Goal: Task Accomplishment & Management: Manage account settings

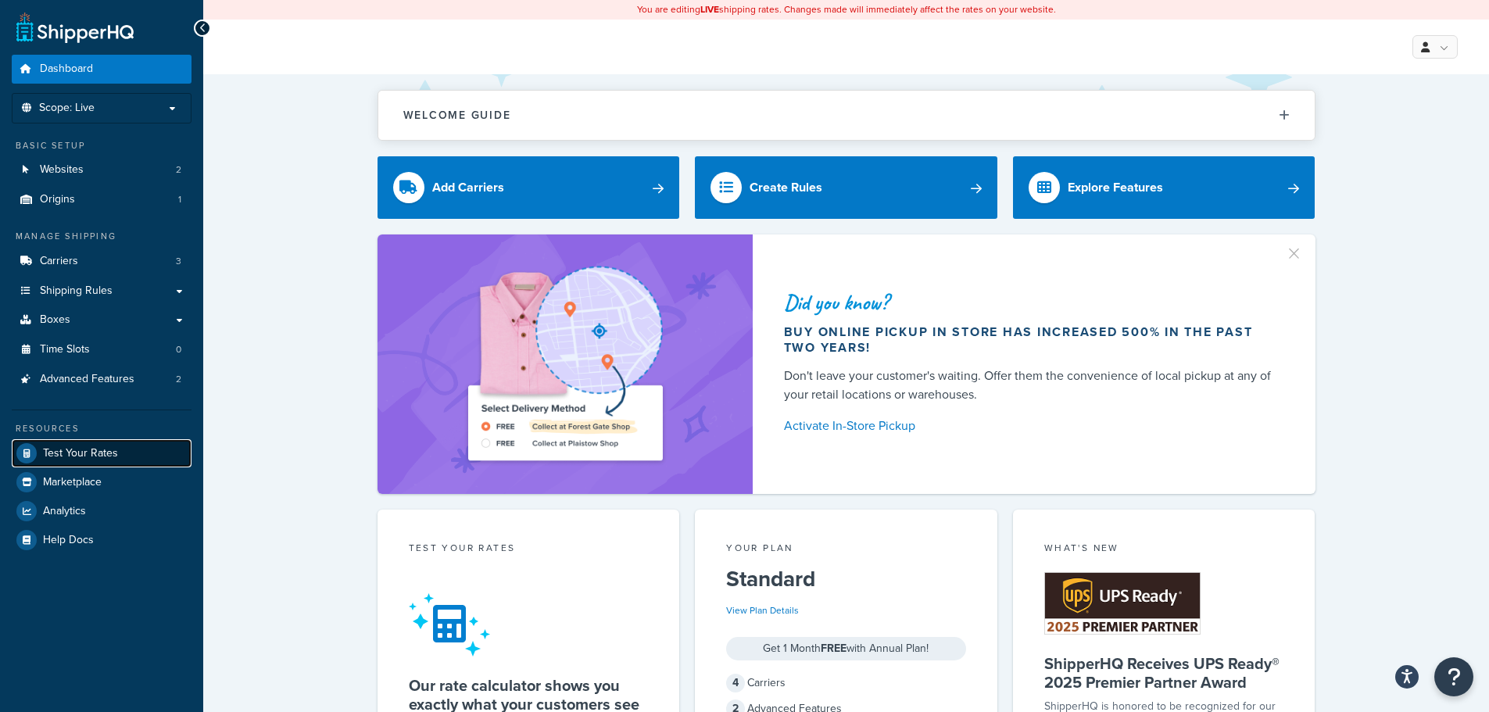
click at [75, 453] on span "Test Your Rates" at bounding box center [80, 453] width 75 height 13
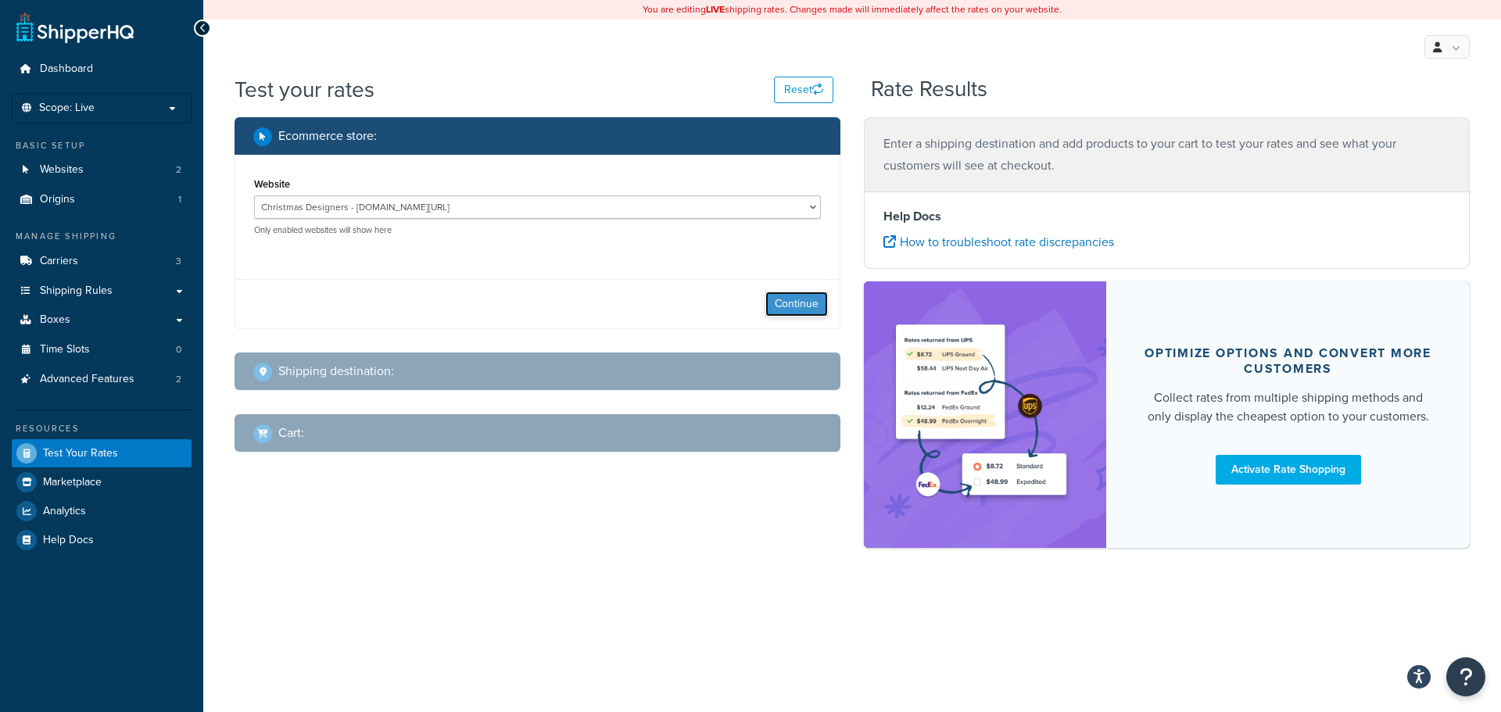
click at [771, 308] on button "Continue" at bounding box center [796, 304] width 63 height 25
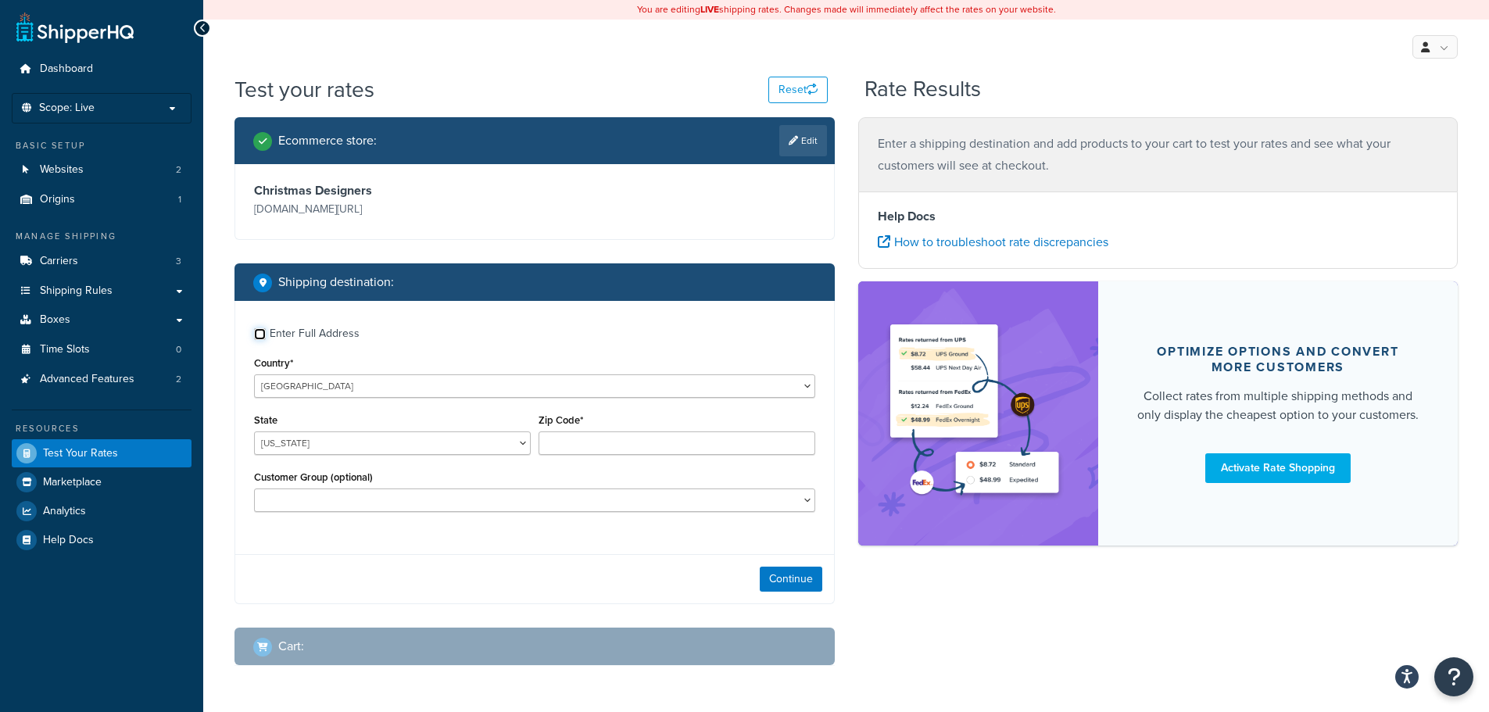
click at [260, 335] on input "Enter Full Address" at bounding box center [260, 334] width 12 height 12
checkbox input "true"
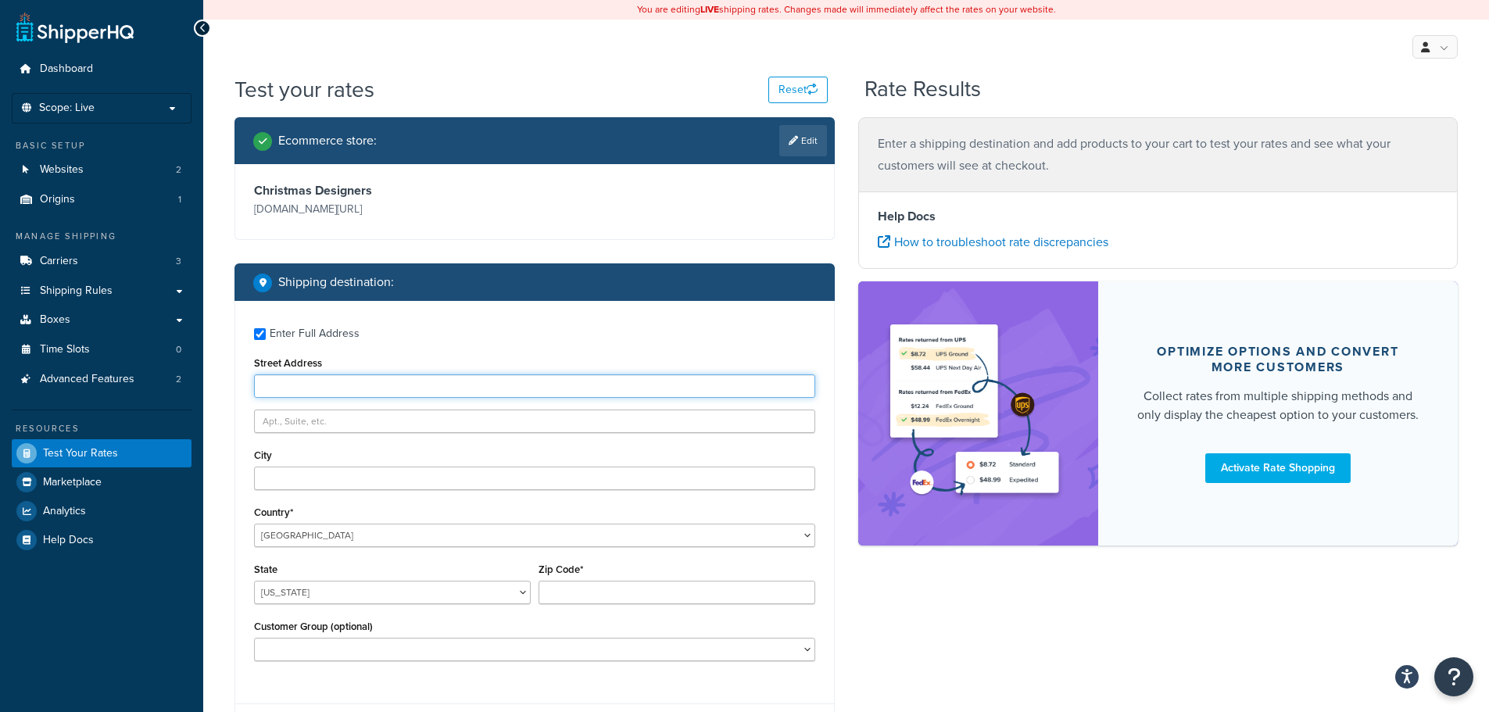
click at [332, 385] on input "Street Address" at bounding box center [534, 385] width 561 height 23
type input "4909 hidden pond dr"
type input "frisco"
select select "TX"
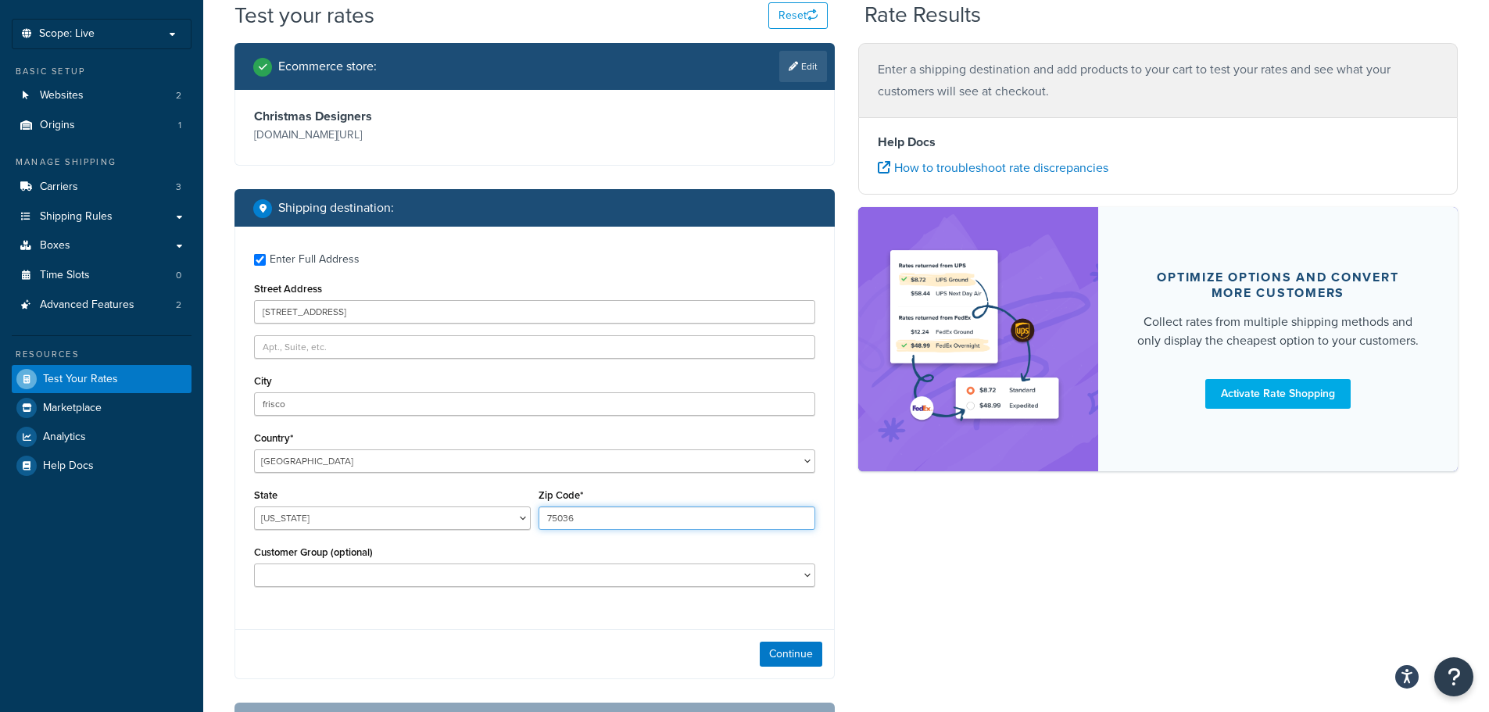
scroll to position [156, 0]
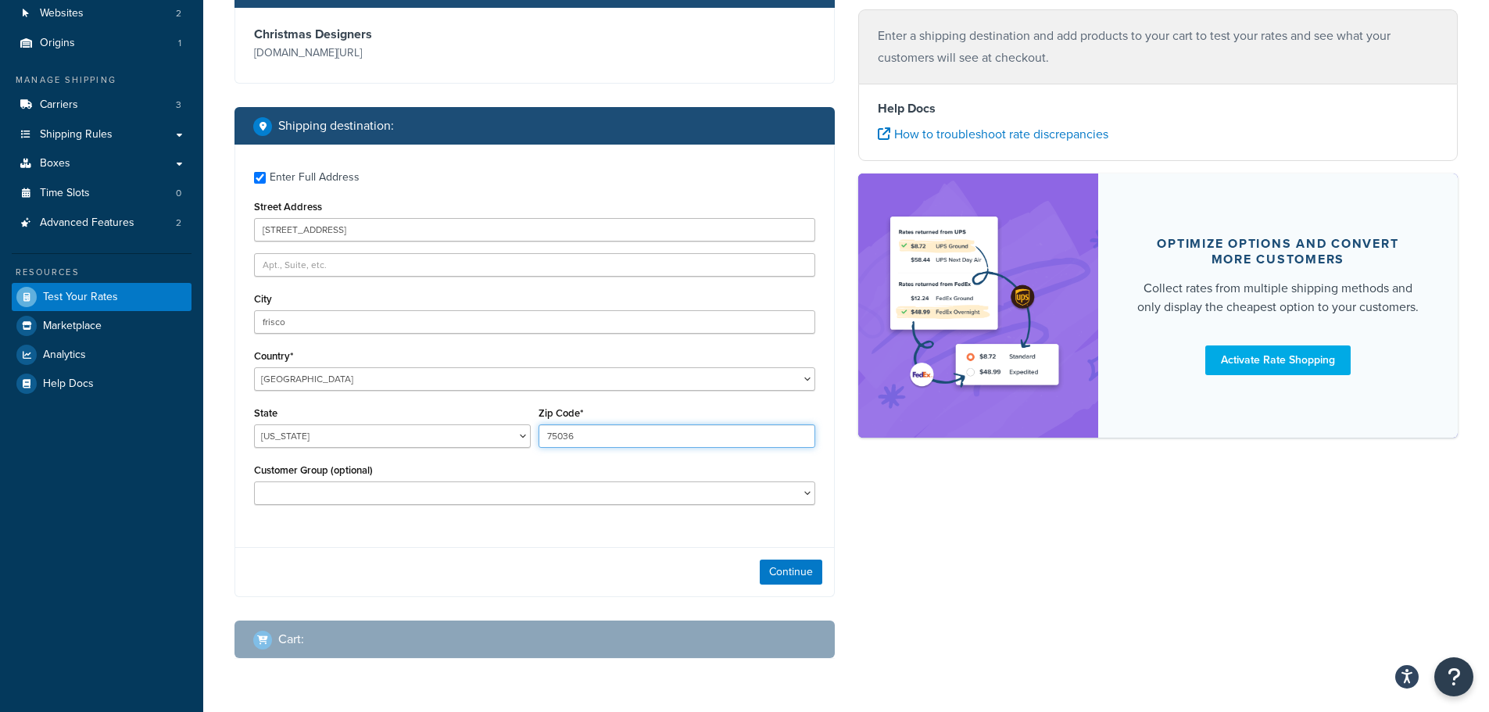
type input "75036"
click at [402, 497] on select "B2B B2B - PO B2B 1 B2B 1 - PO B2B 2 B2B 2 - PO B2B 3 B2B 3 - PO DEALER 3 DEALER…" at bounding box center [534, 492] width 561 height 23
select select "DEALER 6"
click at [254, 481] on select "B2B B2B - PO B2B 1 B2B 1 - PO B2B 2 B2B 2 - PO B2B 3 B2B 3 - PO DEALER 3 DEALER…" at bounding box center [534, 492] width 561 height 23
click at [802, 569] on button "Continue" at bounding box center [791, 572] width 63 height 25
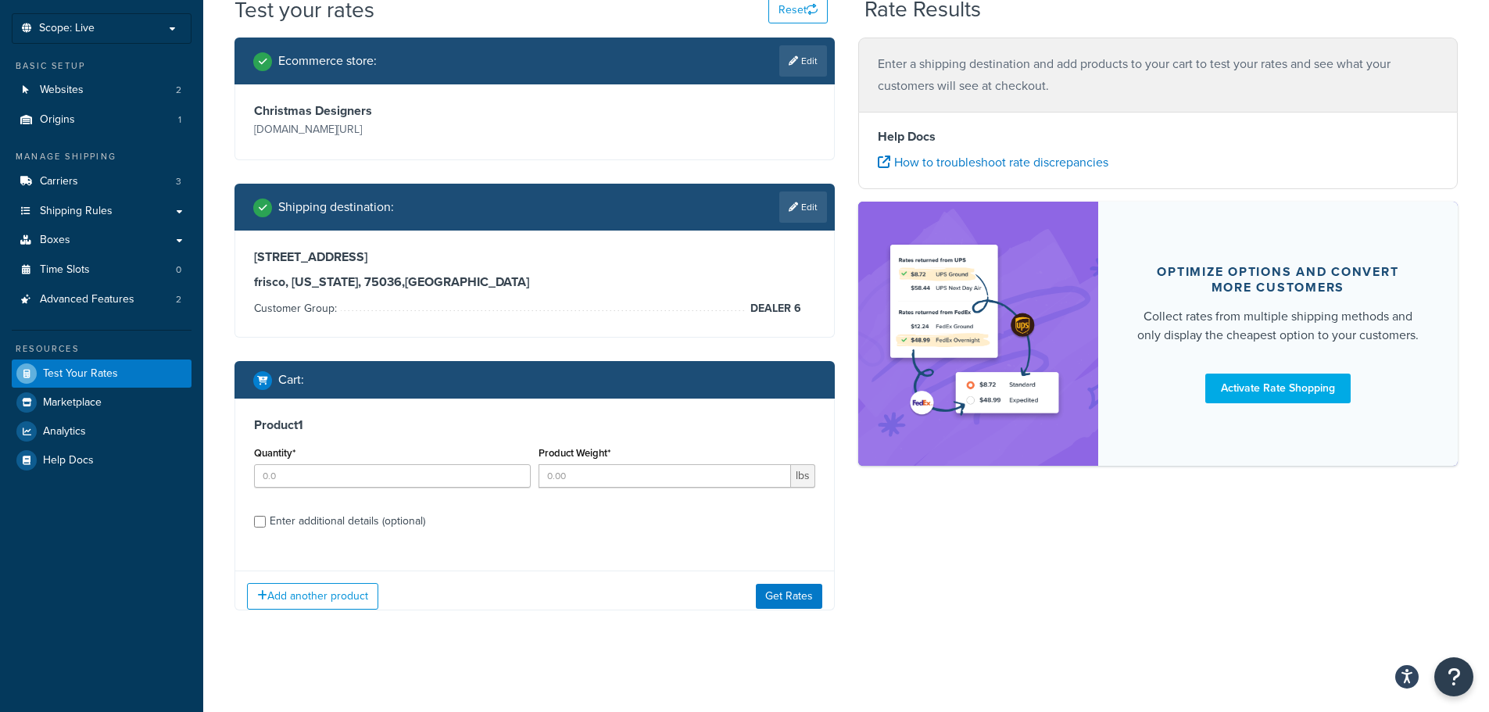
scroll to position [91, 0]
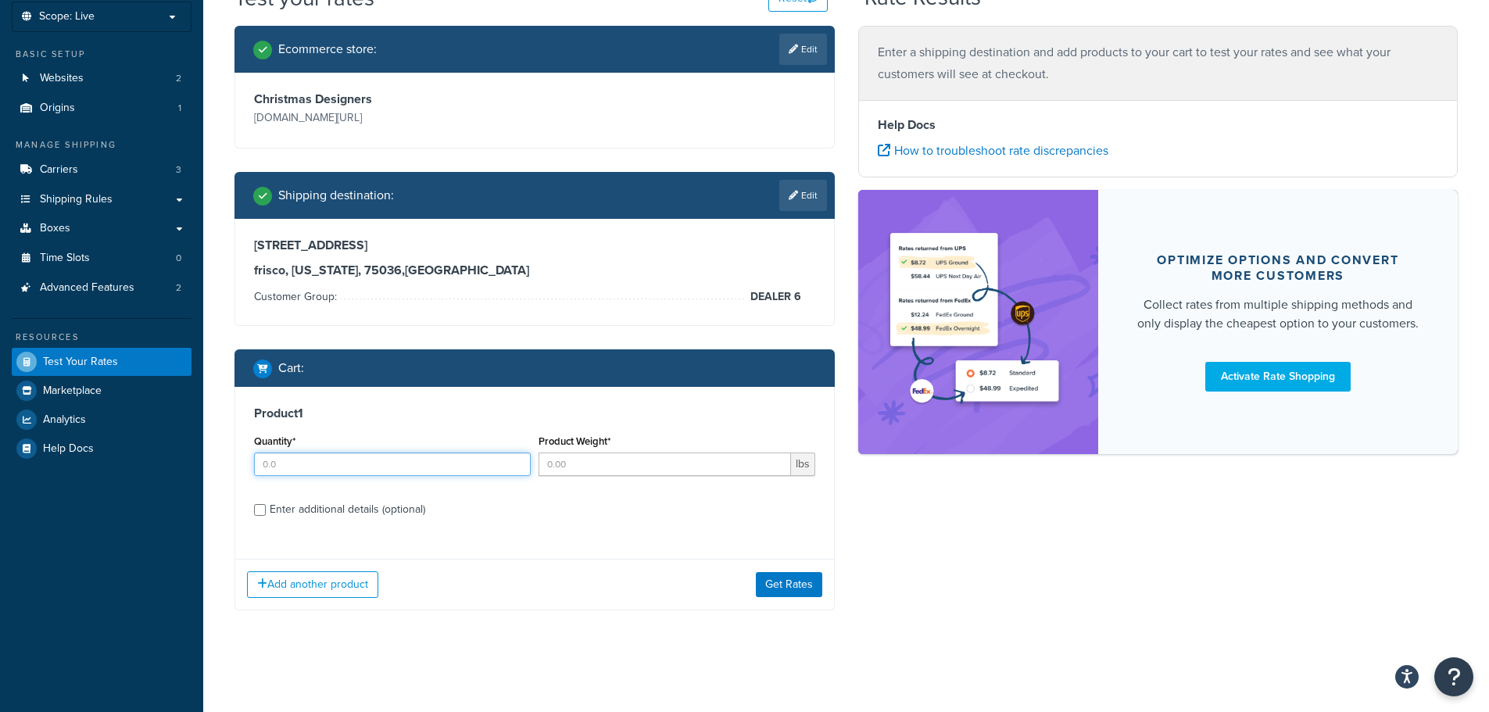
click at [355, 465] on input "Quantity*" at bounding box center [392, 464] width 277 height 23
type input "3"
click at [574, 463] on input "Product Weight*" at bounding box center [665, 464] width 252 height 23
type input "25"
click at [932, 546] on div "Ecommerce store : Edit Christmas Designers christmasdesigners.com/ Shipping des…" at bounding box center [846, 330] width 1247 height 608
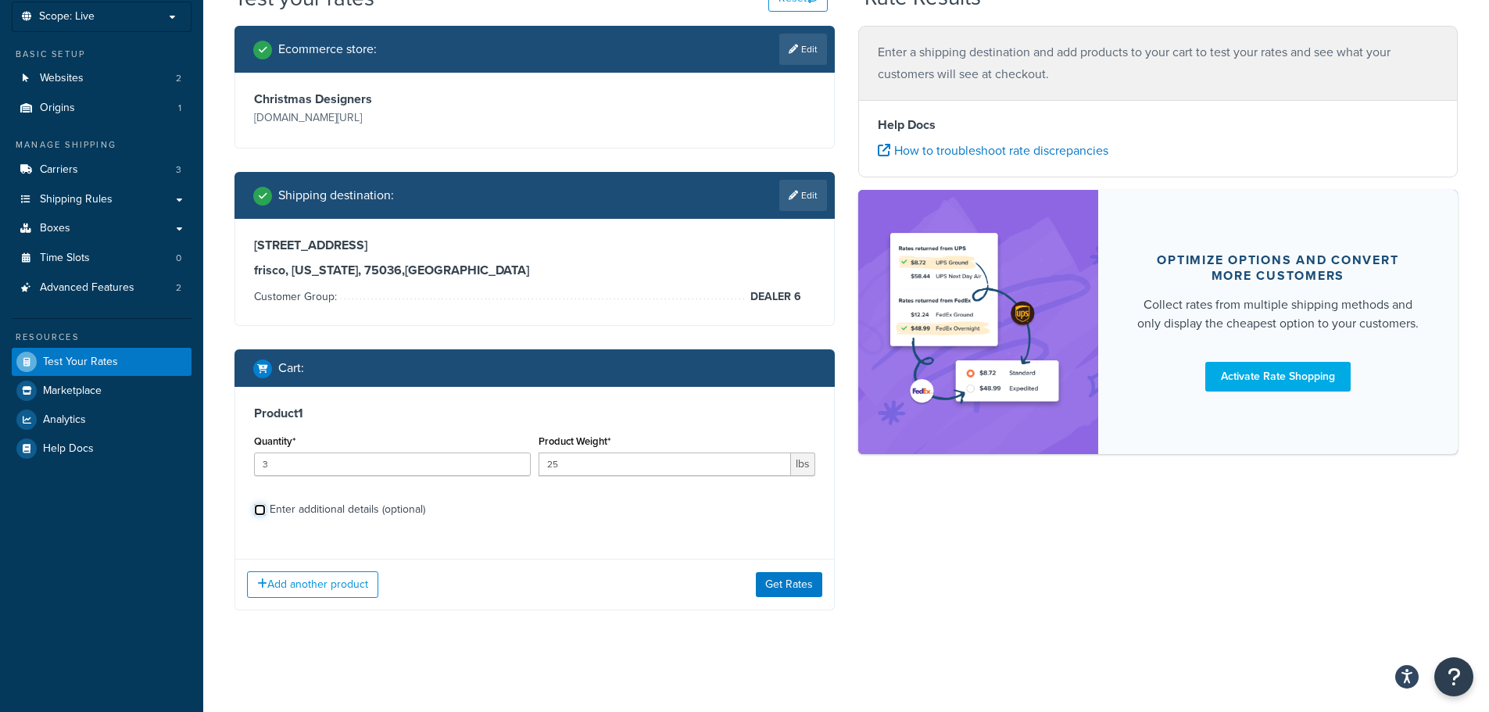
click at [260, 508] on input "Enter additional details (optional)" at bounding box center [260, 510] width 12 height 12
checkbox input "true"
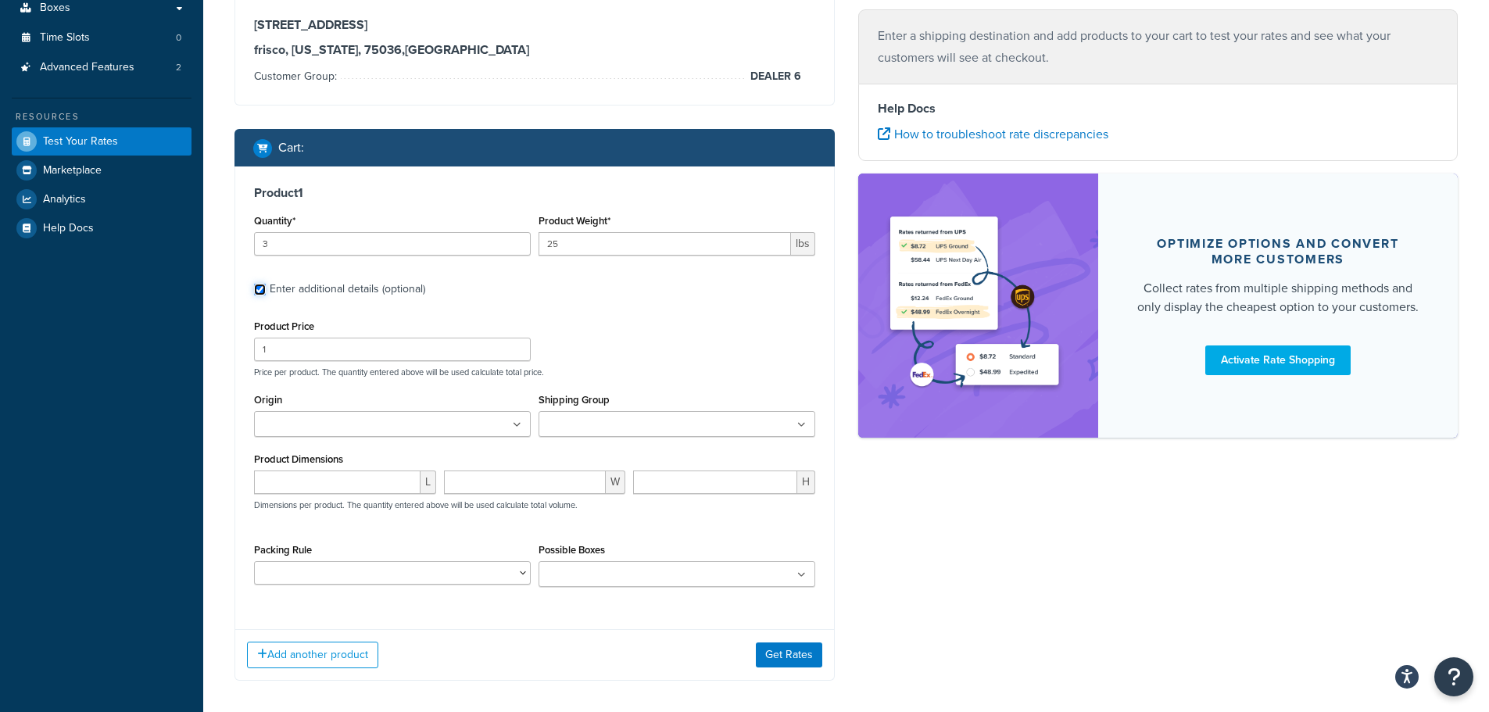
scroll to position [326, 0]
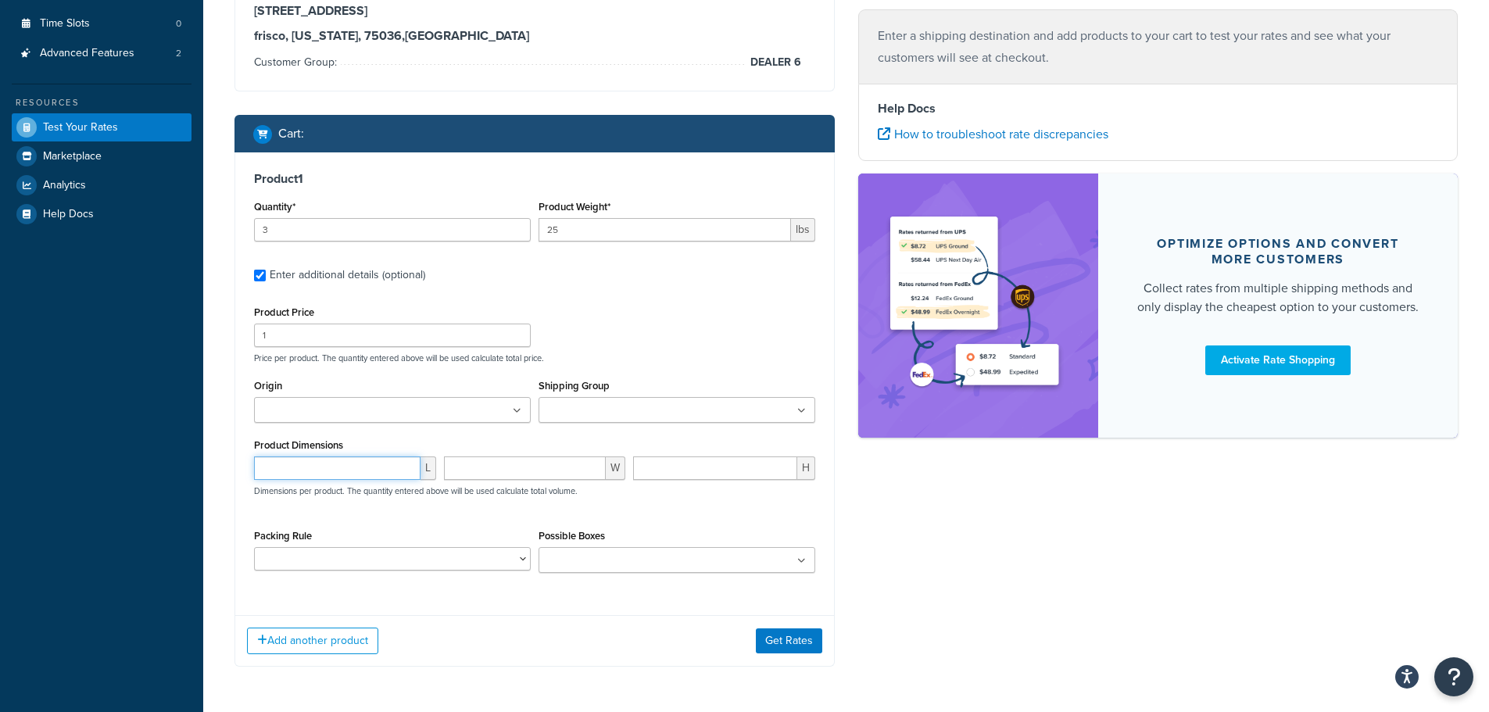
click at [334, 465] on input "number" at bounding box center [337, 467] width 166 height 23
type input "12"
type input "8"
click at [1060, 586] on div "Ecommerce store : Edit Christmas Designers christmasdesigners.com/ Shipping des…" at bounding box center [846, 240] width 1247 height 899
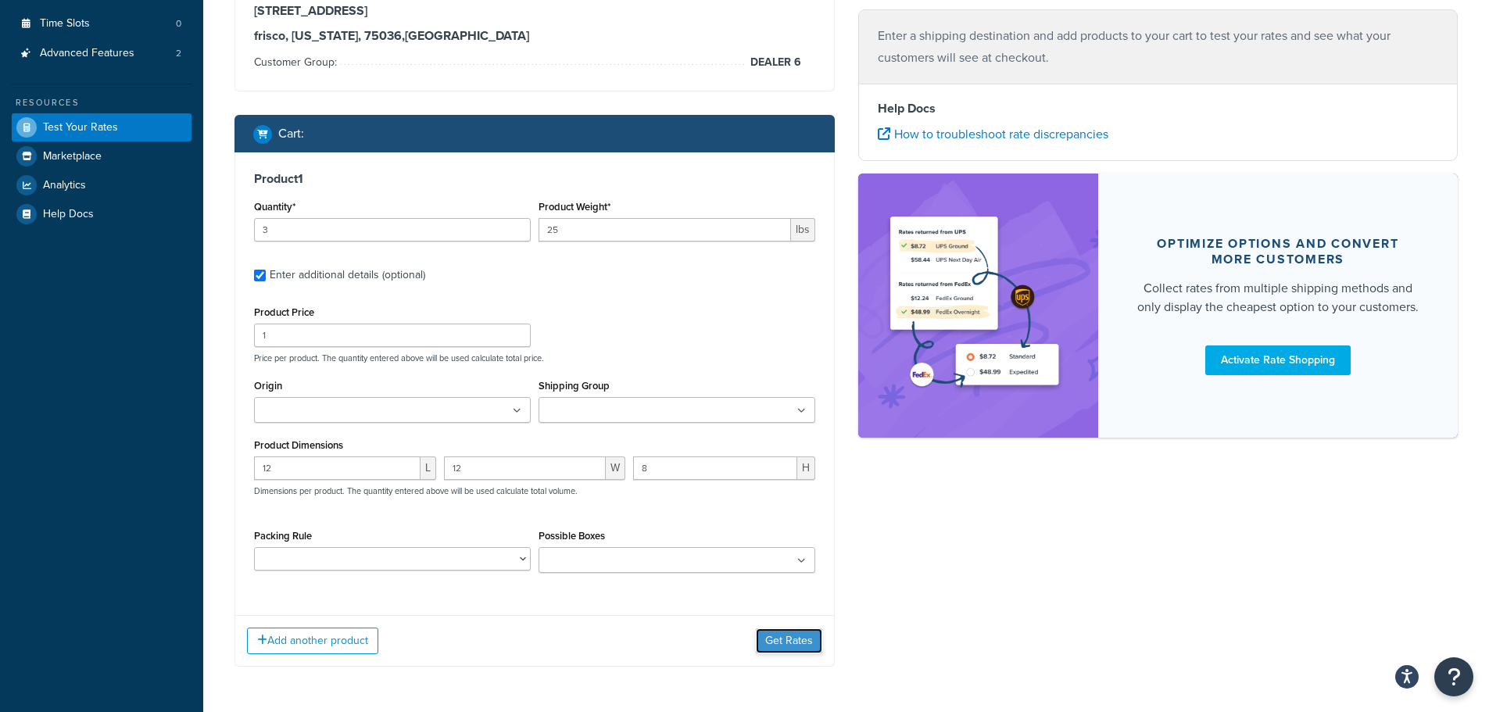
click at [775, 639] on button "Get Rates" at bounding box center [789, 640] width 66 height 25
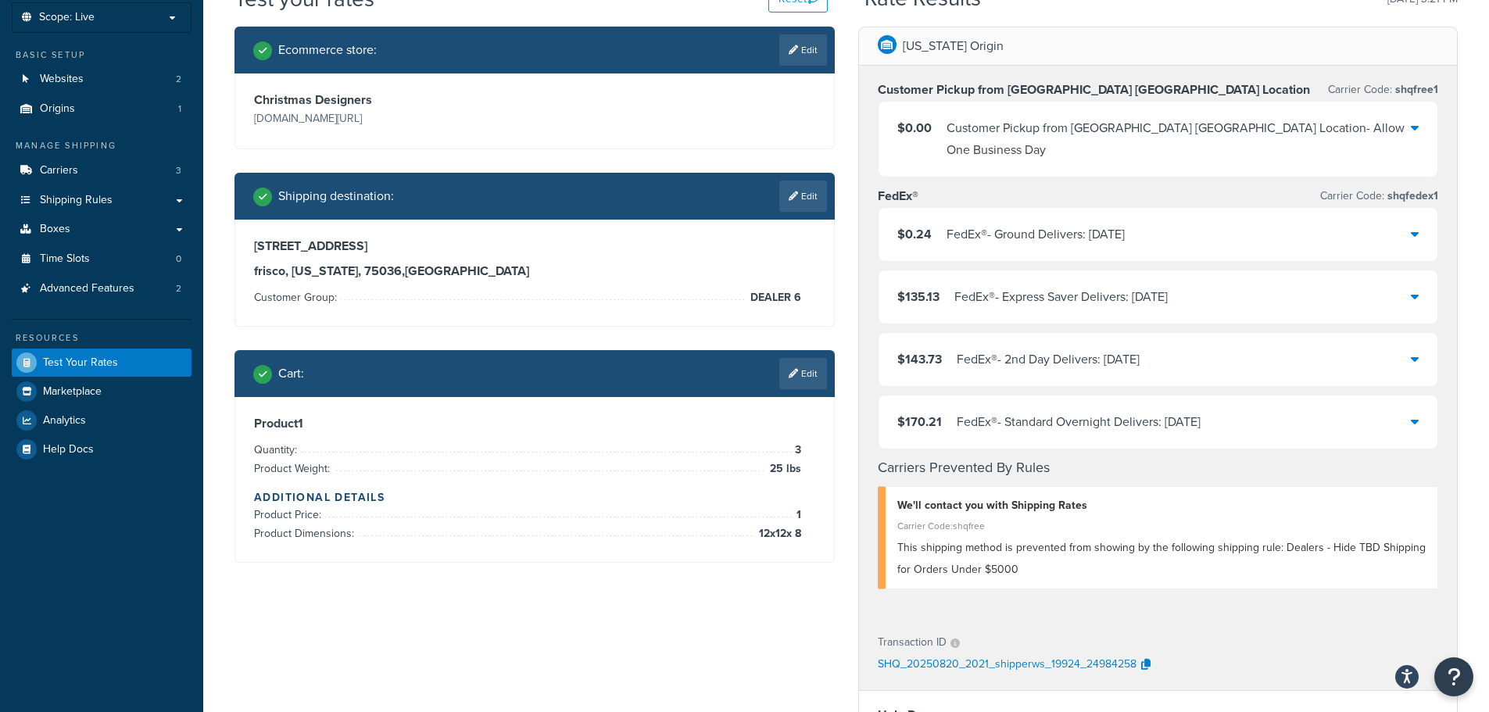
scroll to position [91, 0]
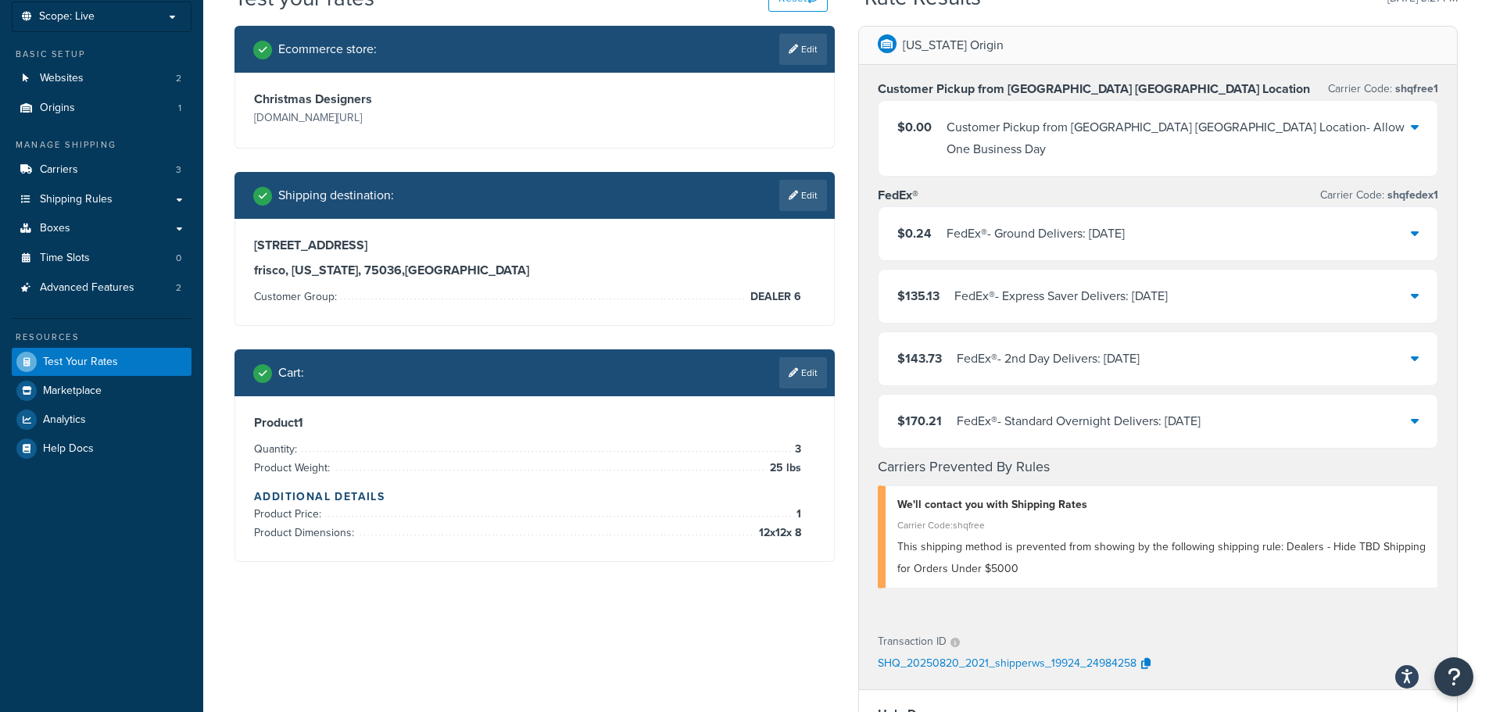
click at [751, 518] on li "Product Price: 1" at bounding box center [527, 514] width 547 height 19
click at [803, 381] on link "Edit" at bounding box center [803, 372] width 48 height 31
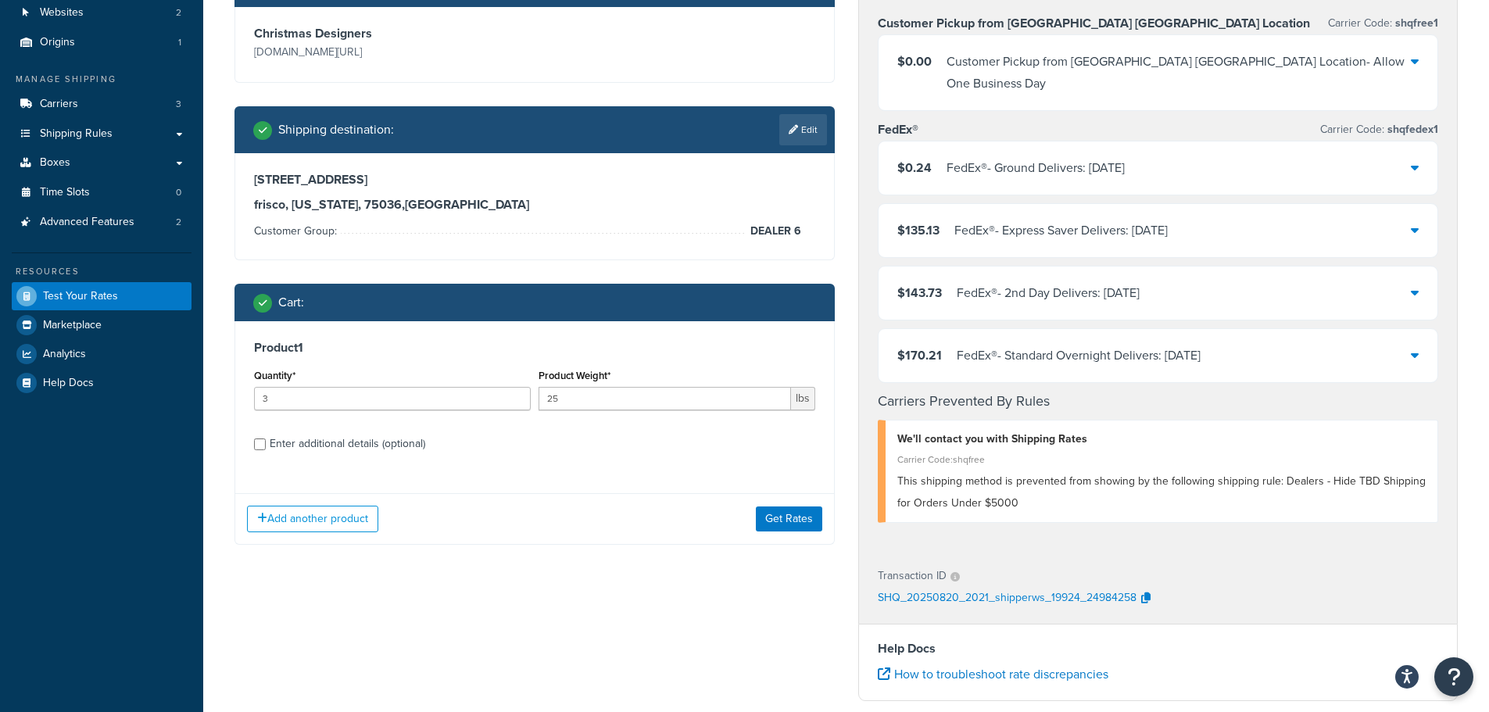
scroll to position [248, 0]
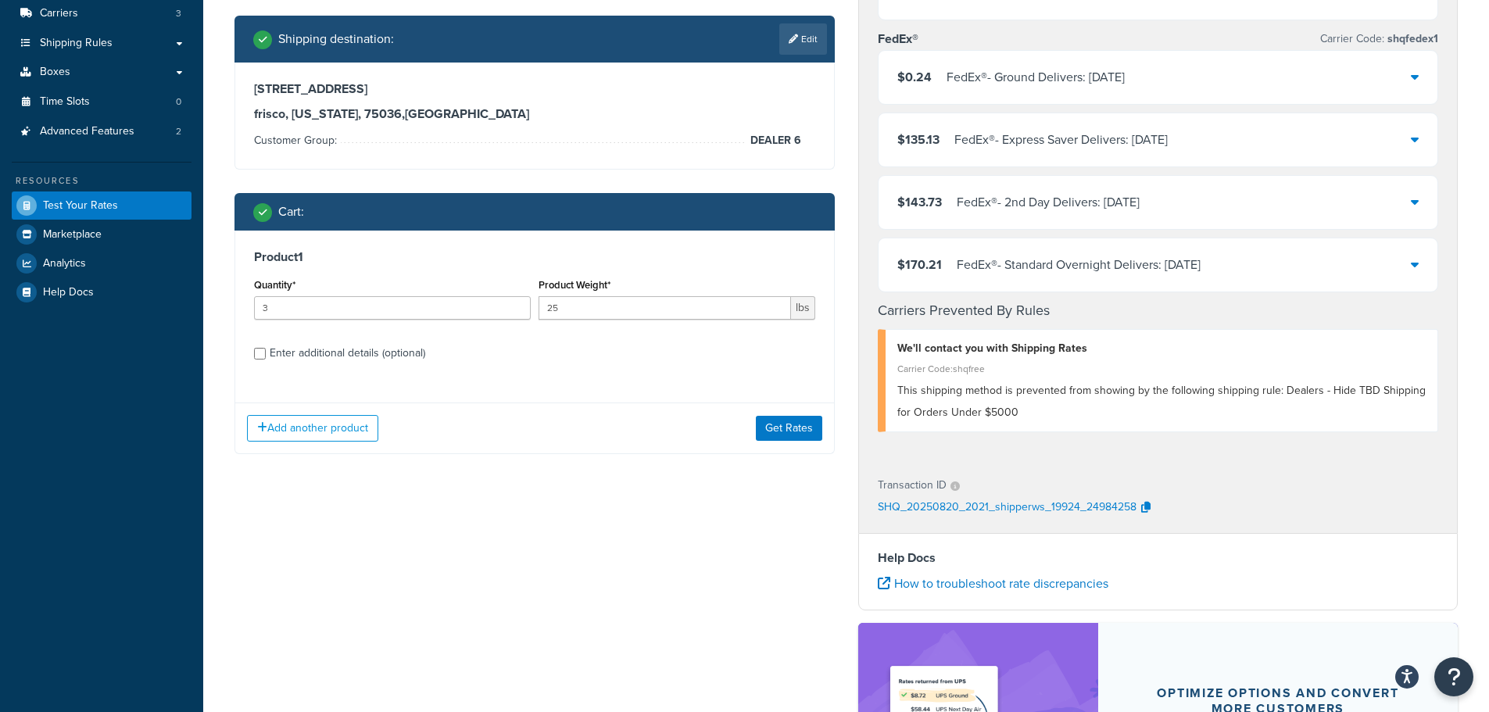
drag, startPoint x: 260, startPoint y: 342, endPoint x: 263, endPoint y: 350, distance: 8.4
click at [260, 345] on div "Enter additional details (optional)" at bounding box center [534, 351] width 561 height 25
click at [264, 356] on input "Enter additional details (optional)" at bounding box center [260, 354] width 12 height 12
checkbox input "true"
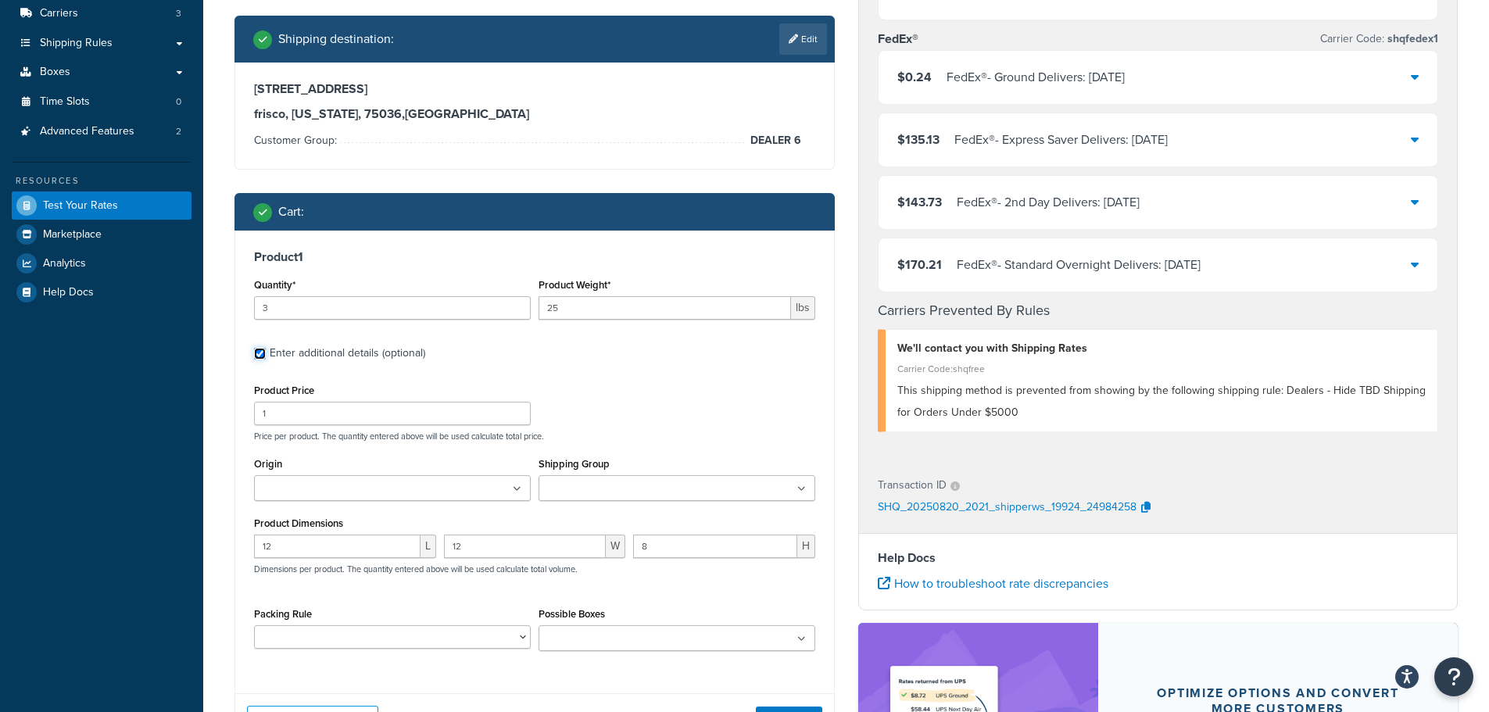
scroll to position [326, 0]
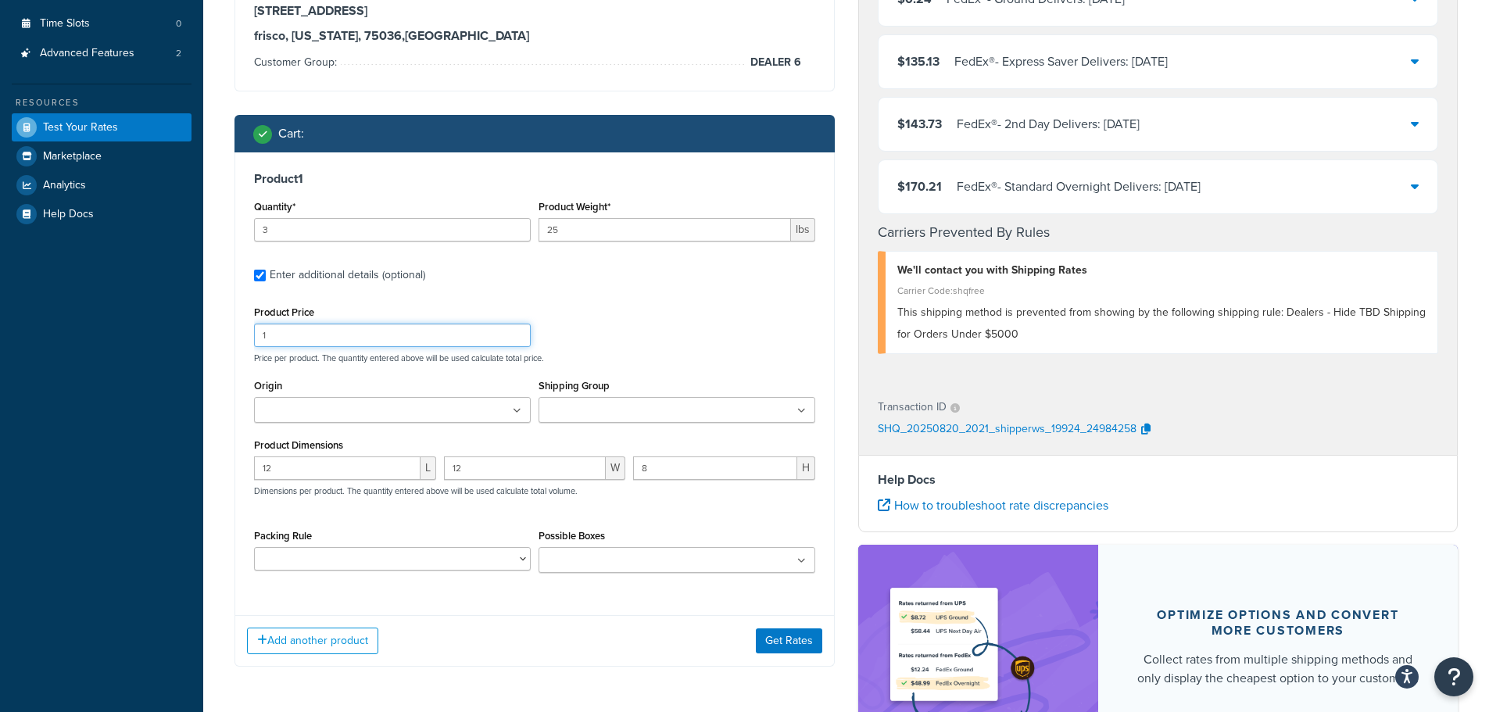
click at [159, 344] on div "Dashboard Scope: Live Basic Setup Websites 2 Origins 1 Manage Shipping Carriers…" at bounding box center [744, 288] width 1489 height 1229
click at [685, 337] on div "Product Price Price per product. The quantity entered above will be used calcul…" at bounding box center [534, 333] width 569 height 62
click at [796, 641] on button "Get Rates" at bounding box center [789, 640] width 66 height 25
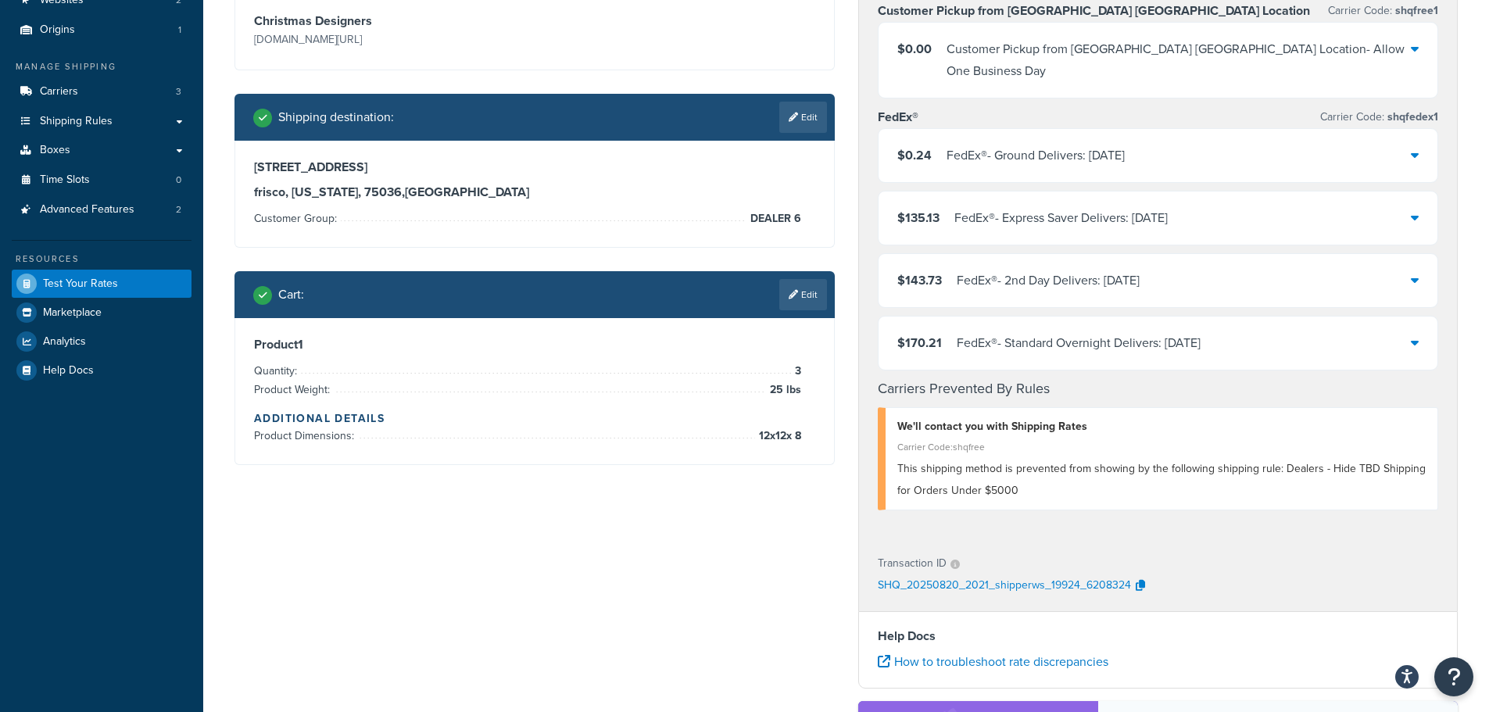
scroll to position [91, 0]
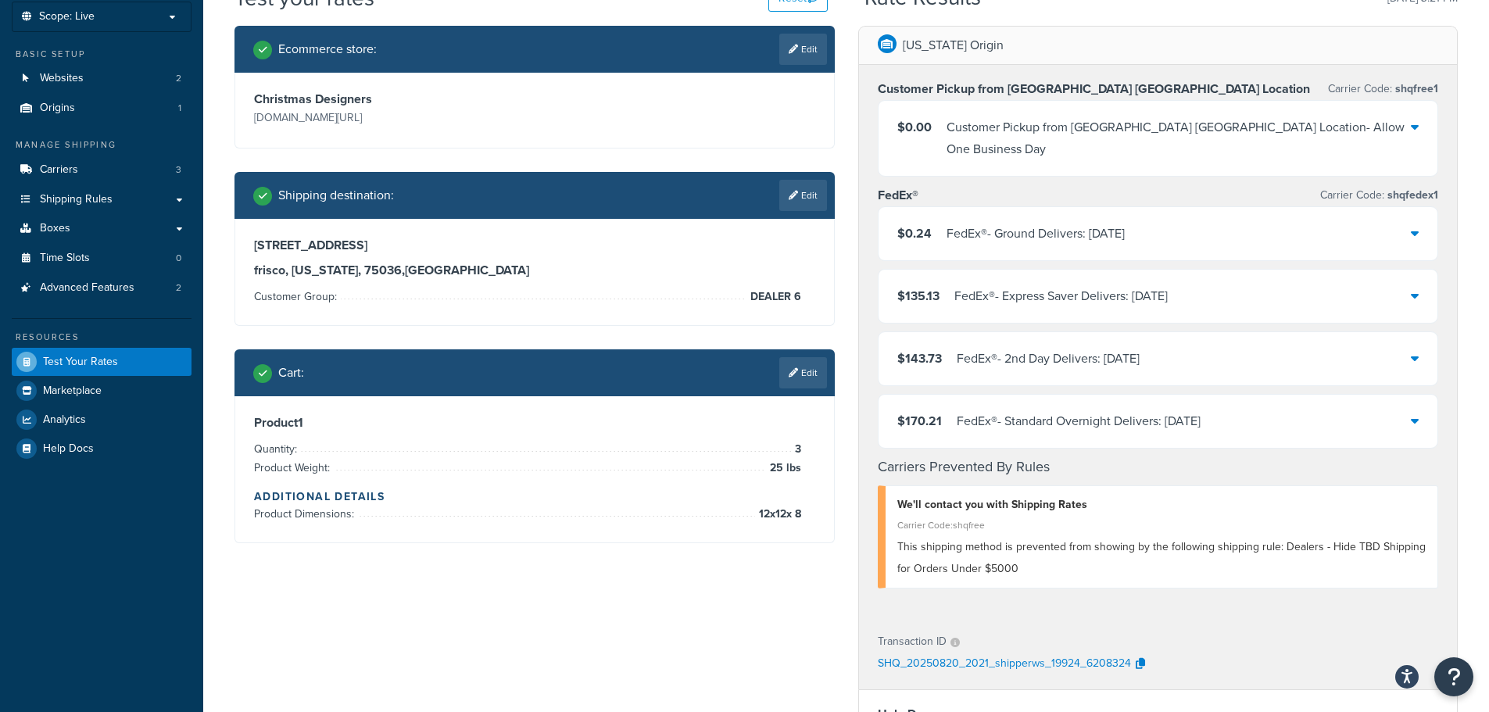
click at [1415, 227] on icon at bounding box center [1415, 233] width 8 height 13
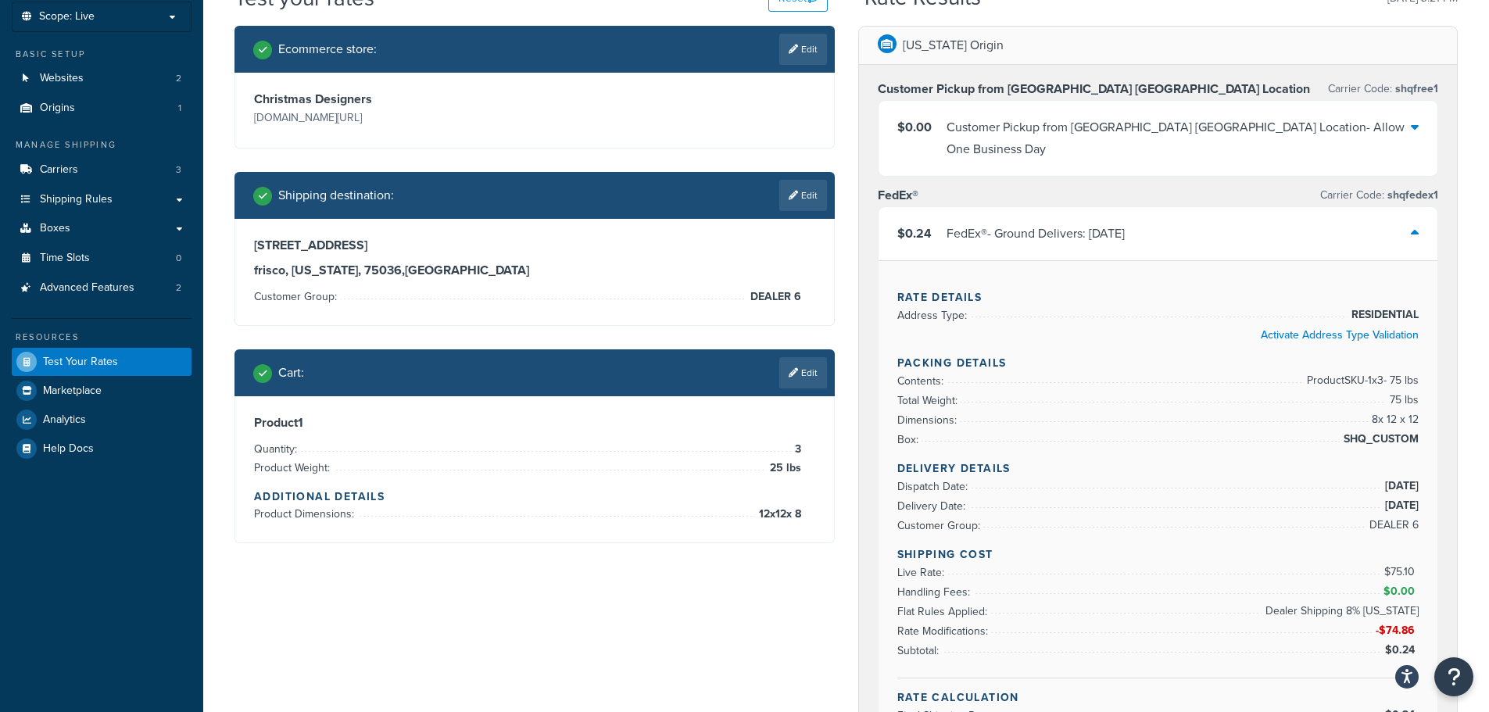
click at [805, 199] on link "Edit" at bounding box center [803, 195] width 48 height 31
select select "TX"
select select "DEALER 6"
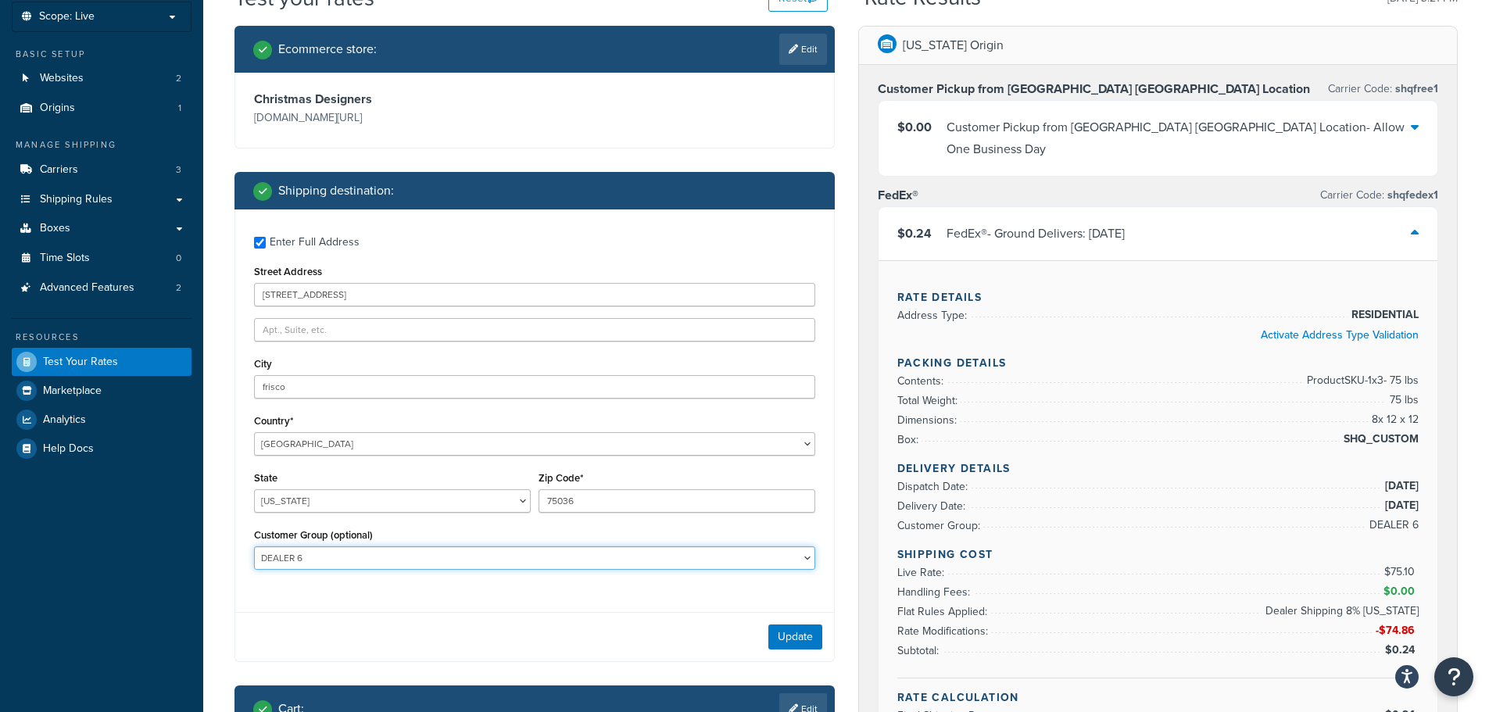
click at [416, 559] on select "B2B B2B - PO B2B 1 B2B 1 - PO B2B 2 B2B 2 - PO B2B 3 B2B 3 - PO DEALER 3 DEALER…" at bounding box center [534, 557] width 561 height 23
select select
click at [254, 546] on select "B2B B2B - PO B2B 1 B2B 1 - PO B2B 2 B2B 2 - PO B2B 3 B2B 3 - PO DEALER 3 DEALER…" at bounding box center [534, 557] width 561 height 23
click at [802, 632] on button "Update" at bounding box center [795, 636] width 54 height 25
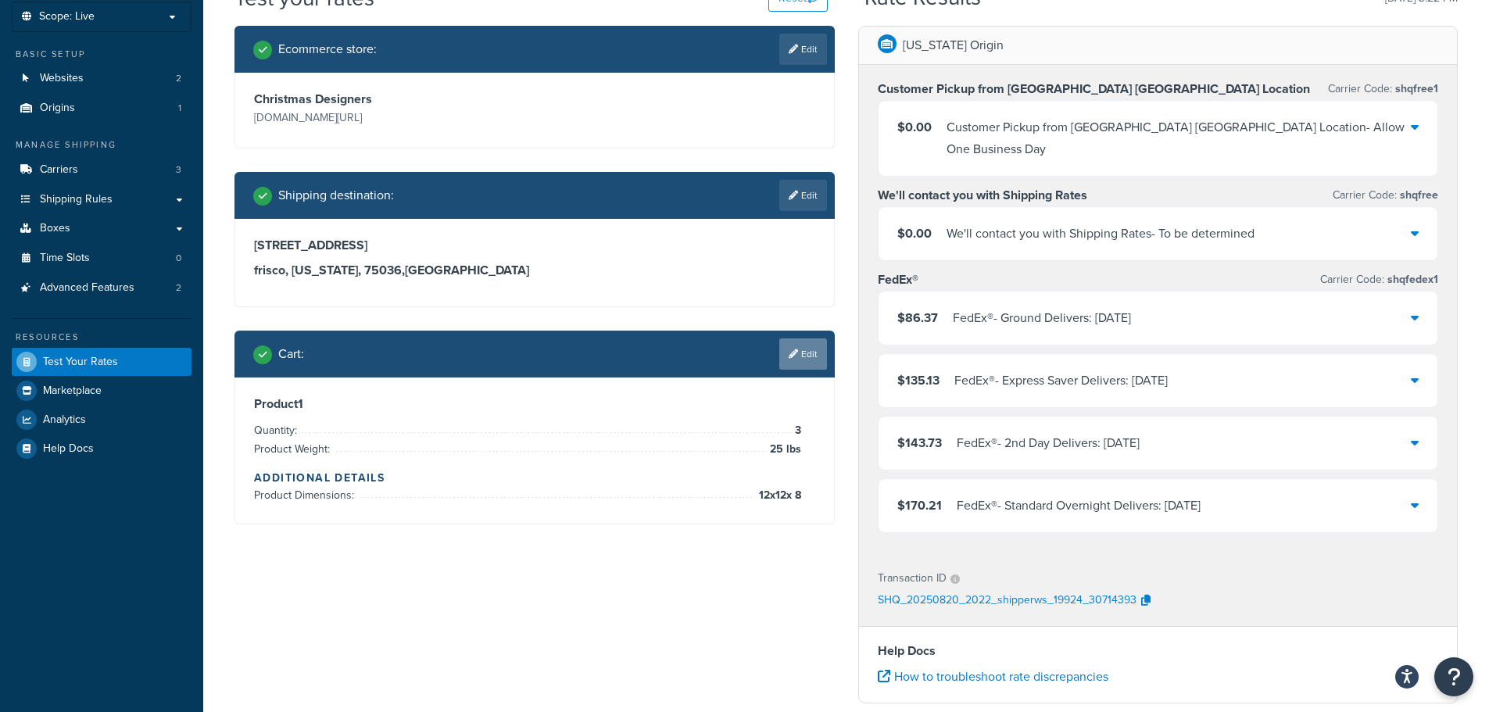
click at [800, 357] on link "Edit" at bounding box center [803, 353] width 48 height 31
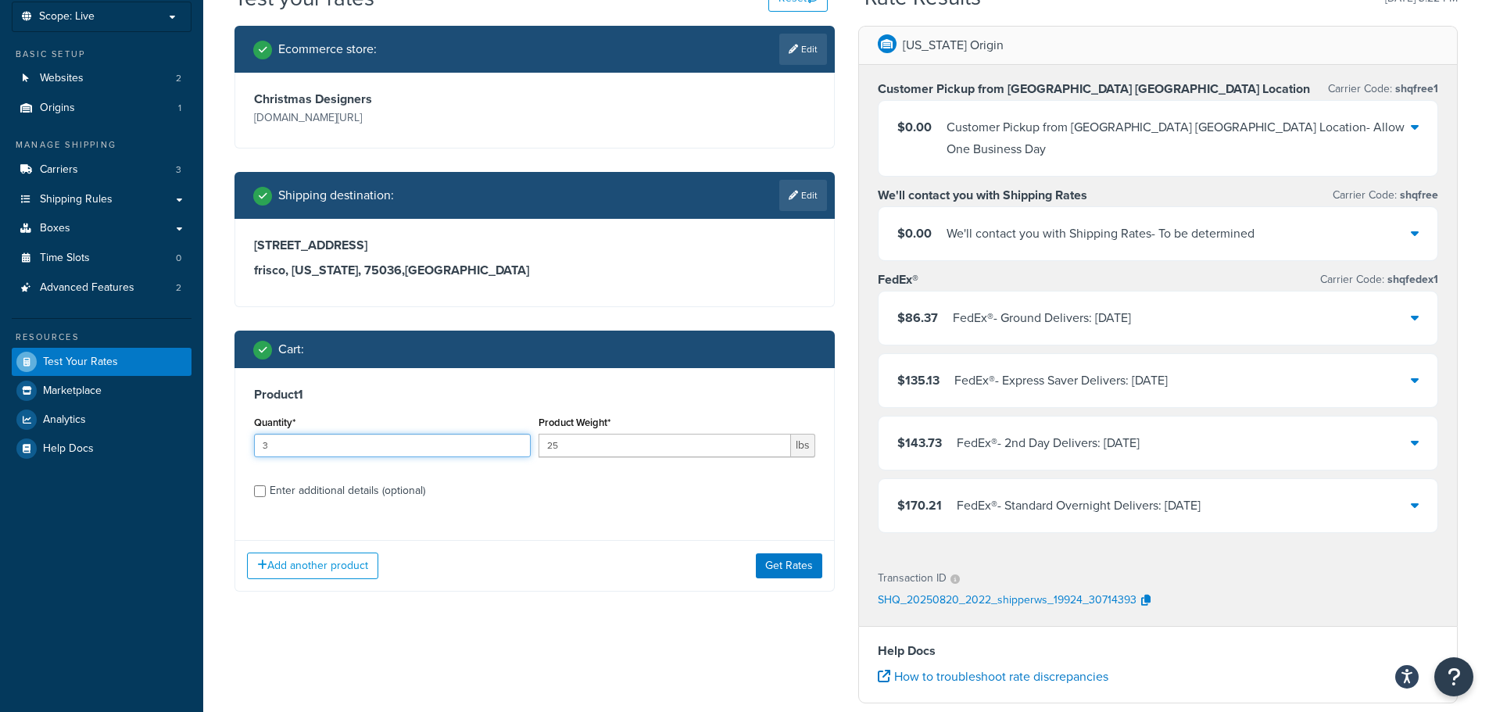
drag, startPoint x: 265, startPoint y: 447, endPoint x: 247, endPoint y: 453, distance: 18.8
click at [255, 449] on input "3" at bounding box center [392, 445] width 277 height 23
type input "1"
click at [796, 566] on button "Get Rates" at bounding box center [789, 565] width 66 height 25
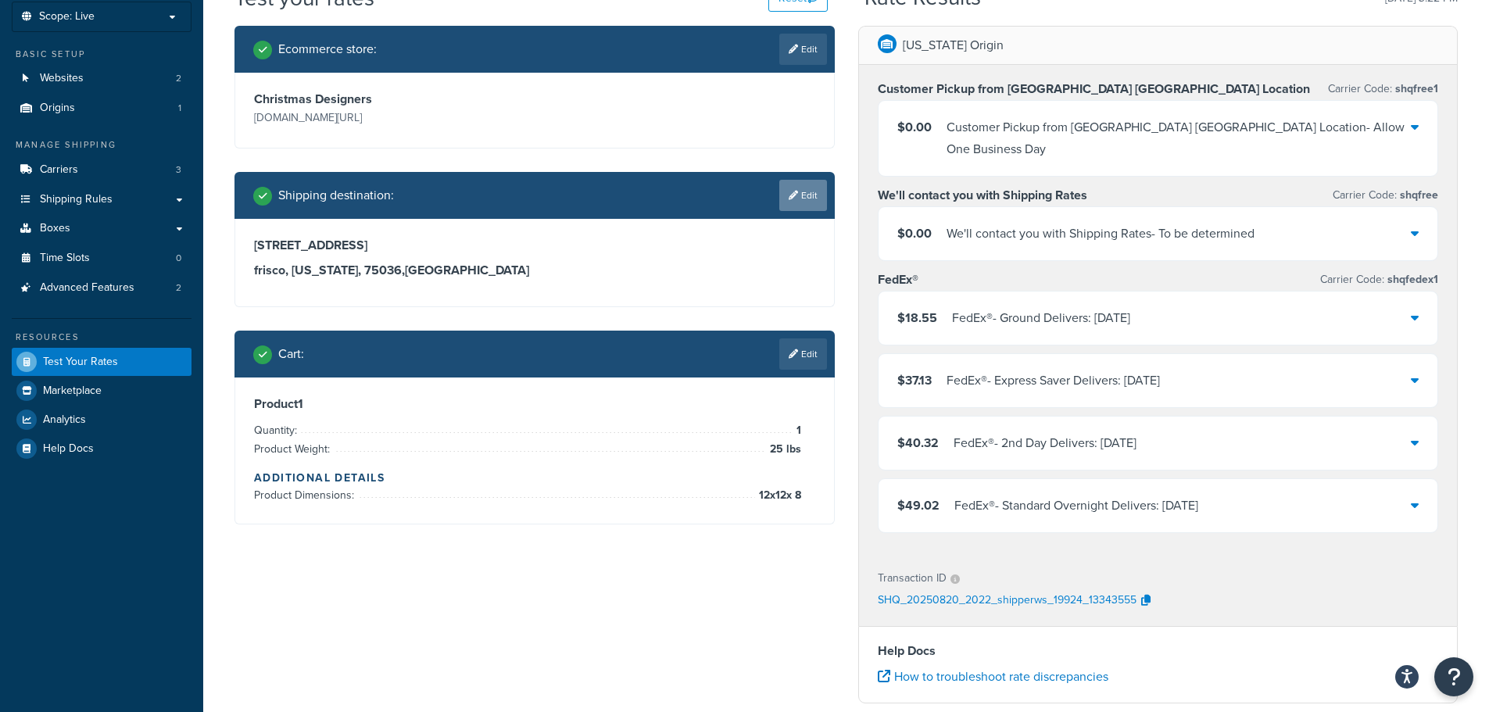
click at [793, 189] on link "Edit" at bounding box center [803, 195] width 48 height 31
select select "TX"
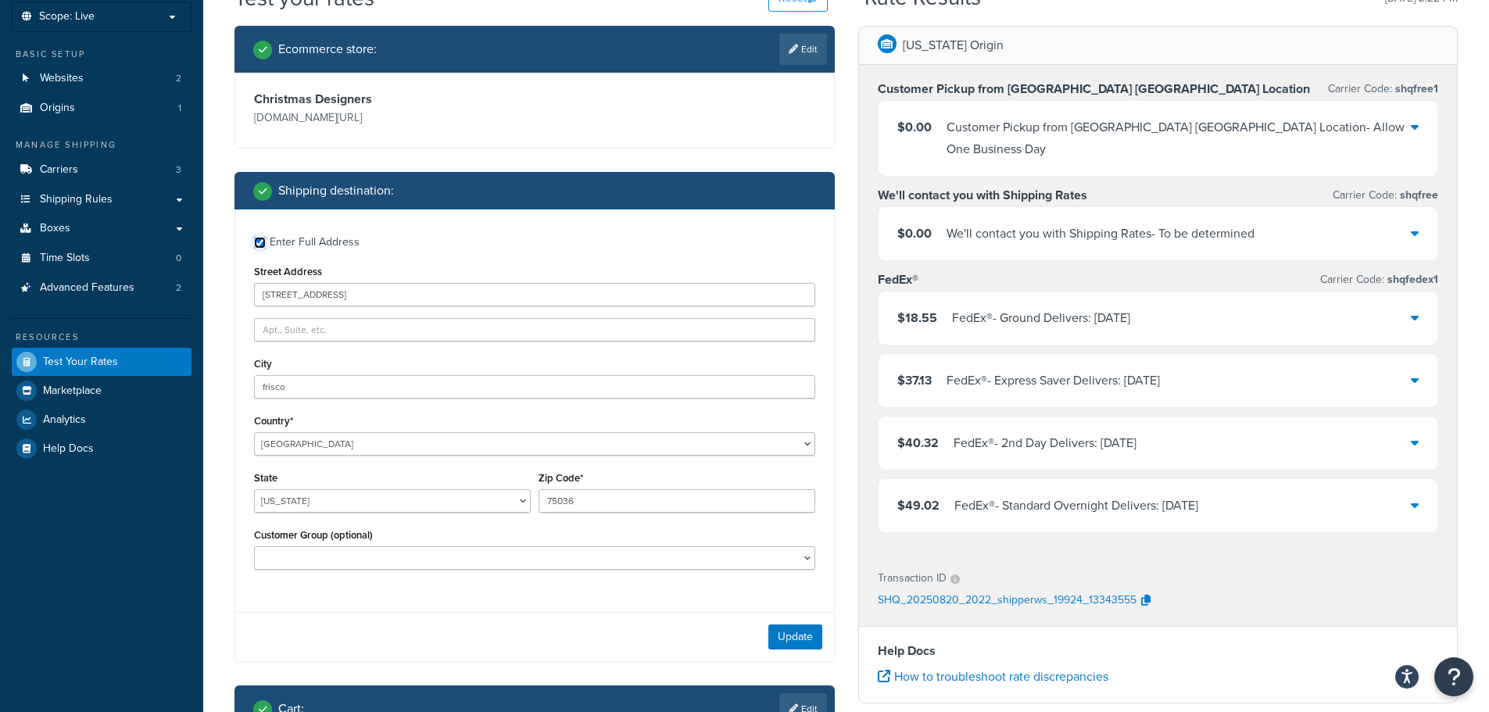
click at [259, 243] on input "Enter Full Address" at bounding box center [260, 243] width 12 height 12
checkbox input "false"
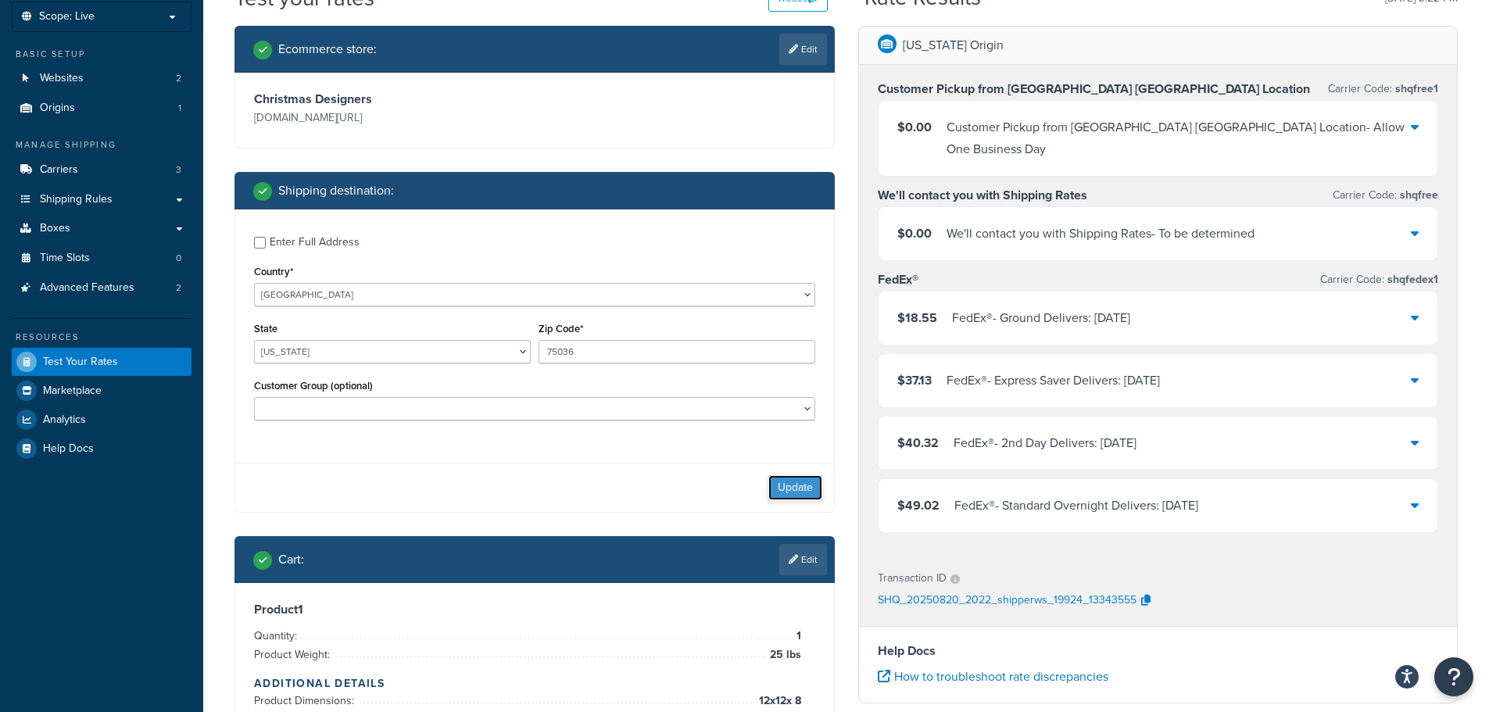
click at [780, 481] on button "Update" at bounding box center [795, 487] width 54 height 25
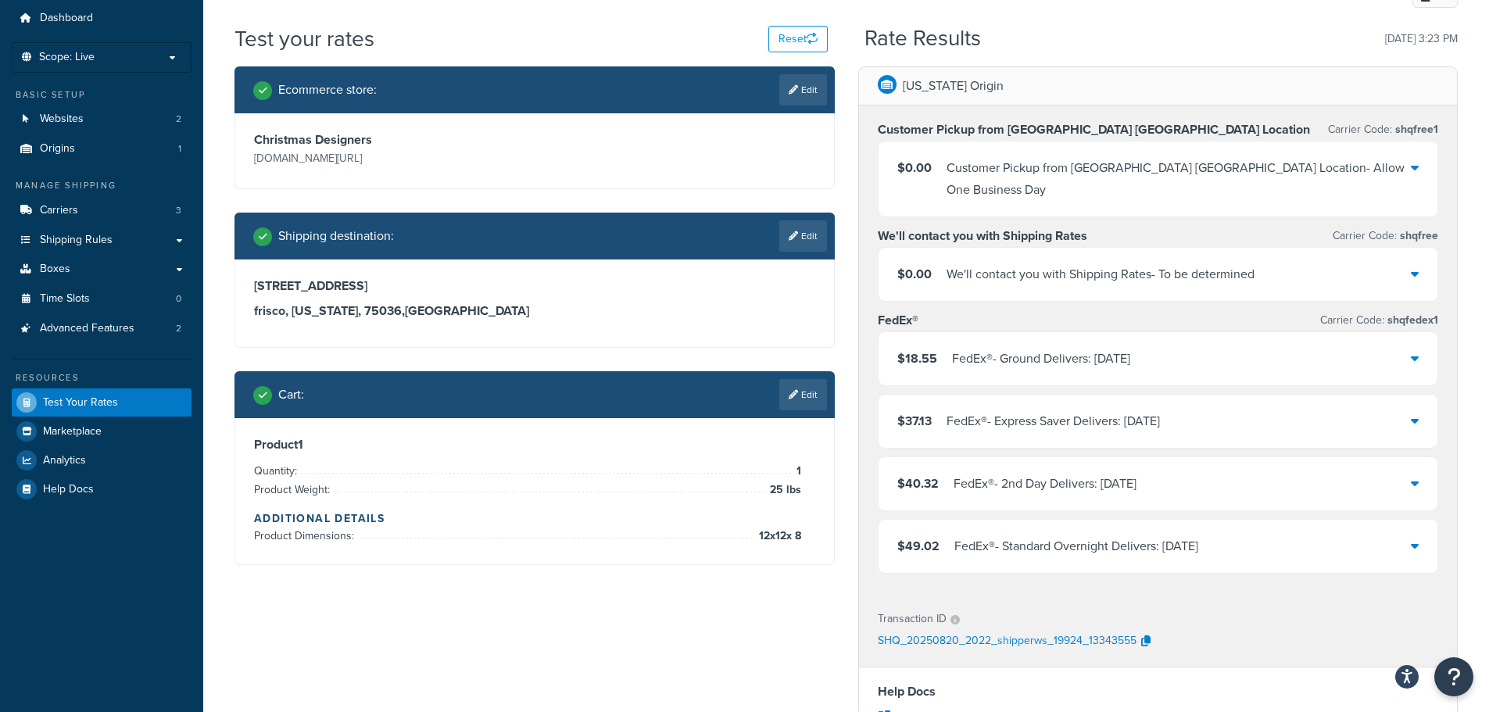
scroll to position [13, 0]
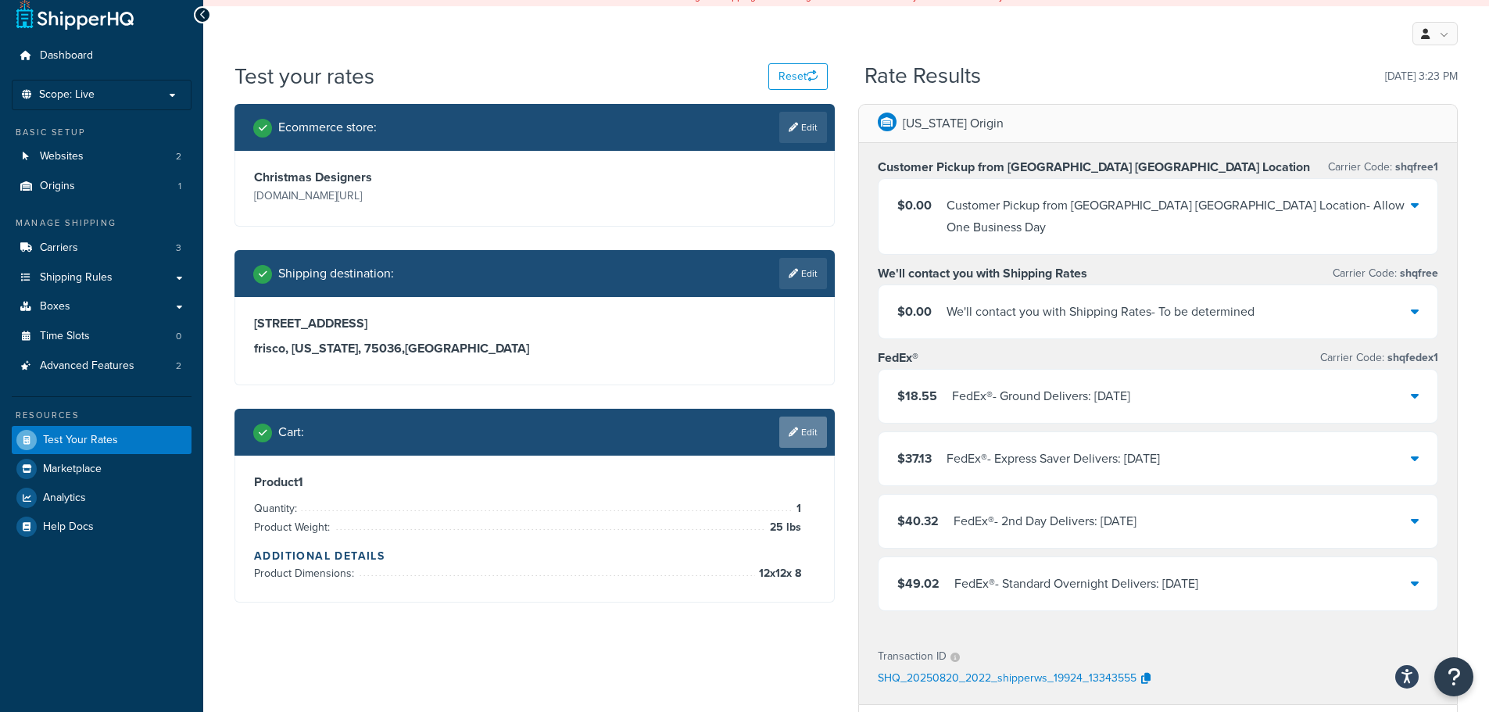
click at [811, 430] on link "Edit" at bounding box center [803, 432] width 48 height 31
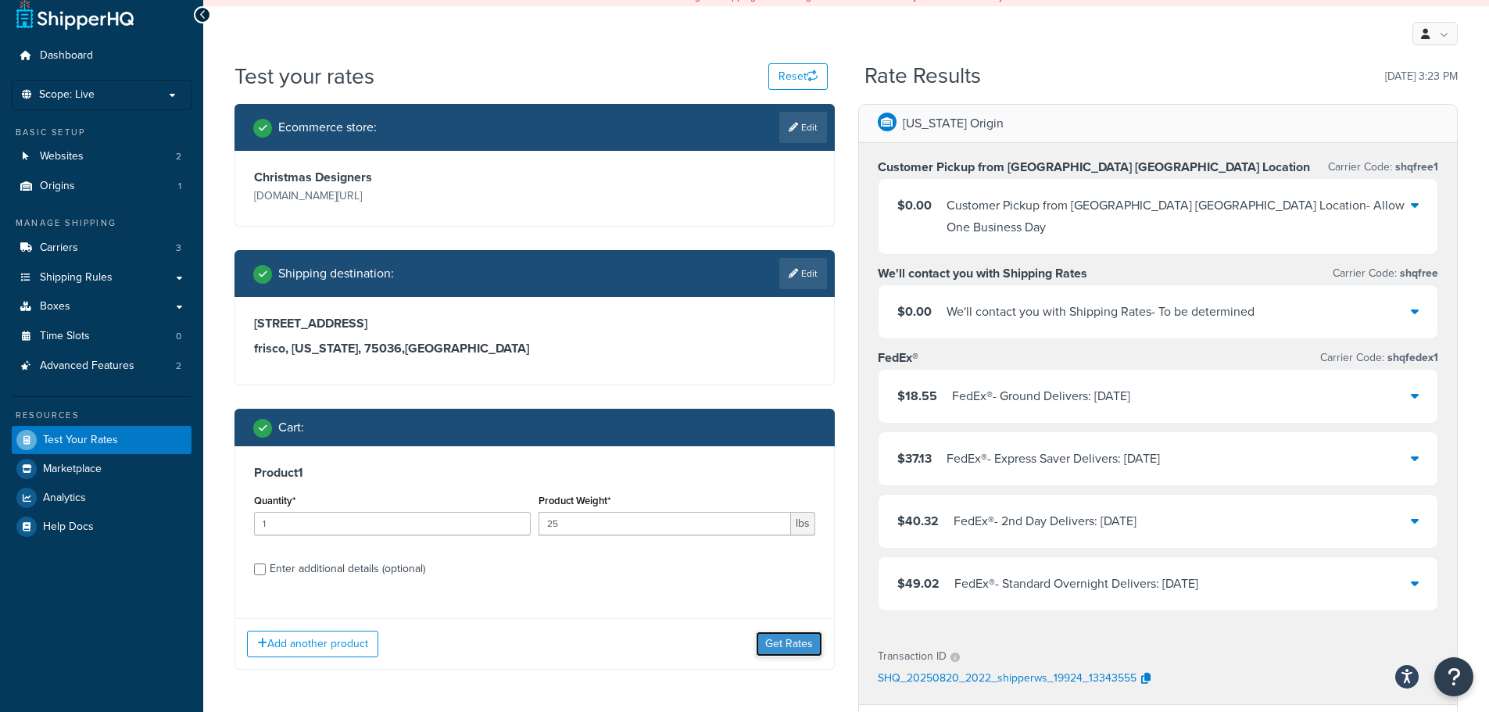
click at [788, 642] on button "Get Rates" at bounding box center [789, 644] width 66 height 25
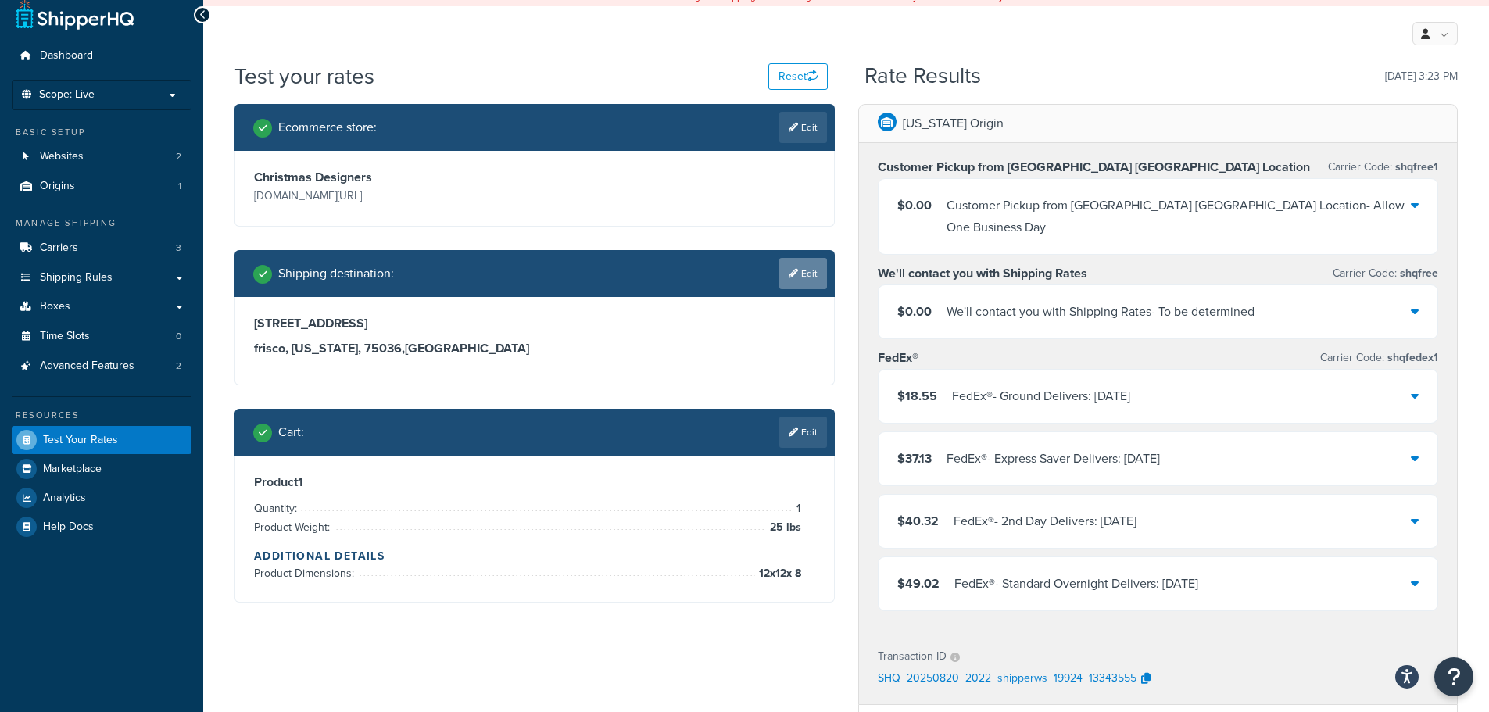
click at [805, 279] on link "Edit" at bounding box center [803, 273] width 48 height 31
select select "TX"
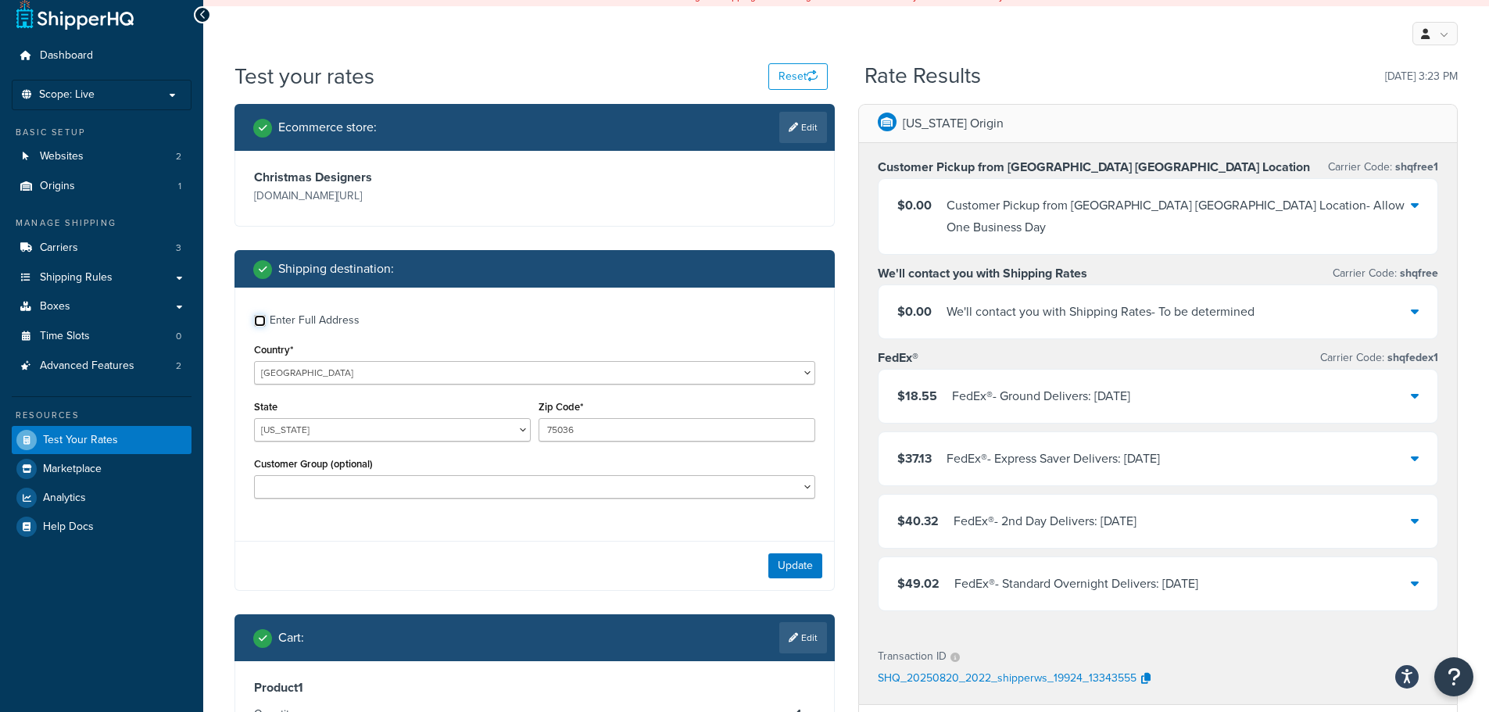
click at [257, 321] on input "Enter Full Address" at bounding box center [260, 321] width 12 height 12
checkbox input "true"
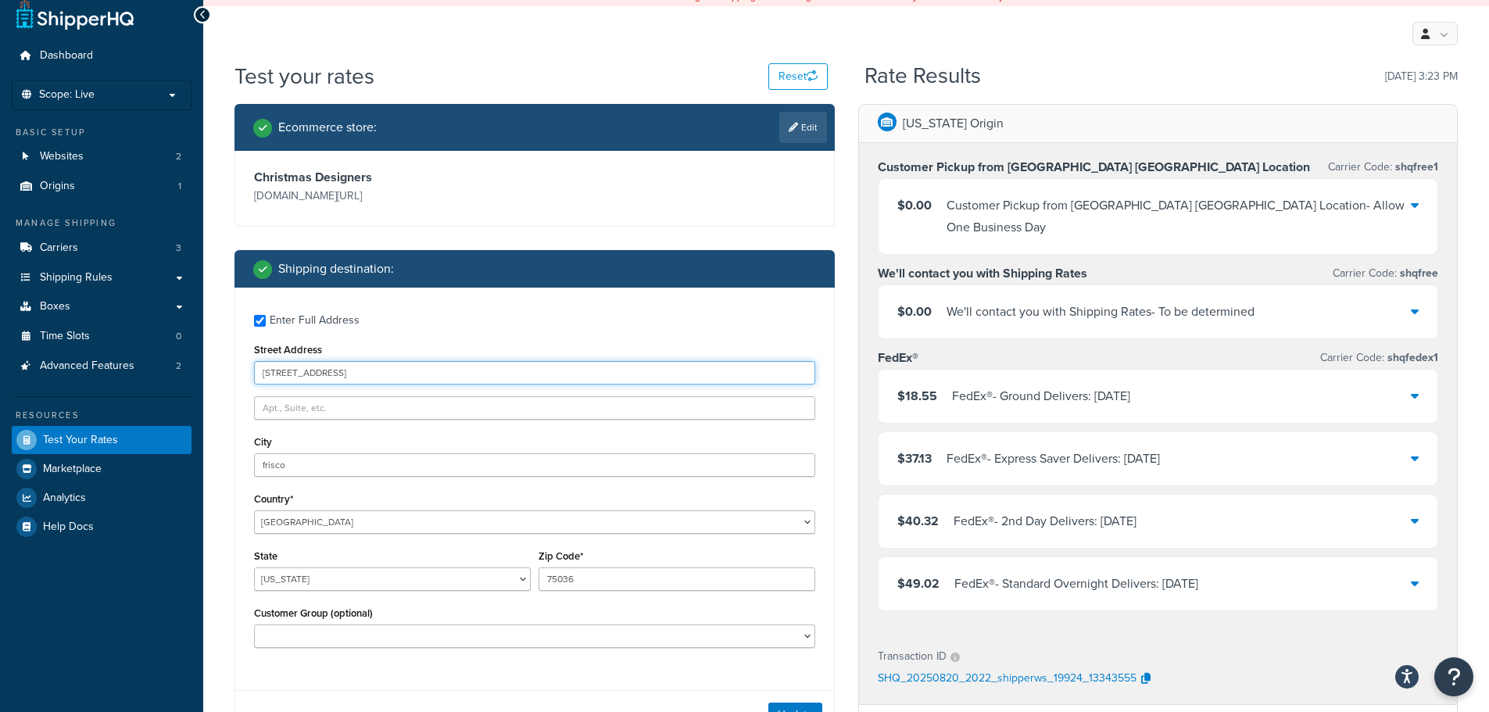
drag, startPoint x: 399, startPoint y: 366, endPoint x: 163, endPoint y: 409, distance: 240.7
click at [165, 408] on div "Dashboard Scope: Live Basic Setup Websites 2 Origins 1 Manage Shipping Carriers…" at bounding box center [744, 569] width 1489 height 1165
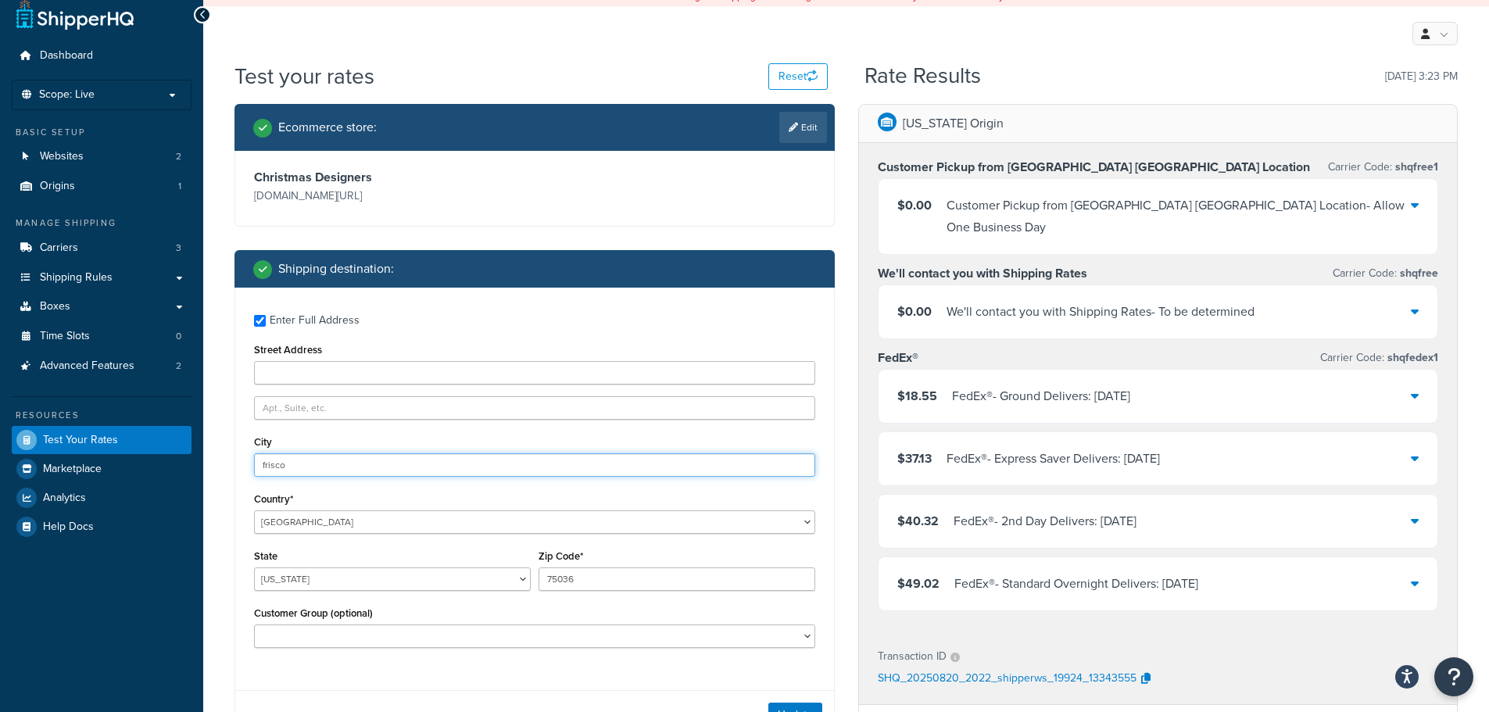
drag, startPoint x: 269, startPoint y: 468, endPoint x: 243, endPoint y: 478, distance: 27.7
click at [193, 468] on div "Dashboard Scope: Live Basic Setup Websites 2 Origins 1 Manage Shipping Carriers…" at bounding box center [744, 569] width 1489 height 1165
click at [260, 317] on input "Enter Full Address" at bounding box center [260, 321] width 12 height 12
checkbox input "false"
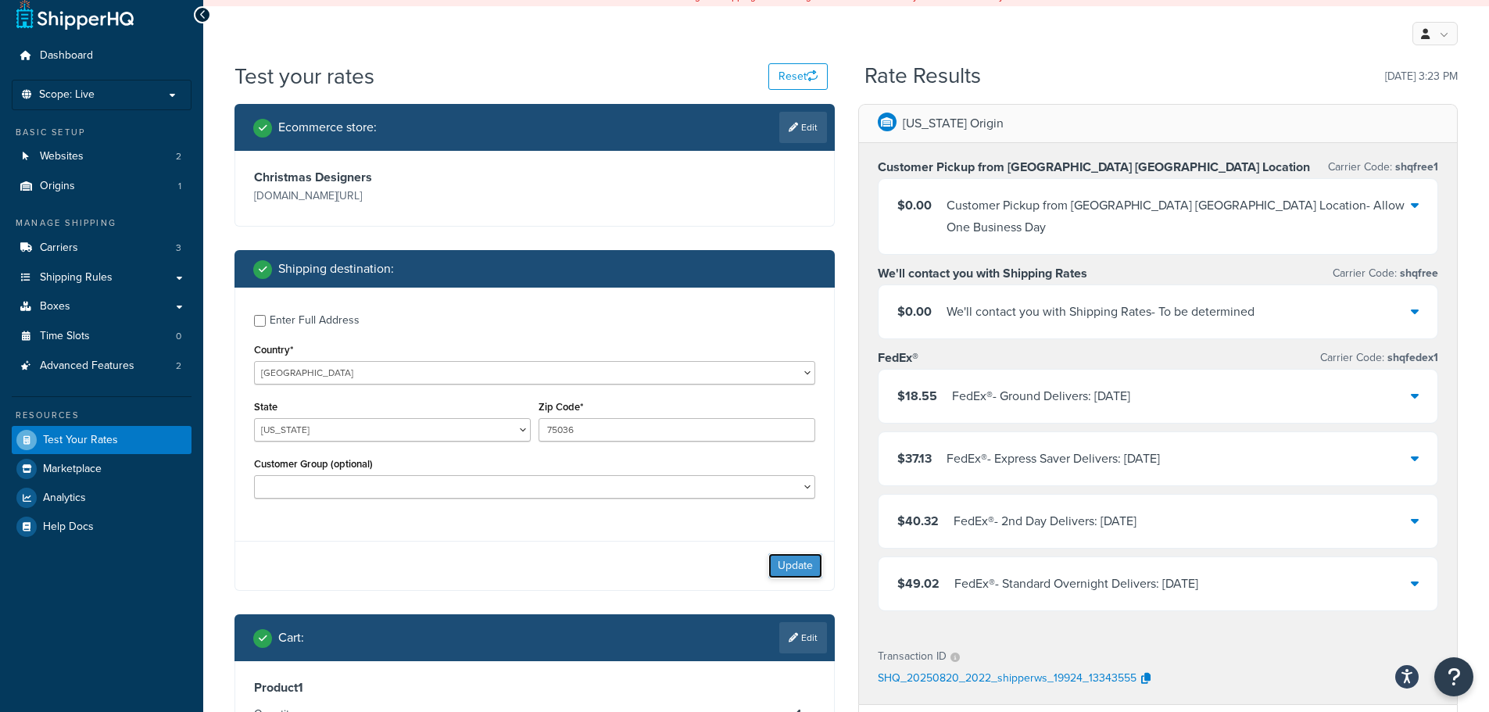
click at [800, 578] on button "Update" at bounding box center [795, 565] width 54 height 25
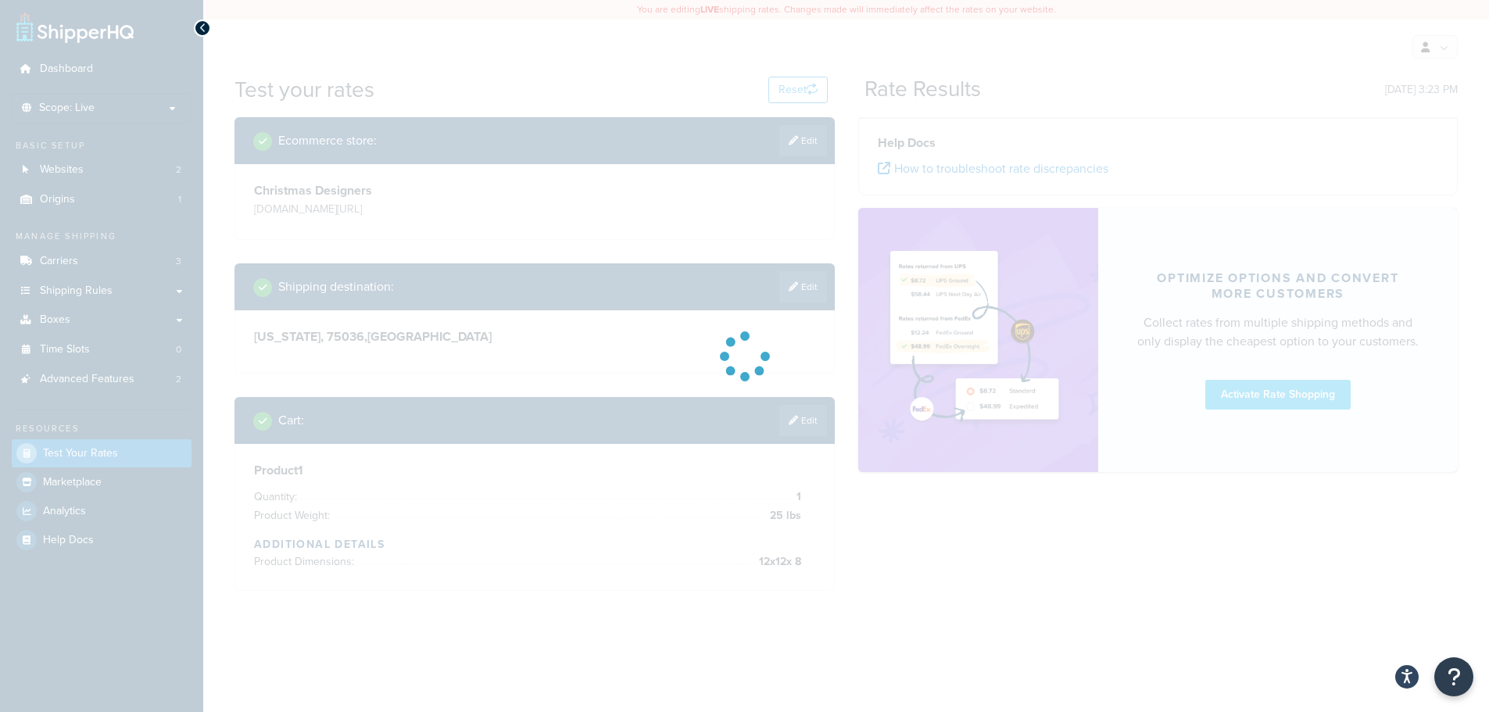
scroll to position [0, 0]
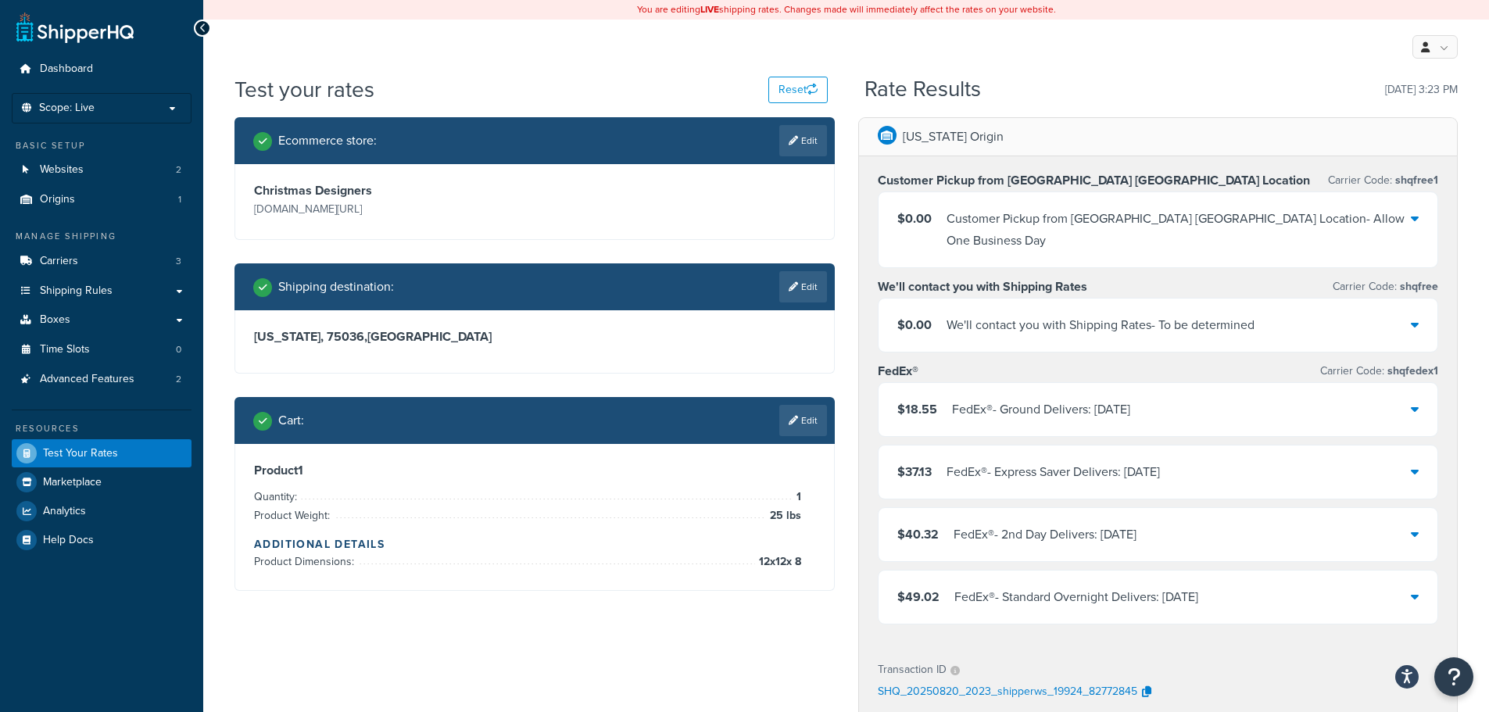
click at [800, 426] on link "Edit" at bounding box center [803, 420] width 48 height 31
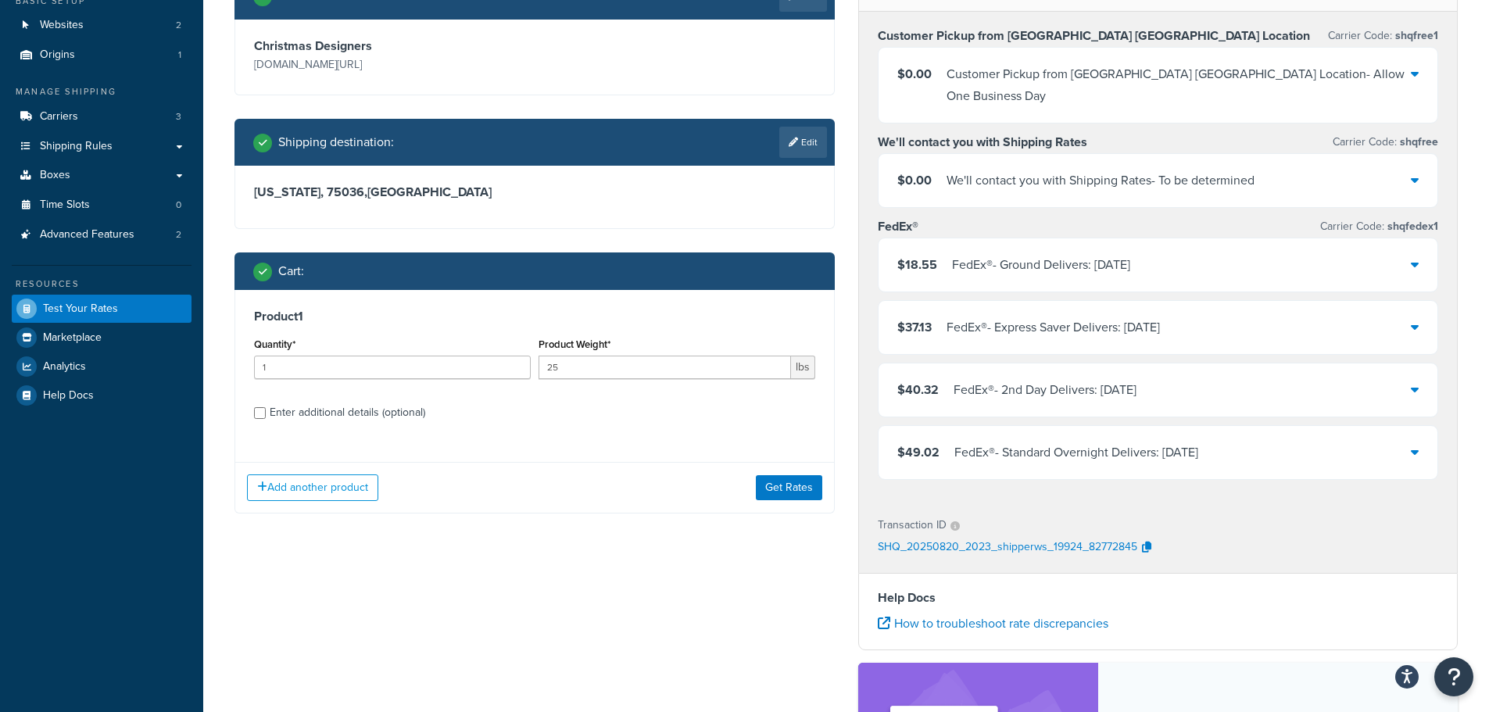
scroll to position [156, 0]
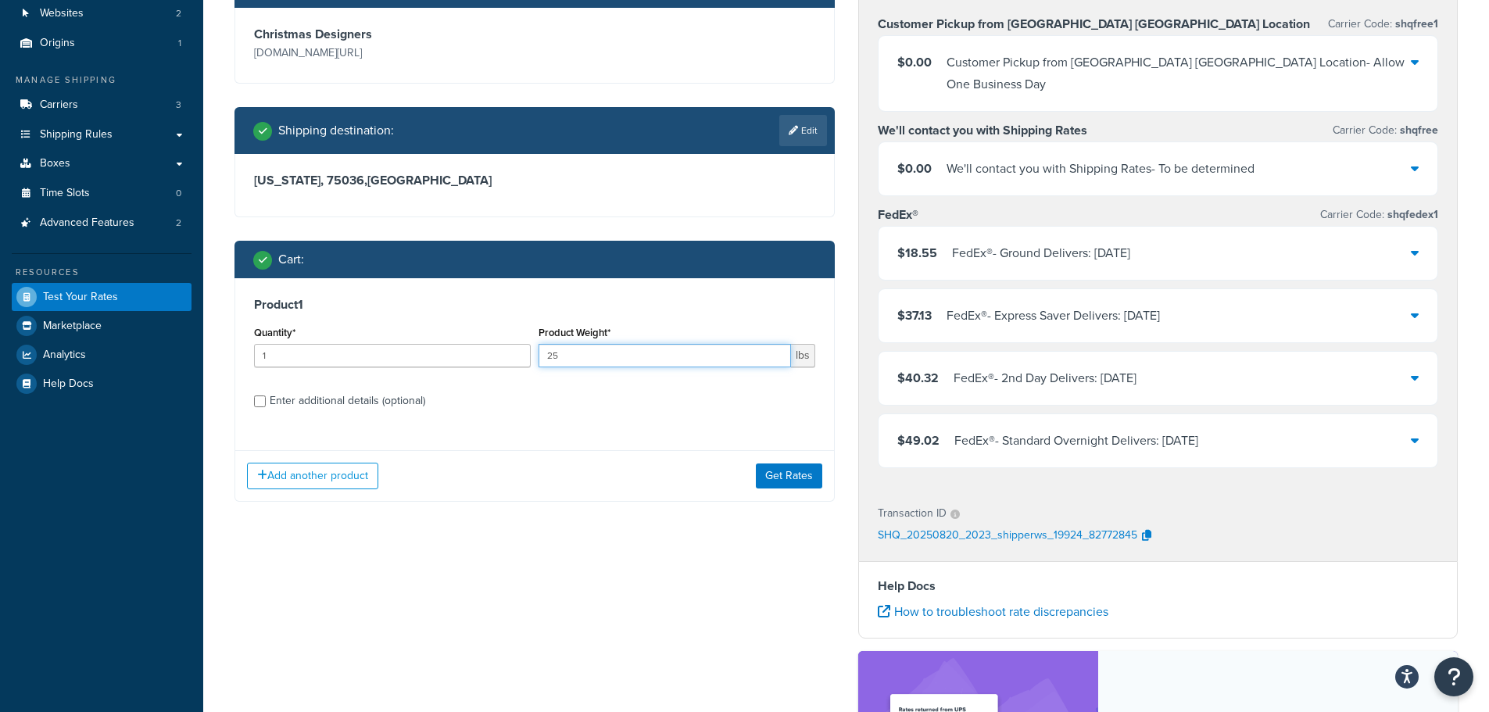
drag, startPoint x: 534, startPoint y: 359, endPoint x: 502, endPoint y: 362, distance: 32.2
click at [502, 362] on div "Quantity* 1 Product Weight* 25 lbs" at bounding box center [534, 350] width 569 height 57
type input "9"
click at [295, 354] on input "1" at bounding box center [392, 355] width 277 height 23
type input "3"
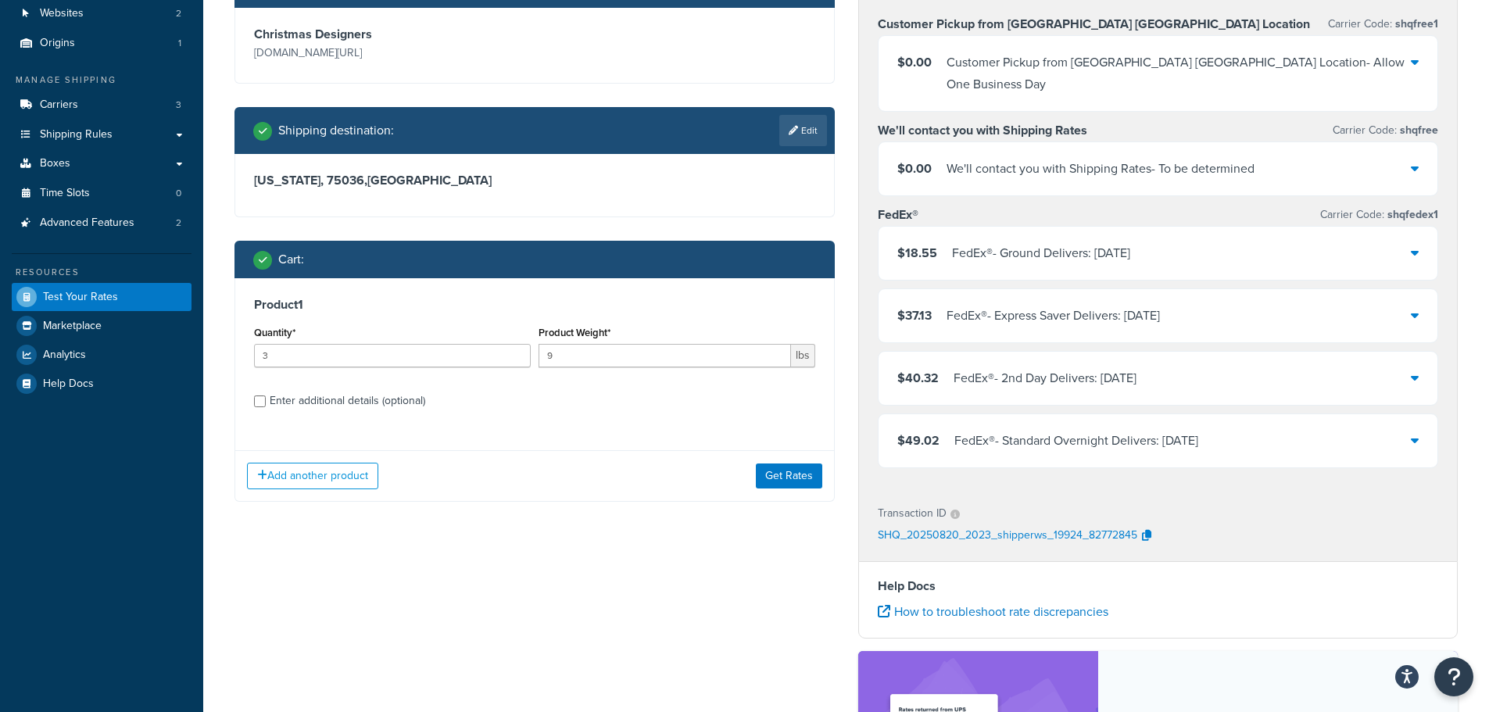
click at [572, 587] on div "Ecommerce store : Edit Christmas Designers christmasdesigners.com/ Shipping des…" at bounding box center [846, 446] width 1247 height 970
click at [808, 465] on button "Get Rates" at bounding box center [789, 475] width 66 height 25
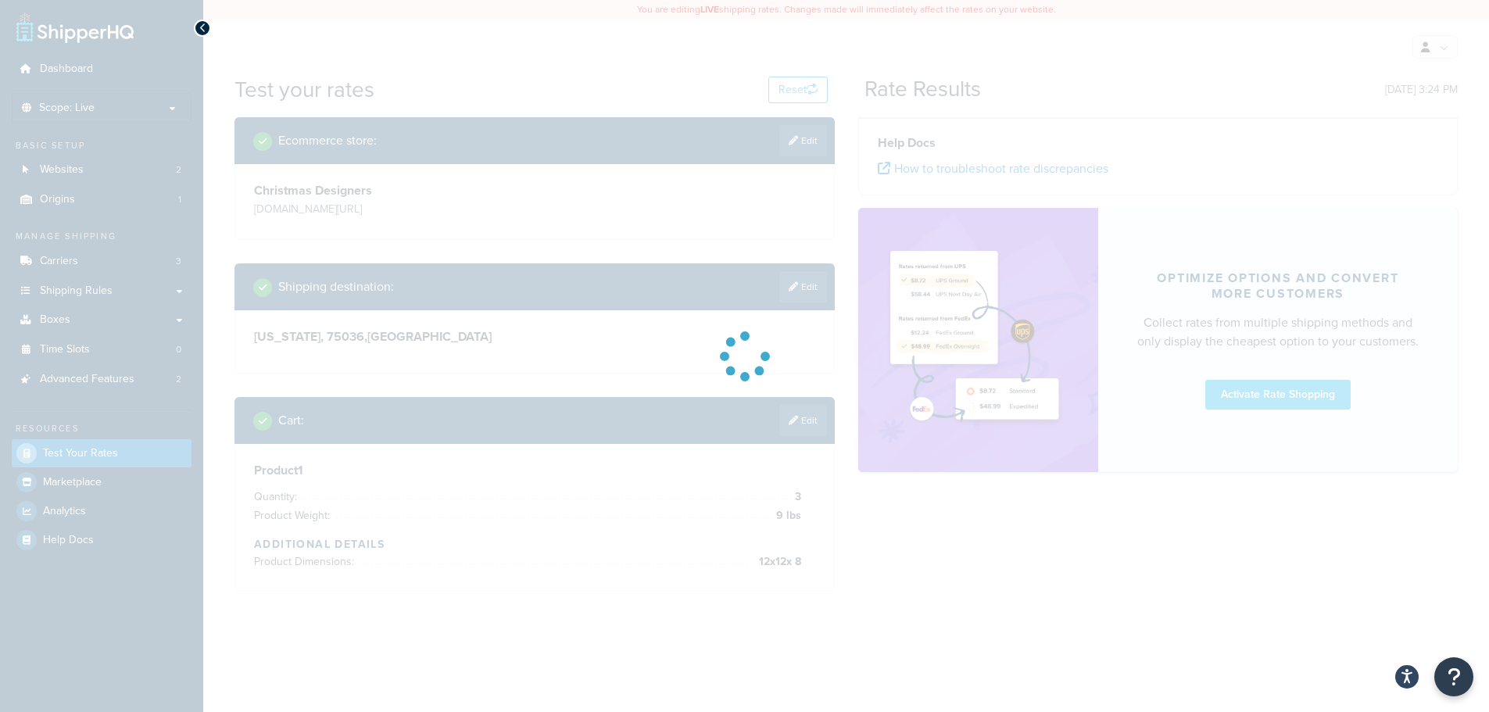
scroll to position [0, 0]
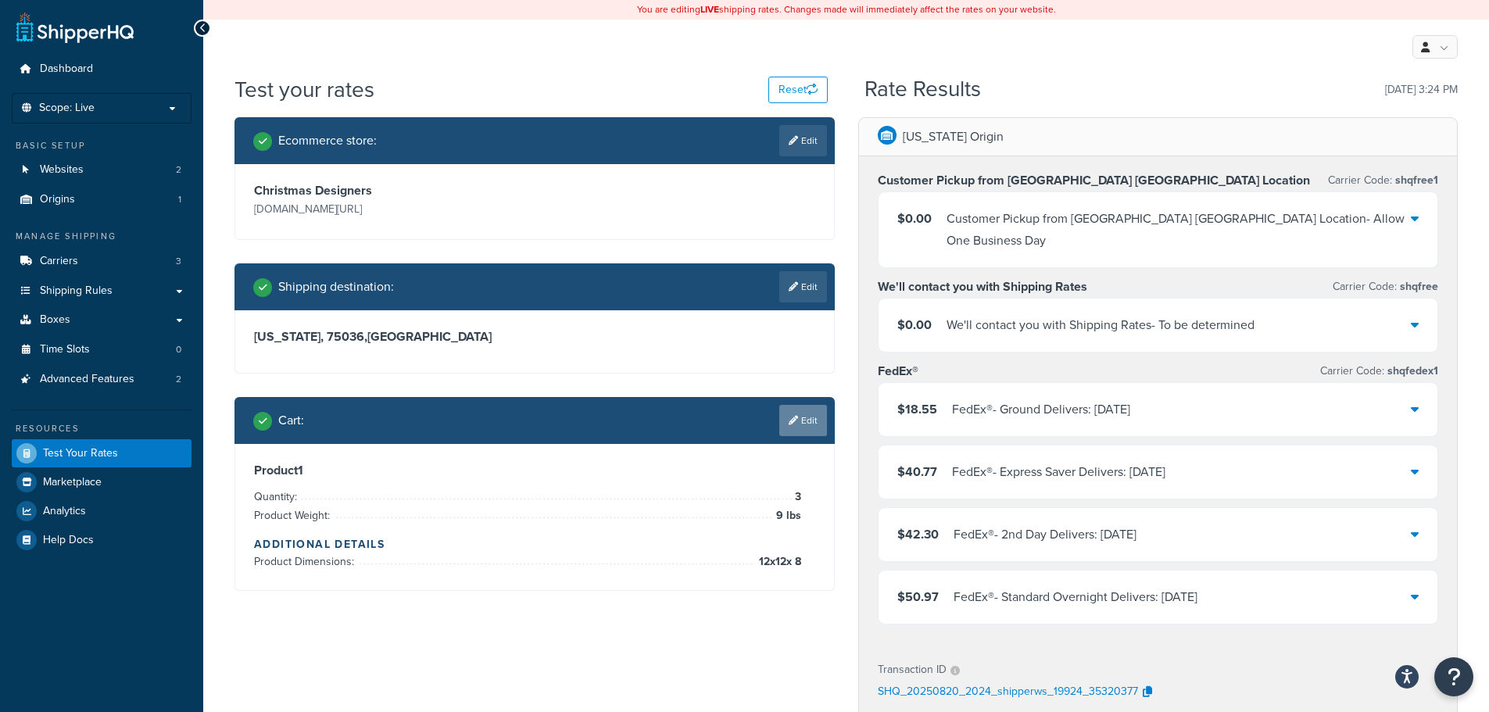
click at [794, 419] on icon at bounding box center [793, 420] width 9 height 9
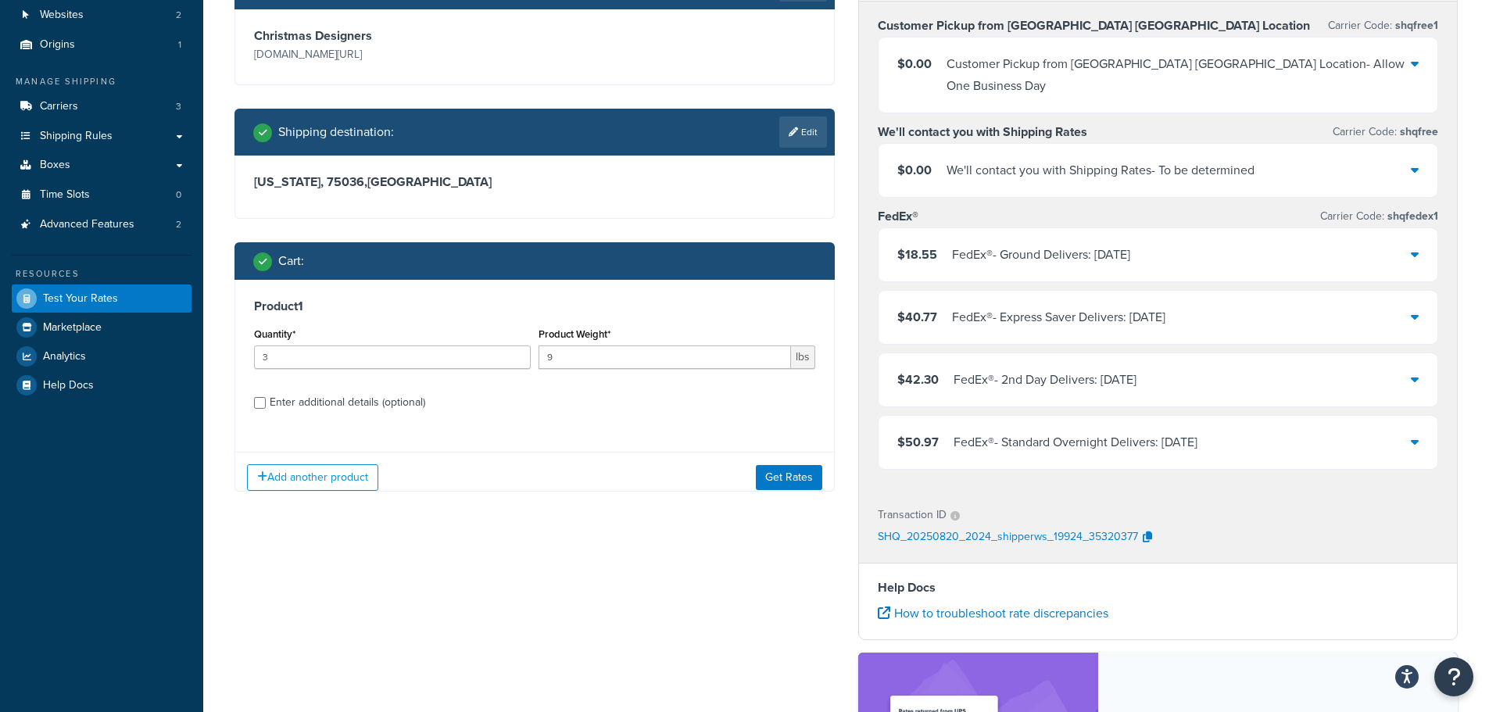
scroll to position [156, 0]
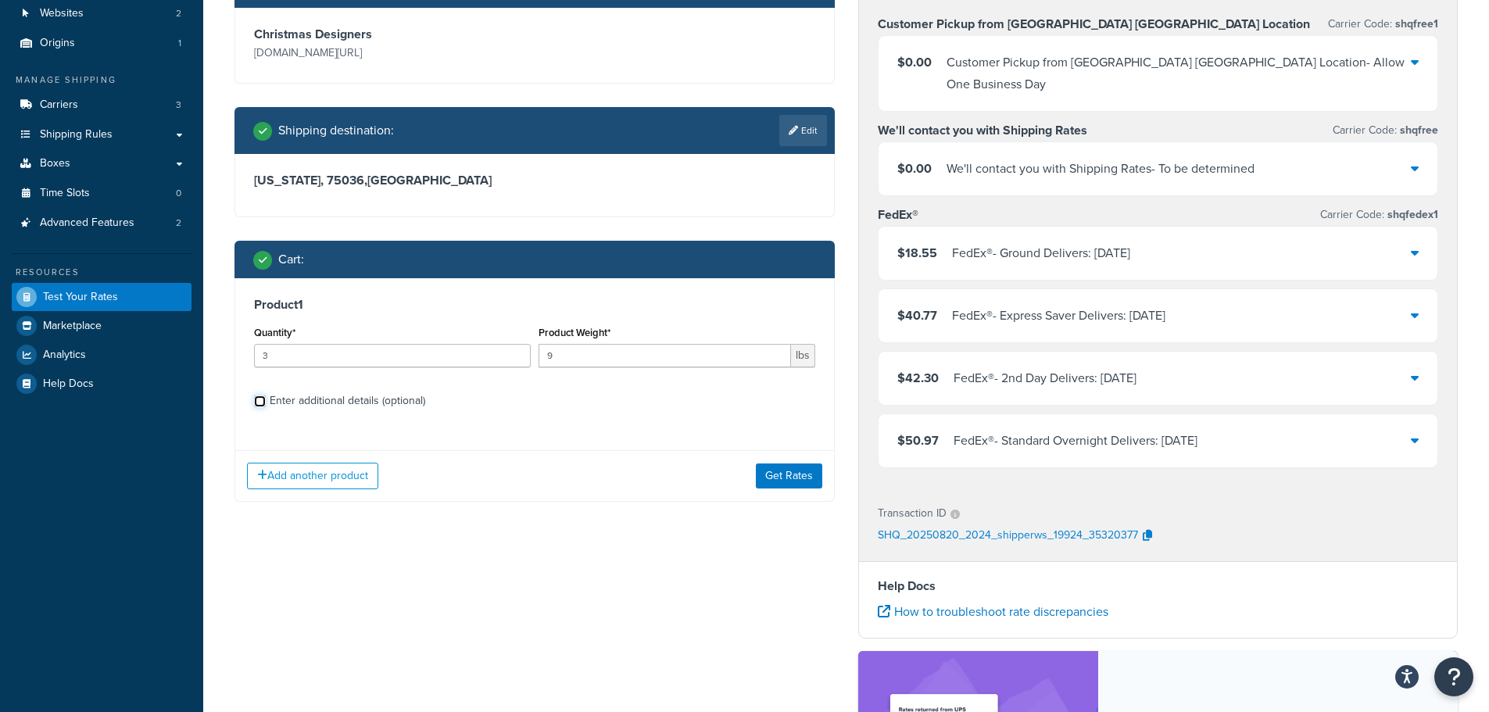
click at [261, 405] on input "Enter additional details (optional)" at bounding box center [260, 401] width 12 height 12
checkbox input "true"
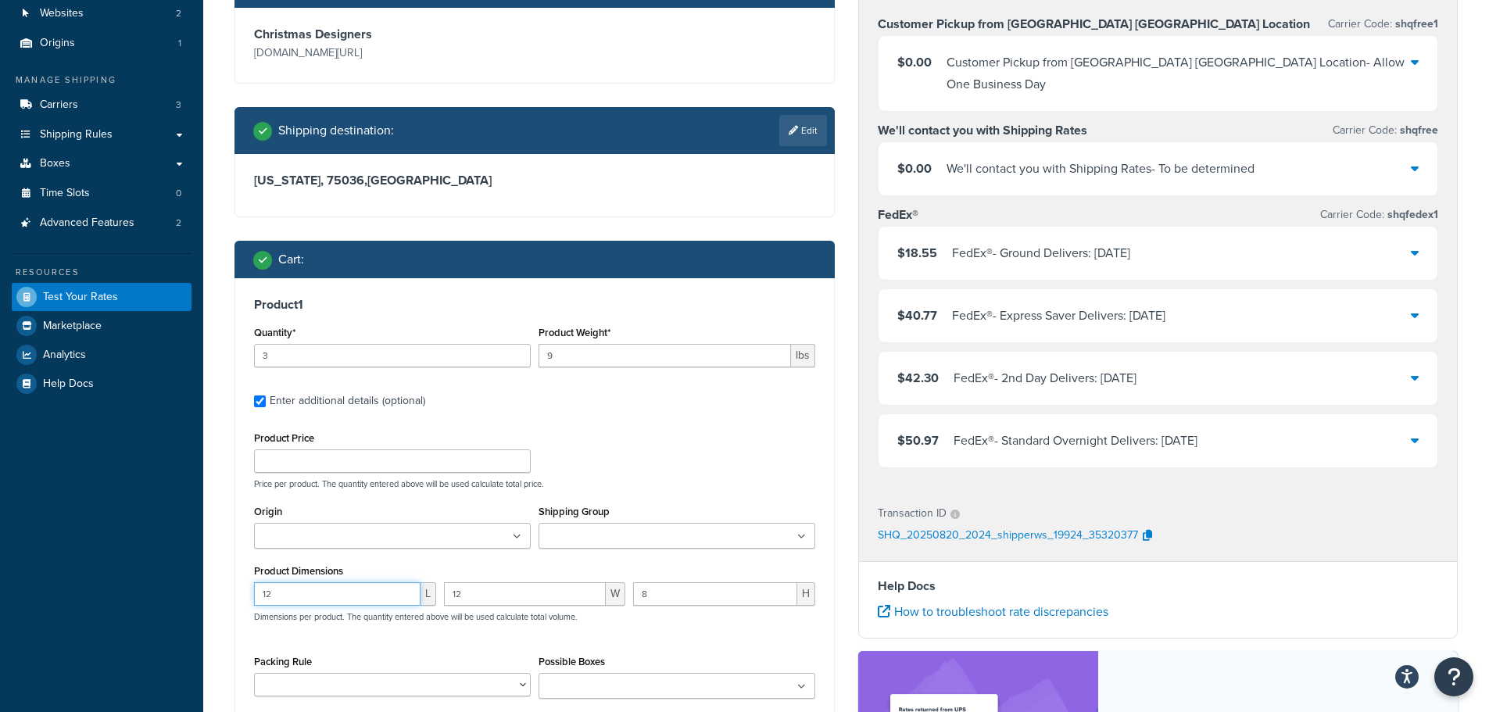
drag, startPoint x: 276, startPoint y: 596, endPoint x: 202, endPoint y: 607, distance: 74.4
click at [212, 597] on div "Test your rates Reset Rate Results 08/20/2025, 3:24 PM Ecommerce store : Edit C…" at bounding box center [846, 444] width 1286 height 1052
drag, startPoint x: 472, startPoint y: 596, endPoint x: 445, endPoint y: 596, distance: 26.6
click at [445, 596] on input "12" at bounding box center [525, 593] width 163 height 23
drag, startPoint x: 674, startPoint y: 596, endPoint x: 526, endPoint y: 621, distance: 149.8
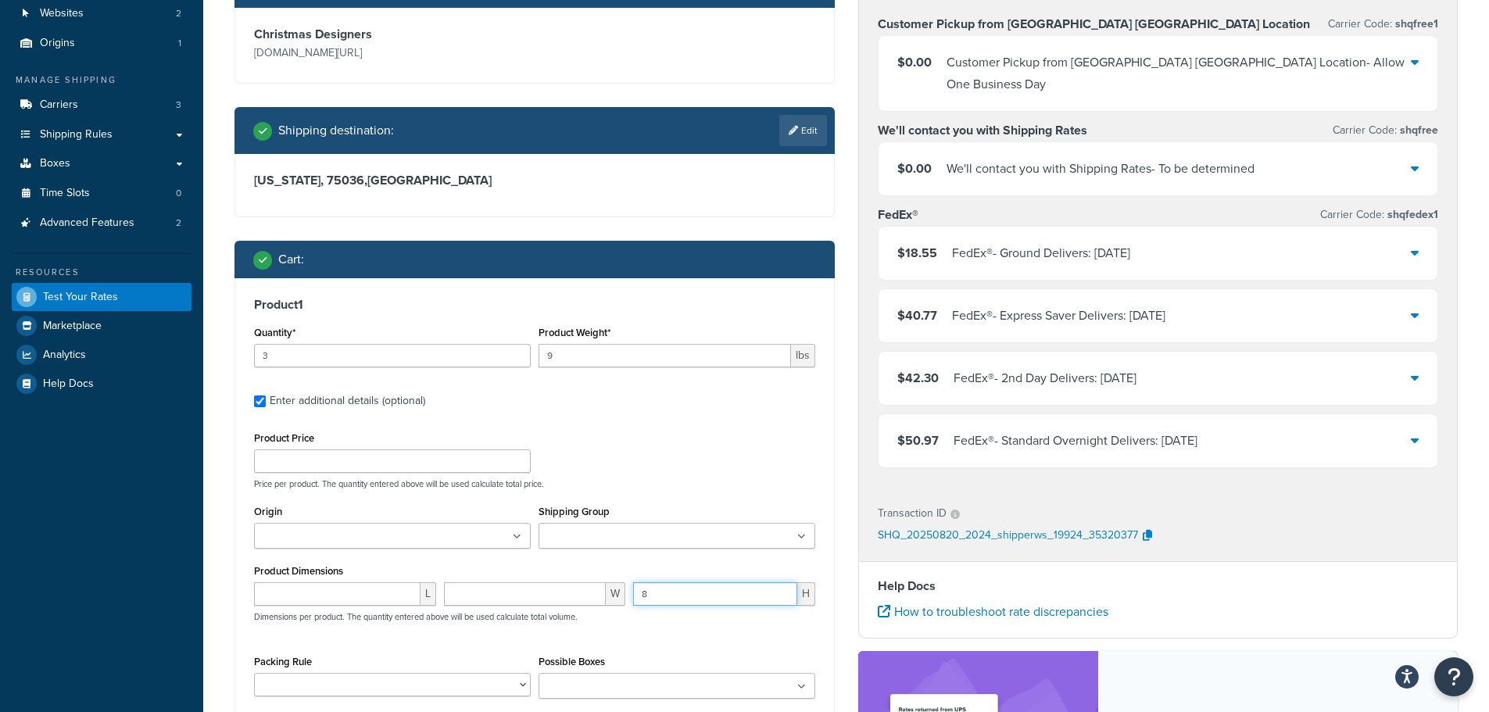
click at [515, 620] on div "L W 8 H Dimensions per product. The quantity entered above will be used calcula…" at bounding box center [534, 610] width 569 height 57
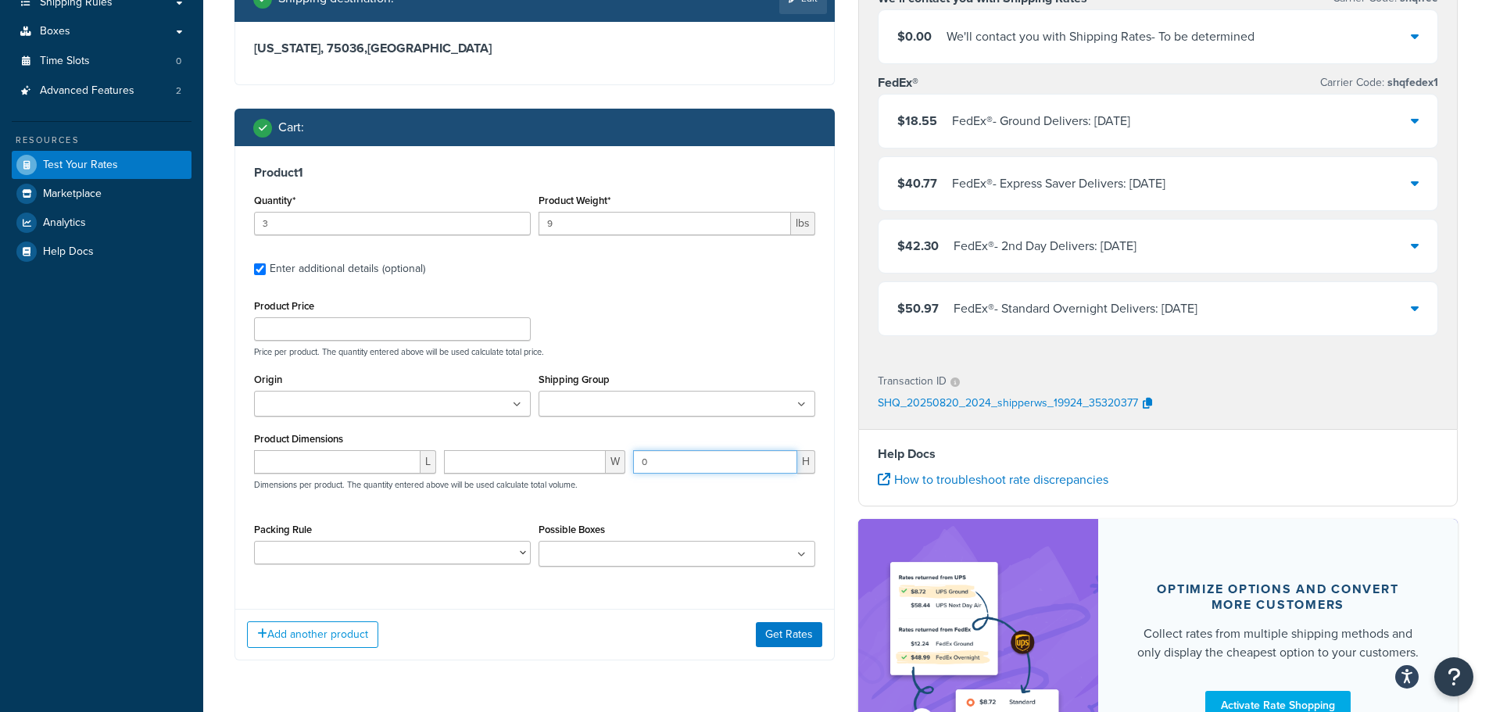
scroll to position [391, 0]
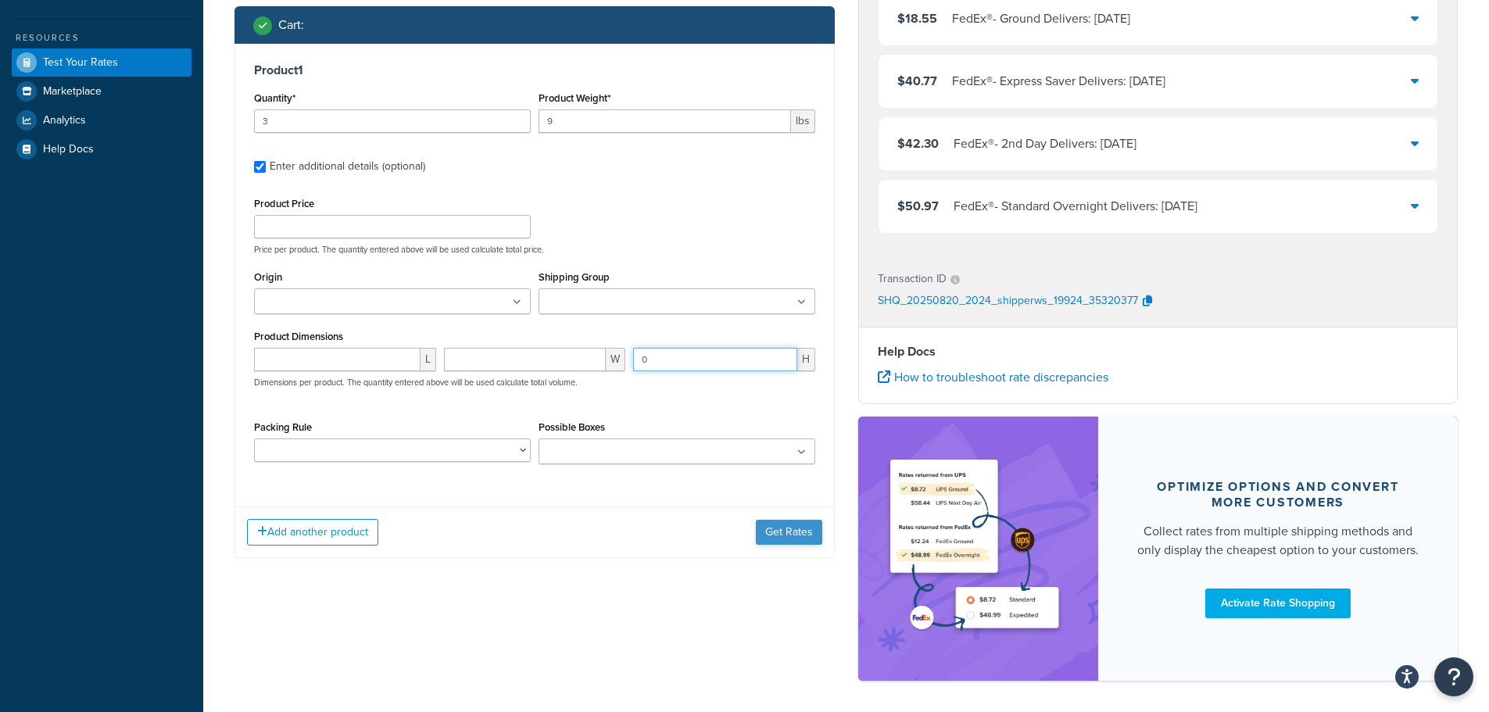
type input "0"
click at [781, 533] on button "Get Rates" at bounding box center [789, 532] width 66 height 25
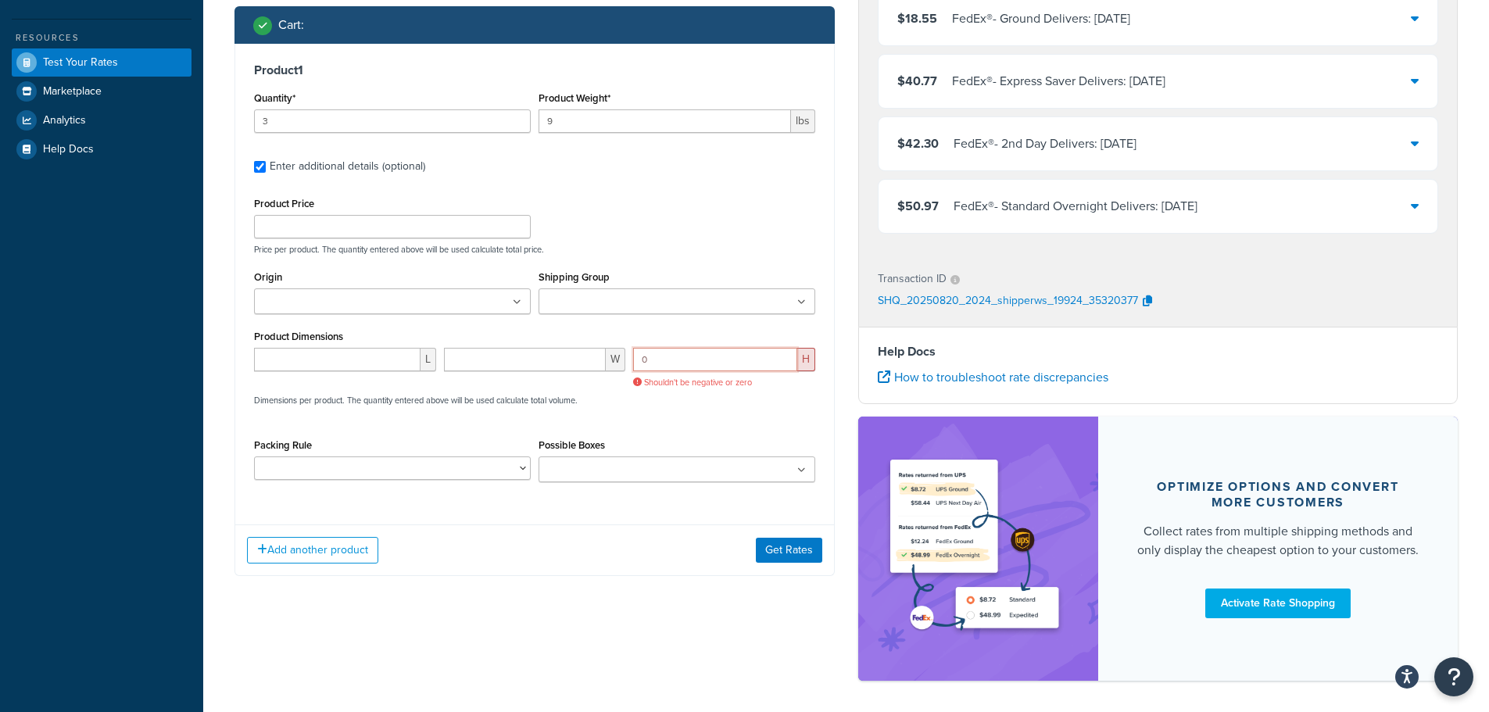
click at [677, 363] on input "0" at bounding box center [715, 359] width 164 height 23
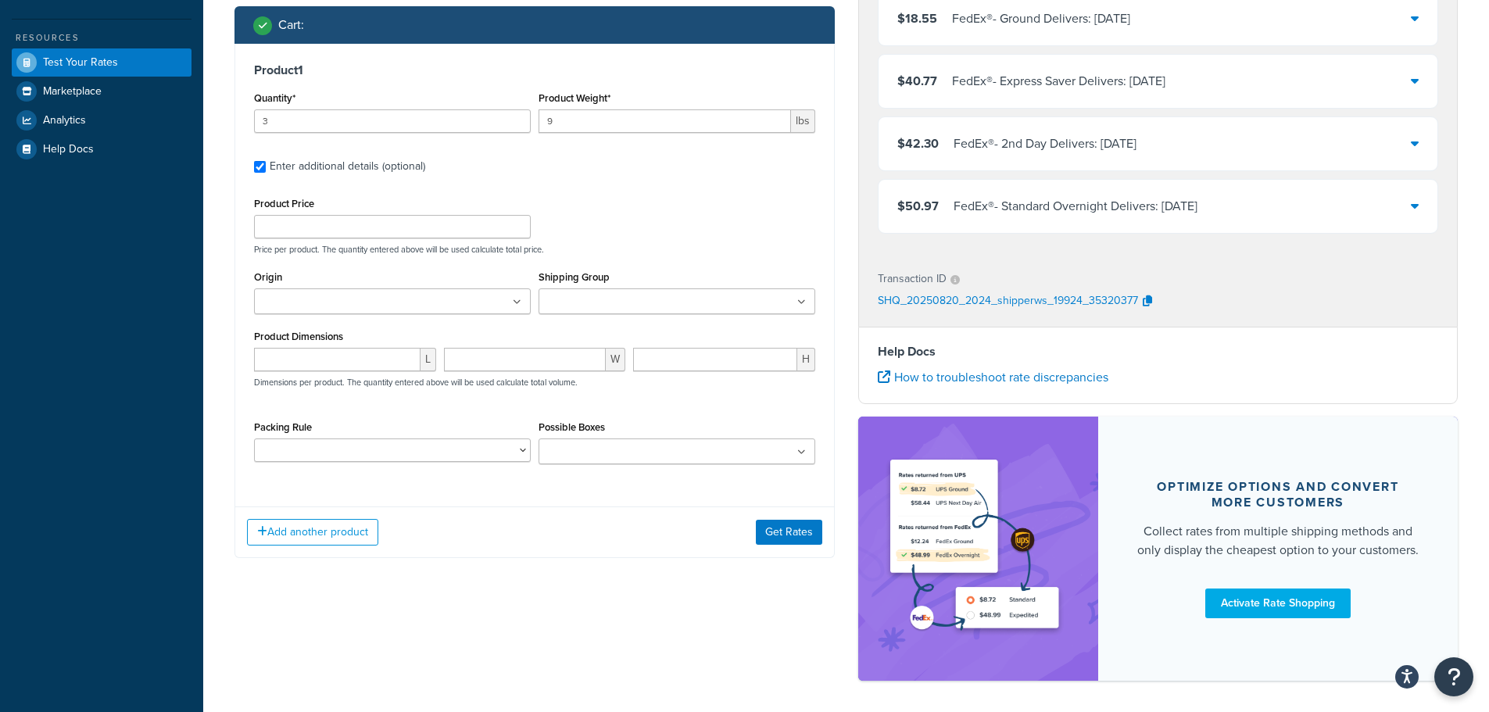
click at [722, 612] on div "Ecommerce store : Edit Christmas Designers christmasdesigners.com/ Shipping des…" at bounding box center [846, 211] width 1247 height 970
click at [781, 529] on button "Get Rates" at bounding box center [789, 532] width 66 height 25
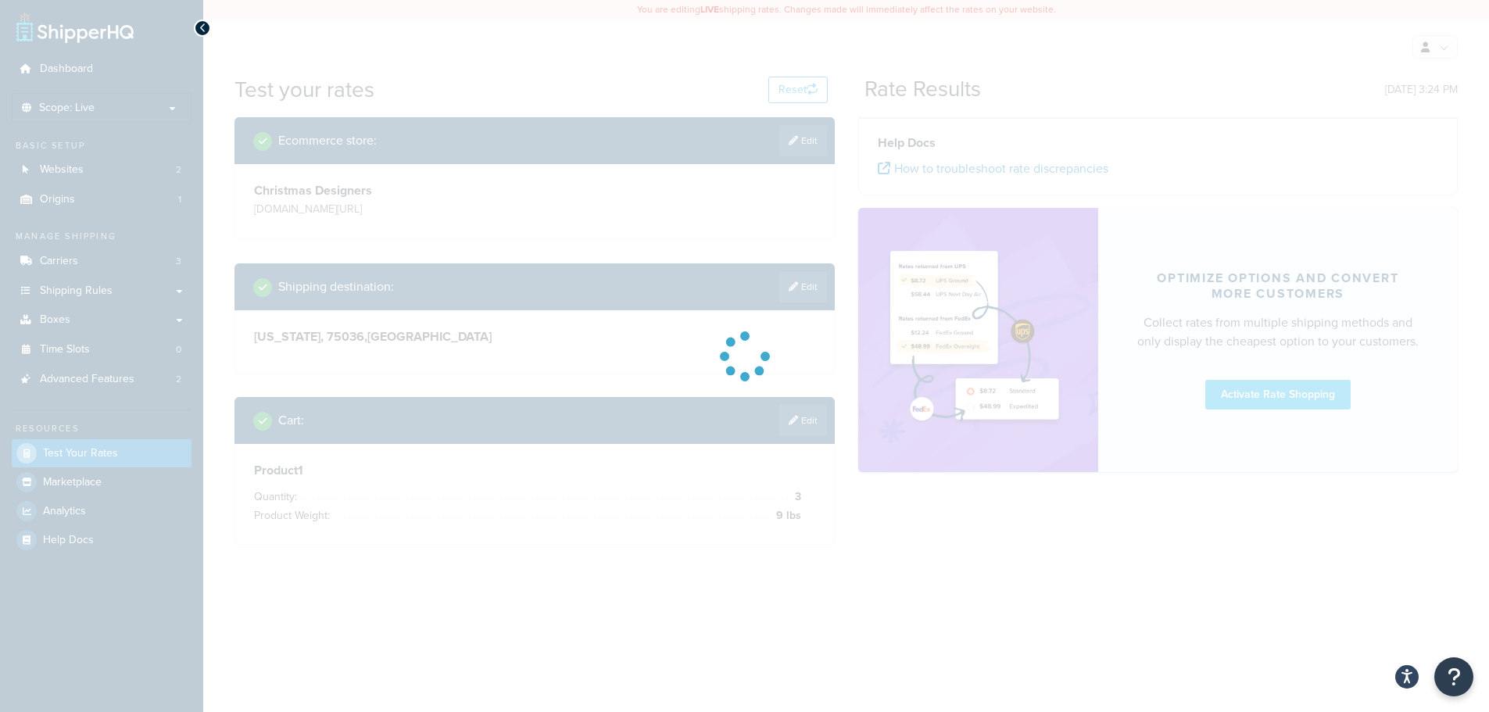
scroll to position [0, 0]
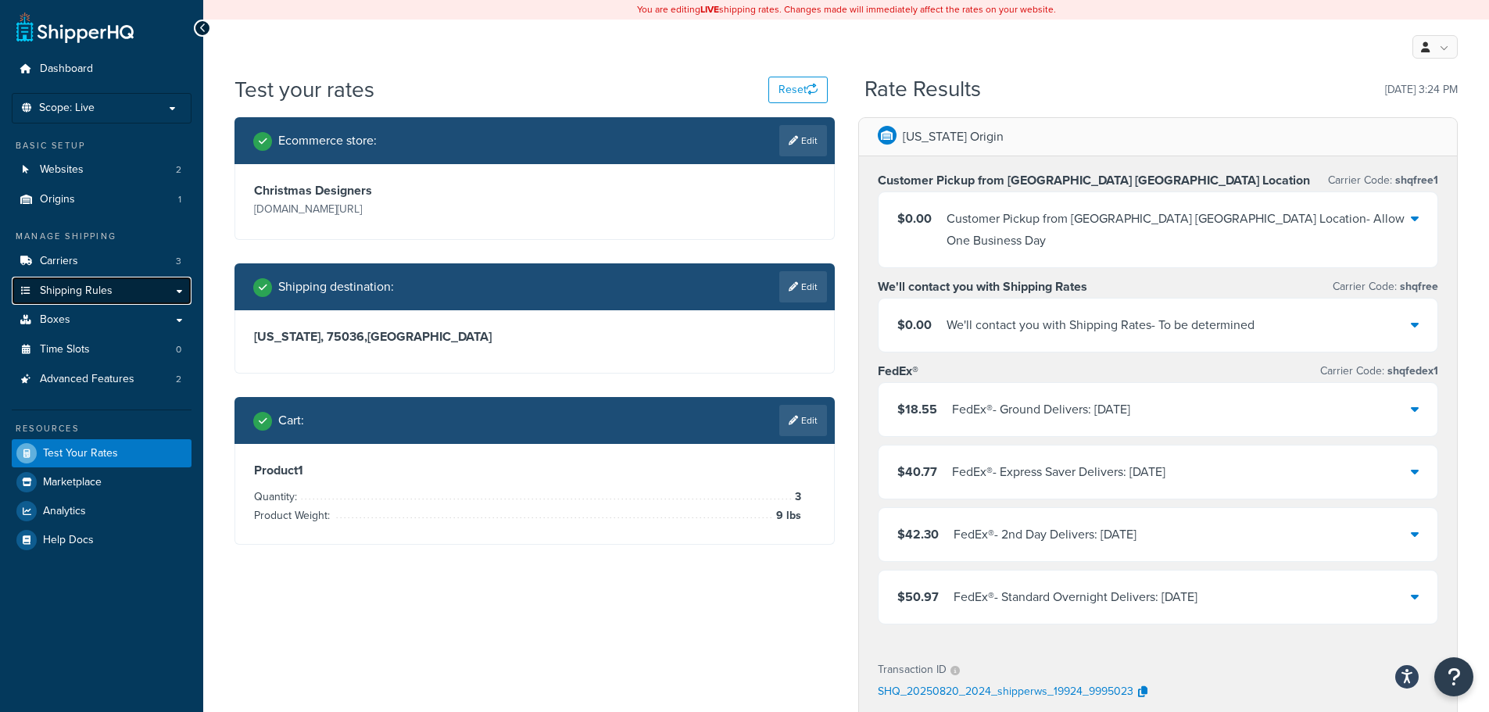
click at [56, 299] on link "Shipping Rules" at bounding box center [102, 291] width 180 height 29
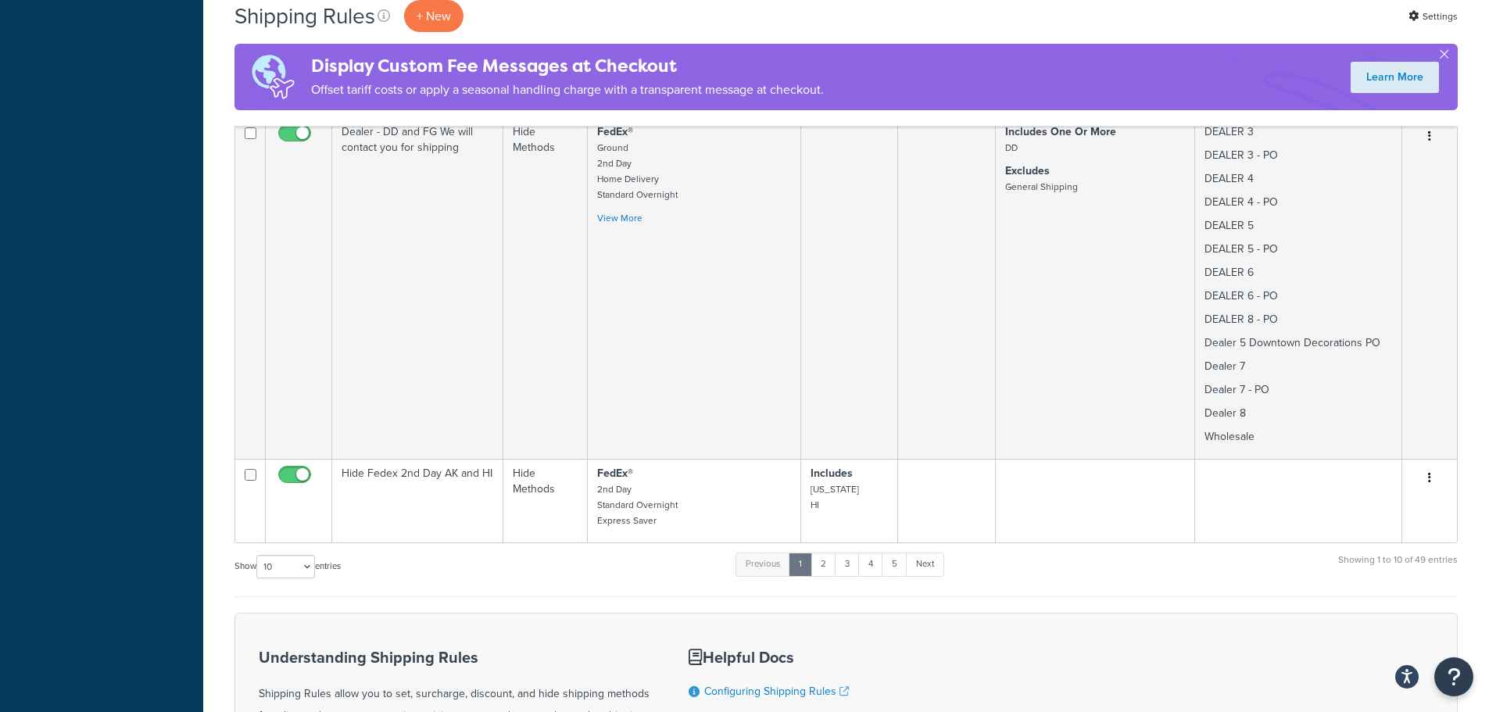
scroll to position [2423, 0]
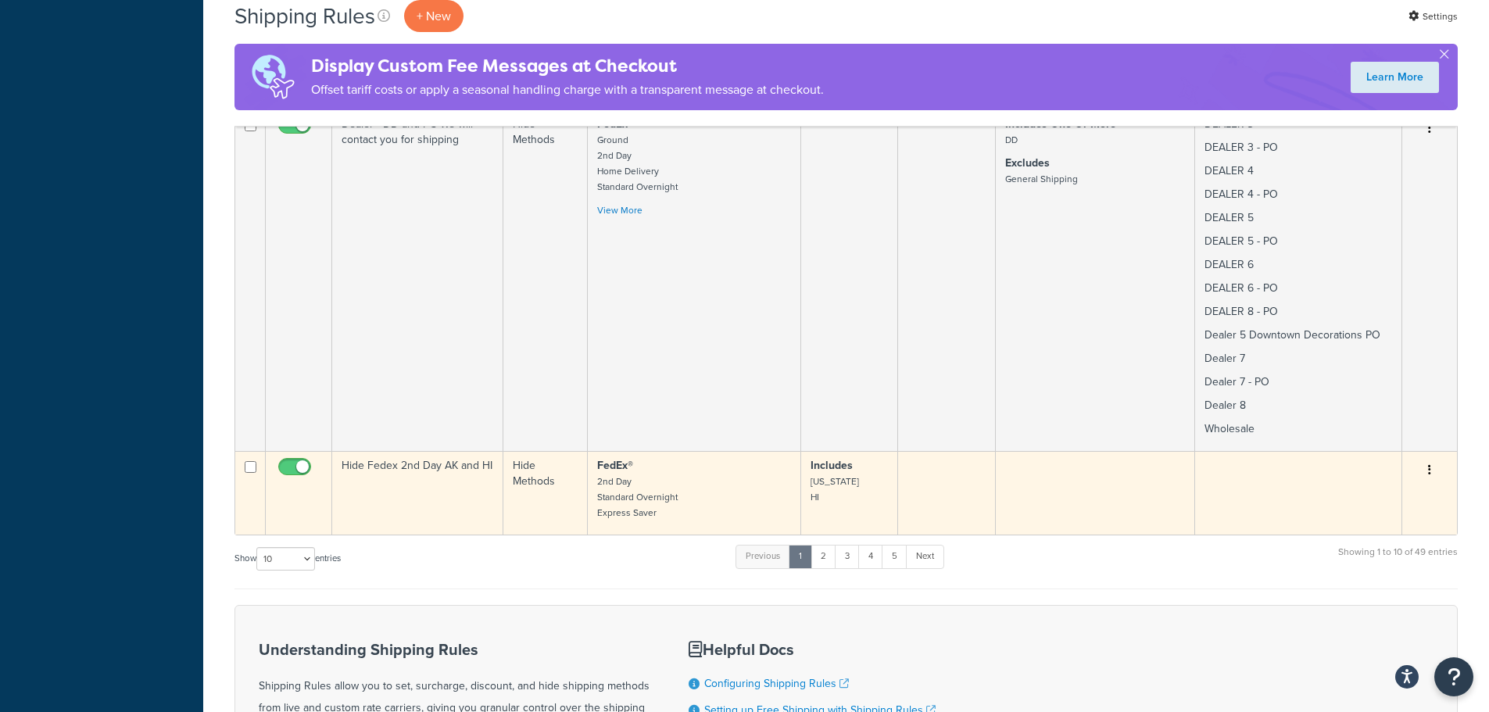
click at [1434, 458] on button "button" at bounding box center [1430, 470] width 22 height 25
click at [1397, 484] on link "Edit" at bounding box center [1377, 500] width 123 height 32
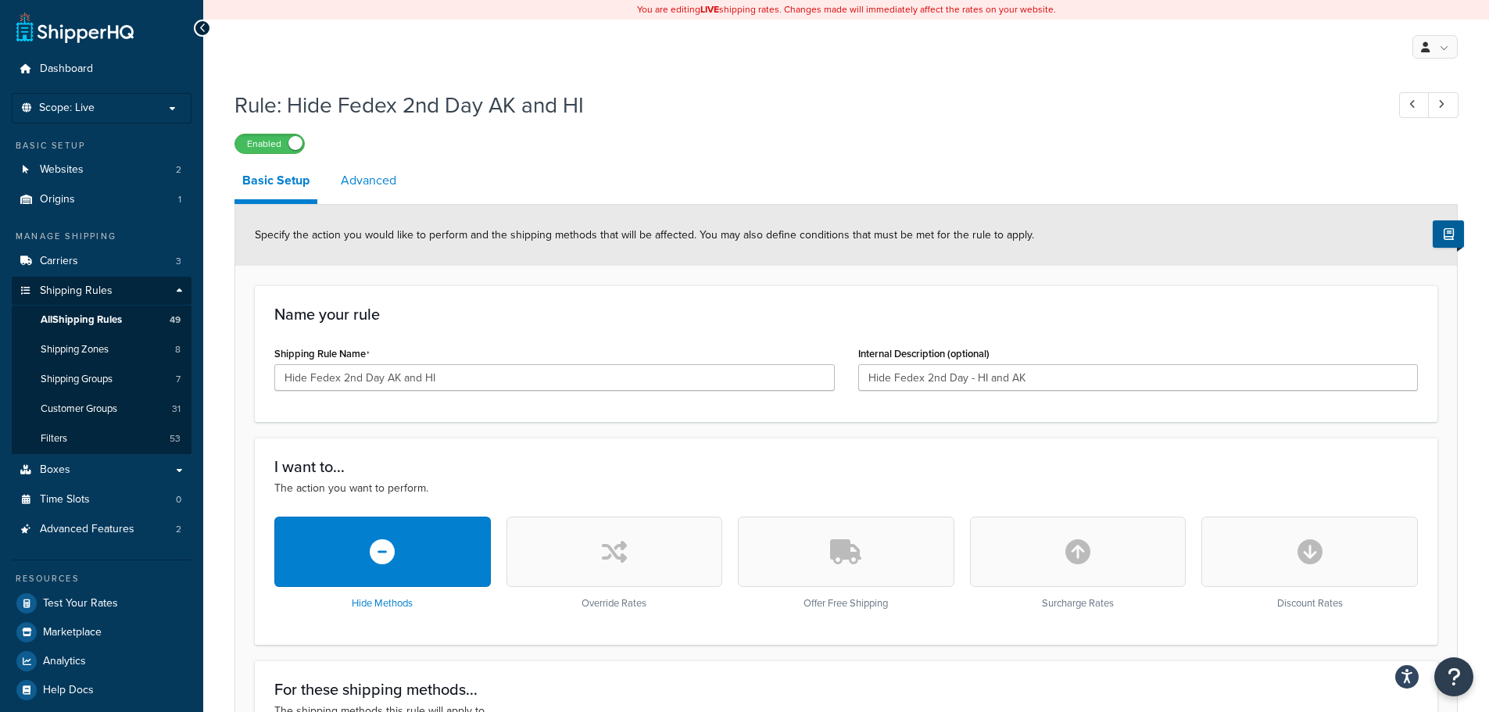
click at [374, 188] on link "Advanced" at bounding box center [368, 181] width 71 height 38
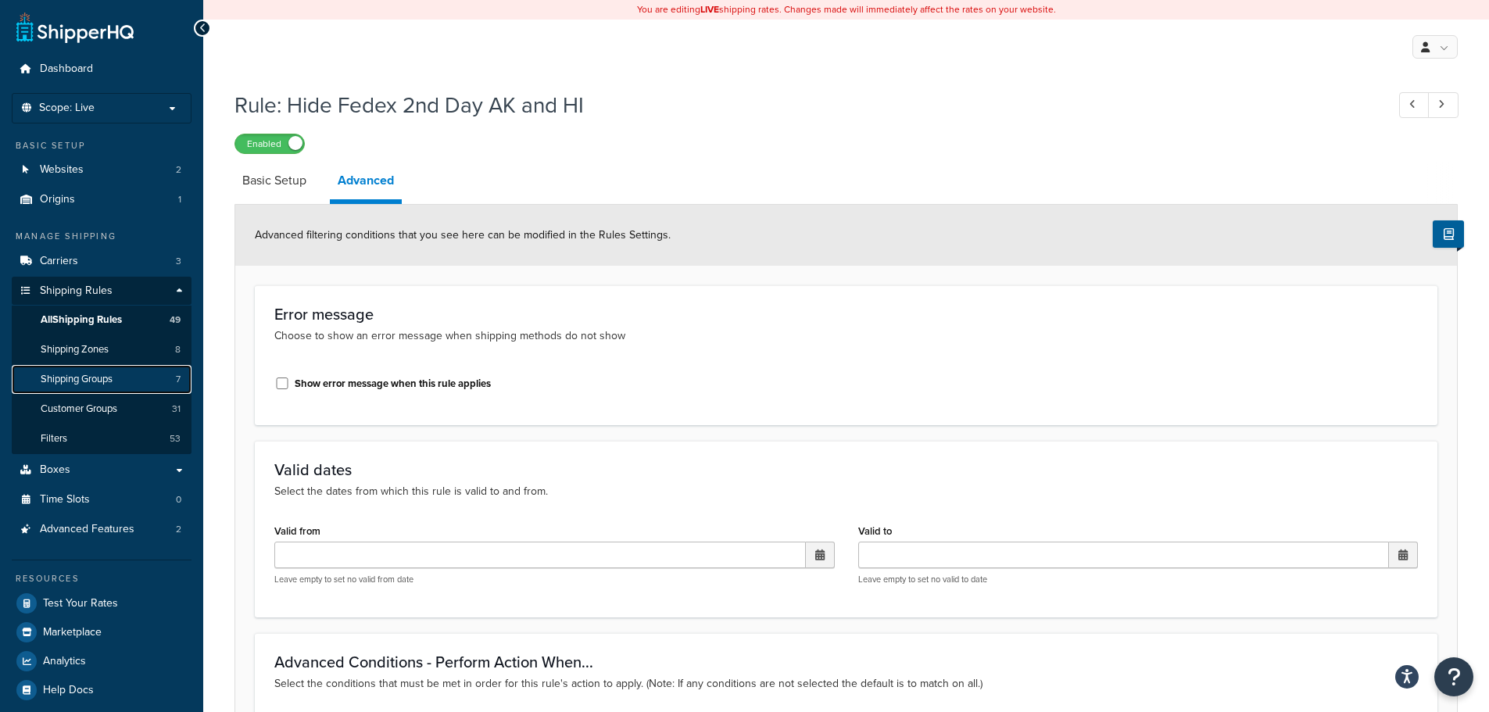
click at [105, 385] on span "Shipping Groups" at bounding box center [77, 379] width 72 height 13
click at [106, 377] on span "Shipping Groups" at bounding box center [77, 379] width 72 height 13
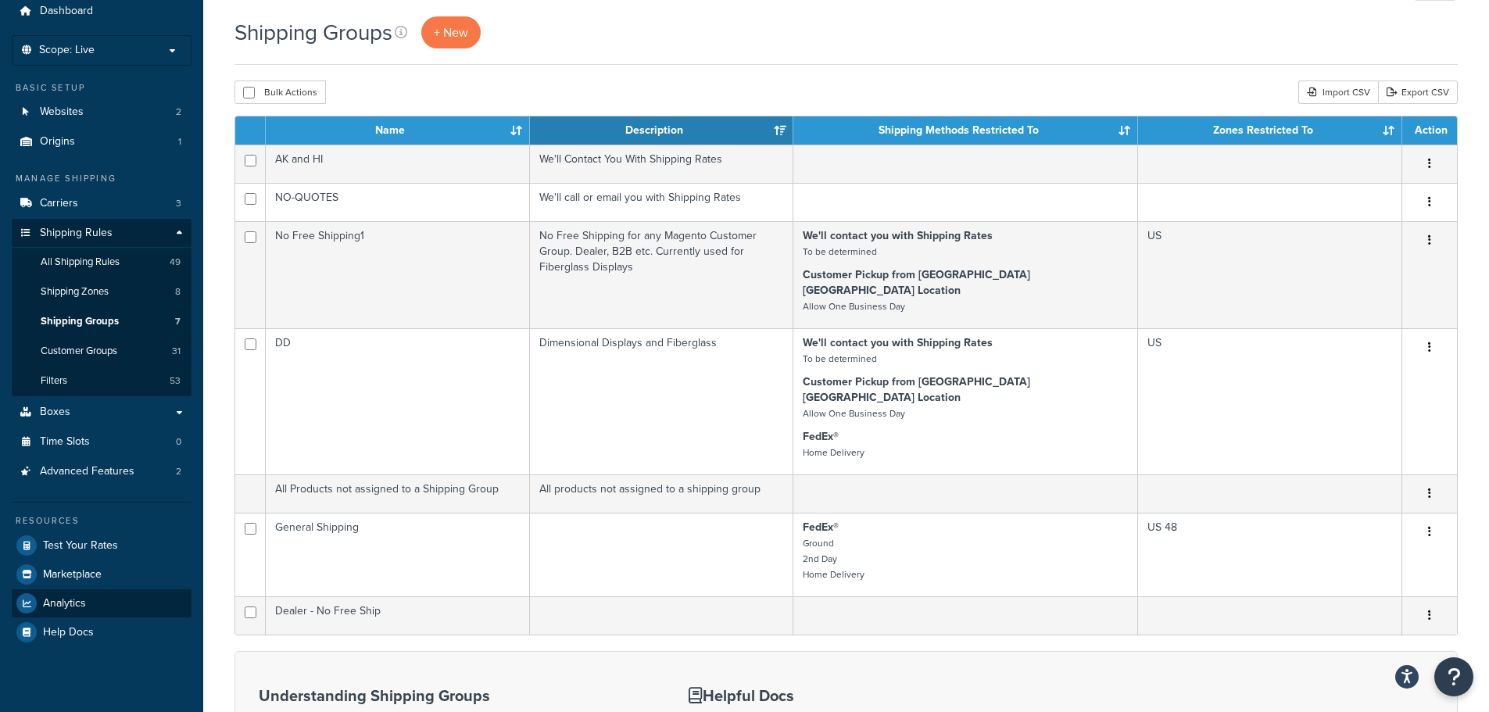
scroll to position [156, 0]
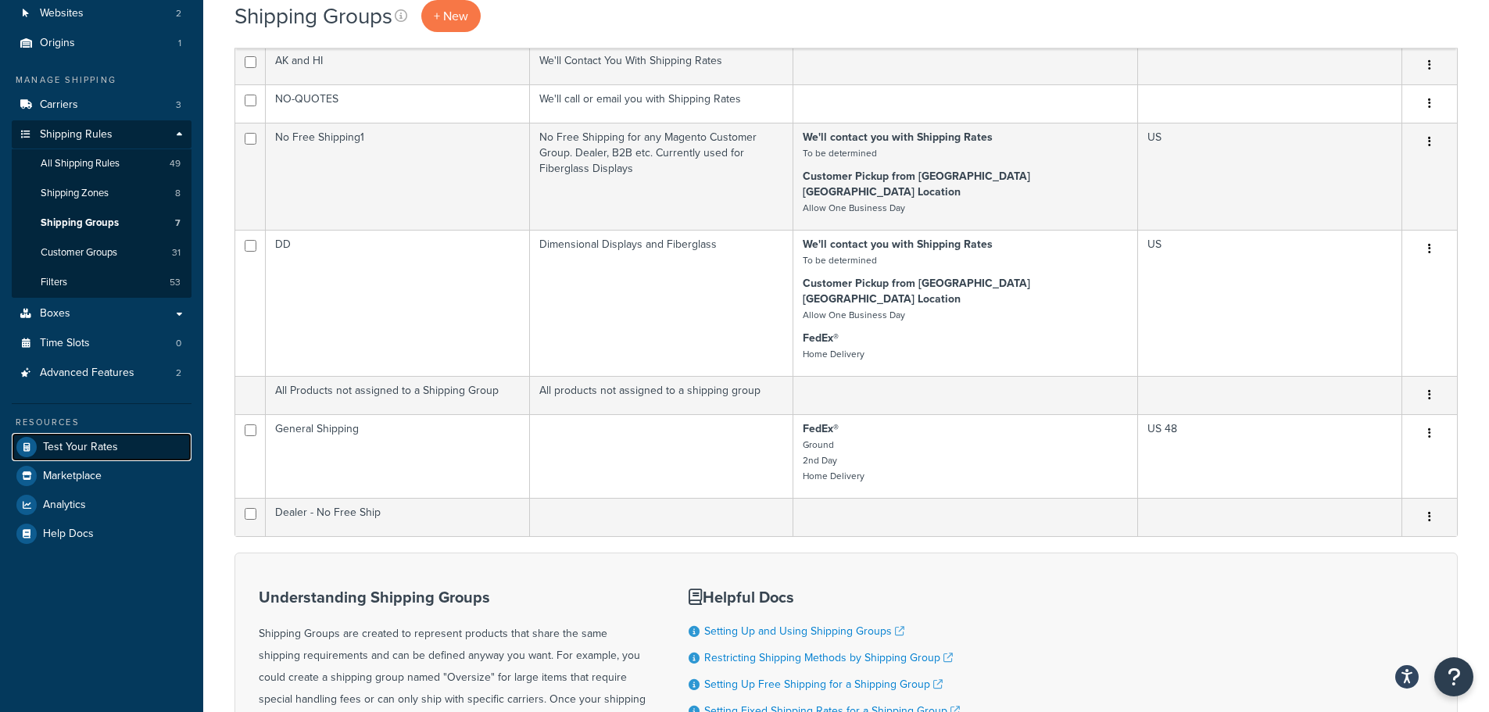
click at [86, 443] on span "Test Your Rates" at bounding box center [80, 447] width 75 height 13
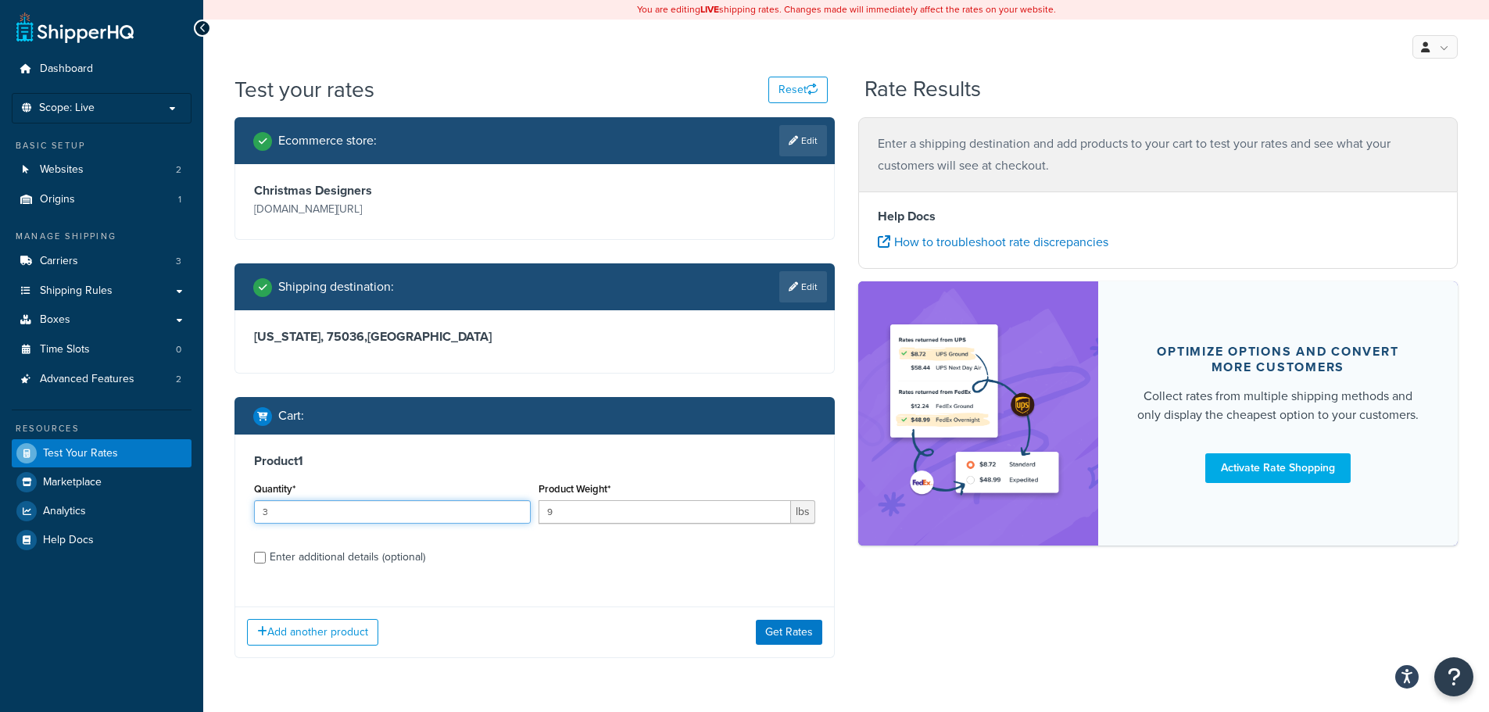
drag, startPoint x: 297, startPoint y: 512, endPoint x: 206, endPoint y: 512, distance: 91.4
click at [217, 512] on div "Test your rates Reset Rate Results Ecommerce store : Edit Christmas Designers […" at bounding box center [846, 397] width 1286 height 646
click at [778, 628] on button "Get Rates" at bounding box center [789, 632] width 66 height 25
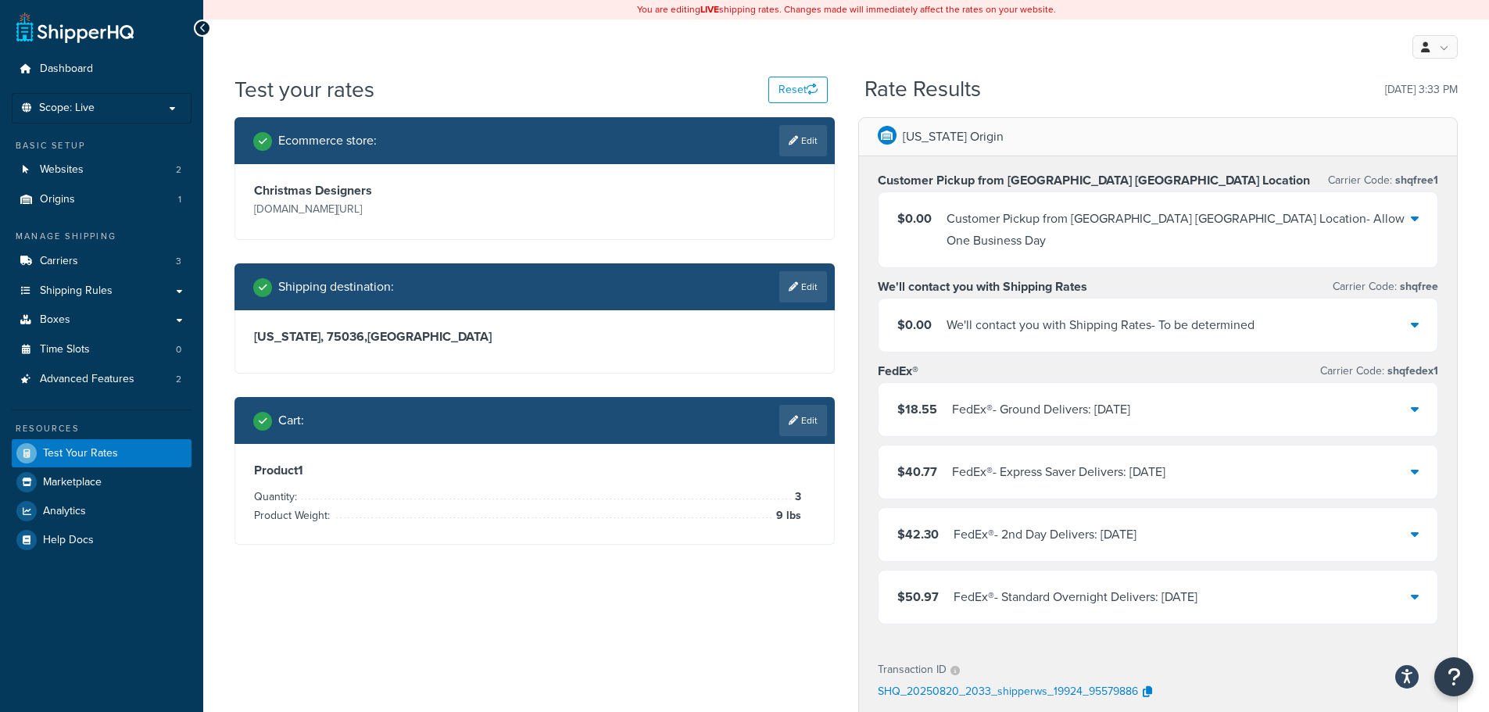
click at [1422, 383] on div "$18.55 FedEx® - Ground Delivers: [DATE]" at bounding box center [1158, 409] width 560 height 53
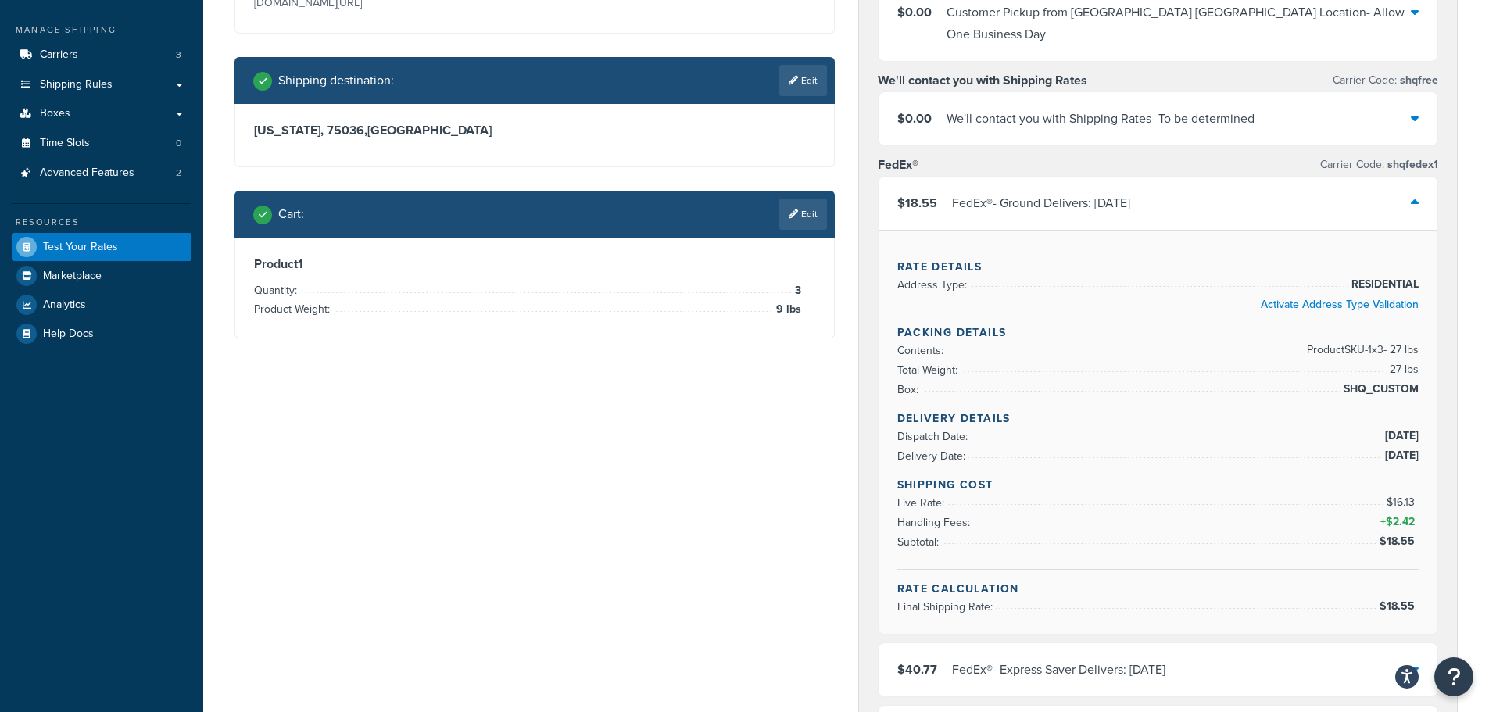
scroll to position [234, 0]
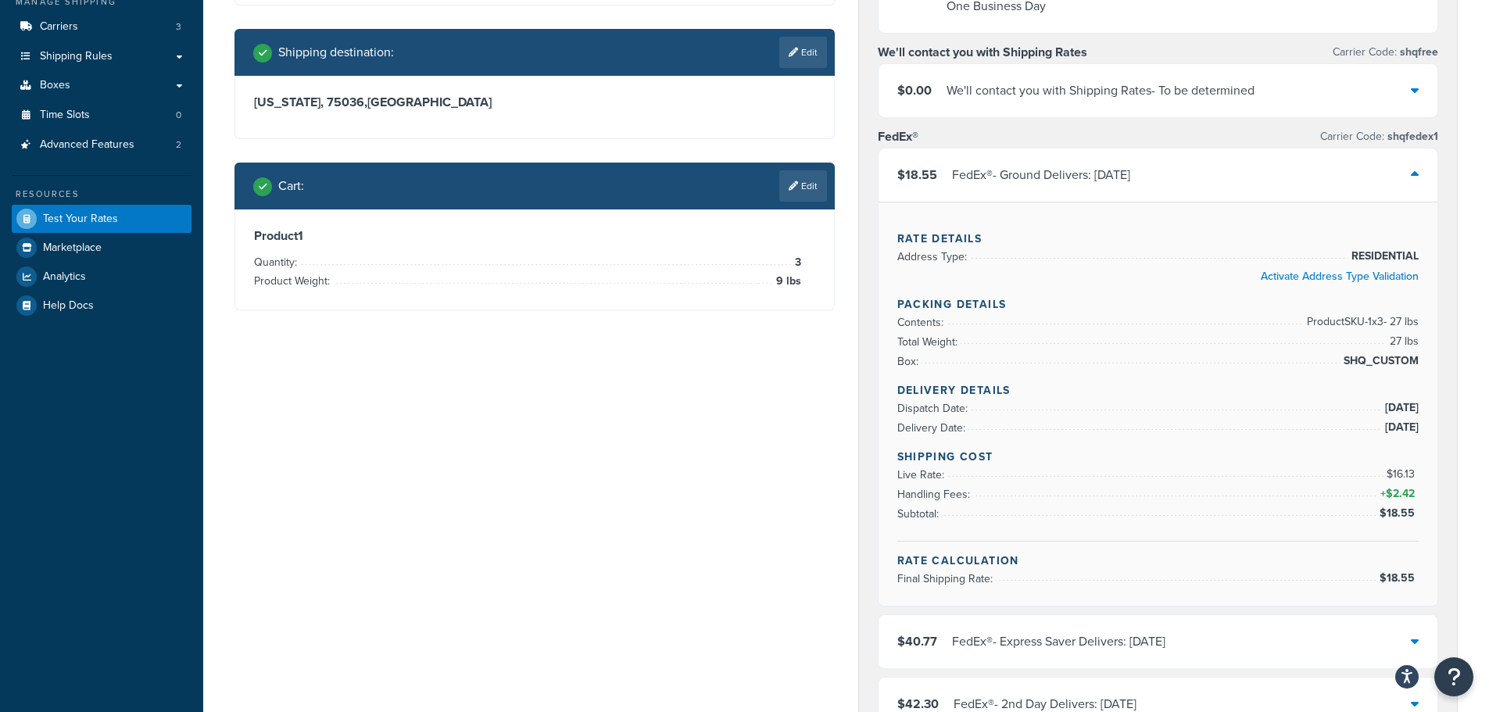
click at [1426, 233] on div "Rate Details Address Type: RESIDENTIAL Activate Address Type Validation Packing…" at bounding box center [1158, 404] width 560 height 404
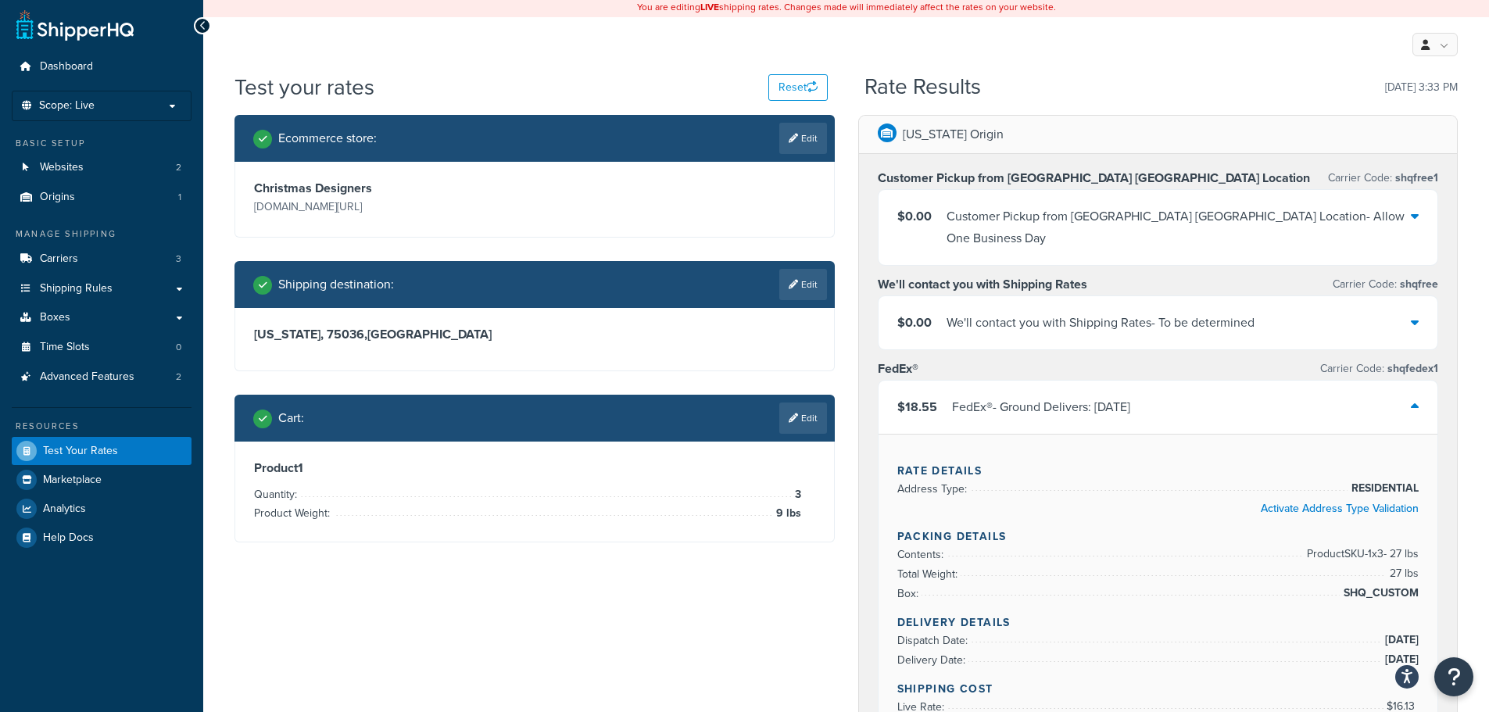
scroll to position [0, 0]
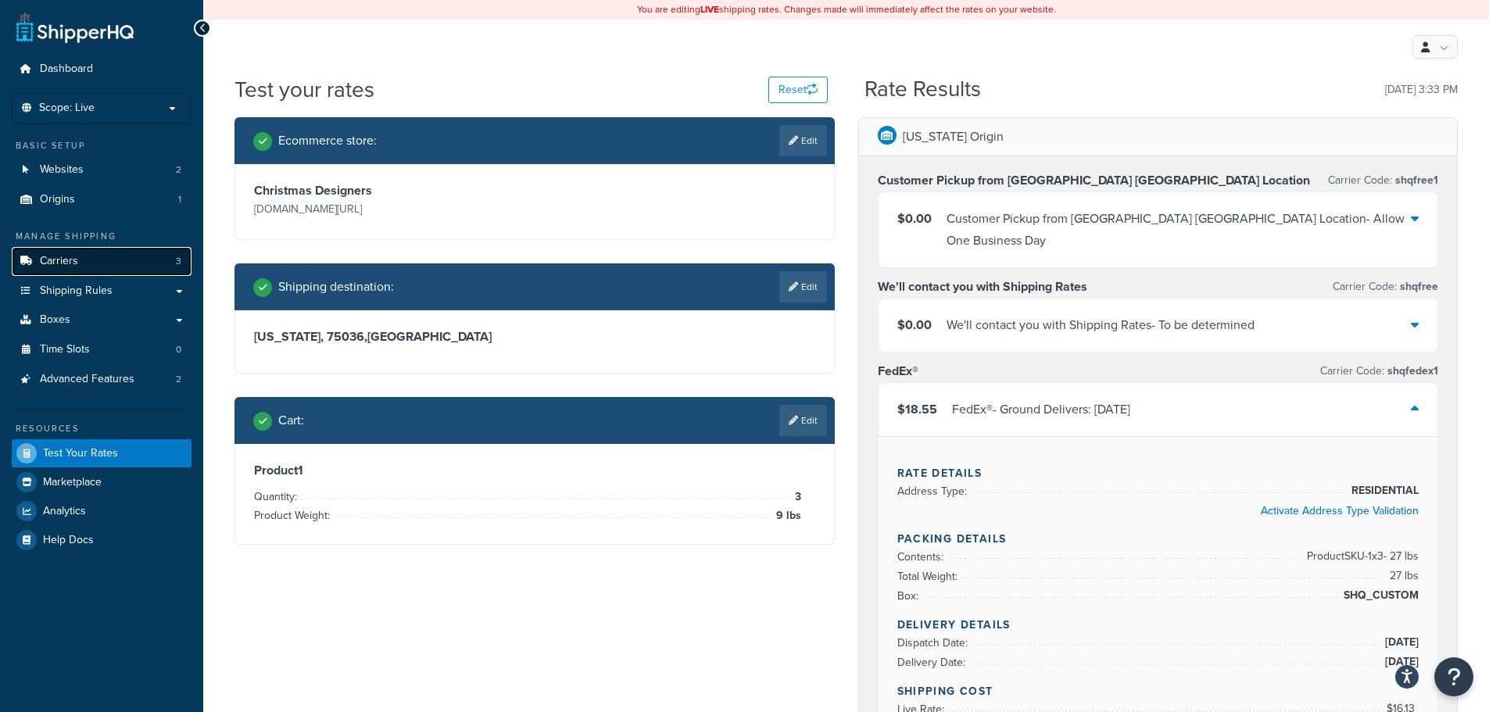
click at [83, 267] on link "Carriers 3" at bounding box center [102, 261] width 180 height 29
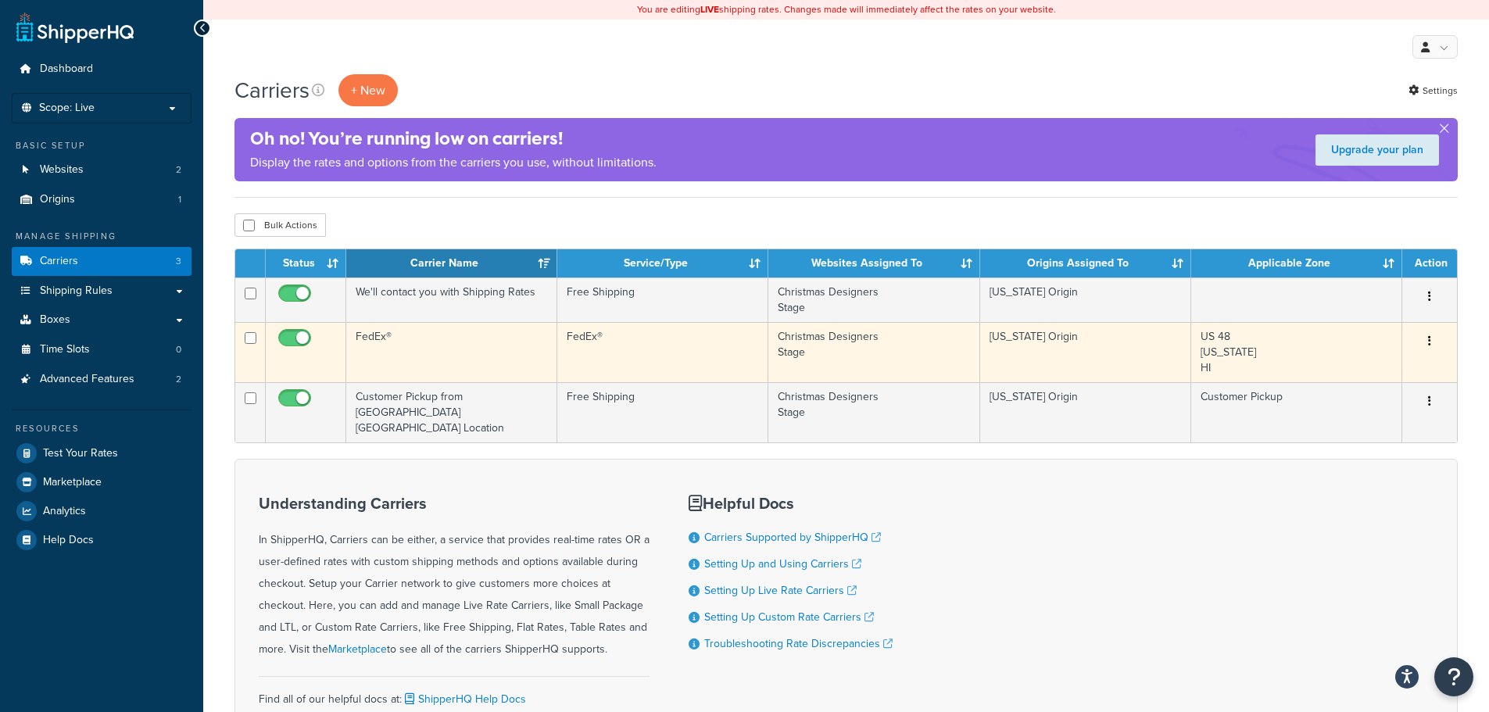
click at [1434, 341] on button "button" at bounding box center [1430, 341] width 22 height 25
click at [1394, 363] on link "Edit" at bounding box center [1365, 372] width 123 height 32
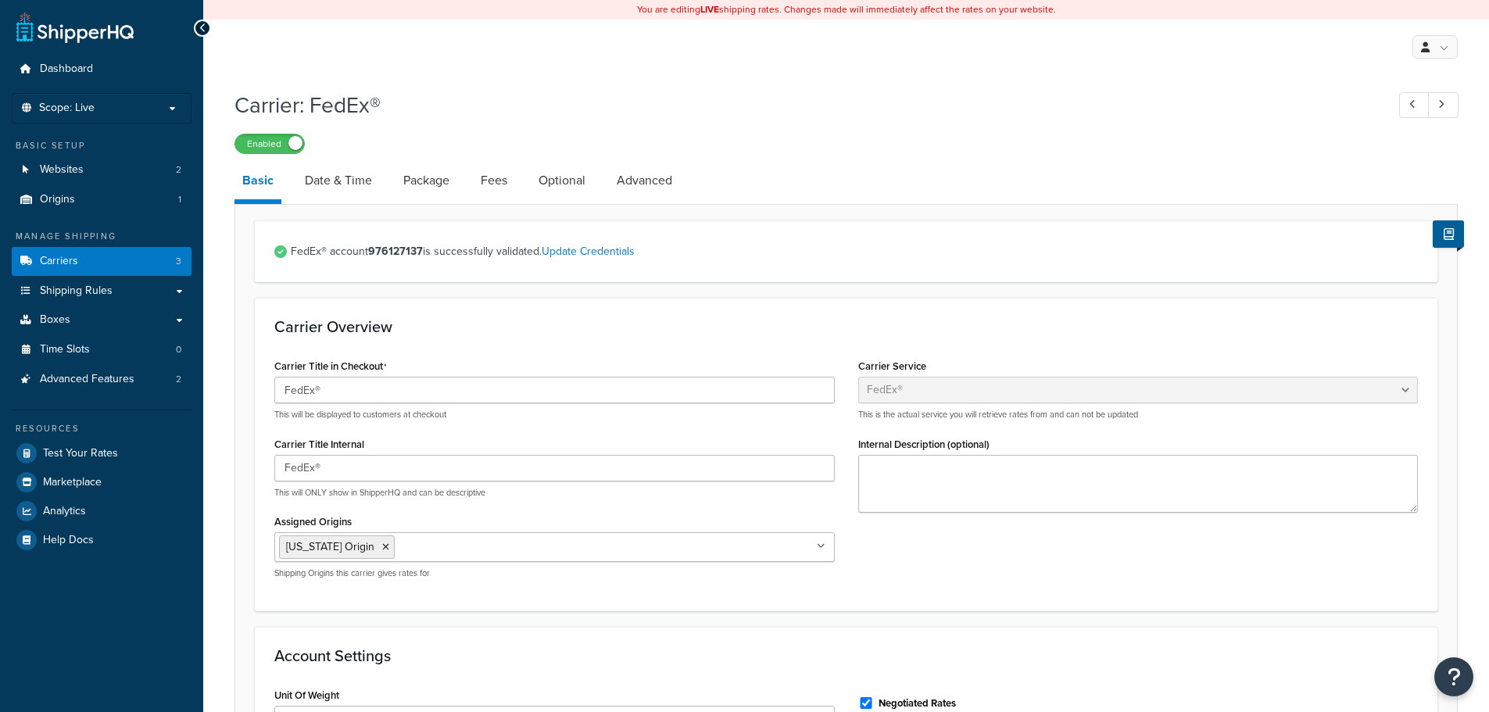
select select "fedEx"
select select "REGULAR_PICKUP"
select select "YOUR_PACKAGING"
drag, startPoint x: 424, startPoint y: 179, endPoint x: 431, endPoint y: 183, distance: 8.7
click at [424, 178] on link "Package" at bounding box center [426, 181] width 62 height 38
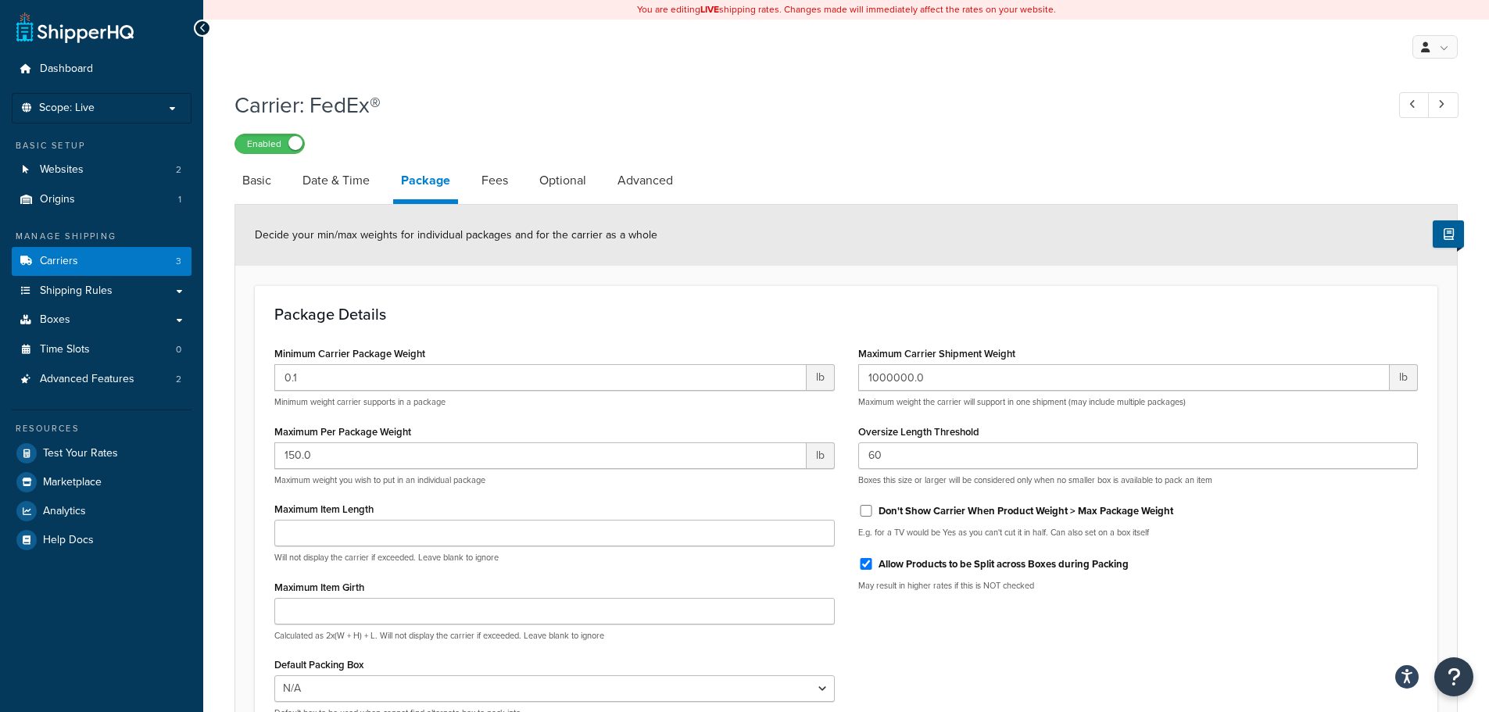
scroll to position [78, 0]
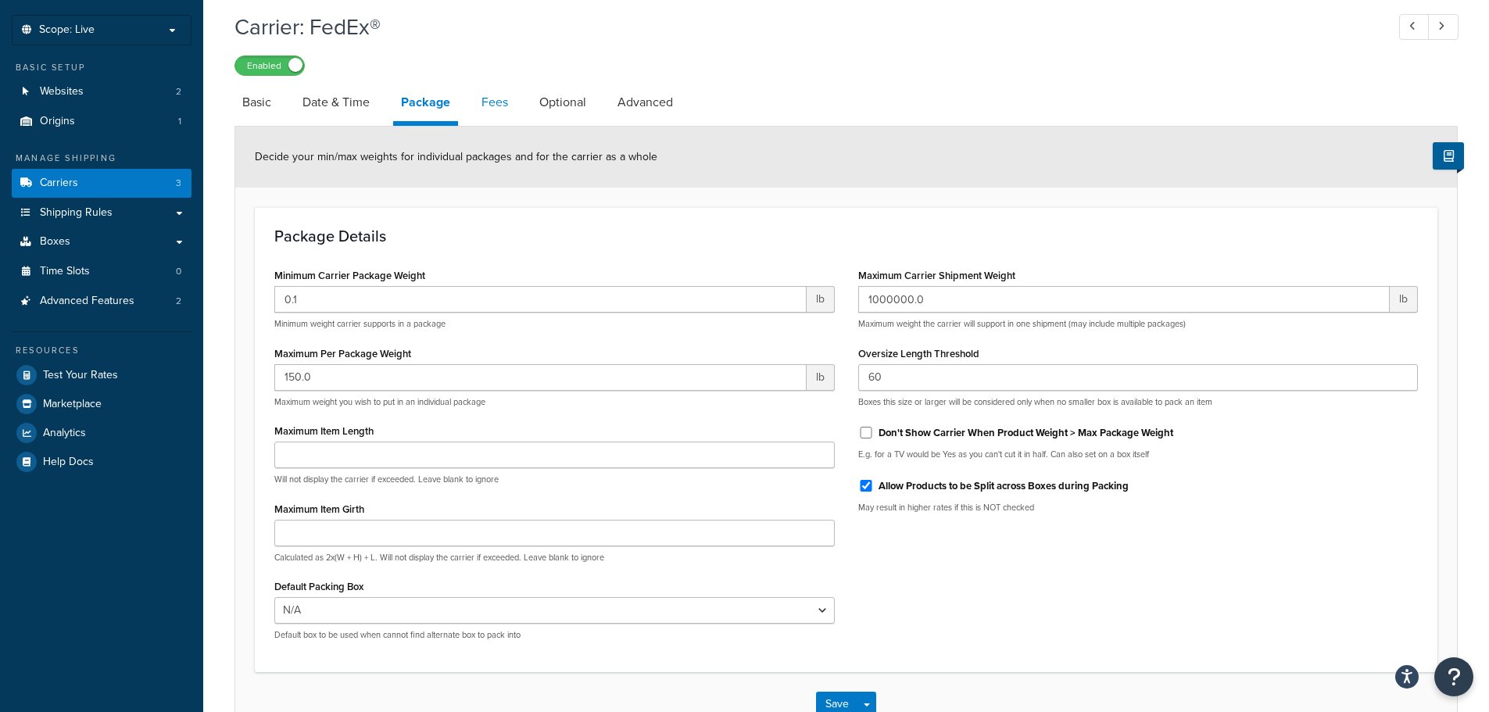
click at [496, 115] on link "Fees" at bounding box center [495, 103] width 42 height 38
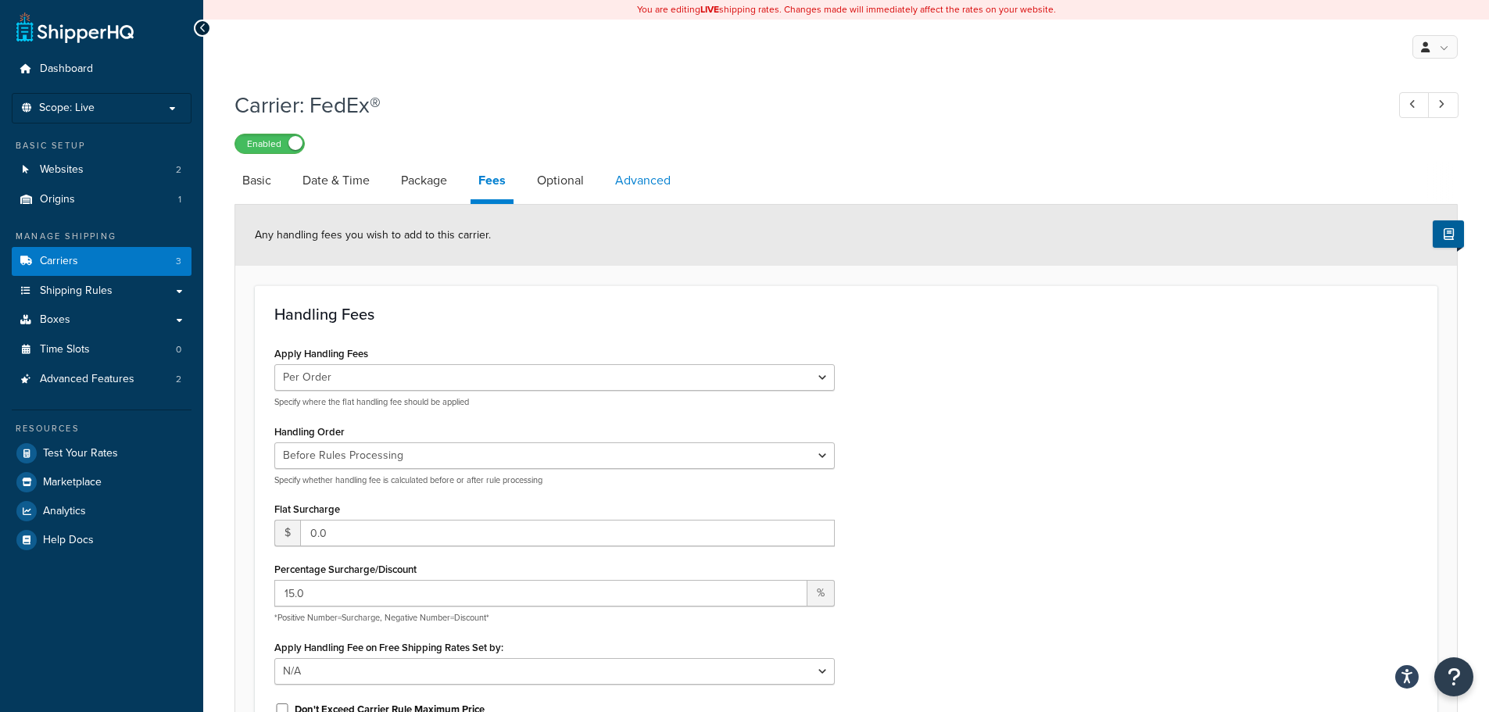
click at [642, 184] on link "Advanced" at bounding box center [642, 181] width 71 height 38
select select "false"
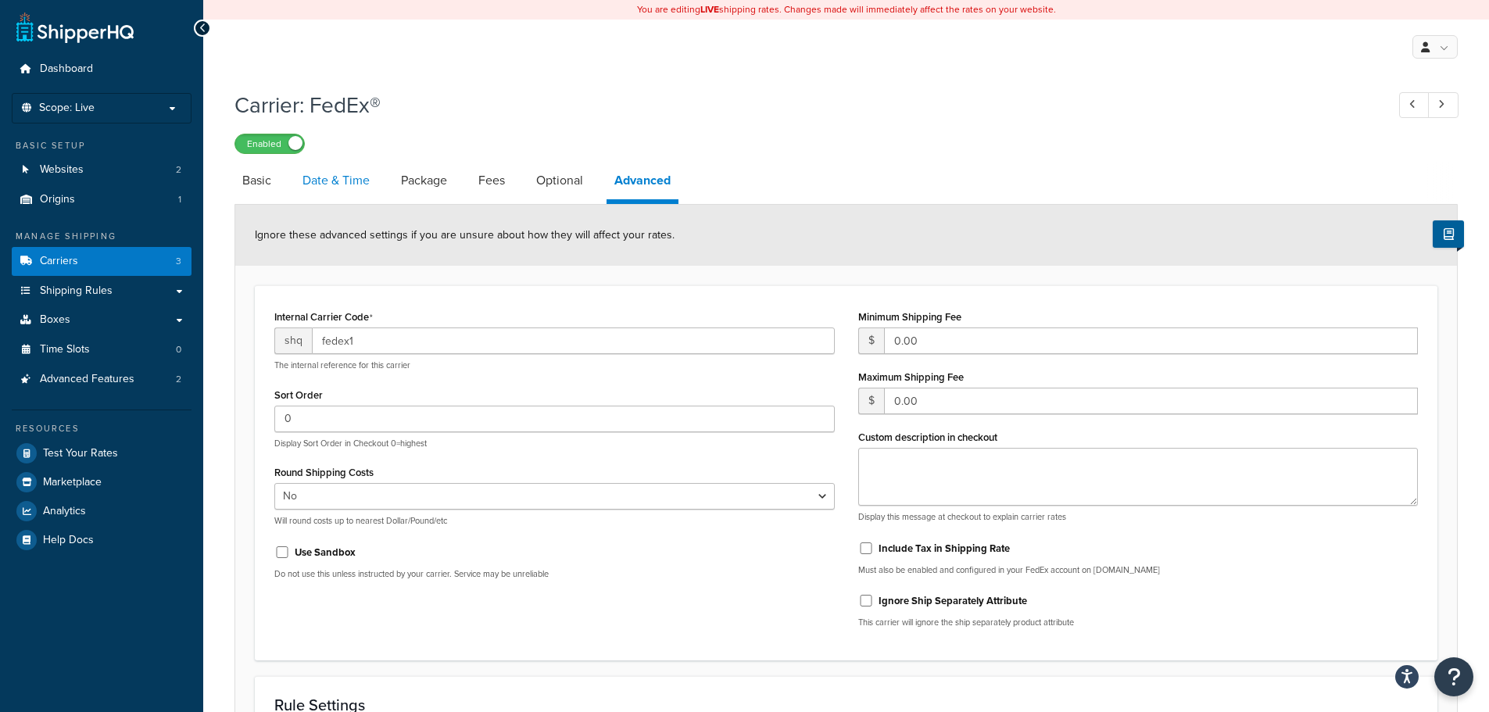
click at [345, 178] on link "Date & Time" at bounding box center [336, 181] width 83 height 38
select select "yMd"
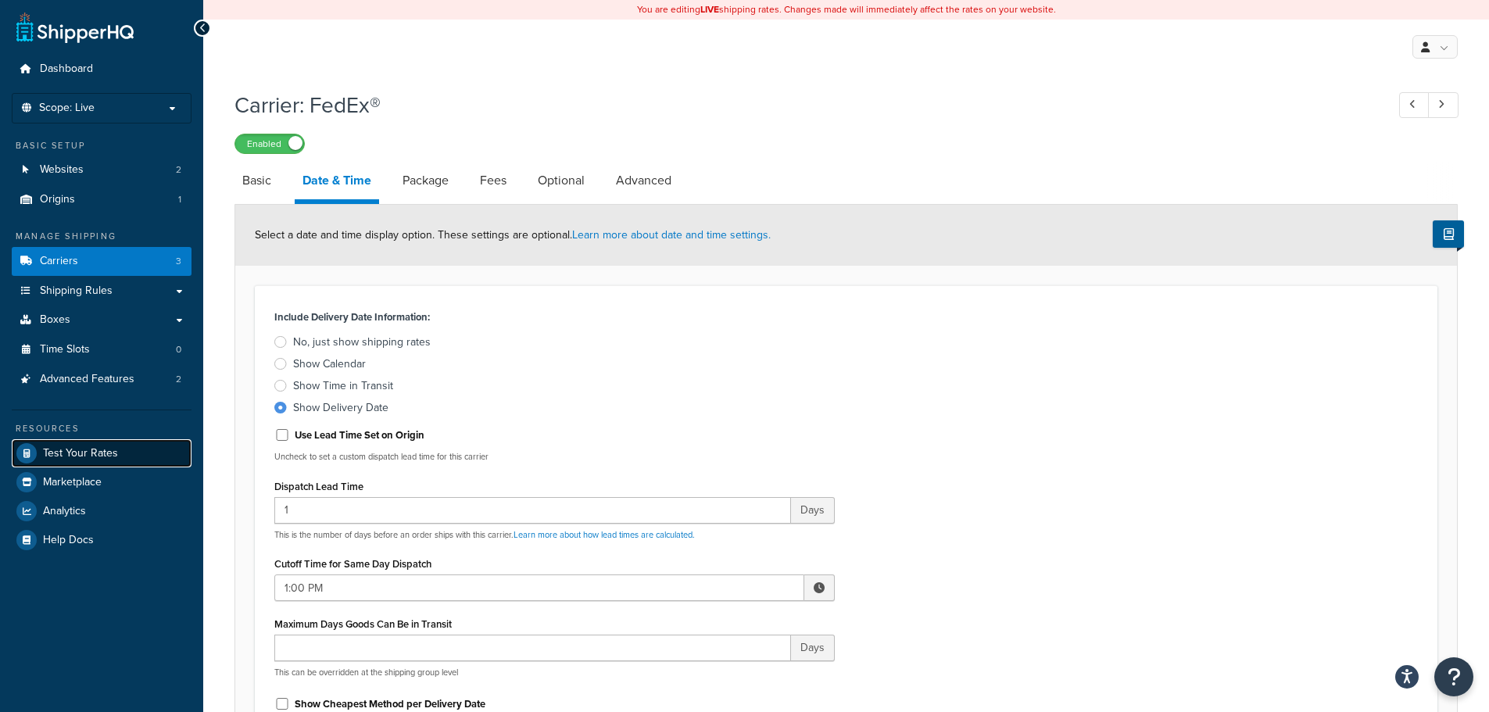
click at [113, 448] on span "Test Your Rates" at bounding box center [80, 453] width 75 height 13
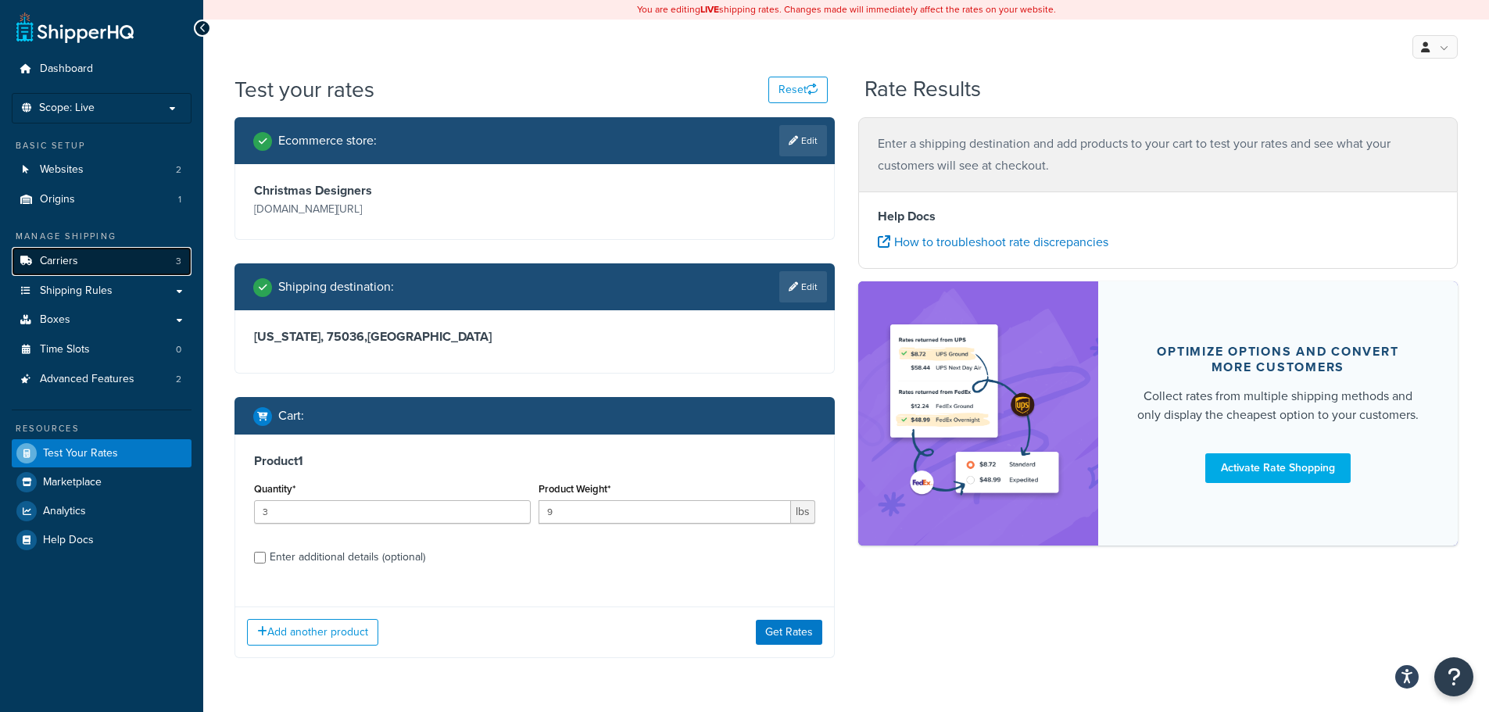
click at [93, 267] on link "Carriers 3" at bounding box center [102, 261] width 180 height 29
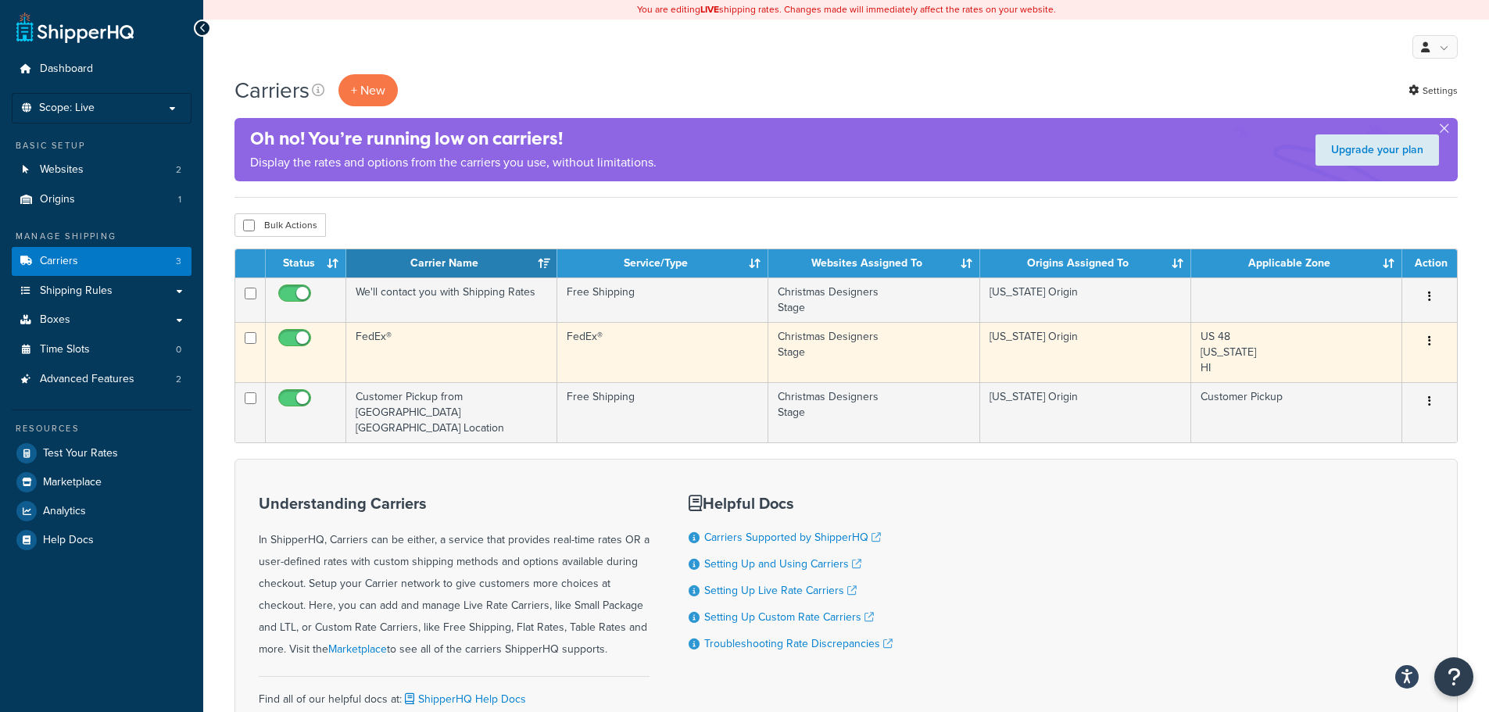
click at [1426, 347] on button "button" at bounding box center [1430, 341] width 22 height 25
click at [1368, 367] on link "Edit" at bounding box center [1365, 372] width 123 height 32
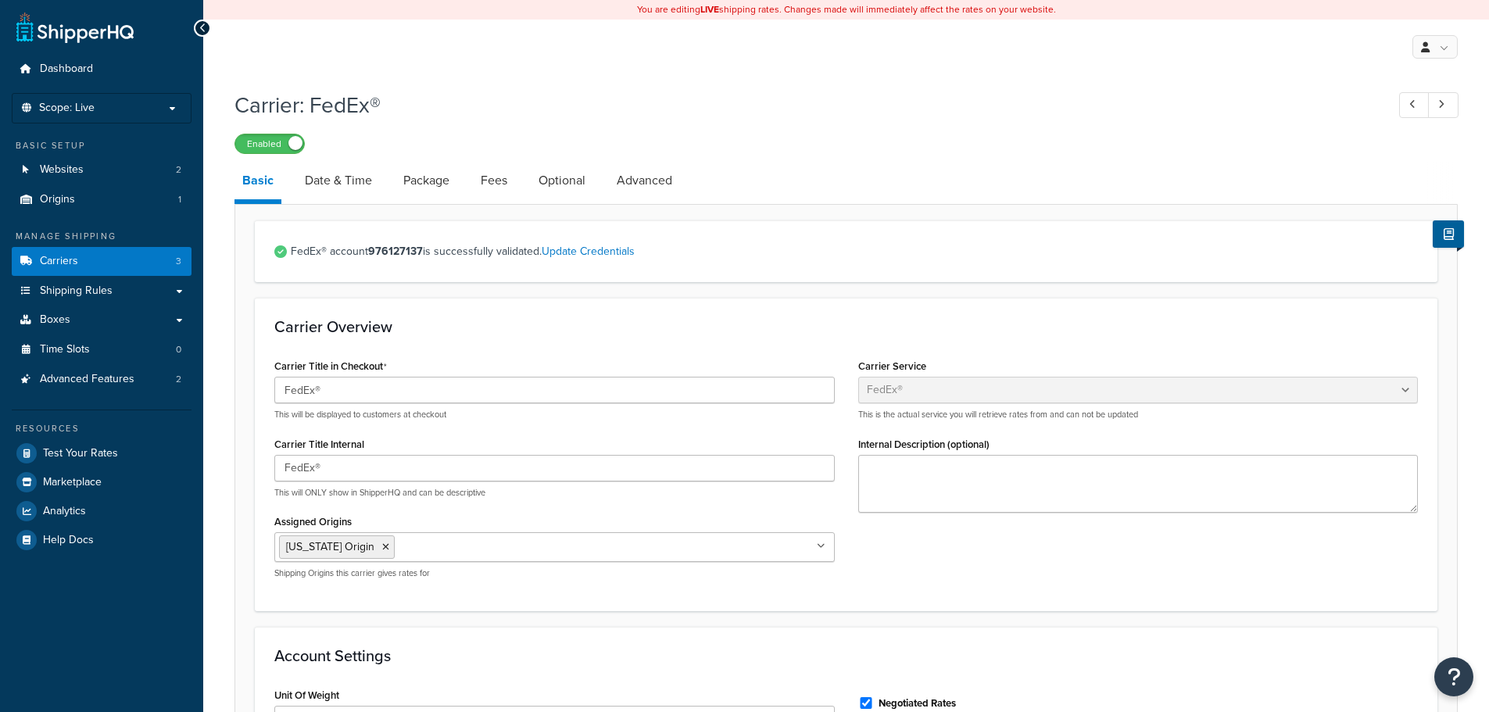
select select "fedEx"
select select "REGULAR_PICKUP"
select select "YOUR_PACKAGING"
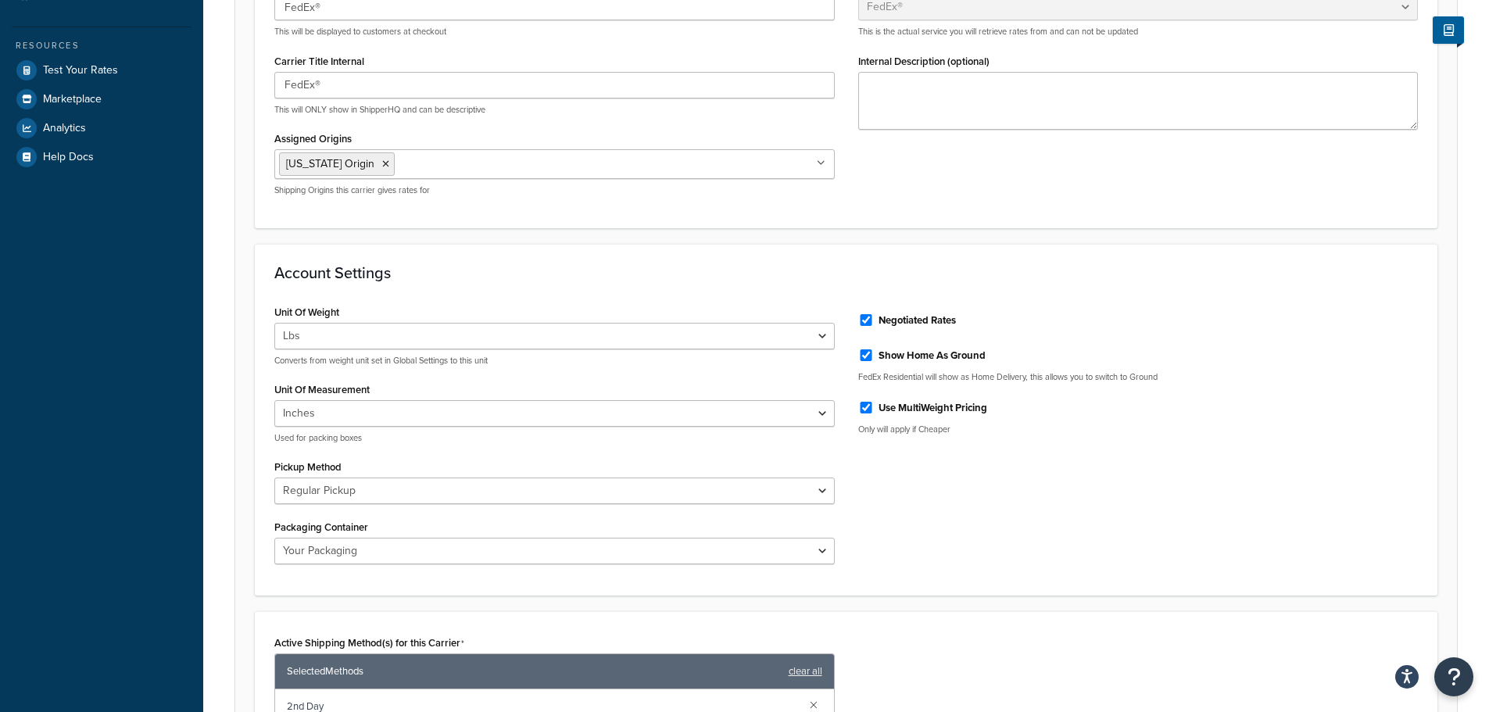
scroll to position [469, 0]
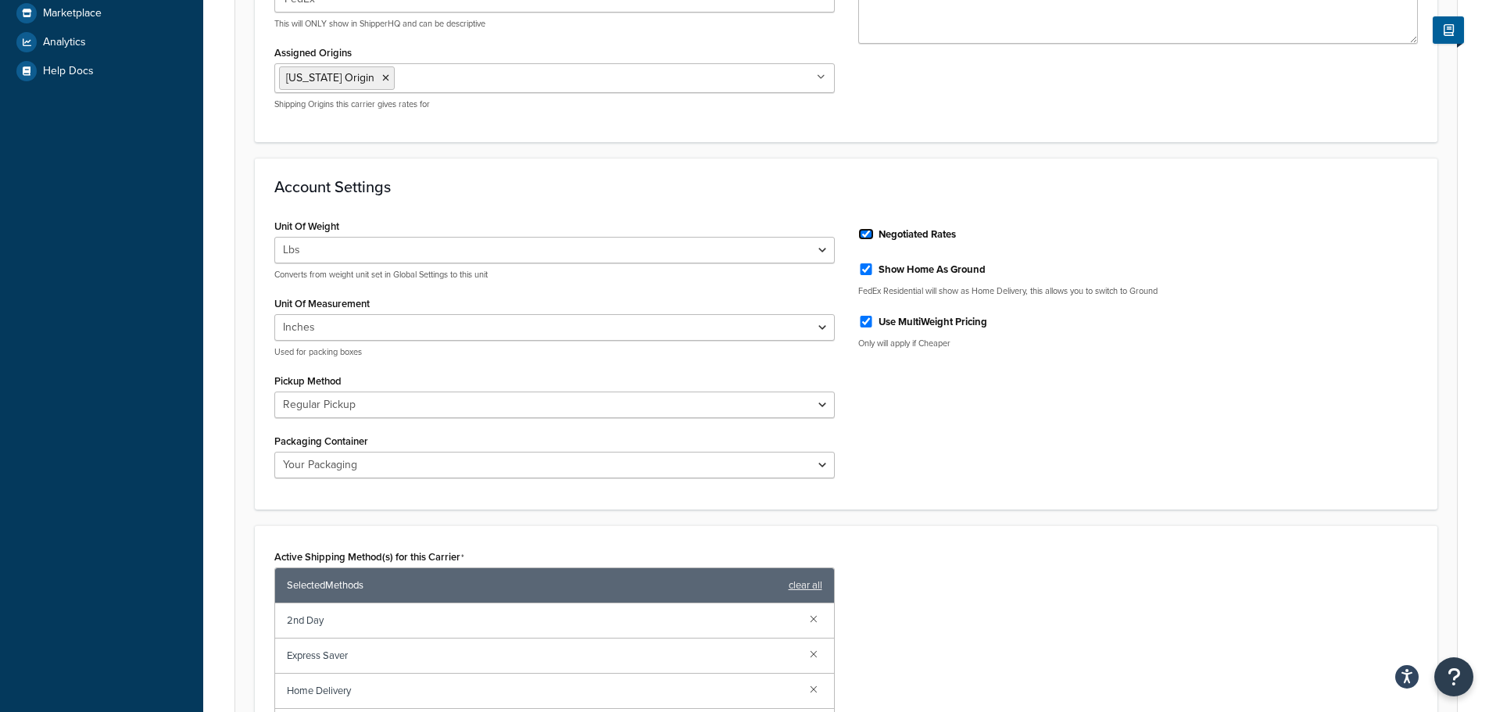
click at [866, 234] on input "Negotiated Rates" at bounding box center [866, 234] width 16 height 12
checkbox input "false"
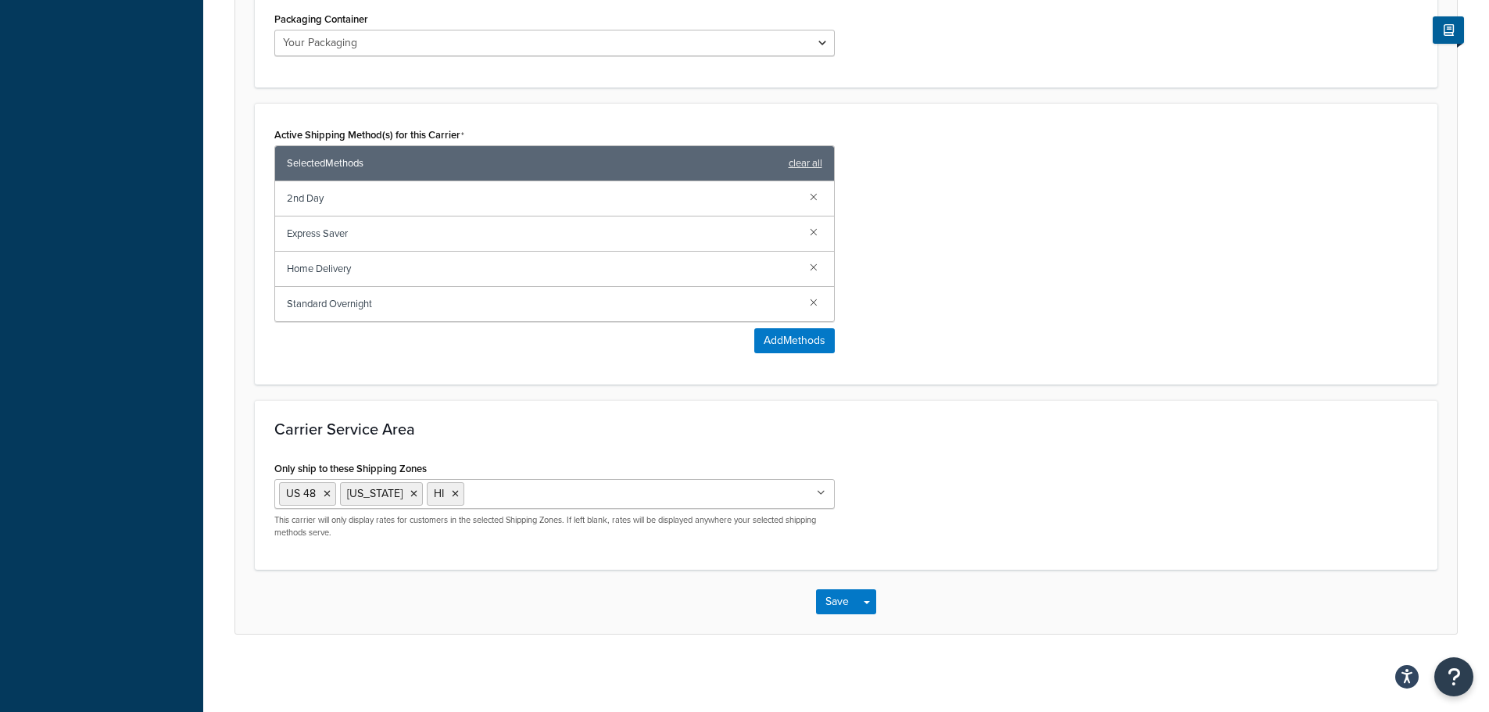
scroll to position [892, 0]
click at [832, 596] on button "Save" at bounding box center [837, 601] width 42 height 25
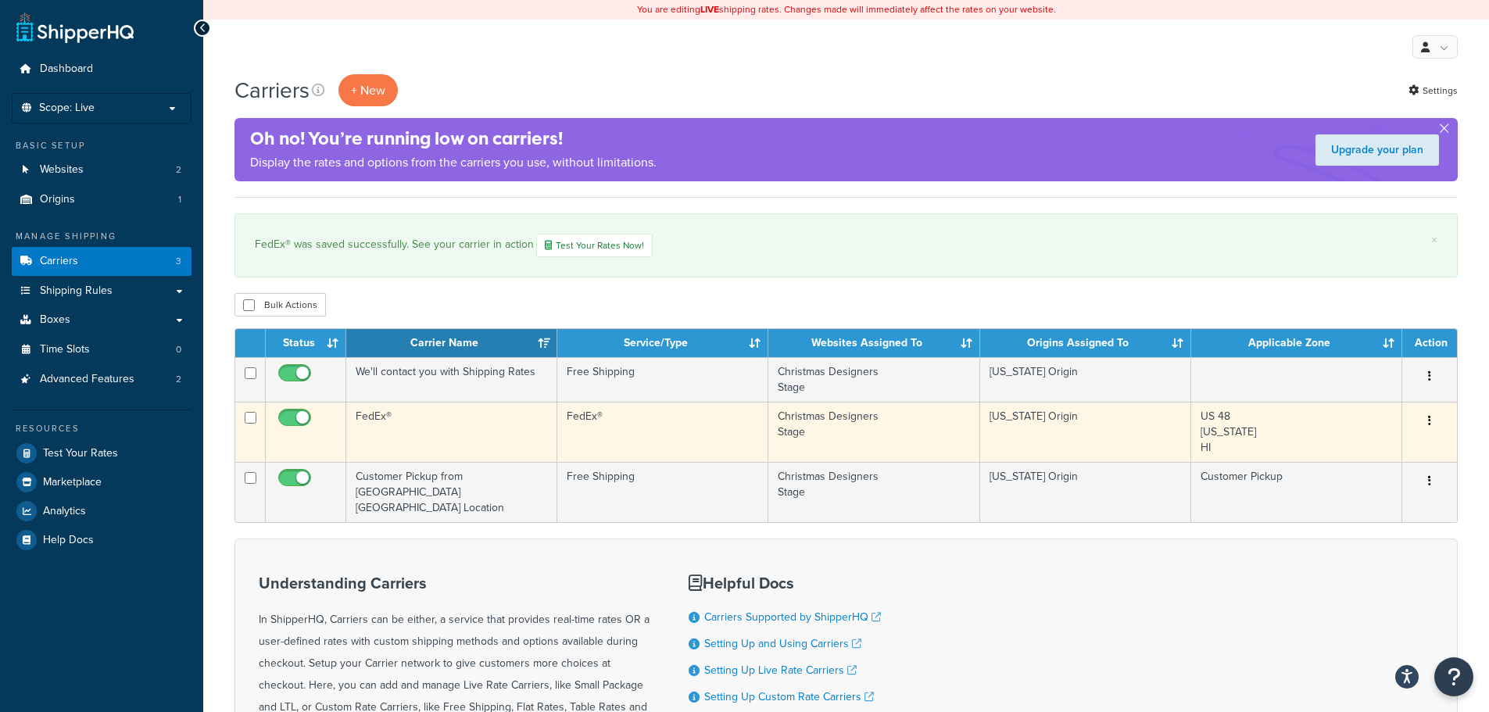
click at [1438, 417] on button "button" at bounding box center [1430, 421] width 22 height 25
click at [1387, 442] on link "Edit" at bounding box center [1365, 452] width 123 height 32
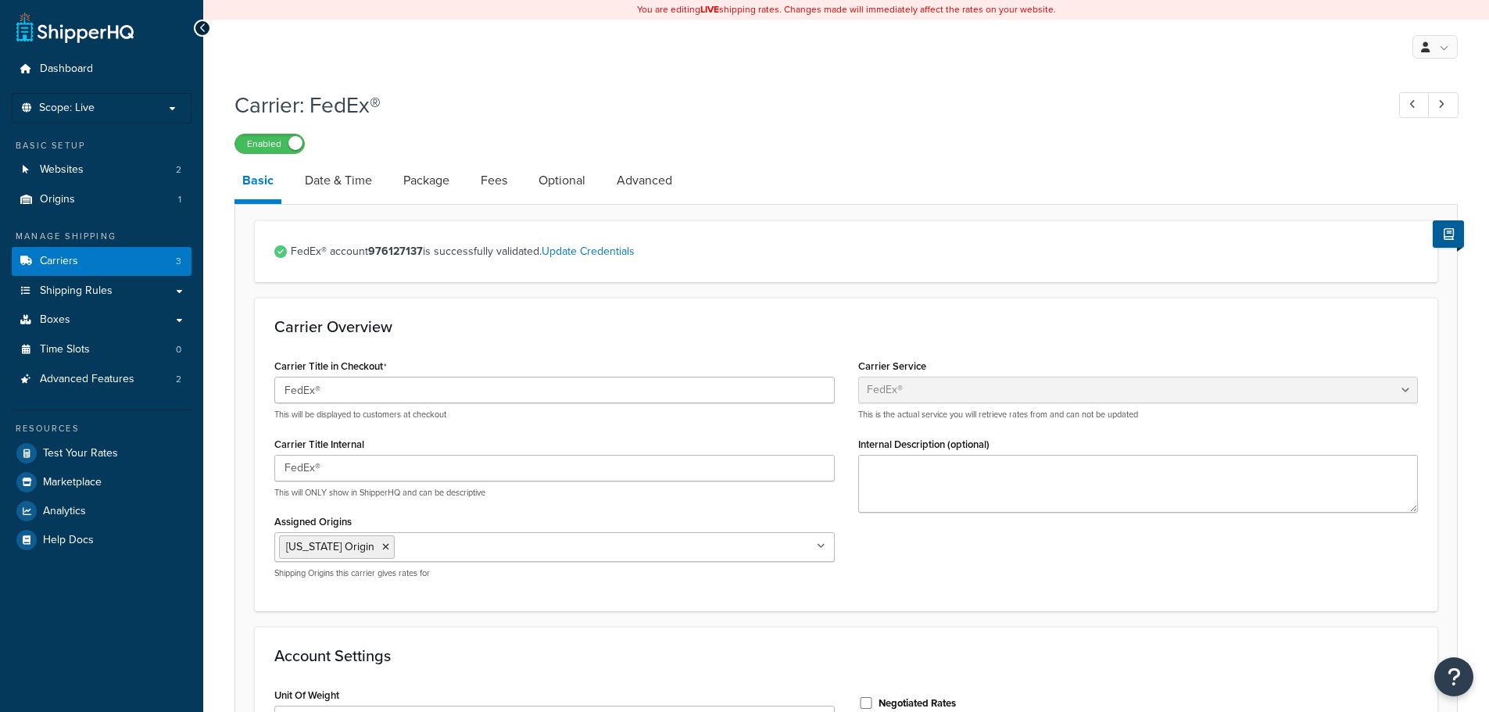
select select "fedEx"
select select "REGULAR_PICKUP"
select select "YOUR_PACKAGING"
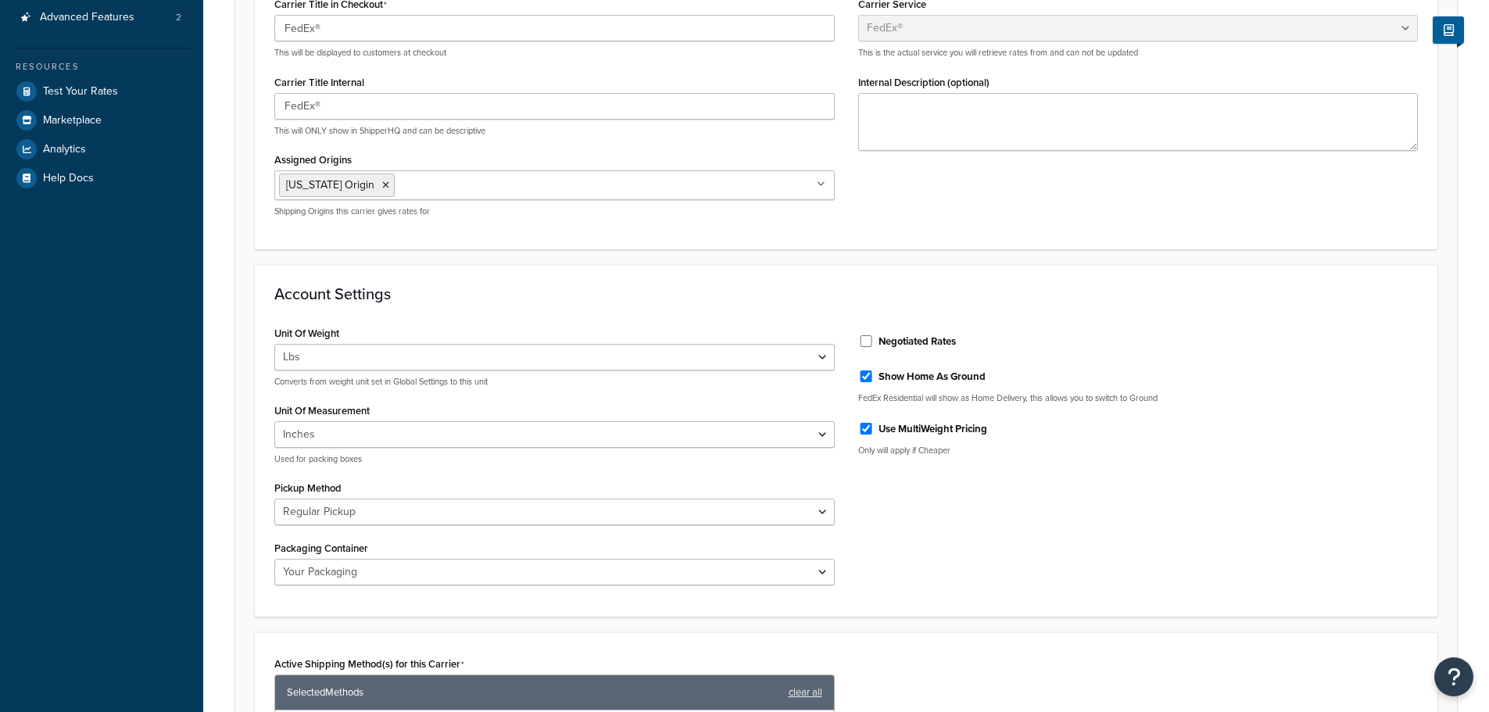
scroll to position [391, 0]
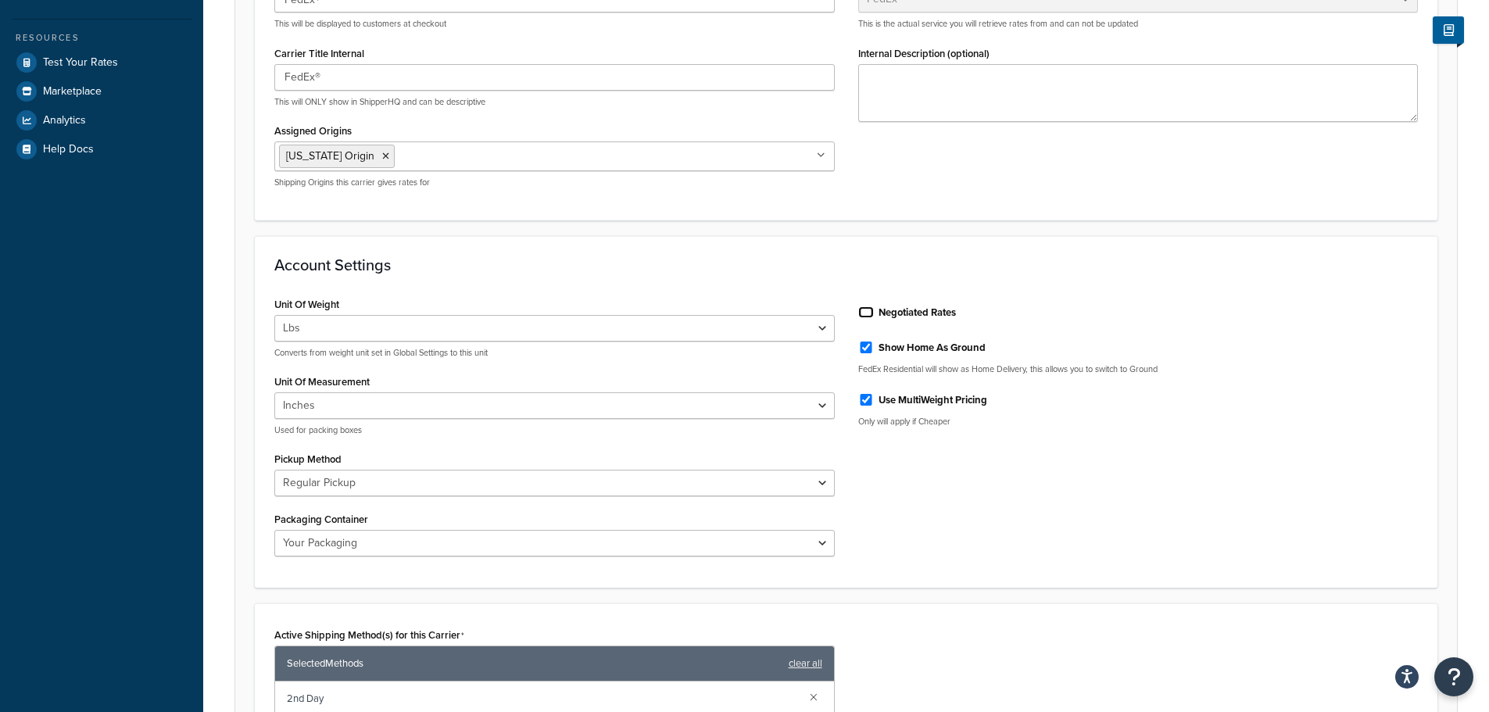
click at [861, 307] on input "Negotiated Rates" at bounding box center [866, 312] width 16 height 12
checkbox input "true"
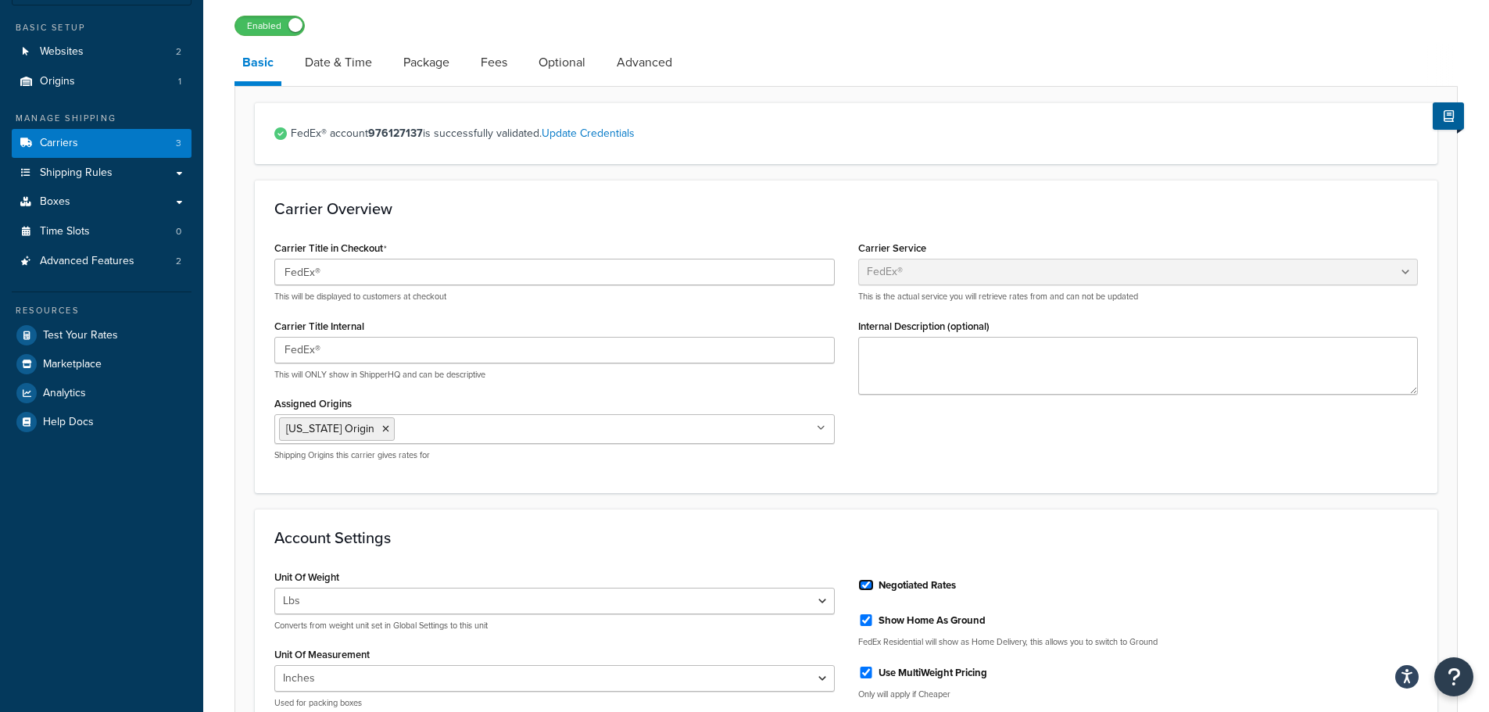
scroll to position [0, 0]
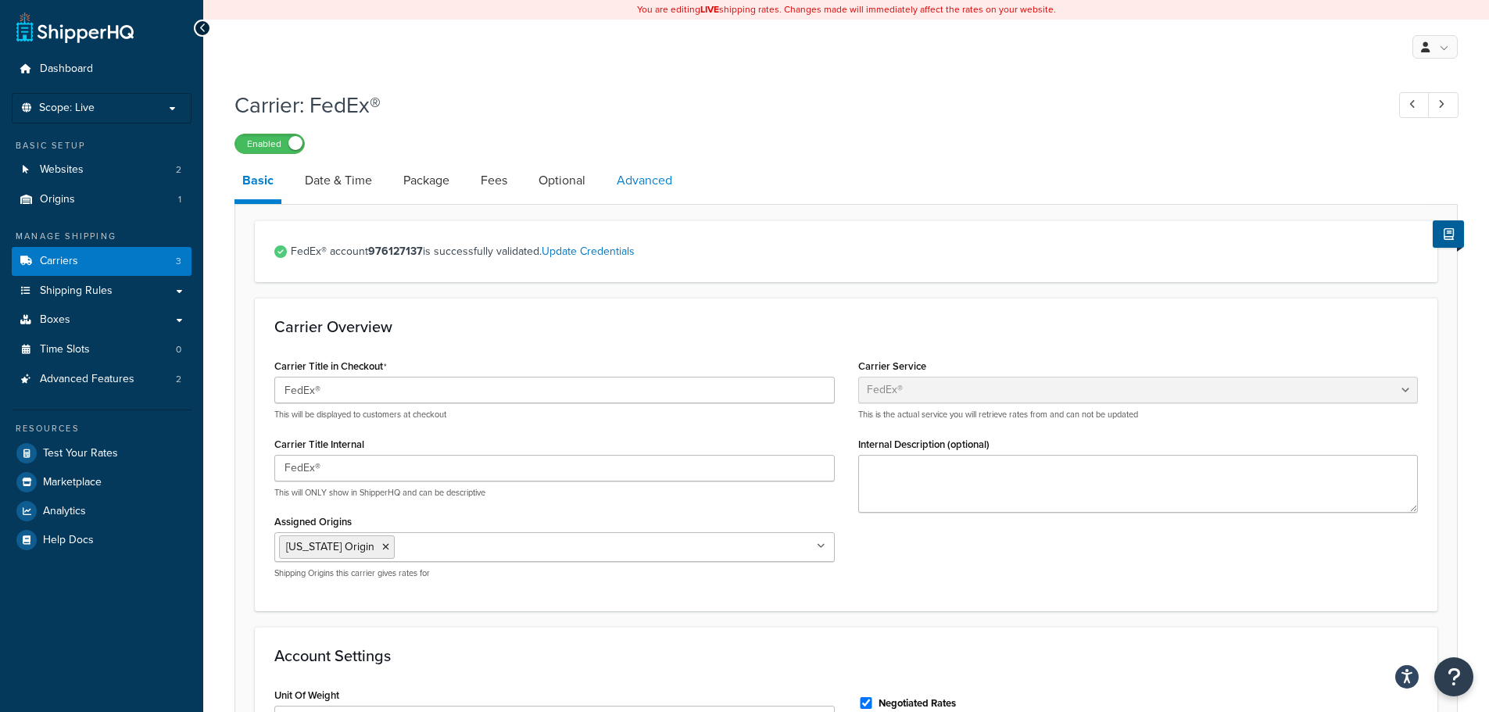
click at [652, 183] on link "Advanced" at bounding box center [644, 181] width 71 height 38
select select "false"
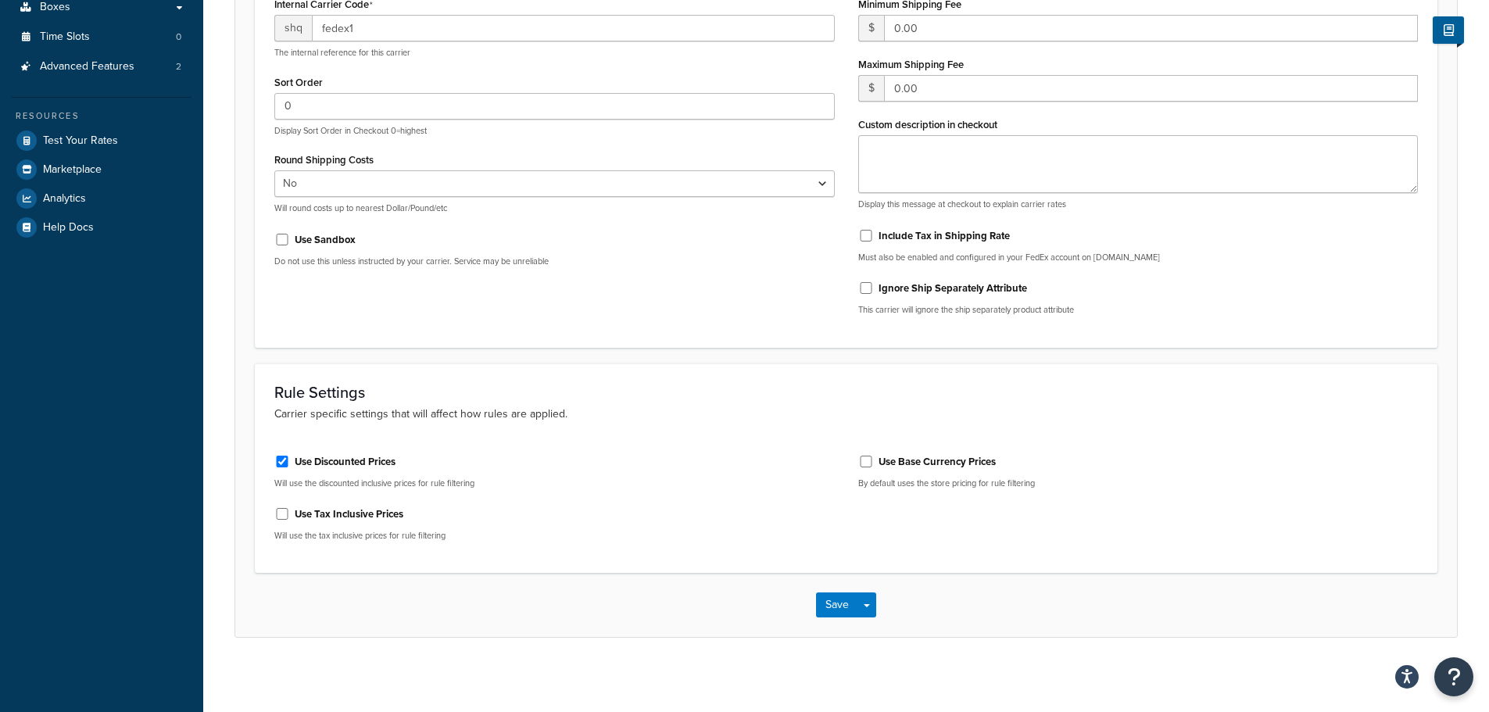
scroll to position [317, 0]
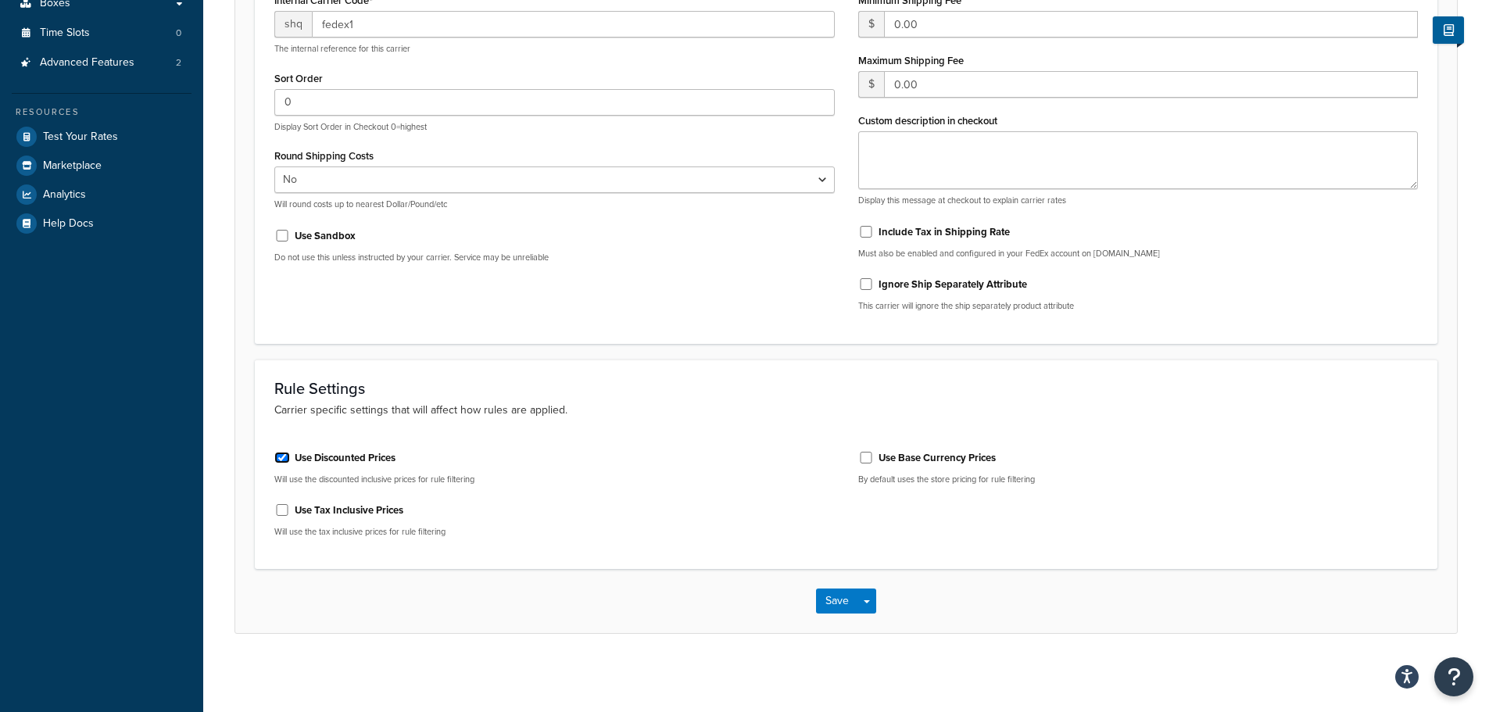
click at [283, 459] on input "Use Discounted Prices" at bounding box center [282, 458] width 16 height 12
checkbox input "false"
click at [839, 602] on button "Save" at bounding box center [837, 601] width 42 height 25
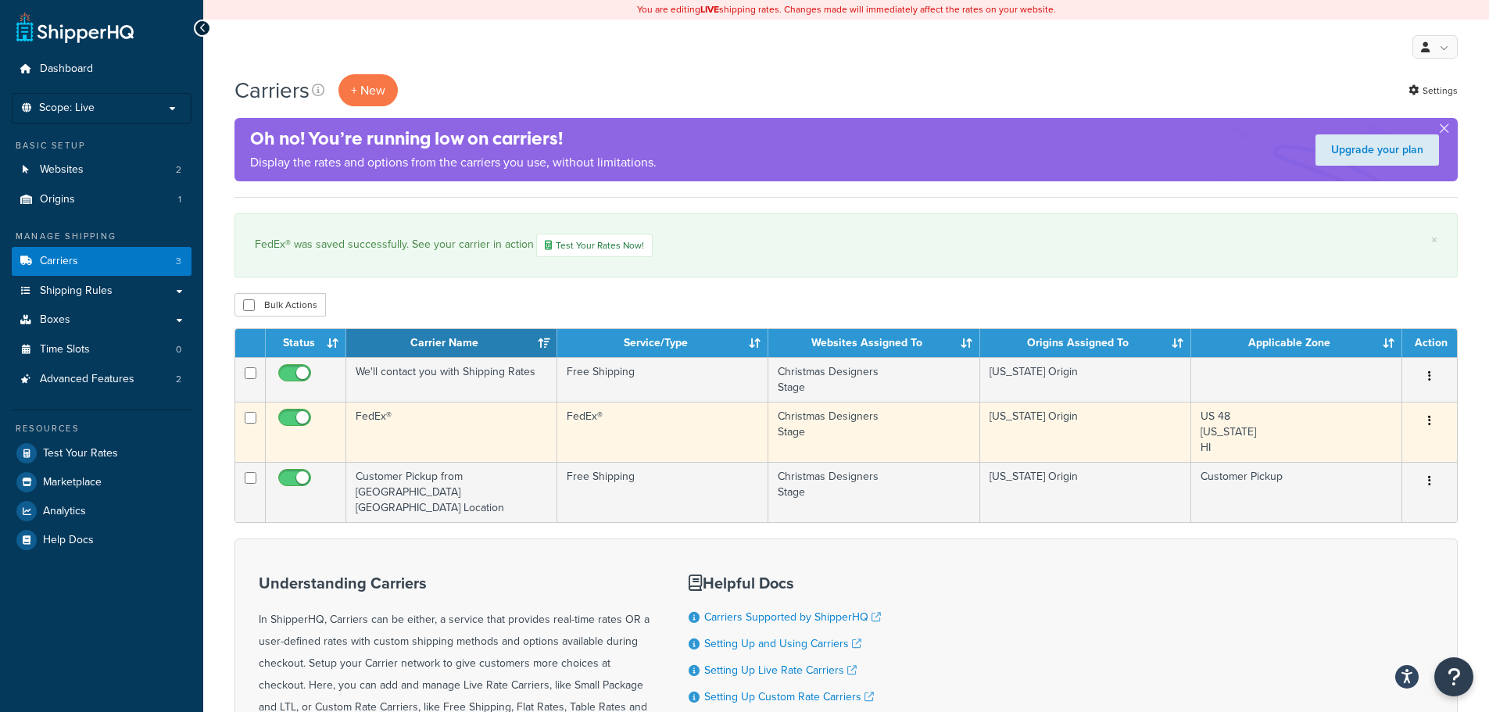
click at [1433, 421] on button "button" at bounding box center [1430, 421] width 22 height 25
click at [1385, 446] on link "Edit" at bounding box center [1365, 452] width 123 height 32
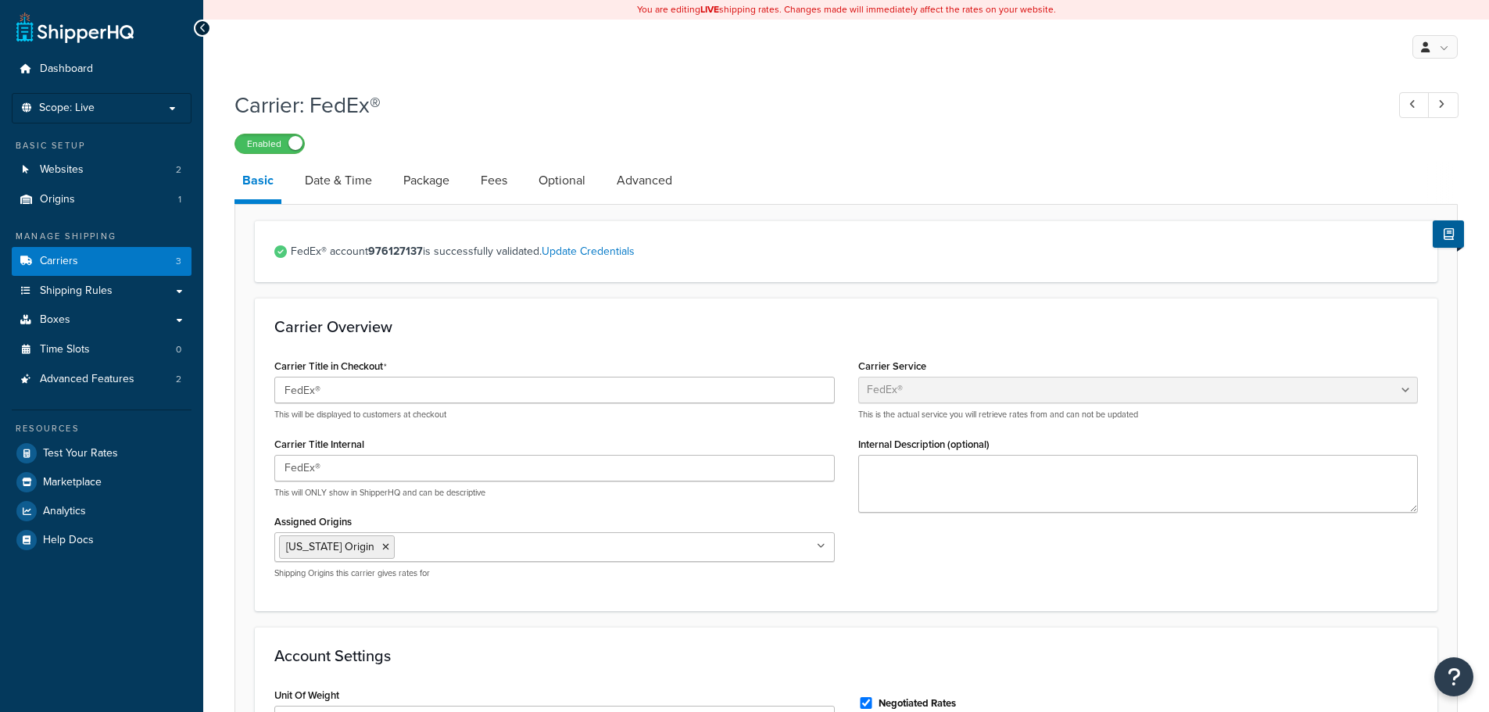
select select "fedEx"
select select "REGULAR_PICKUP"
select select "YOUR_PACKAGING"
drag, startPoint x: 642, startPoint y: 186, endPoint x: 659, endPoint y: 199, distance: 21.7
click at [642, 186] on link "Advanced" at bounding box center [644, 181] width 71 height 38
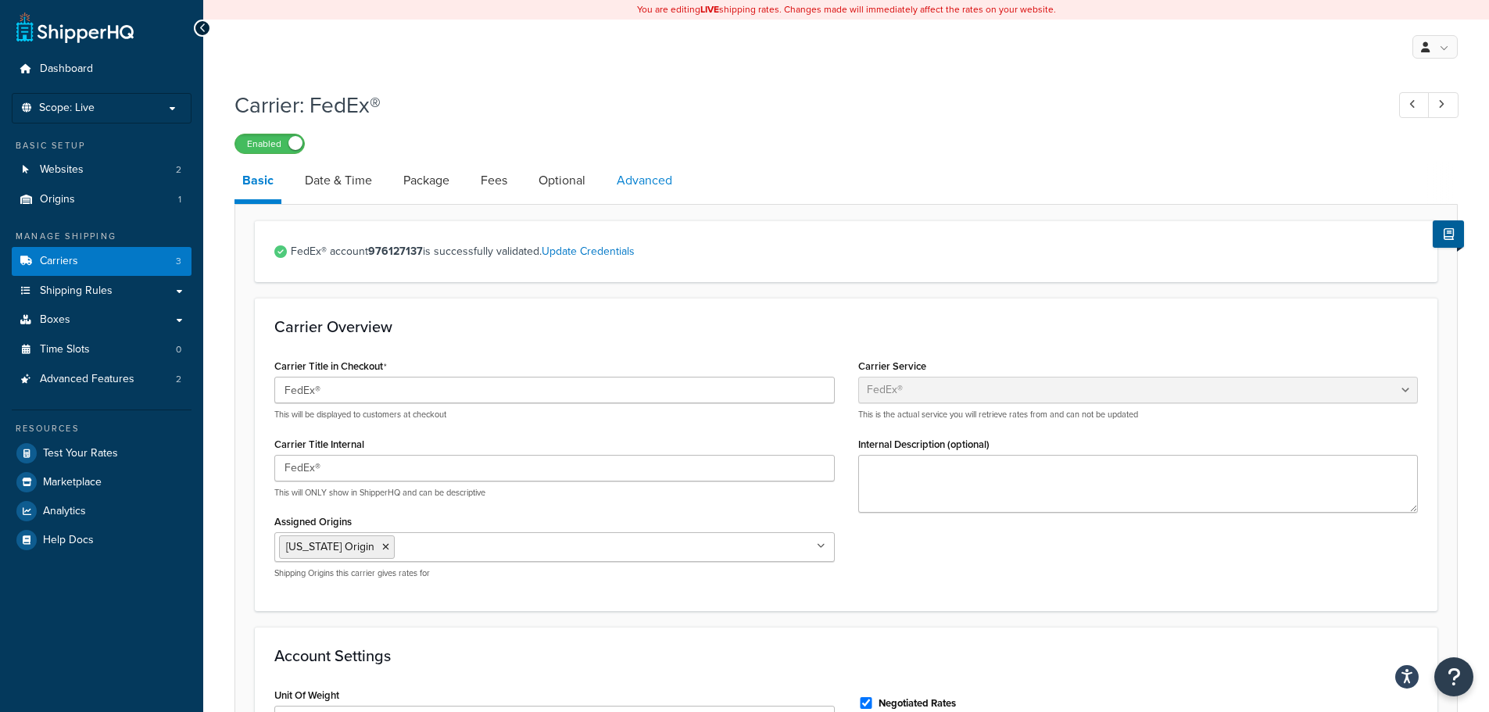
select select "false"
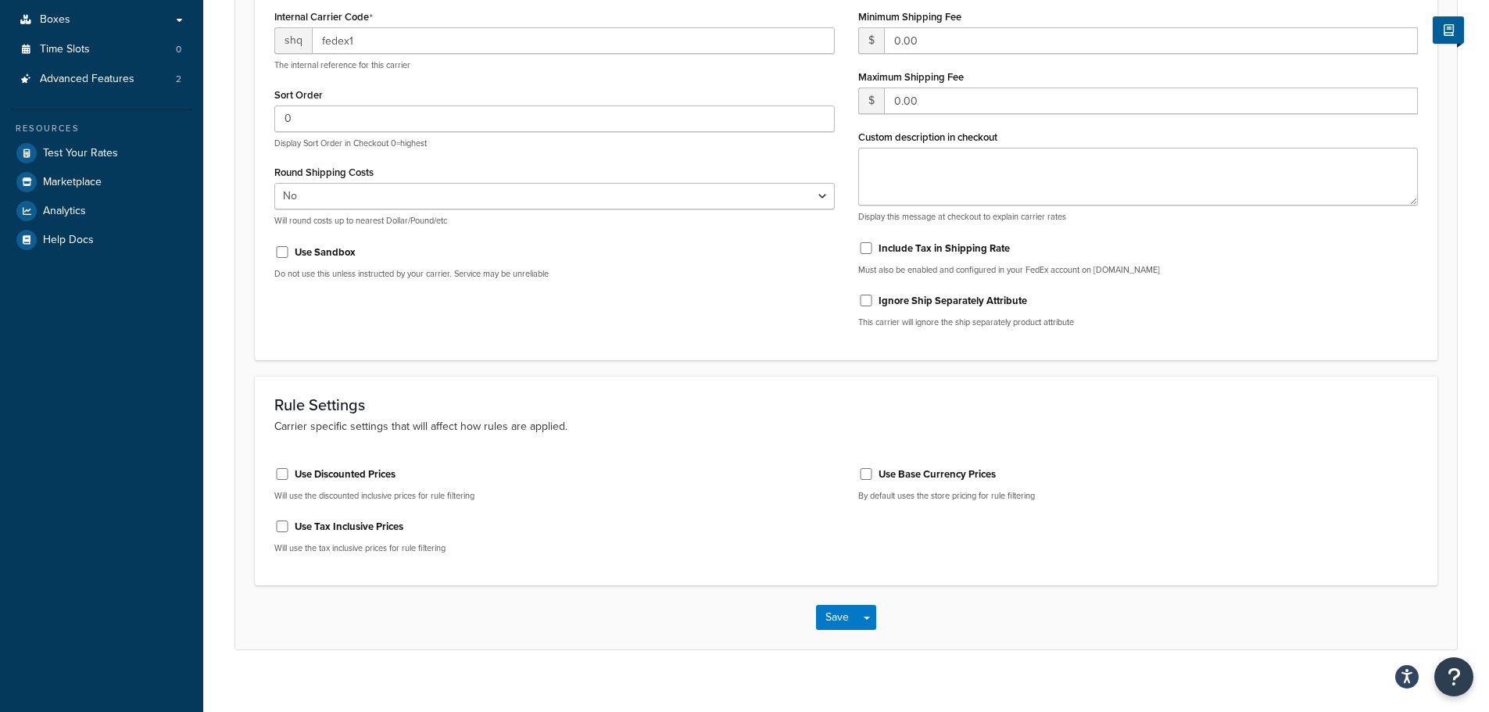
scroll to position [317, 0]
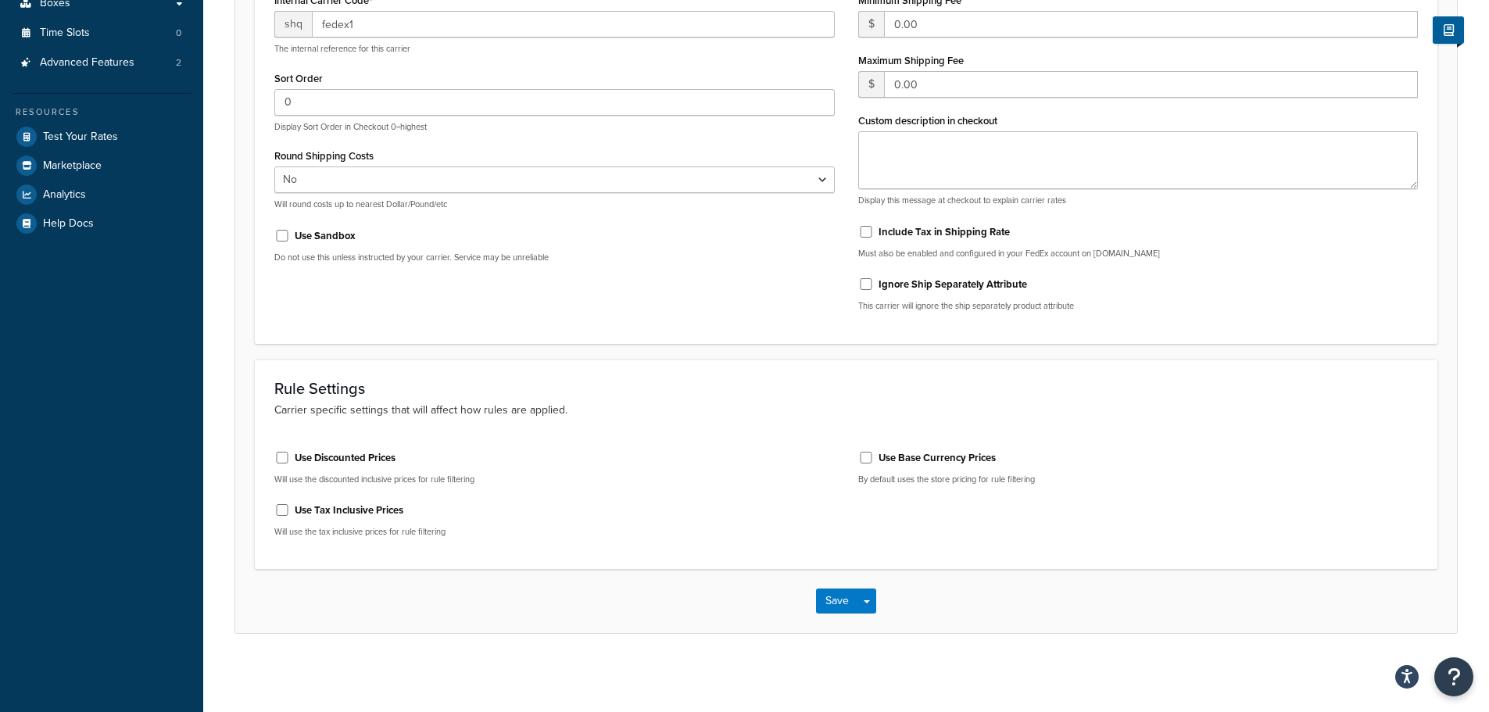
click at [287, 450] on div "Use Discounted Prices" at bounding box center [554, 456] width 560 height 23
drag, startPoint x: 285, startPoint y: 458, endPoint x: 327, endPoint y: 471, distance: 44.2
click at [286, 458] on input "Use Discounted Prices" at bounding box center [282, 458] width 16 height 12
checkbox input "true"
click at [833, 604] on button "Save" at bounding box center [837, 601] width 42 height 25
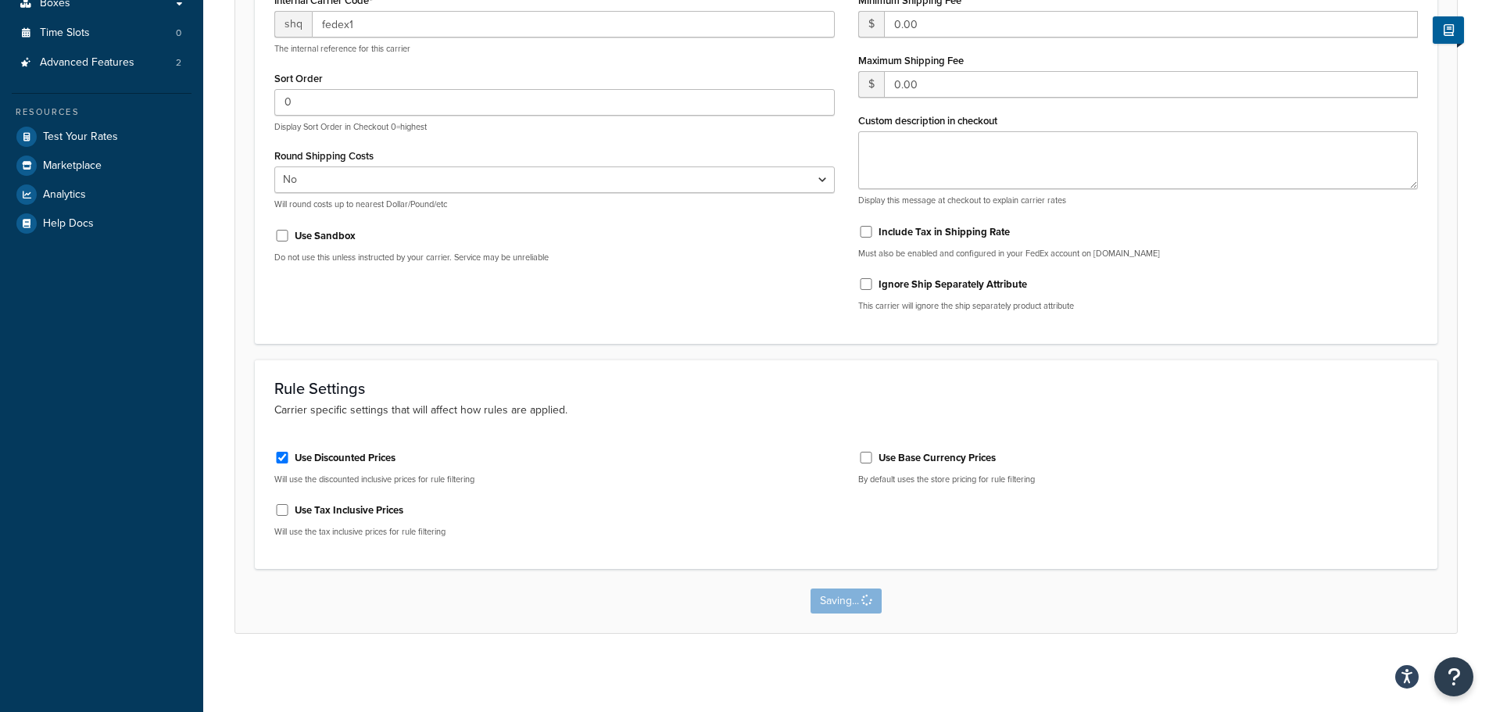
scroll to position [0, 0]
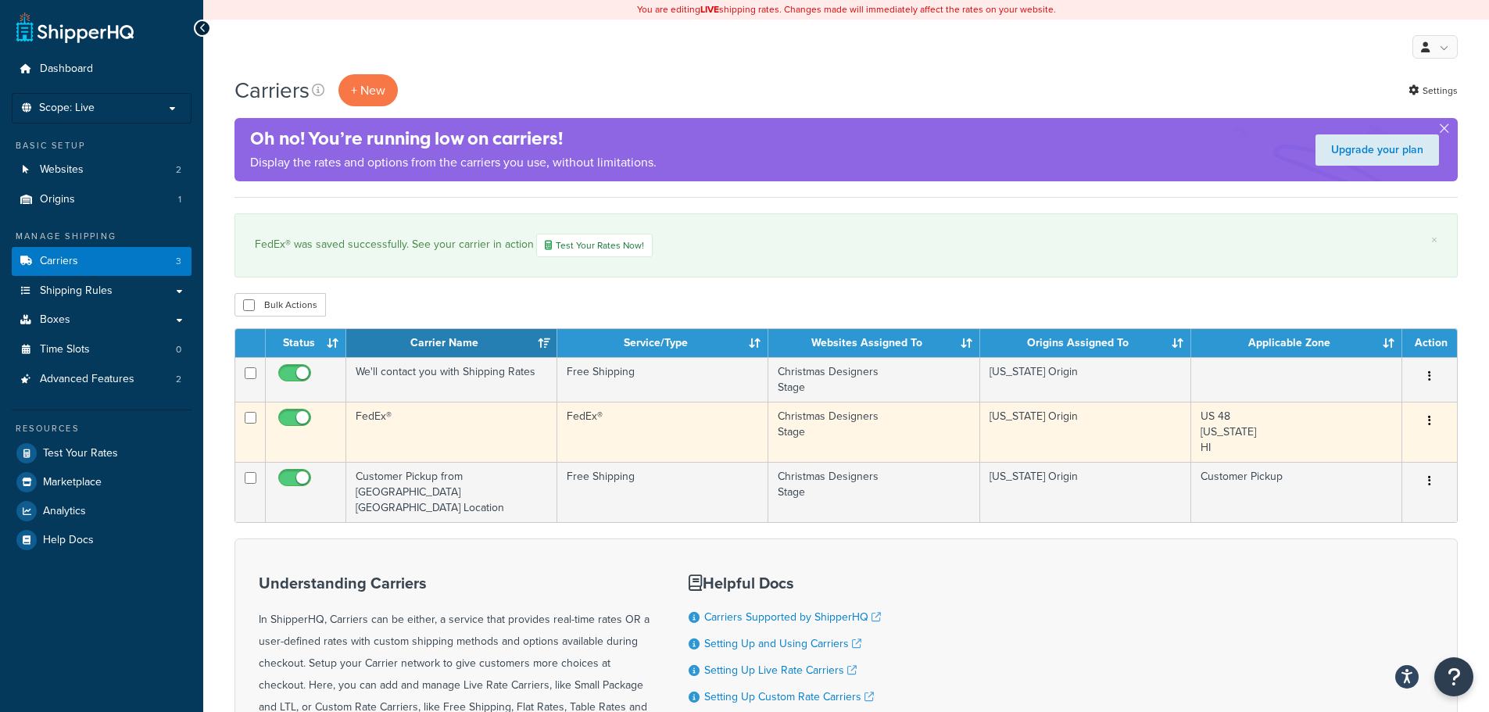
click at [1427, 422] on button "button" at bounding box center [1430, 421] width 22 height 25
click at [1367, 449] on link "Edit" at bounding box center [1365, 452] width 123 height 32
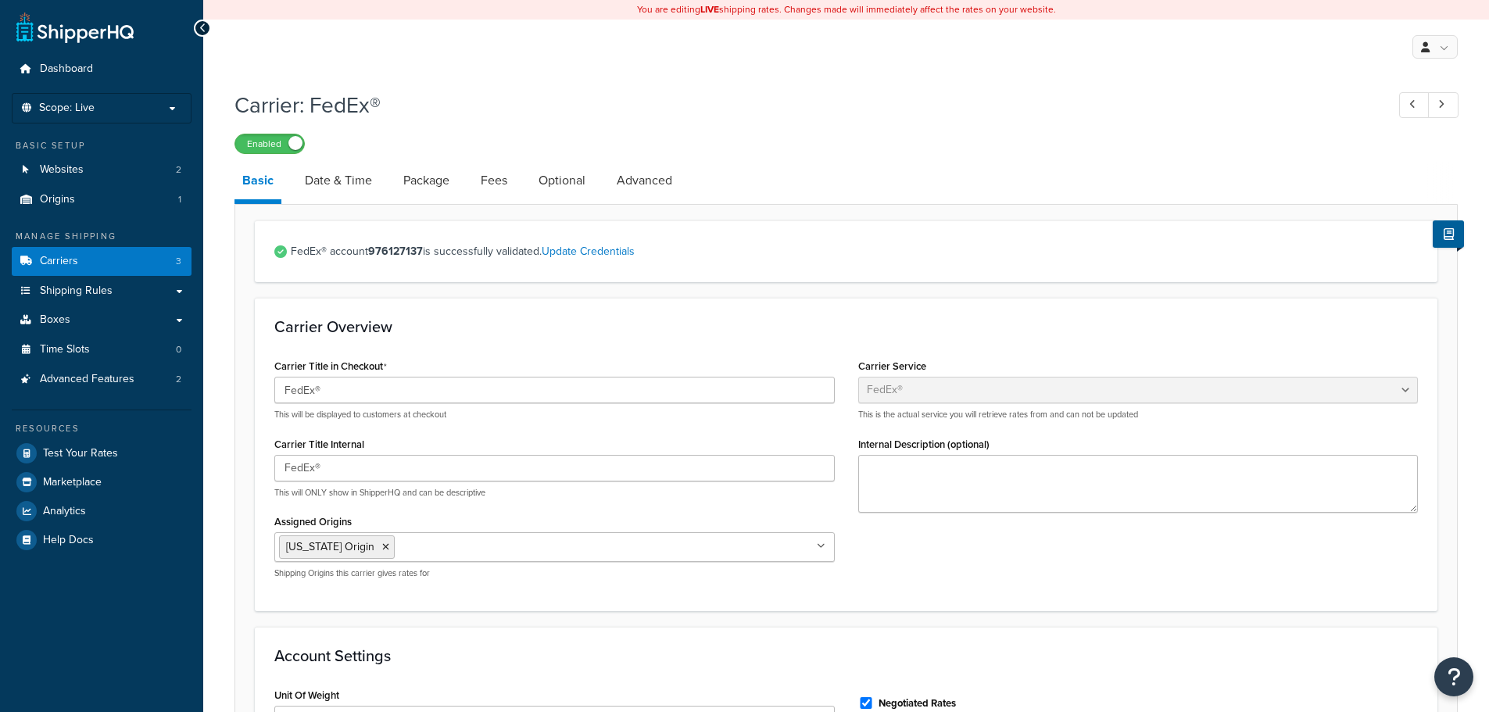
select select "fedEx"
select select "REGULAR_PICKUP"
select select "YOUR_PACKAGING"
click at [344, 191] on link "Date & Time" at bounding box center [338, 181] width 83 height 38
select select "yMd"
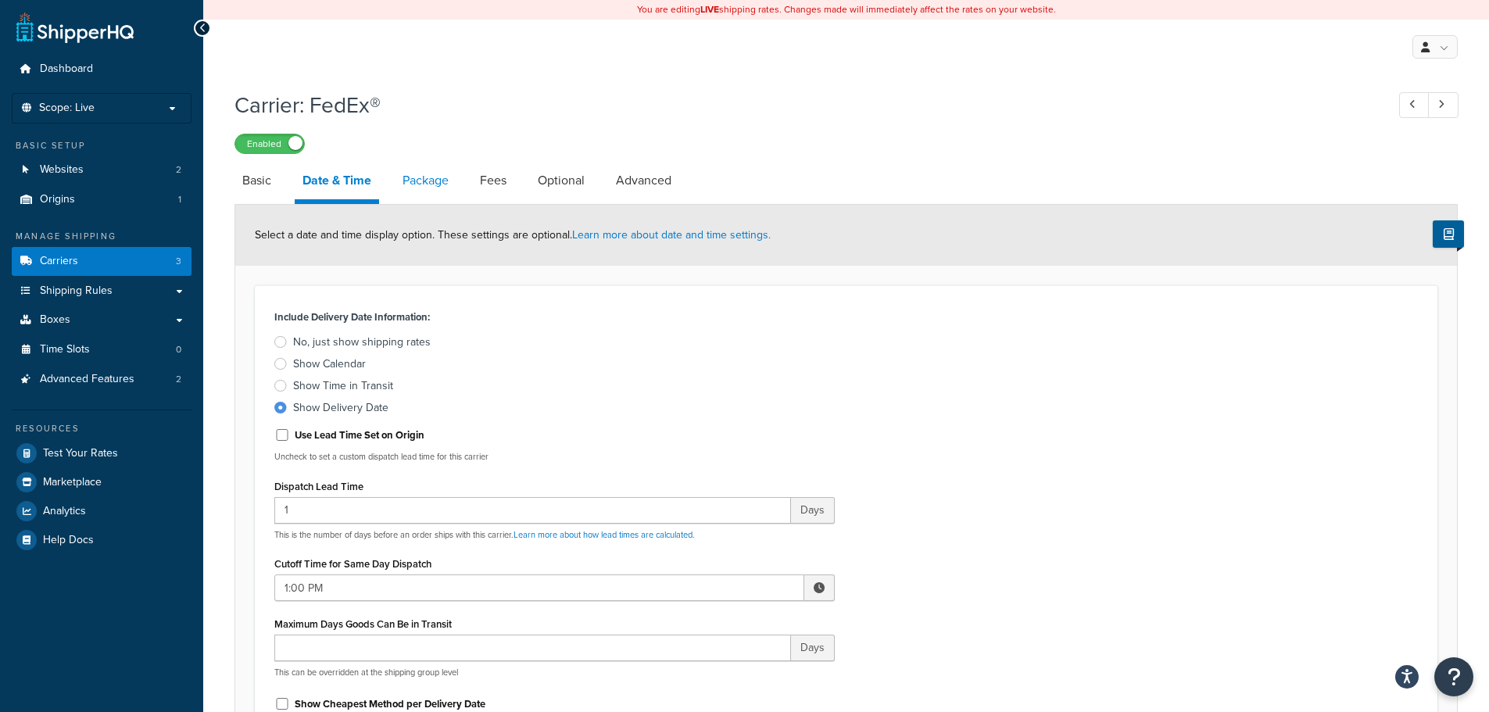
click at [444, 175] on link "Package" at bounding box center [426, 181] width 62 height 38
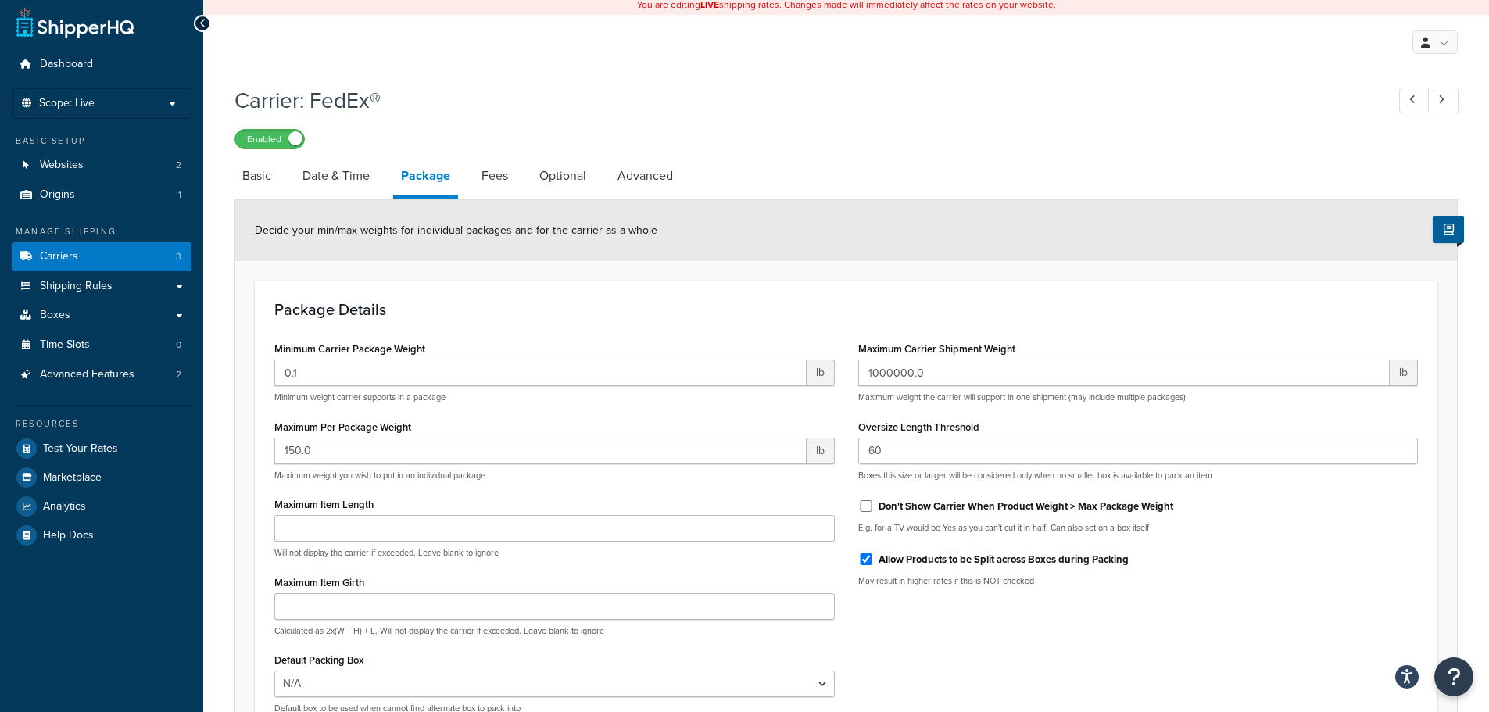
scroll to position [78, 0]
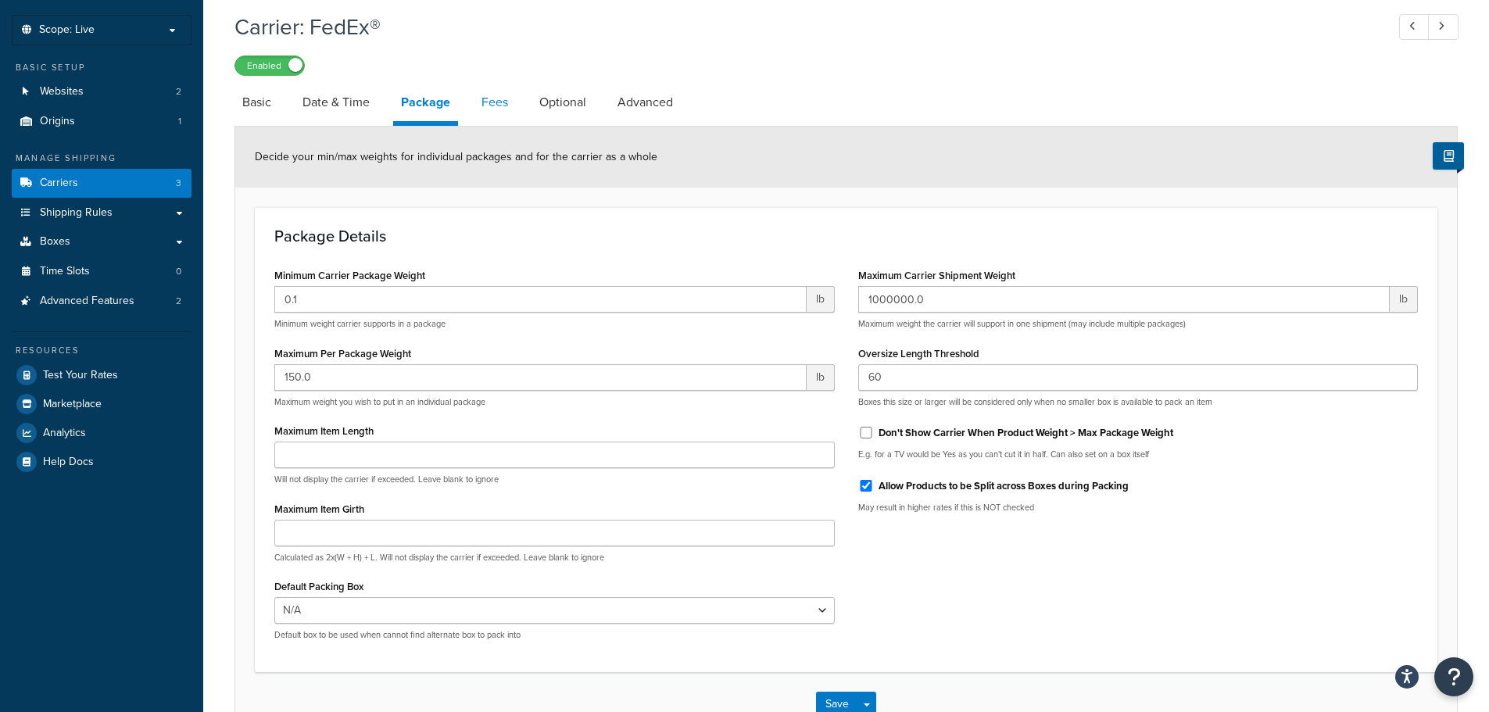
click at [492, 105] on link "Fees" at bounding box center [495, 103] width 42 height 38
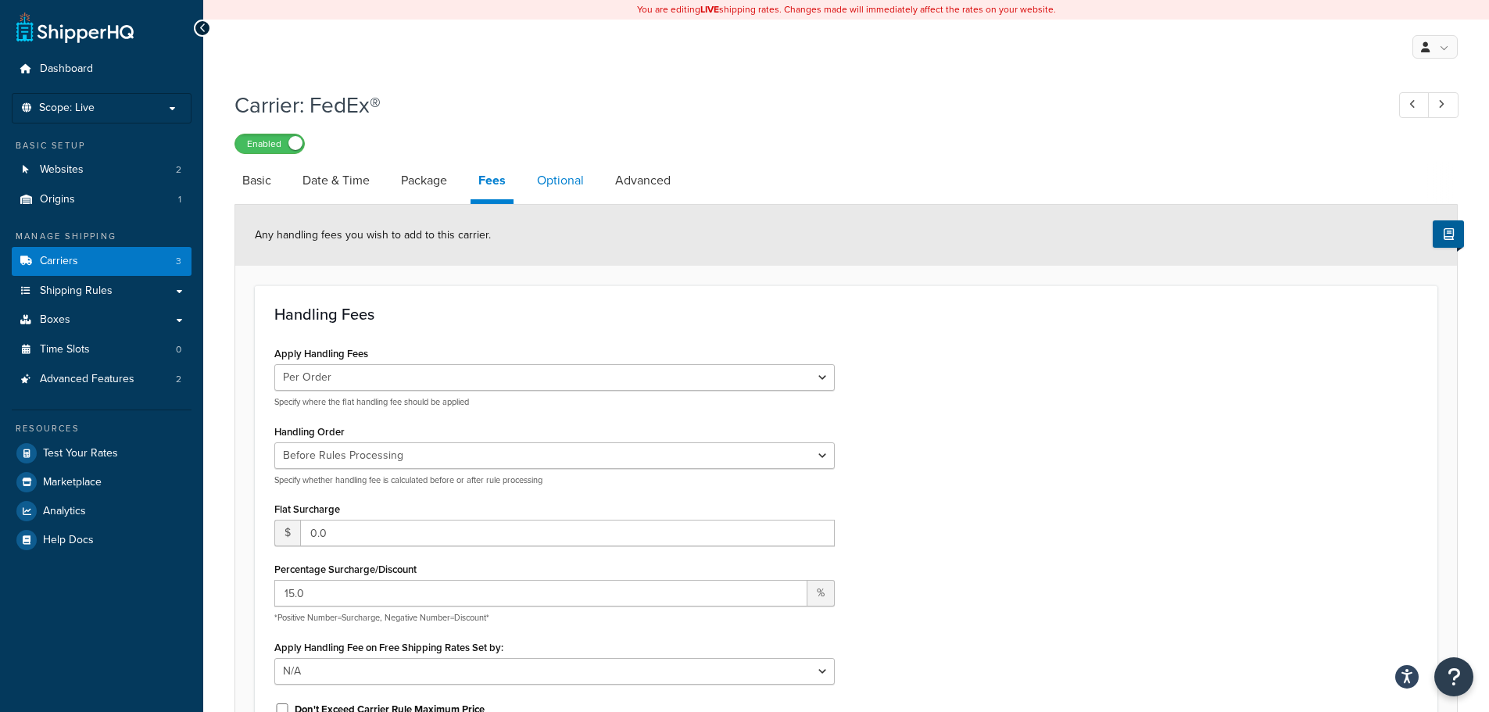
click at [564, 189] on link "Optional" at bounding box center [560, 181] width 63 height 38
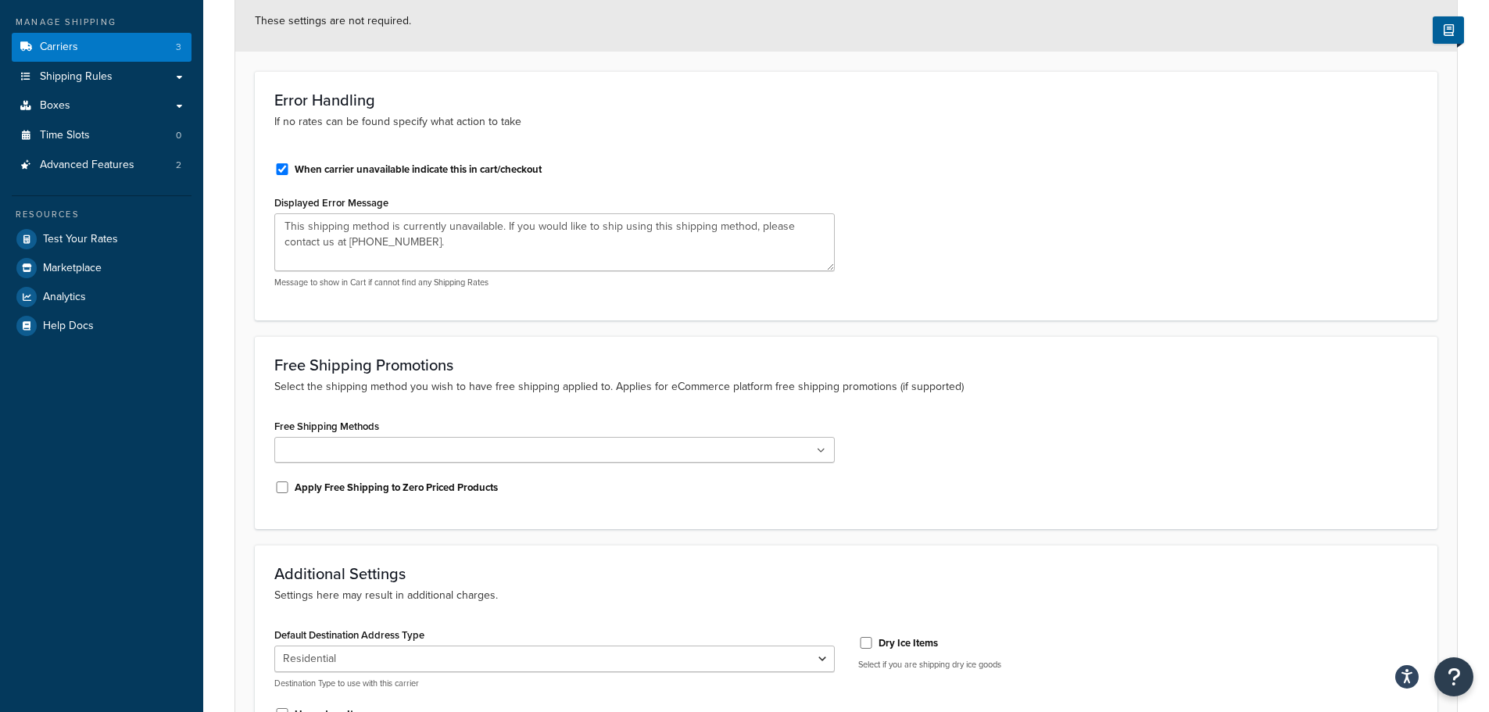
scroll to position [106, 0]
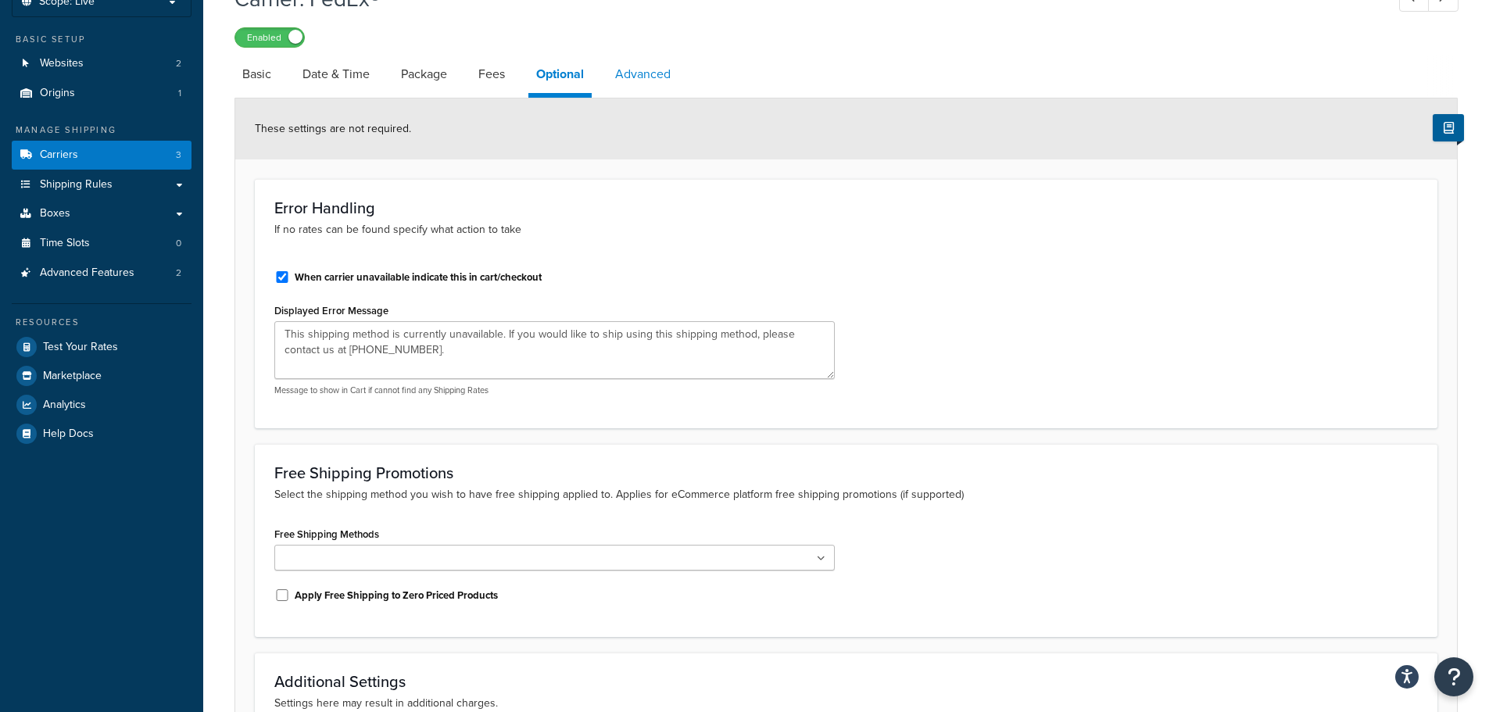
click at [617, 73] on link "Advanced" at bounding box center [642, 74] width 71 height 38
select select "false"
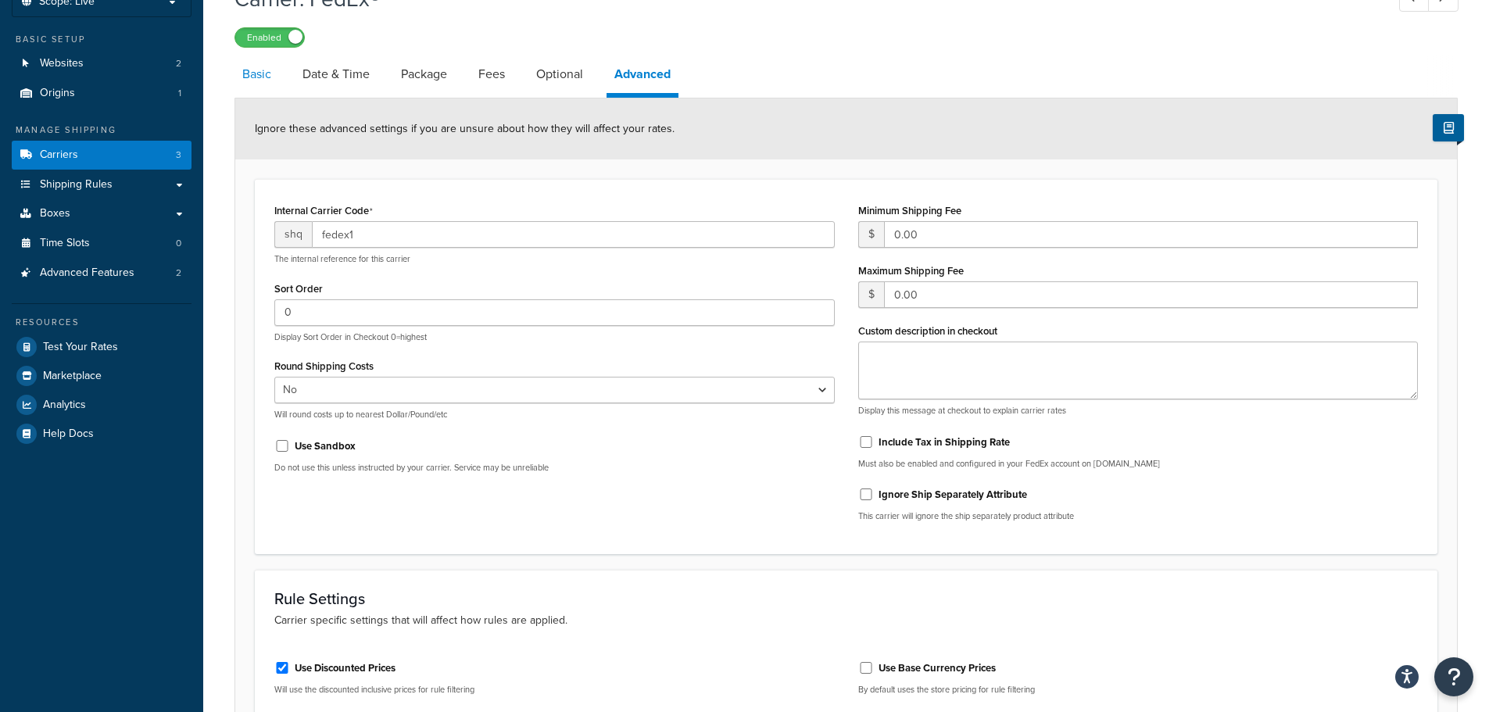
click at [260, 83] on link "Basic" at bounding box center [256, 74] width 45 height 38
select select "fedEx"
select select "REGULAR_PICKUP"
select select "YOUR_PACKAGING"
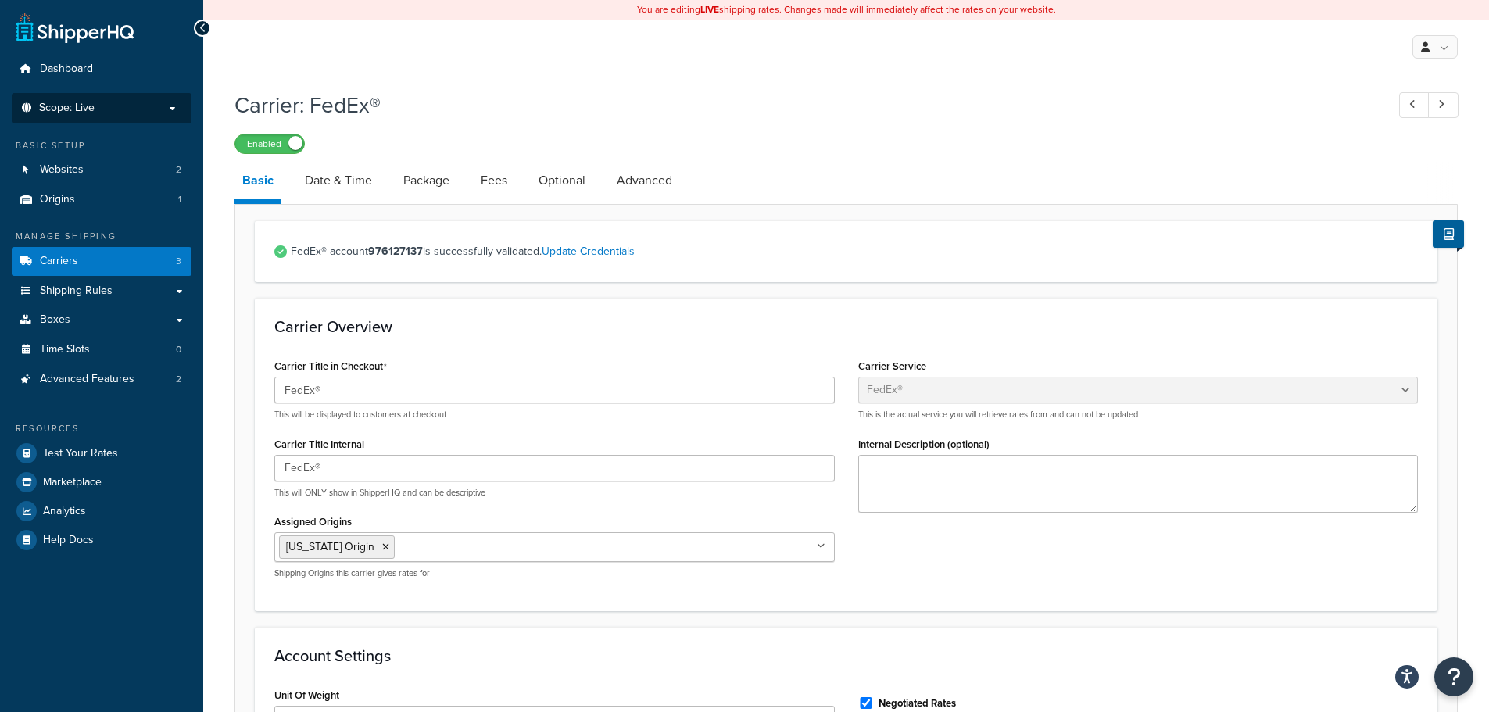
click at [106, 111] on p "Scope: Live" at bounding box center [102, 108] width 166 height 13
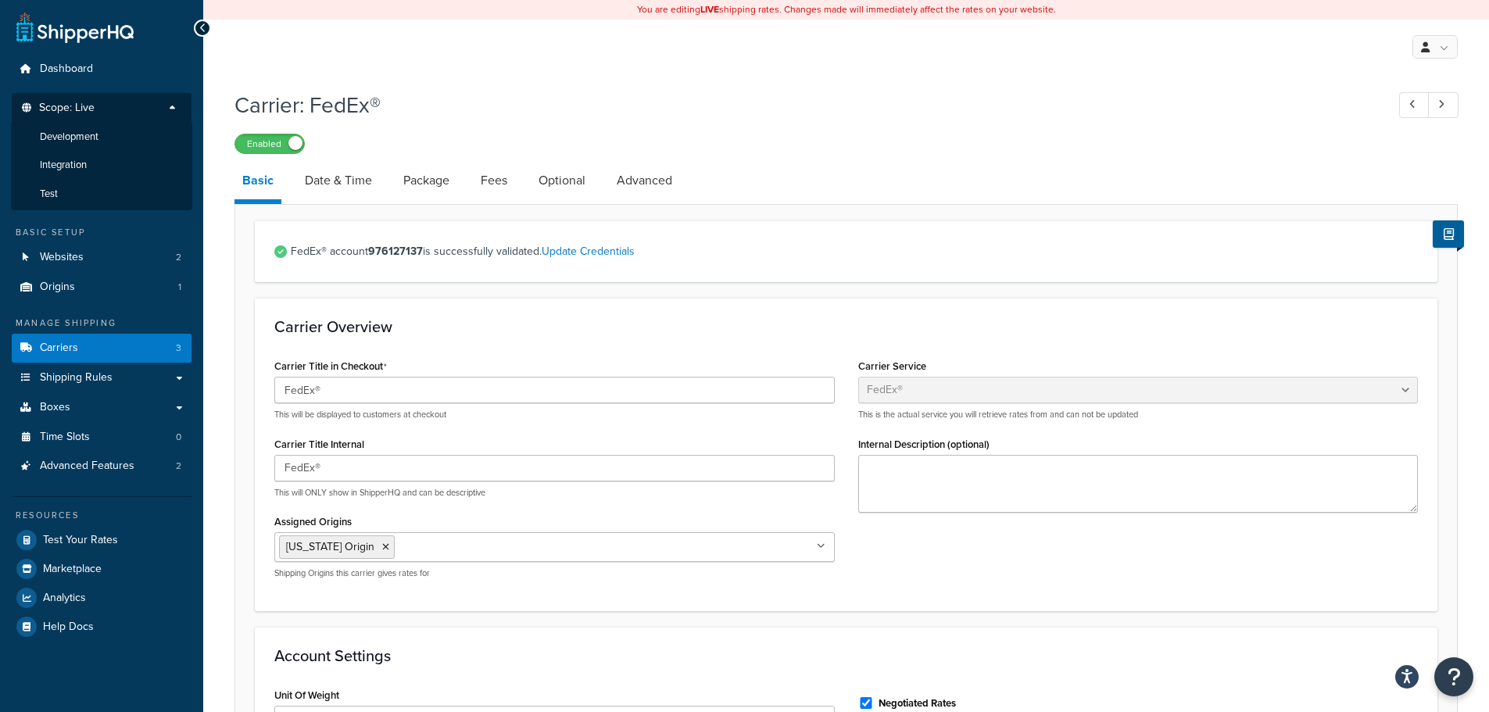
click at [106, 111] on p "Scope: Live" at bounding box center [102, 112] width 166 height 21
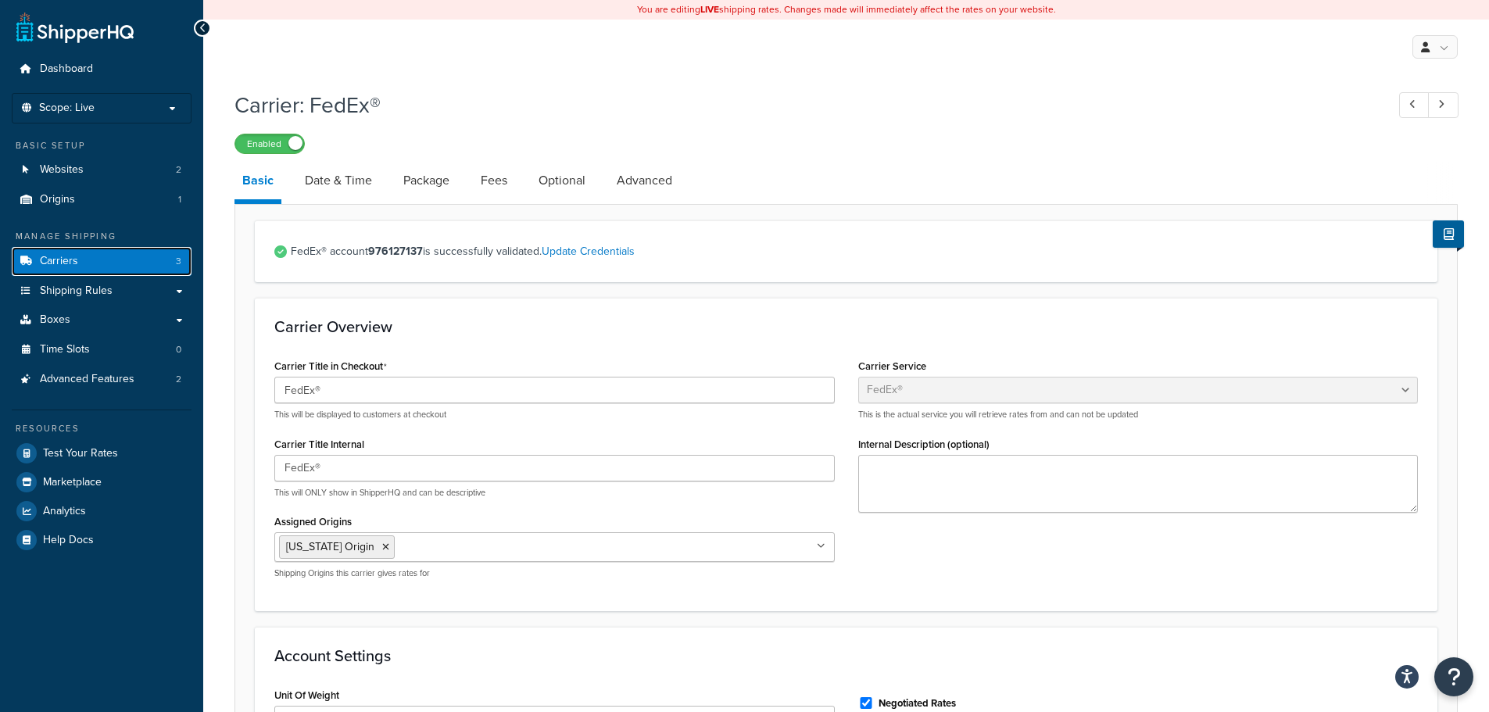
click at [66, 262] on span "Carriers" at bounding box center [59, 261] width 38 height 13
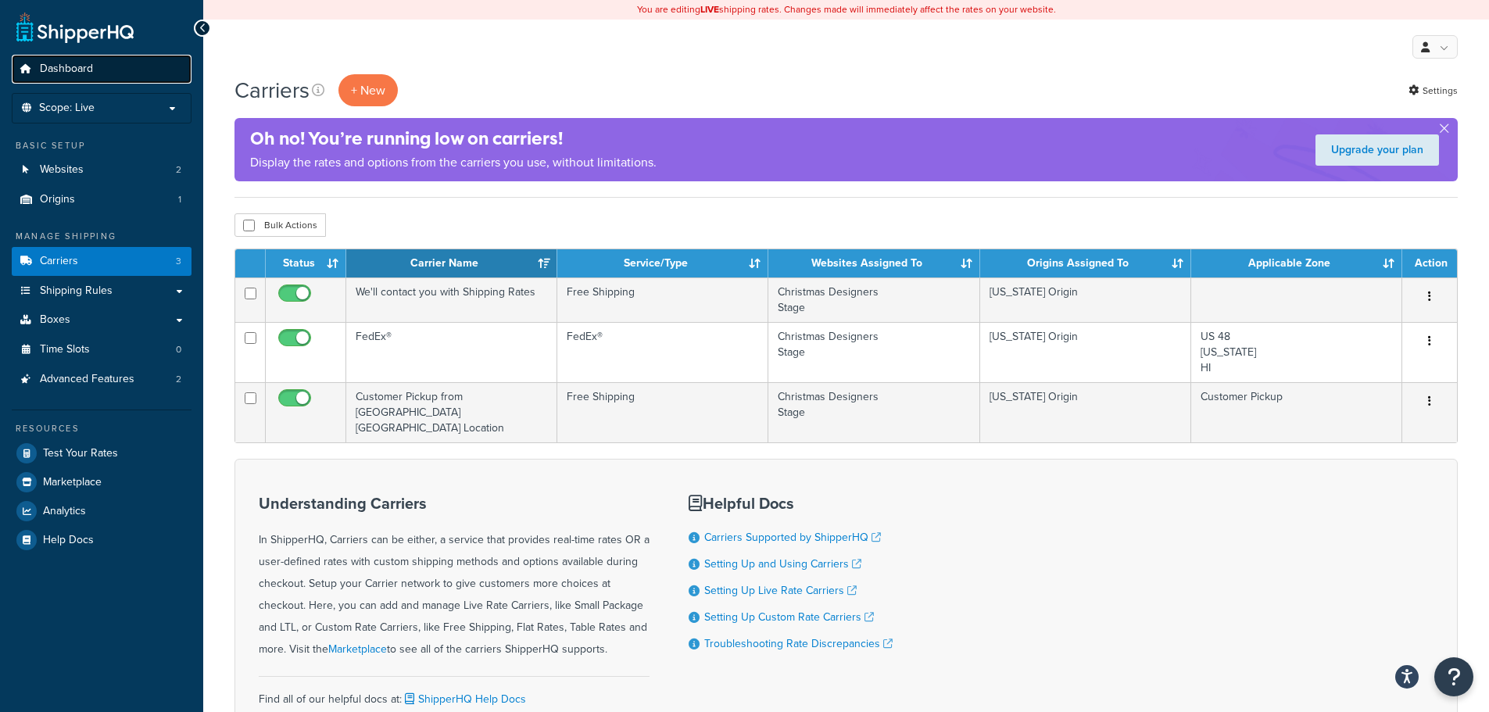
click at [89, 75] on span "Dashboard" at bounding box center [66, 69] width 53 height 13
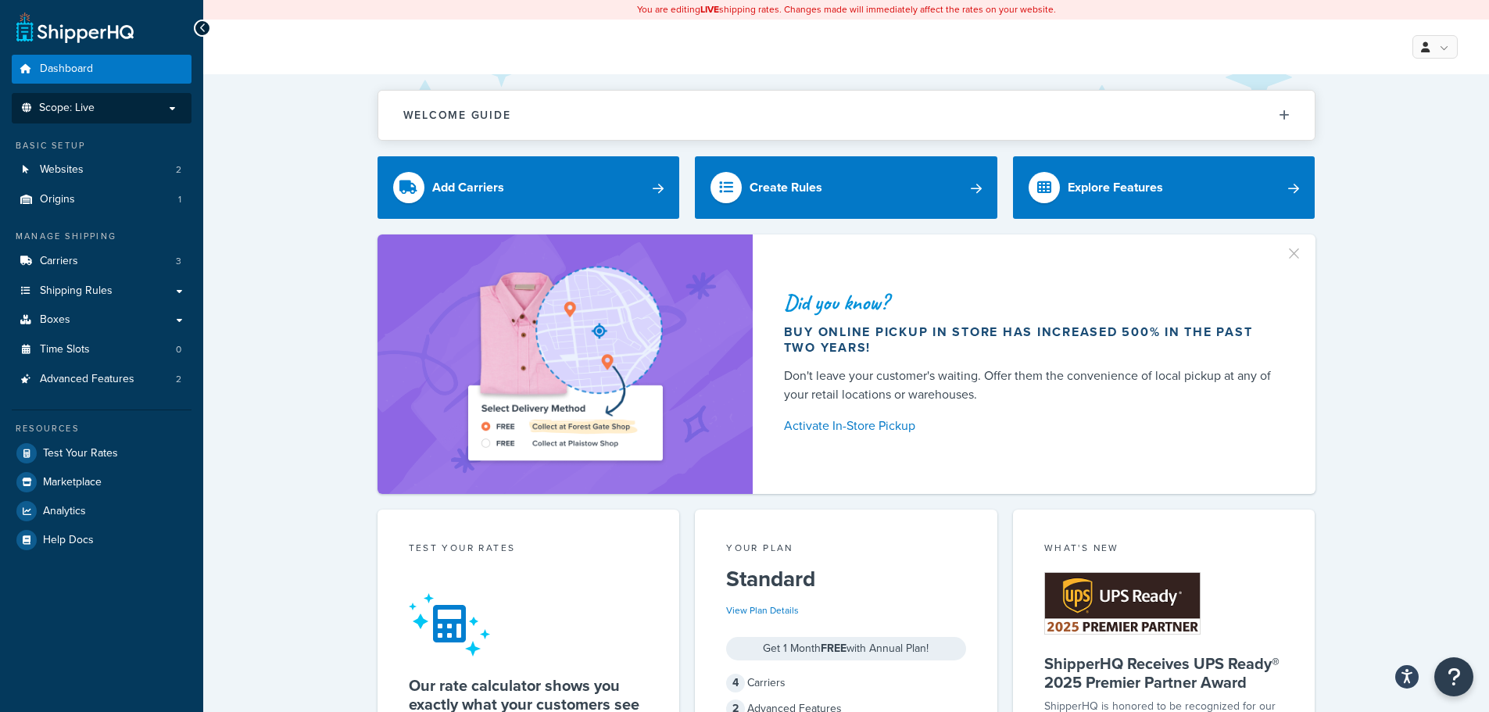
click at [95, 114] on p "Scope: Live" at bounding box center [102, 108] width 166 height 13
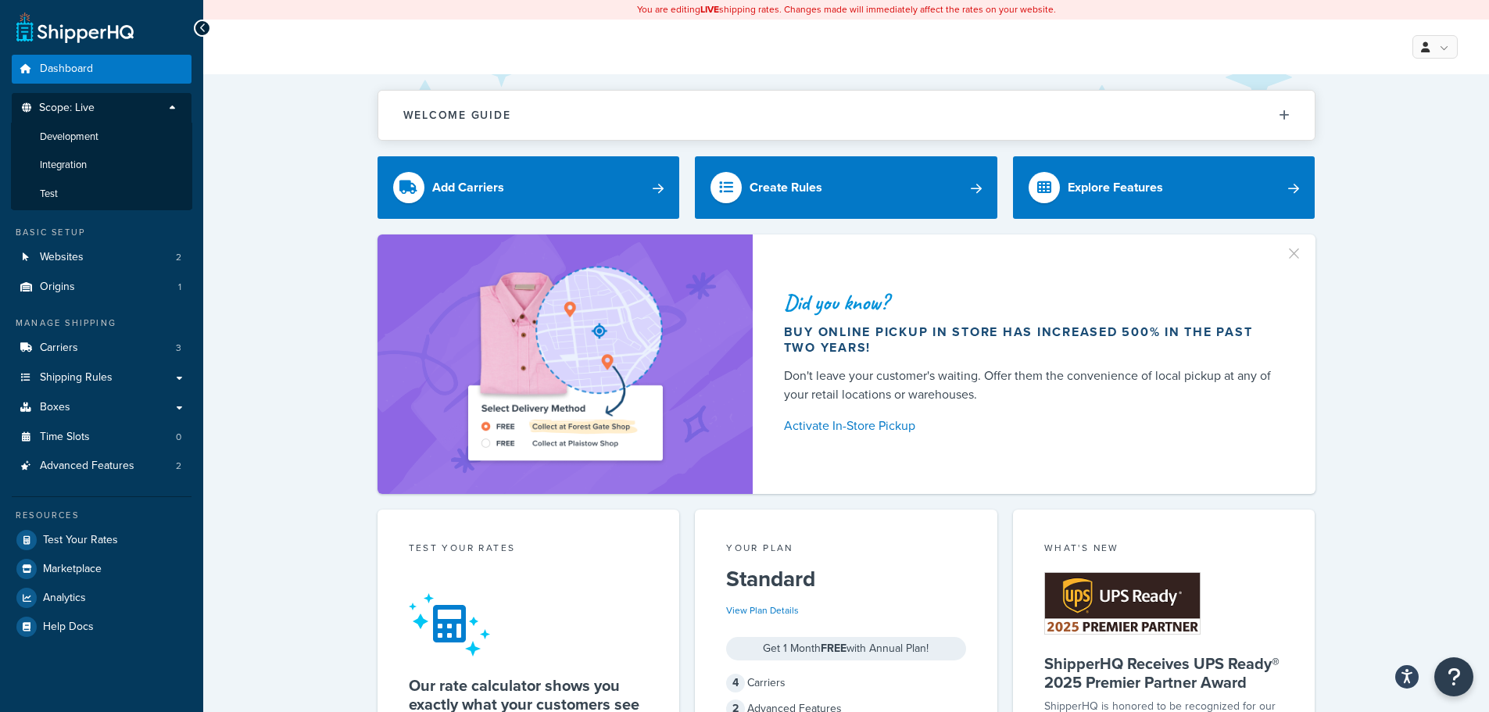
click at [94, 109] on span "Scope: Live" at bounding box center [66, 108] width 55 height 13
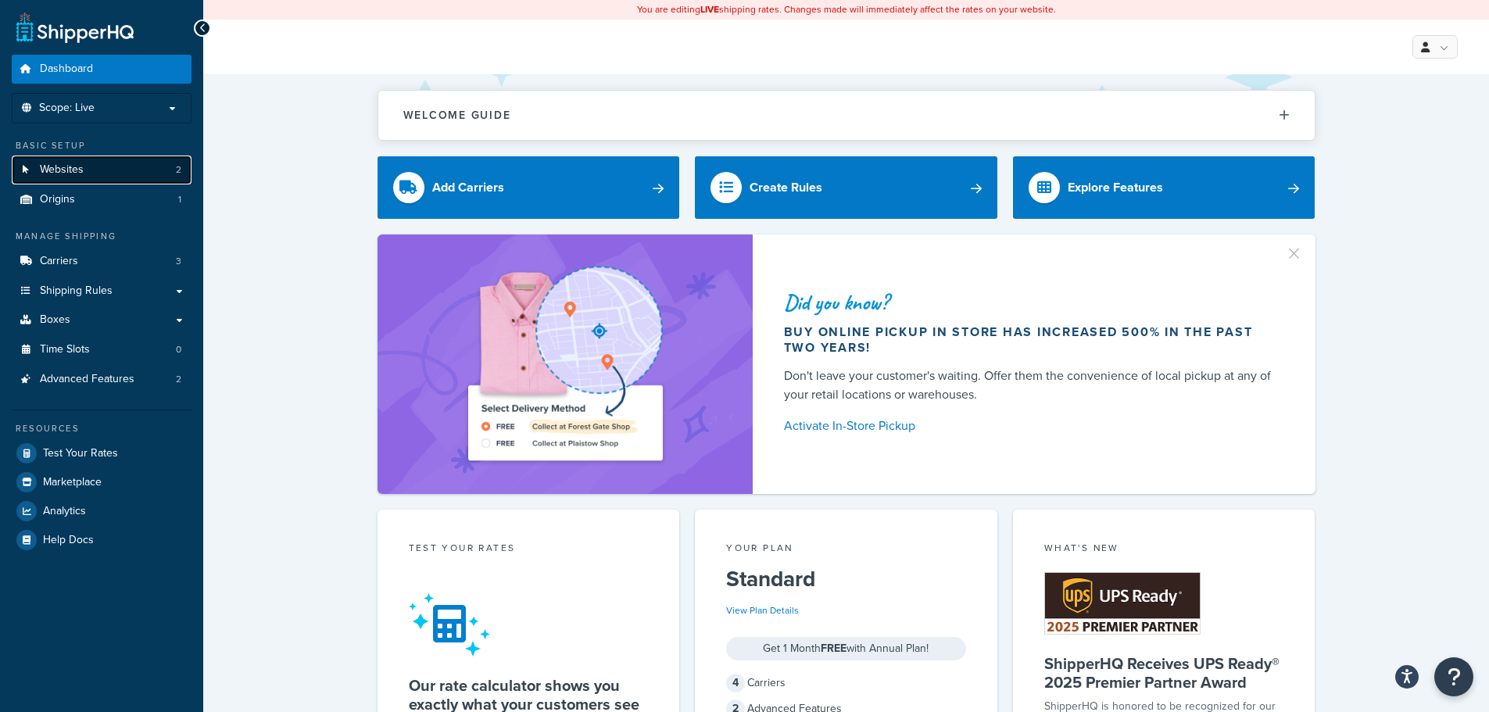
click at [76, 176] on span "Websites" at bounding box center [62, 169] width 44 height 13
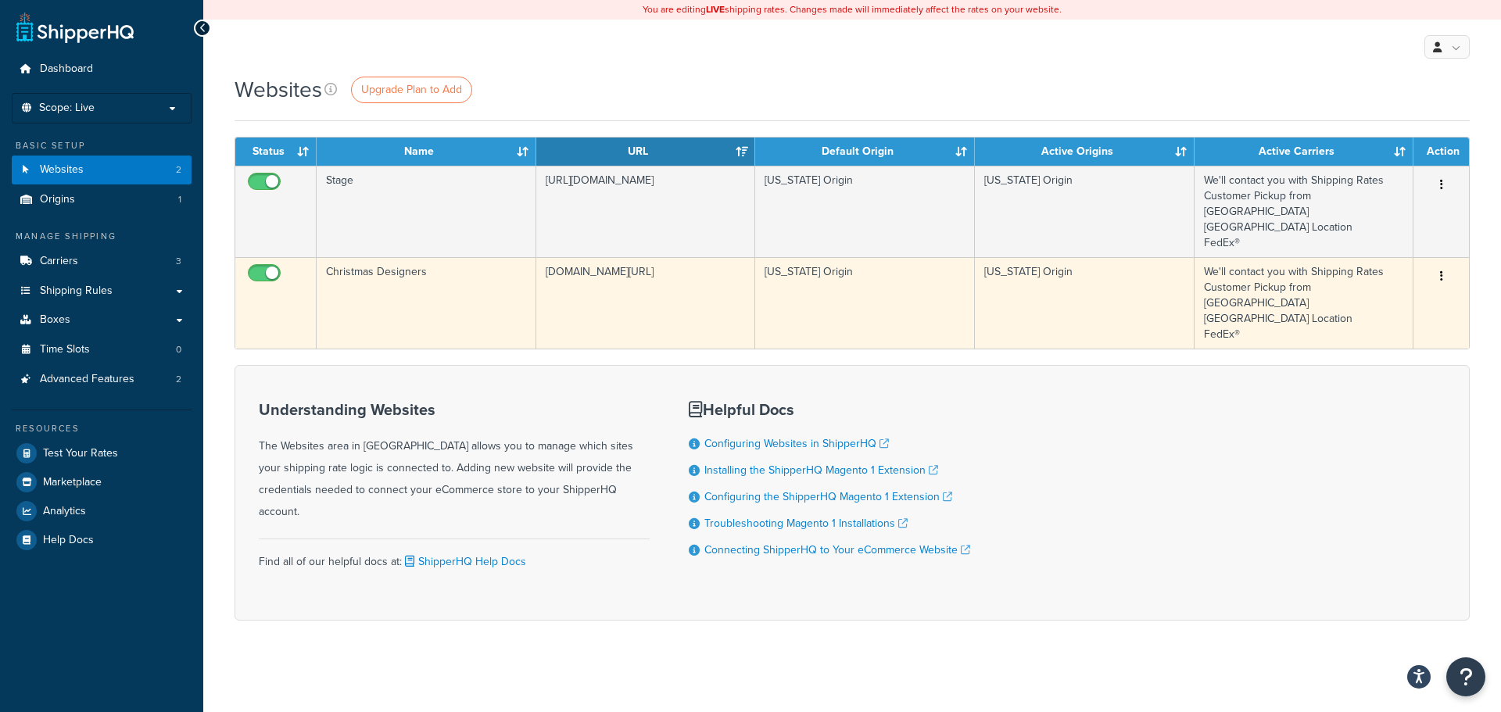
click at [1440, 270] on icon "button" at bounding box center [1441, 275] width 3 height 11
click at [1389, 281] on link "Edit" at bounding box center [1376, 292] width 123 height 32
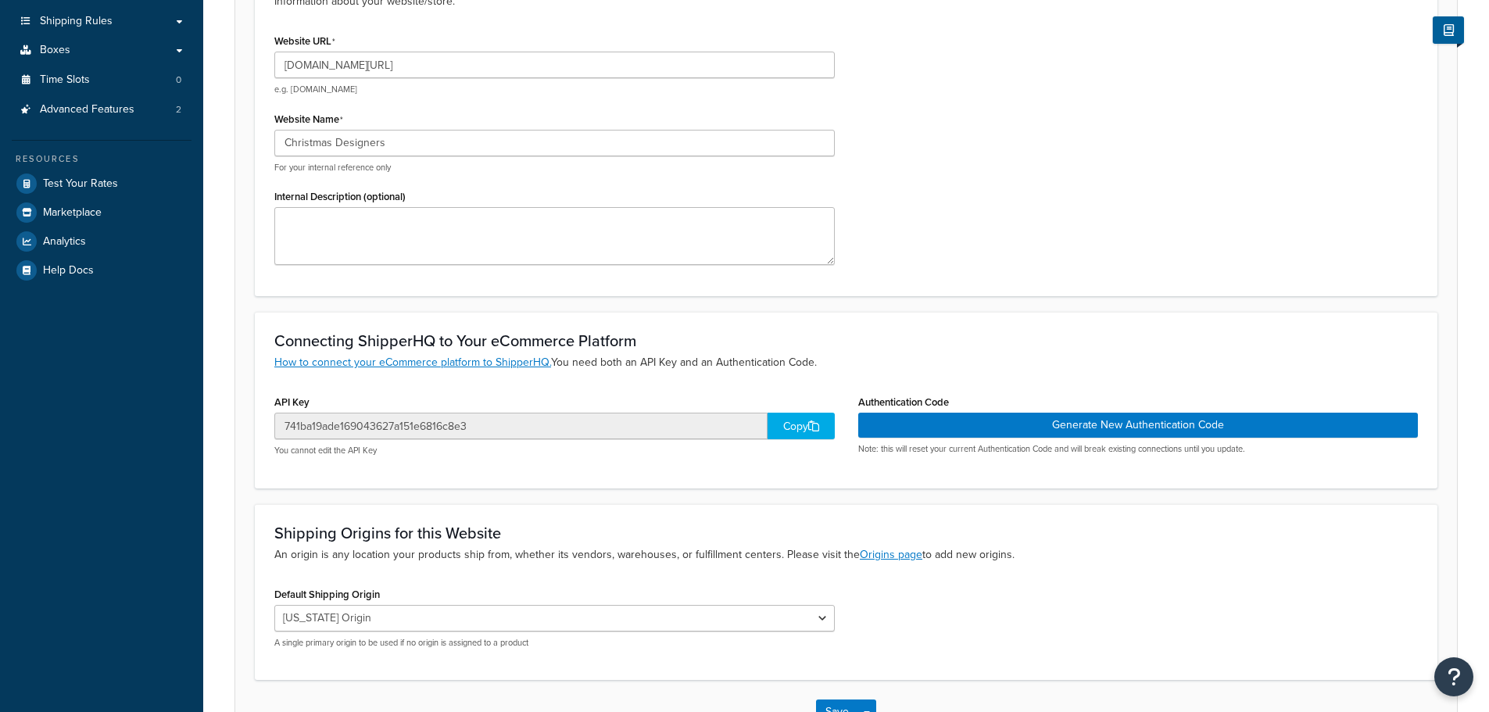
scroll to position [381, 0]
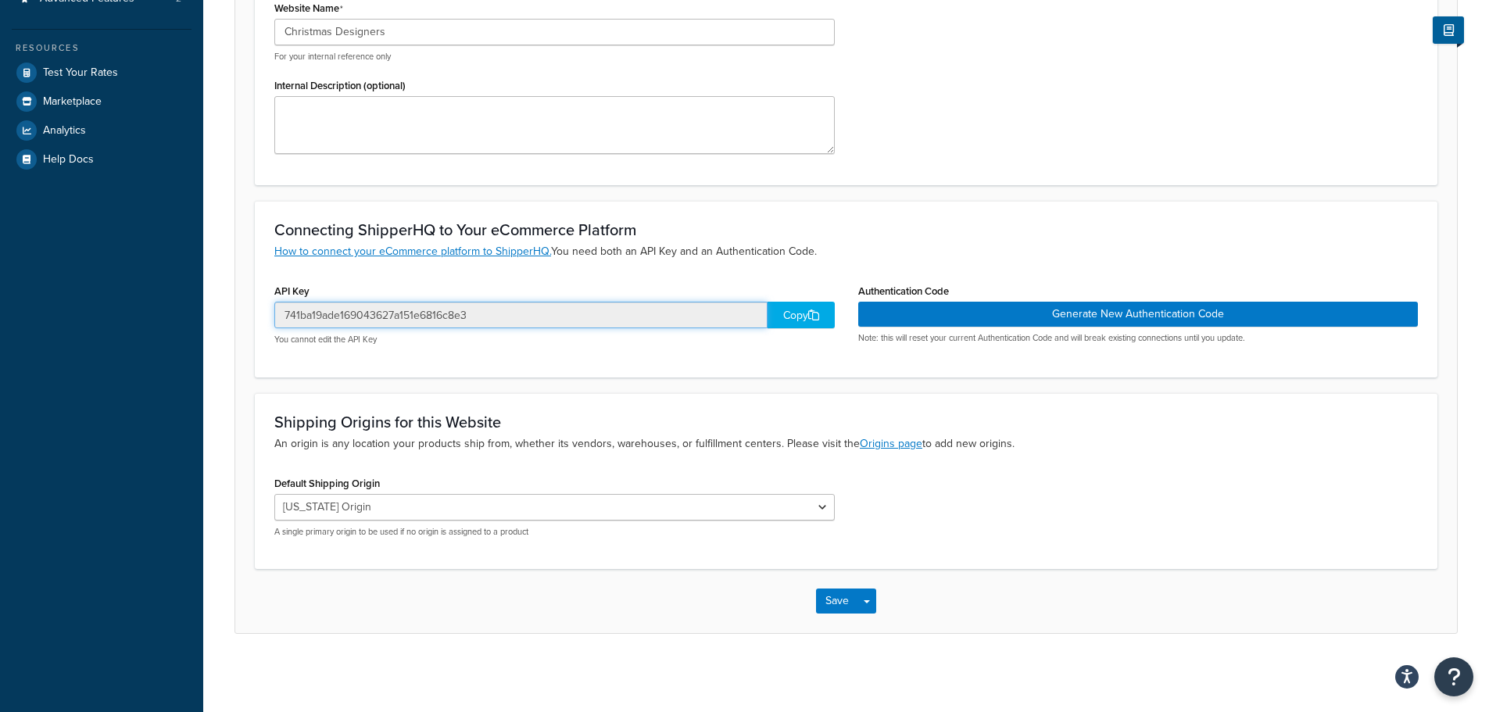
click at [542, 318] on input "741ba19ade169043627a151e6816c8e3" at bounding box center [520, 315] width 493 height 27
click at [797, 322] on div "Copy" at bounding box center [801, 315] width 67 height 27
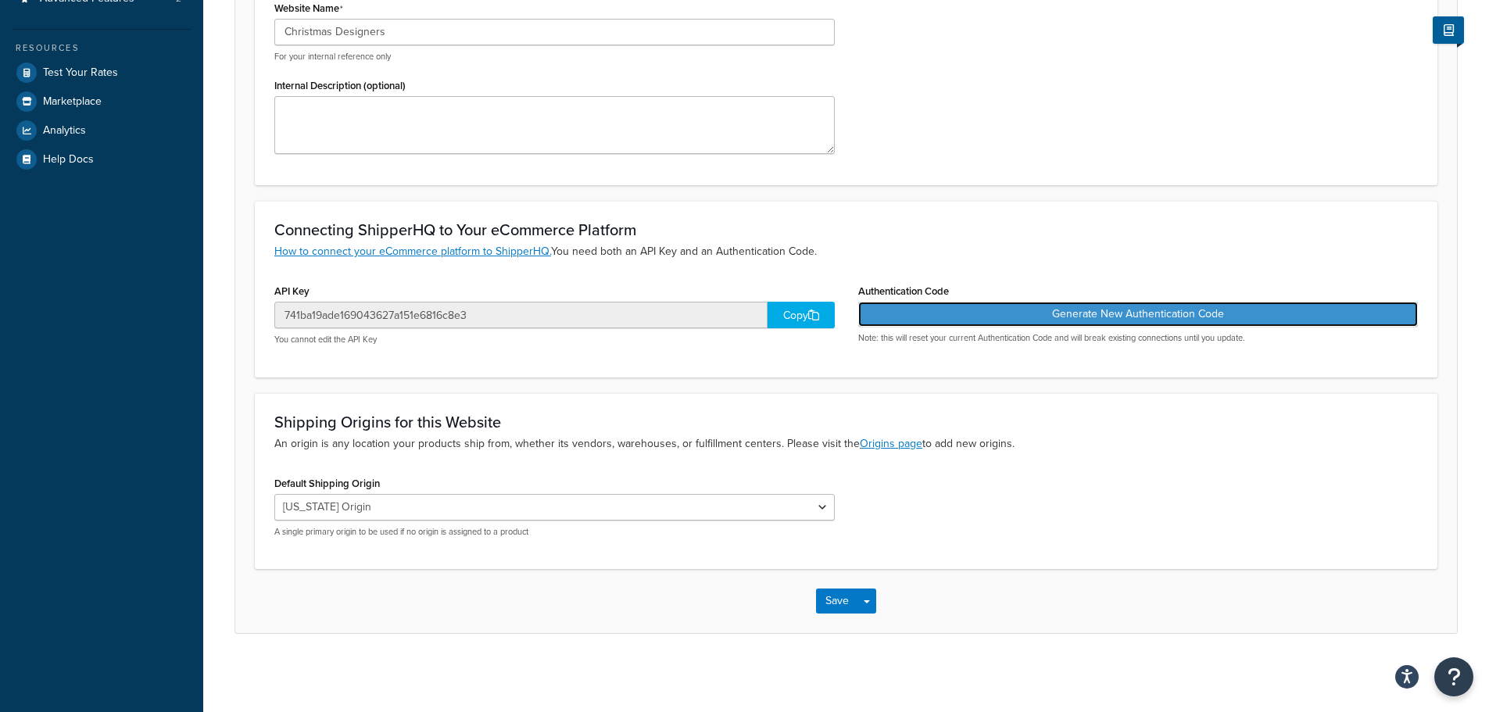
click at [1090, 310] on button "Generate New Authentication Code" at bounding box center [1138, 314] width 560 height 25
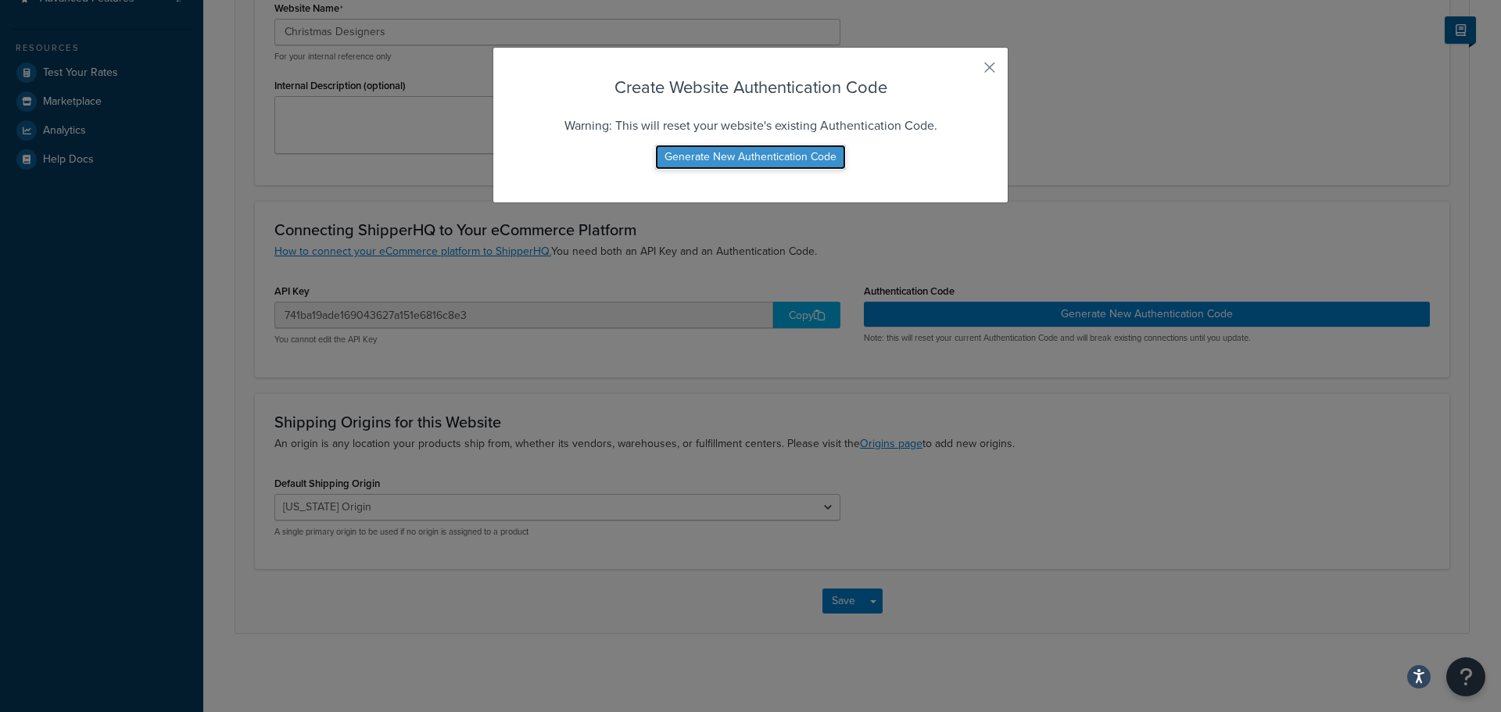
click at [721, 163] on button "Generate New Authentication Code" at bounding box center [750, 157] width 191 height 25
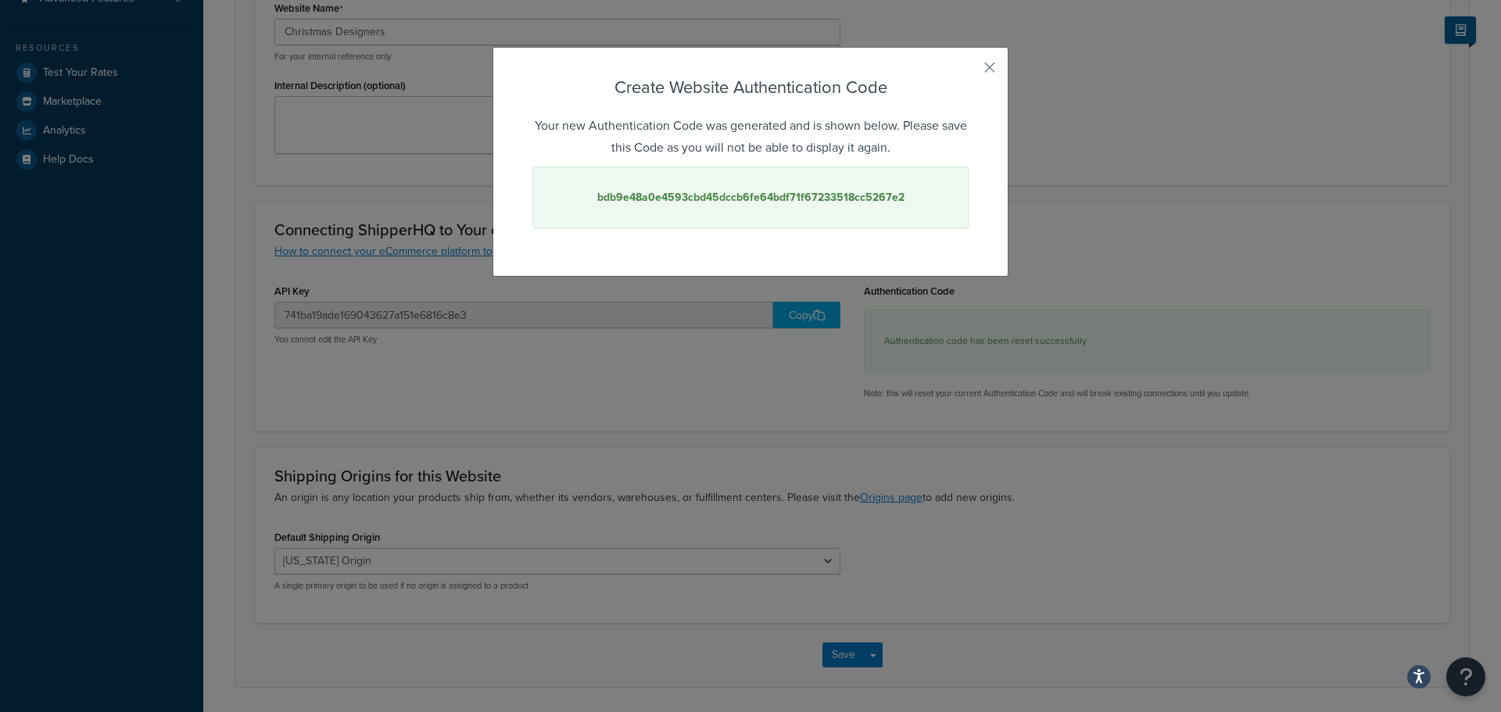
click at [742, 195] on strong "bdb9e48a0e4593cbd45dccb6fe64bdf71f67233518cc5267e2" at bounding box center [750, 197] width 307 height 16
copy strong "bdb9e48a0e4593cbd45dccb6fe64bdf71f67233518cc5267e2"
drag, startPoint x: 980, startPoint y: 66, endPoint x: 999, endPoint y: 84, distance: 26.0
click at [968, 71] on button "button" at bounding box center [966, 73] width 4 height 4
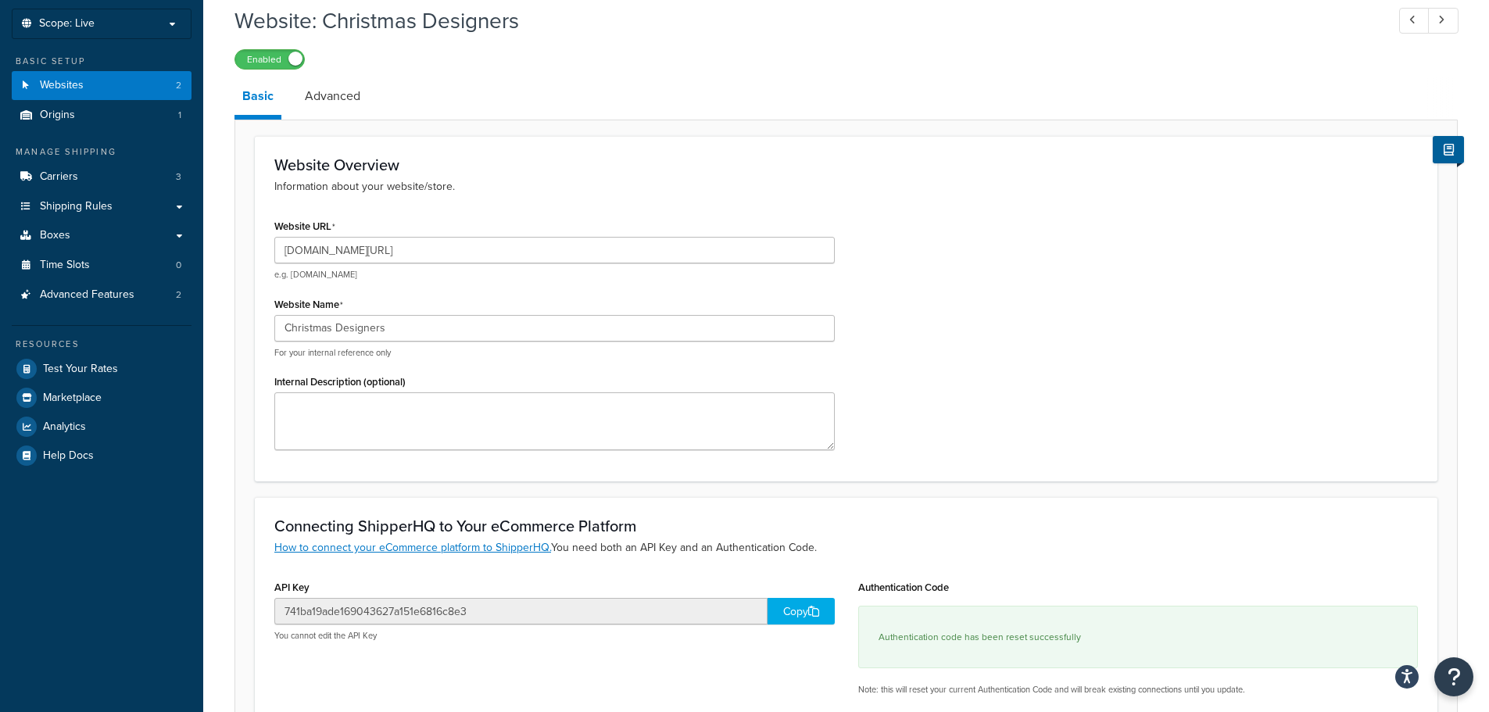
scroll to position [0, 0]
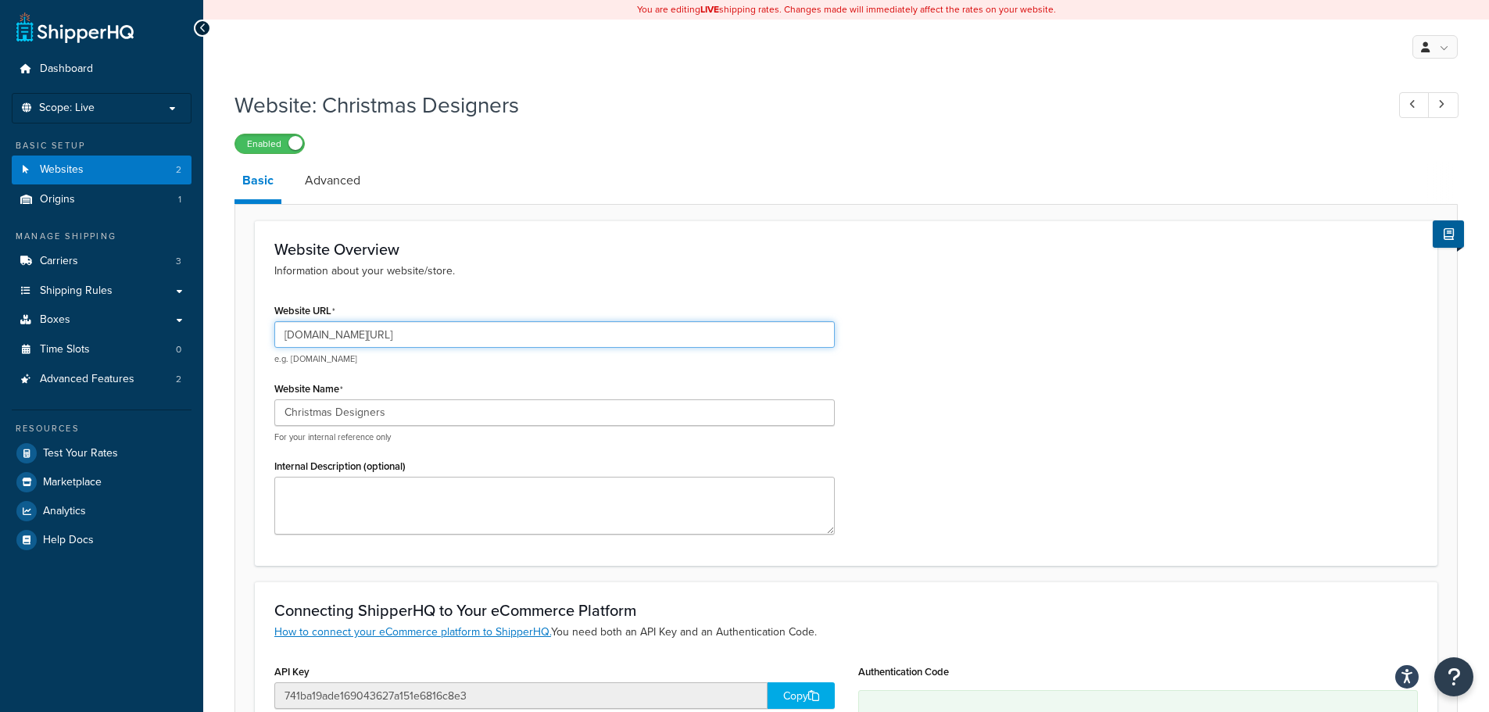
click at [417, 335] on input "christmasdesigners.com/" at bounding box center [554, 334] width 560 height 27
type input "[DOMAIN_NAME]"
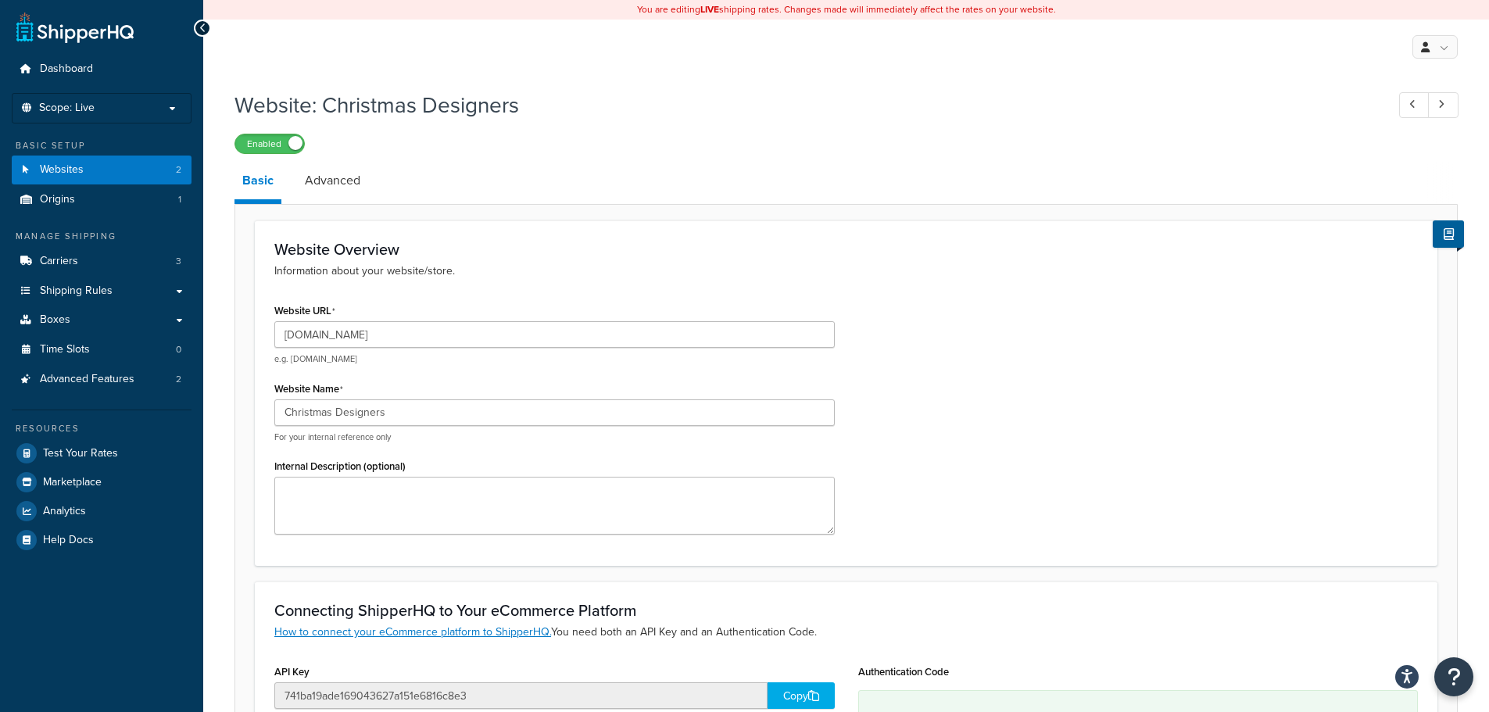
click at [564, 234] on div "Website Overview Information about your website/store. Website URL christmasdes…" at bounding box center [846, 392] width 1183 height 345
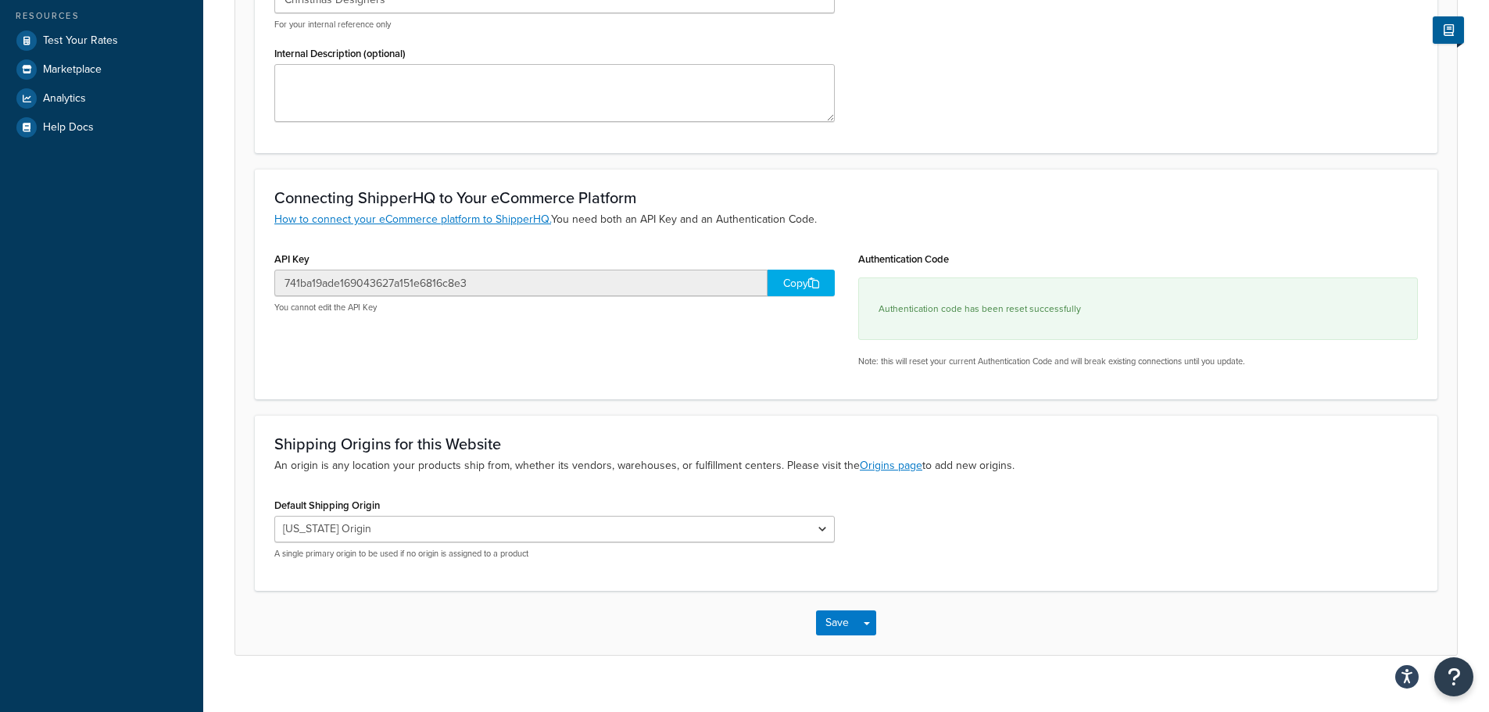
scroll to position [435, 0]
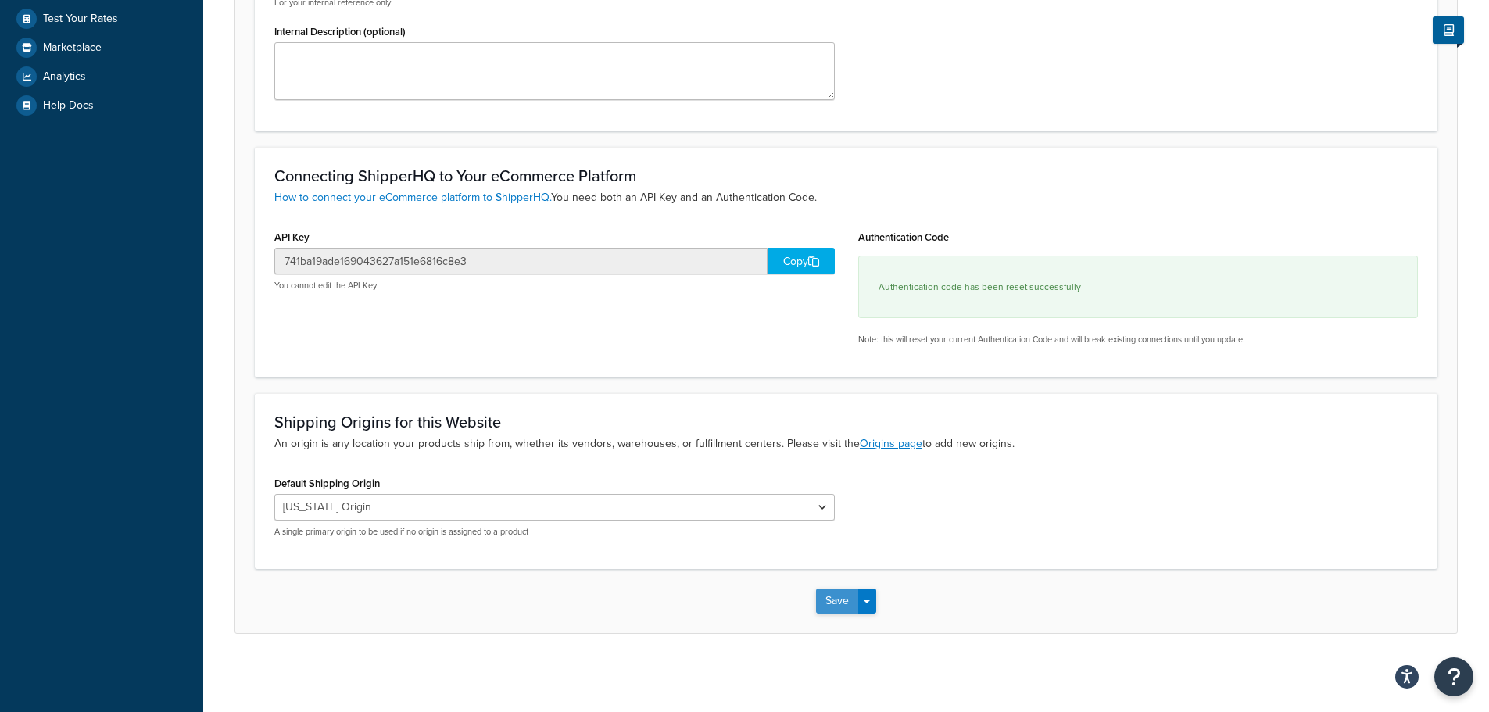
click at [831, 610] on button "Save" at bounding box center [837, 601] width 42 height 25
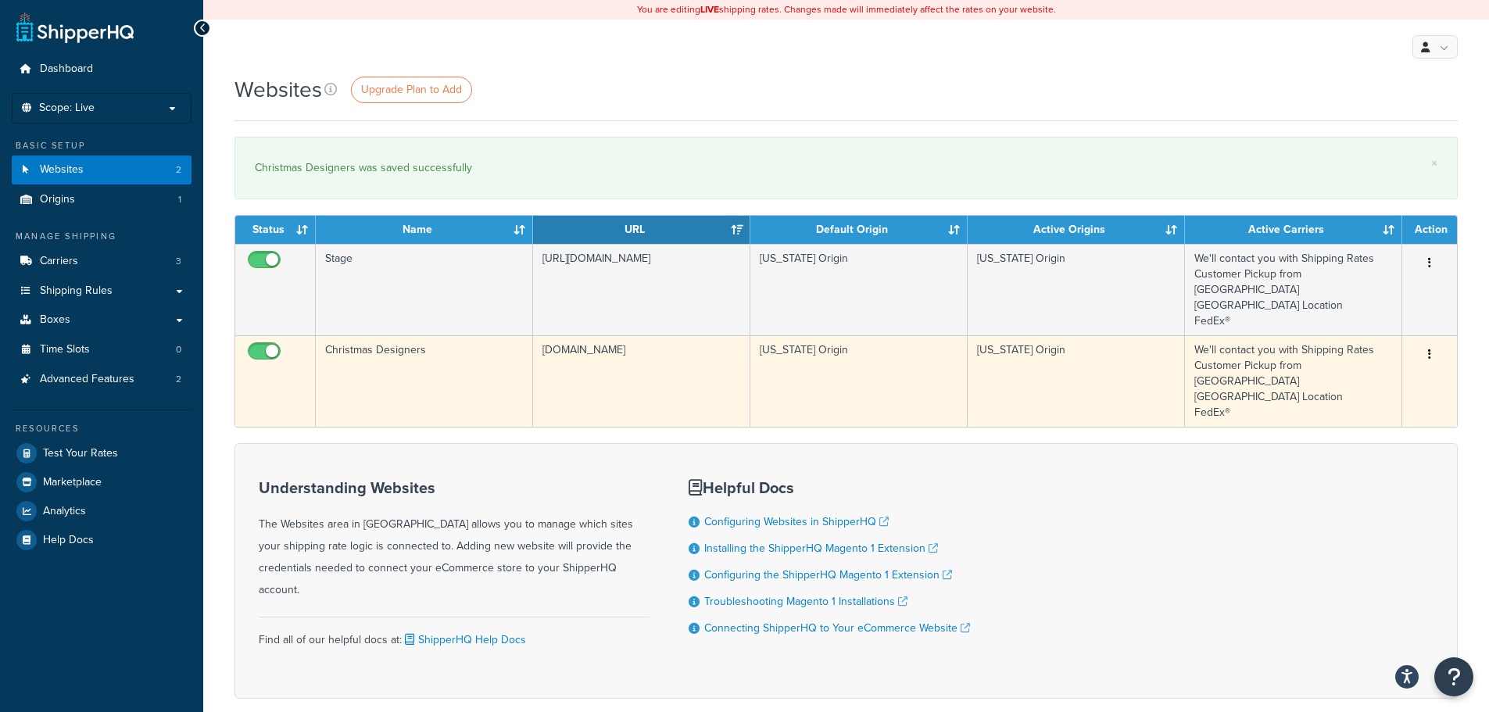
click at [1429, 349] on icon "button" at bounding box center [1429, 354] width 3 height 11
click at [1354, 360] on link "Edit" at bounding box center [1365, 370] width 123 height 32
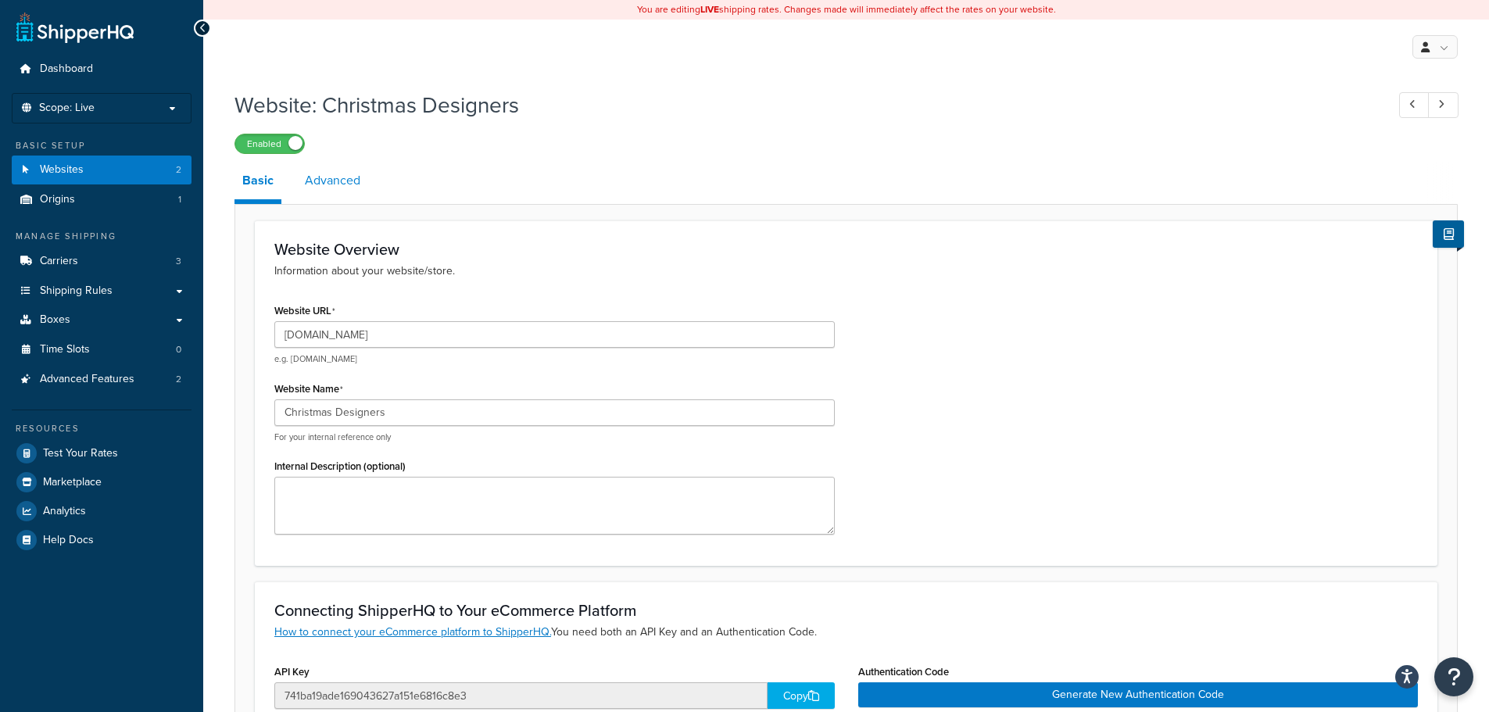
click at [336, 170] on link "Advanced" at bounding box center [332, 181] width 71 height 38
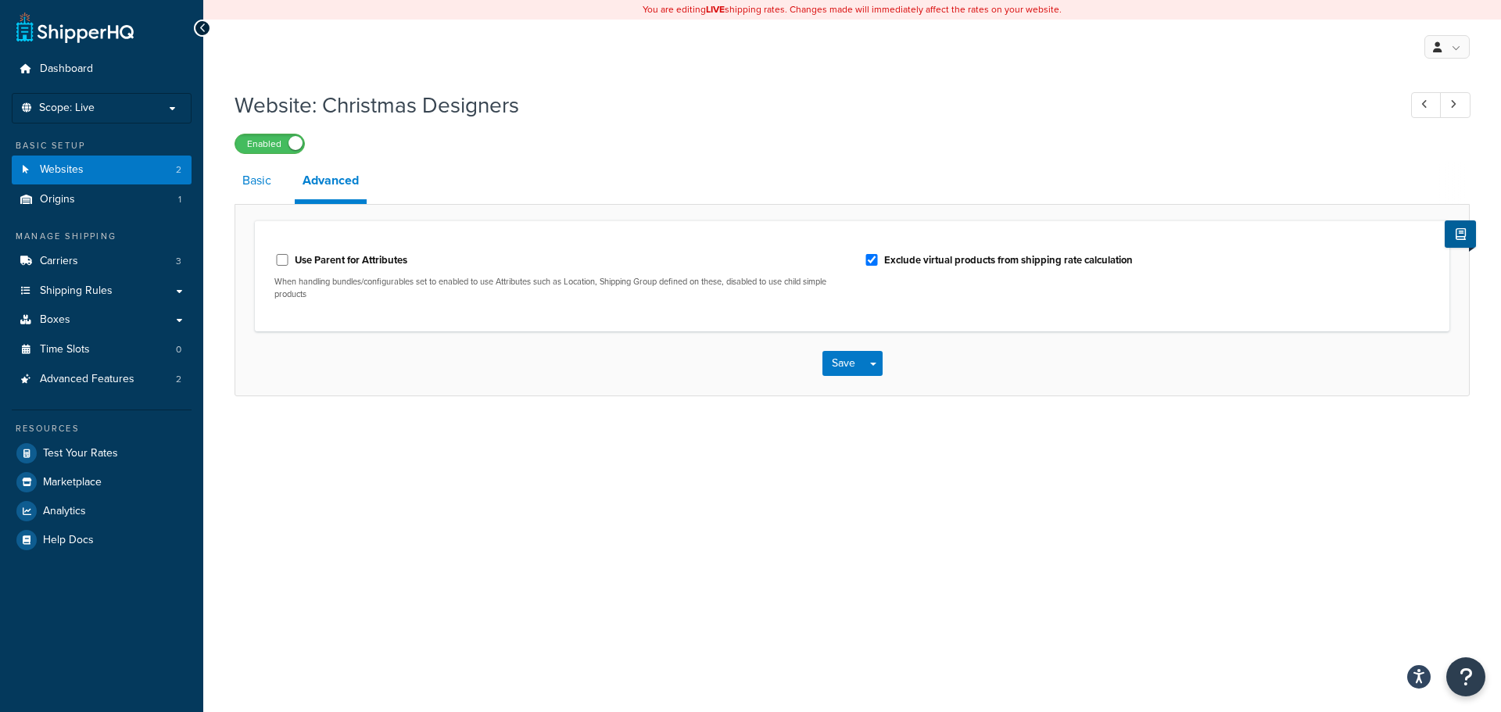
click at [251, 180] on link "Basic" at bounding box center [256, 181] width 45 height 38
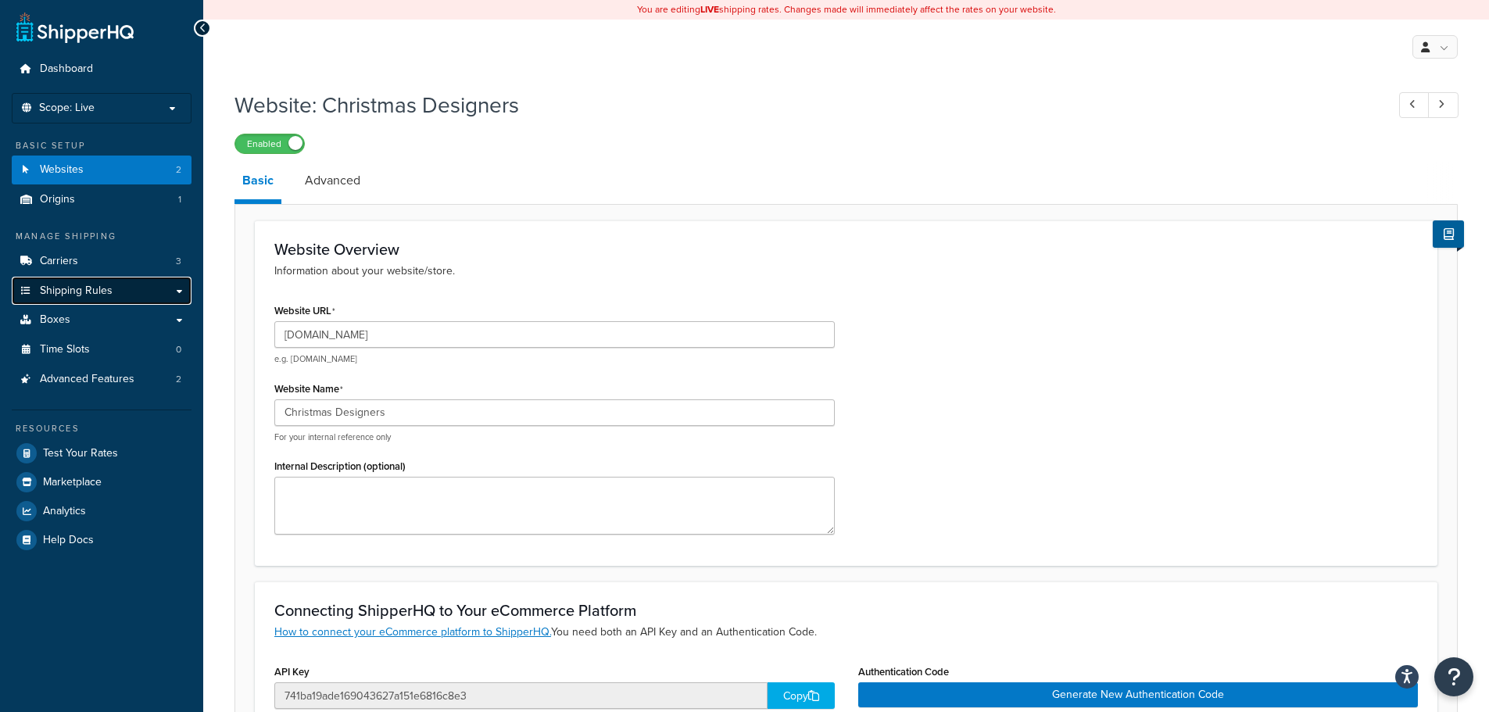
click at [76, 294] on span "Shipping Rules" at bounding box center [76, 290] width 73 height 13
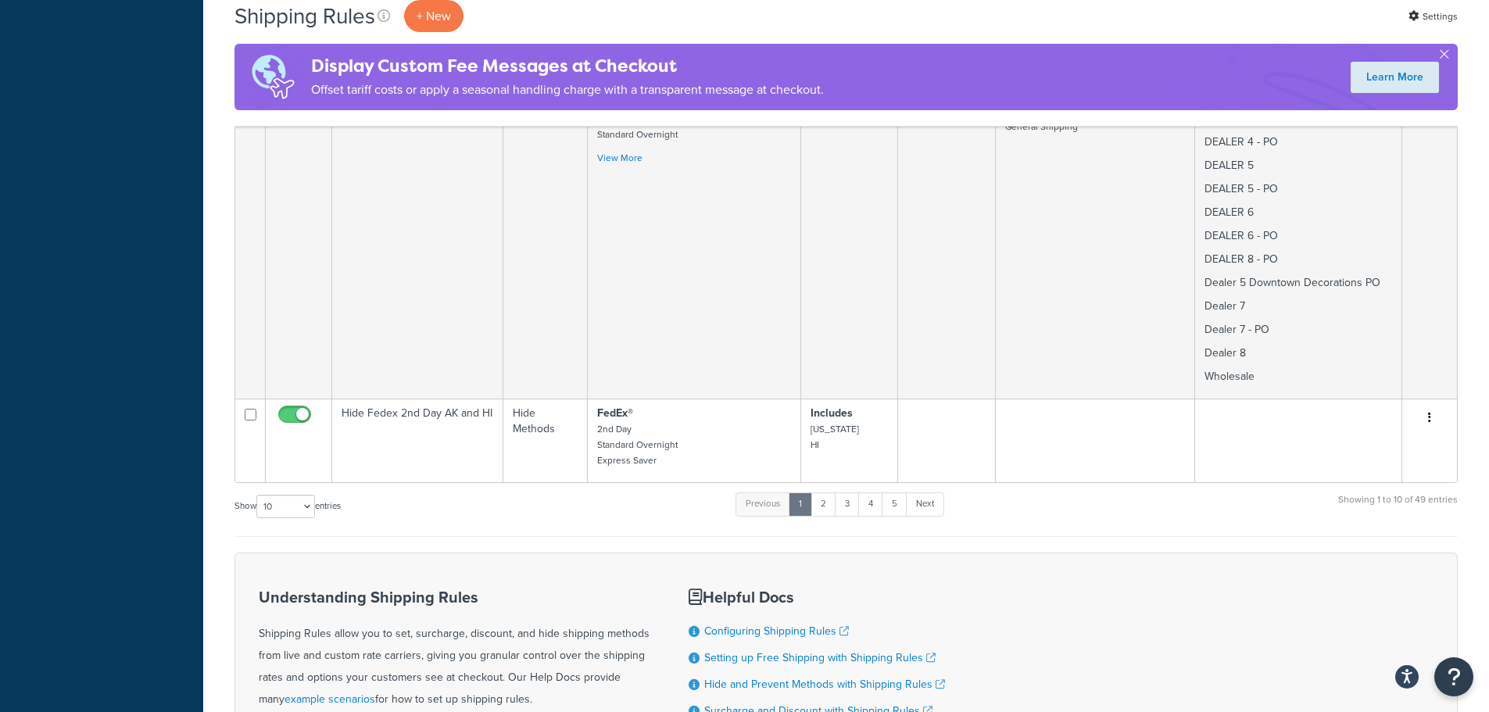
scroll to position [2503, 0]
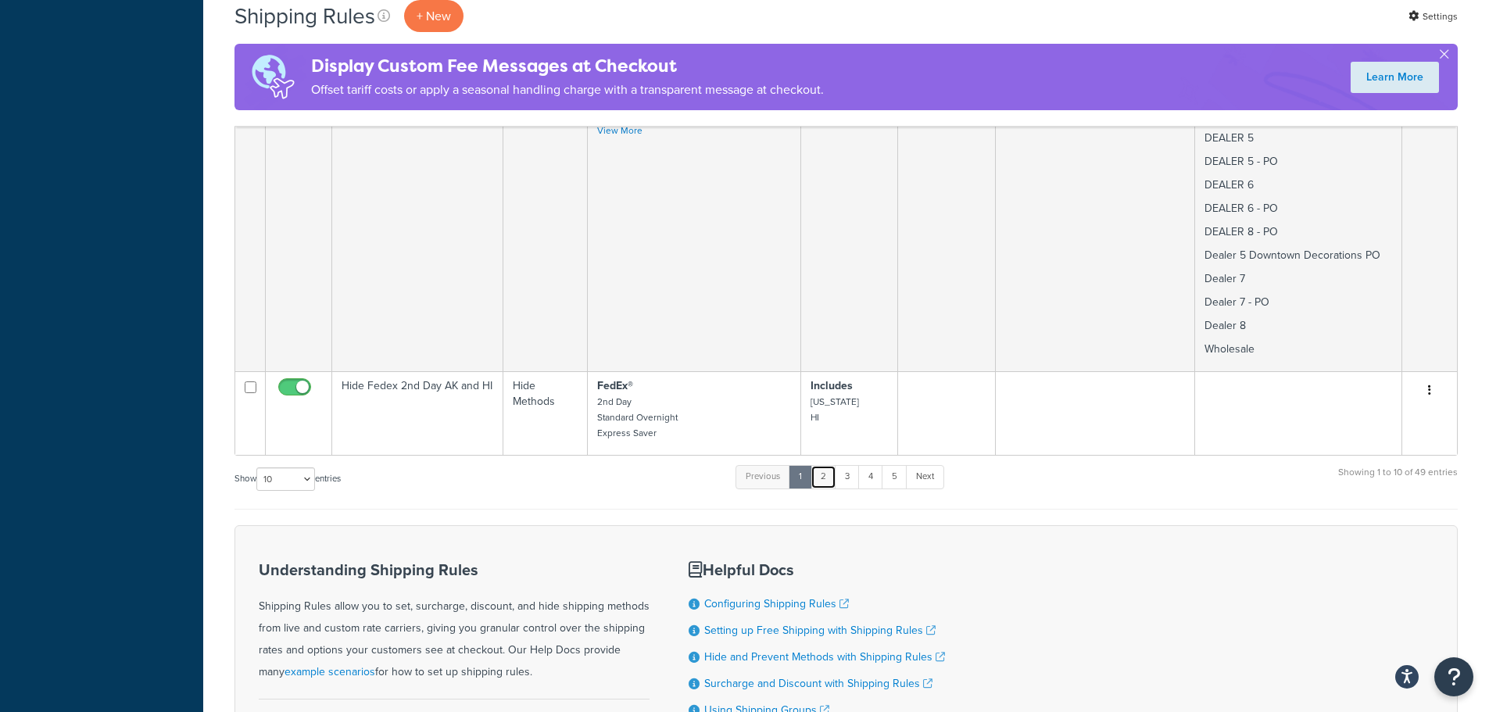
click at [821, 465] on link "2" at bounding box center [823, 476] width 26 height 23
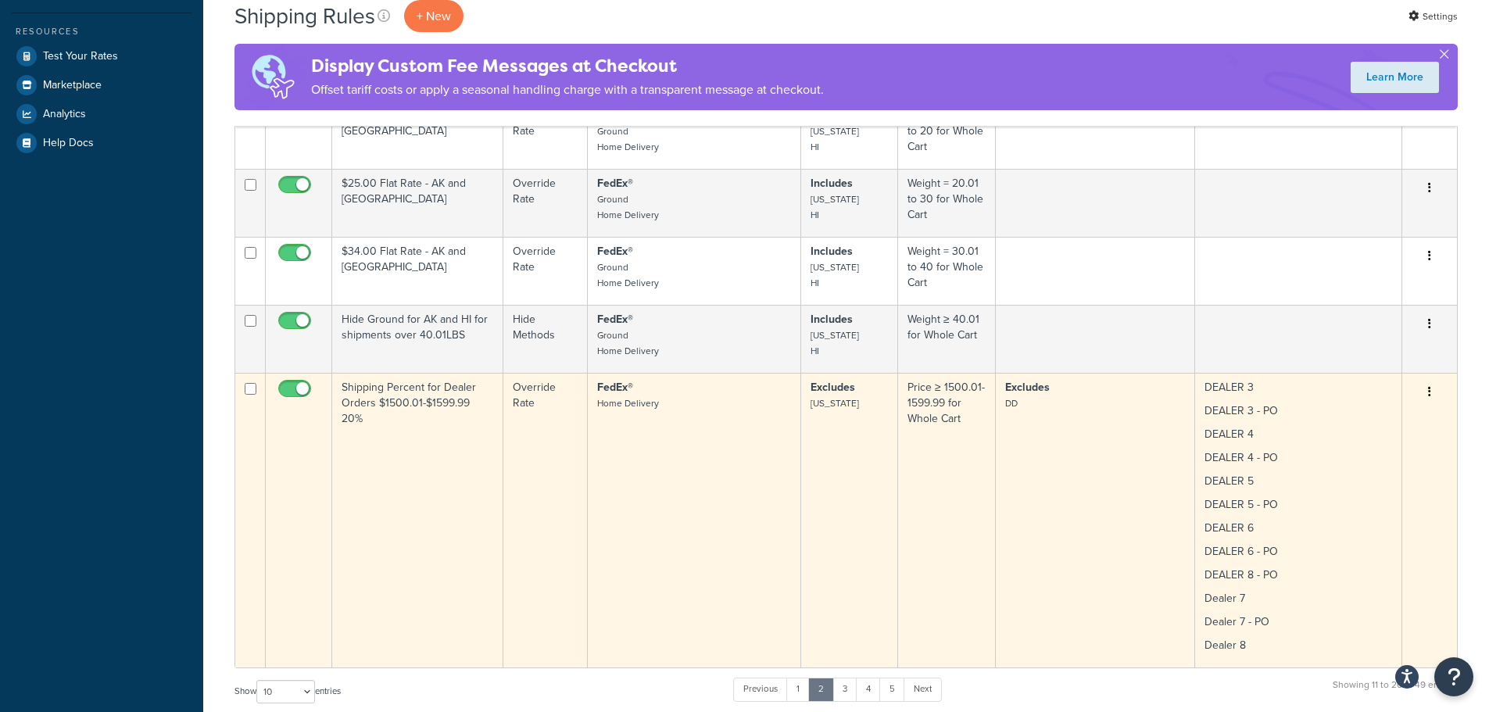
scroll to position [625, 0]
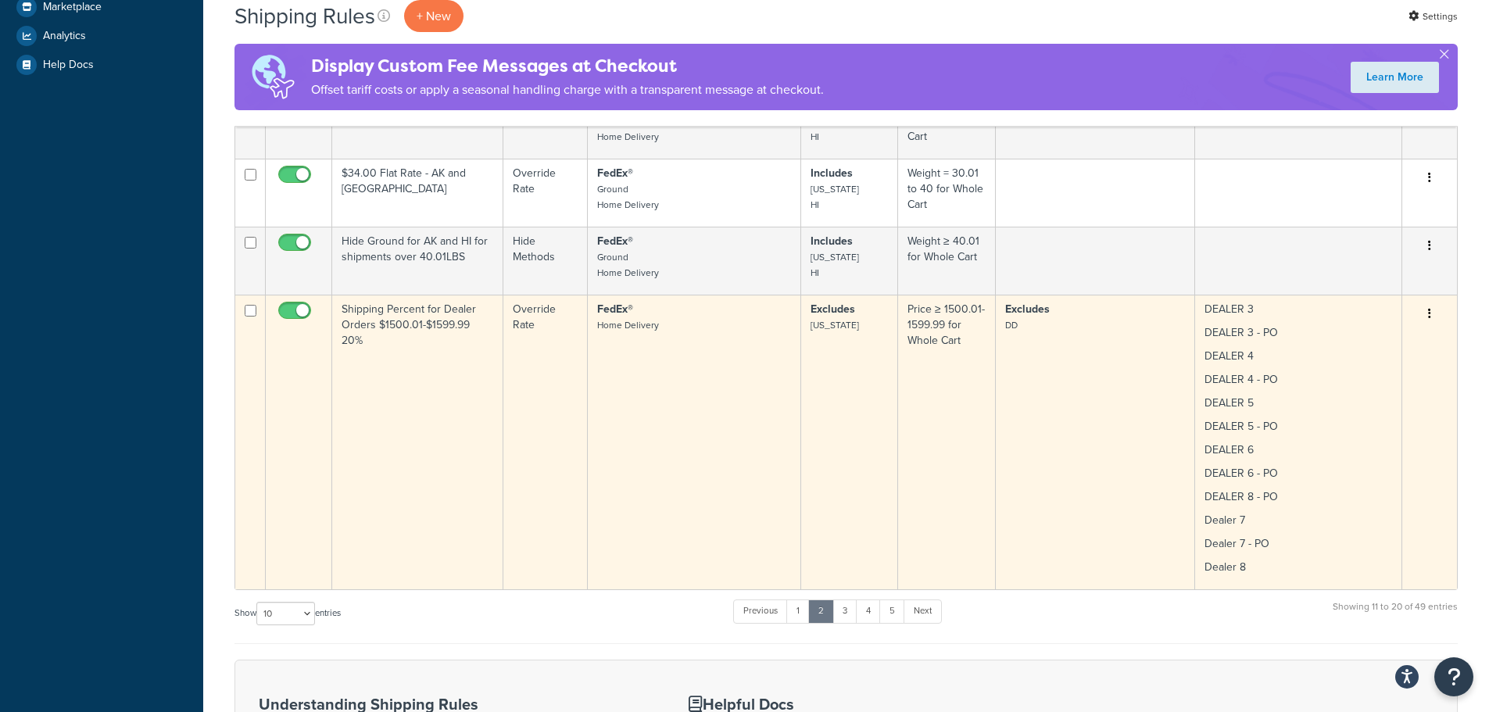
click at [1433, 312] on button "button" at bounding box center [1430, 314] width 22 height 25
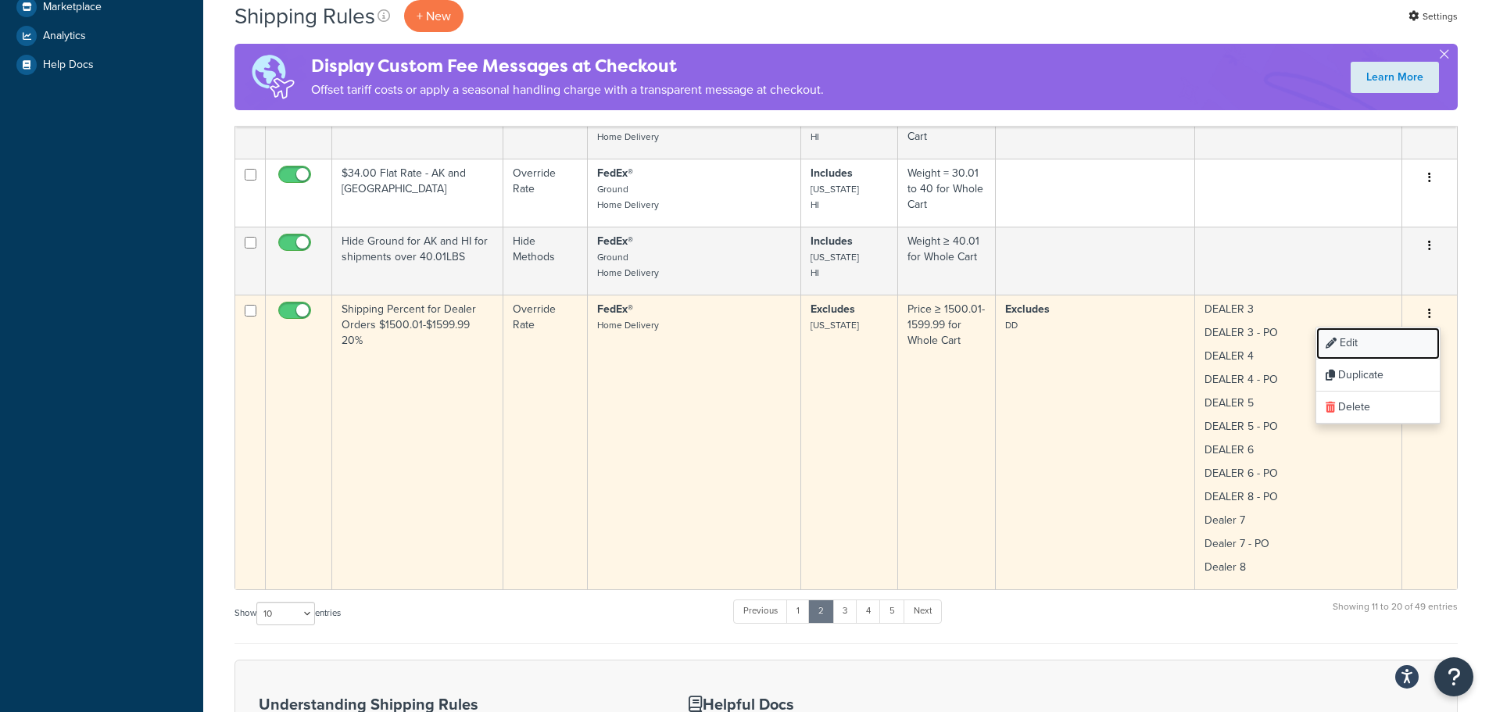
click at [1397, 335] on link "Edit" at bounding box center [1377, 343] width 123 height 32
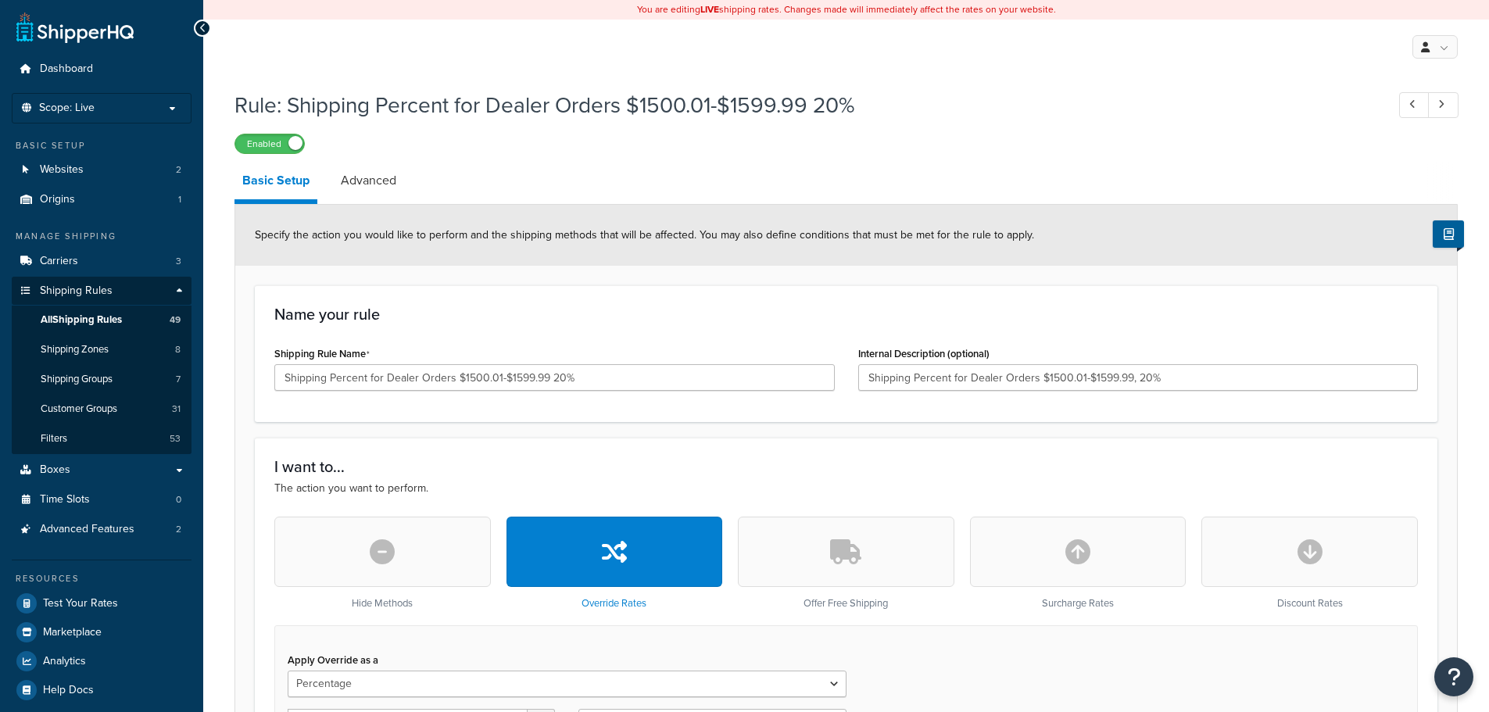
select select "PERCENTAGE"
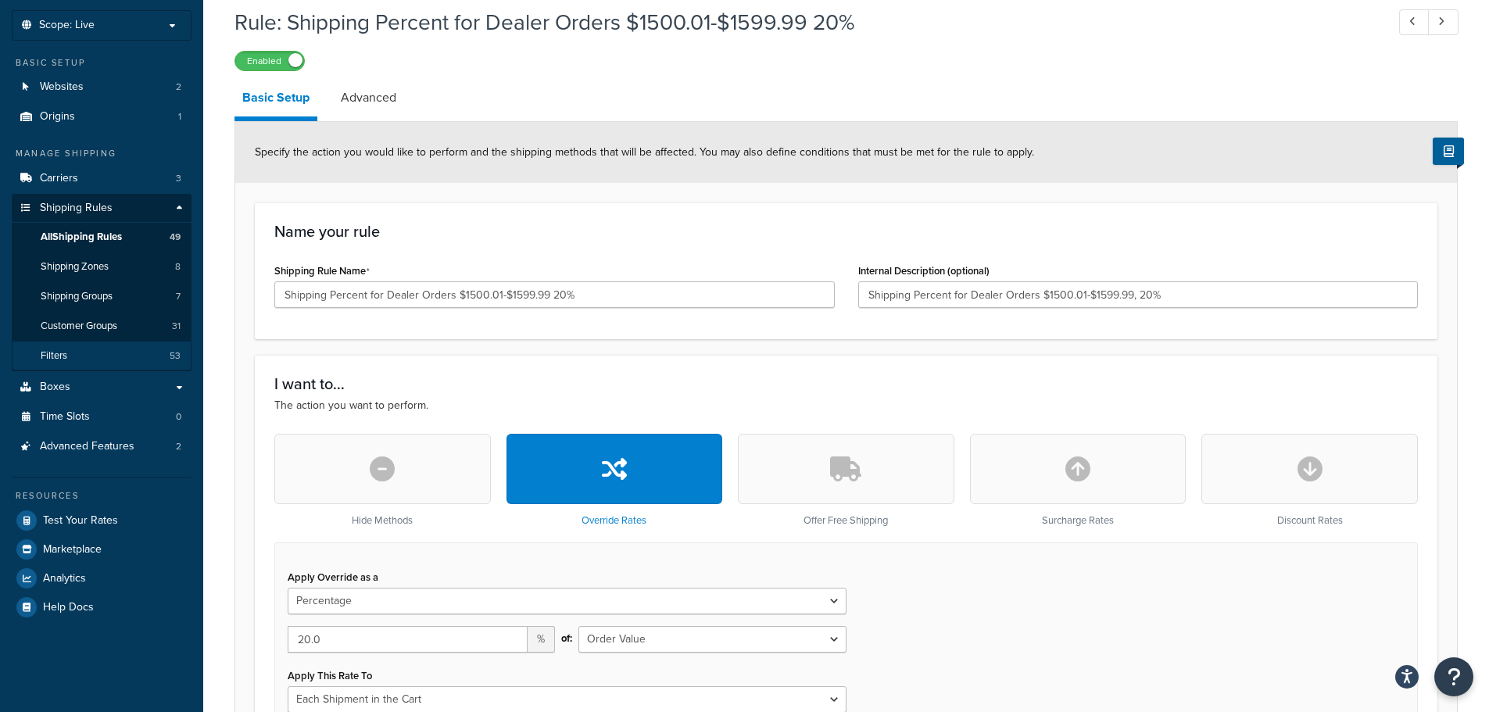
scroll to position [78, 0]
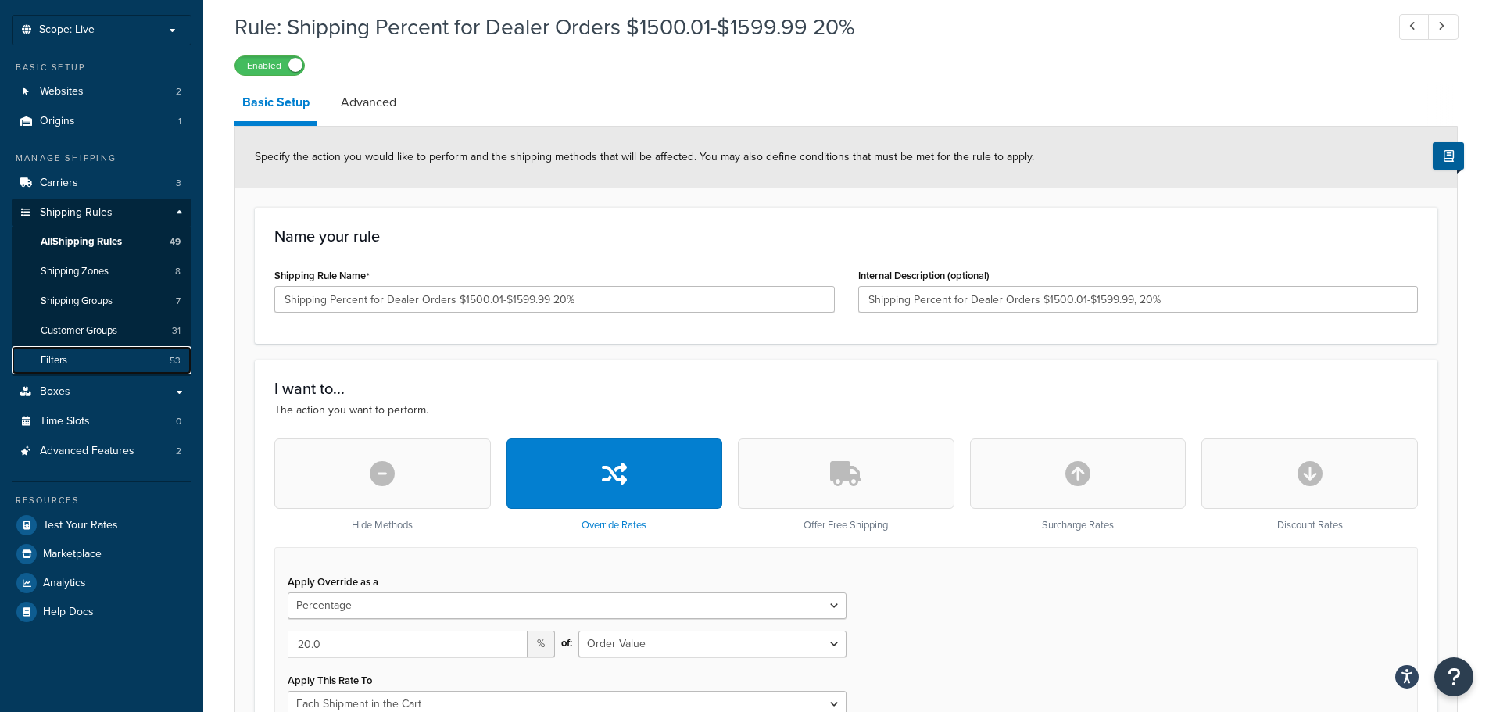
click at [70, 360] on link "Filters 53" at bounding box center [102, 360] width 180 height 29
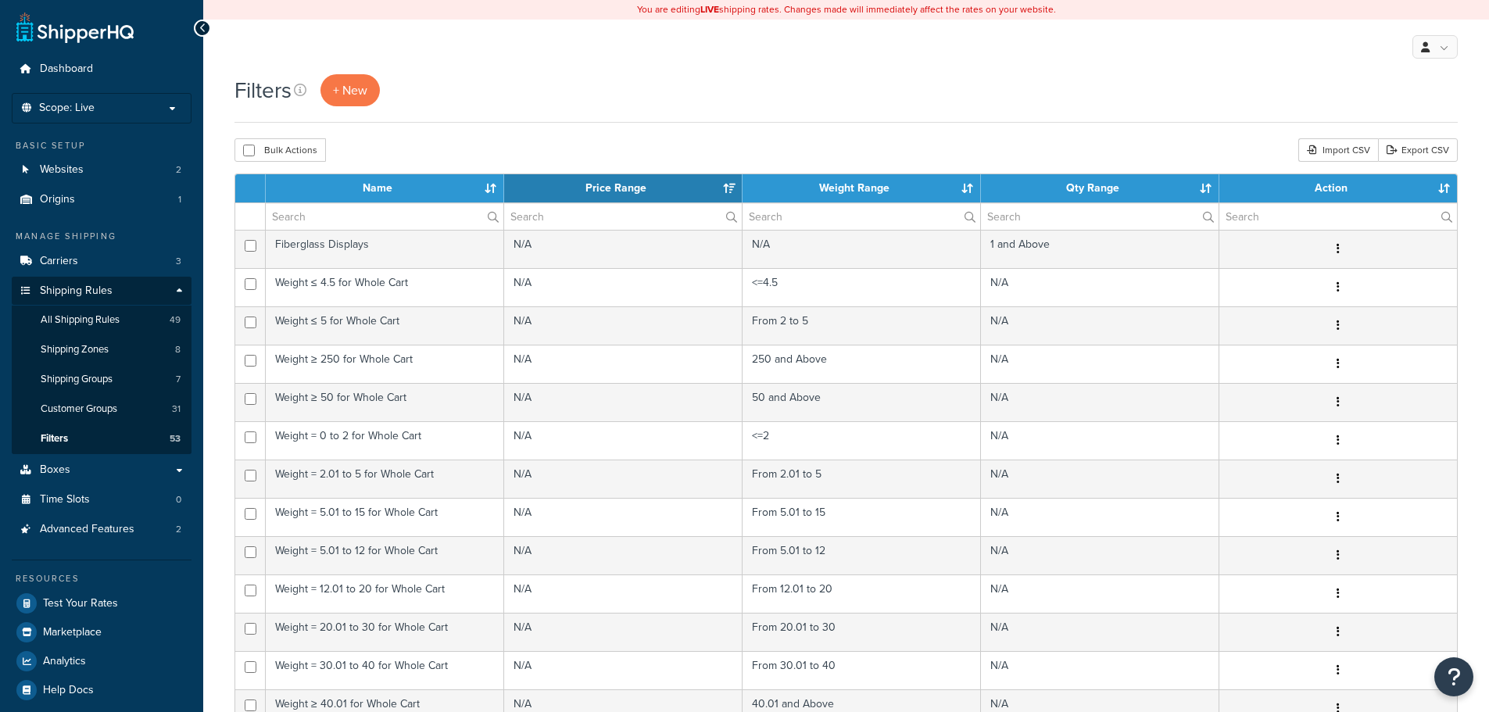
select select "15"
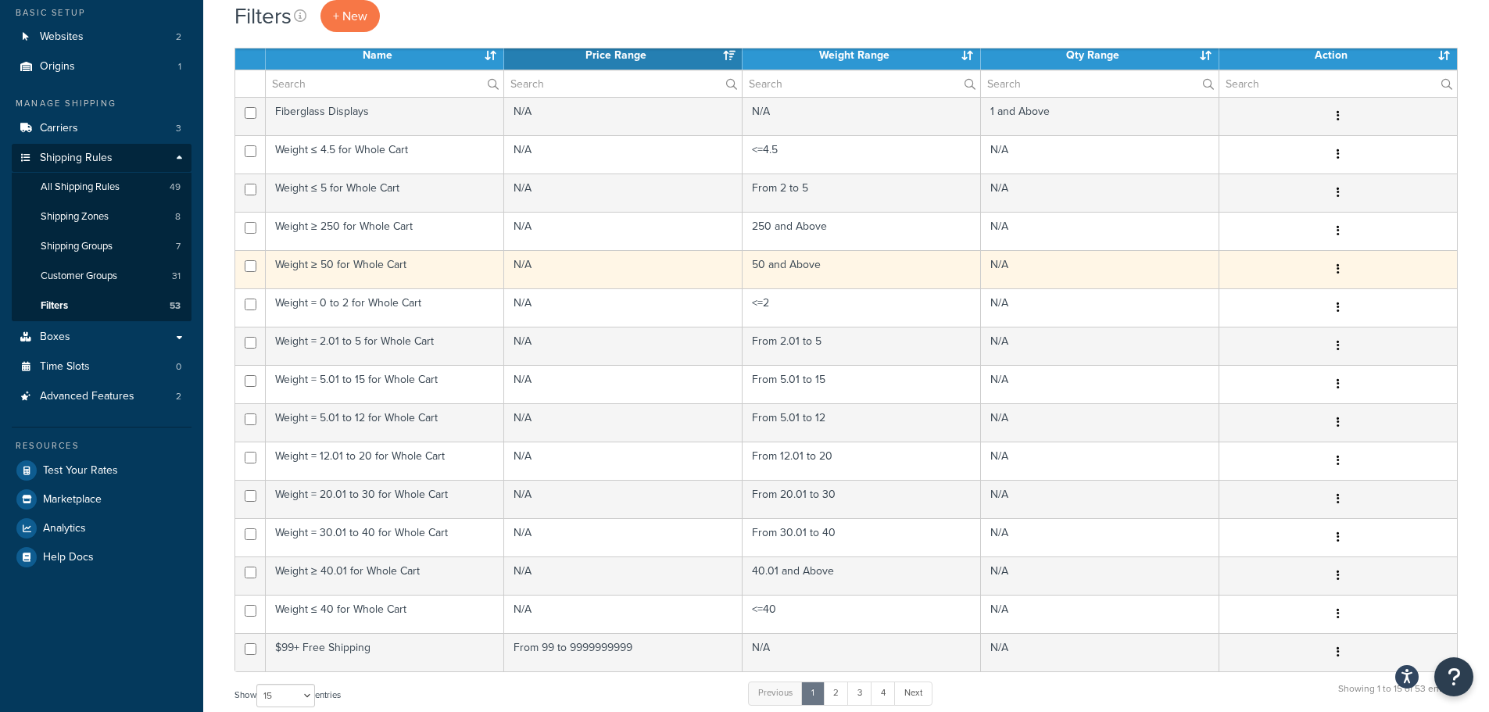
scroll to position [234, 0]
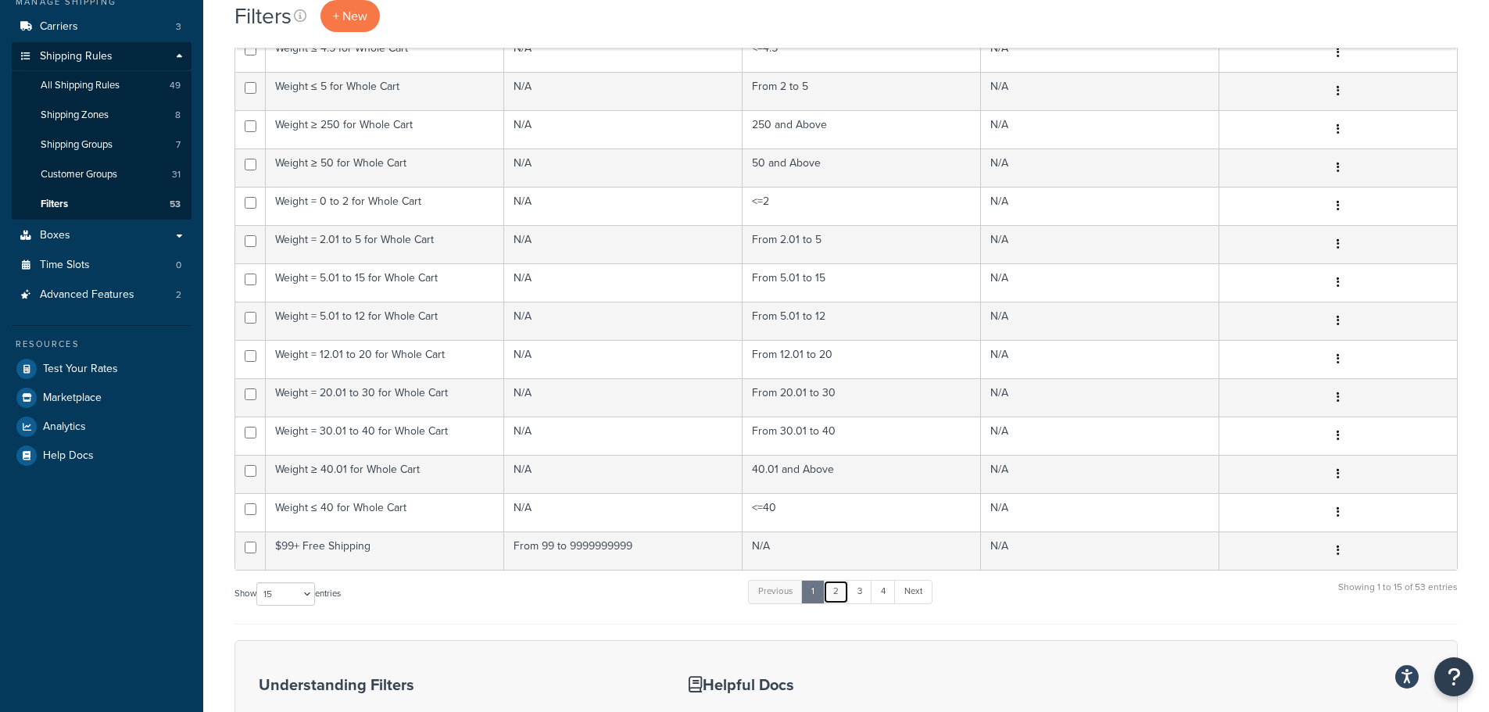
click at [839, 599] on link "2" at bounding box center [836, 591] width 26 height 23
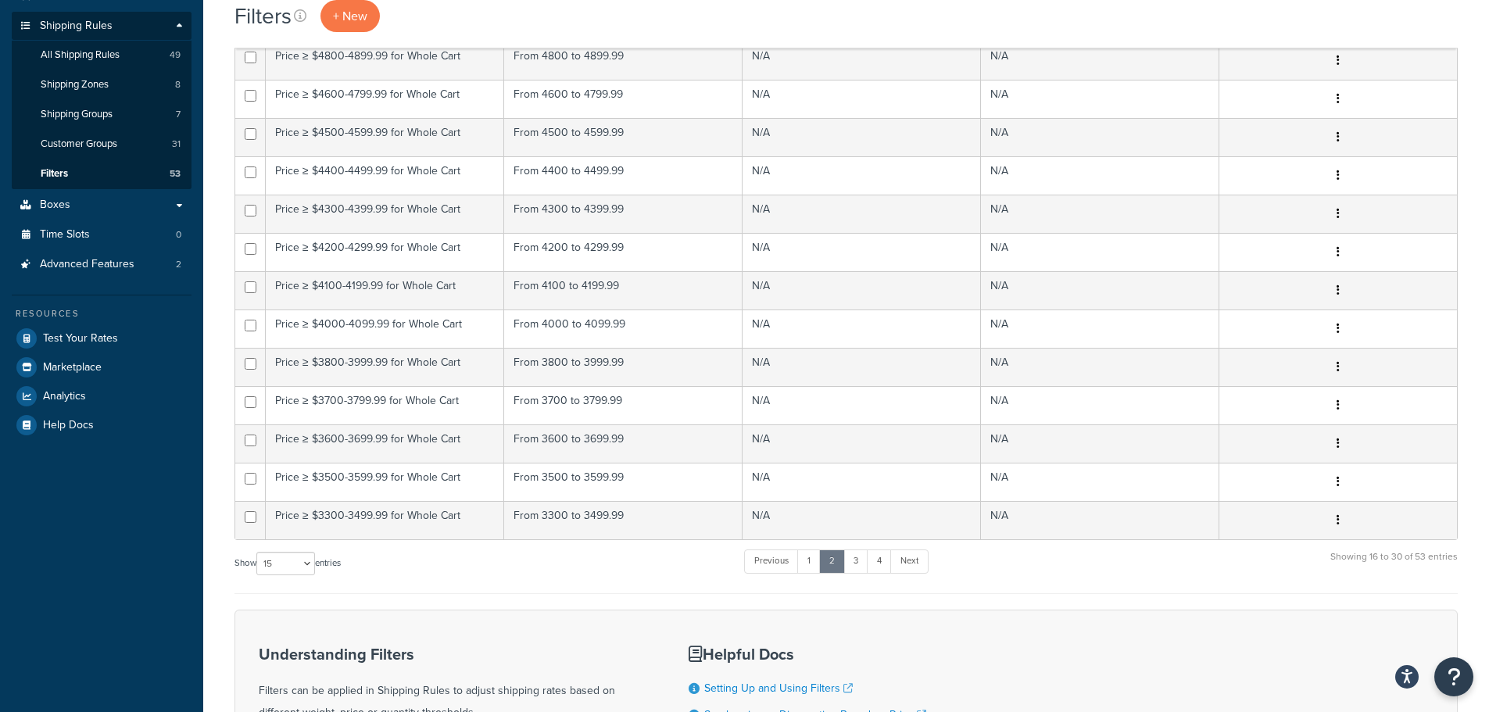
scroll to position [468, 0]
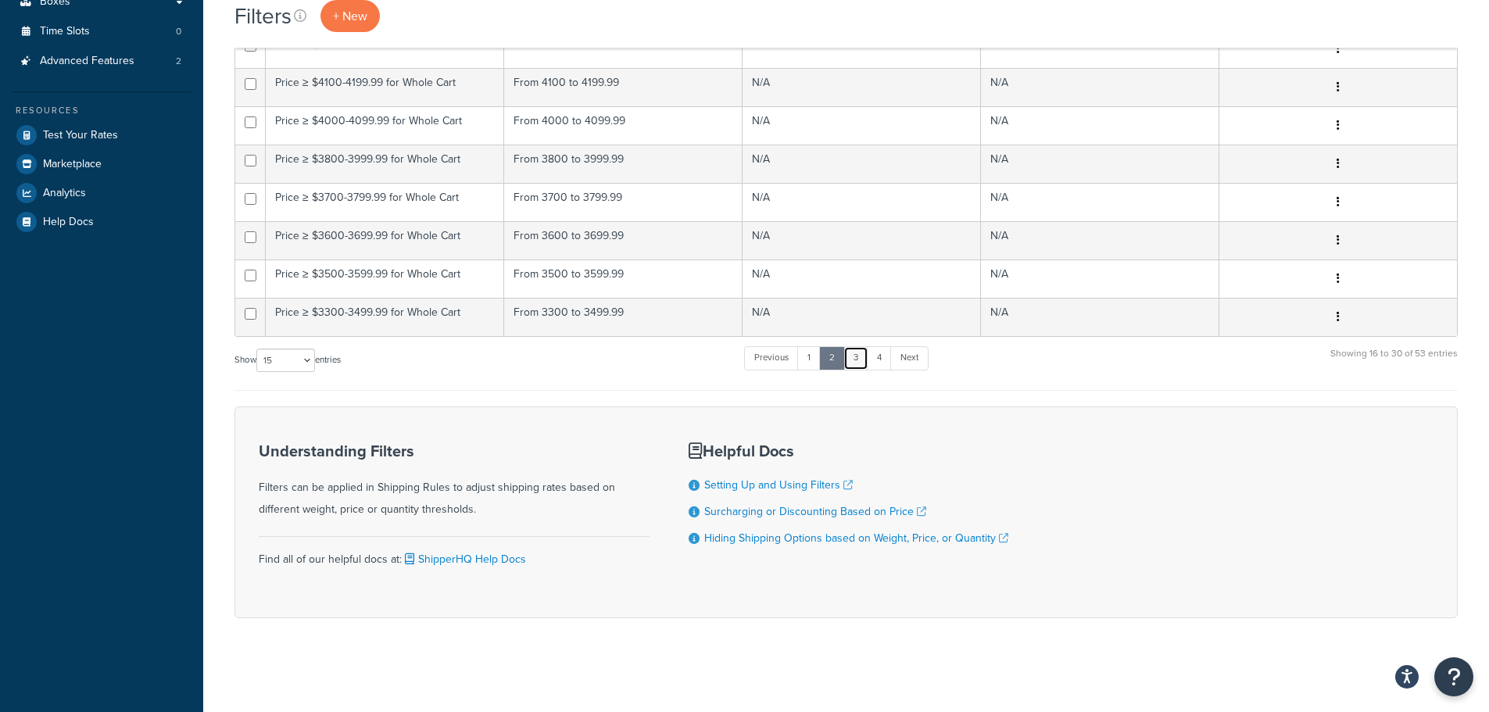
click at [865, 356] on link "3" at bounding box center [855, 357] width 25 height 23
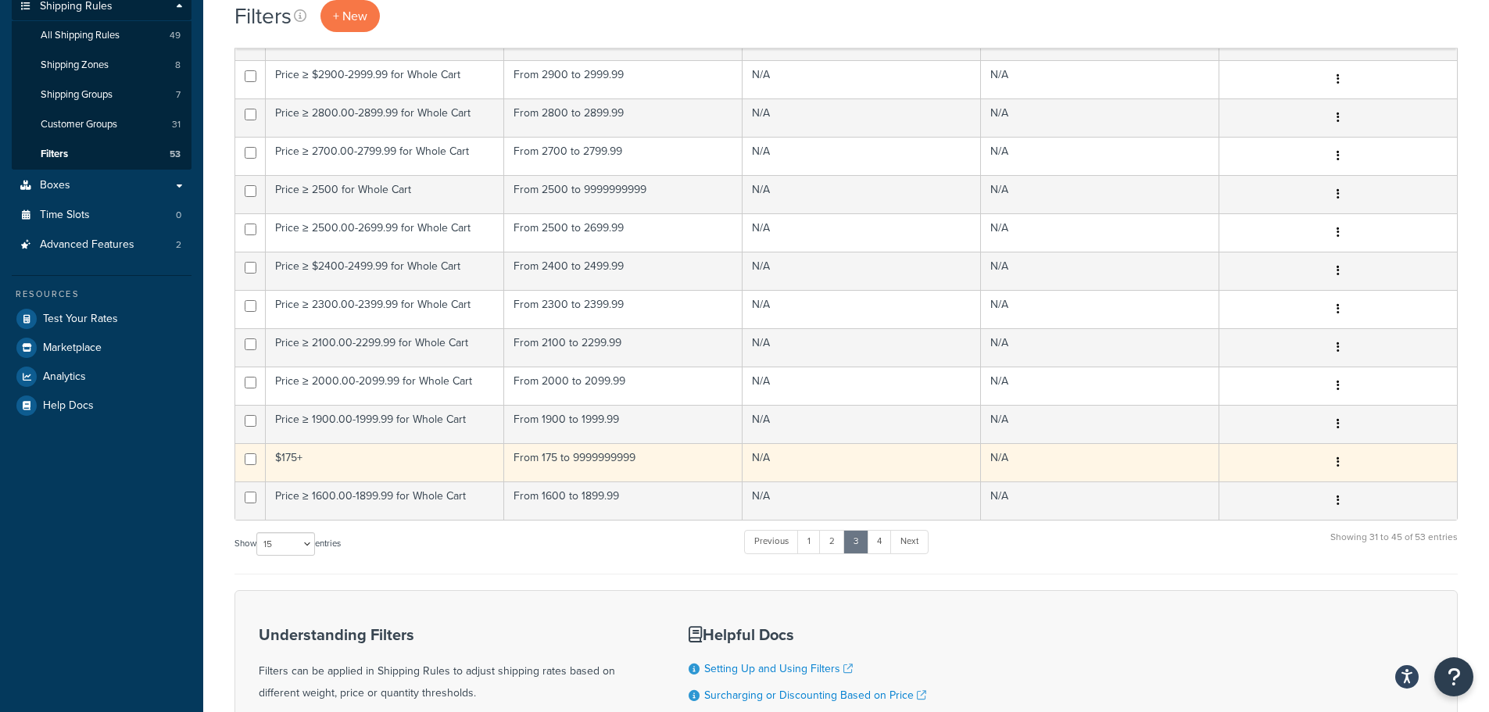
scroll to position [312, 0]
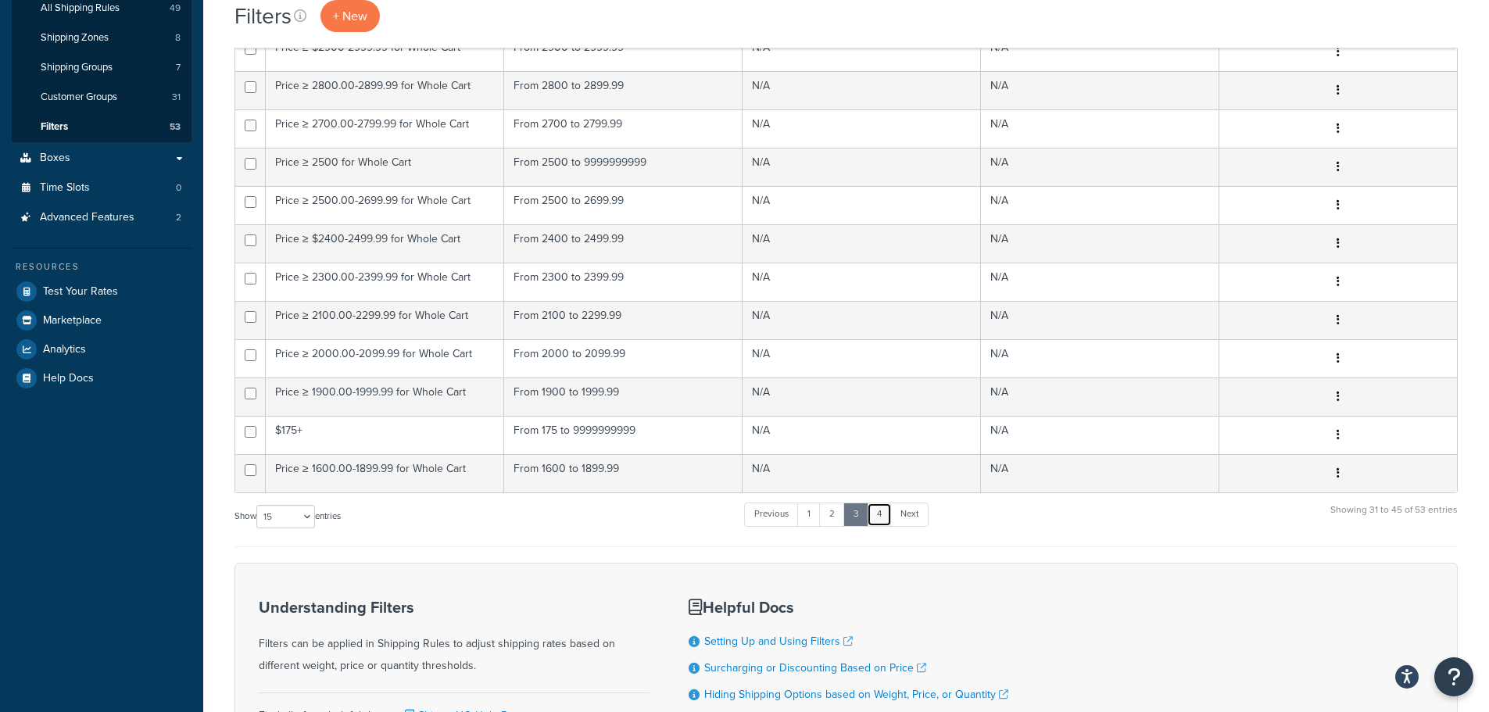
click at [889, 512] on link "4" at bounding box center [879, 514] width 25 height 23
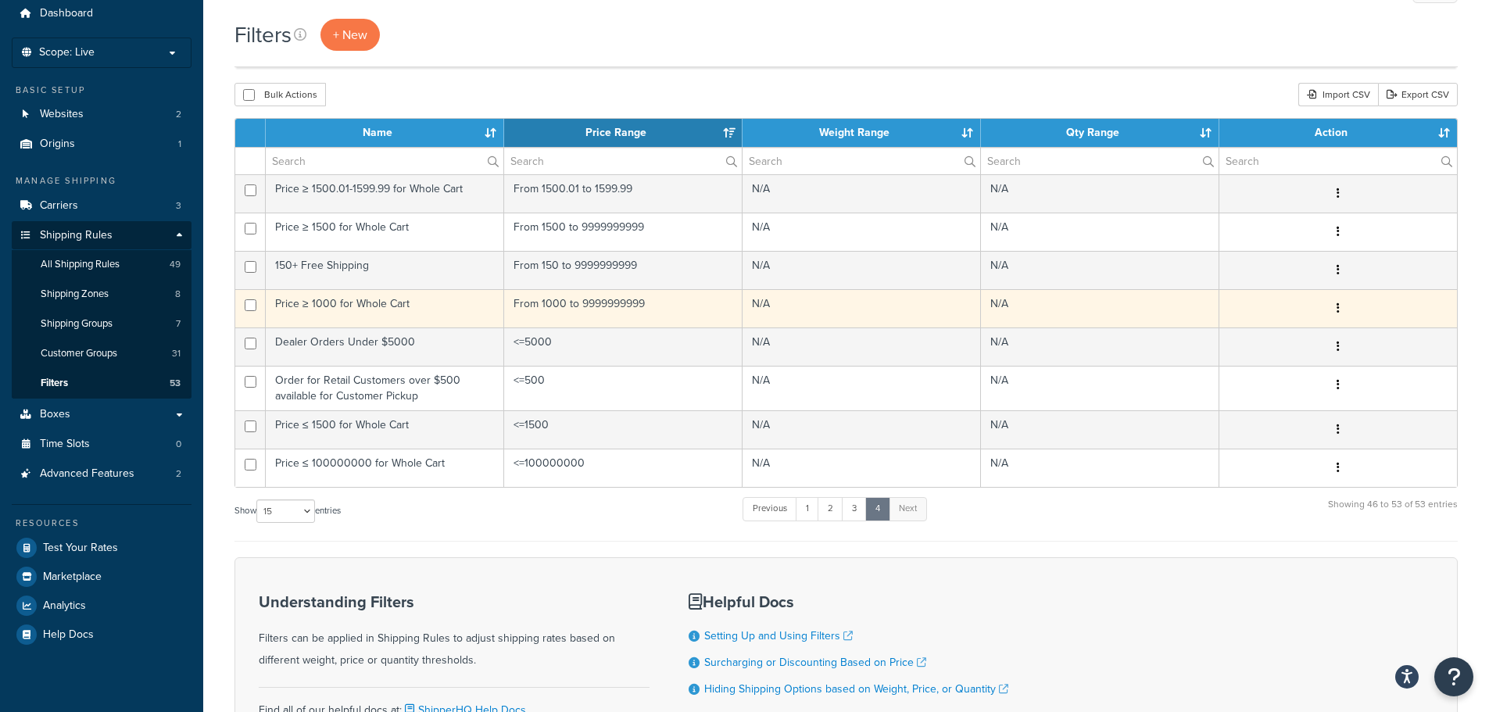
scroll to position [50, 0]
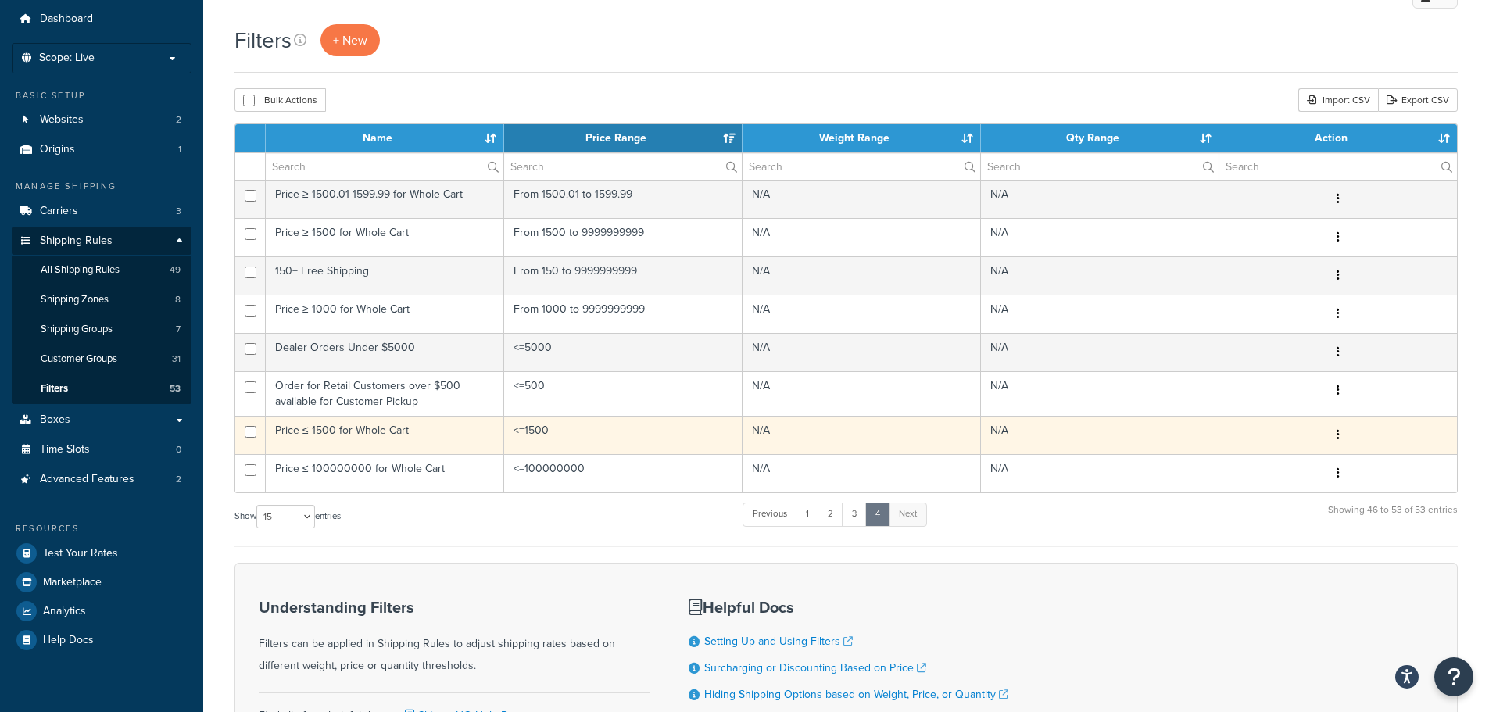
click at [359, 435] on td "Price ≤ 1500 for Whole Cart" at bounding box center [385, 435] width 238 height 38
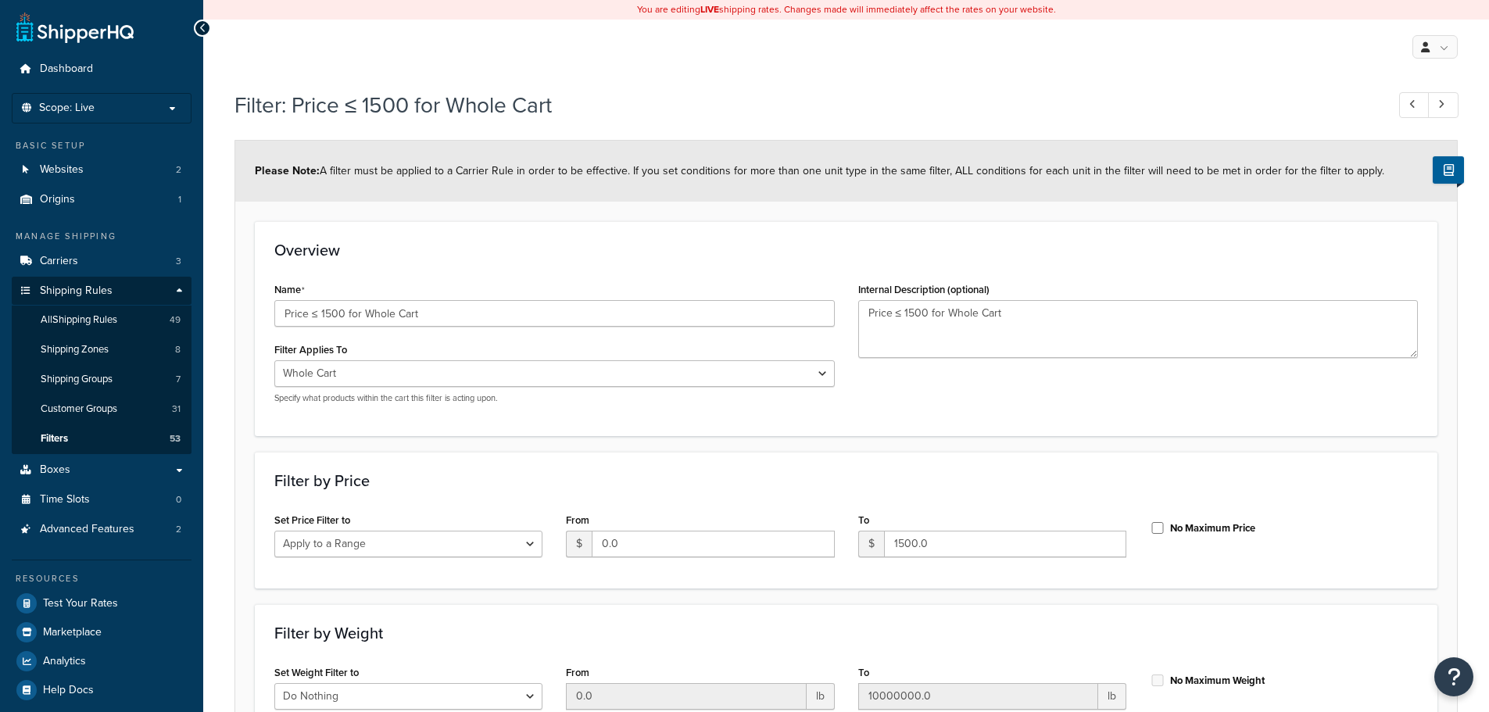
select select "range"
click at [100, 437] on link "Filters 53" at bounding box center [102, 438] width 180 height 29
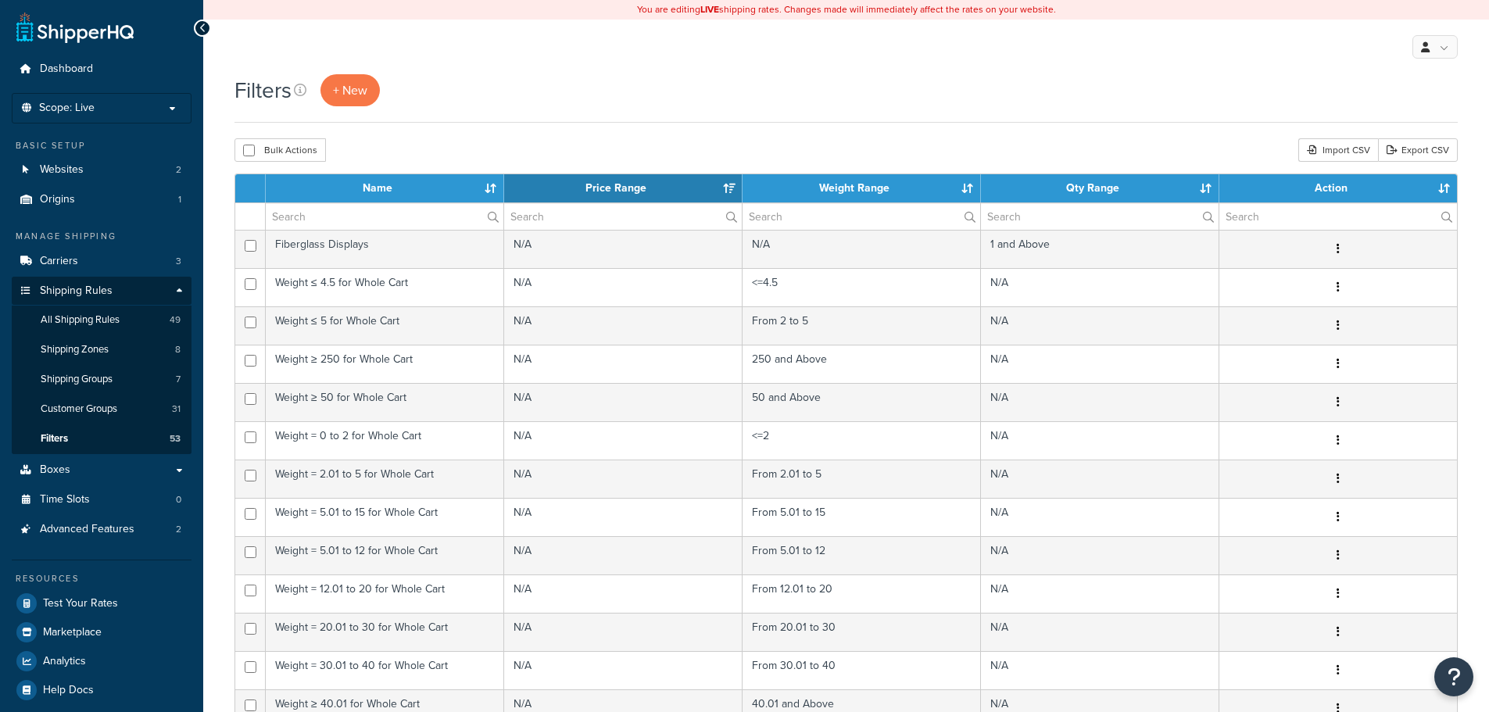
select select "15"
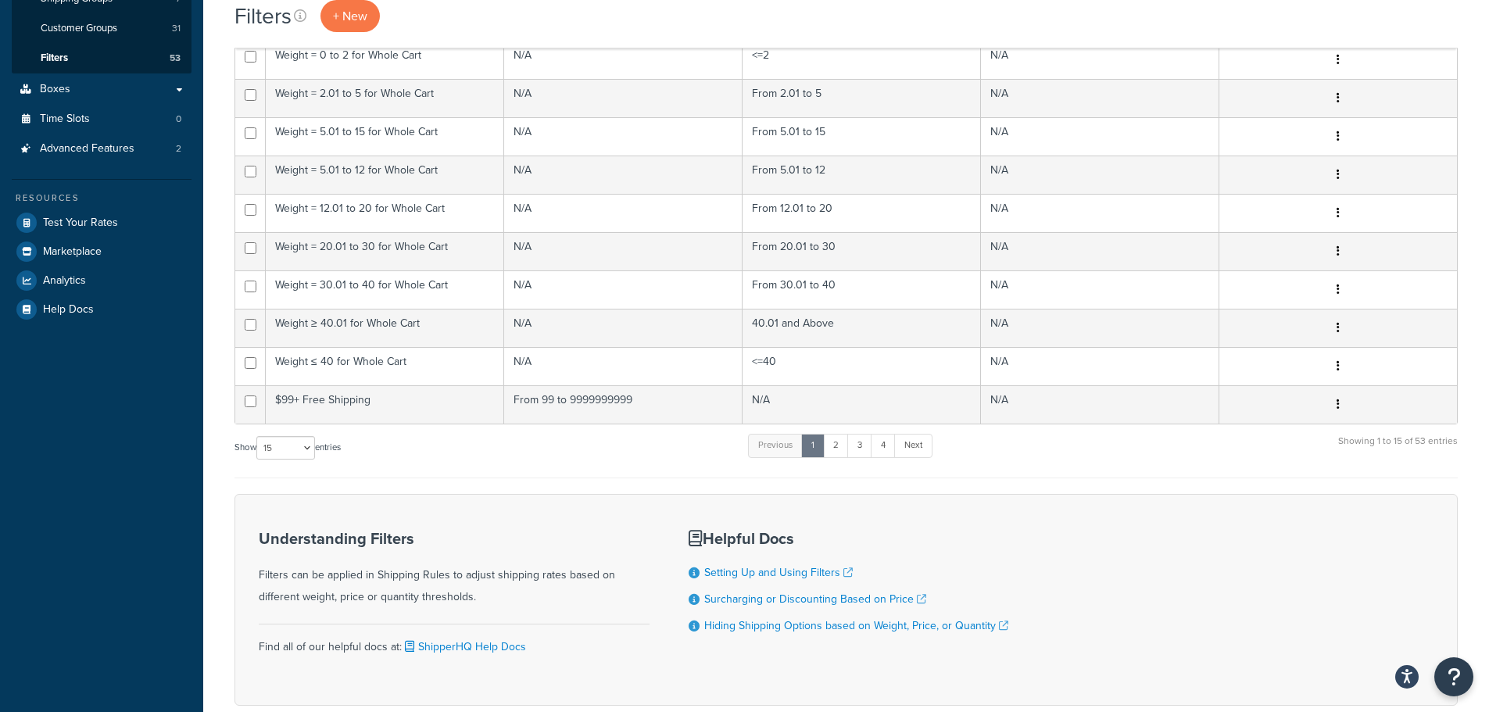
scroll to position [468, 0]
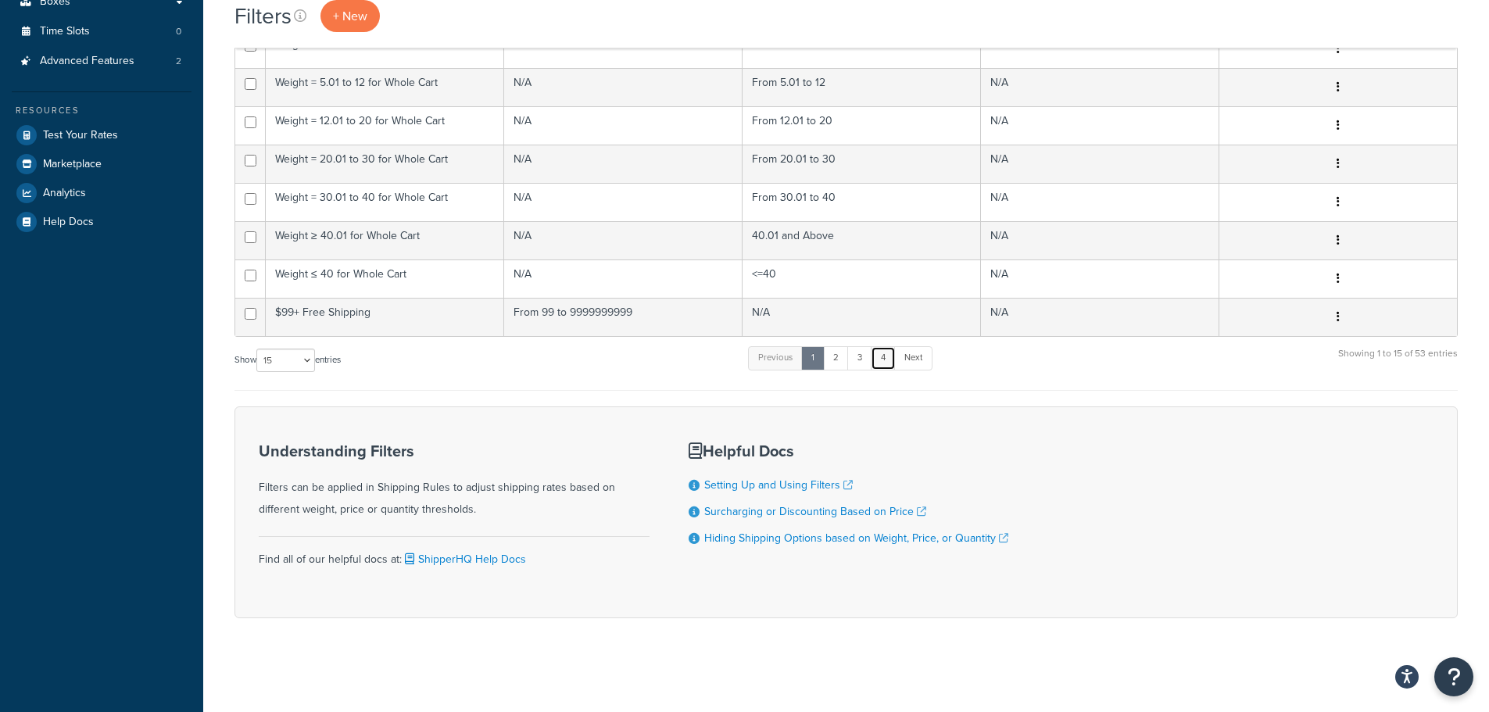
click at [886, 364] on link "4" at bounding box center [883, 357] width 25 height 23
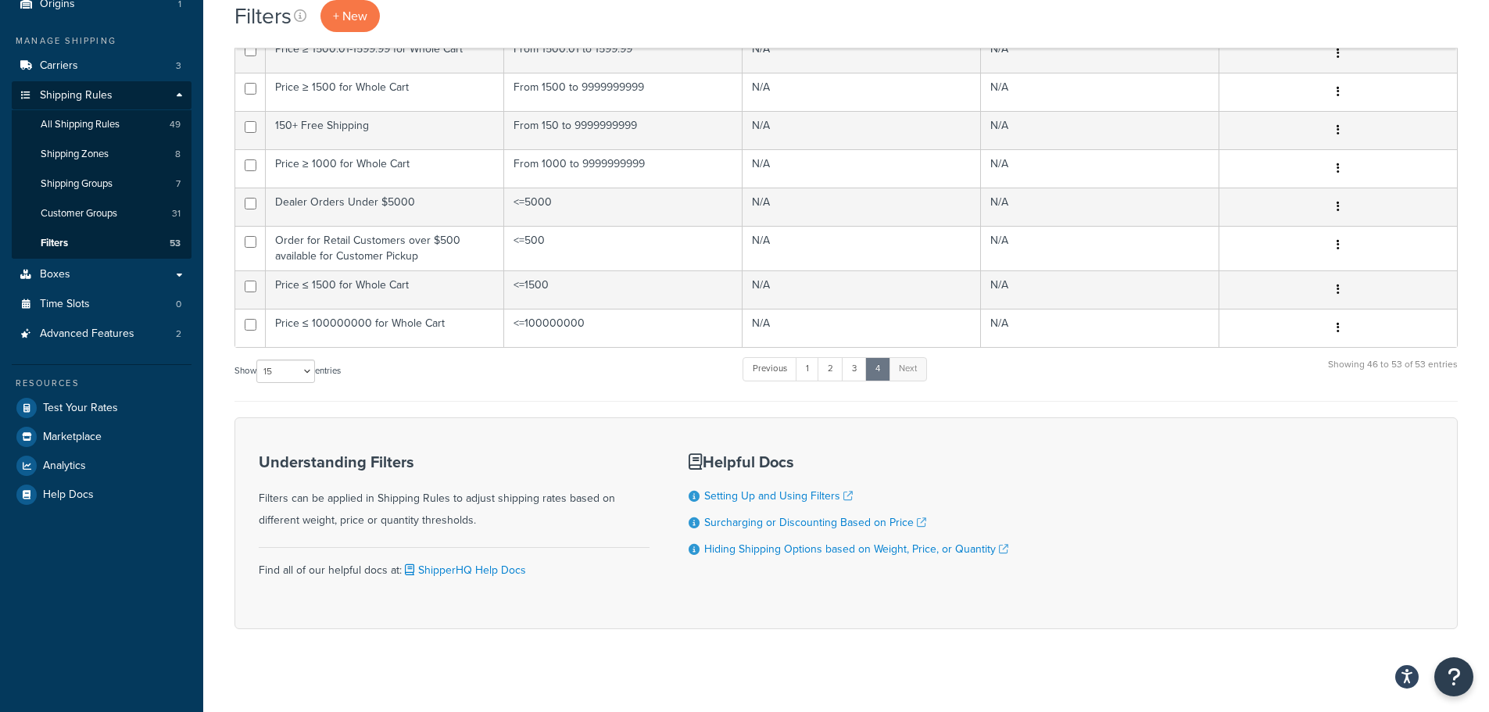
scroll to position [128, 0]
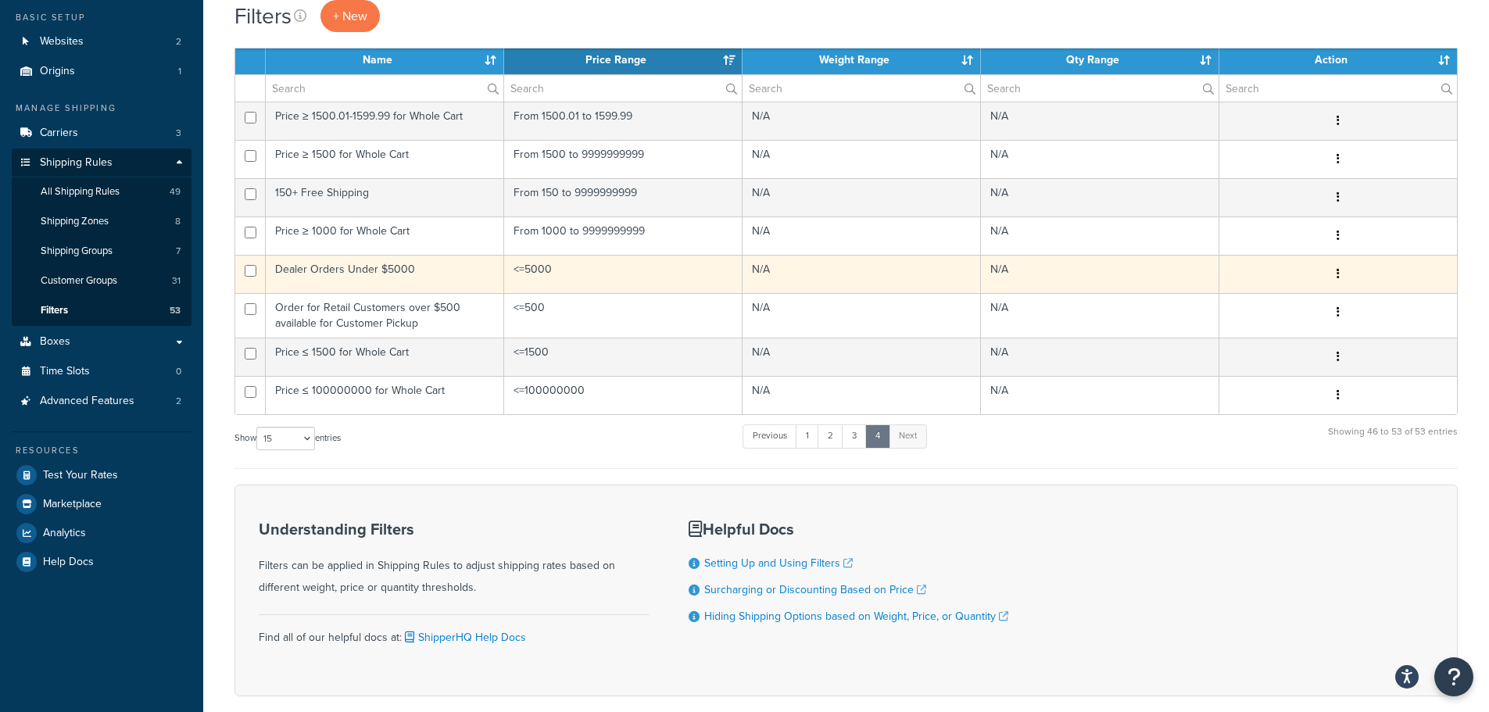
click at [346, 268] on td "Dealer Orders Under $5000" at bounding box center [385, 274] width 238 height 38
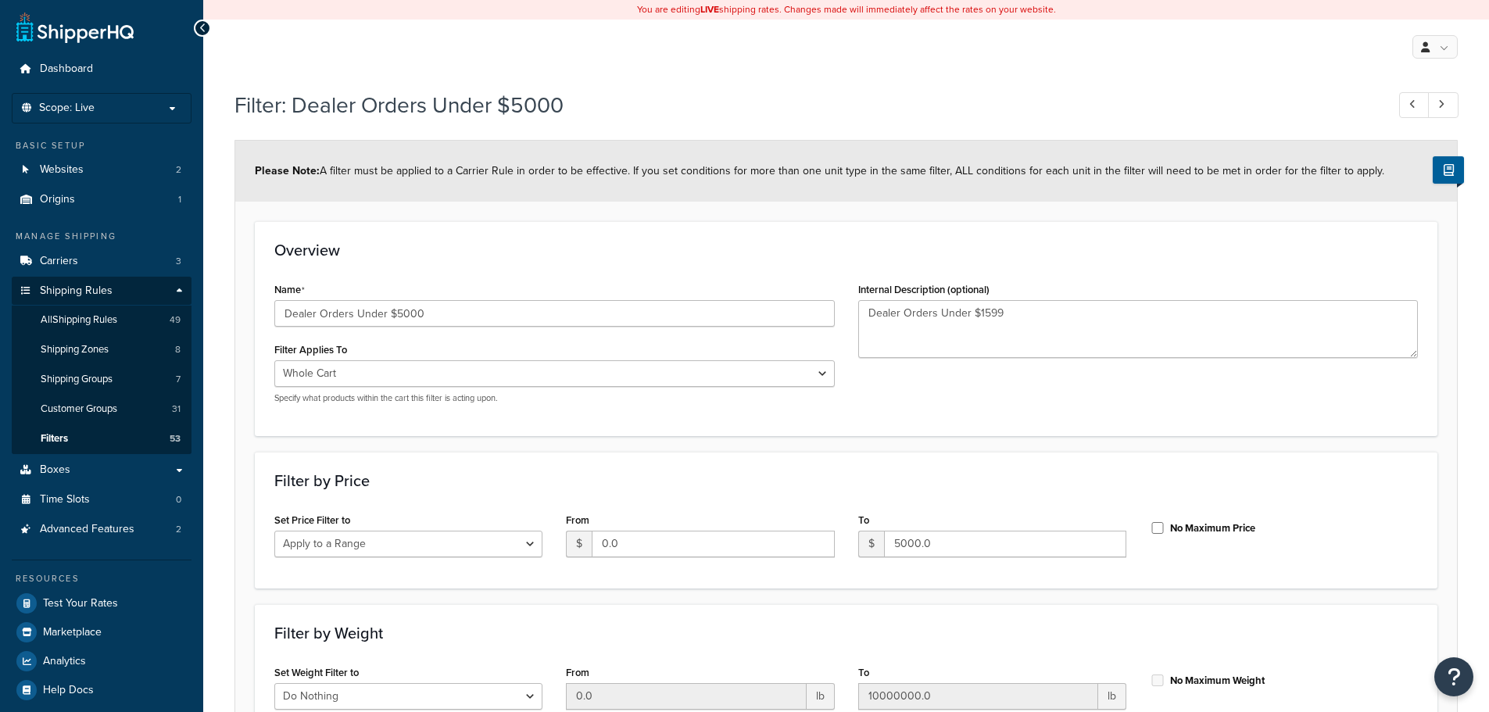
select select "range"
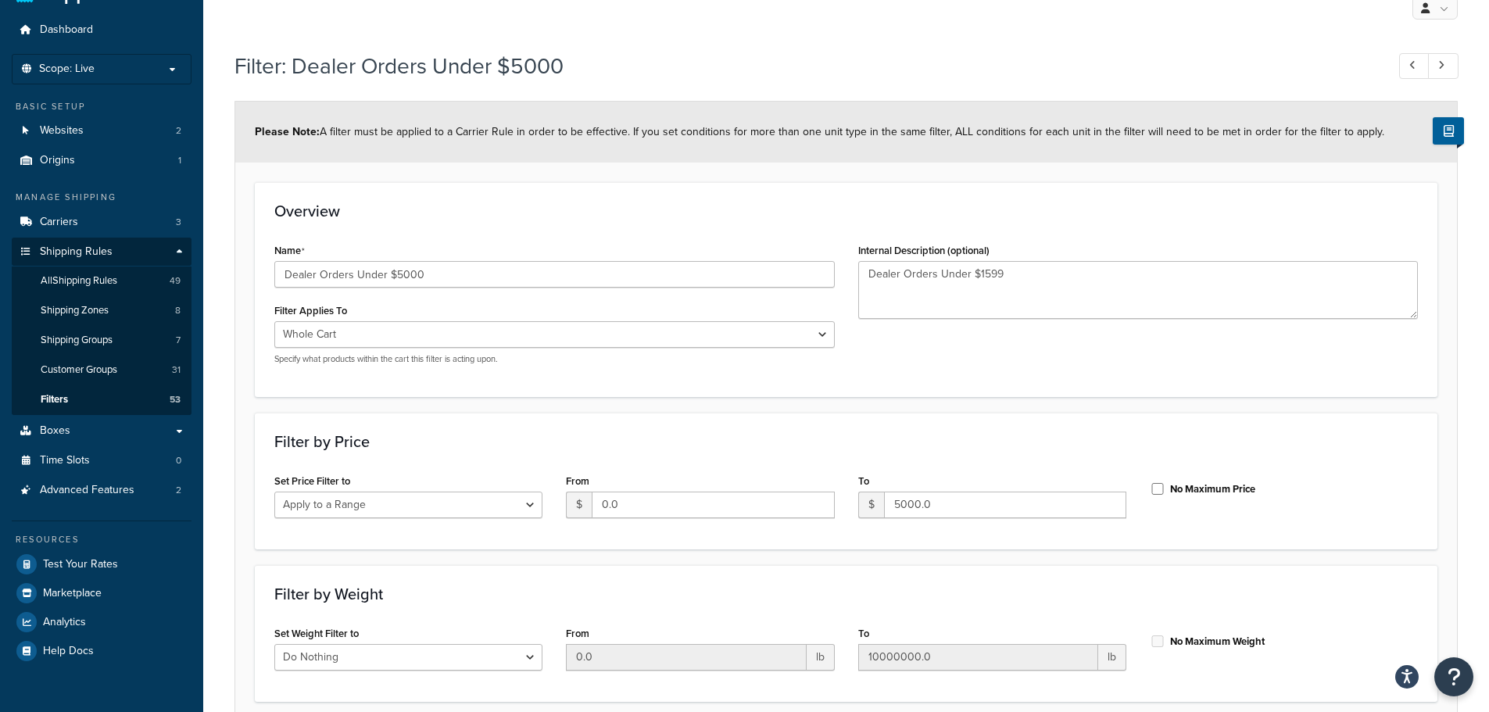
scroll to position [12, 0]
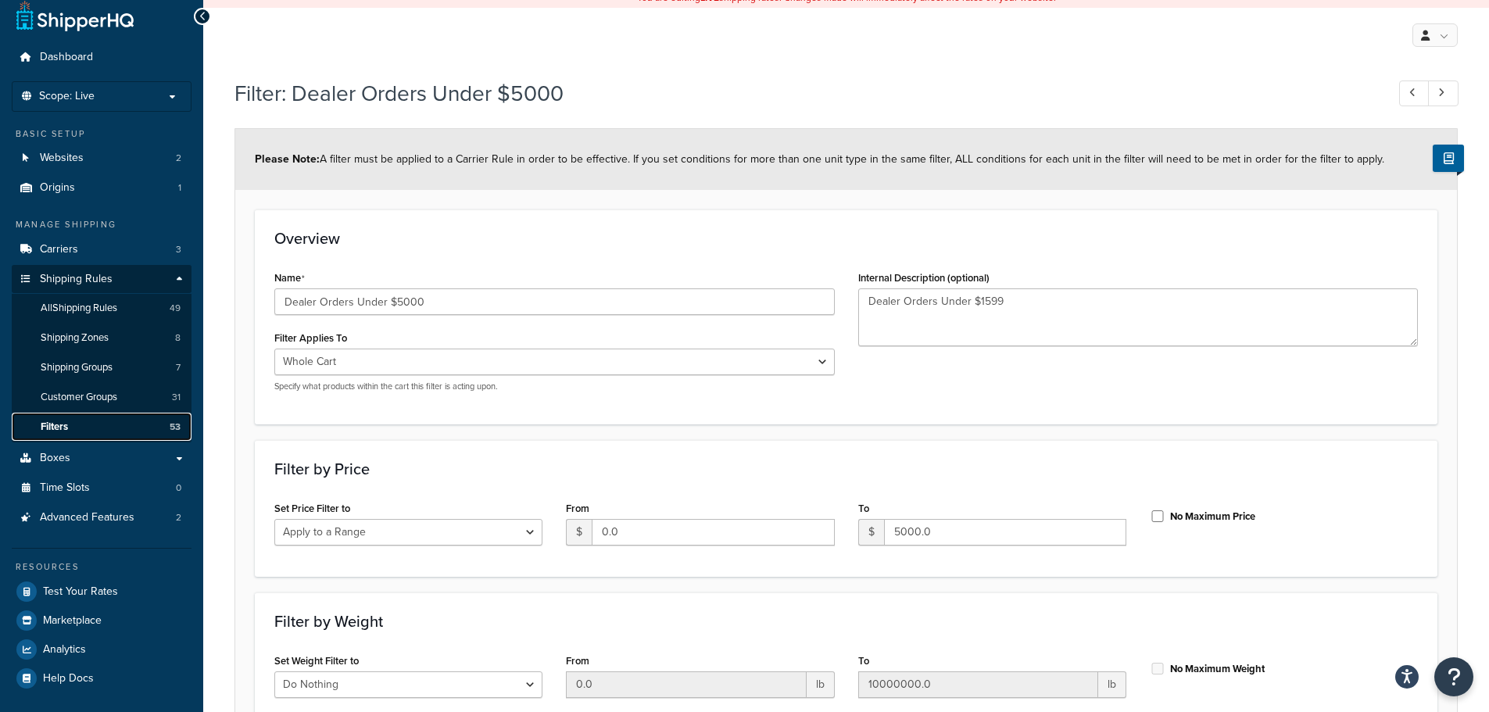
click at [91, 427] on link "Filters 53" at bounding box center [102, 427] width 180 height 29
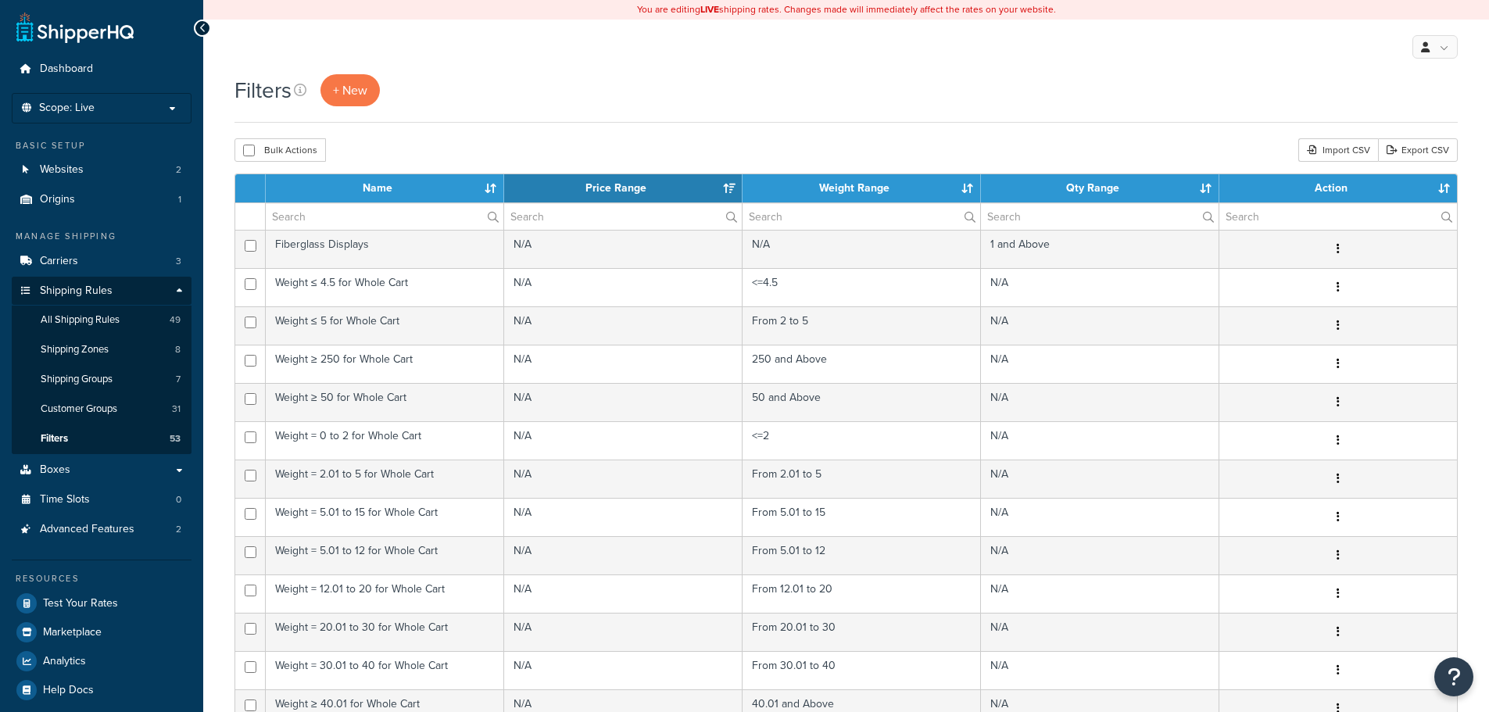
select select "15"
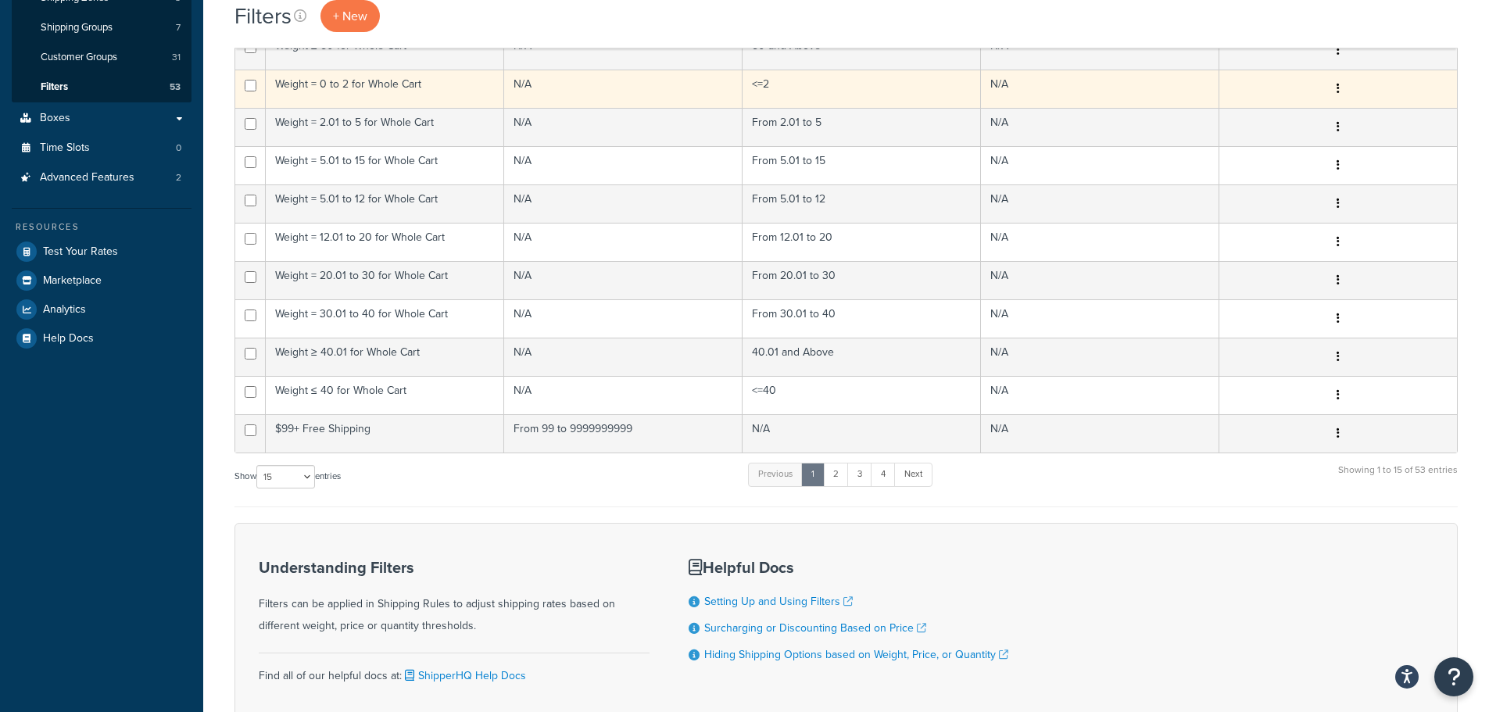
scroll to position [312, 0]
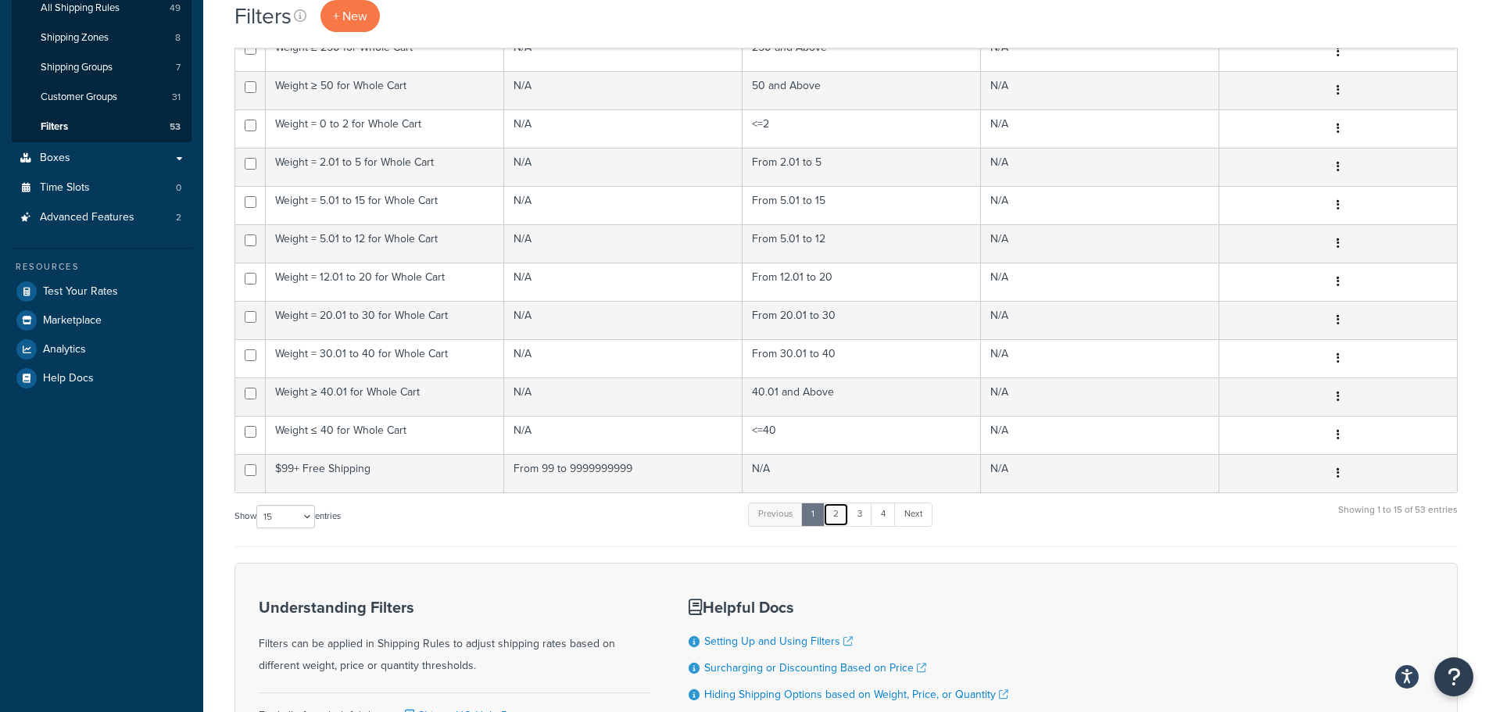
click at [841, 516] on link "2" at bounding box center [836, 514] width 26 height 23
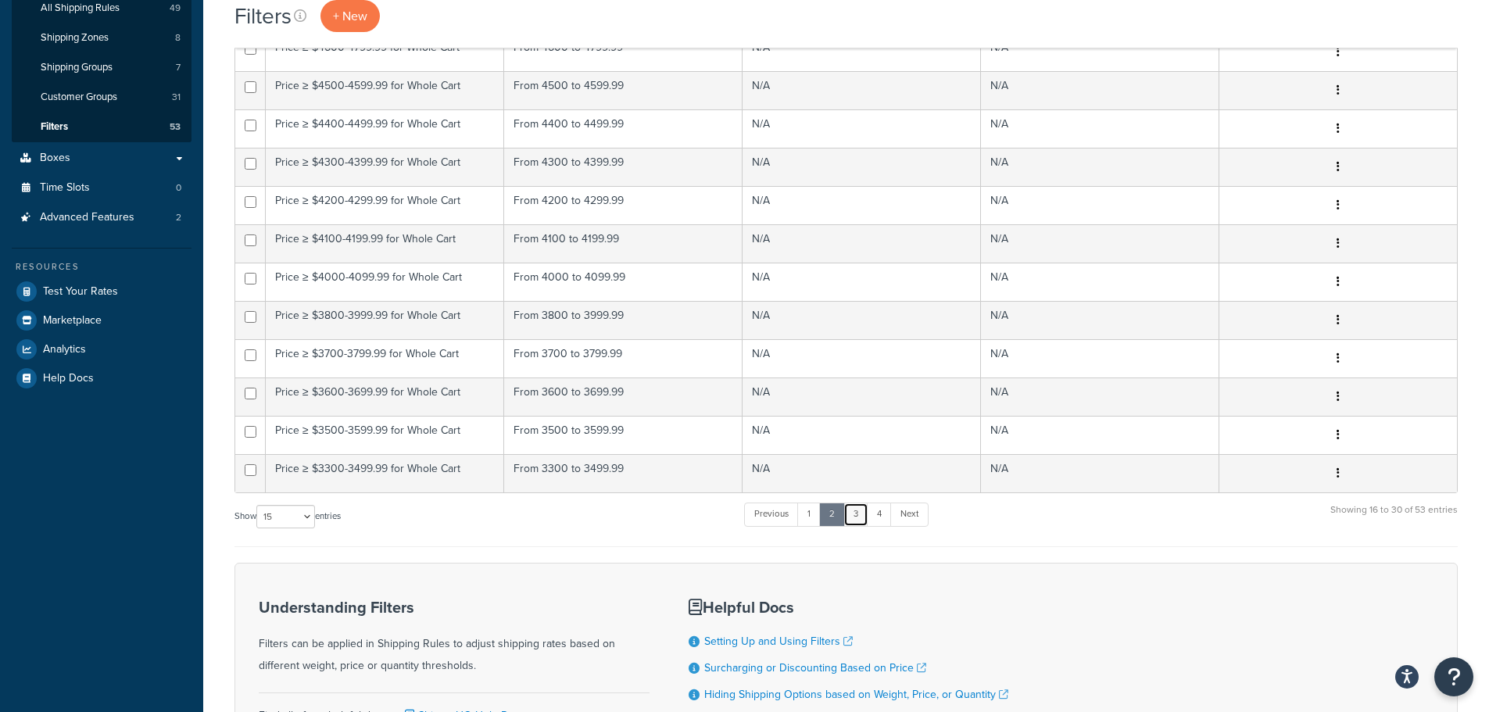
click at [862, 513] on link "3" at bounding box center [855, 514] width 25 height 23
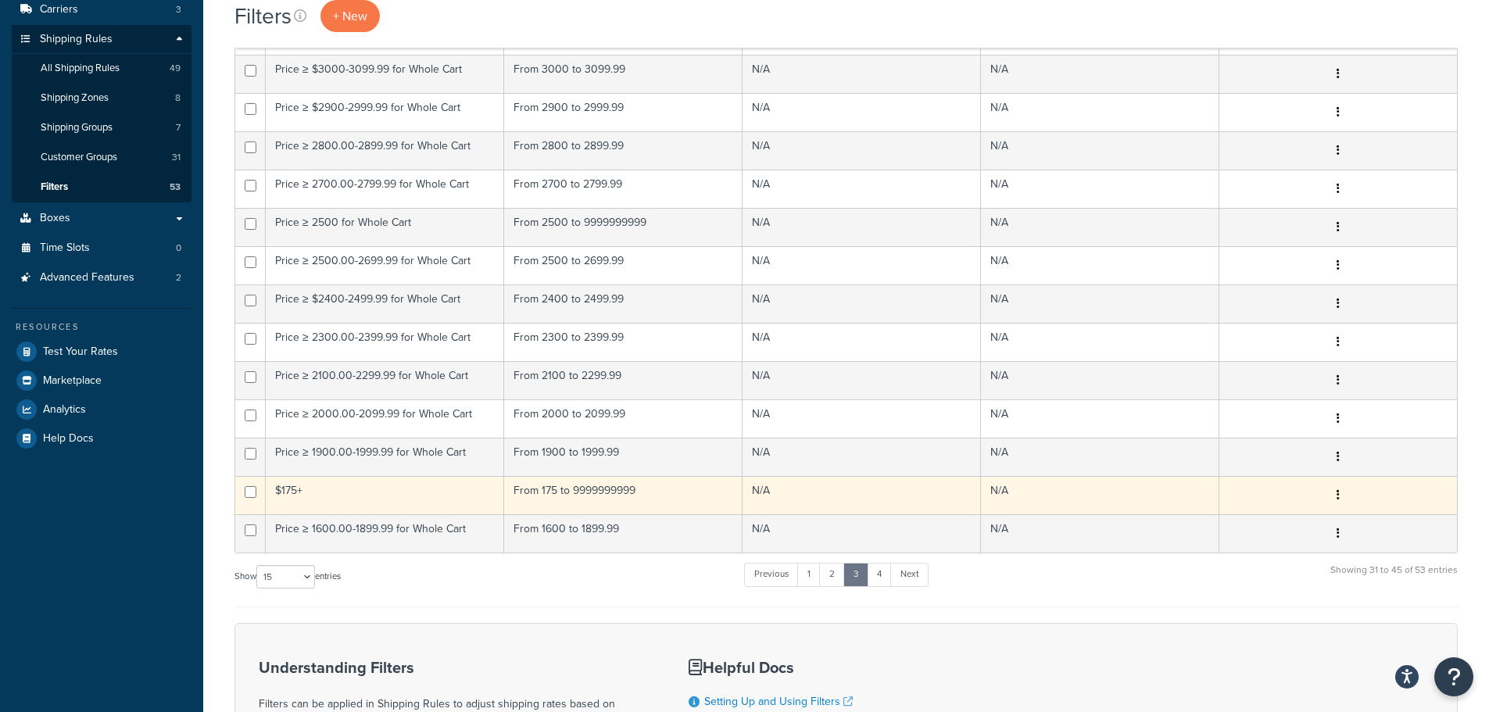
scroll to position [234, 0]
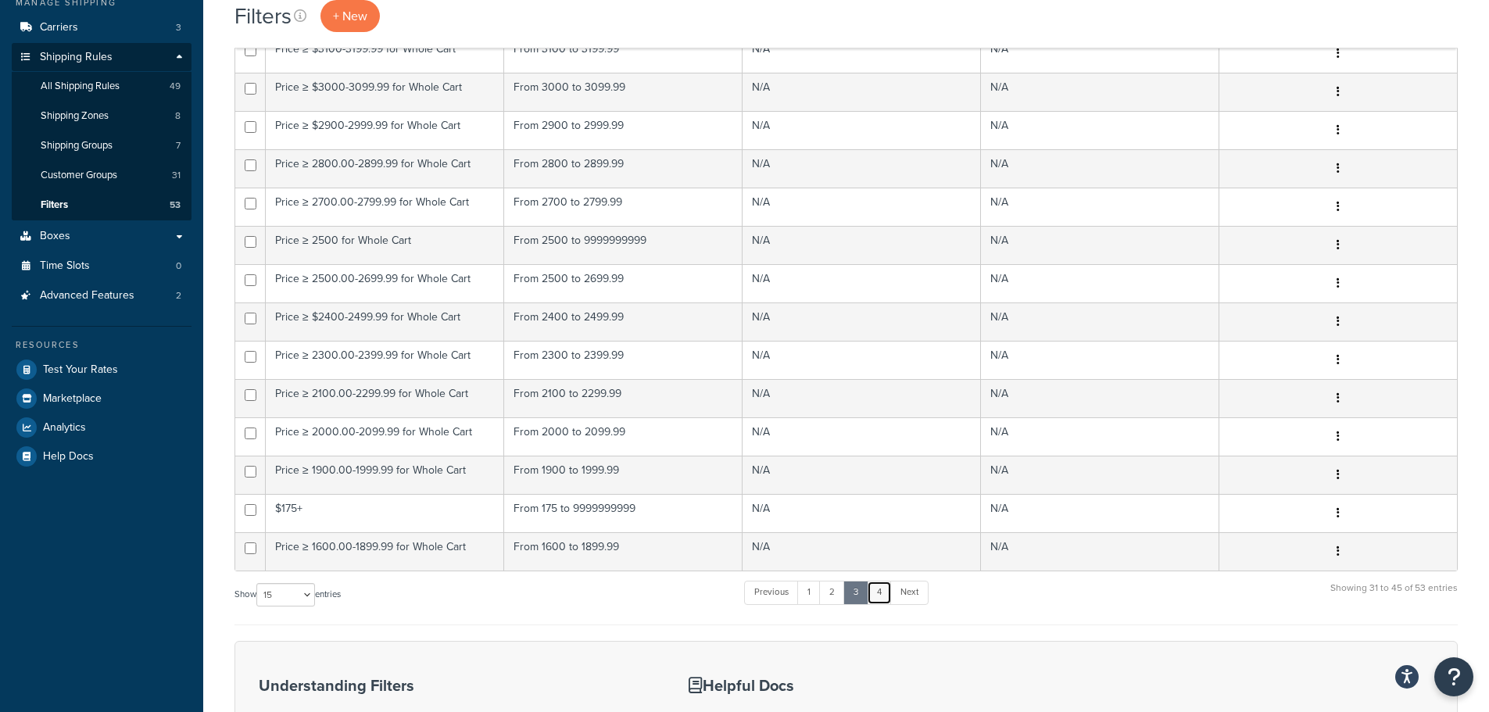
click at [876, 592] on link "4" at bounding box center [879, 592] width 25 height 23
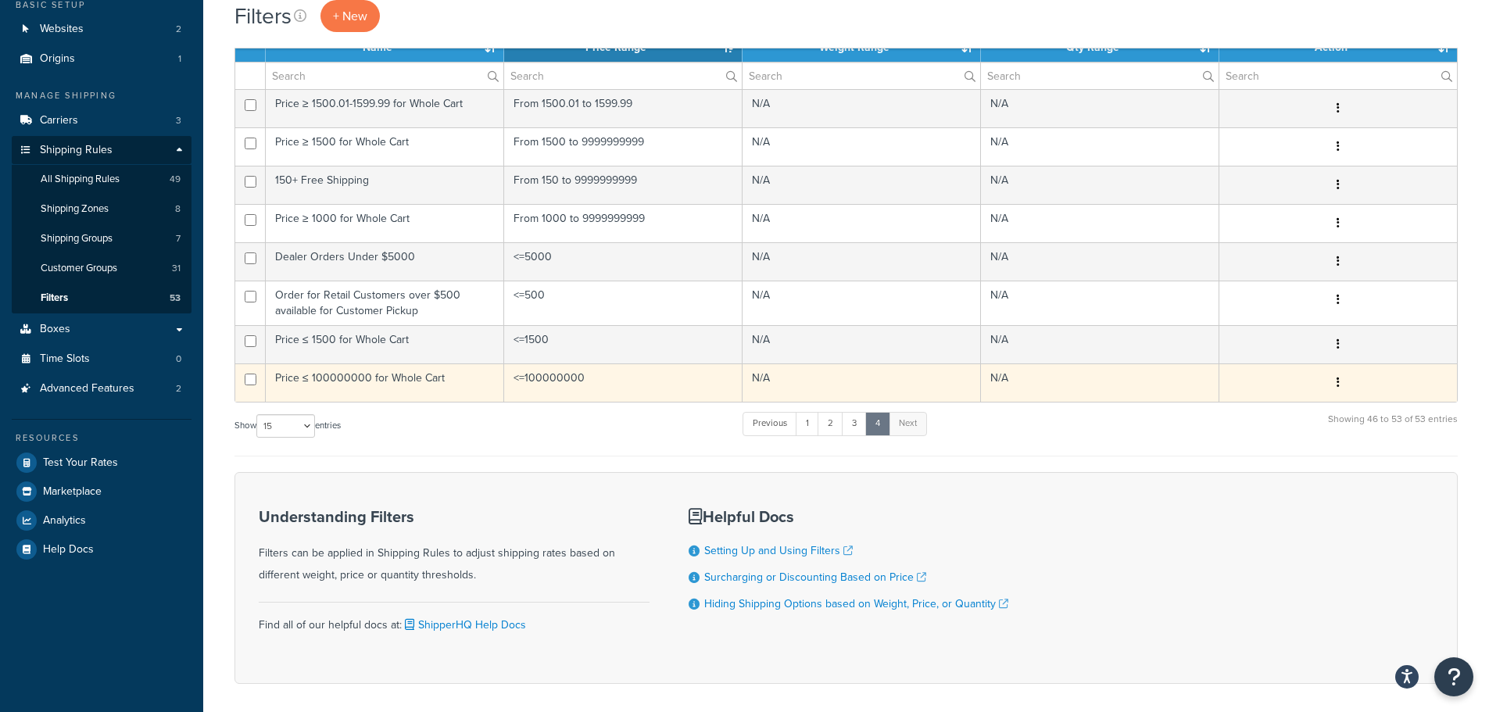
scroll to position [50, 0]
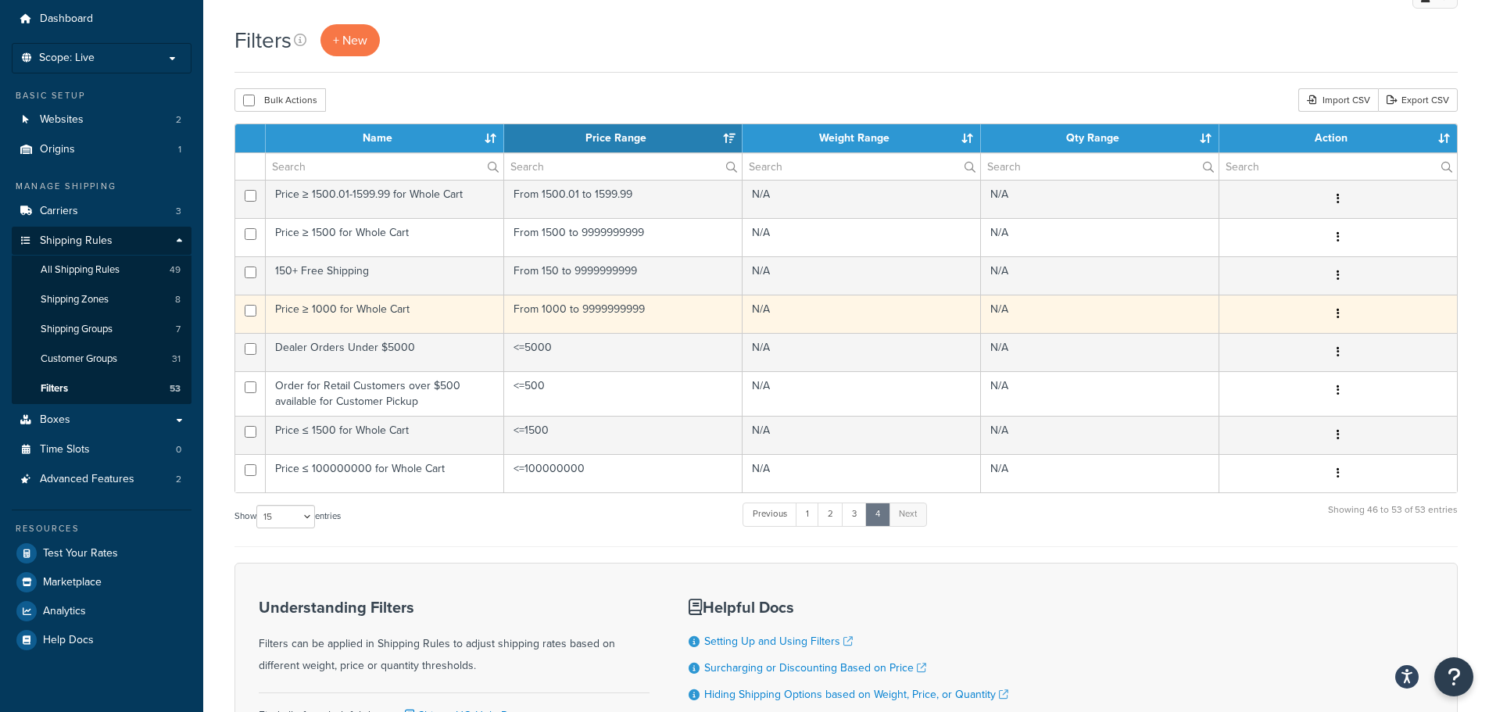
click at [369, 305] on td "Price ≥ 1000 for Whole Cart" at bounding box center [385, 314] width 238 height 38
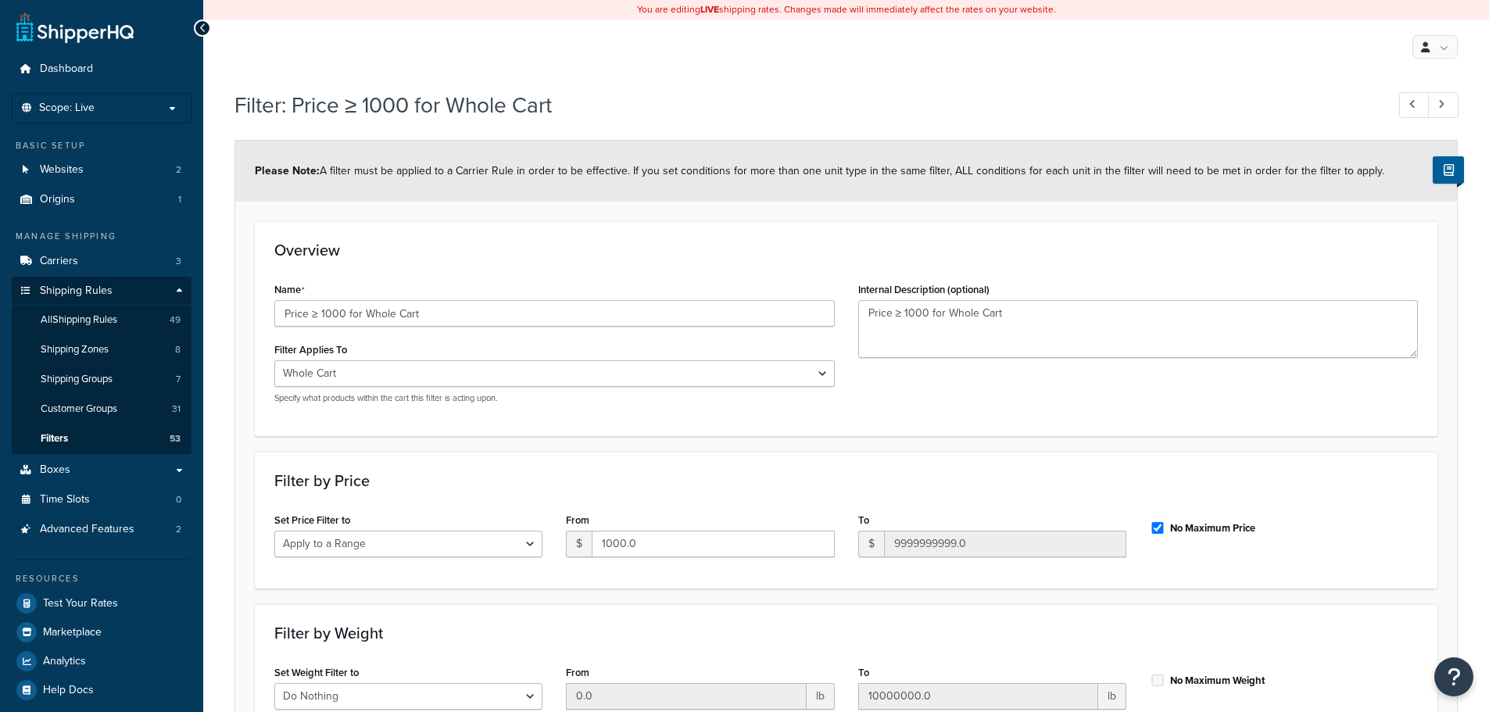
select select "range"
click at [75, 436] on link "Filters 53" at bounding box center [102, 438] width 180 height 29
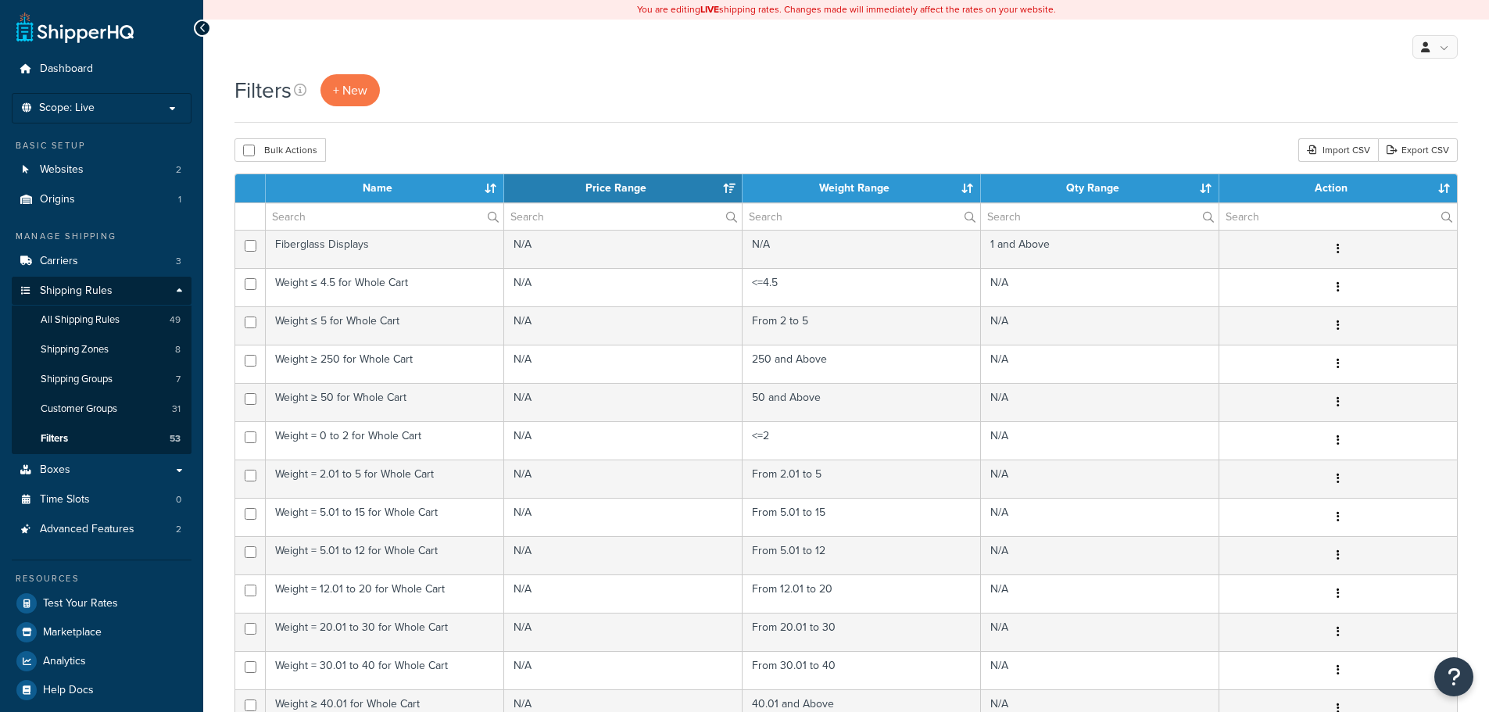
select select "15"
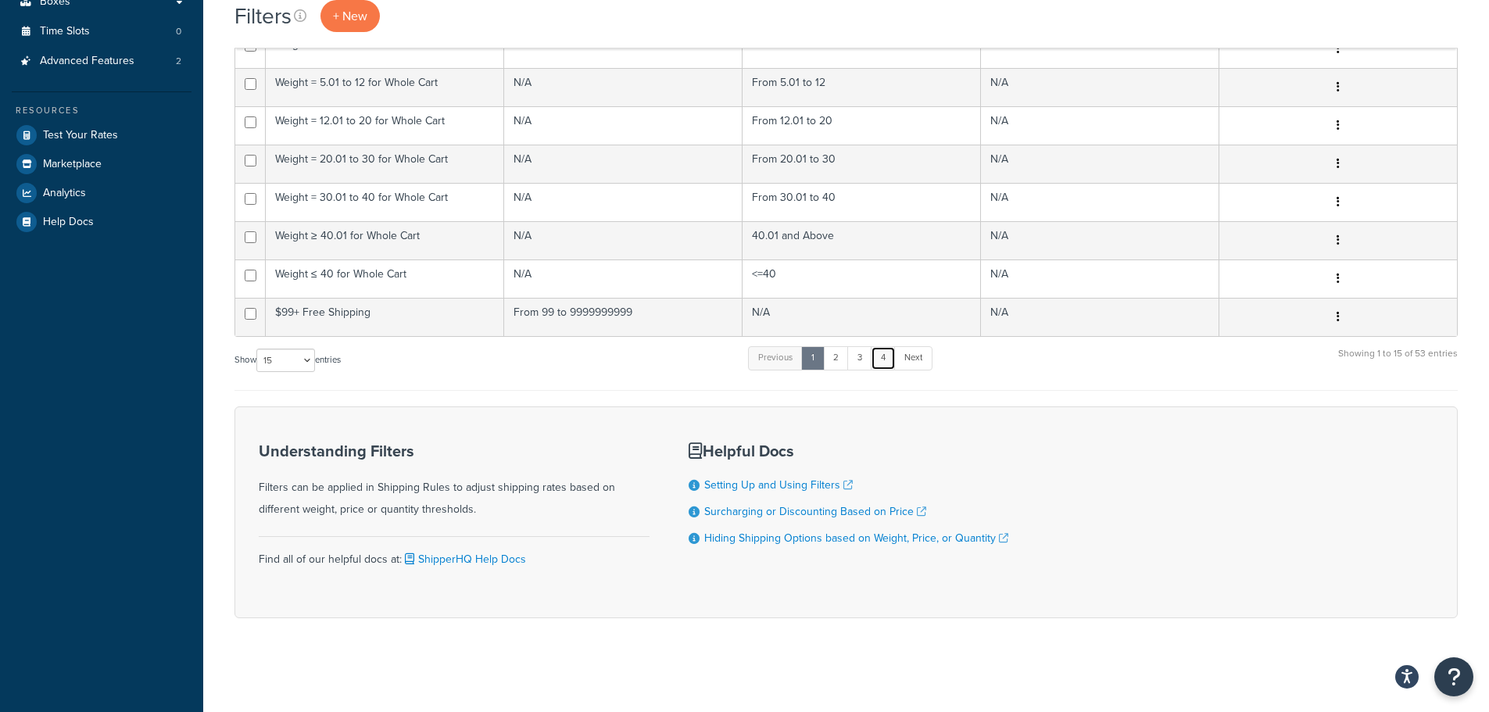
click at [890, 364] on link "4" at bounding box center [883, 357] width 25 height 23
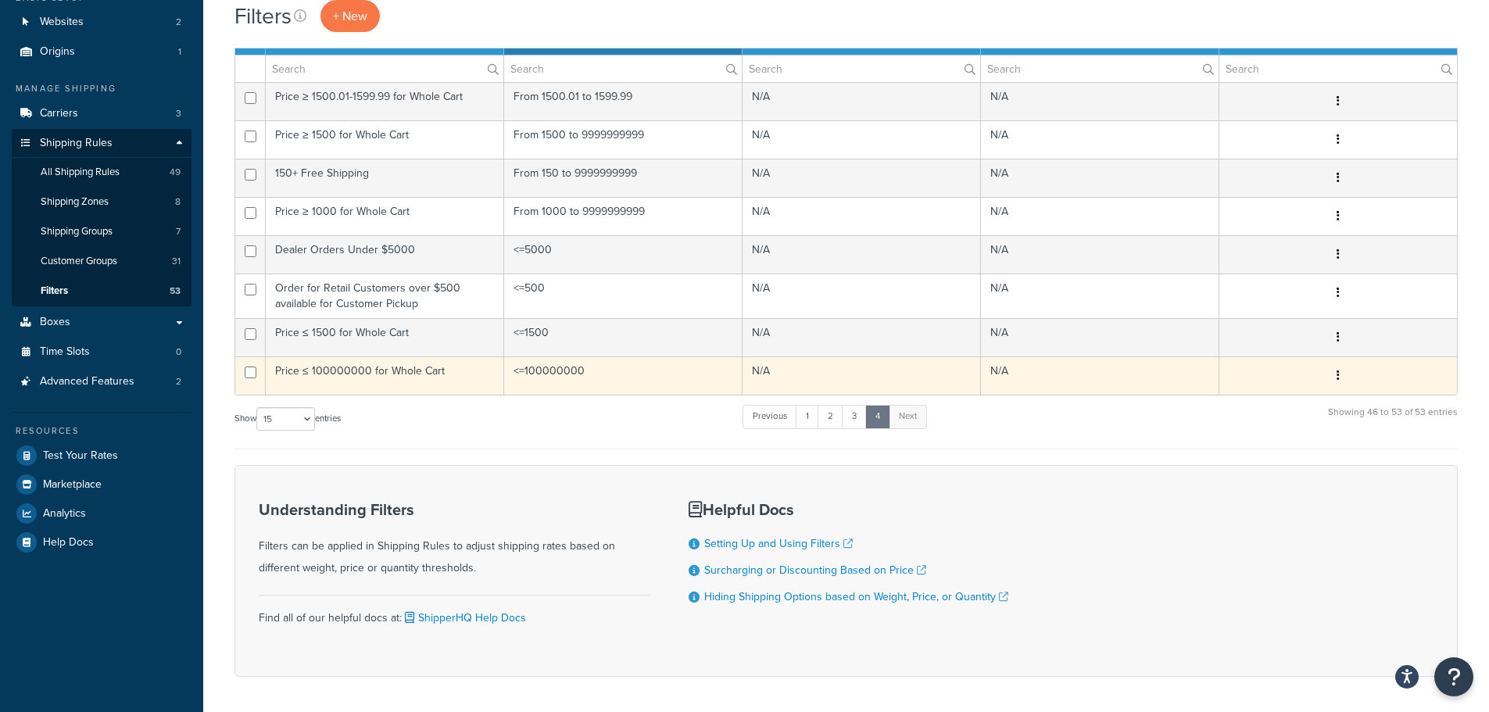
scroll to position [50, 0]
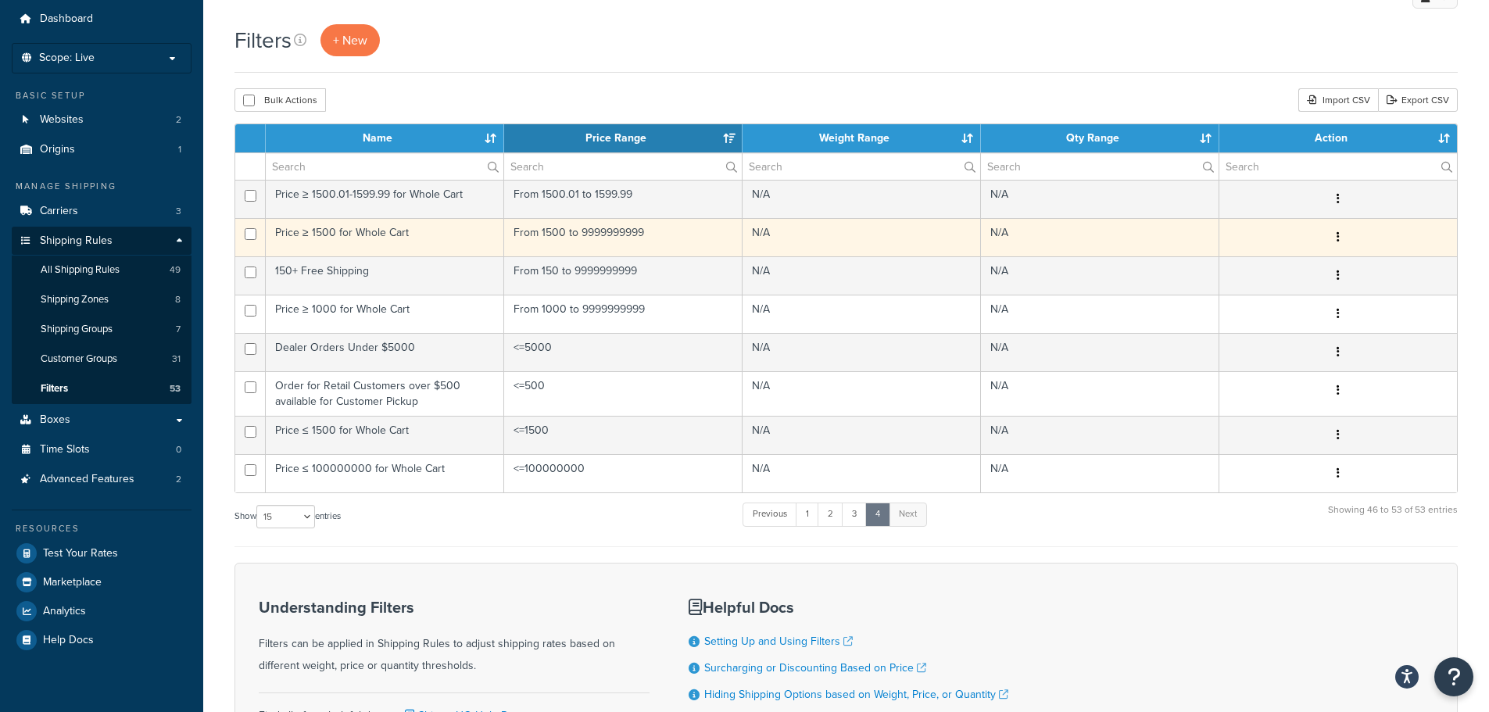
click at [1340, 239] on button "button" at bounding box center [1338, 237] width 22 height 25
click at [1076, 263] on link "Edit" at bounding box center [1100, 268] width 123 height 32
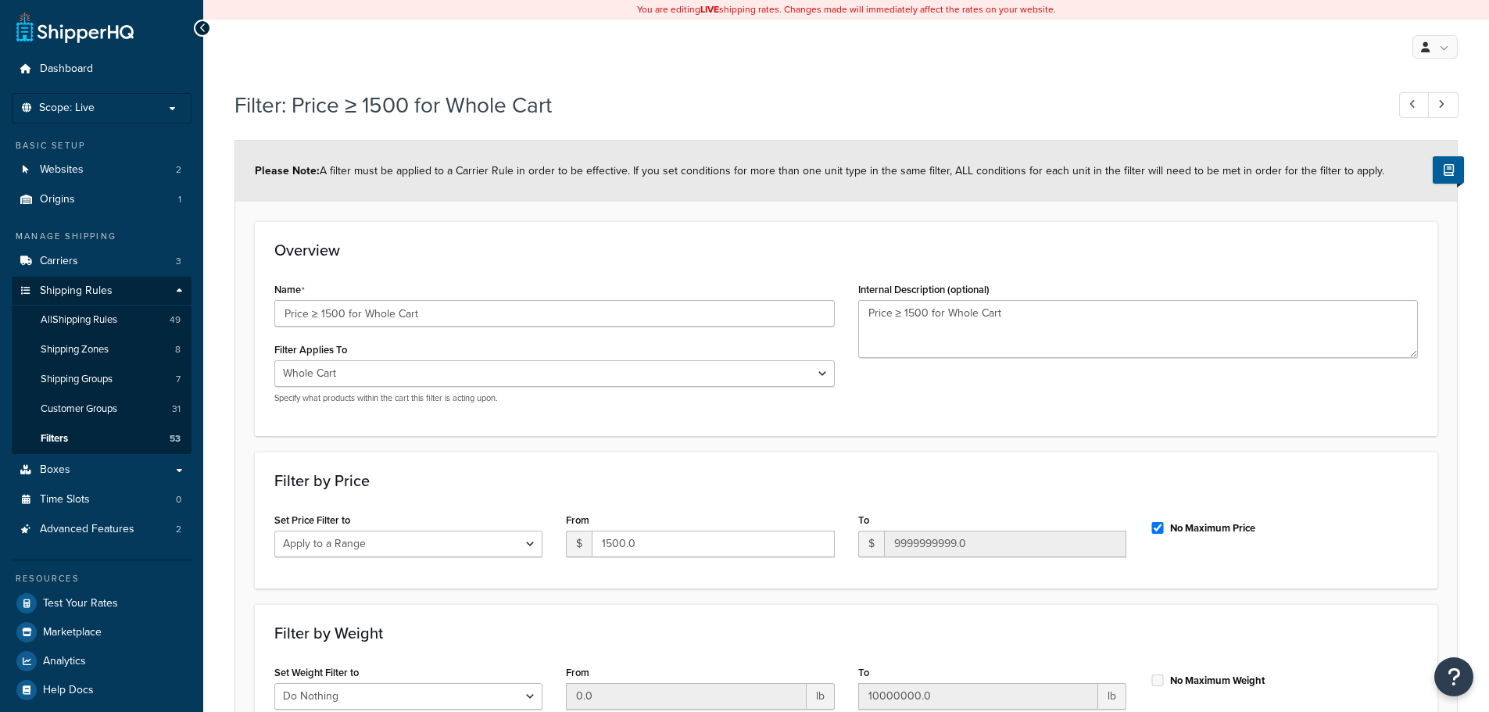
select select "range"
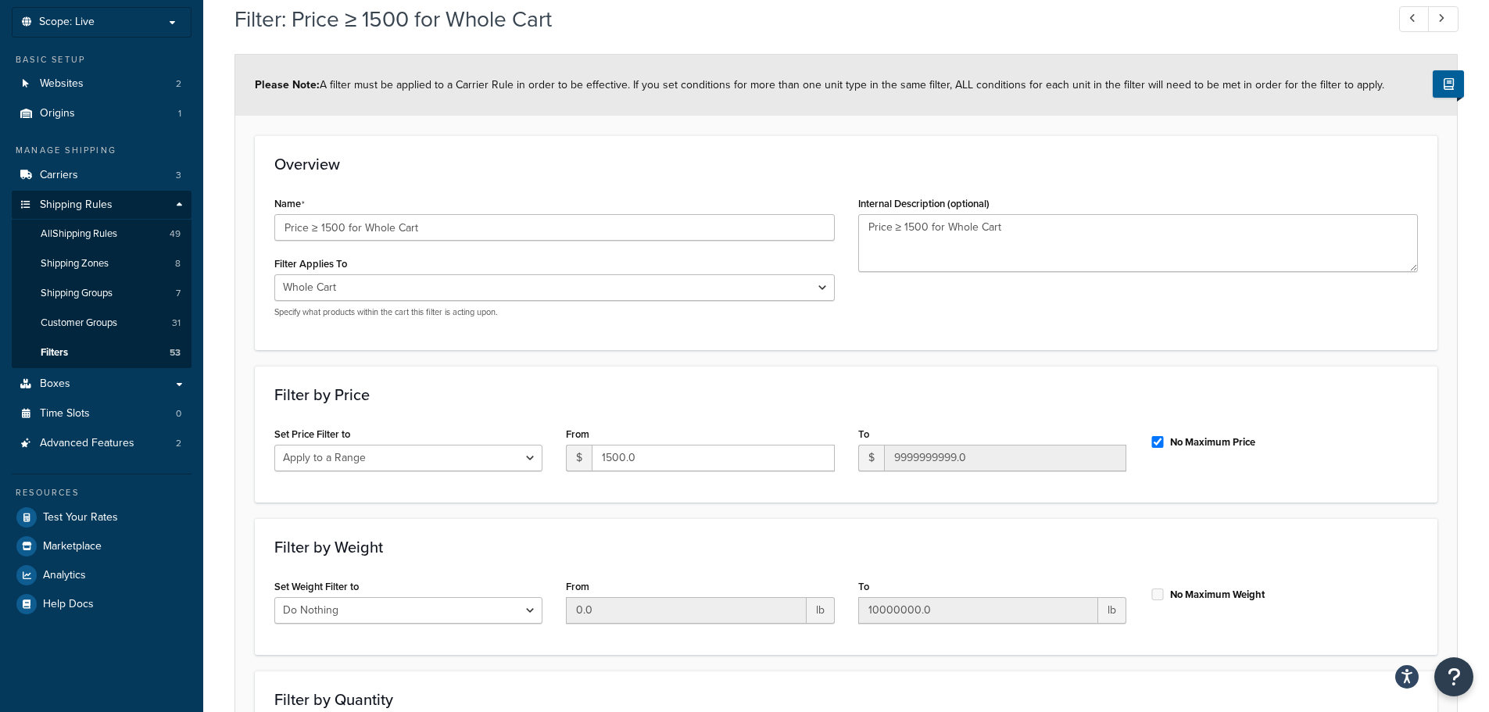
scroll to position [78, 0]
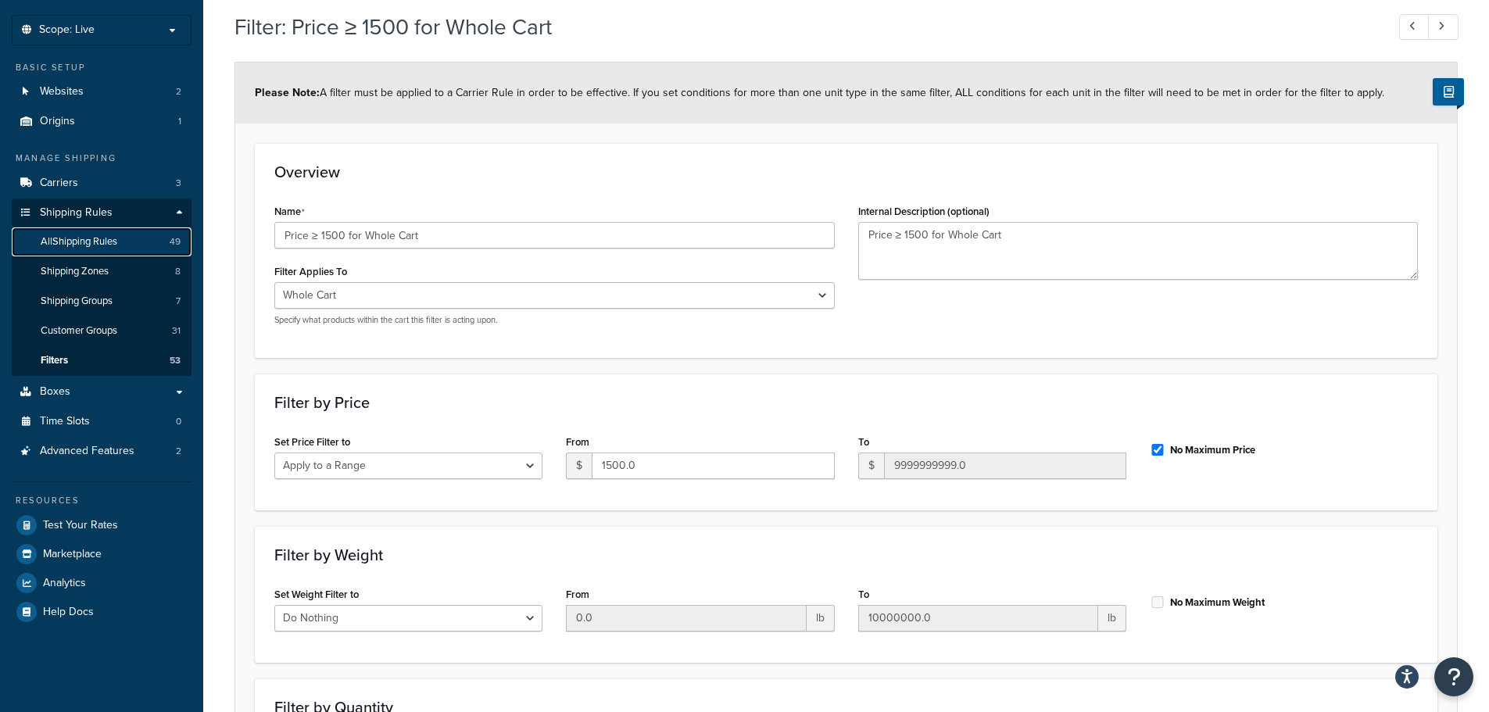
click at [123, 248] on link "All Shipping Rules 49" at bounding box center [102, 241] width 180 height 29
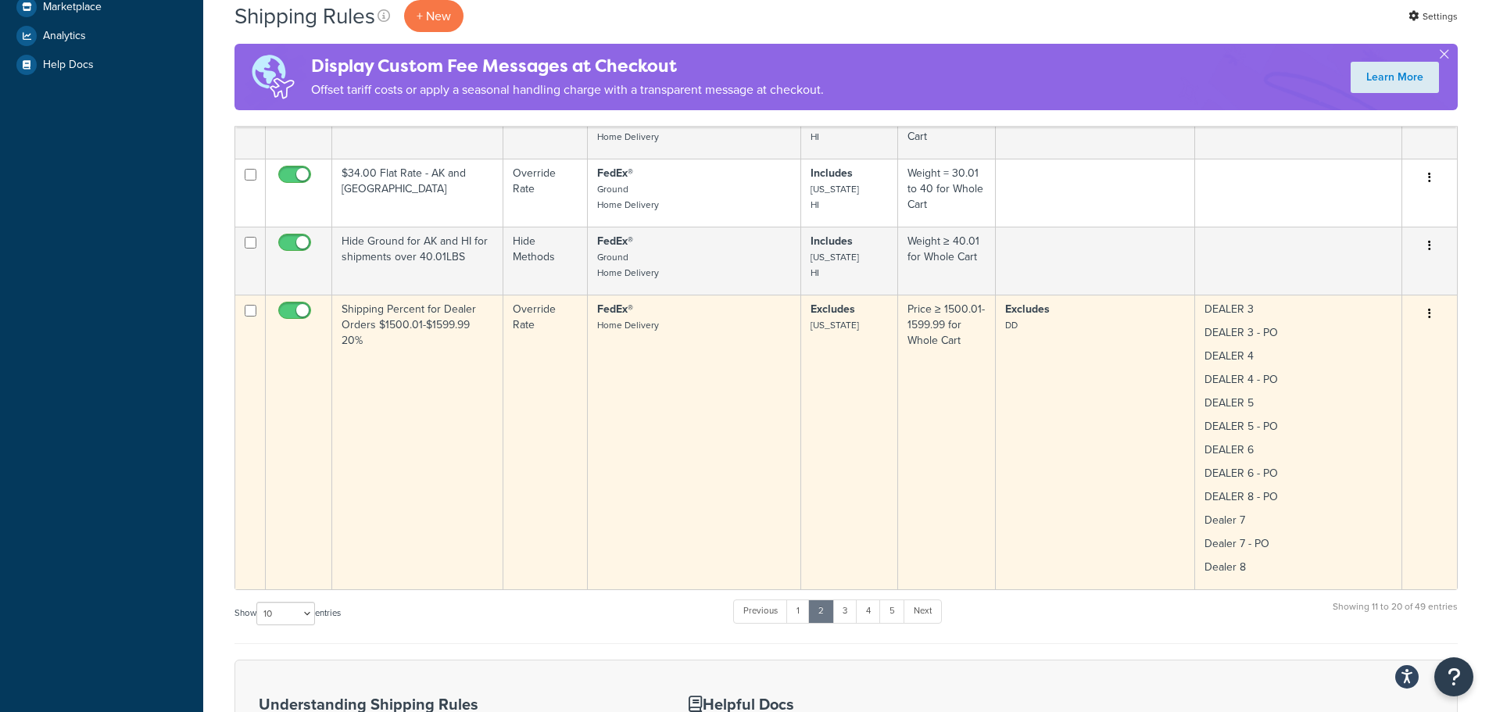
scroll to position [703, 0]
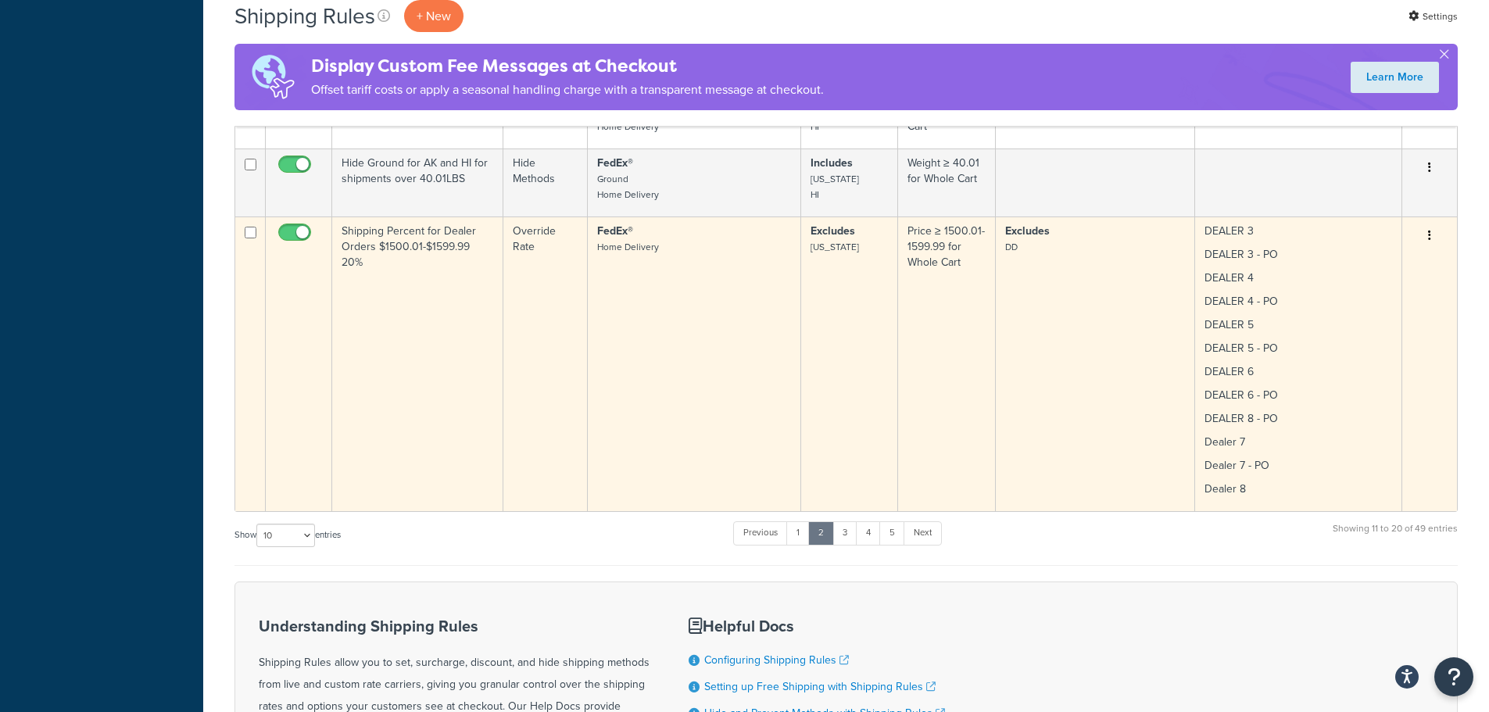
click at [1430, 235] on icon "button" at bounding box center [1429, 235] width 3 height 11
drag, startPoint x: 1399, startPoint y: 260, endPoint x: 1336, endPoint y: 259, distance: 62.5
click at [1398, 260] on link "Edit" at bounding box center [1377, 265] width 123 height 32
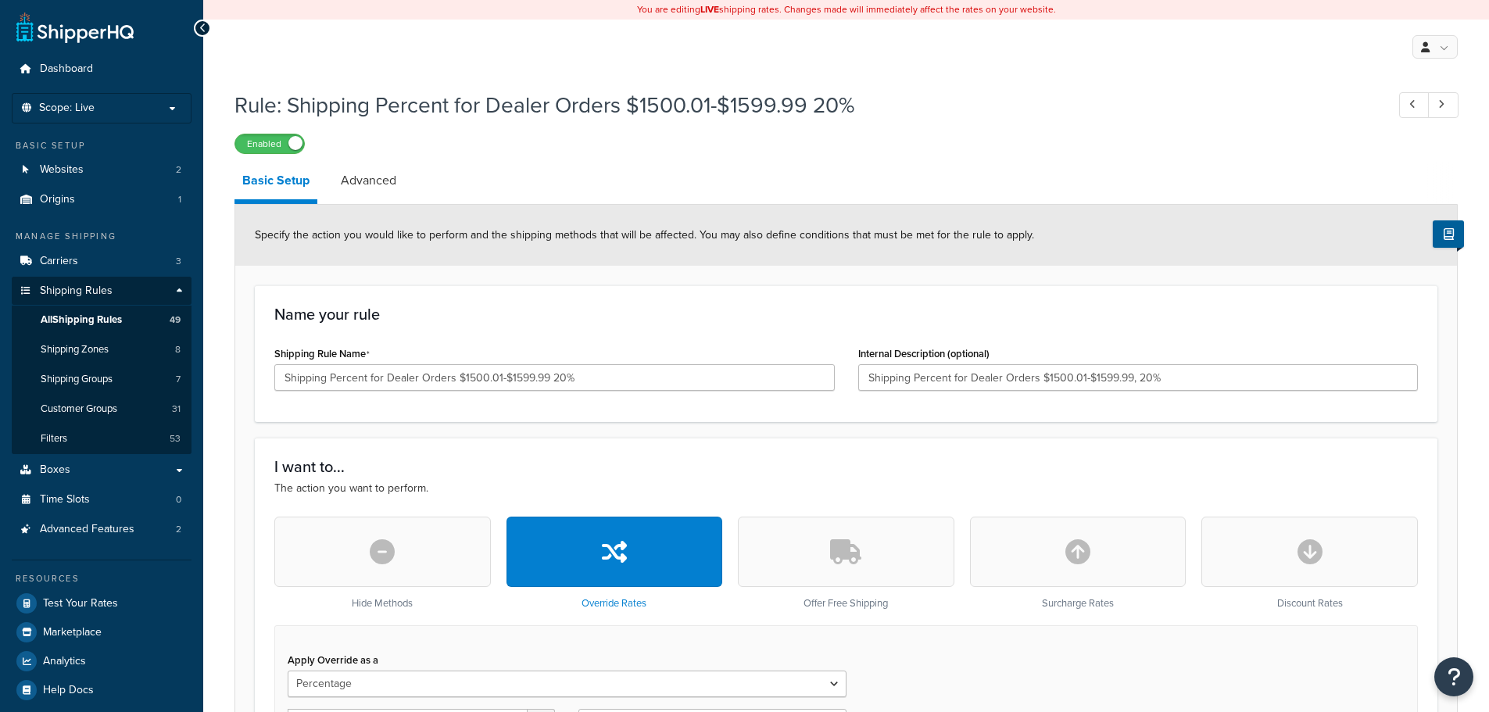
select select "PERCENTAGE"
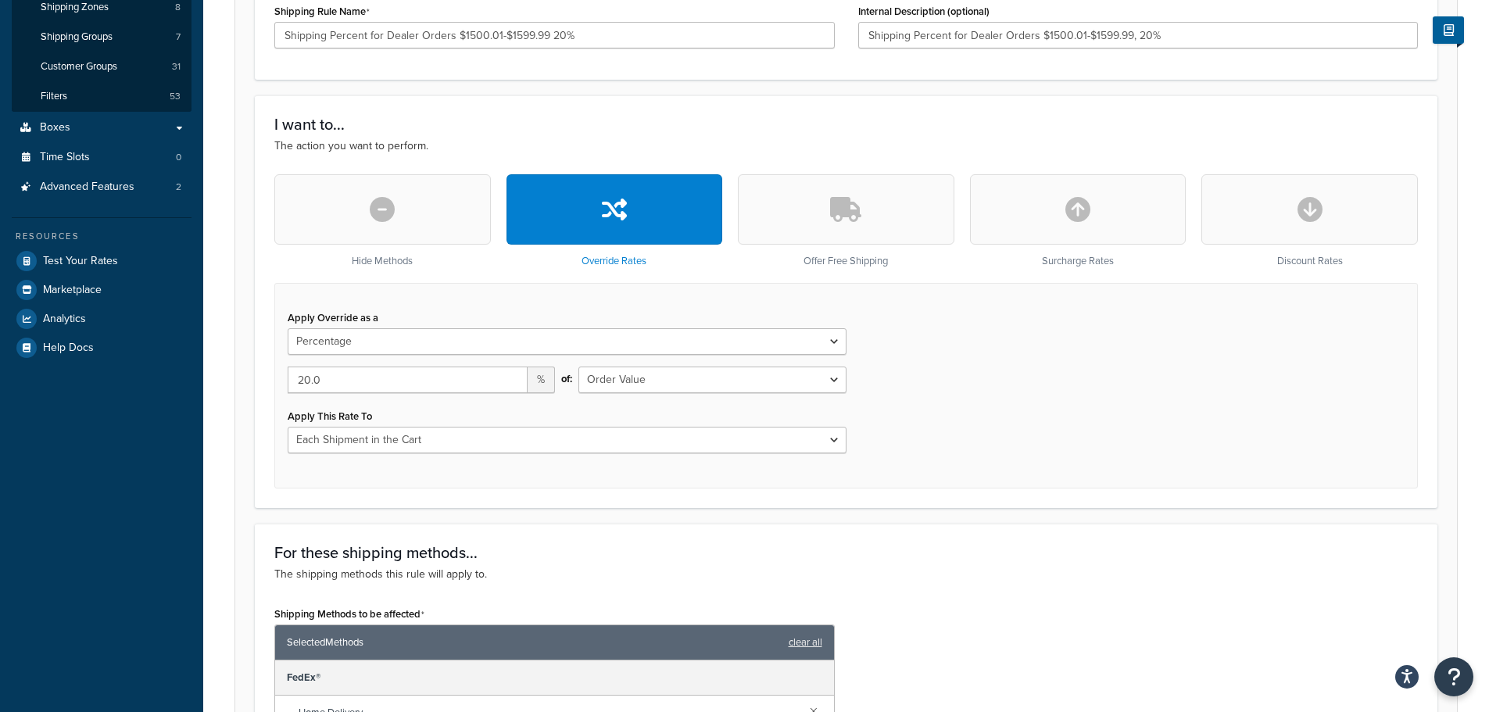
scroll to position [306, 0]
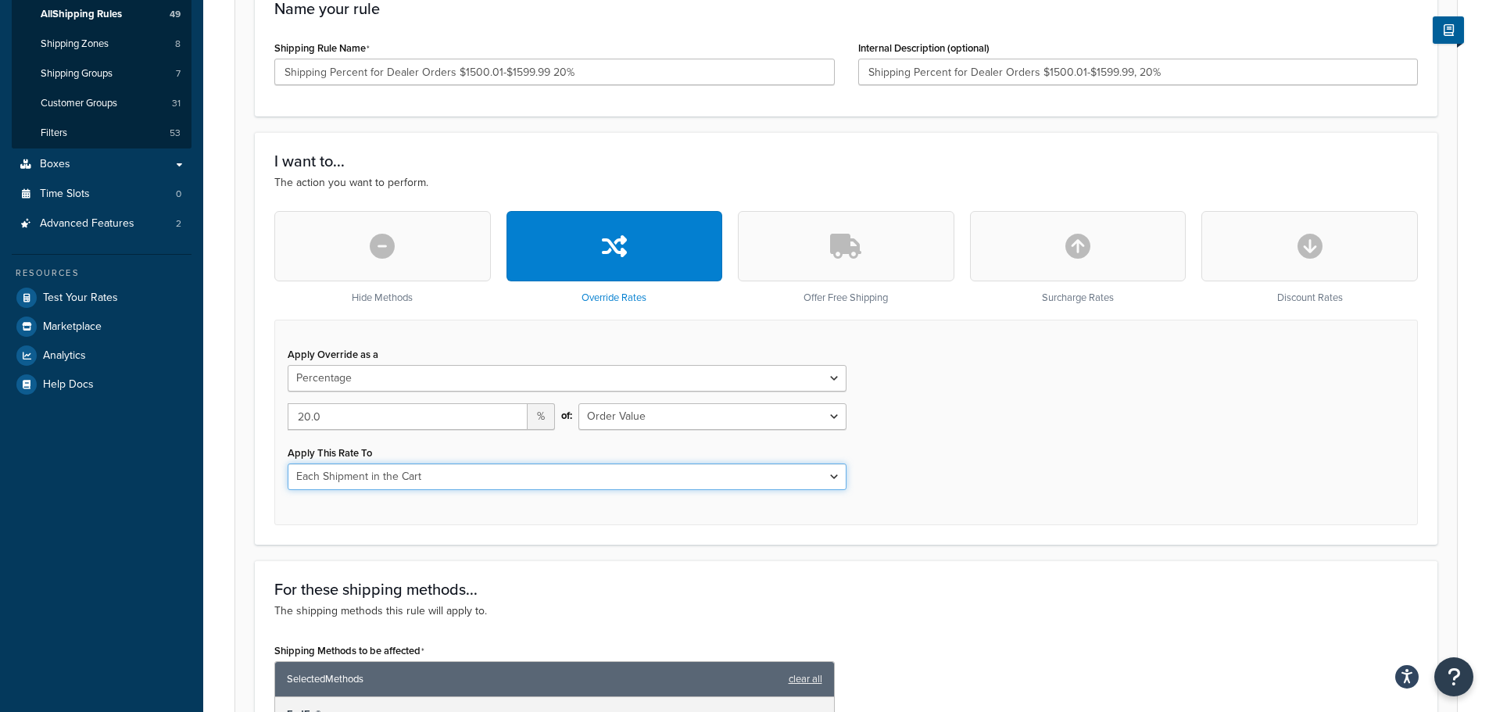
click at [404, 484] on select "Each Shipment in the Cart Each Shipping Group in the Cart Each Item within a Sh…" at bounding box center [567, 476] width 559 height 27
click at [1084, 502] on div "Apply Override as a Flat Rate Percentage Flat Rate & Percentage 20.0 % of: Orde…" at bounding box center [845, 423] width 1143 height 206
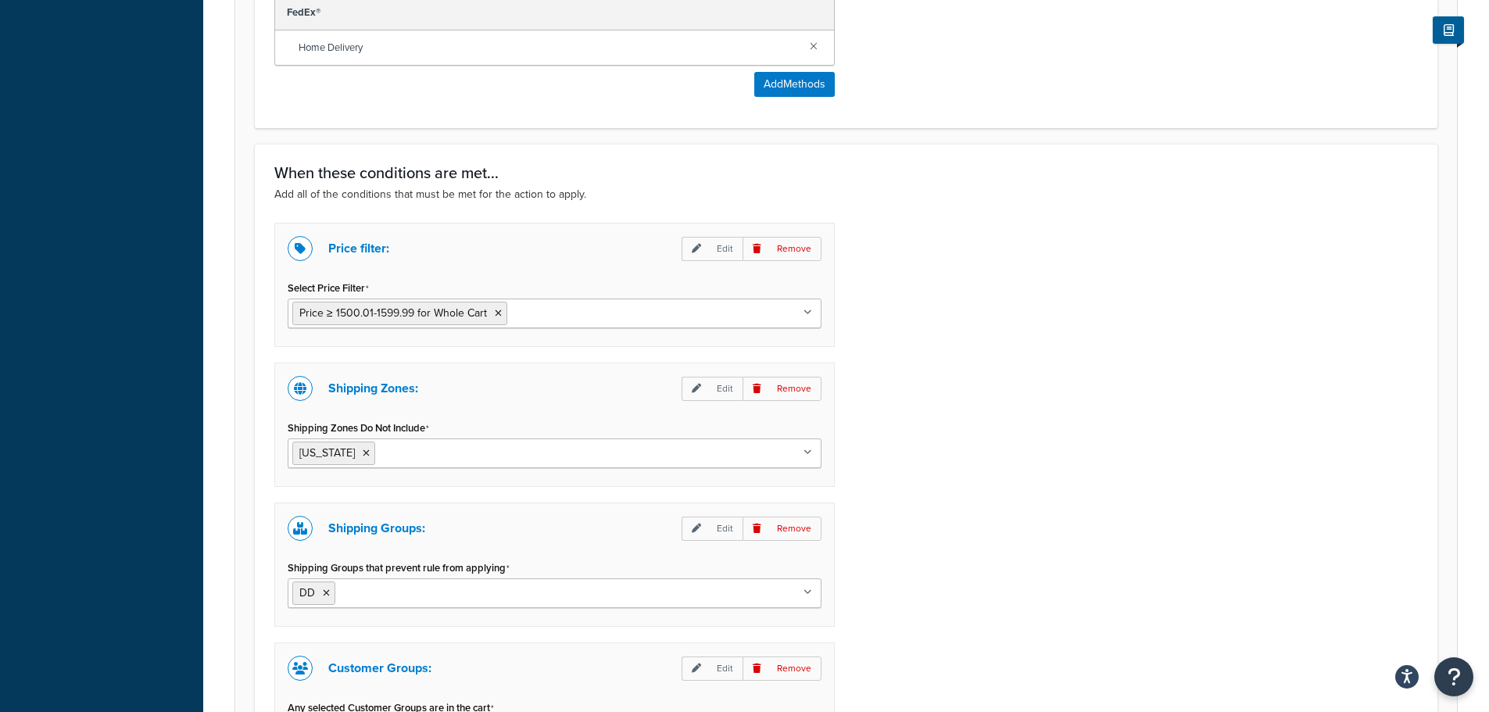
scroll to position [1009, 0]
click at [806, 446] on icon at bounding box center [808, 450] width 7 height 9
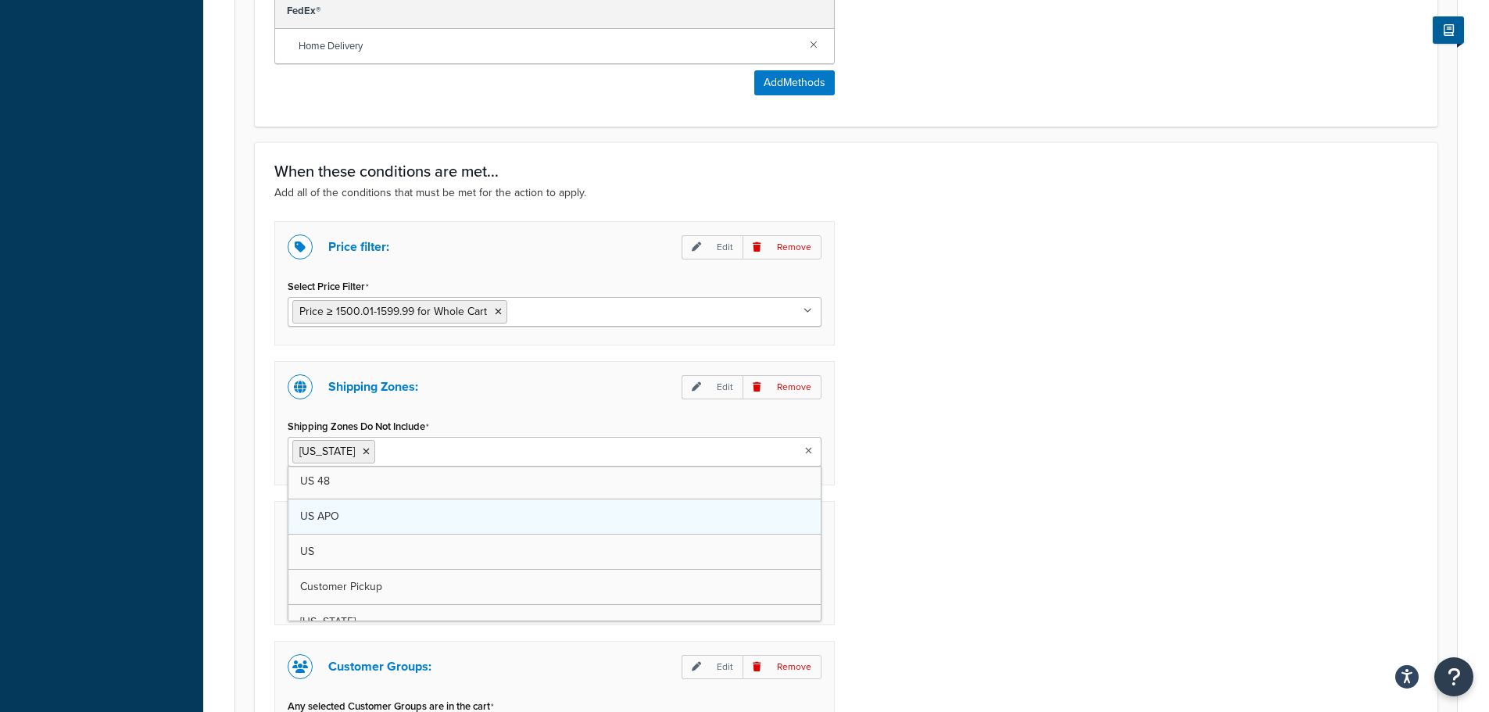
scroll to position [0, 0]
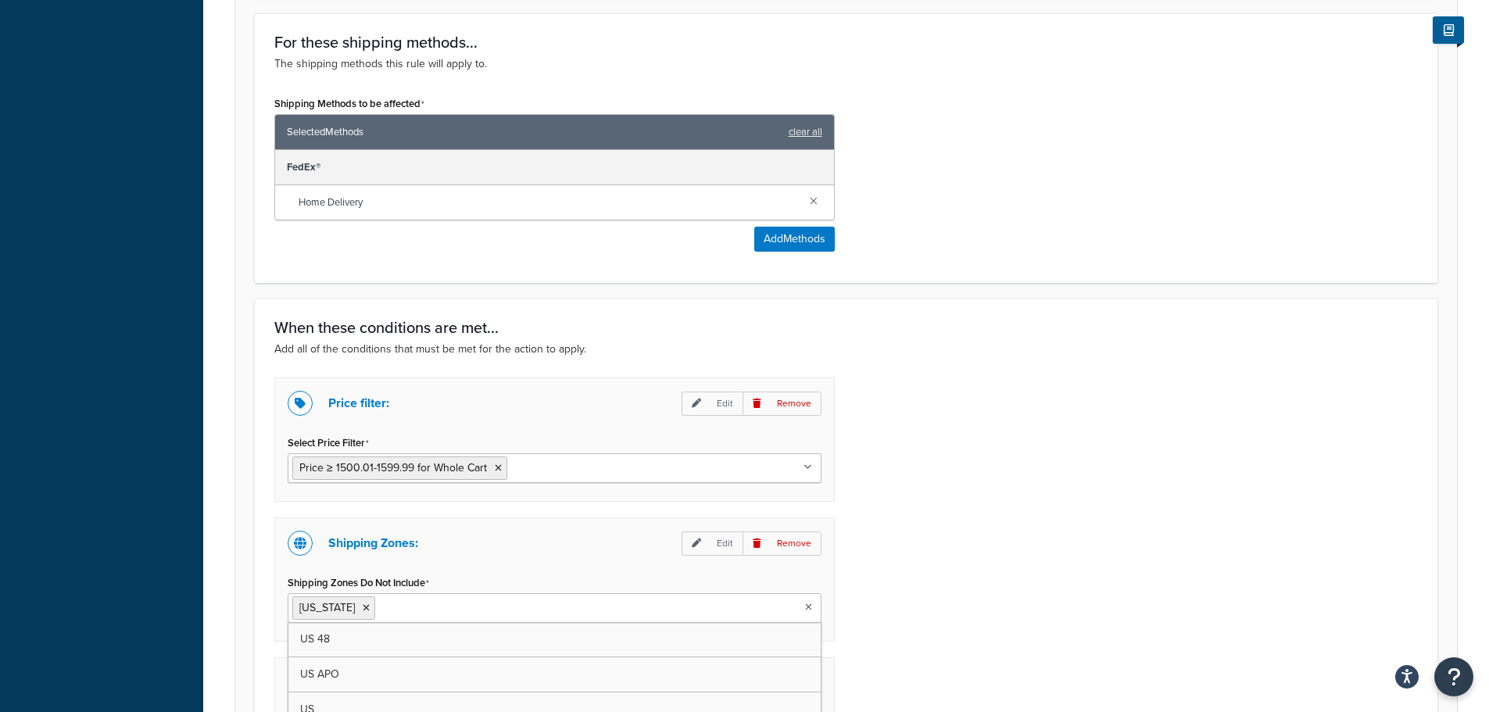
click at [1035, 531] on div "Price filter: Edit Remove Select Price Filter Price ≥ 1500.01-1599.99 for Whole…" at bounding box center [846, 698] width 1167 height 641
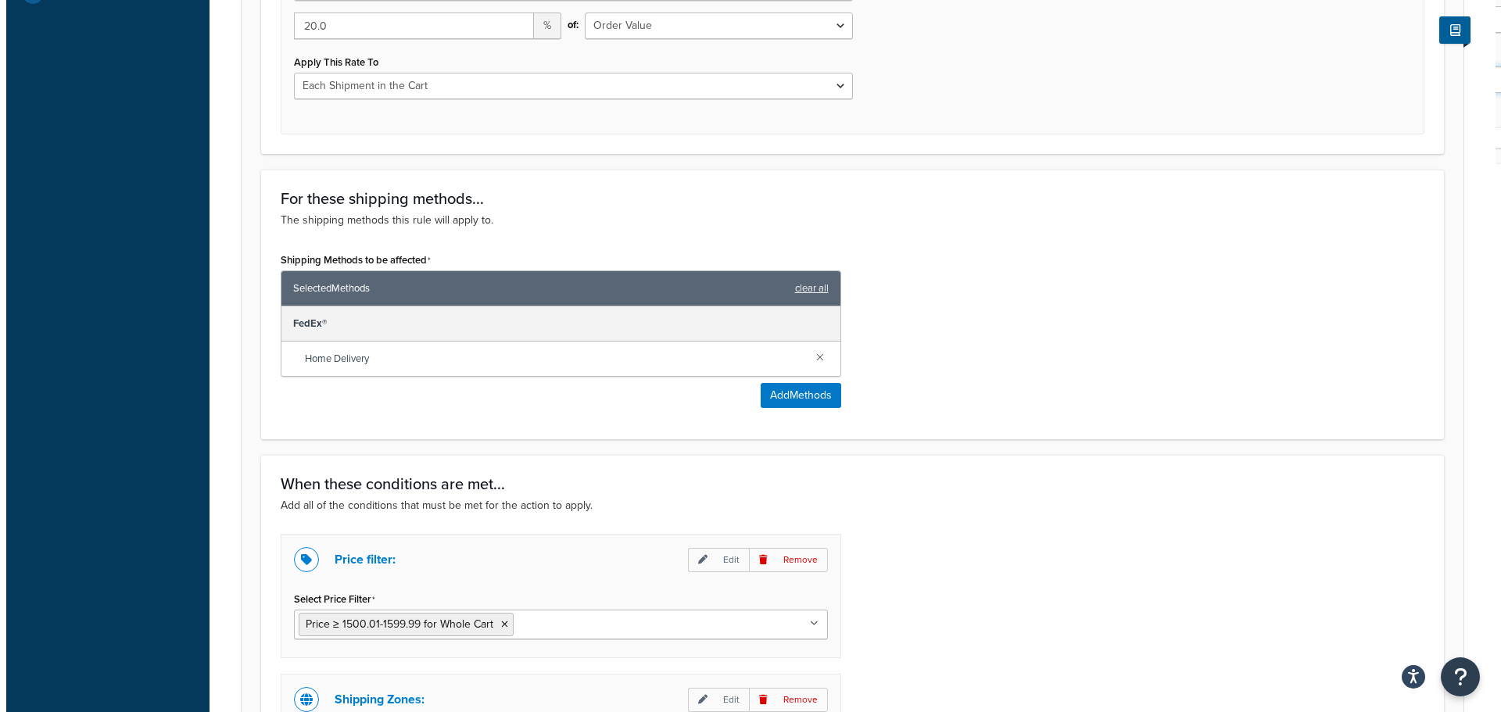
scroll to position [618, 0]
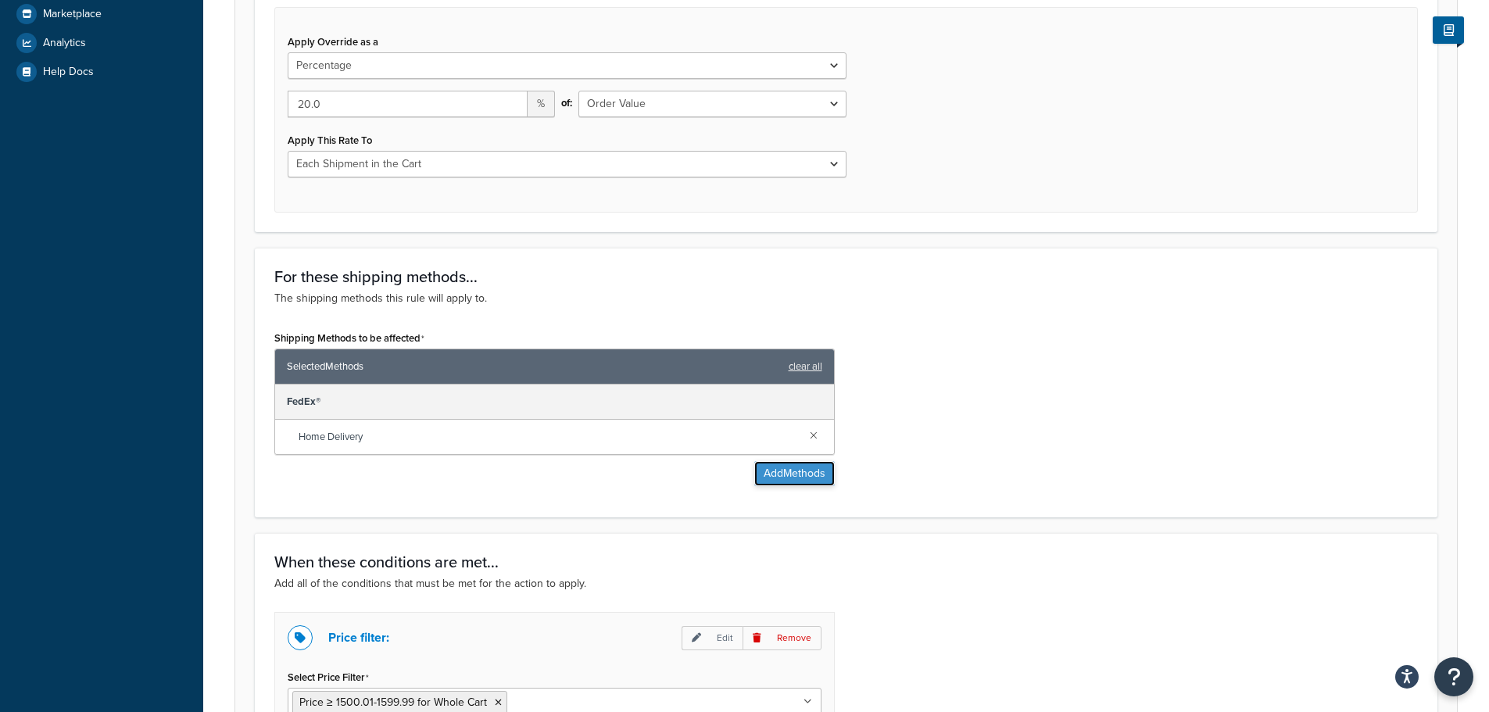
click at [832, 477] on button "Add Methods" at bounding box center [794, 473] width 81 height 25
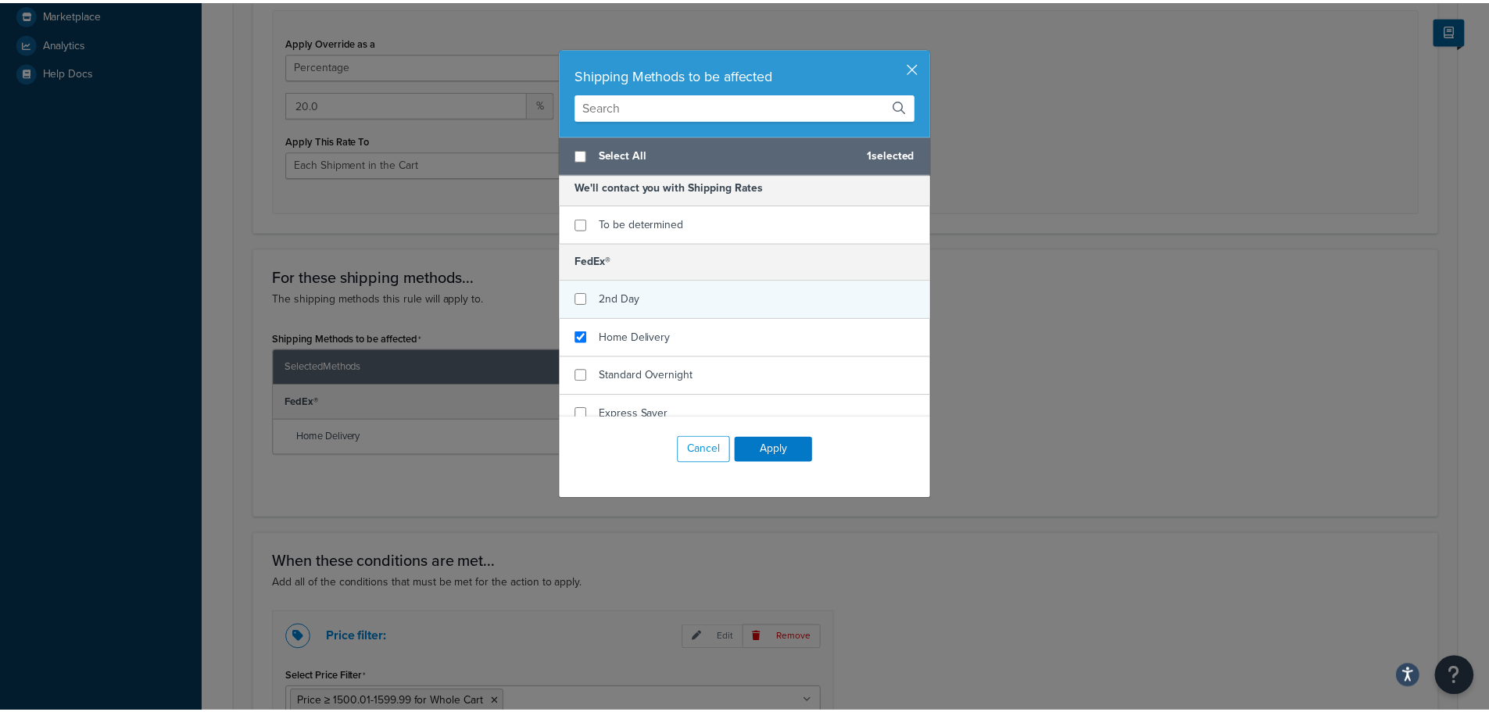
scroll to position [95, 0]
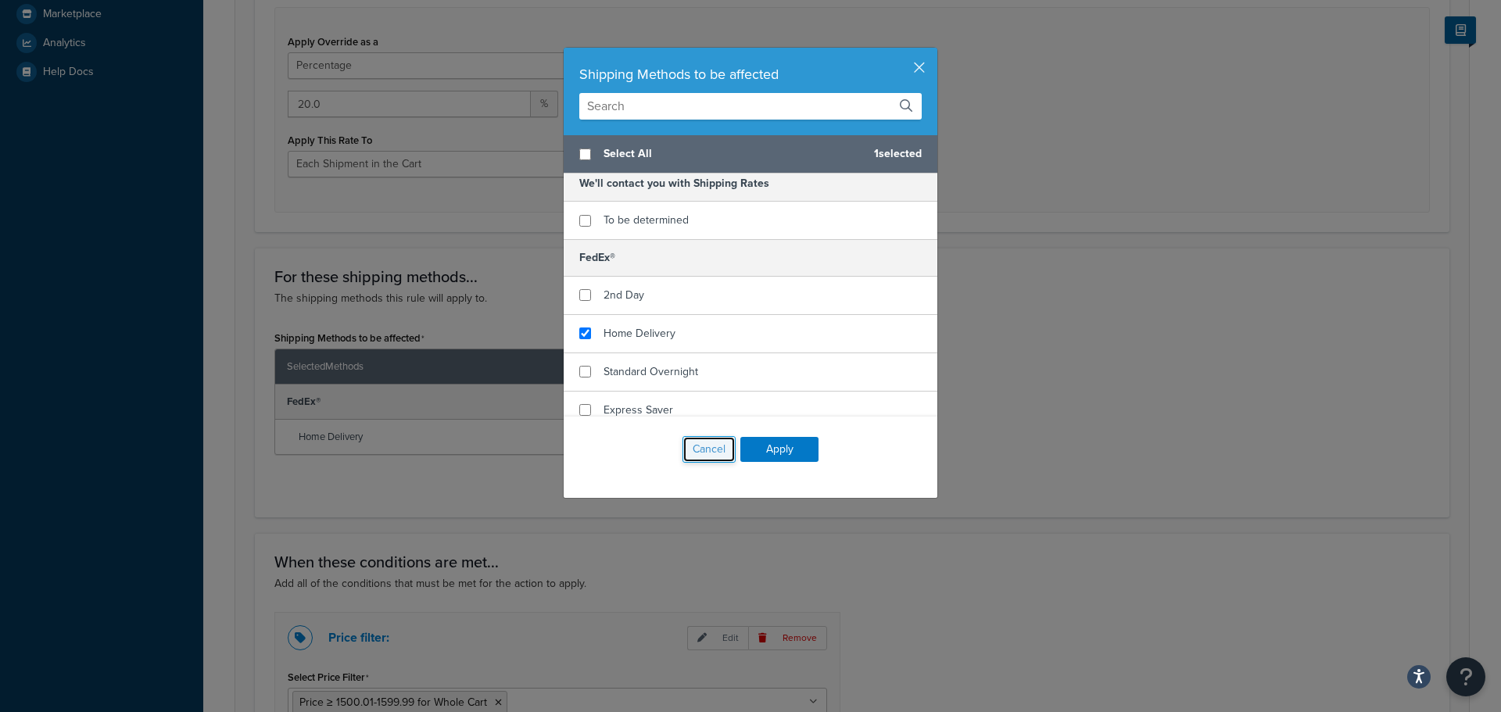
click at [682, 453] on button "Cancel" at bounding box center [708, 449] width 53 height 27
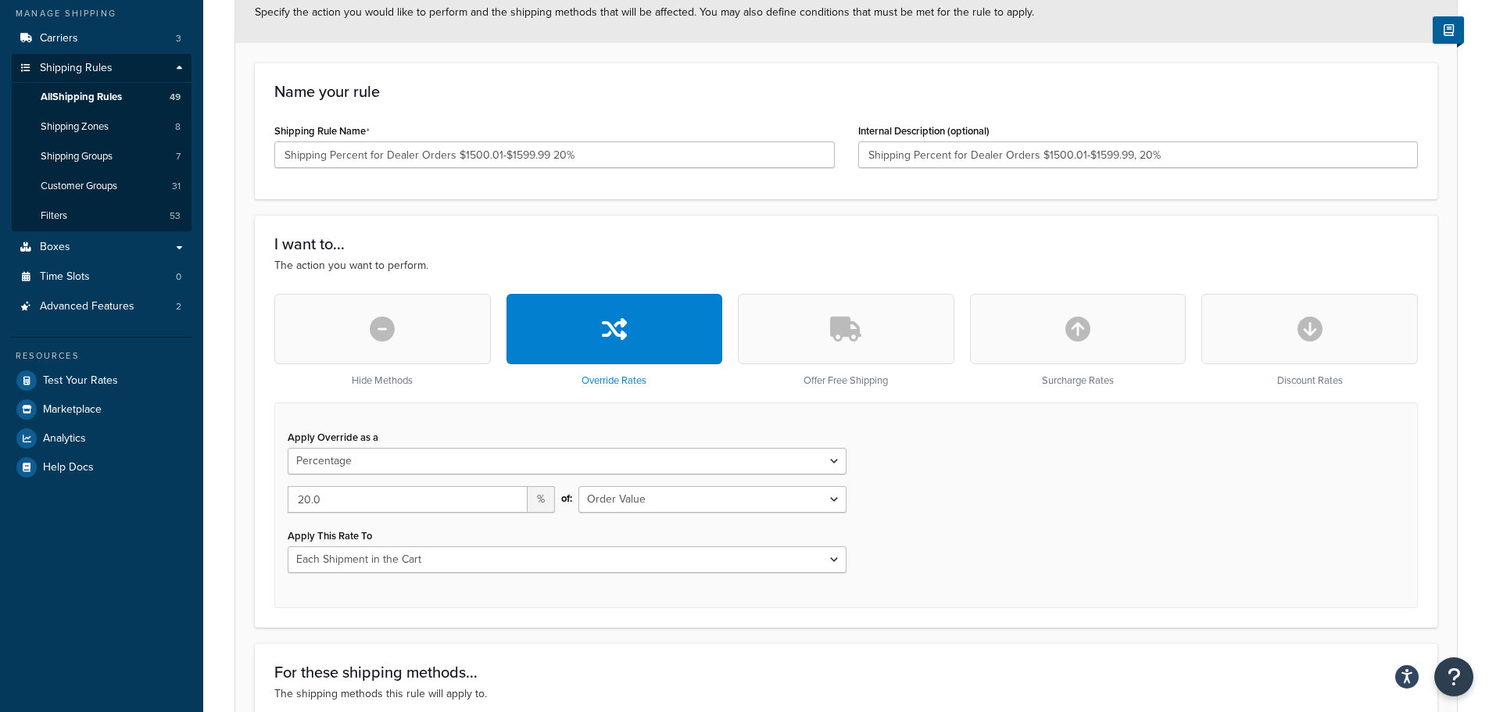
scroll to position [71, 0]
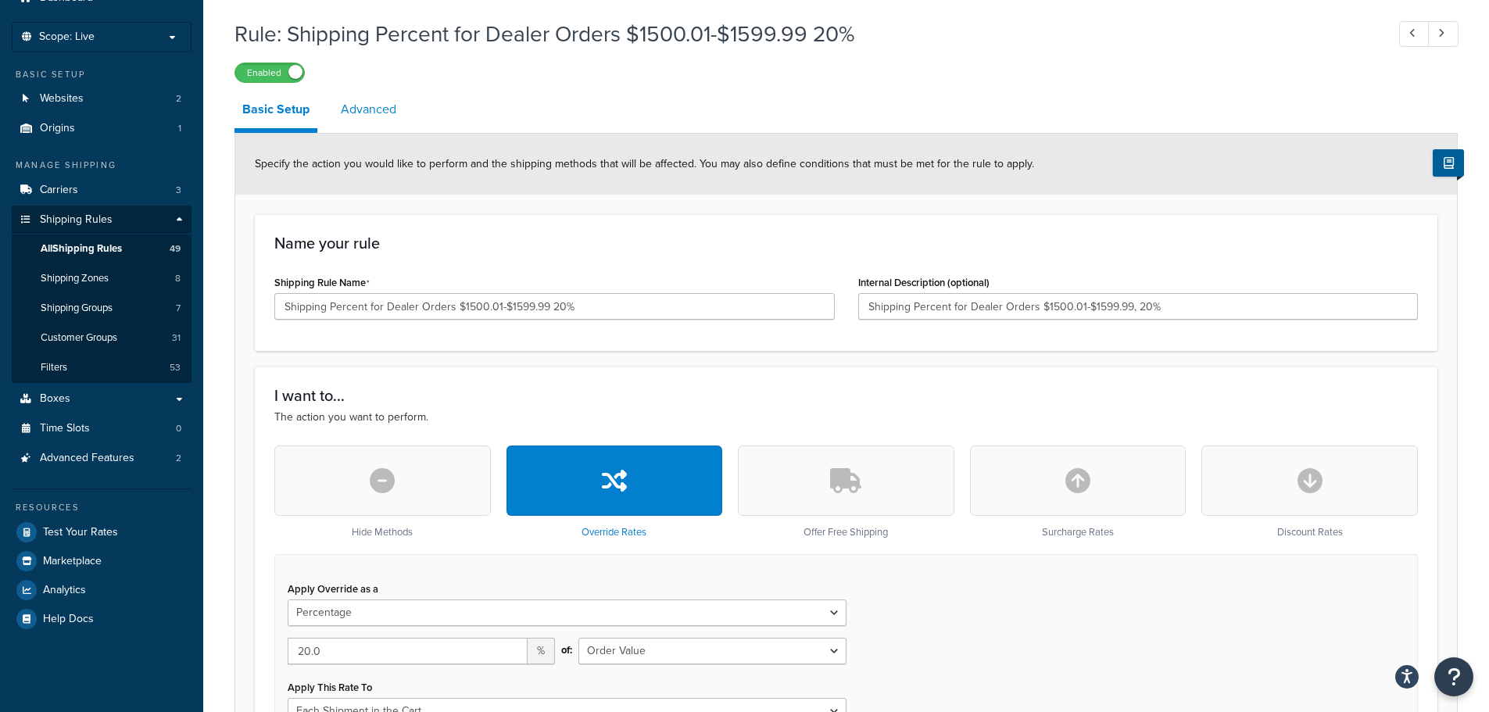
click at [362, 111] on link "Advanced" at bounding box center [368, 110] width 71 height 38
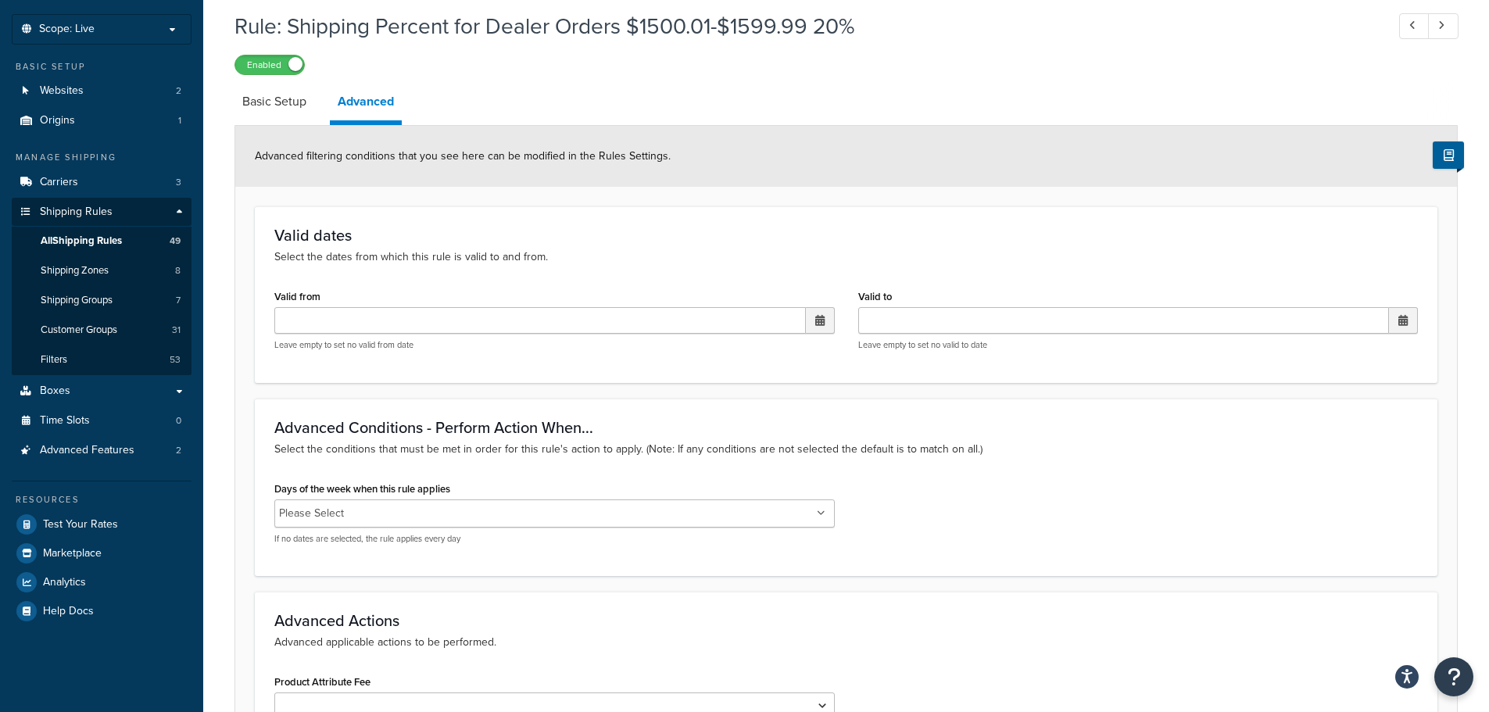
scroll to position [26, 0]
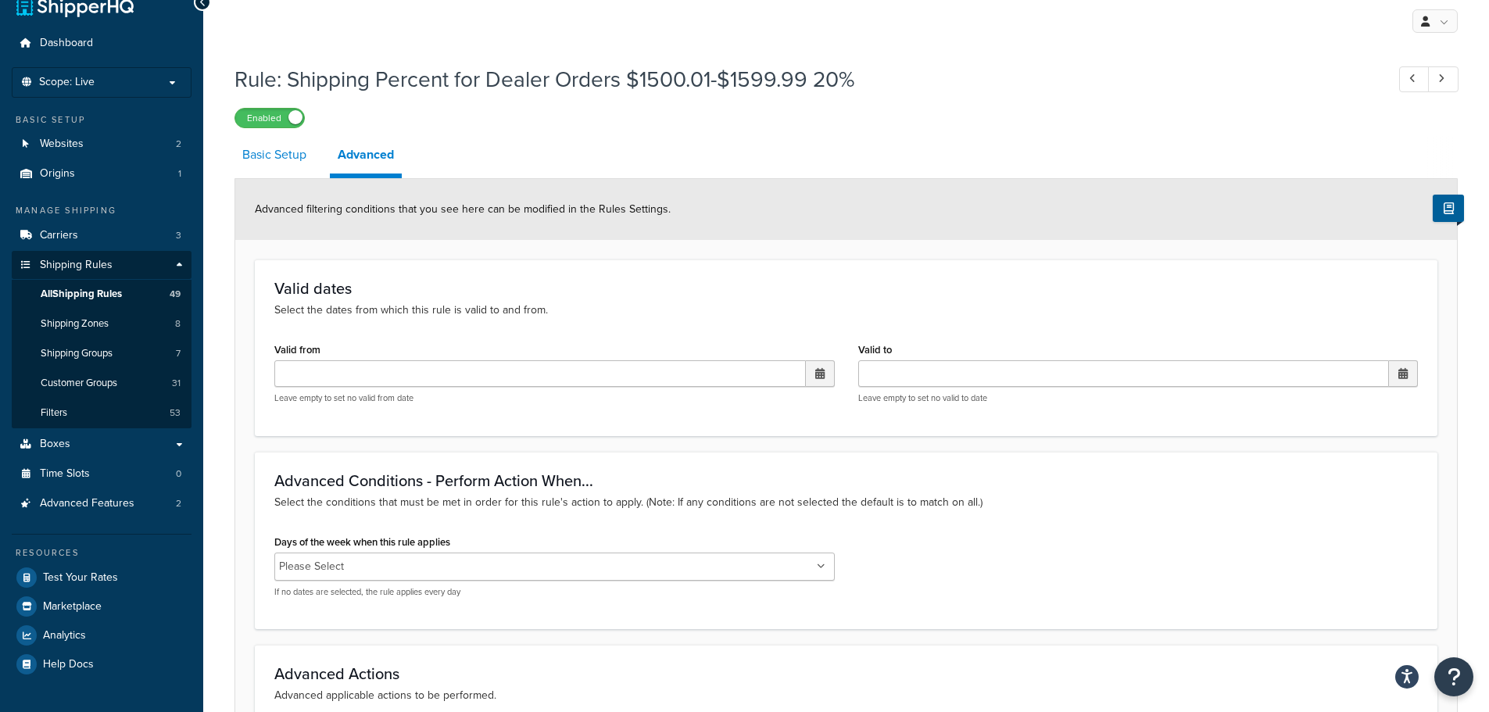
click at [286, 147] on link "Basic Setup" at bounding box center [274, 155] width 80 height 38
select select "PERCENTAGE"
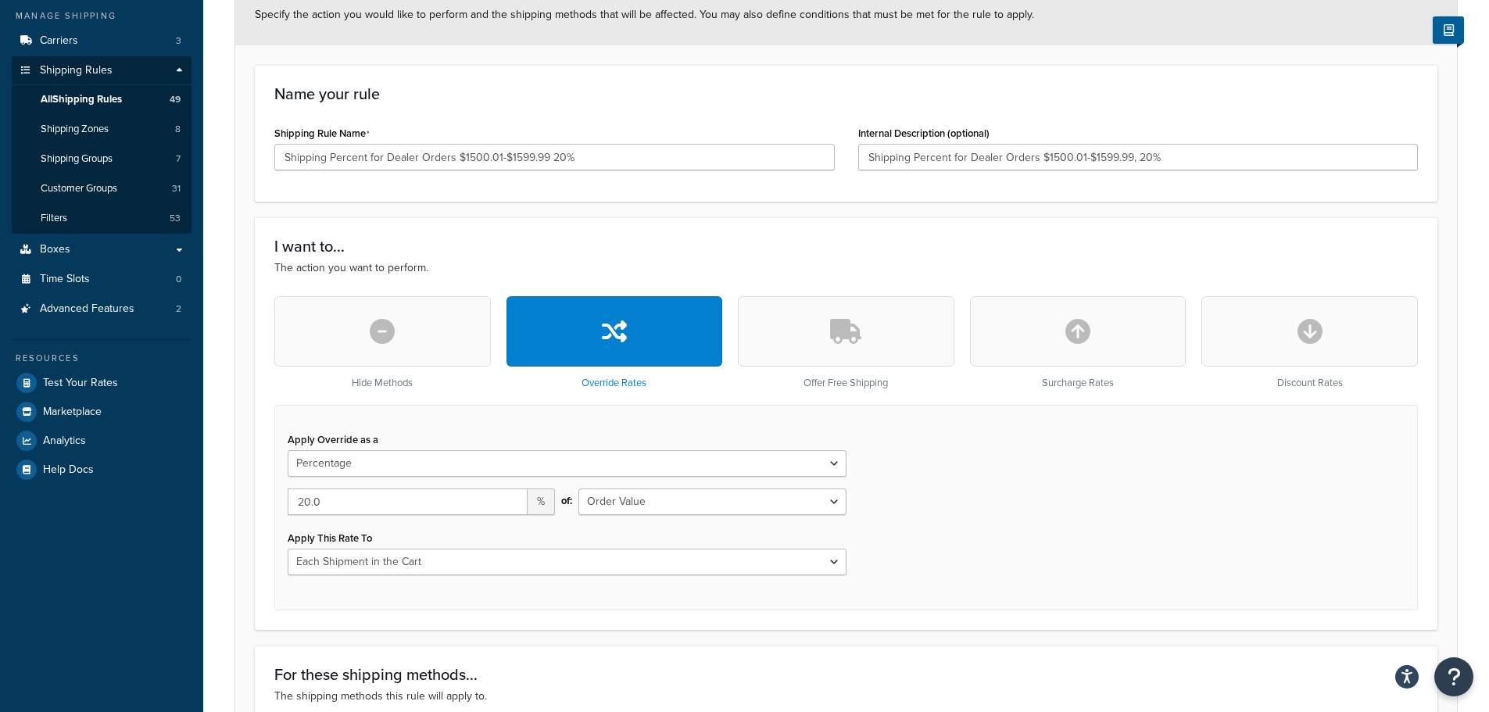
scroll to position [182, 0]
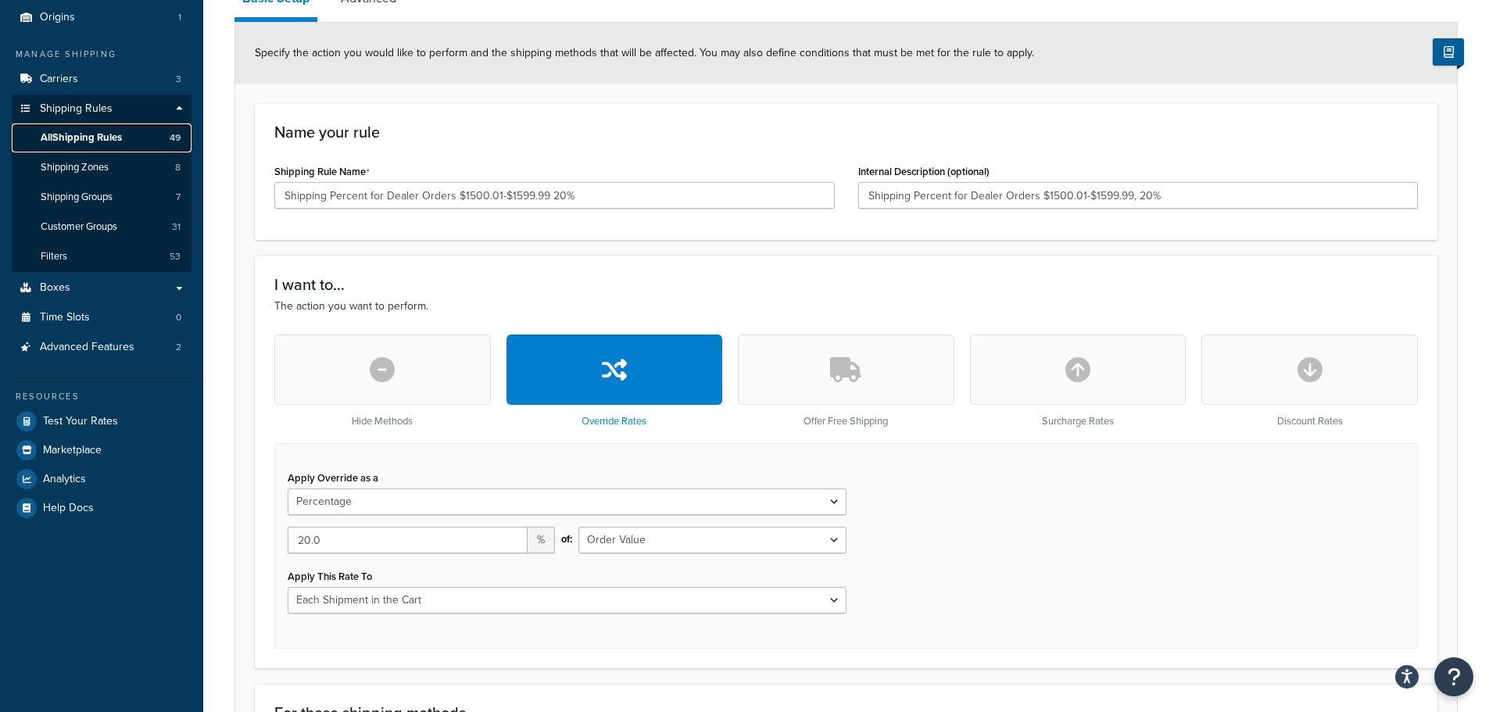
click at [93, 133] on span "All Shipping Rules" at bounding box center [81, 137] width 81 height 13
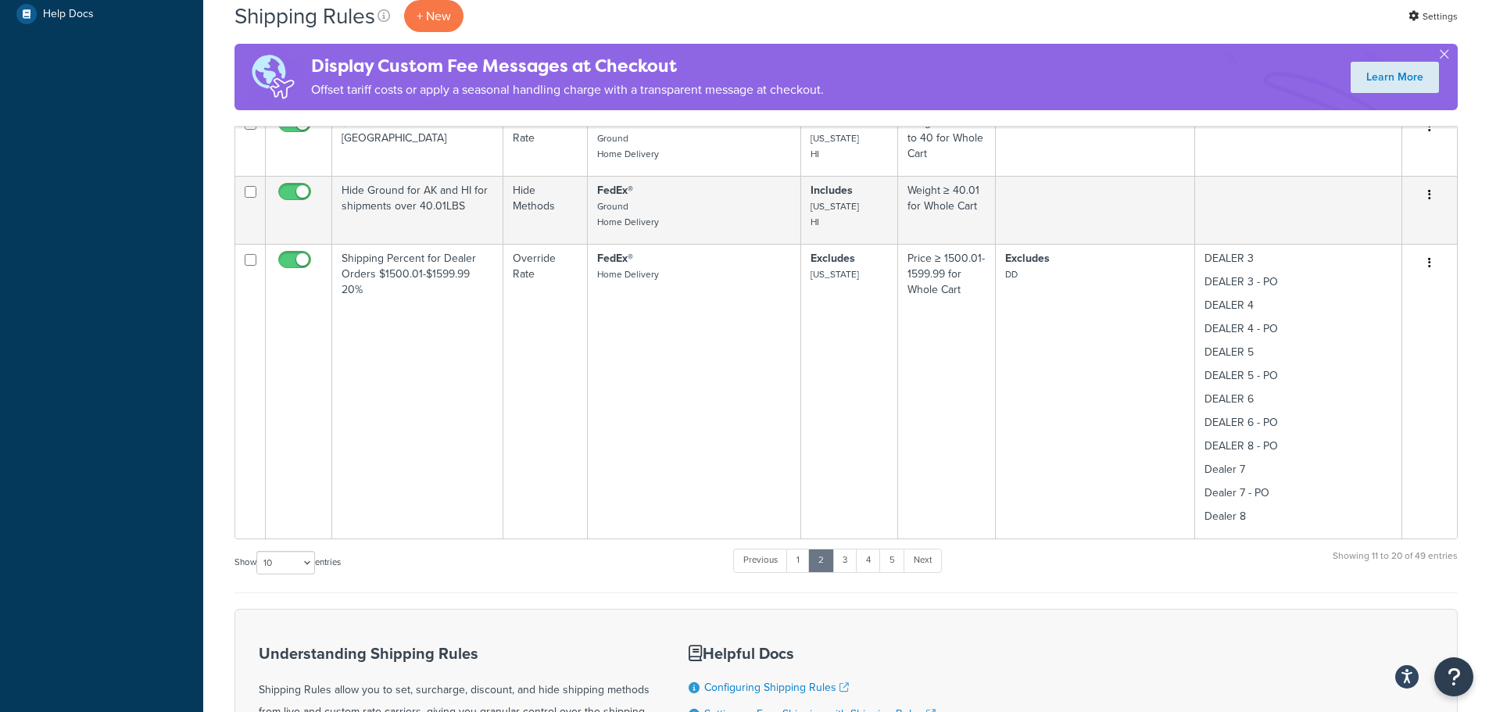
scroll to position [703, 0]
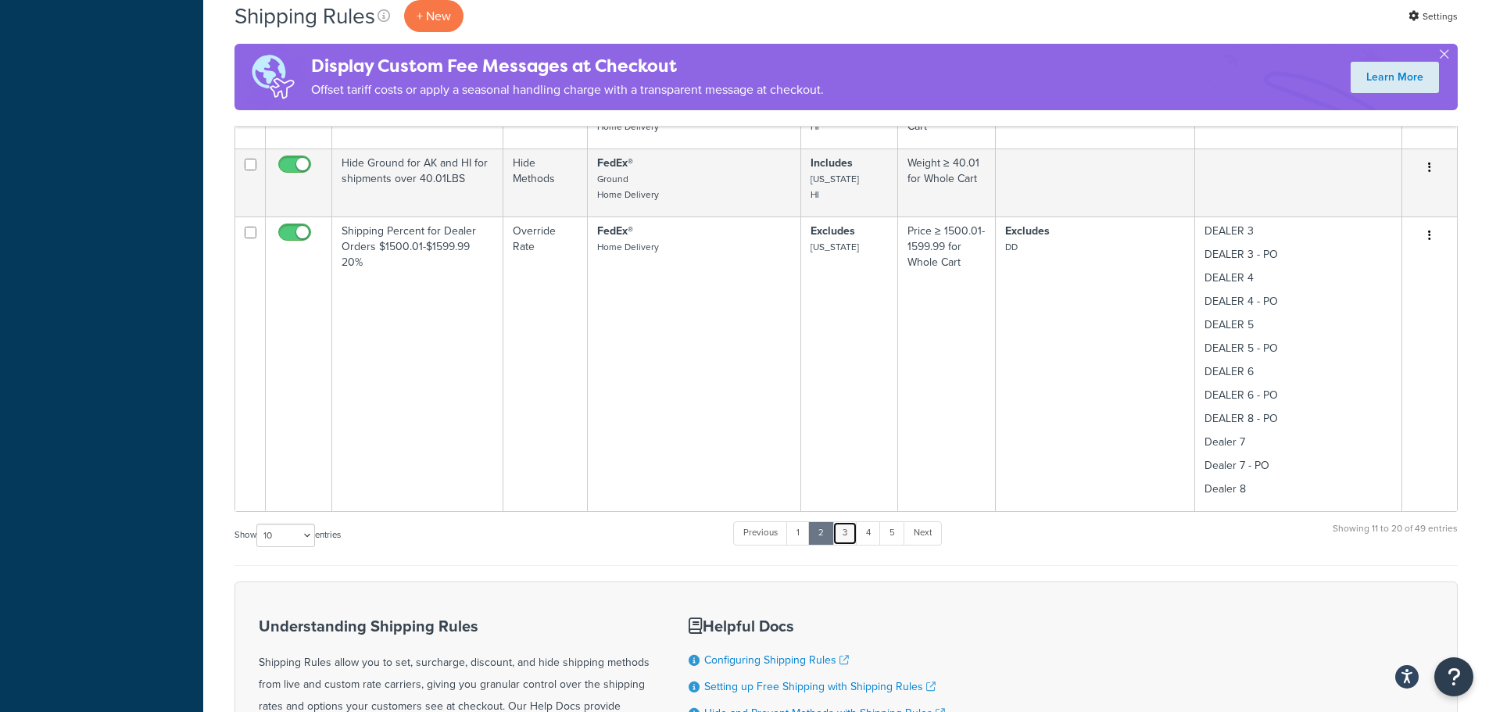
click at [846, 535] on link "3" at bounding box center [844, 532] width 25 height 23
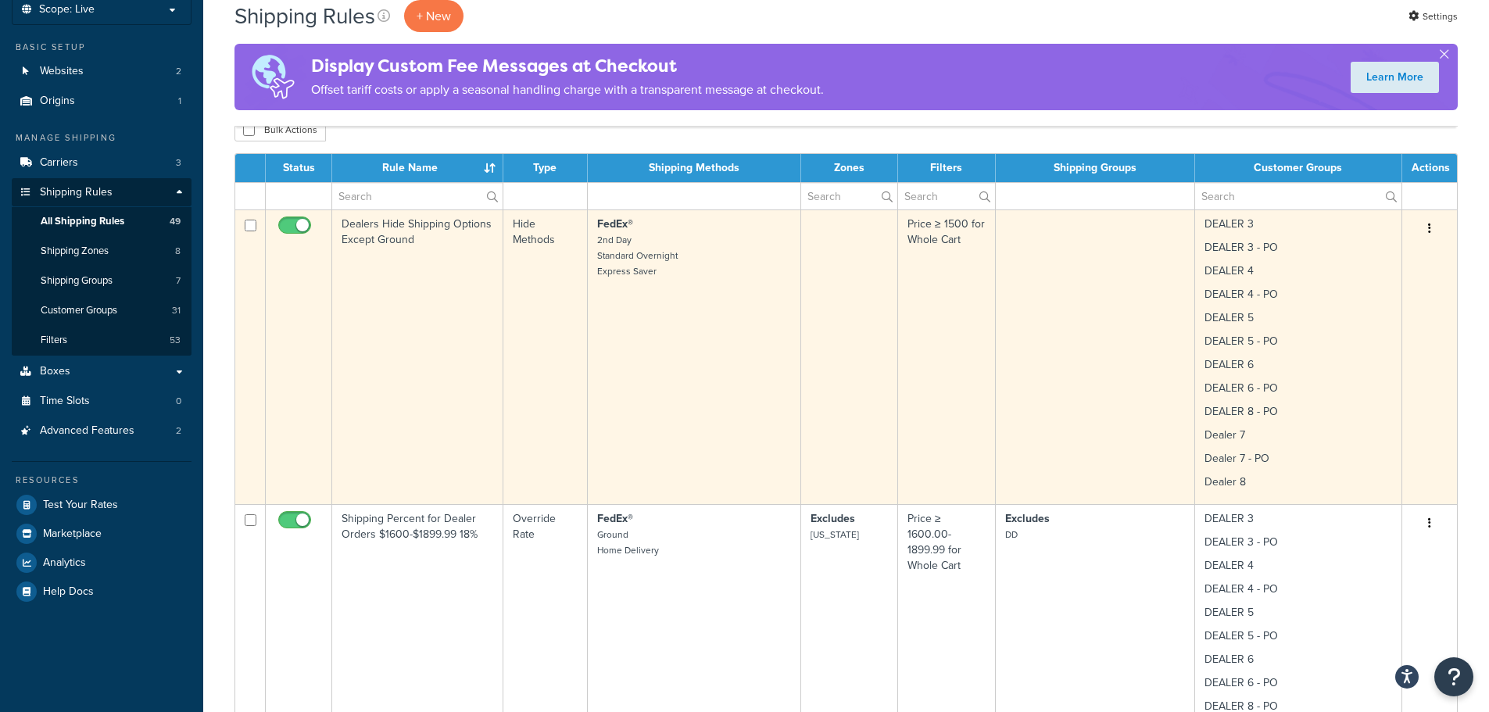
scroll to position [156, 0]
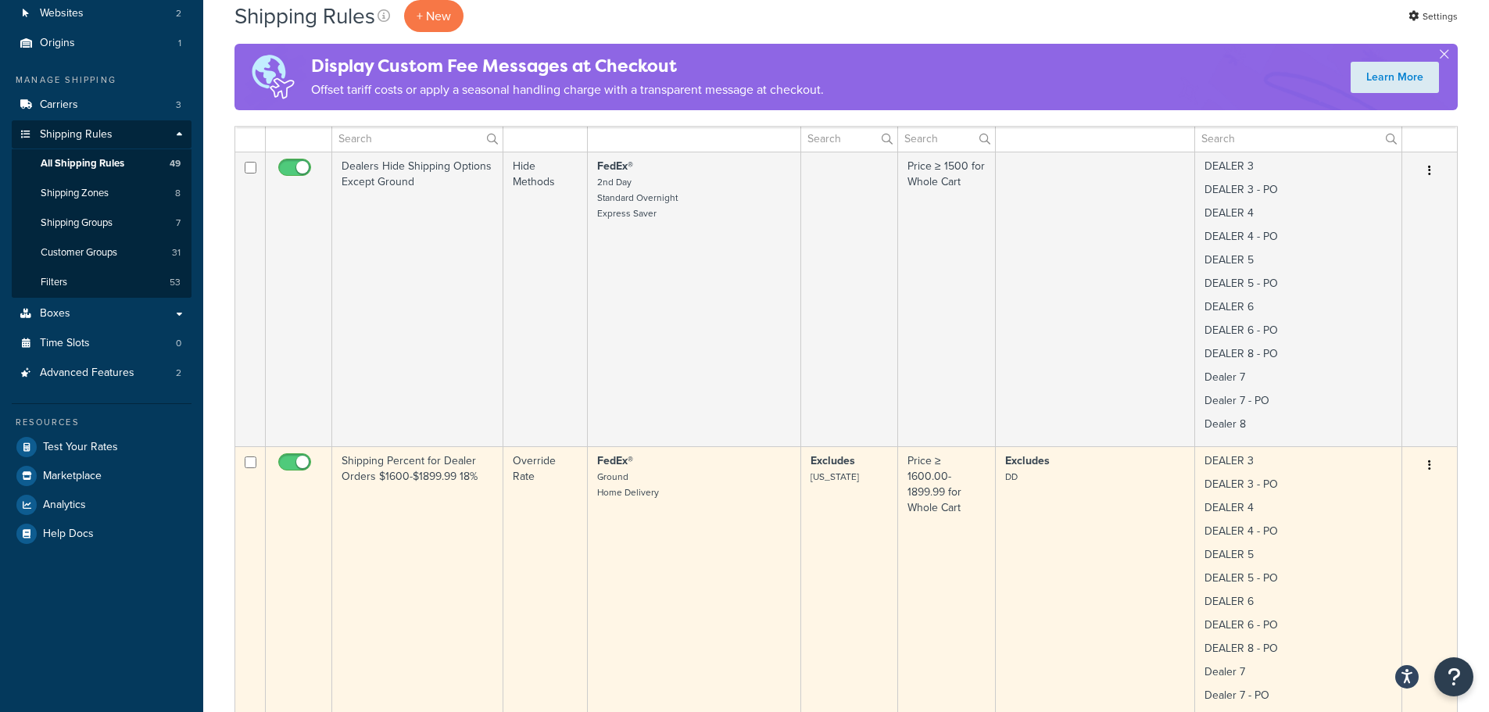
click at [419, 469] on td "Shipping Percent for Dealer Orders $1600-$1899.99 18%" at bounding box center [417, 593] width 171 height 295
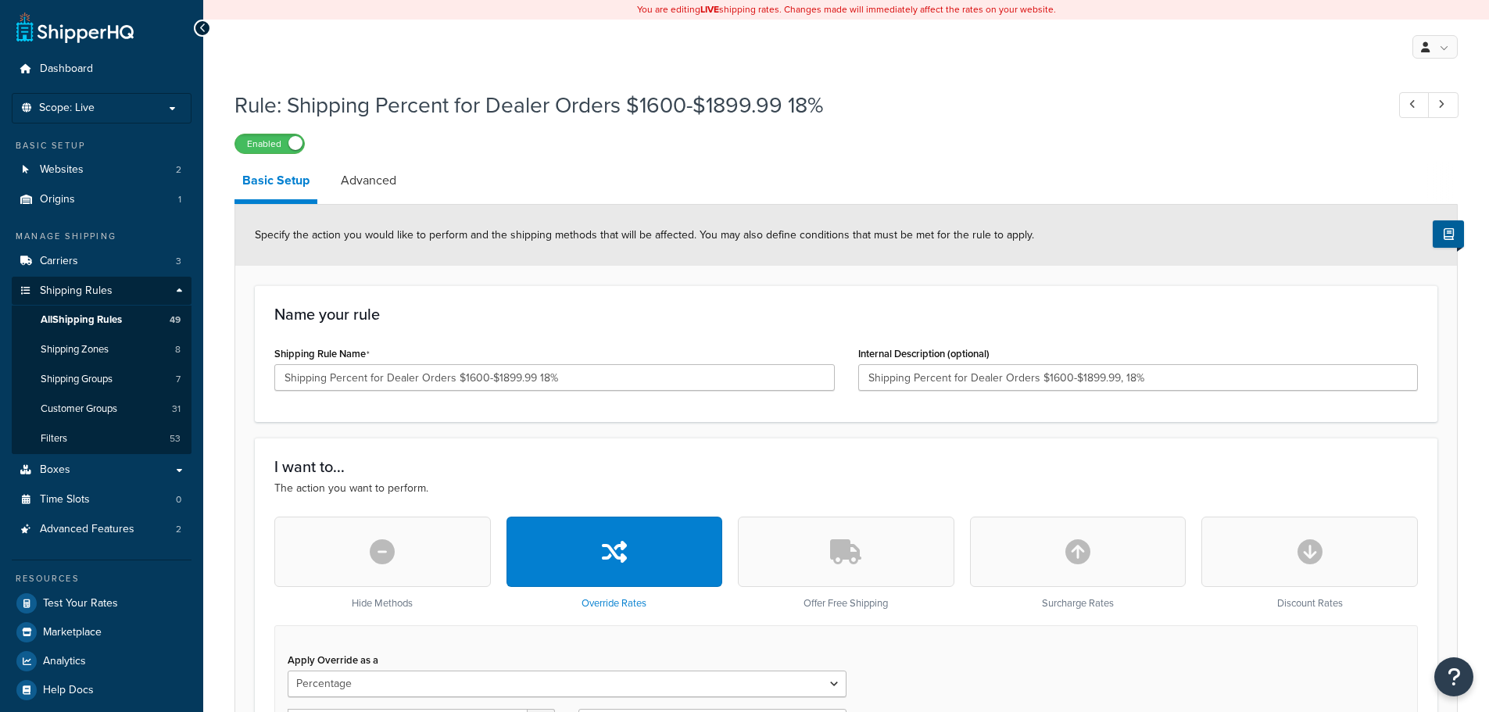
select select "PERCENTAGE"
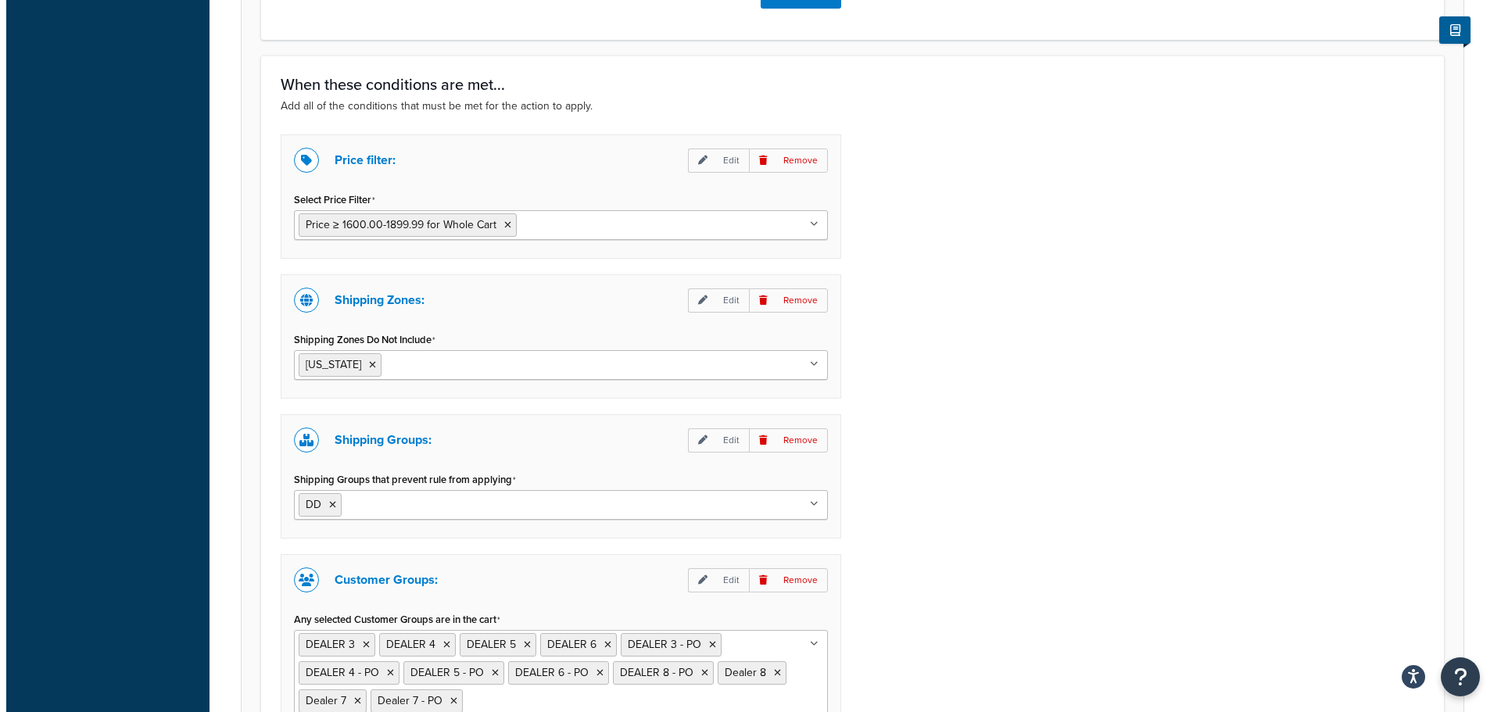
scroll to position [1094, 0]
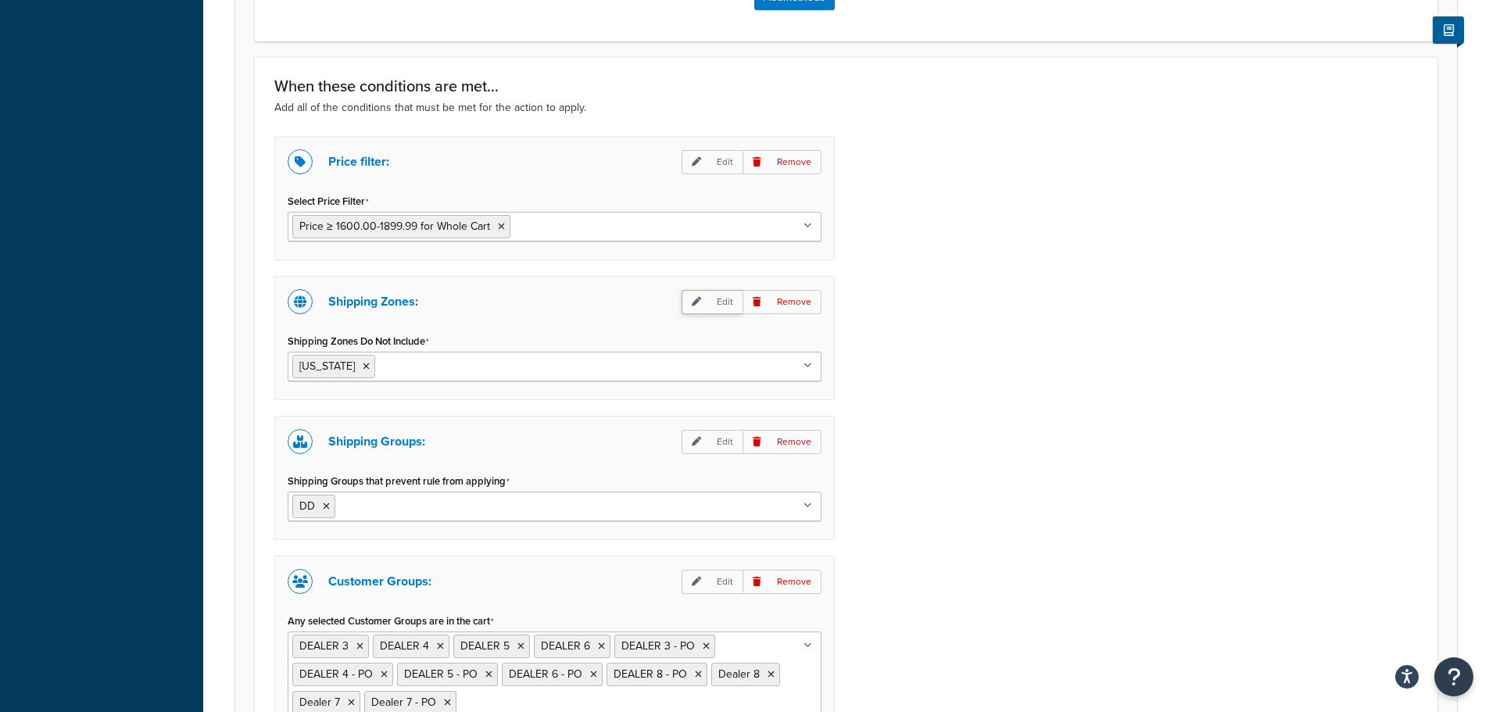
click at [714, 290] on p "Edit" at bounding box center [712, 302] width 61 height 24
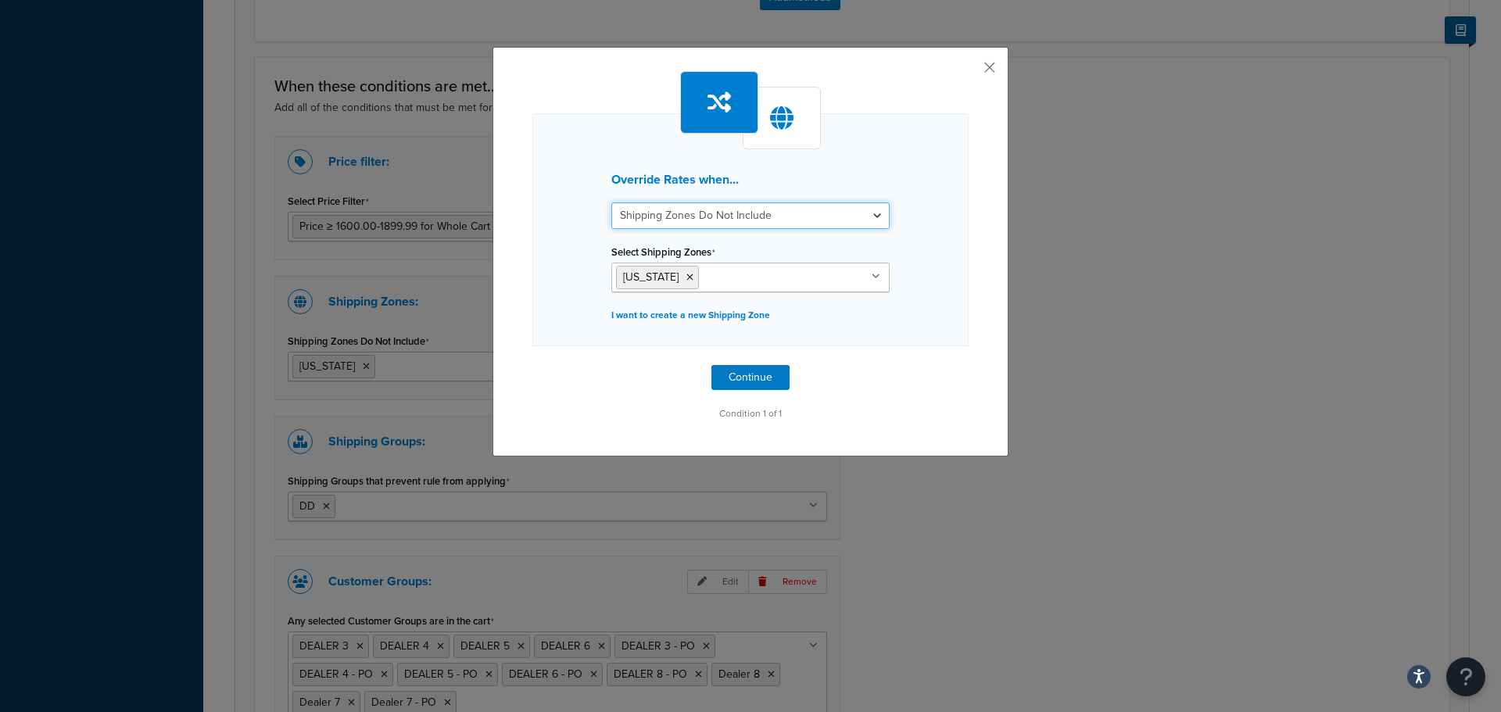
click at [797, 220] on select "Shipping Zones Include Shipping Zones Do Not Include" at bounding box center [750, 215] width 278 height 27
click at [942, 225] on div "Override Rates when... Shipping Zones Include Shipping Zones Do Not Include Sel…" at bounding box center [750, 229] width 436 height 233
click at [789, 127] on div at bounding box center [781, 118] width 78 height 63
click at [686, 277] on icon at bounding box center [689, 277] width 7 height 9
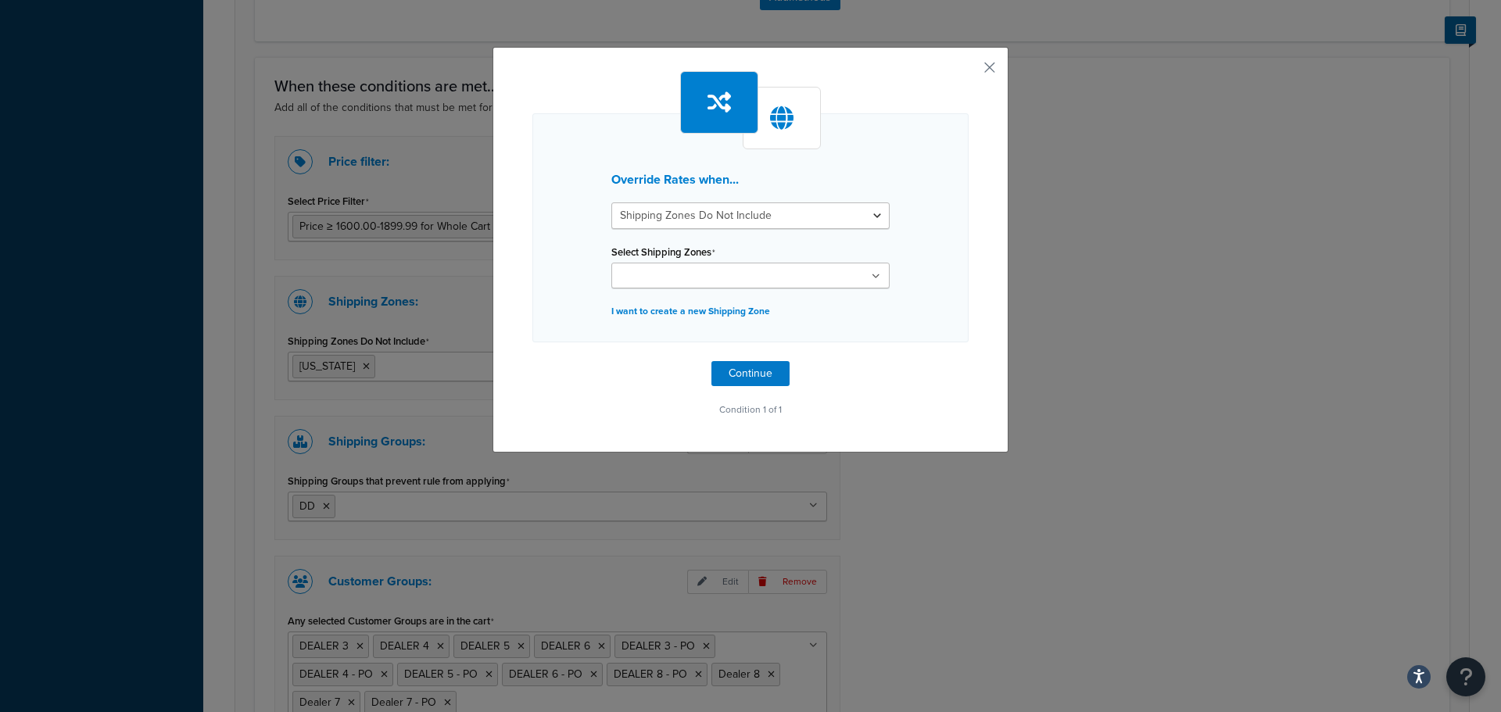
click at [946, 384] on div "Override Rates when... Shipping Zones Include Shipping Zones Do Not Include Sel…" at bounding box center [750, 245] width 436 height 349
click at [720, 215] on select "Shipping Zones Include Shipping Zones Do Not Include" at bounding box center [750, 215] width 278 height 27
select select "include"
click at [611, 202] on select "Shipping Zones Include Shipping Zones Do Not Include" at bounding box center [750, 215] width 278 height 27
click at [721, 277] on input "Select Shipping Zones" at bounding box center [685, 276] width 138 height 17
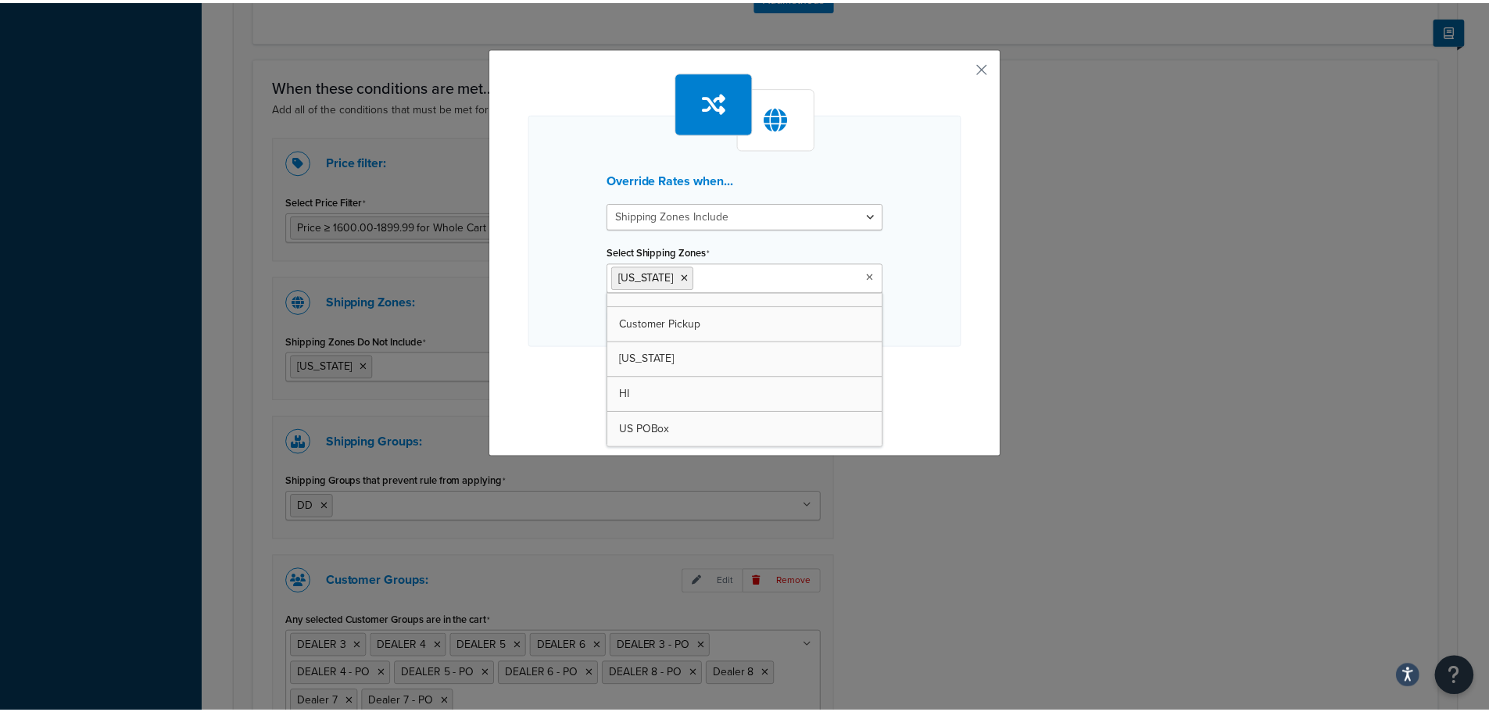
scroll to position [91, 0]
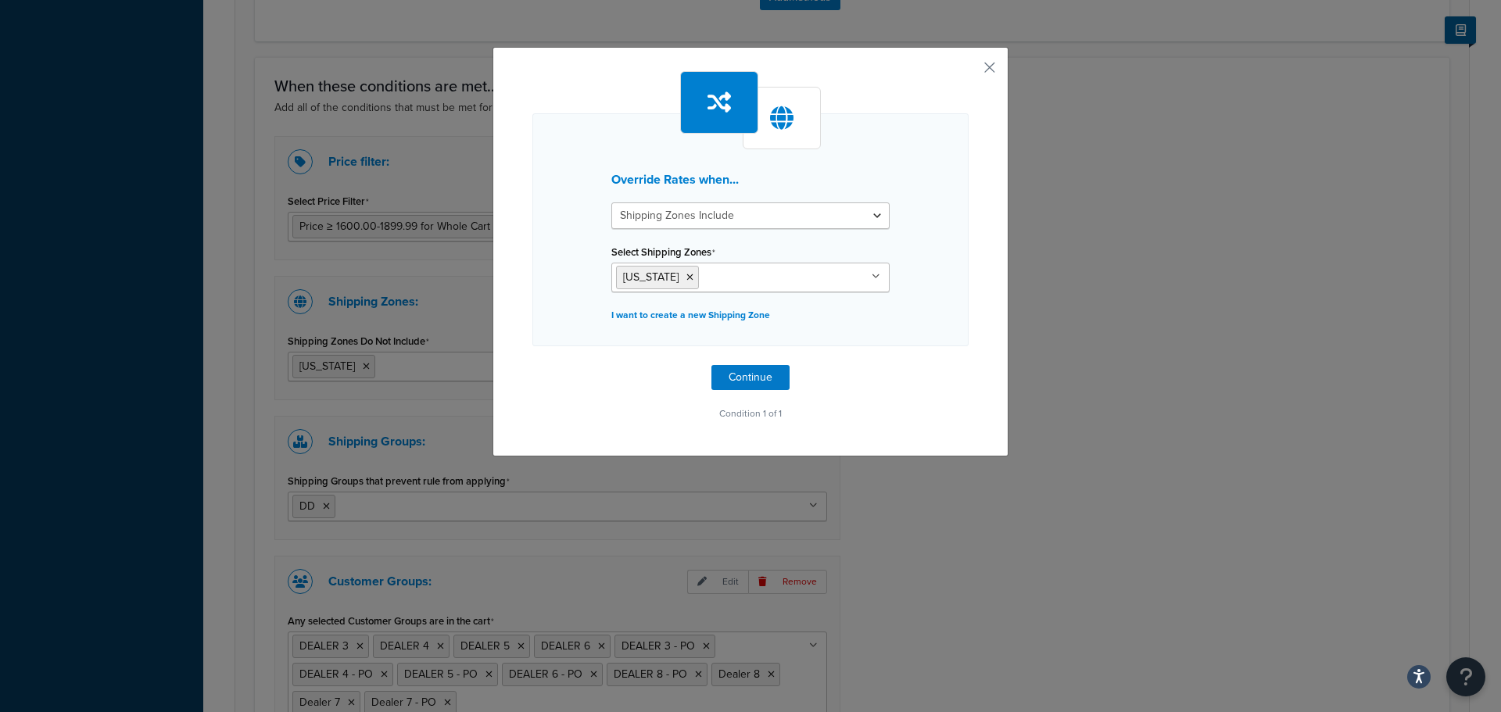
click at [932, 392] on div "Override Rates when... Shipping Zones Include Shipping Zones Do Not Include Sel…" at bounding box center [750, 247] width 436 height 353
click at [994, 69] on div "Override Rates when... Shipping Zones Include Shipping Zones Do Not Include Sel…" at bounding box center [750, 252] width 516 height 410
click at [968, 71] on button "button" at bounding box center [966, 73] width 4 height 4
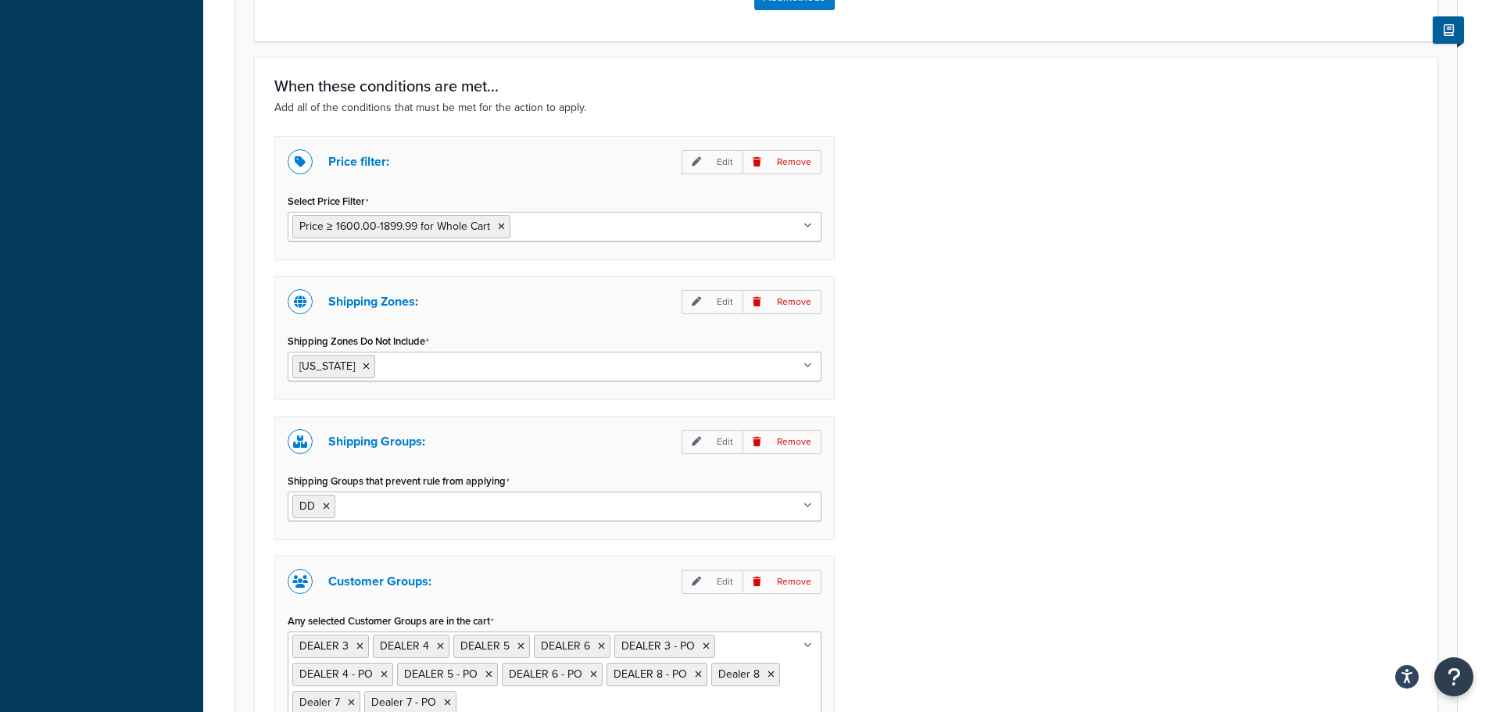
click at [1186, 253] on div "Price filter: Edit Remove Select Price Filter Price ≥ 1600.00-1899.99 for Whole…" at bounding box center [846, 456] width 1167 height 641
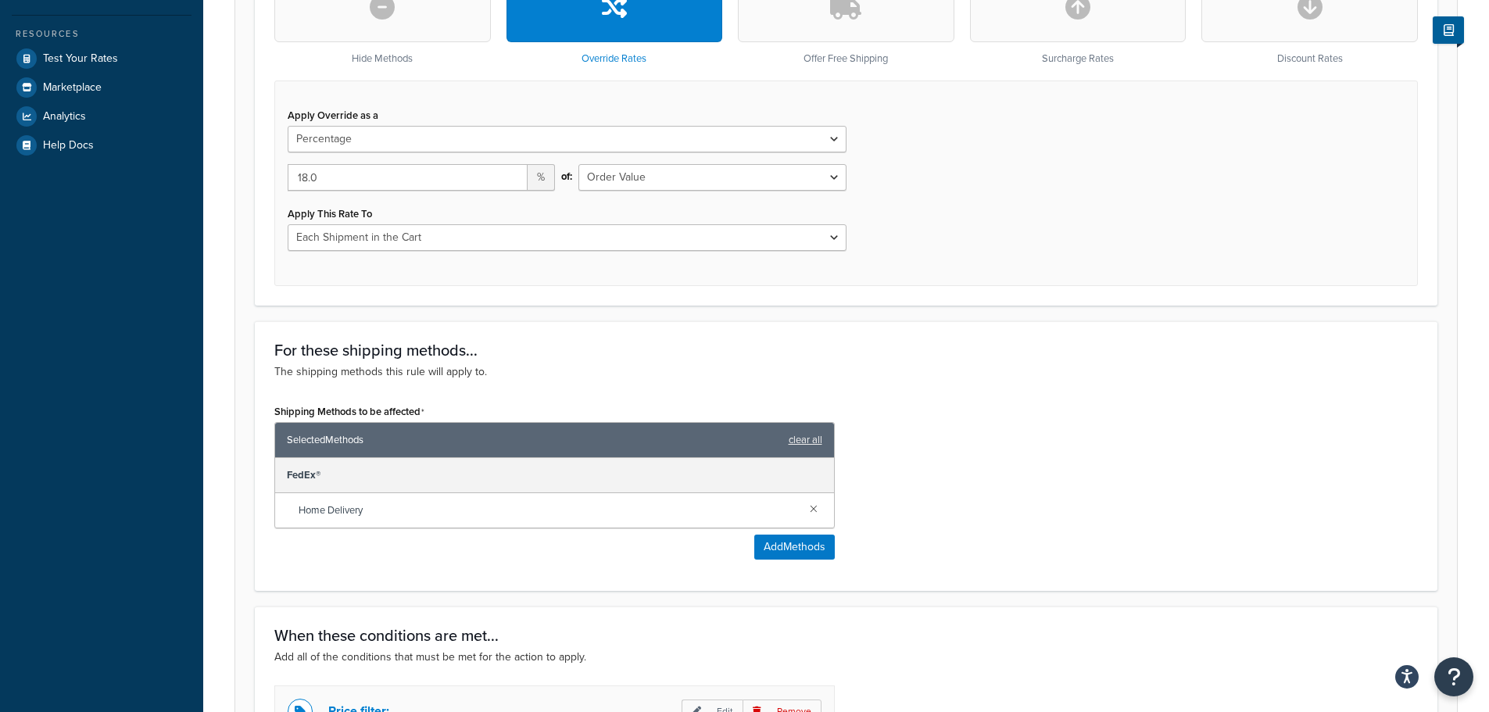
scroll to position [391, 0]
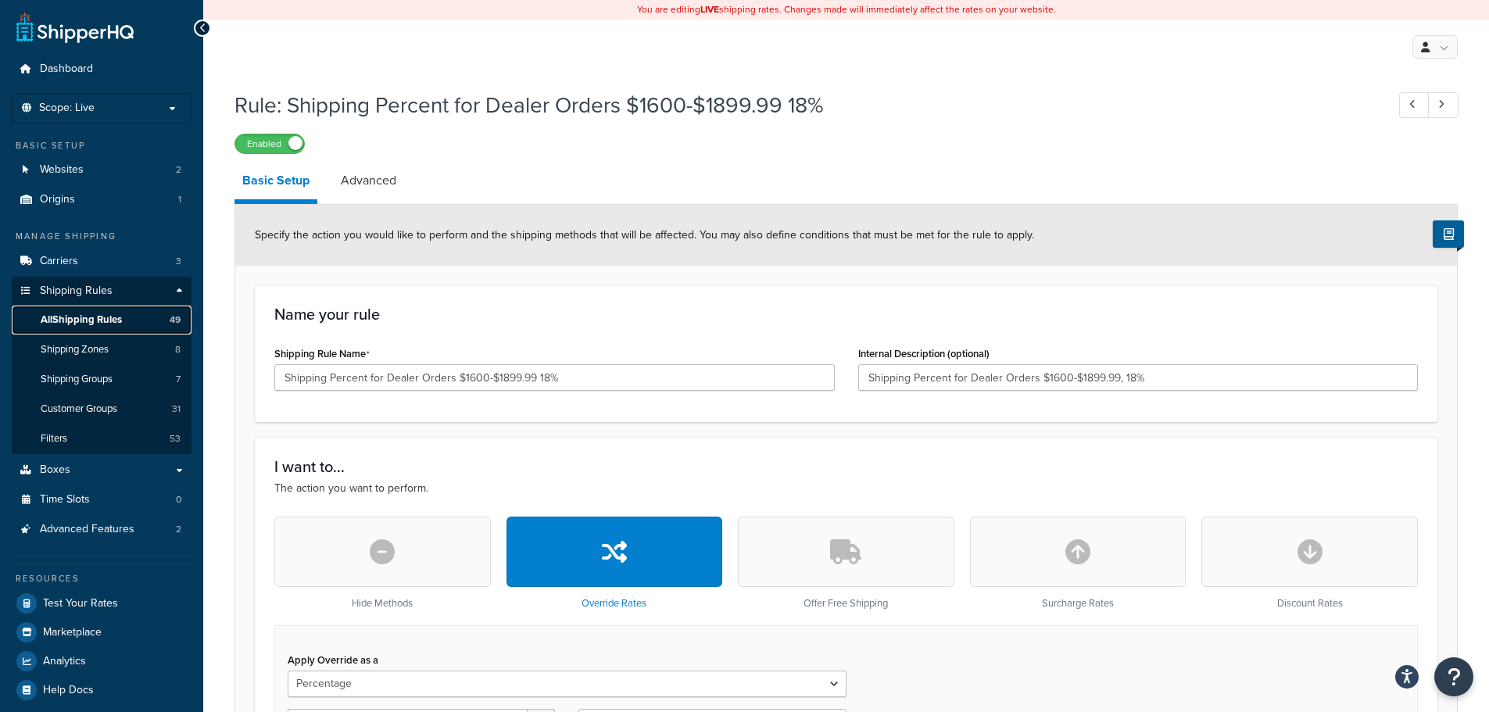
click at [88, 327] on link "All Shipping Rules 49" at bounding box center [102, 320] width 180 height 29
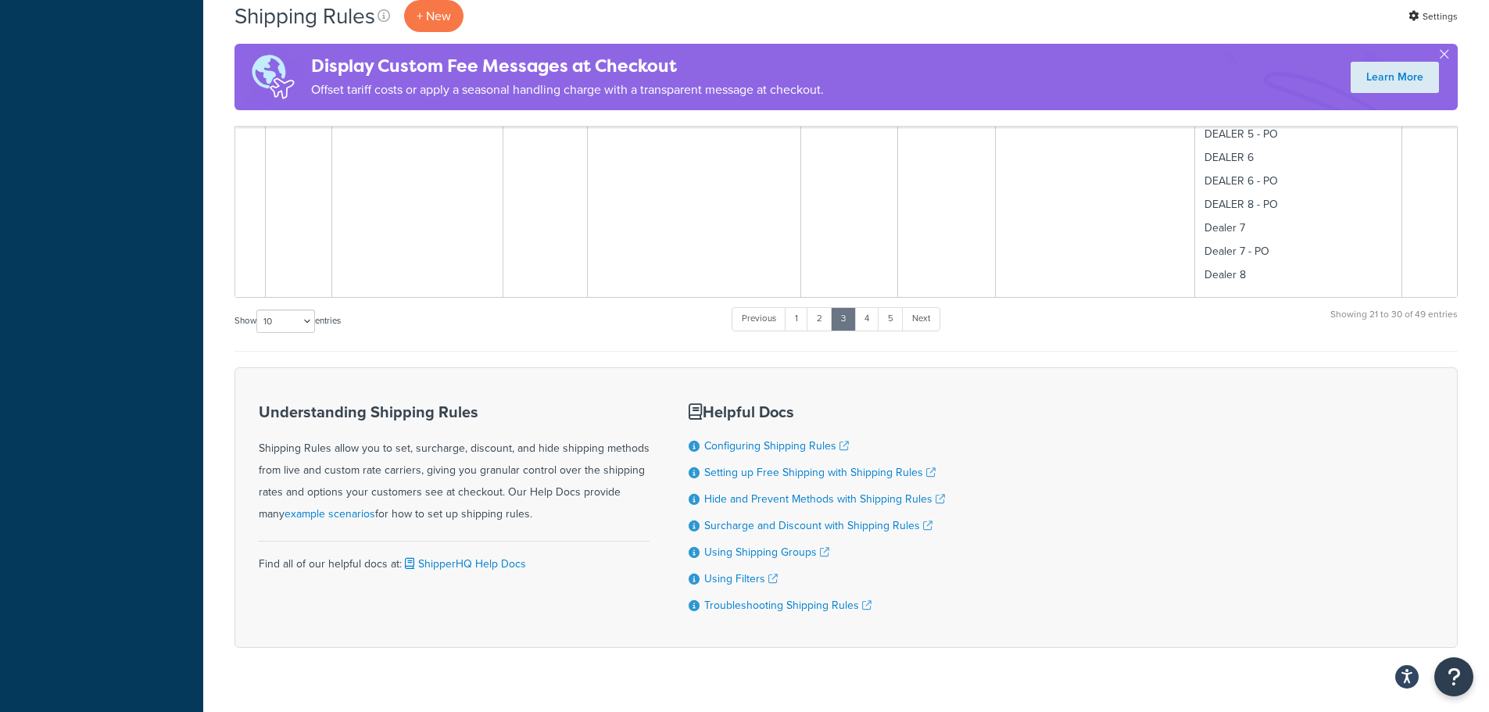
scroll to position [2987, 0]
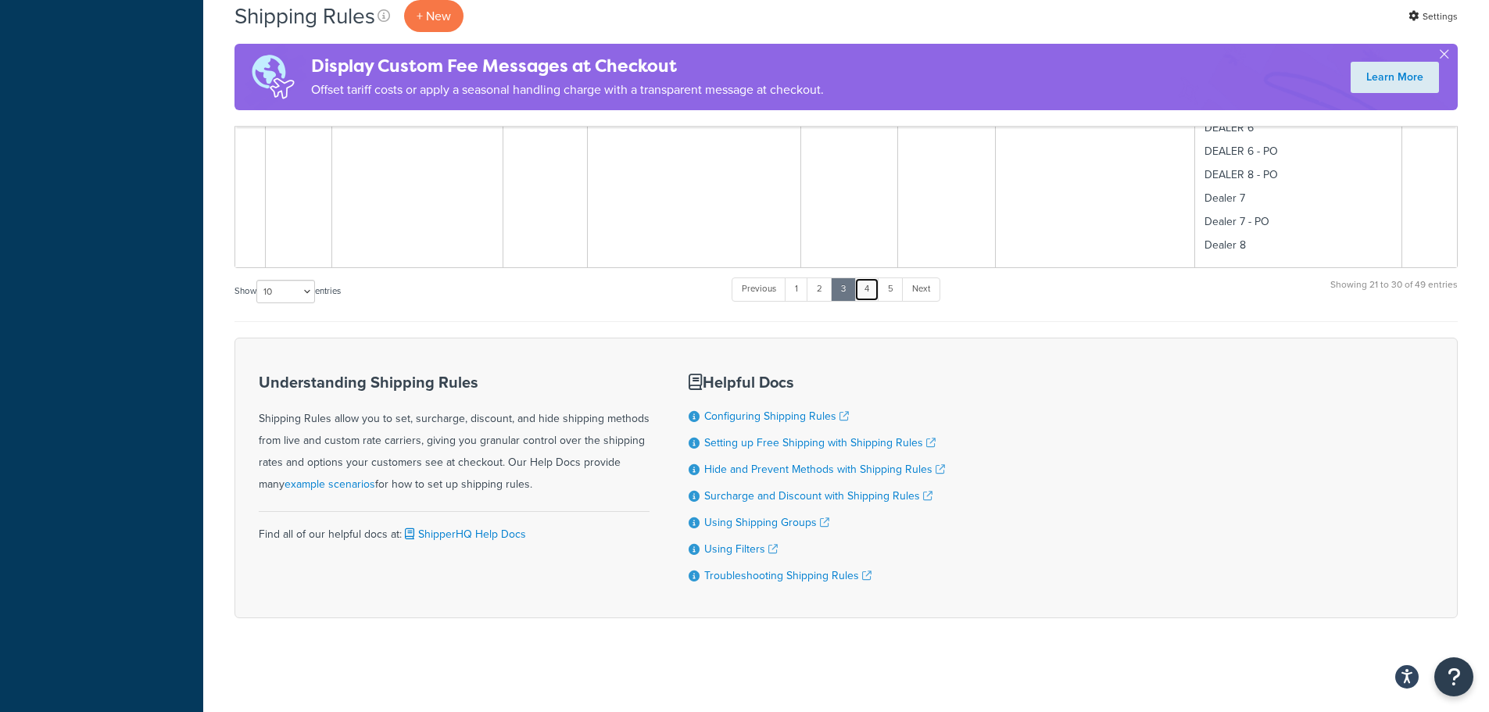
click at [871, 292] on link "4" at bounding box center [866, 288] width 25 height 23
click at [892, 295] on link "5" at bounding box center [891, 288] width 26 height 23
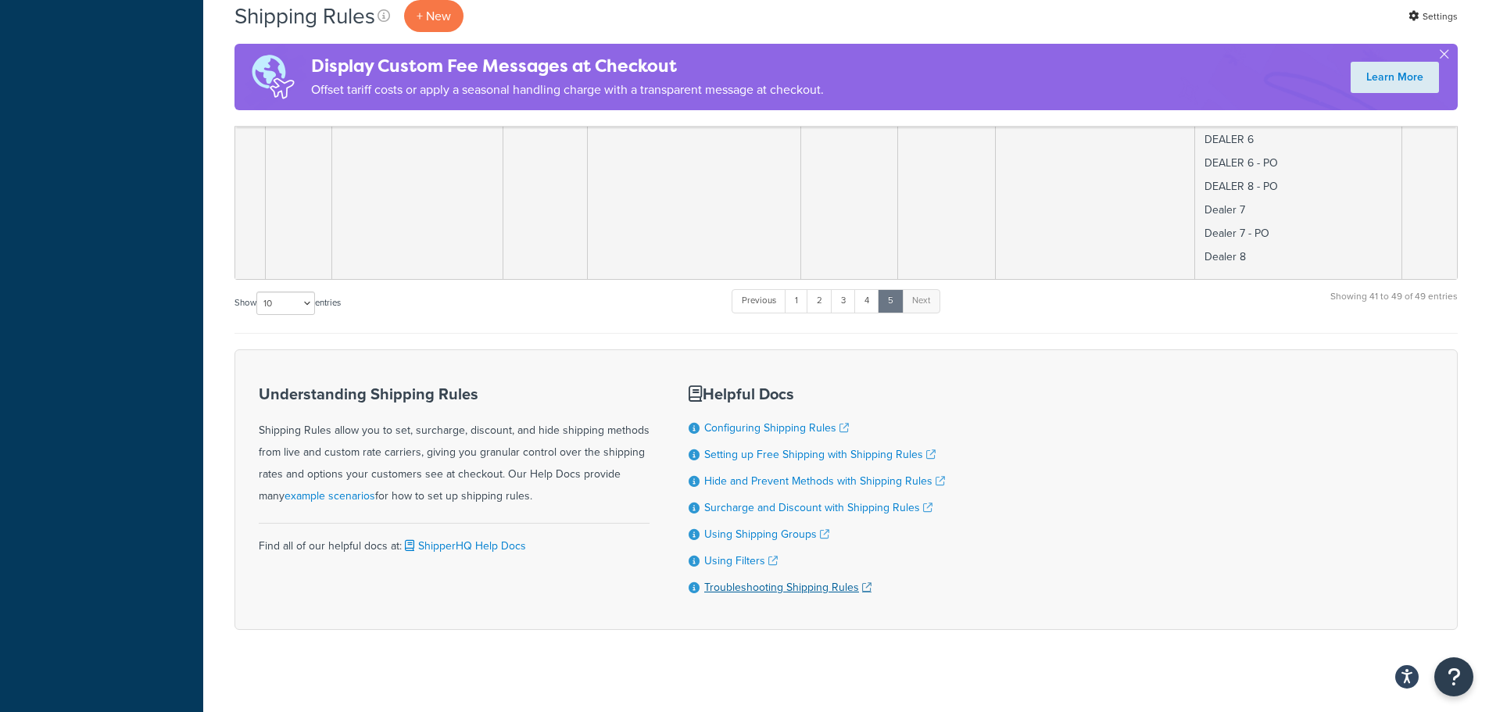
scroll to position [2693, 0]
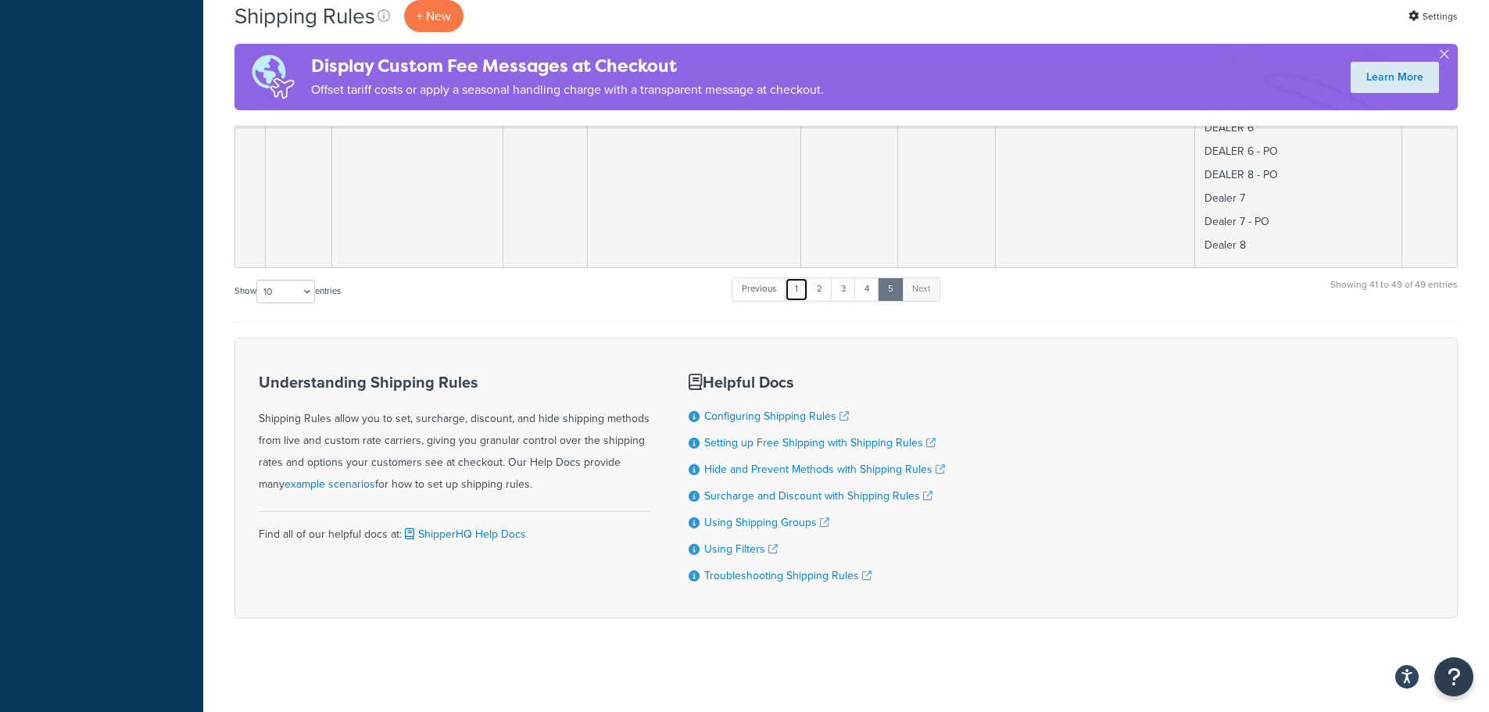
click at [800, 288] on link "1" at bounding box center [796, 288] width 23 height 23
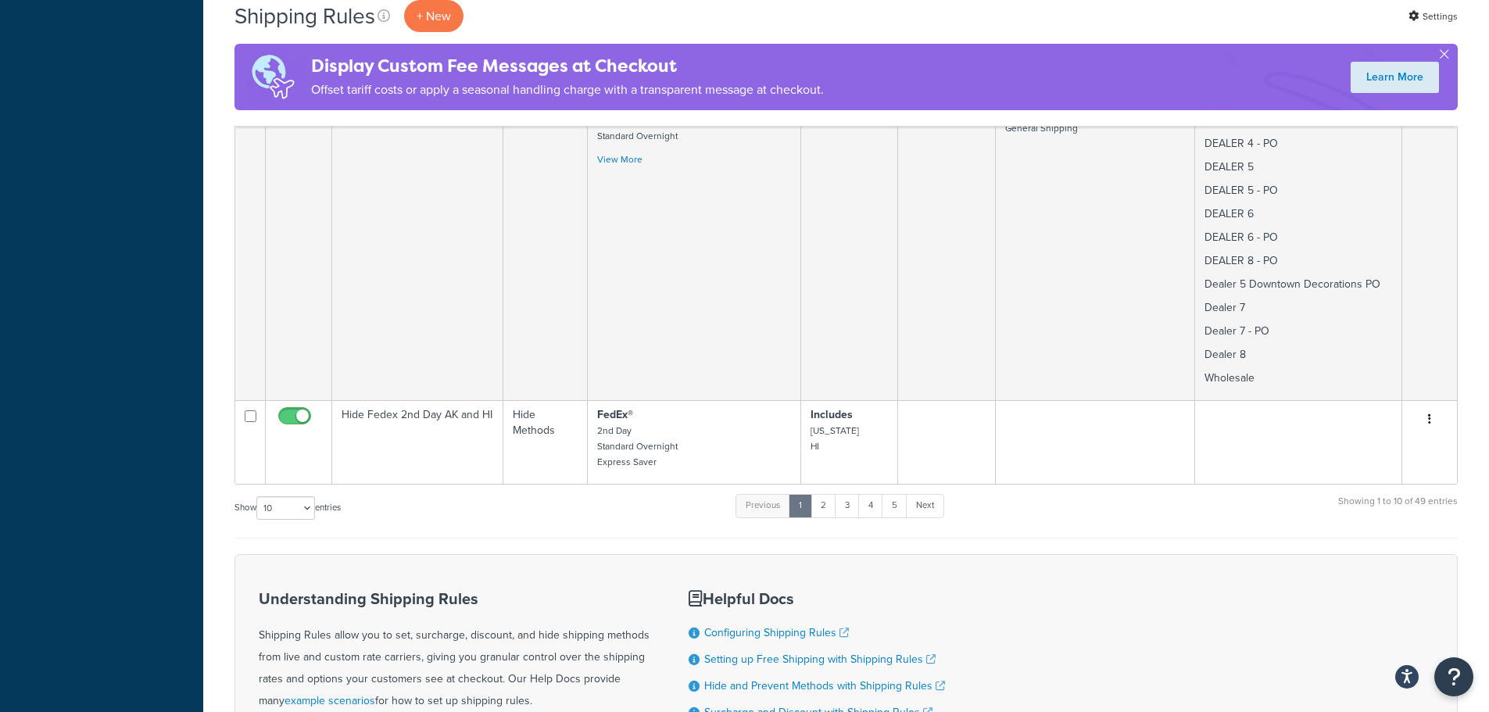
scroll to position [2501, 0]
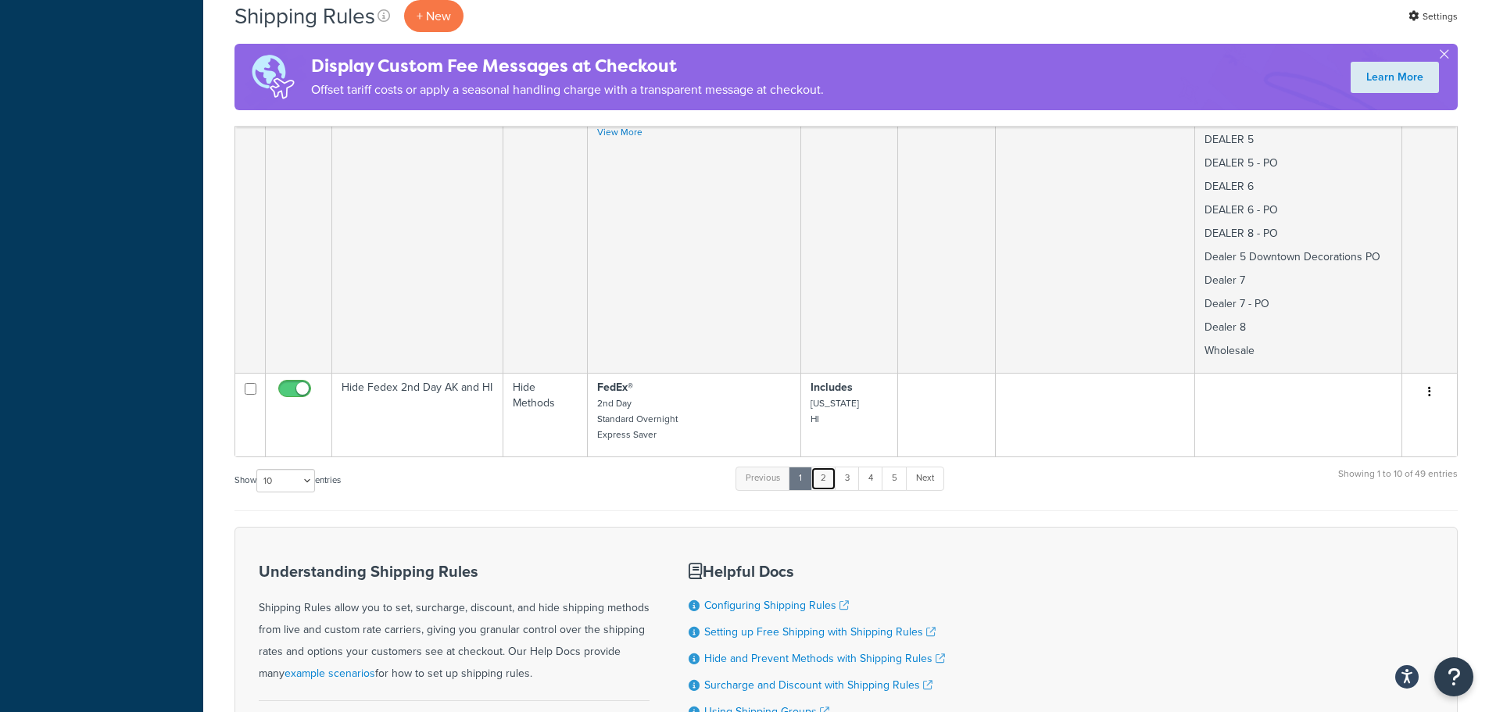
click at [825, 467] on link "2" at bounding box center [823, 478] width 26 height 23
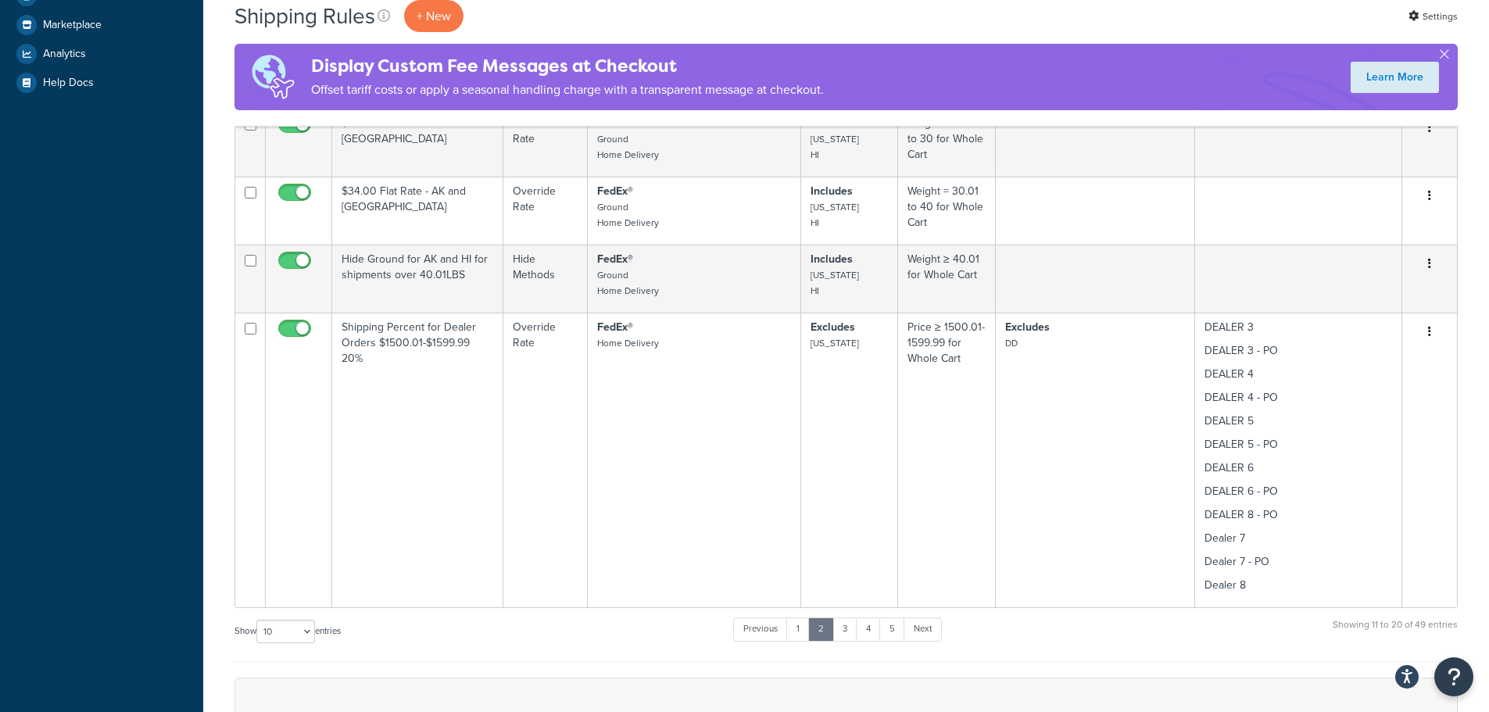
scroll to position [625, 0]
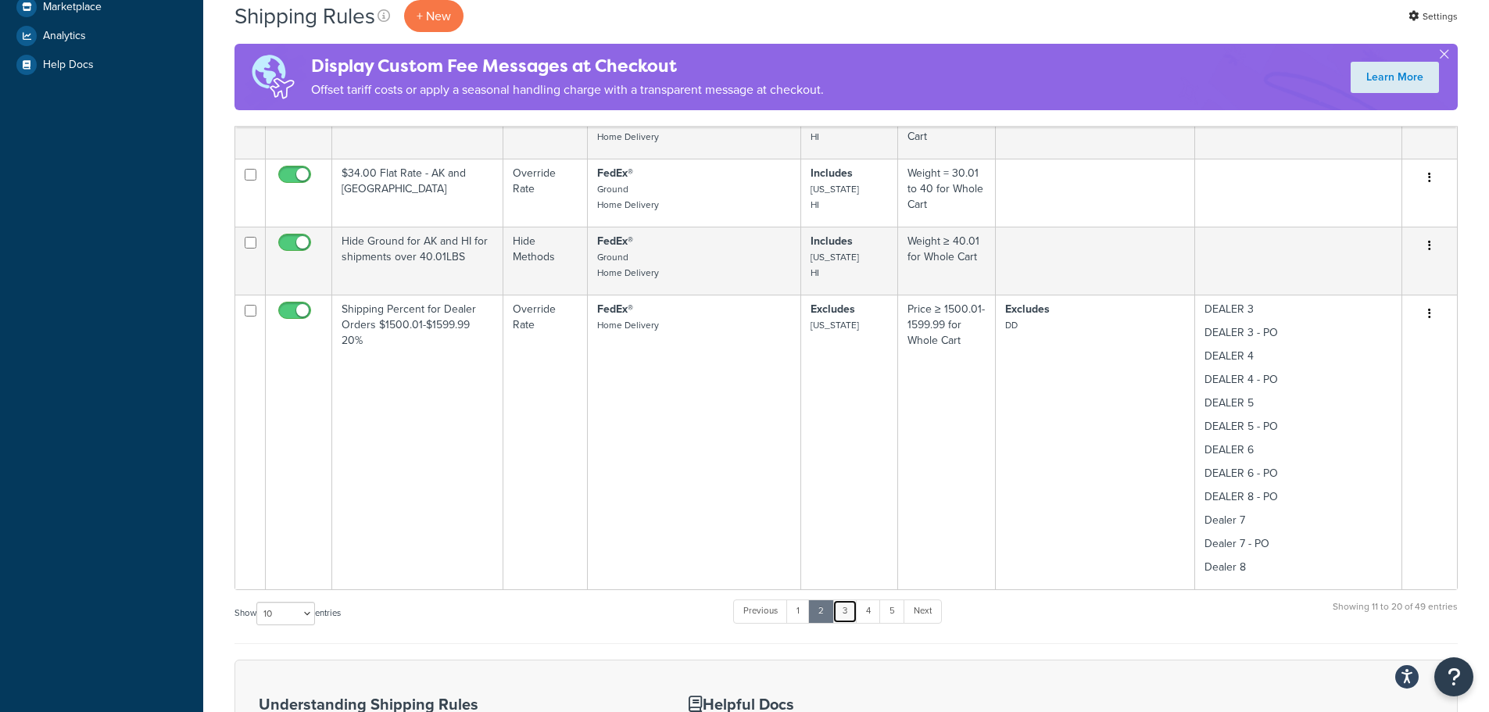
click at [850, 616] on link "3" at bounding box center [844, 610] width 25 height 23
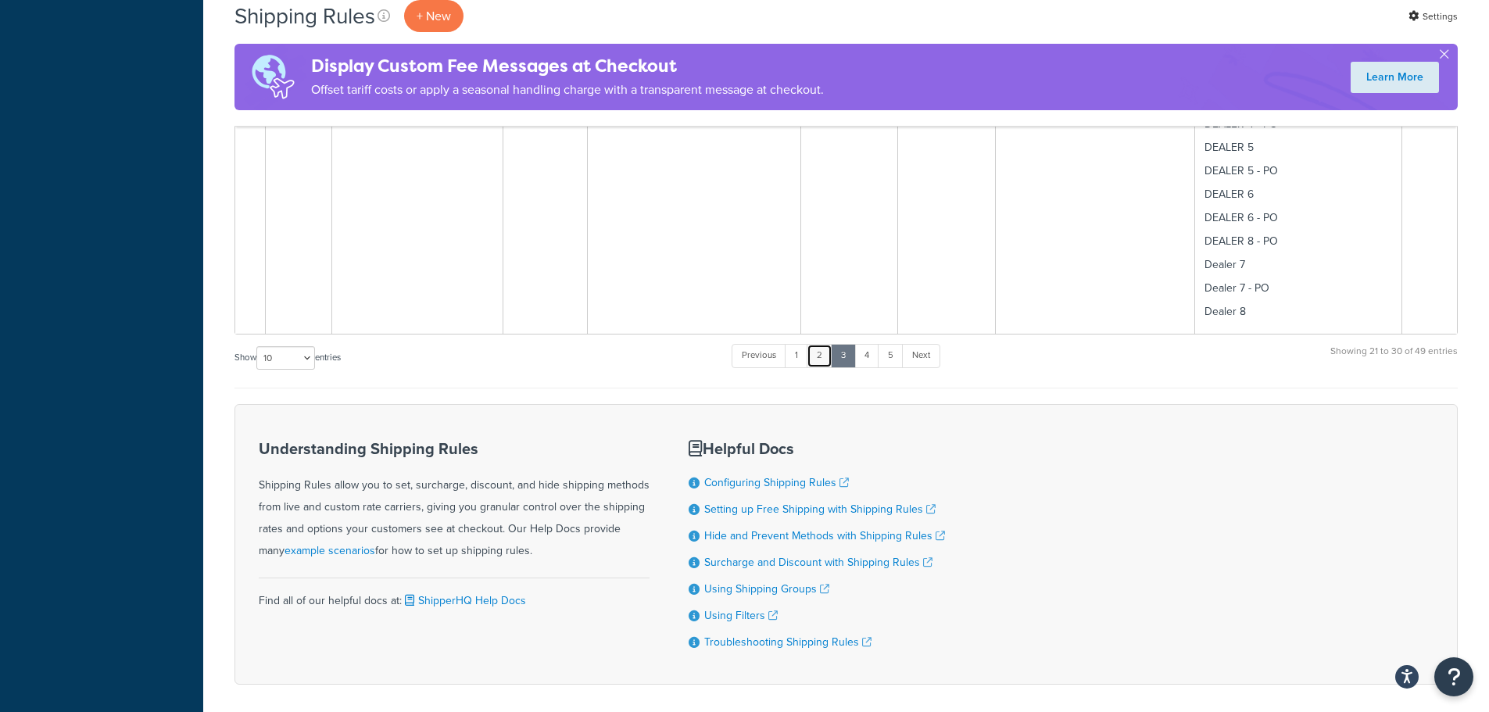
click at [825, 361] on link "2" at bounding box center [820, 355] width 26 height 23
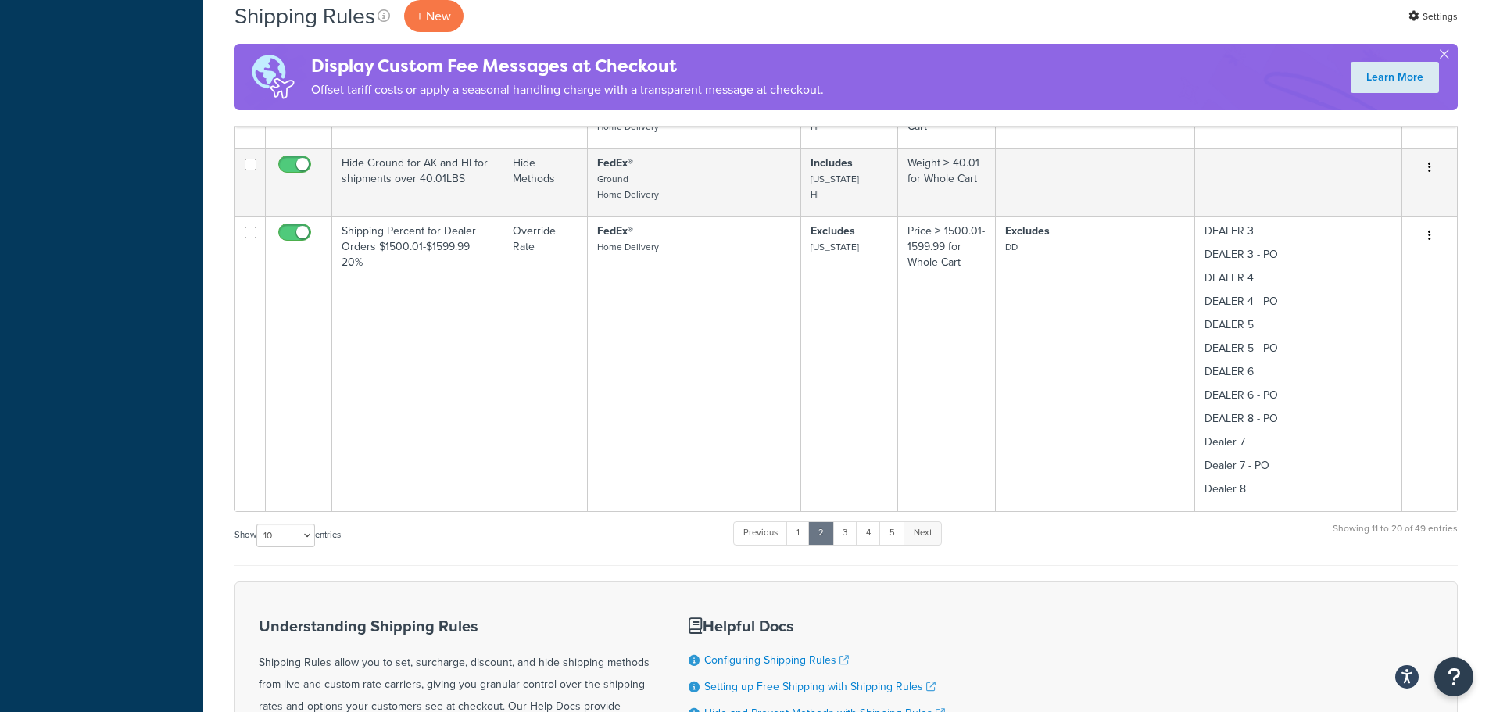
scroll to position [713, 0]
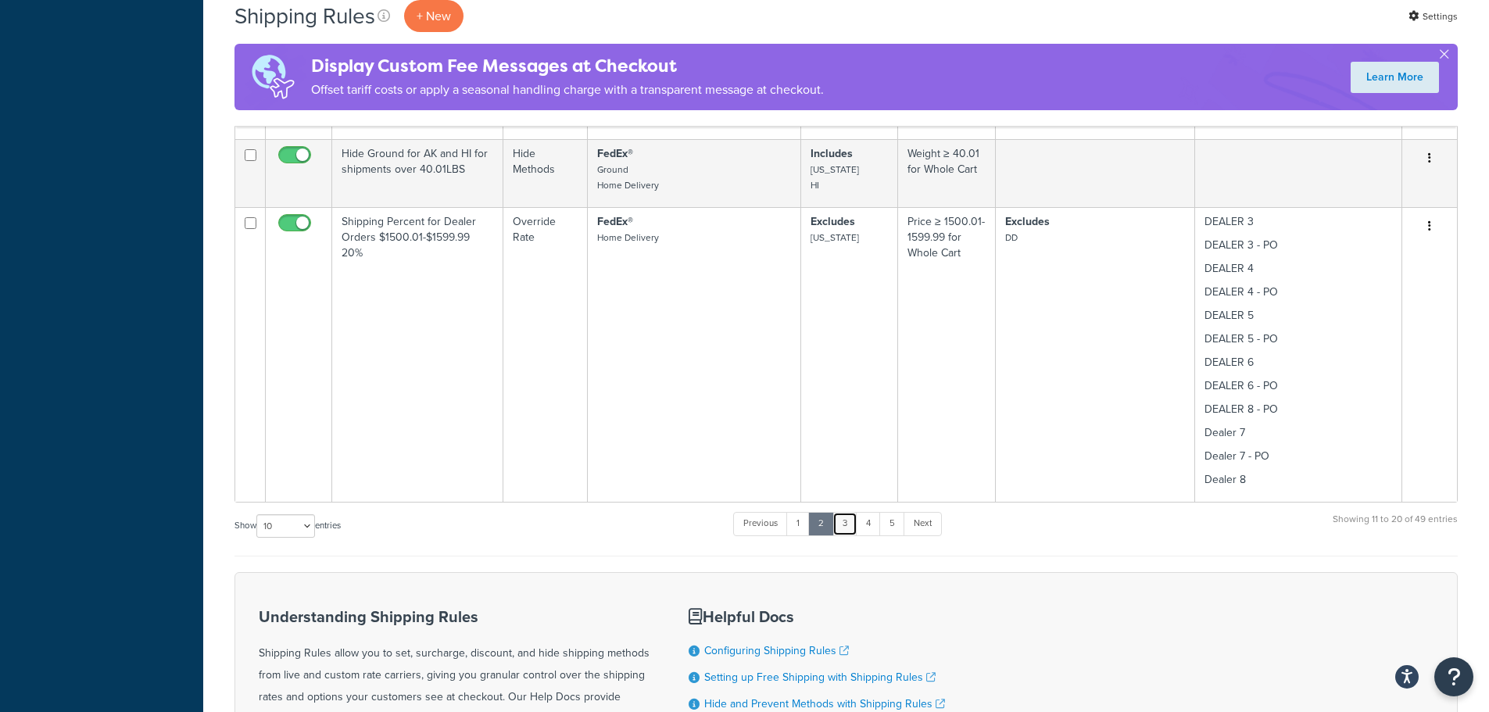
click at [847, 521] on link "3" at bounding box center [844, 523] width 25 height 23
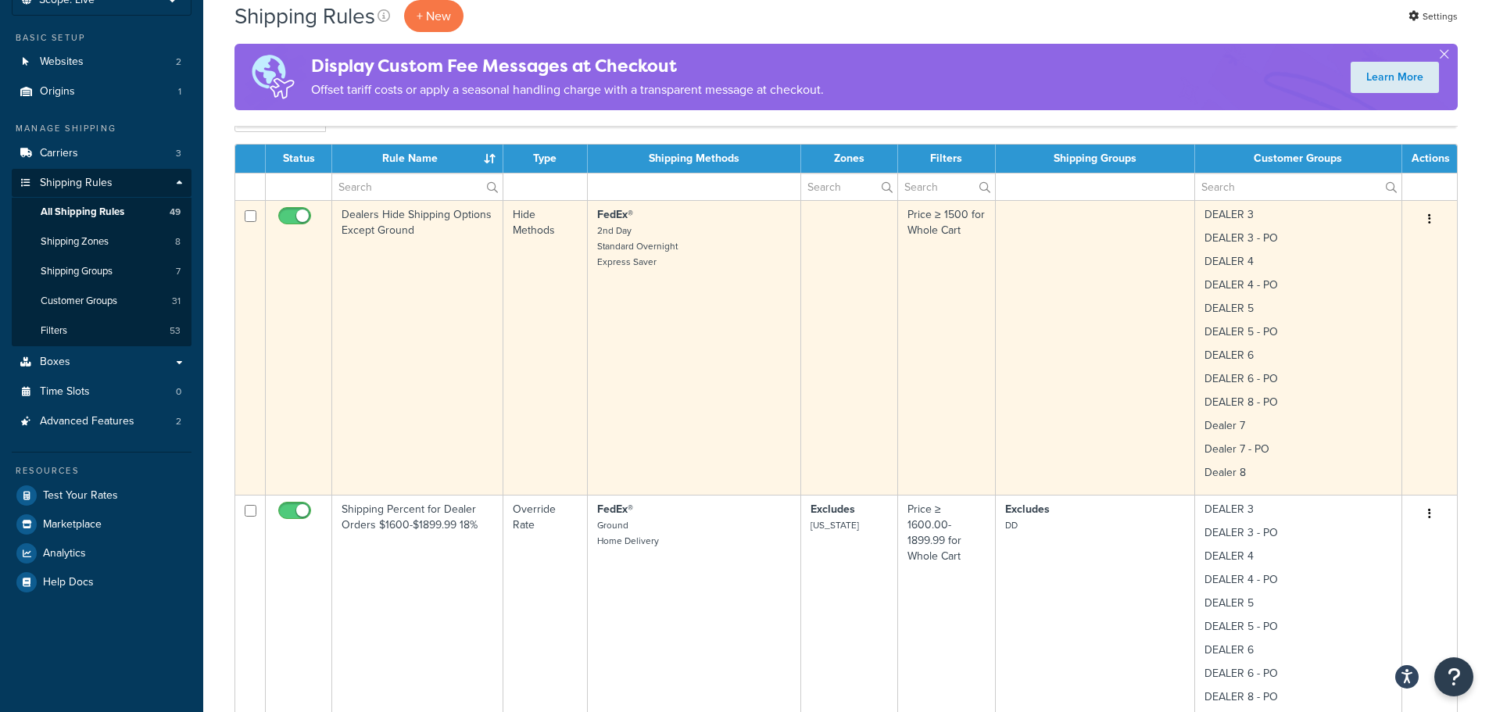
scroll to position [107, 0]
click at [1433, 219] on button "button" at bounding box center [1430, 220] width 22 height 25
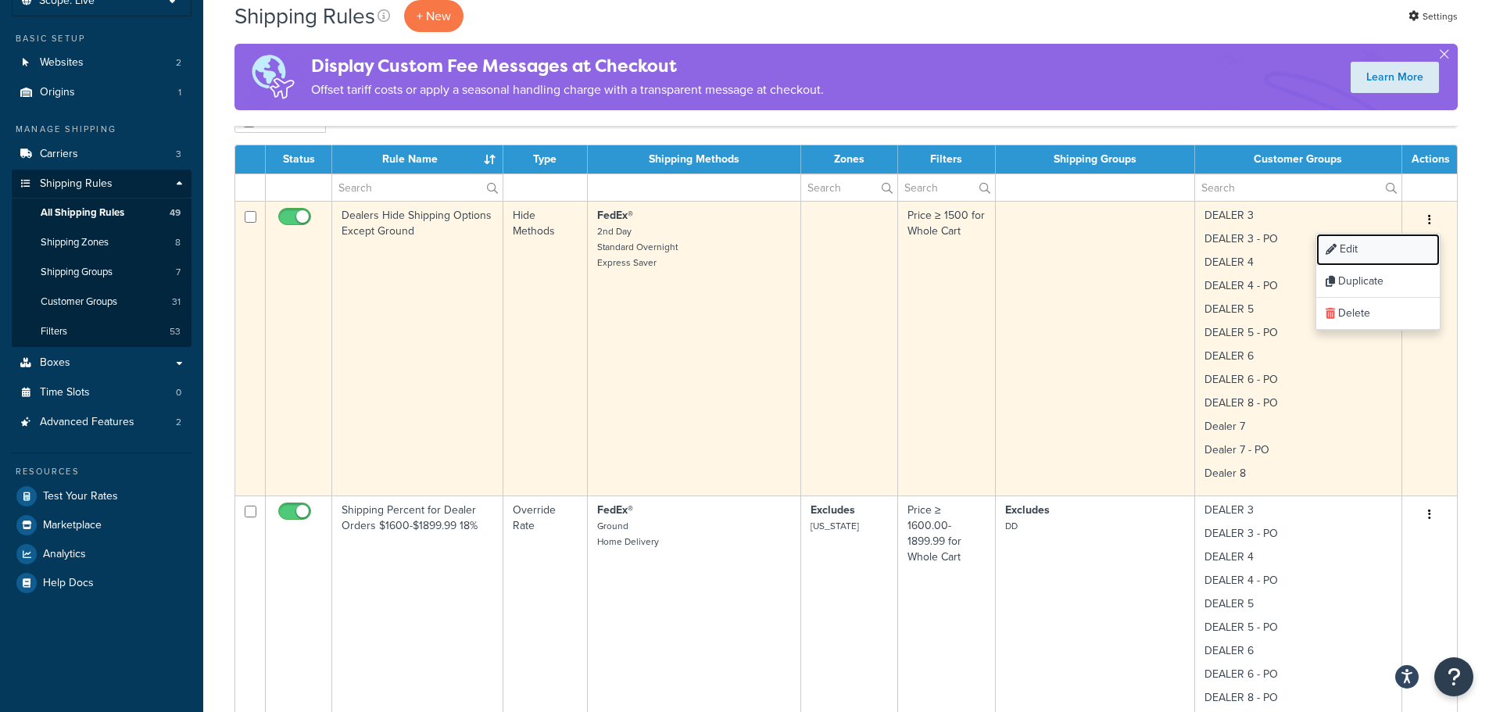
click at [1386, 242] on link "Edit" at bounding box center [1377, 250] width 123 height 32
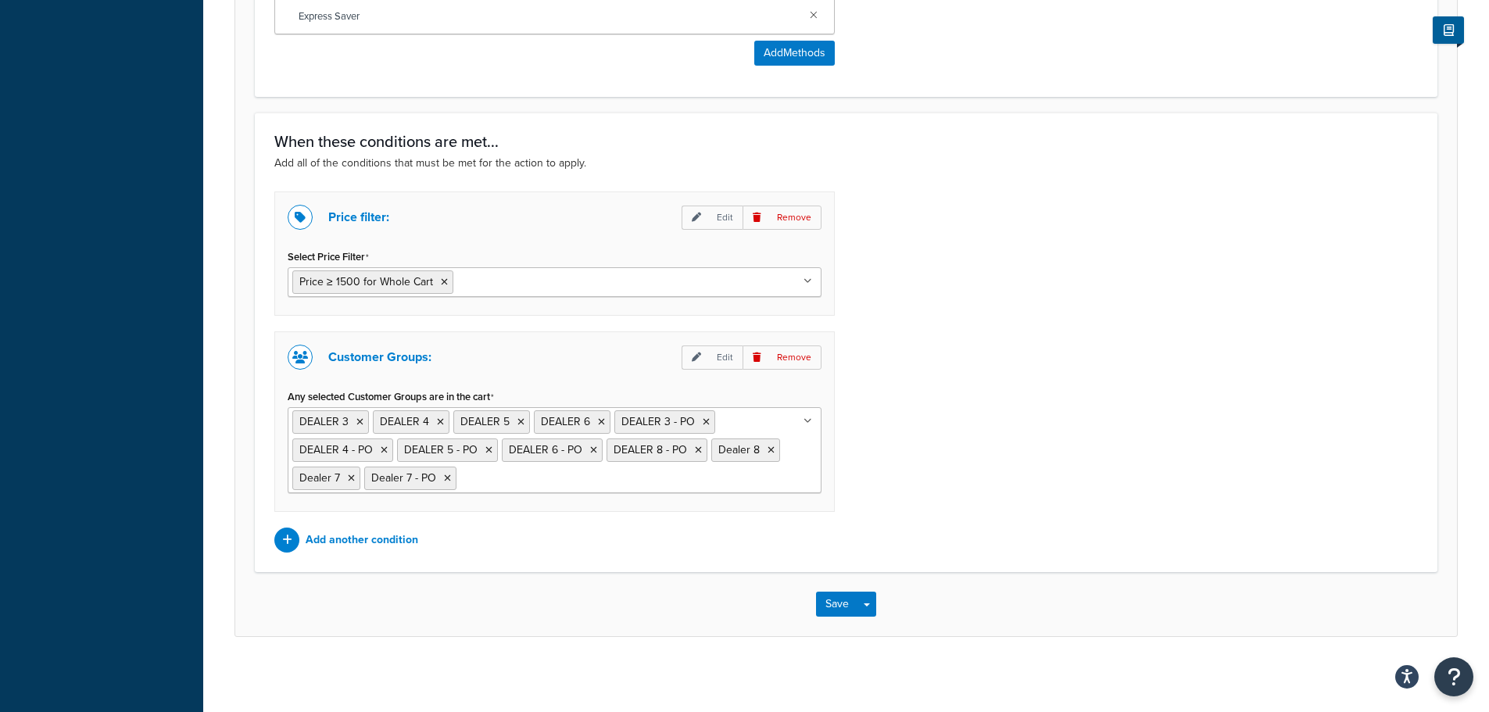
scroll to position [907, 0]
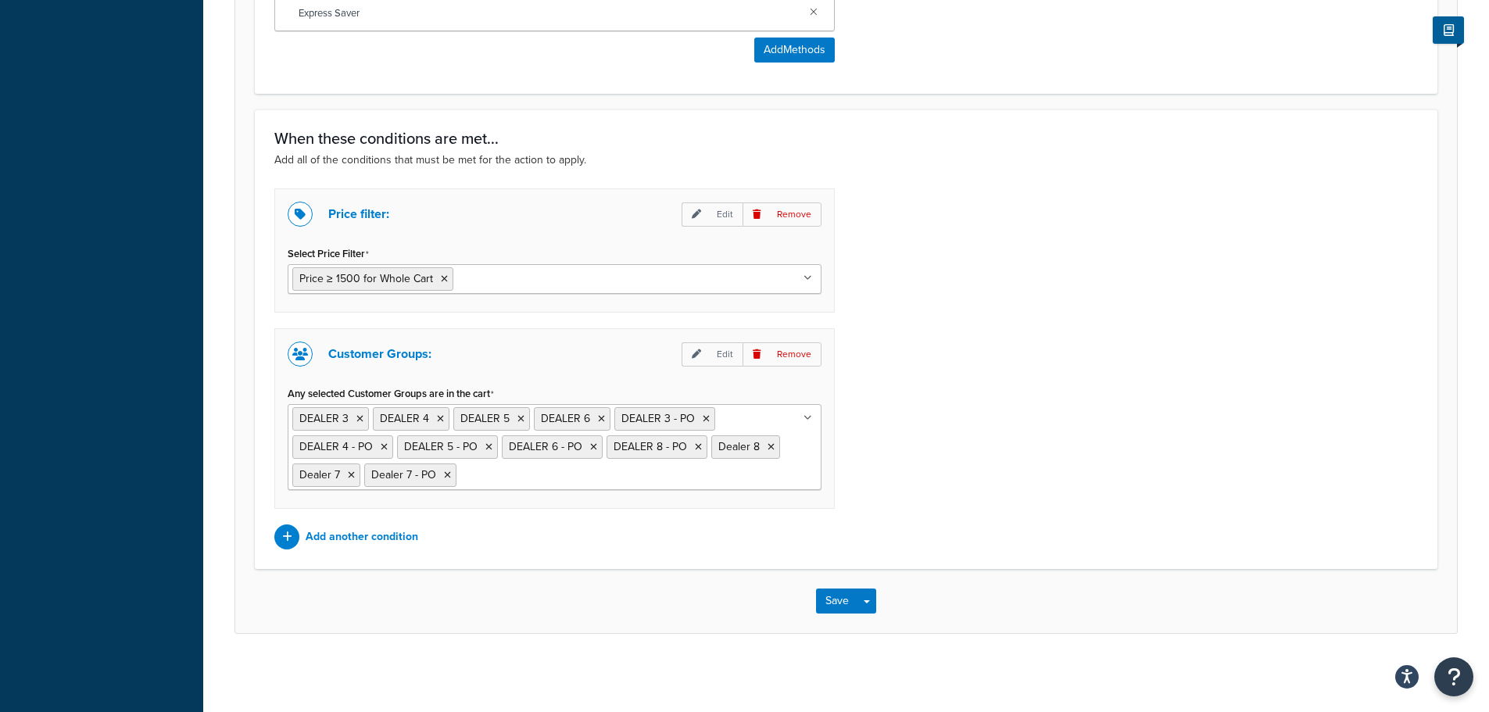
drag, startPoint x: 367, startPoint y: 282, endPoint x: 1107, endPoint y: 310, distance: 739.9
click at [1112, 313] on div "Price filter: Edit Remove Select Price Filter Price ≥ 1500 for Whole Cart $175+…" at bounding box center [846, 368] width 1167 height 361
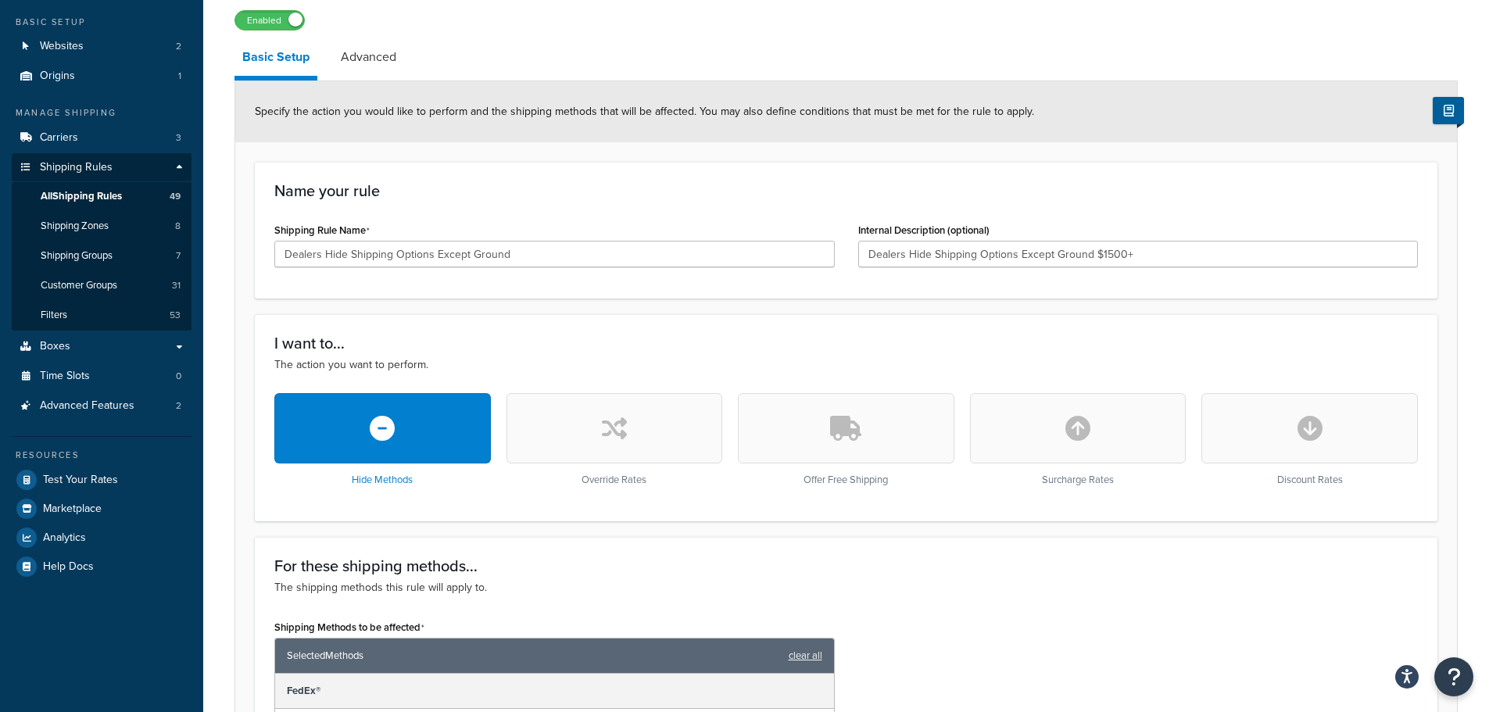
scroll to position [47, 0]
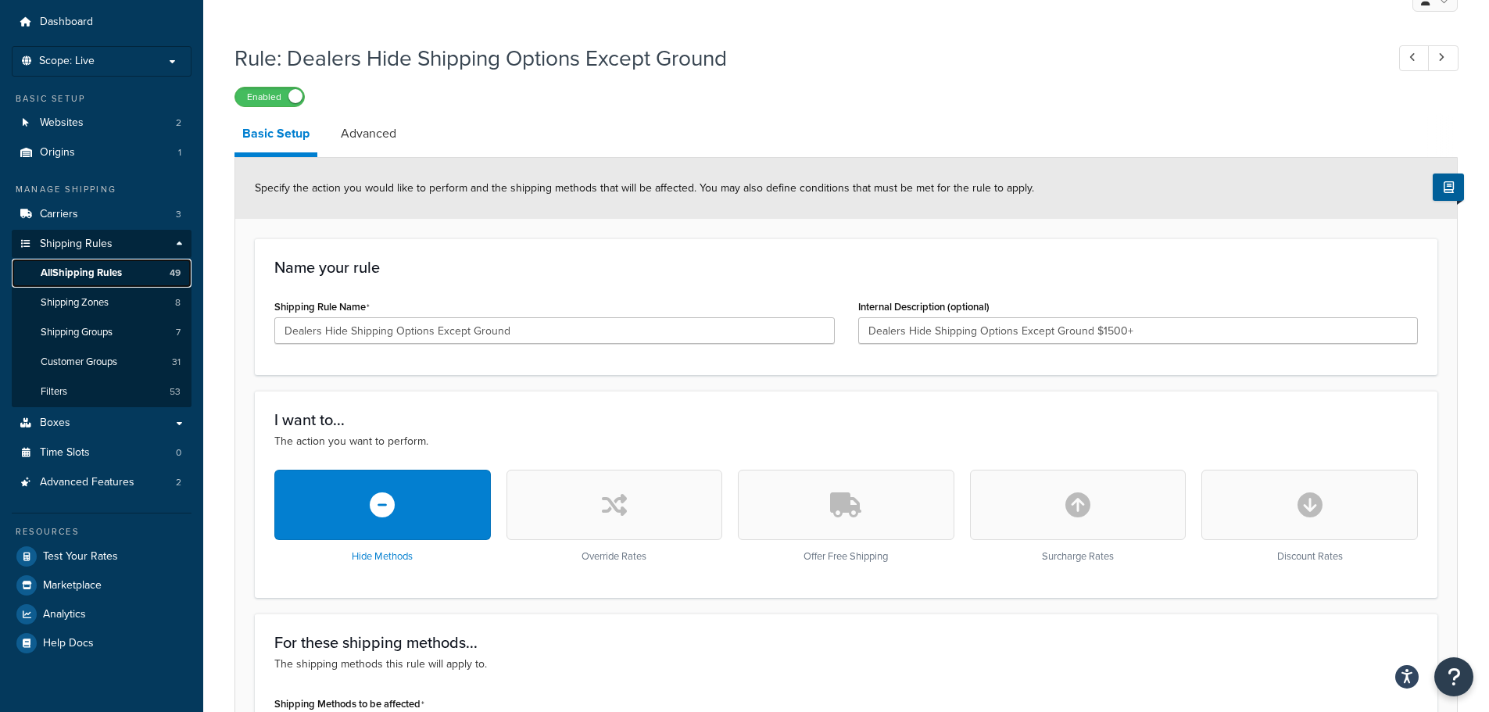
click at [82, 275] on span "All Shipping Rules" at bounding box center [81, 273] width 81 height 13
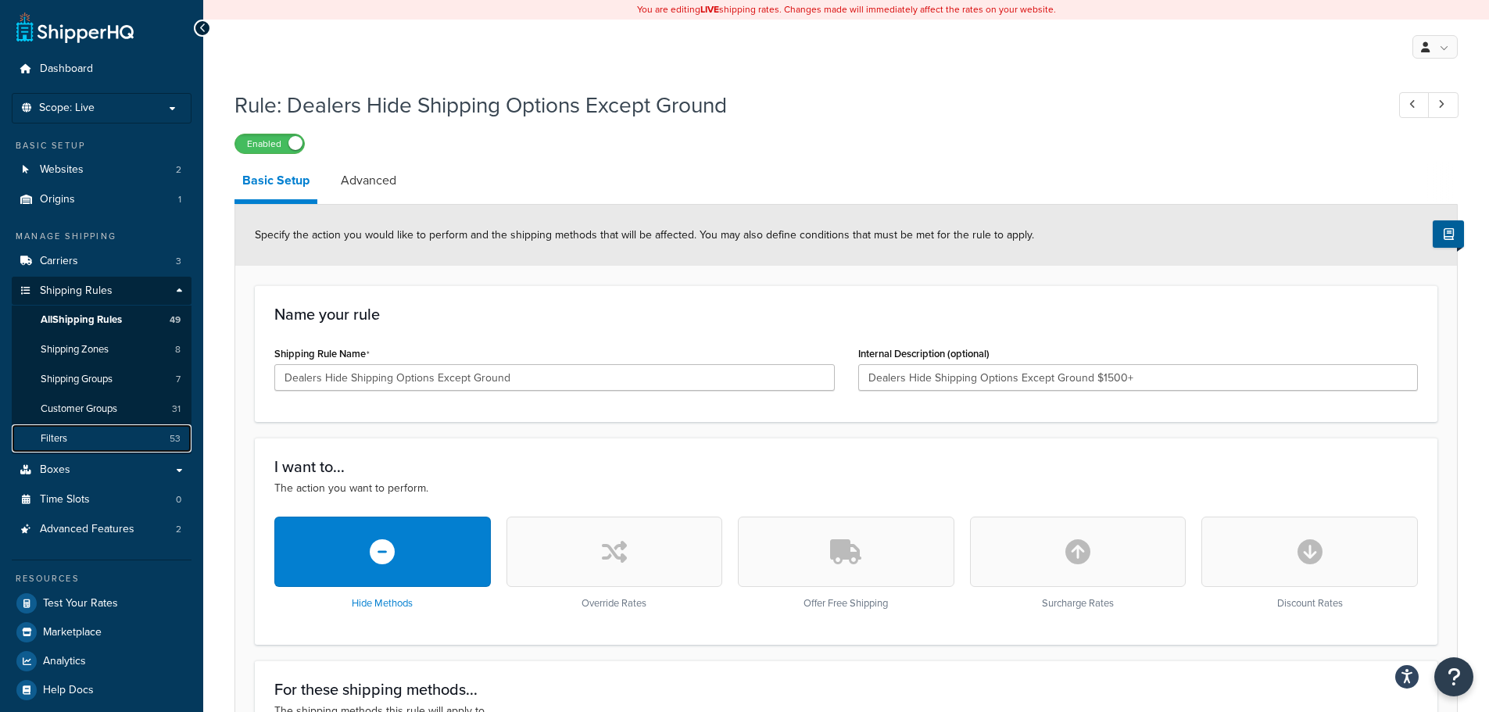
click at [71, 439] on link "Filters 53" at bounding box center [102, 438] width 180 height 29
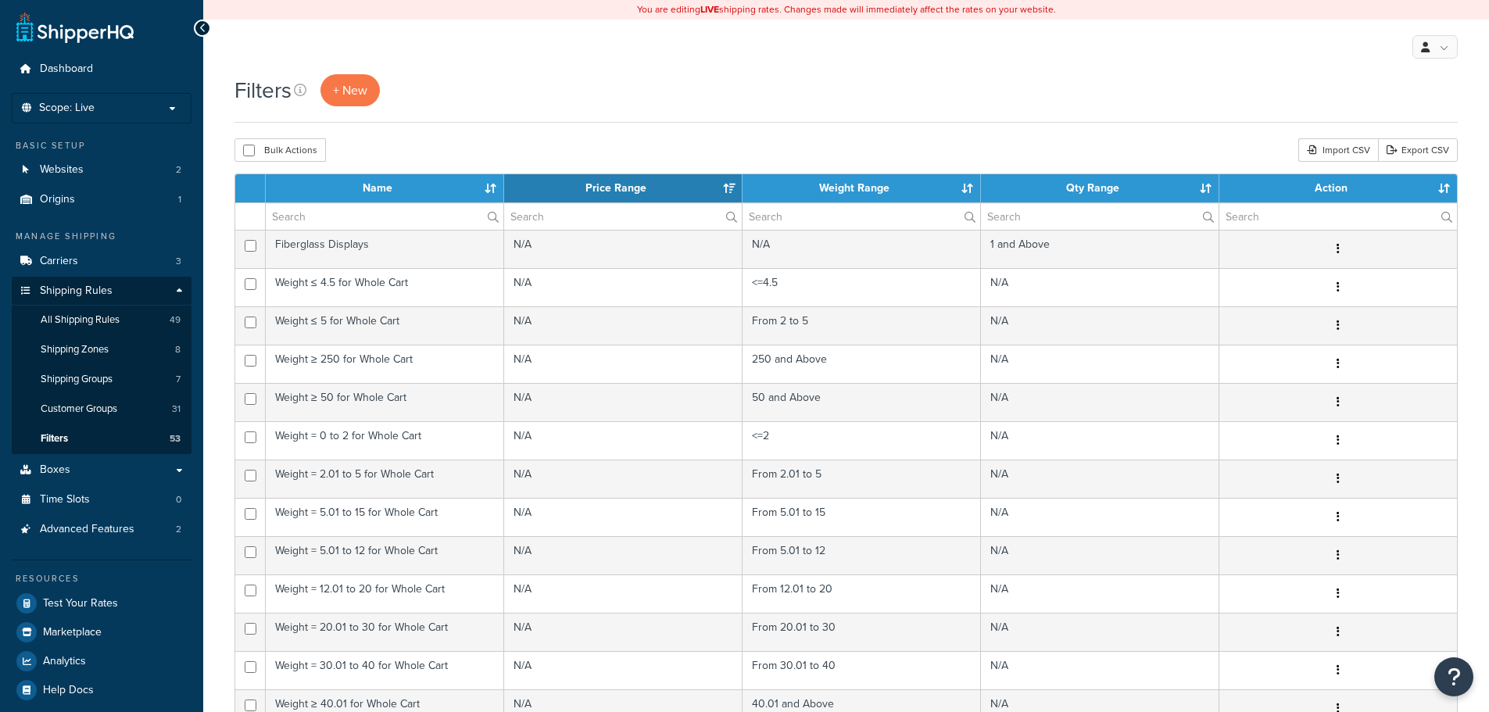
select select "15"
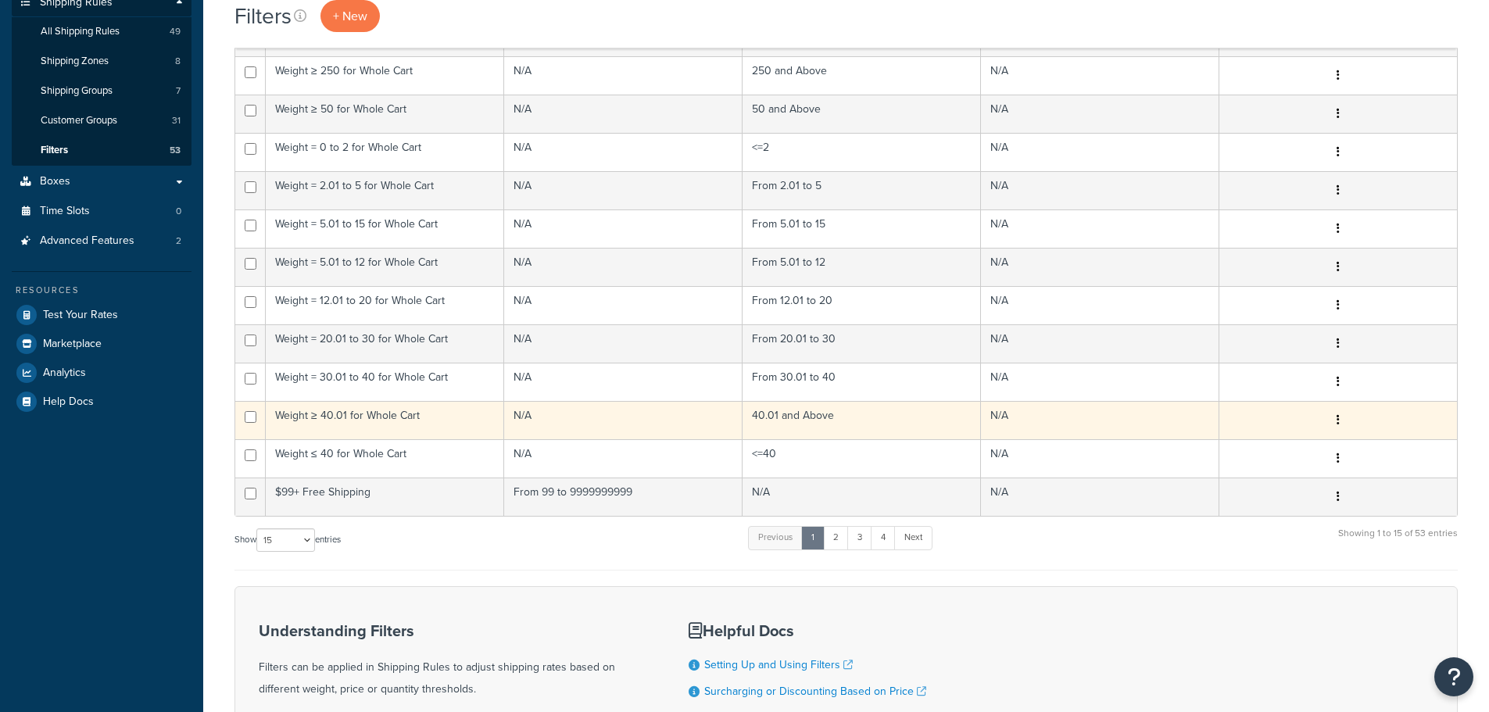
scroll to position [313, 0]
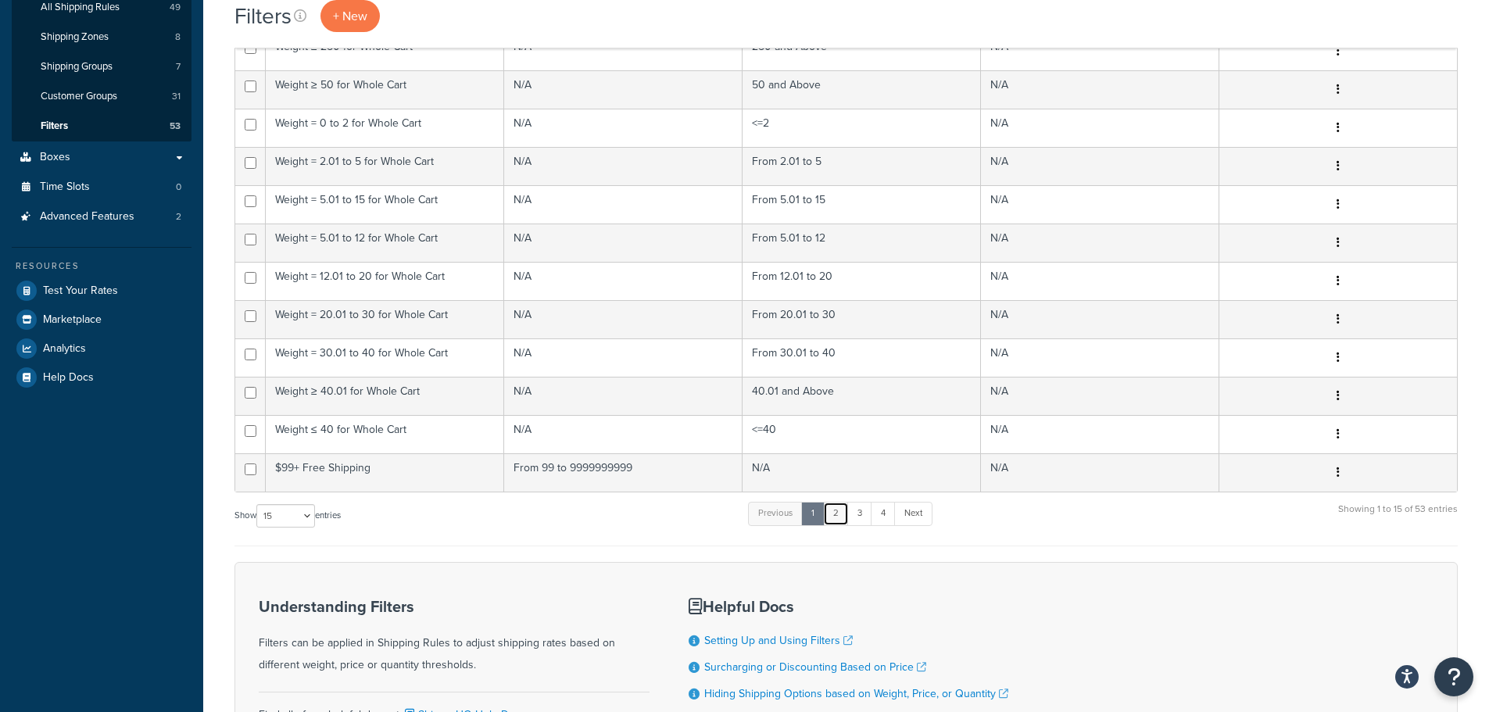
click at [842, 517] on link "2" at bounding box center [836, 513] width 26 height 23
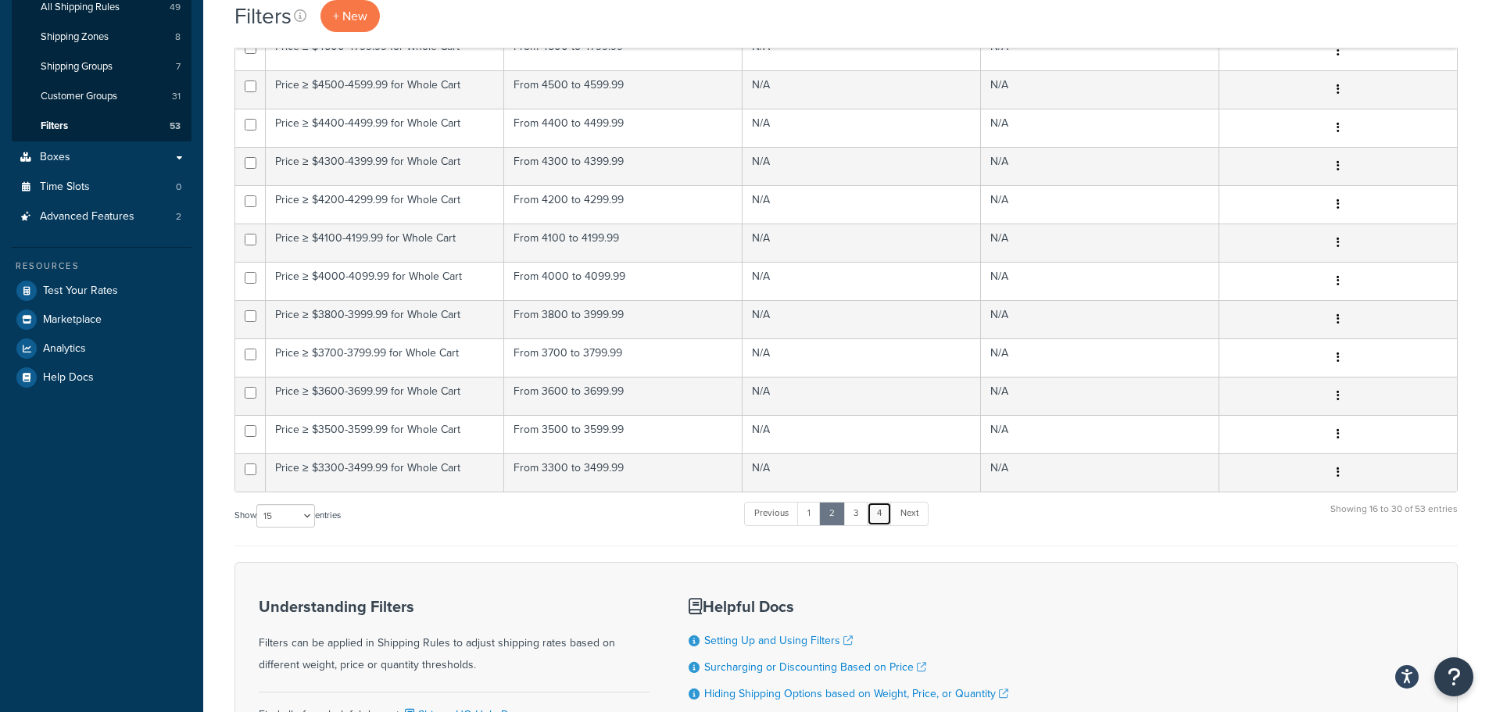
click at [878, 516] on link "4" at bounding box center [879, 513] width 25 height 23
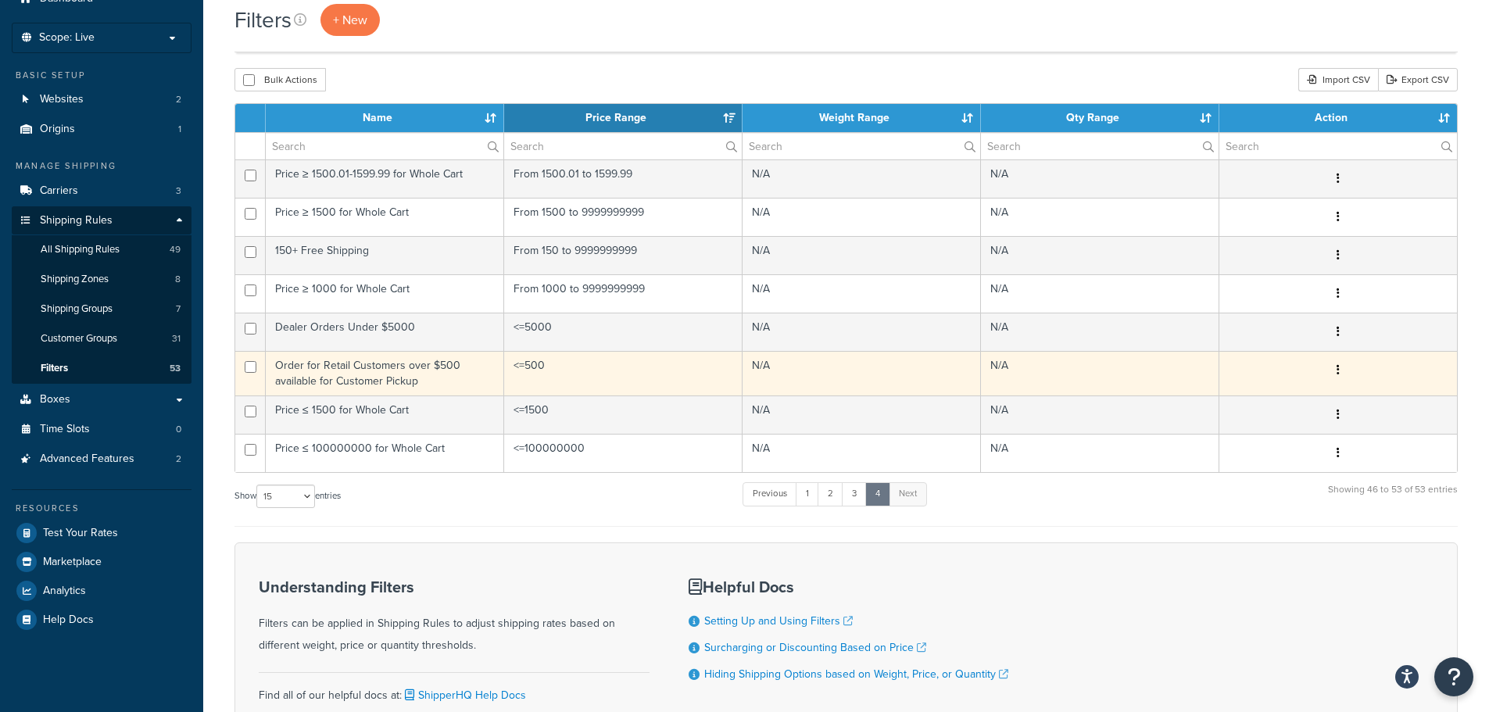
scroll to position [50, 0]
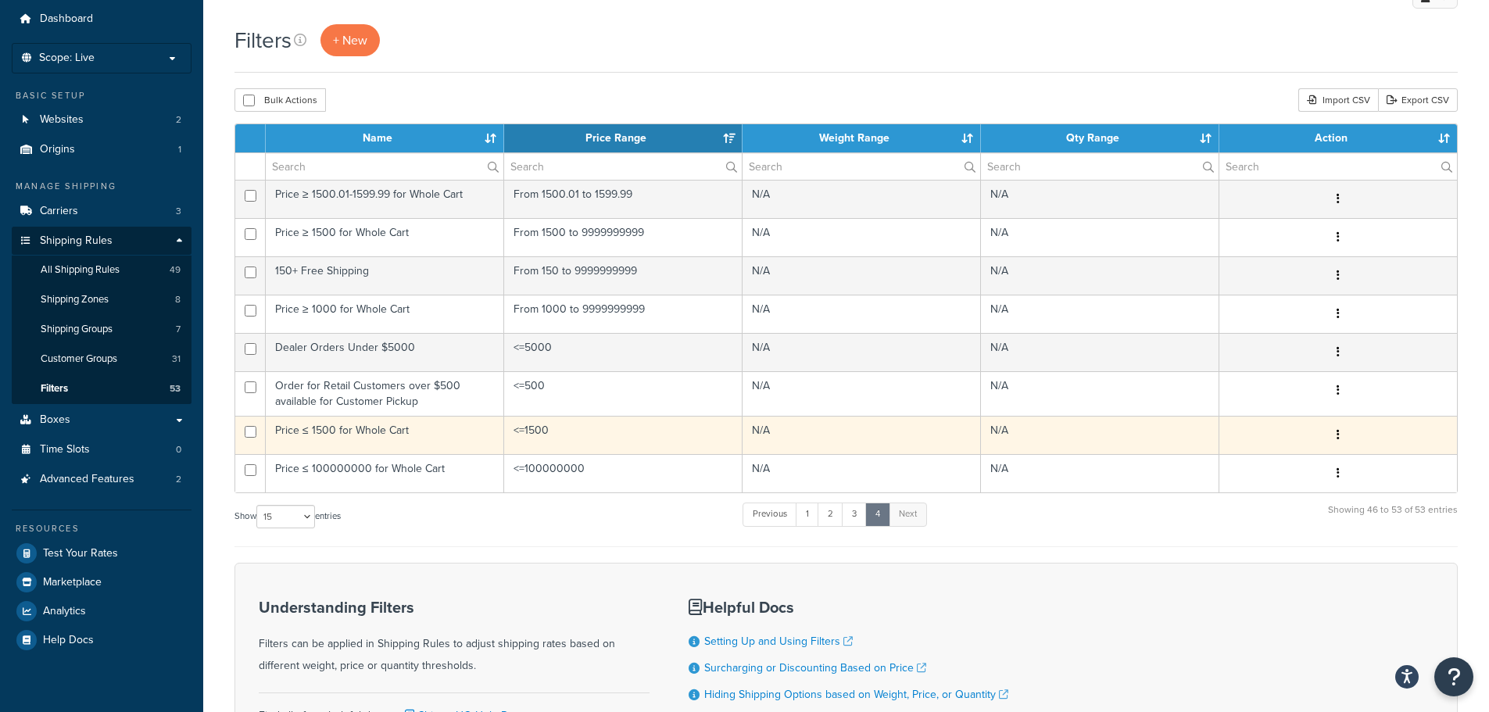
click at [552, 432] on td "<=1500" at bounding box center [623, 435] width 238 height 38
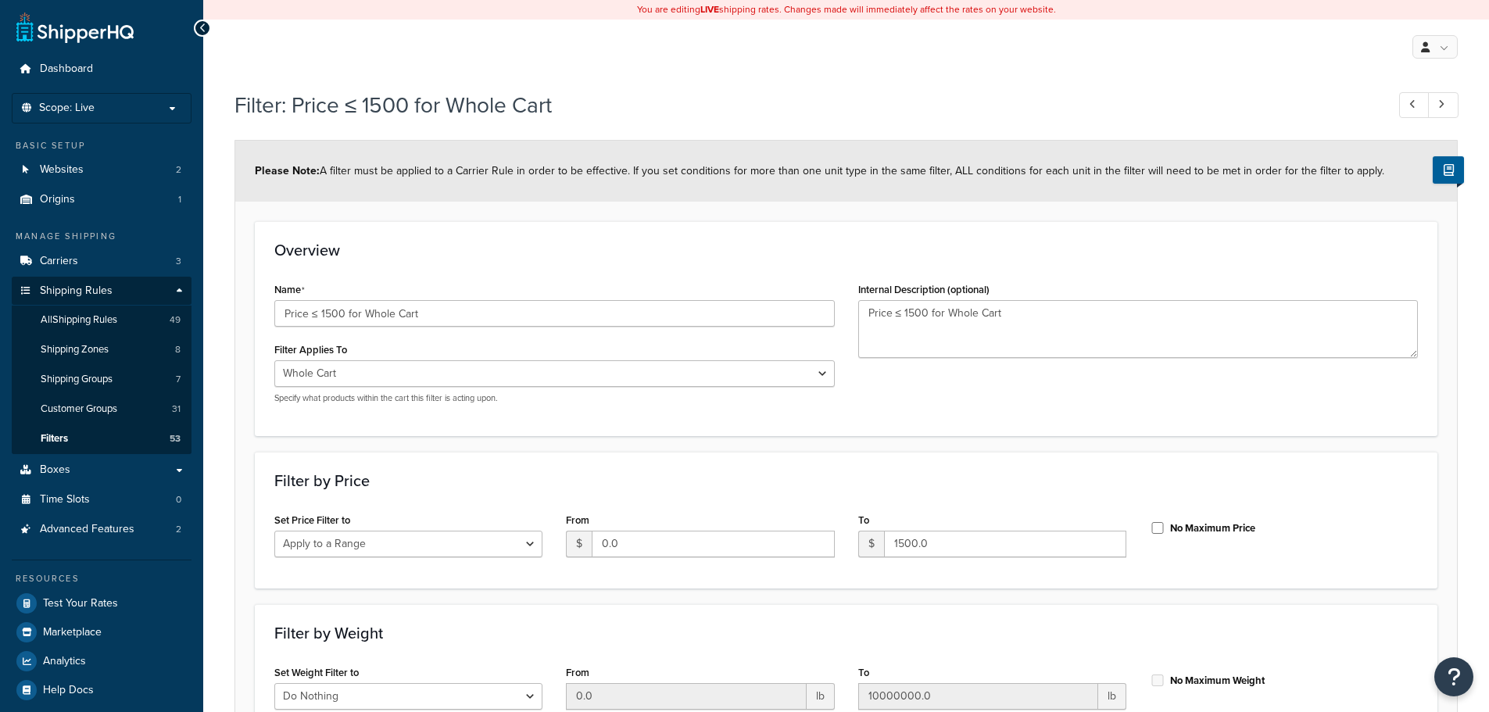
select select "range"
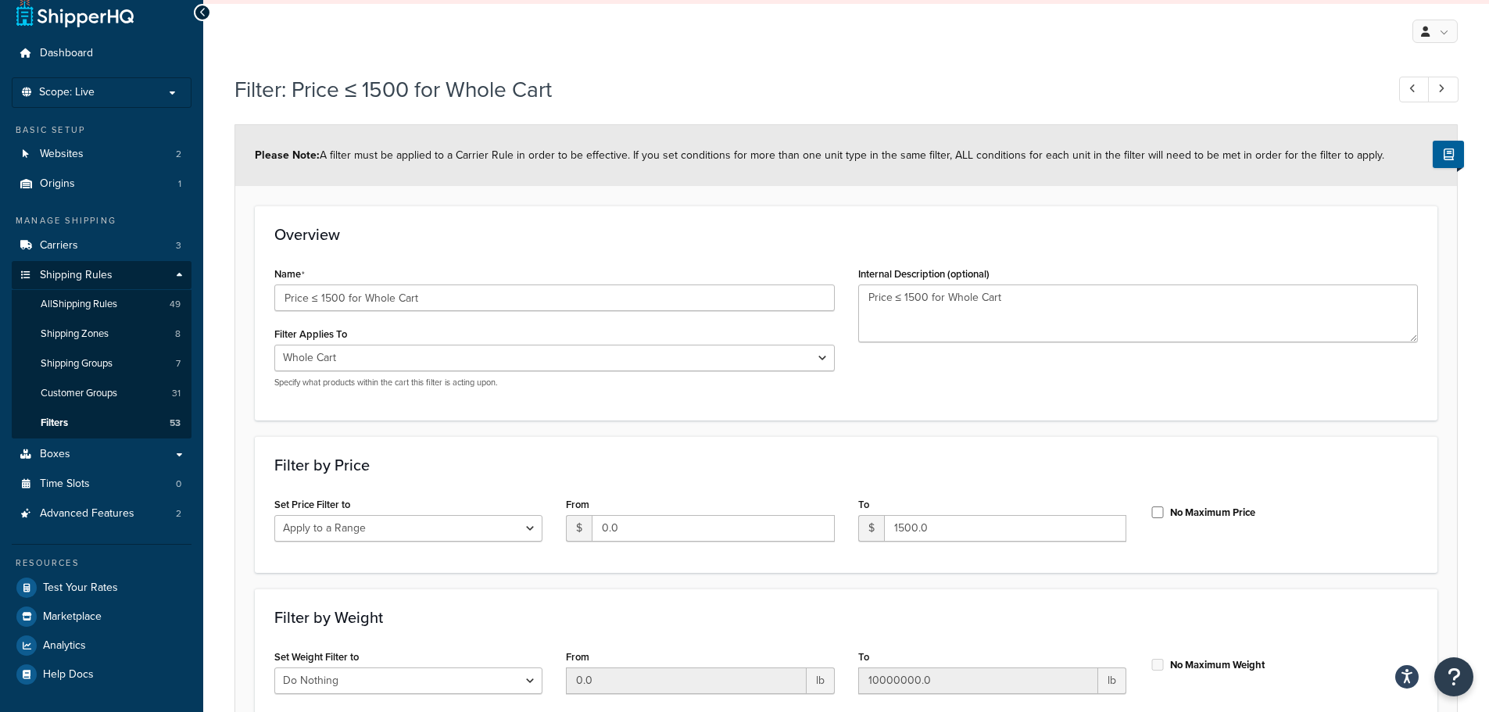
scroll to position [12, 0]
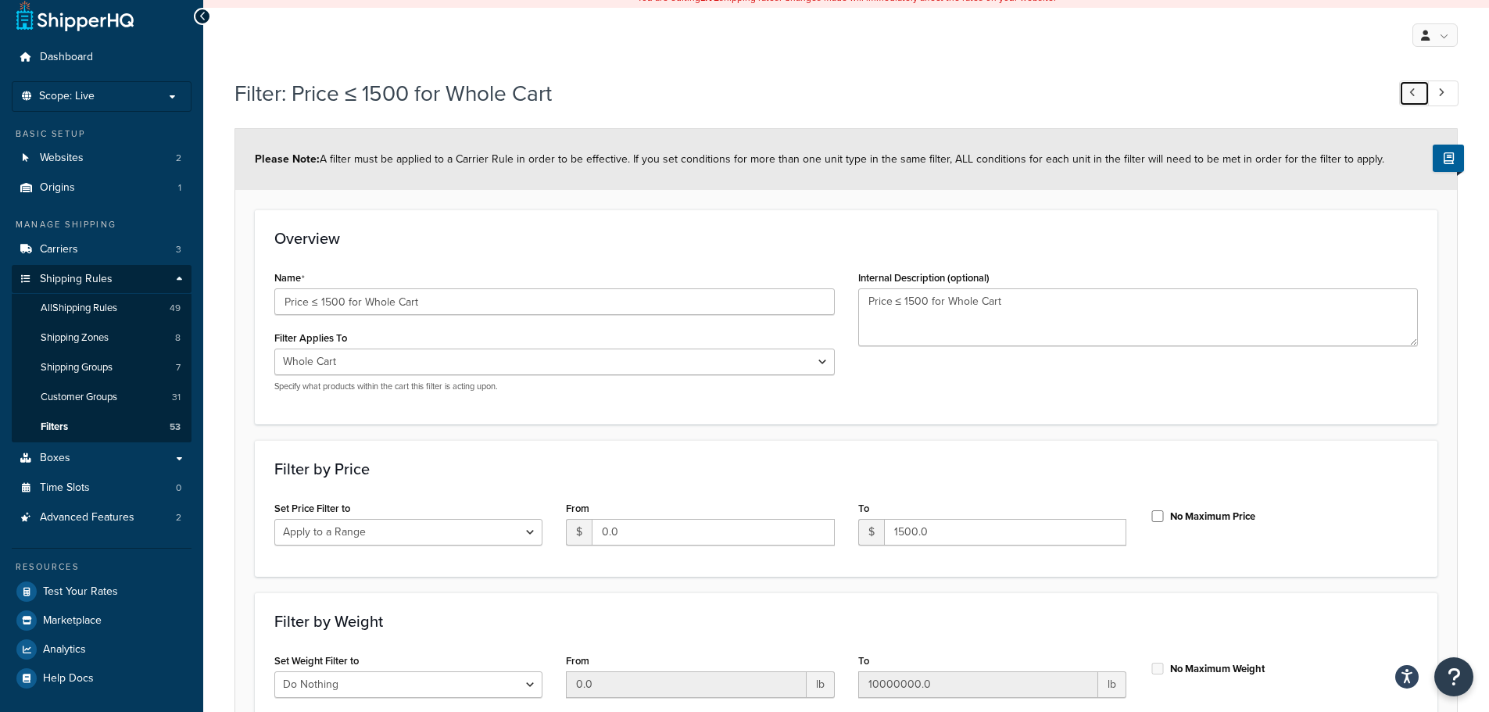
click at [1411, 101] on link at bounding box center [1414, 94] width 30 height 26
type input "Weight ≥ 50 for Whole Cart"
select select "ignore"
type input "9999999999.0"
select select "range"
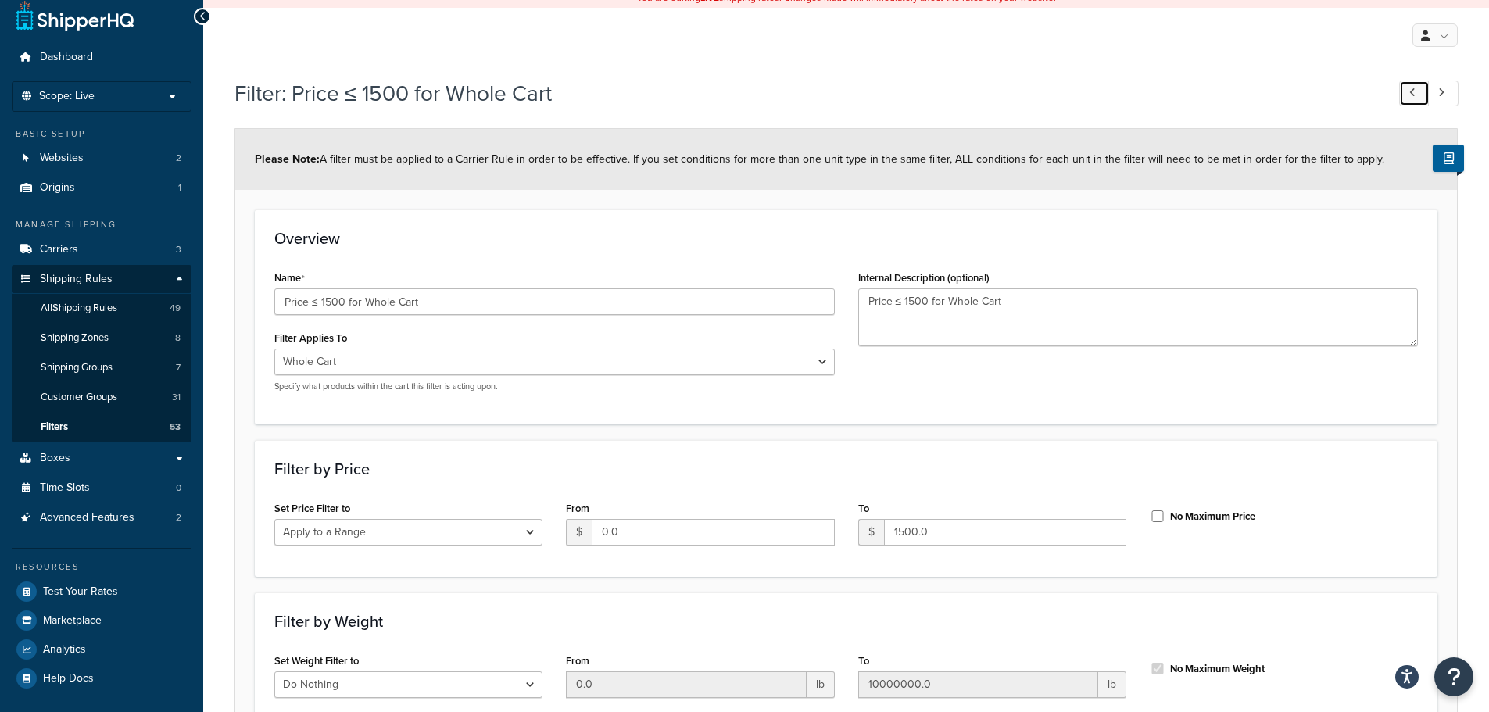
type input "50.0"
checkbox input "true"
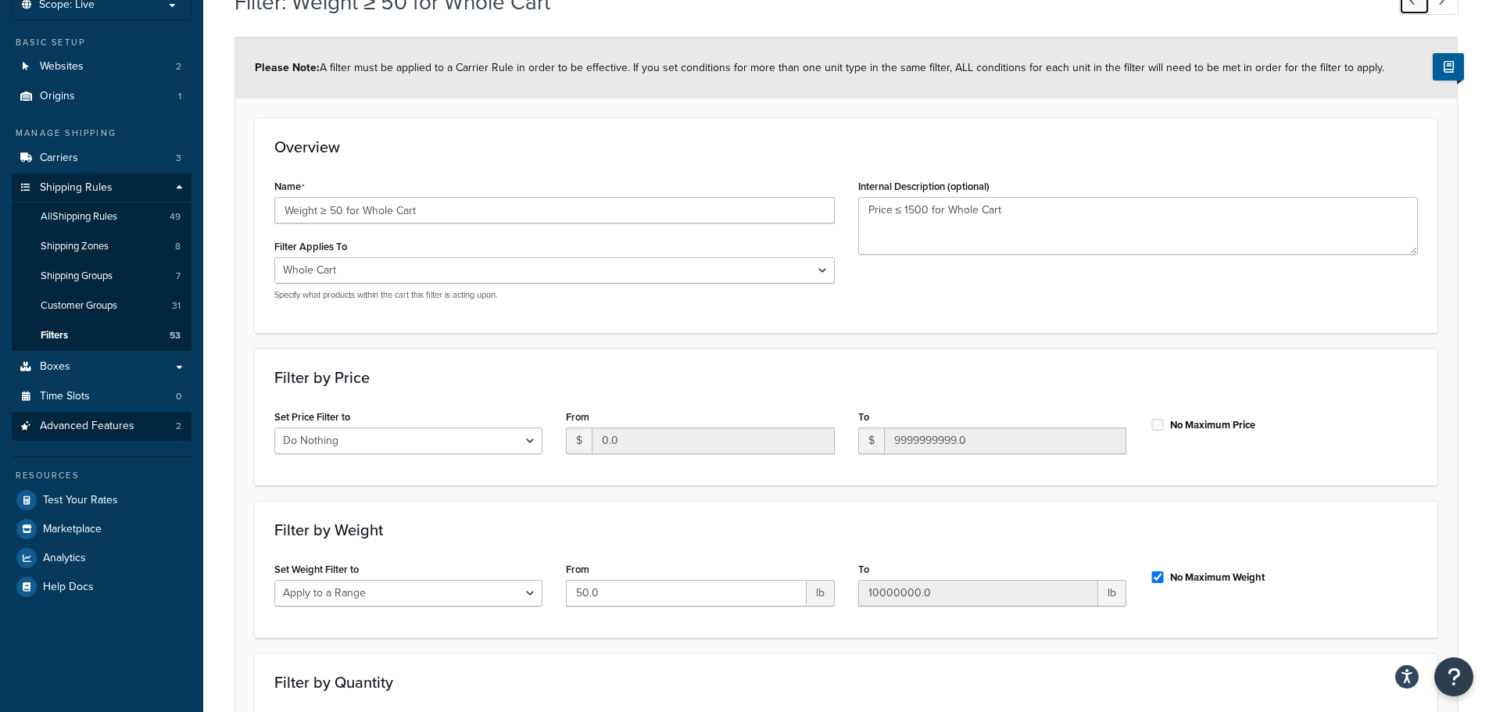
scroll to position [234, 0]
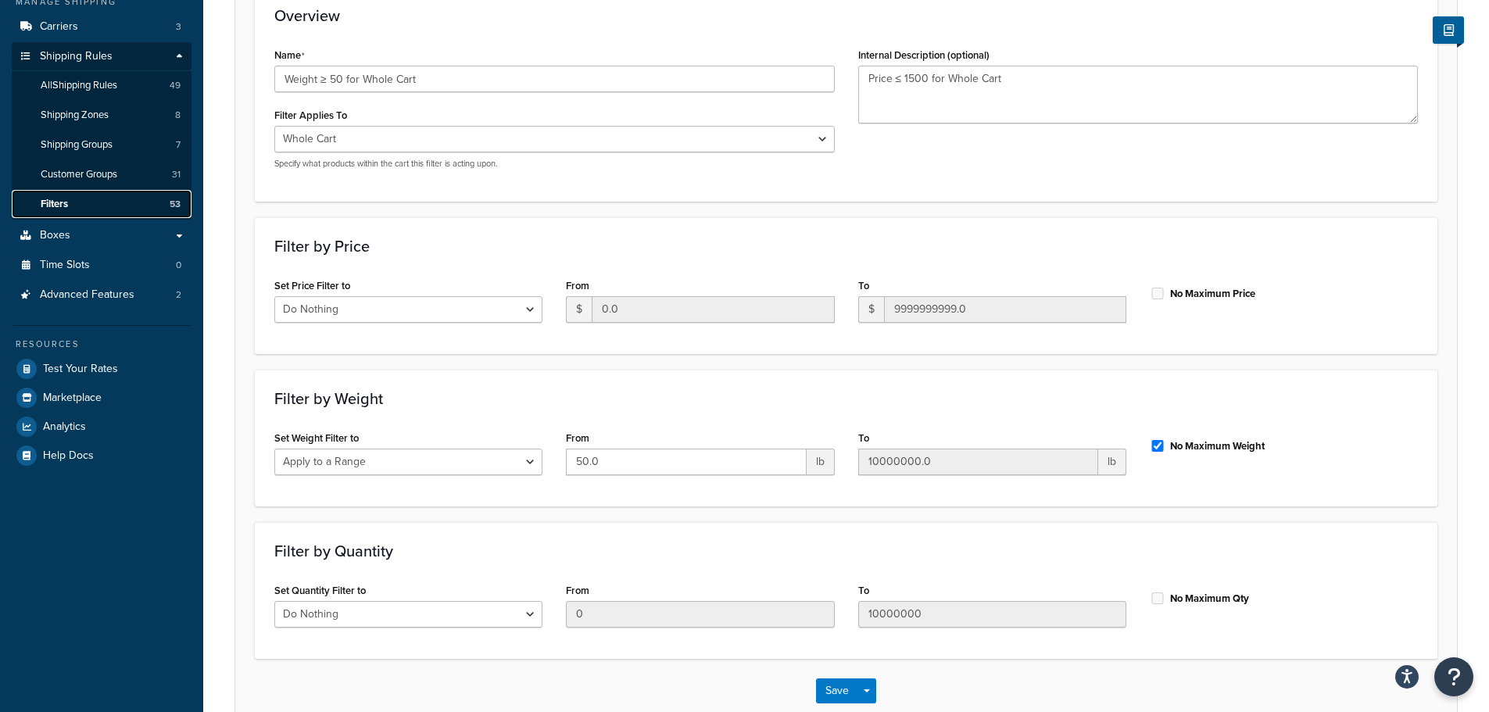
click at [88, 208] on link "Filters 53" at bounding box center [102, 204] width 180 height 29
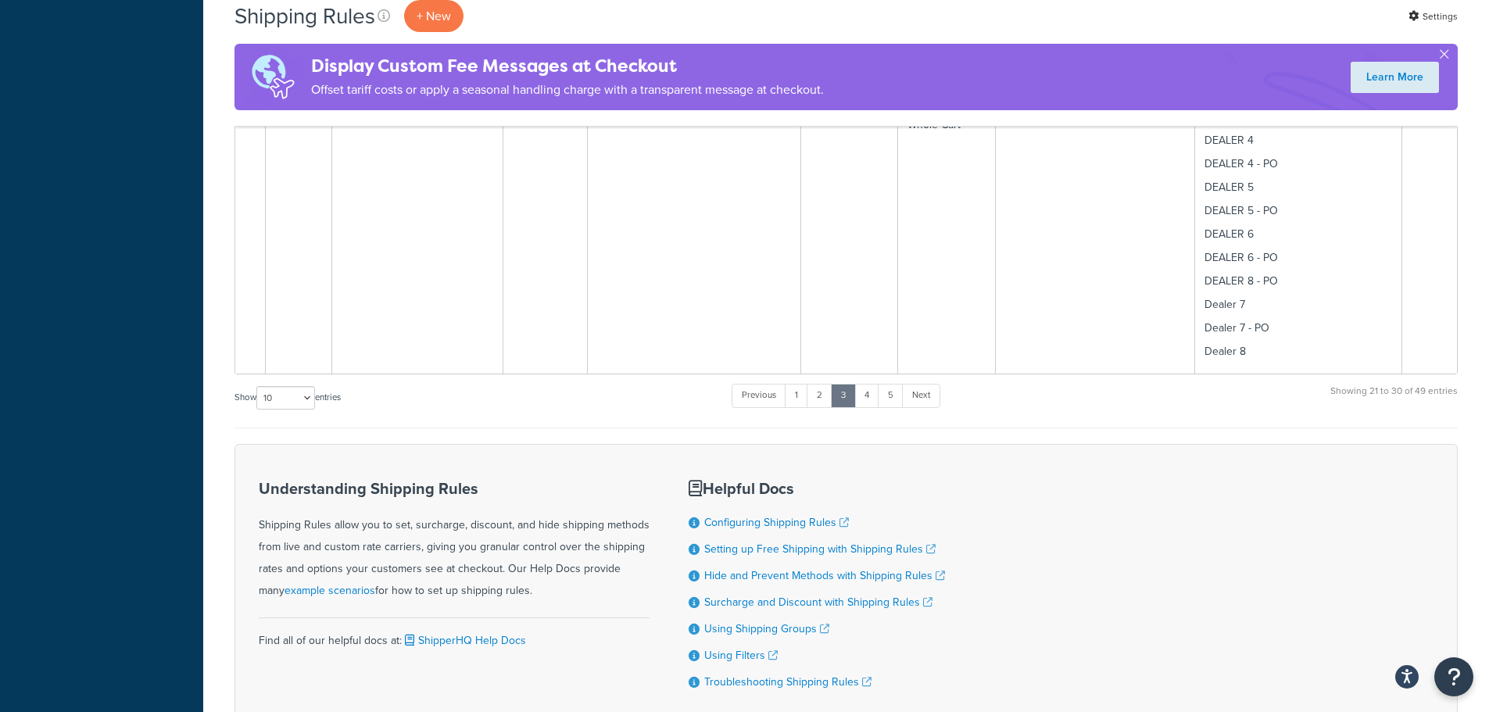
scroll to position [2892, 0]
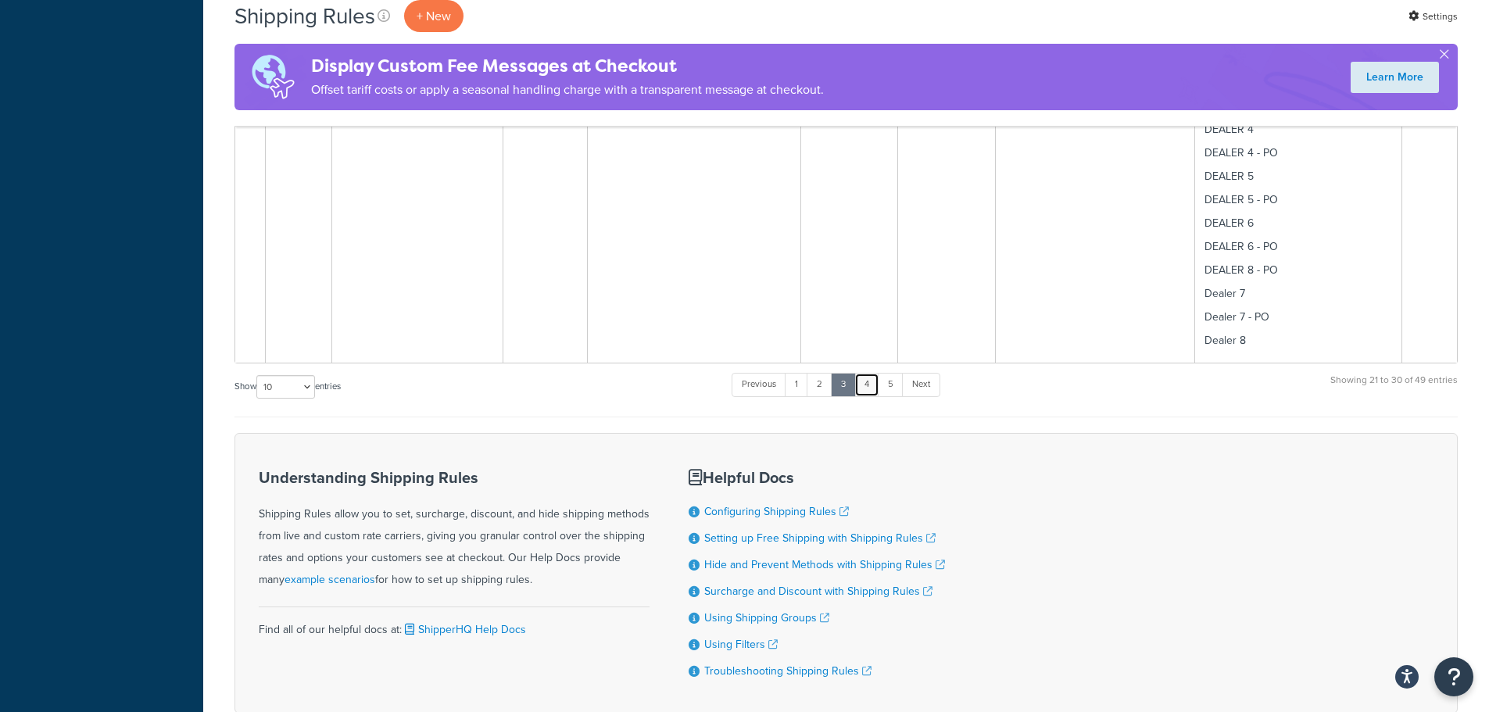
click at [868, 387] on link "4" at bounding box center [866, 384] width 25 height 23
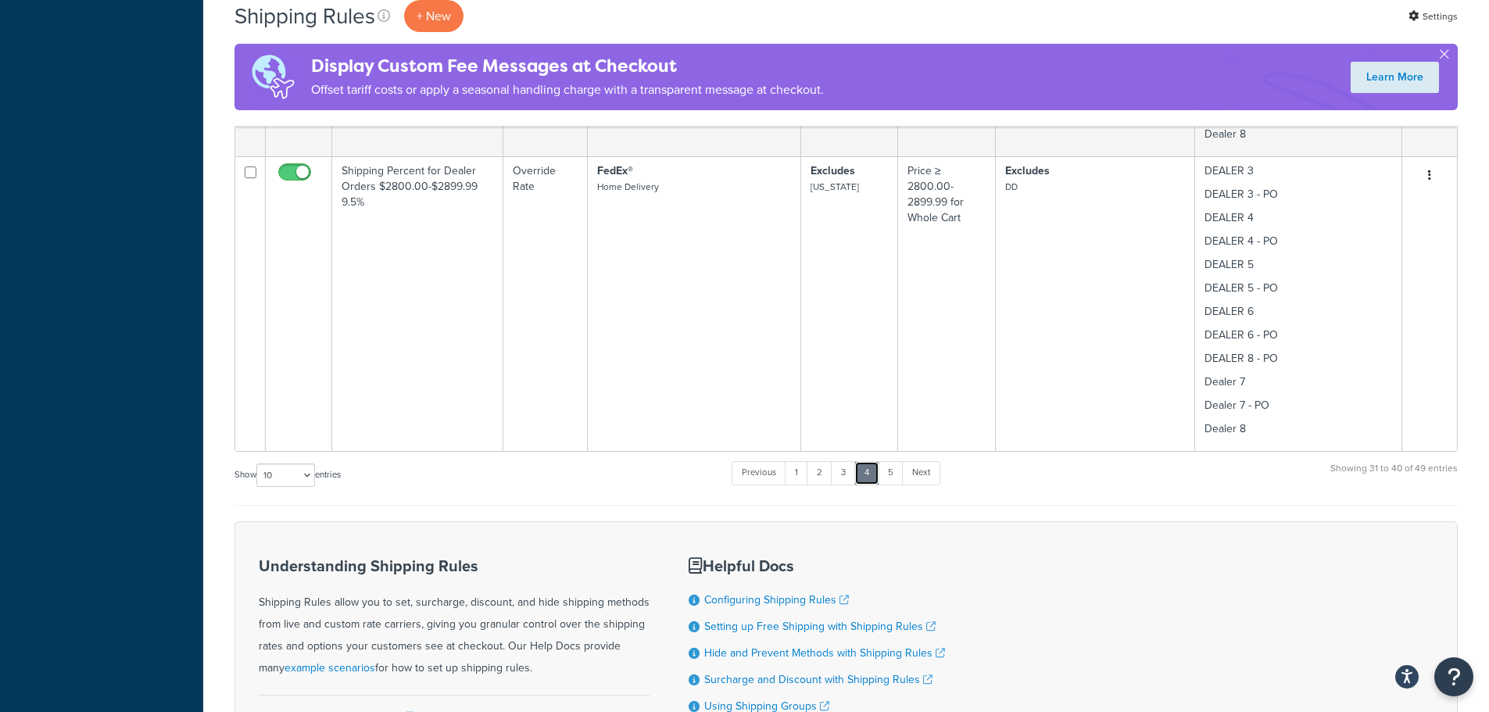
scroll to position [2814, 0]
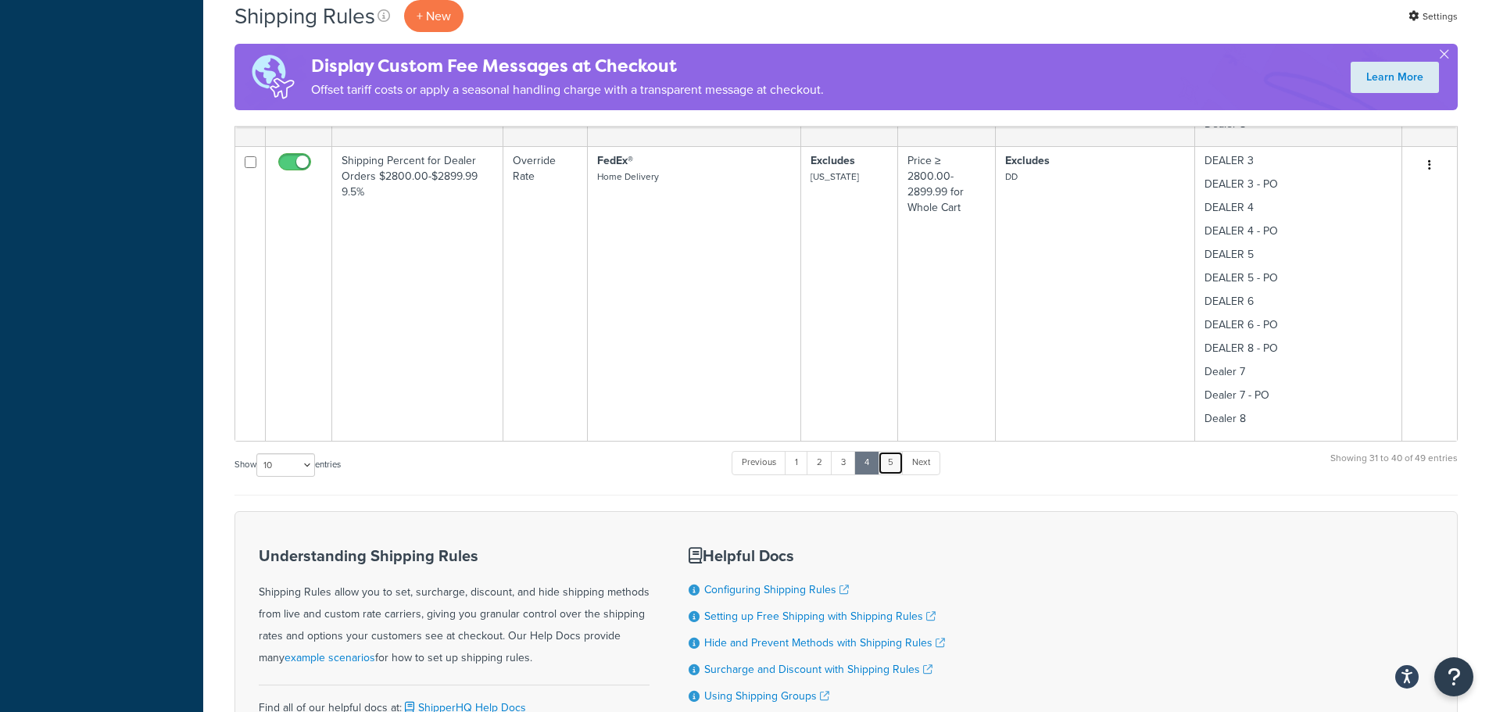
click at [893, 460] on link "5" at bounding box center [891, 462] width 26 height 23
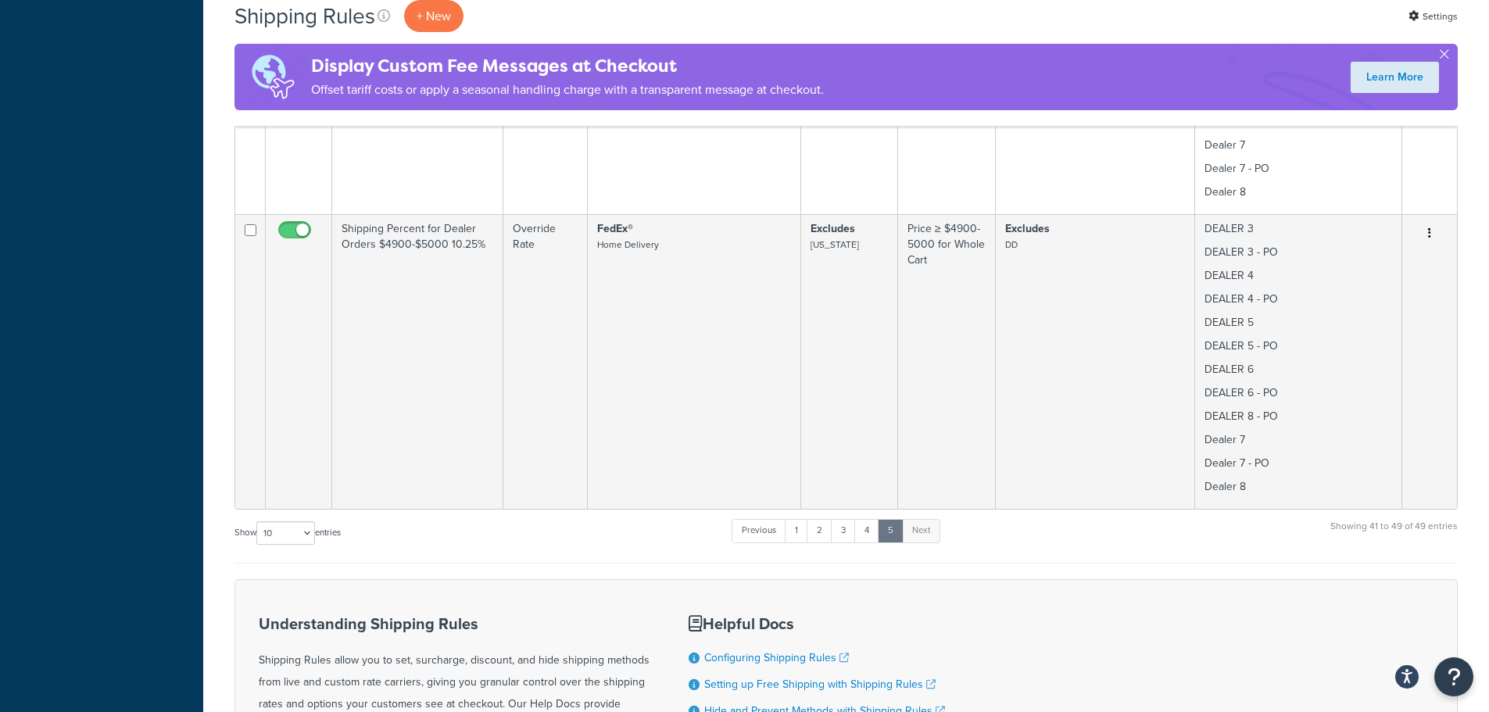
scroll to position [2536, 0]
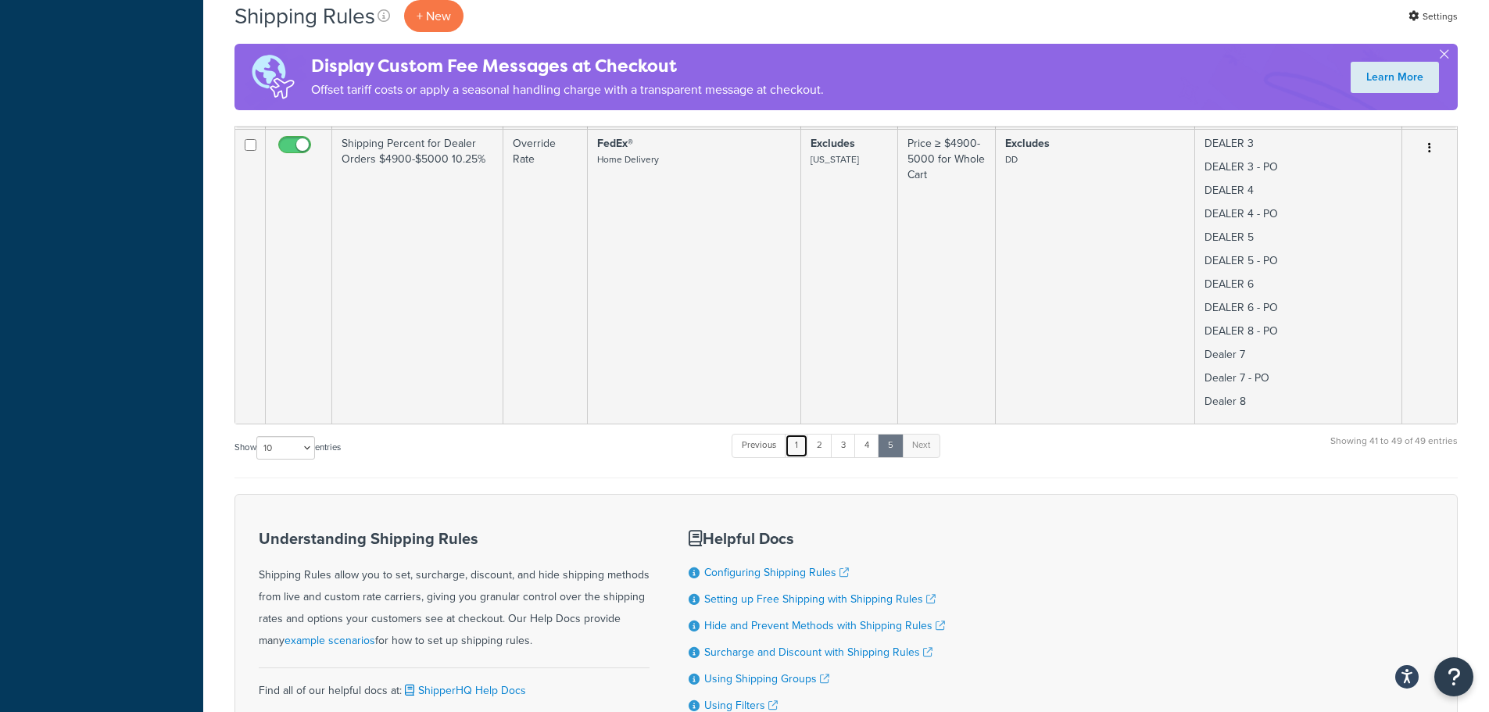
click at [804, 455] on link "1" at bounding box center [796, 445] width 23 height 23
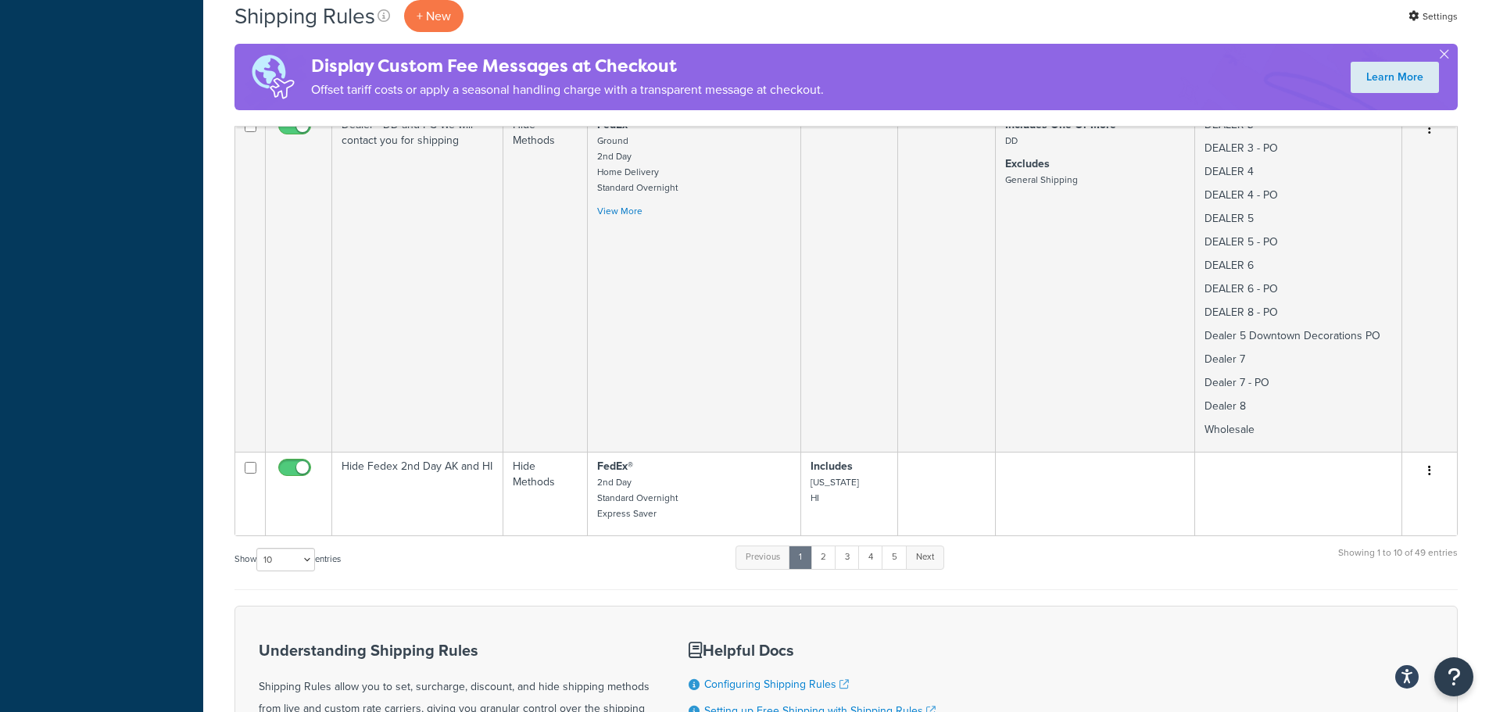
scroll to position [2423, 0]
click at [826, 545] on link "2" at bounding box center [823, 556] width 26 height 23
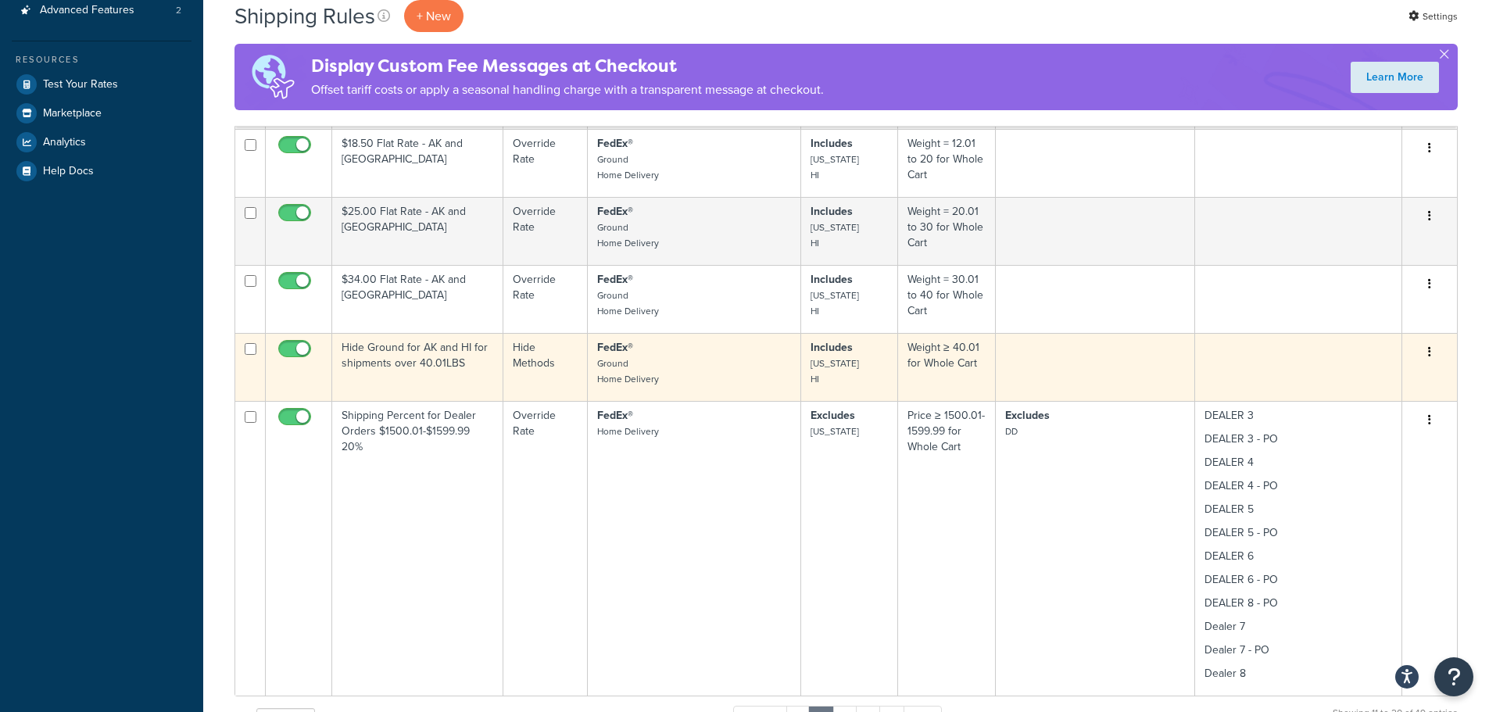
scroll to position [547, 0]
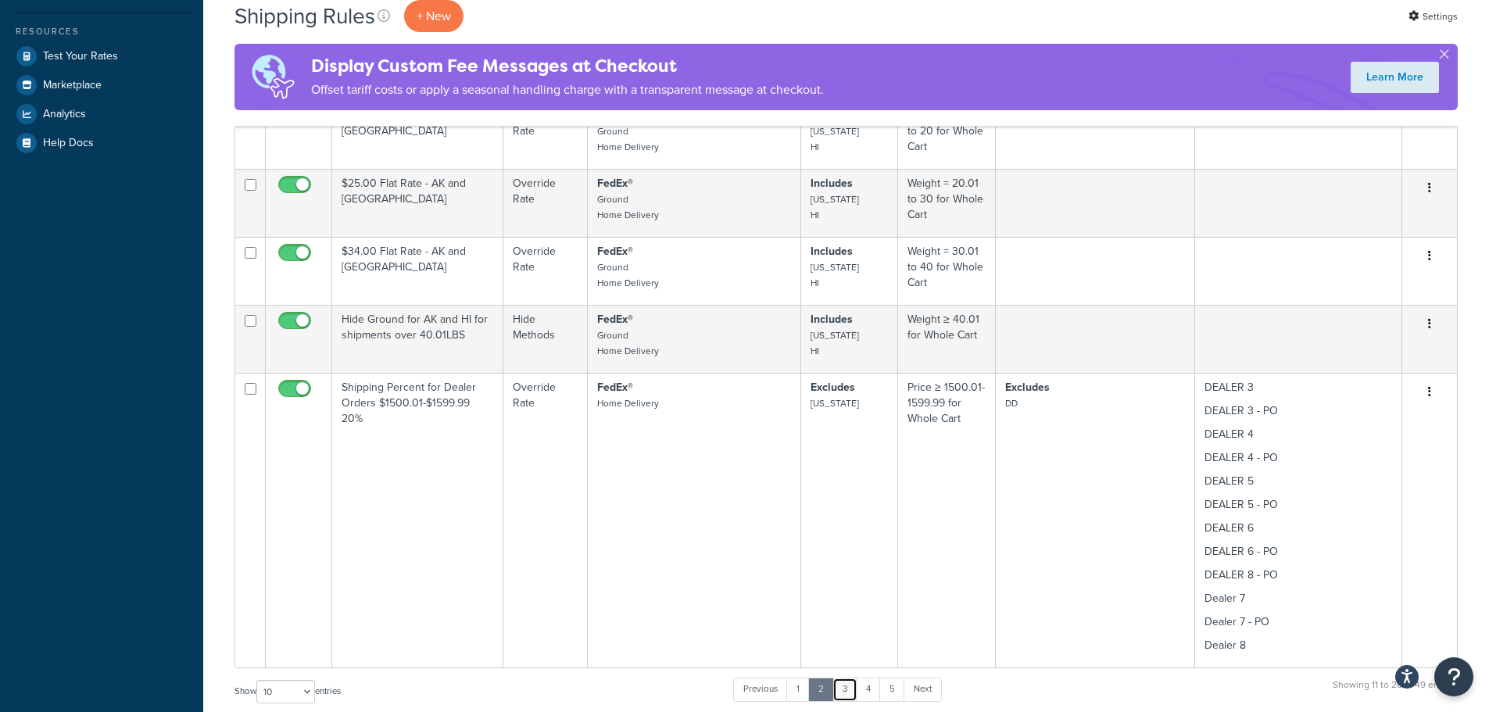
click at [847, 692] on link "3" at bounding box center [844, 689] width 25 height 23
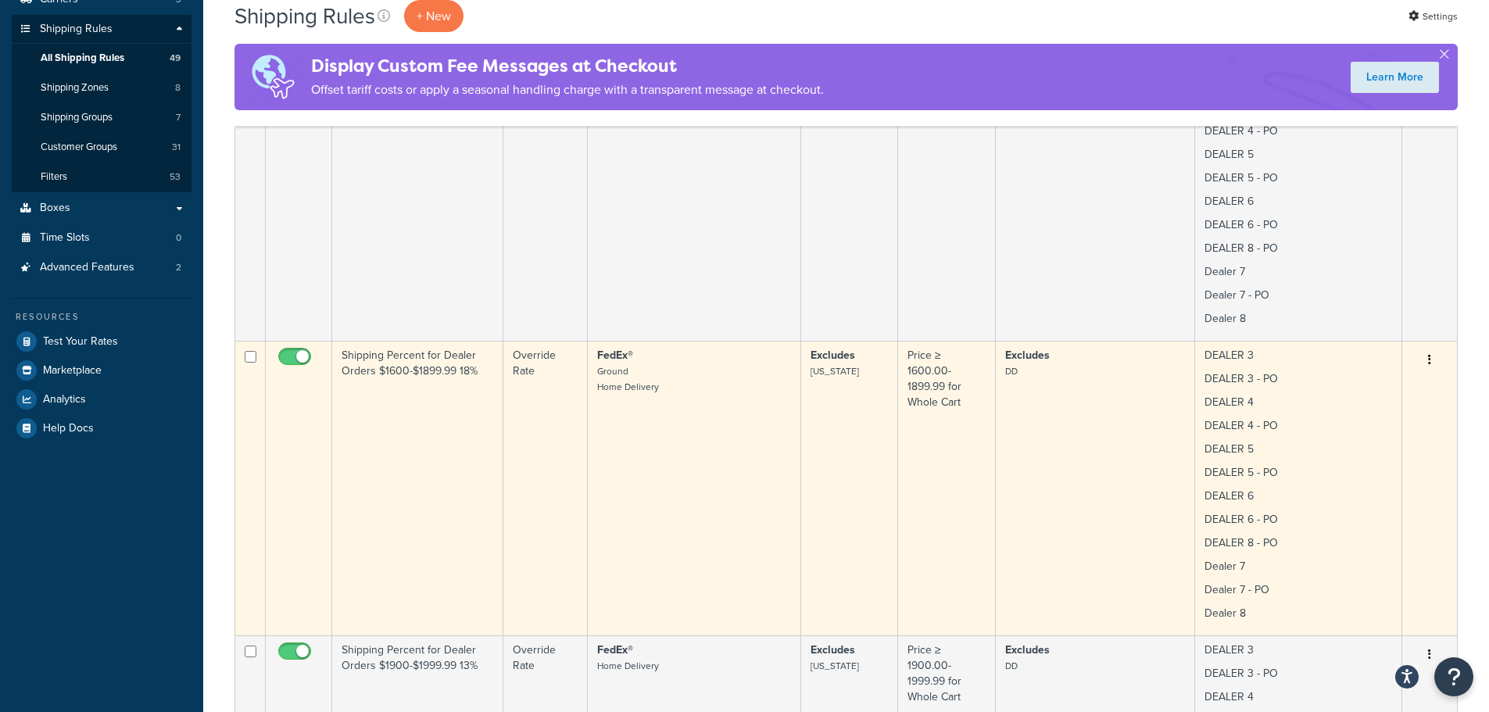
scroll to position [29, 0]
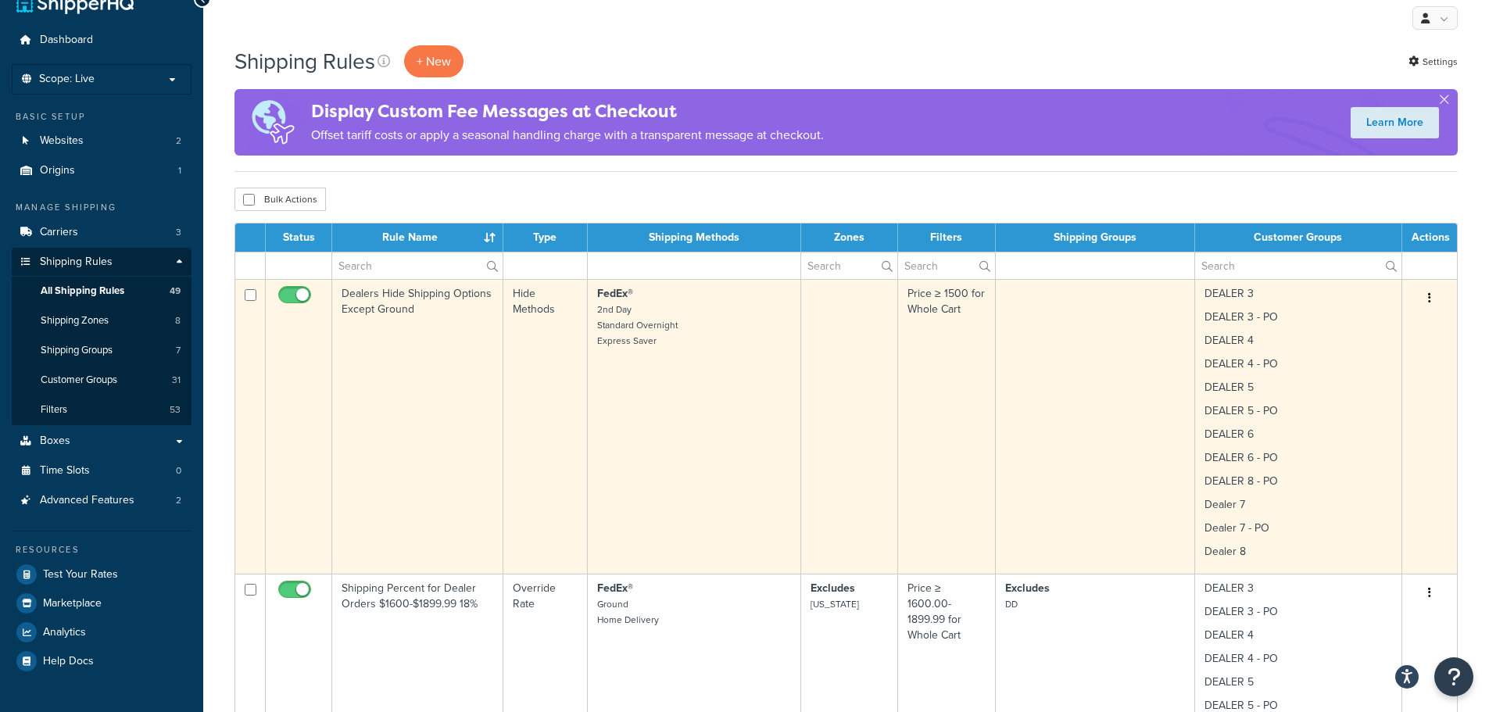
click at [434, 370] on td "Dealers Hide Shipping Options Except Ground" at bounding box center [417, 426] width 171 height 295
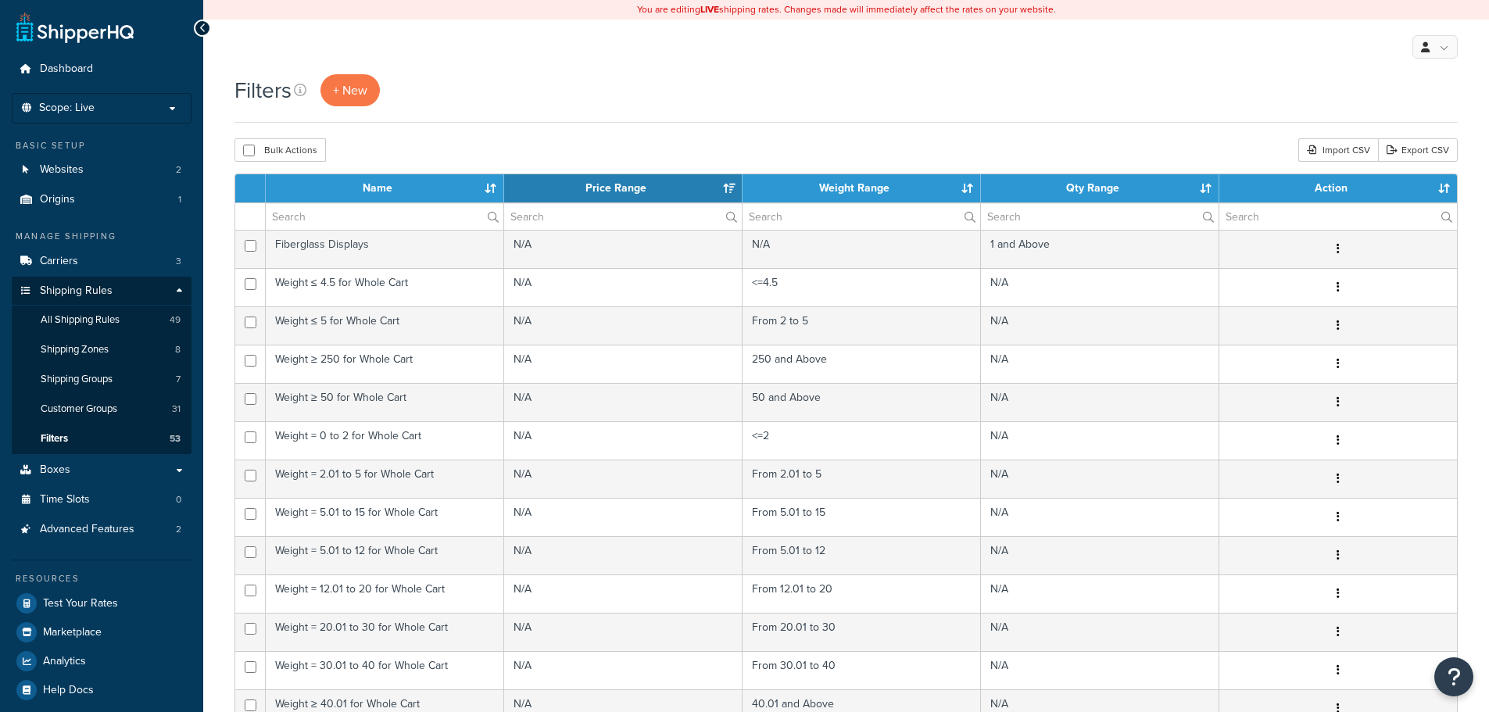
select select "15"
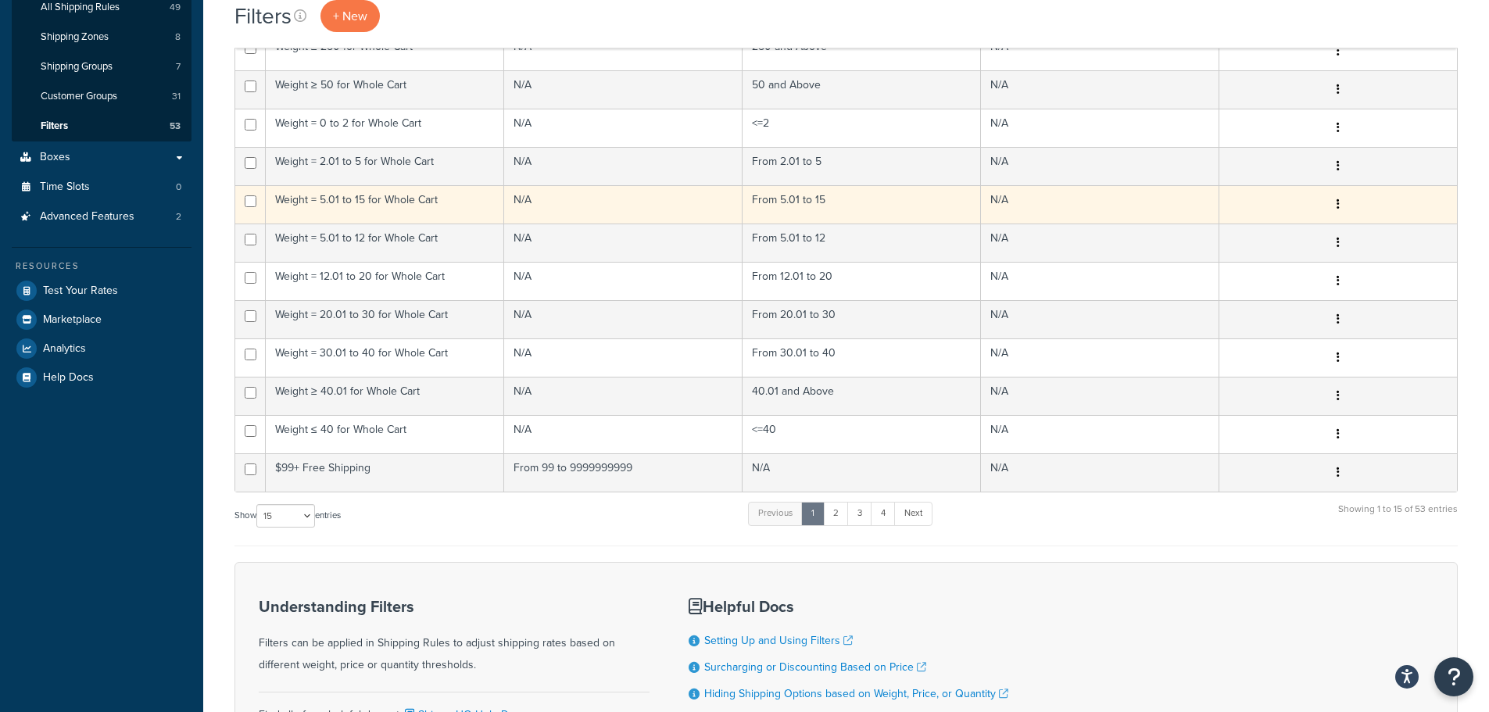
scroll to position [391, 0]
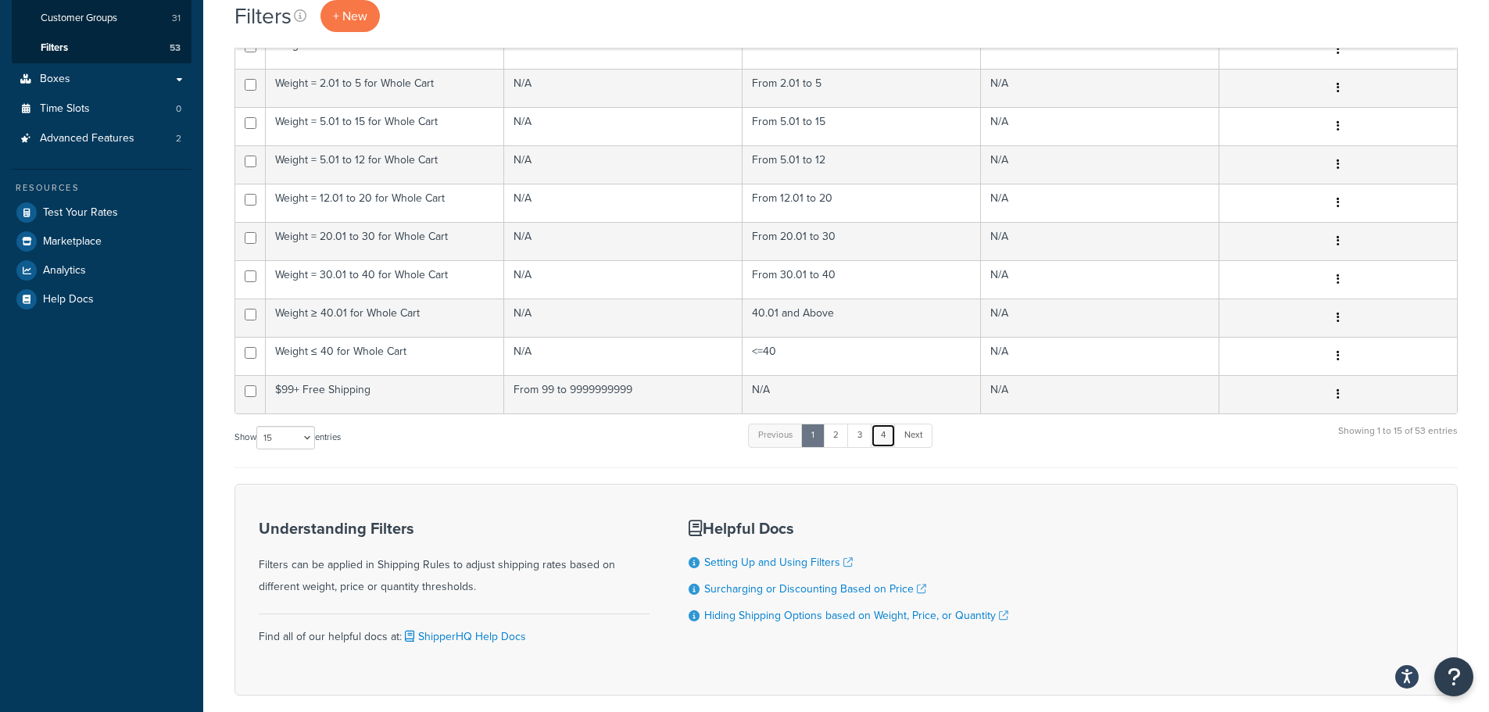
click at [886, 442] on link "4" at bounding box center [883, 435] width 25 height 23
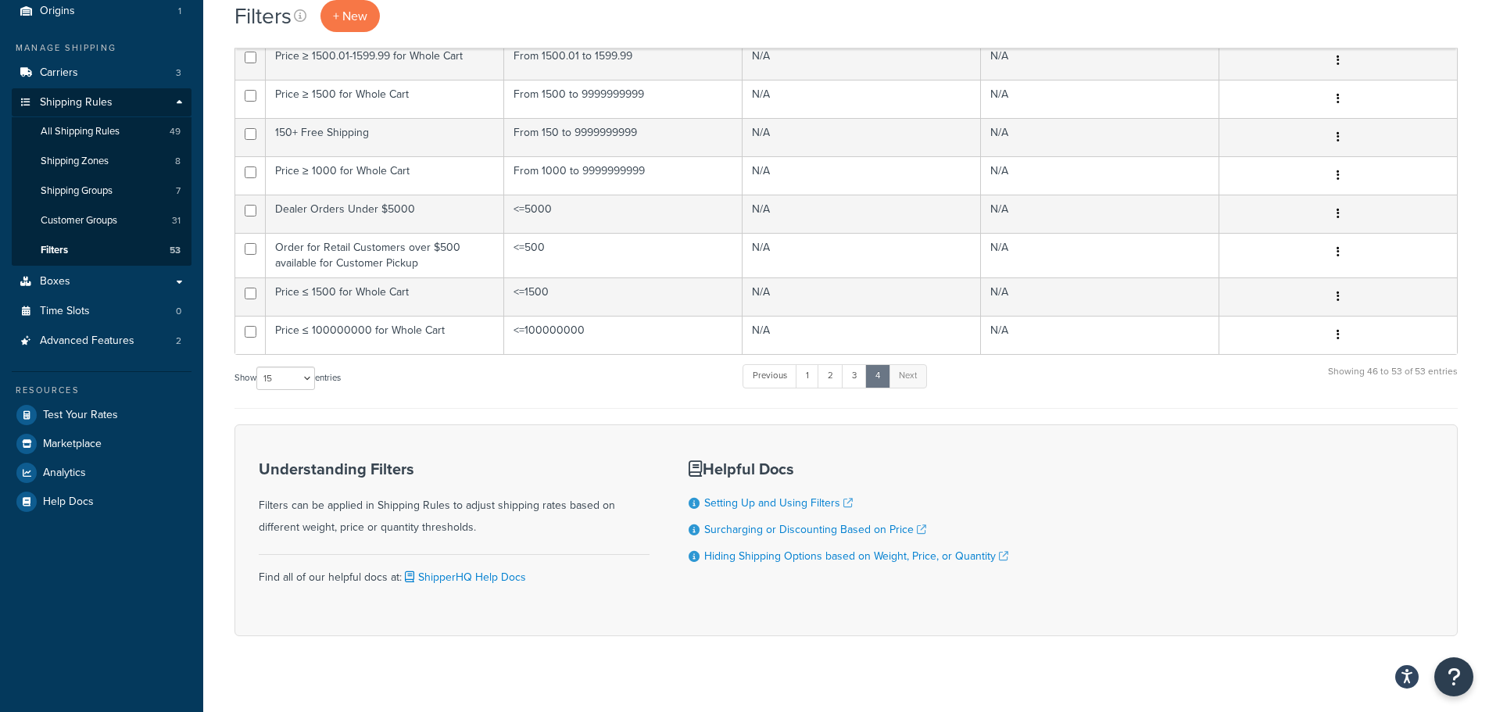
scroll to position [128, 0]
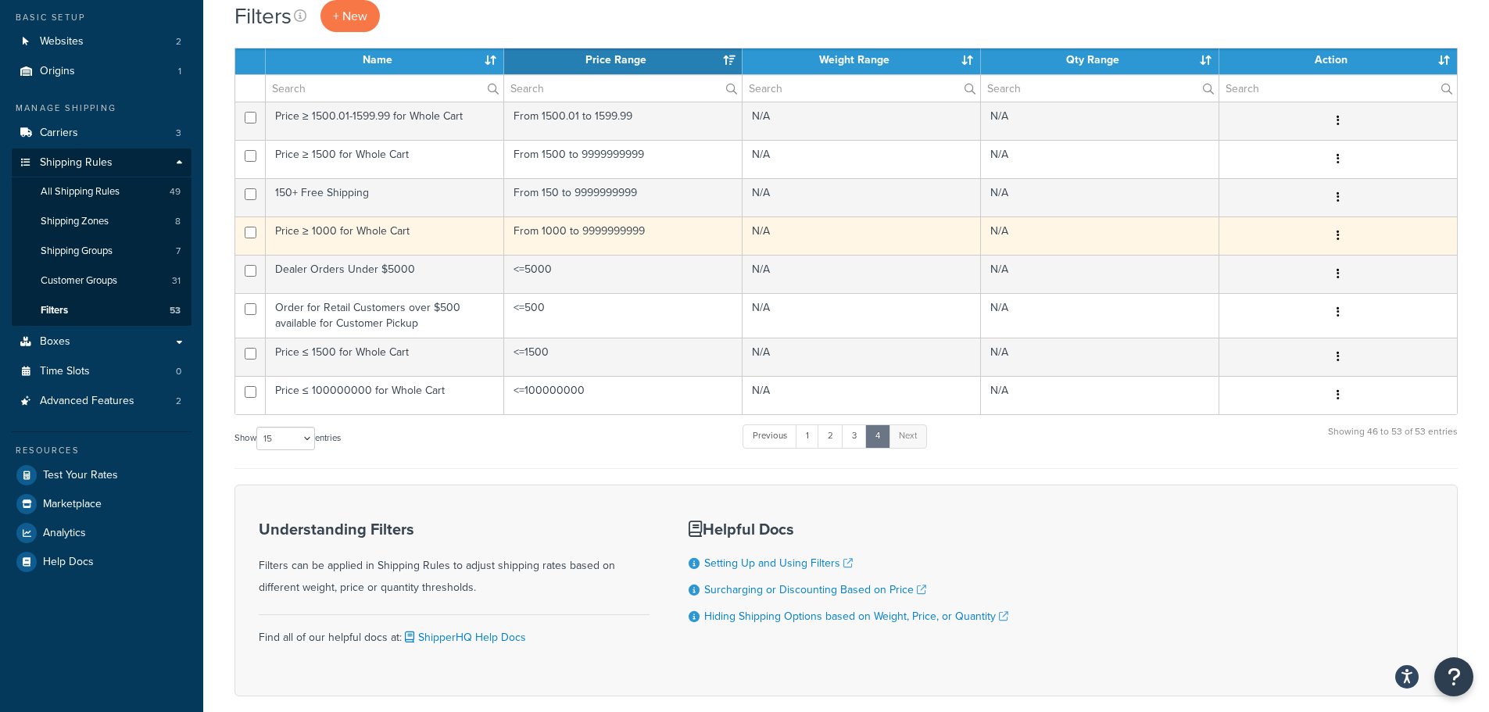
click at [438, 234] on td "Price ≥ 1000 for Whole Cart" at bounding box center [385, 235] width 238 height 38
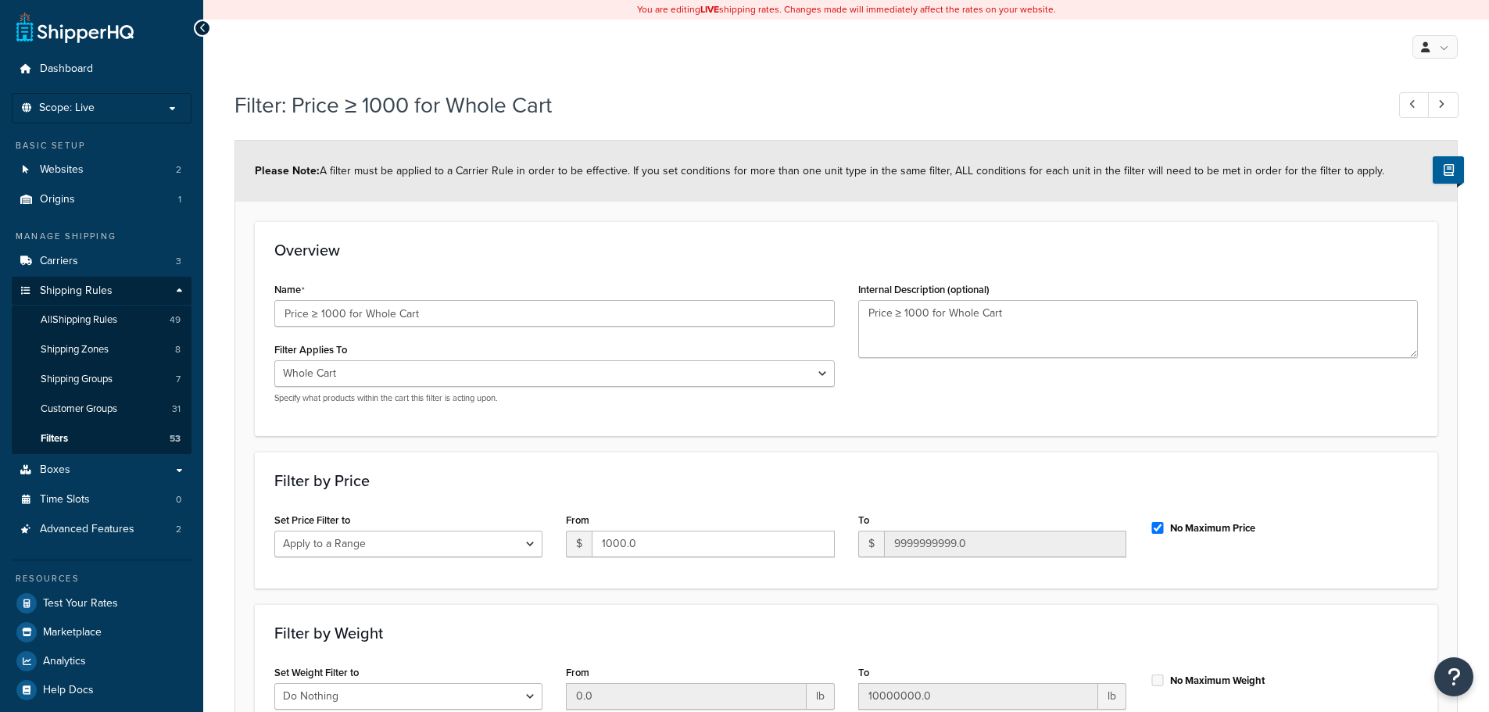
select select "range"
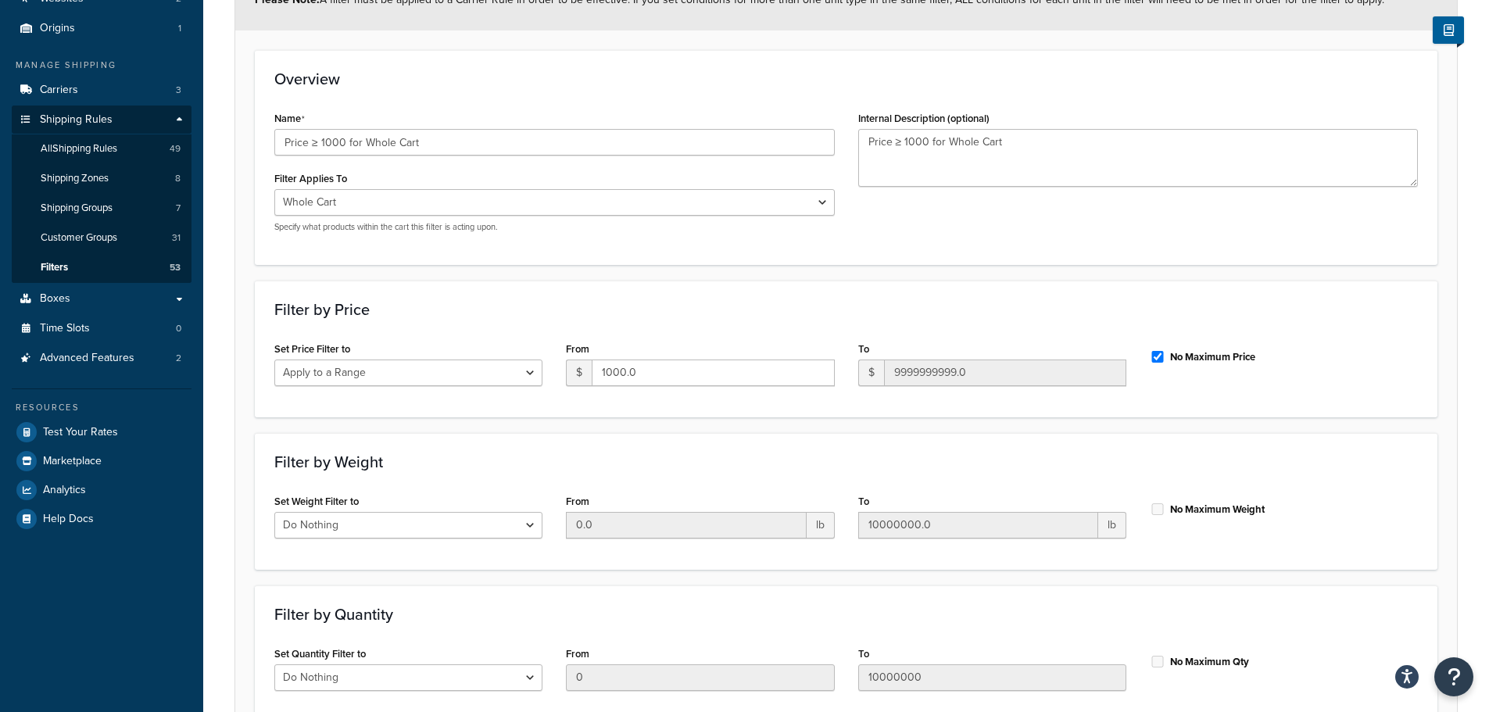
scroll to position [156, 0]
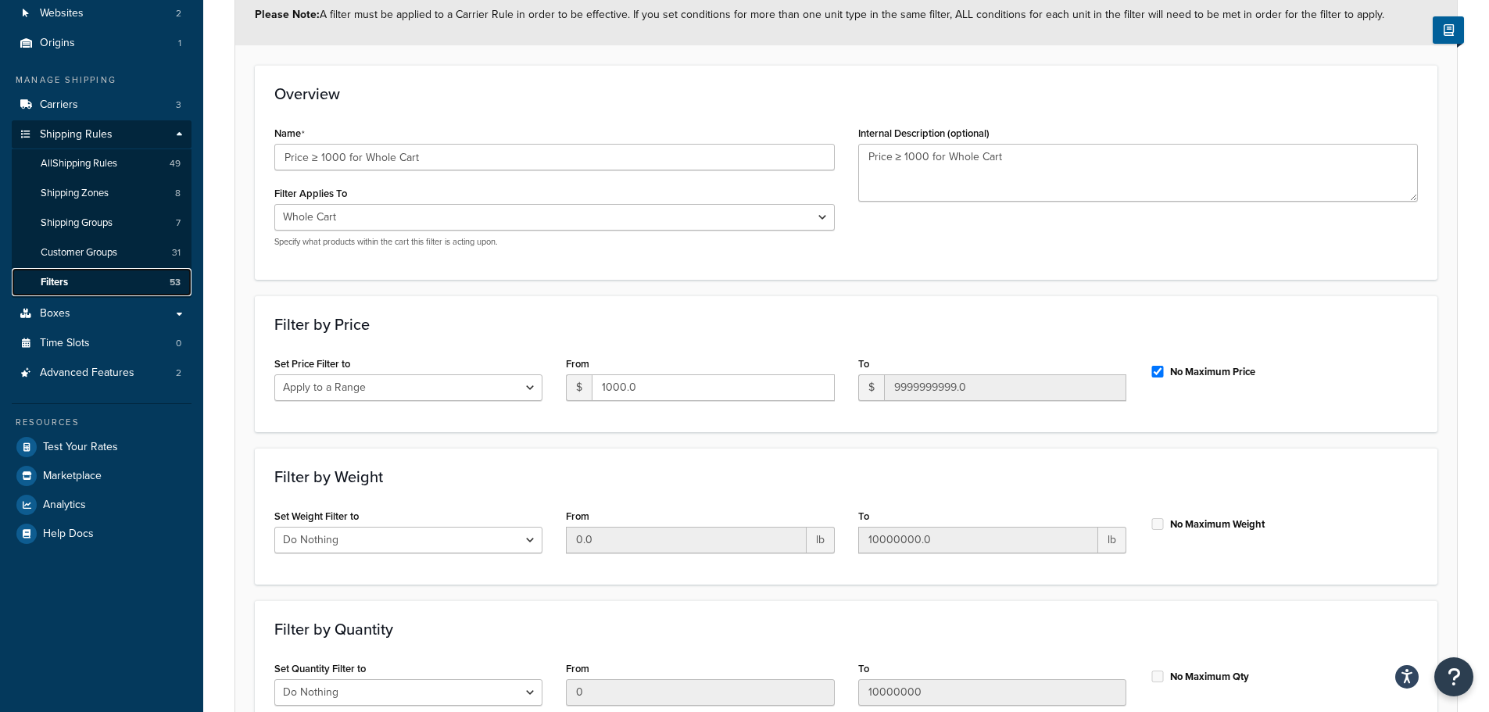
click at [88, 288] on link "Filters 53" at bounding box center [102, 282] width 180 height 29
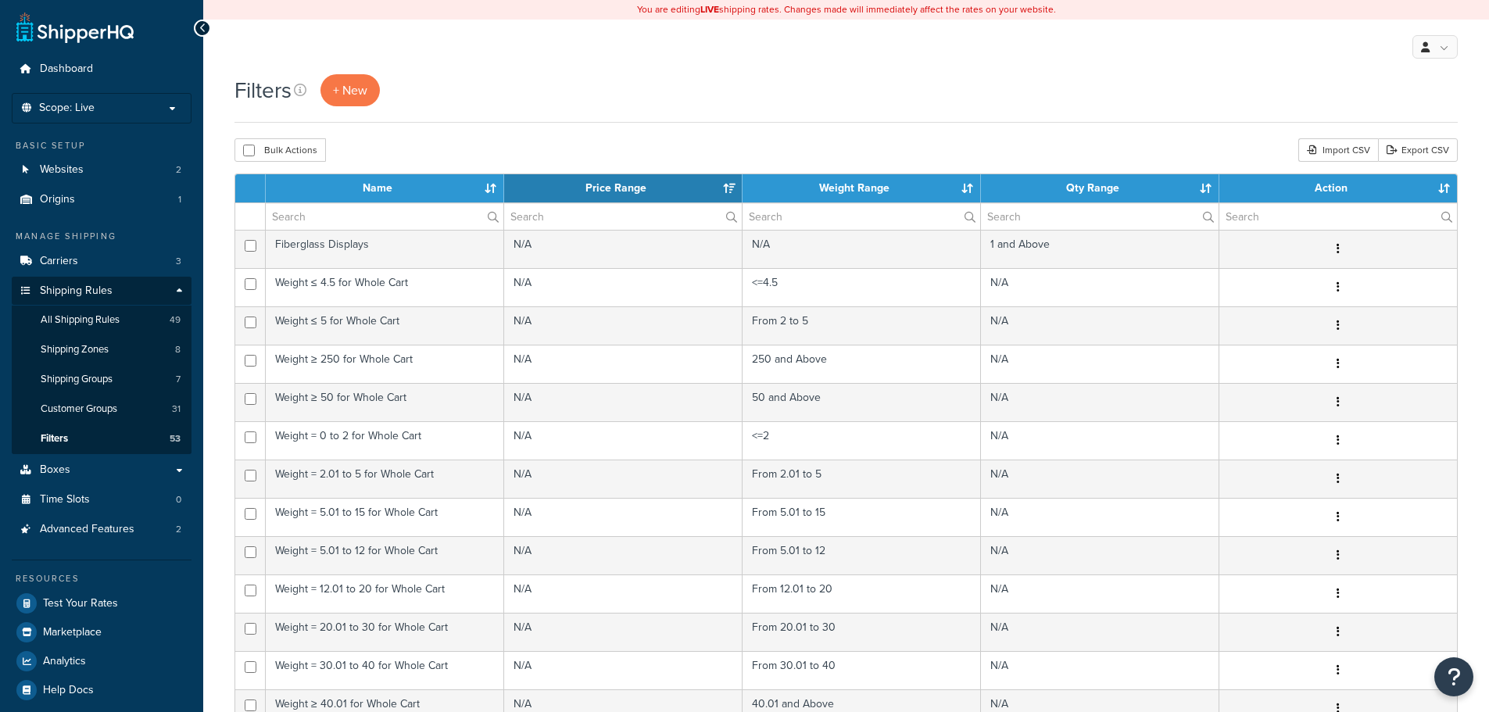
select select "15"
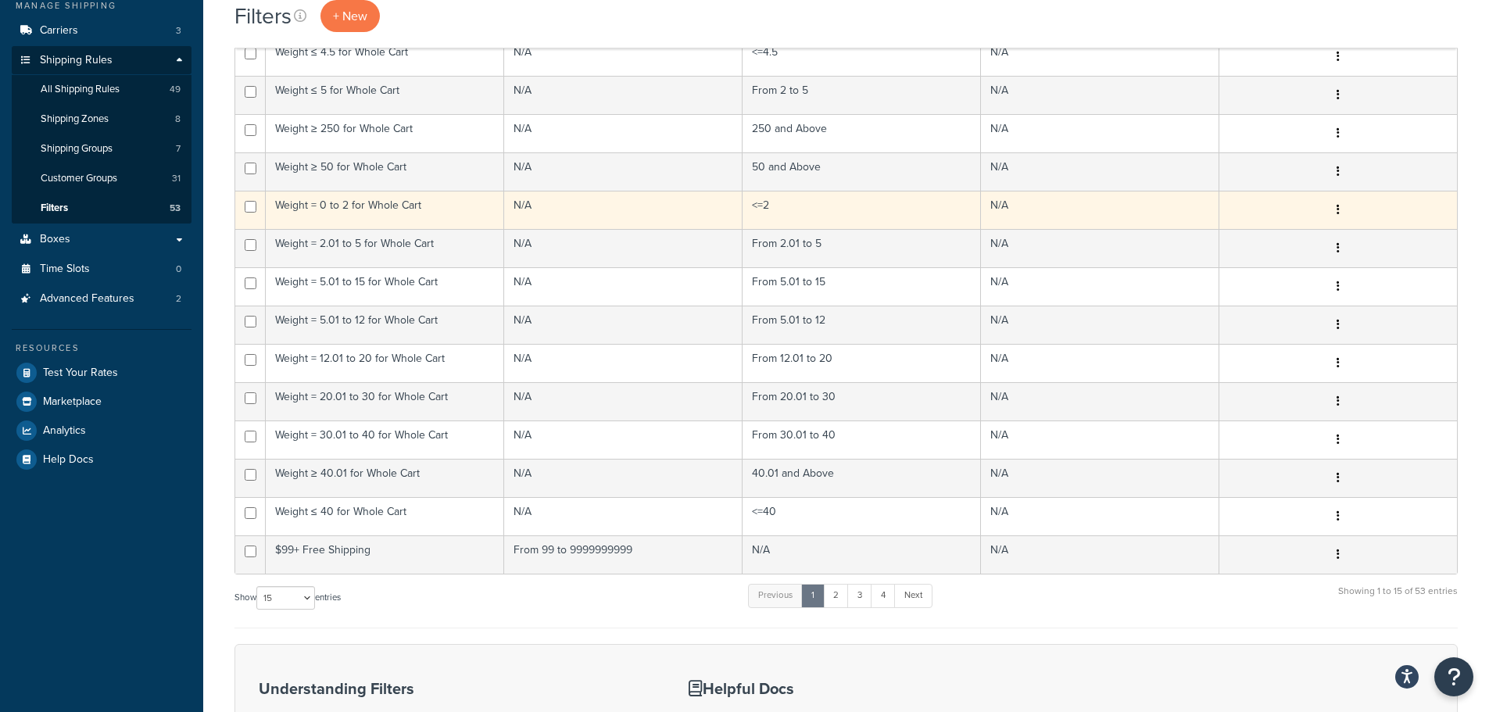
scroll to position [234, 0]
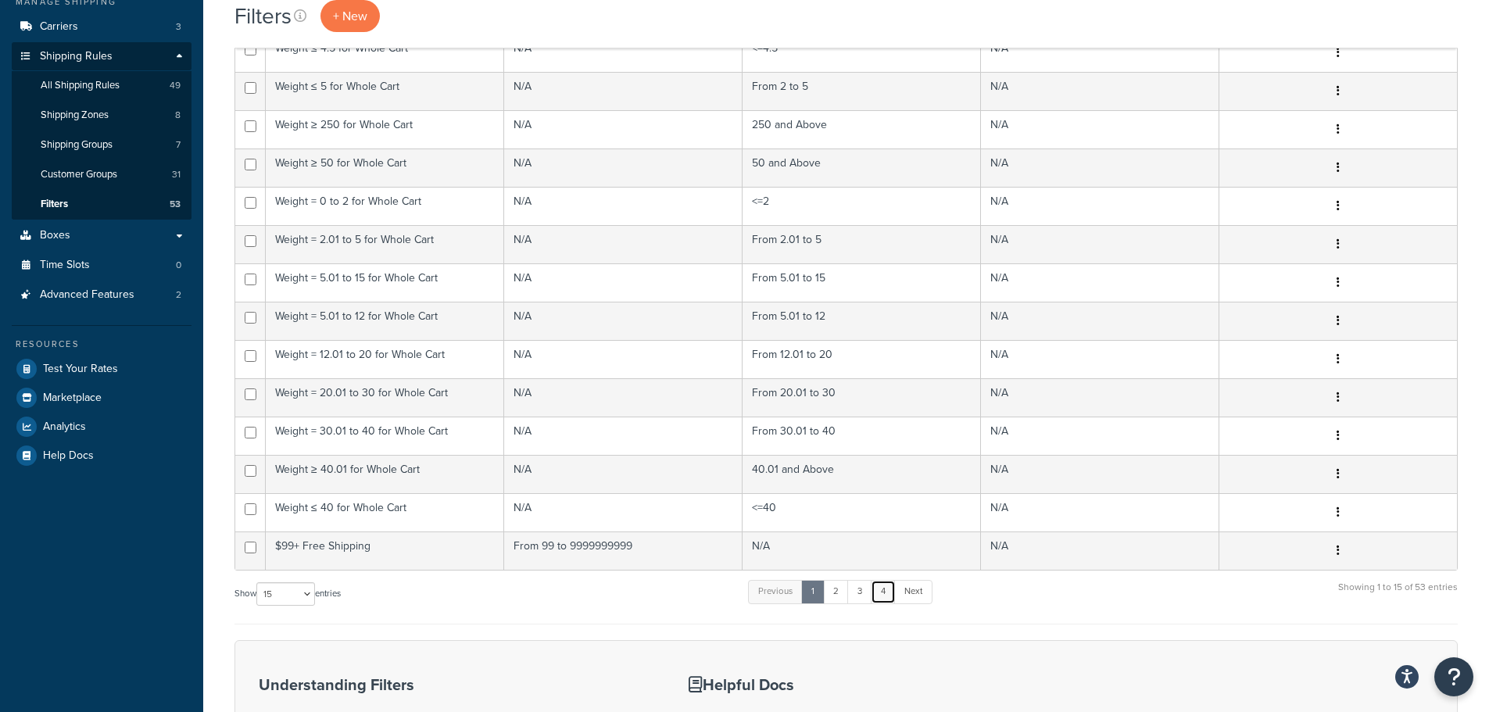
click at [880, 589] on link "4" at bounding box center [883, 591] width 25 height 23
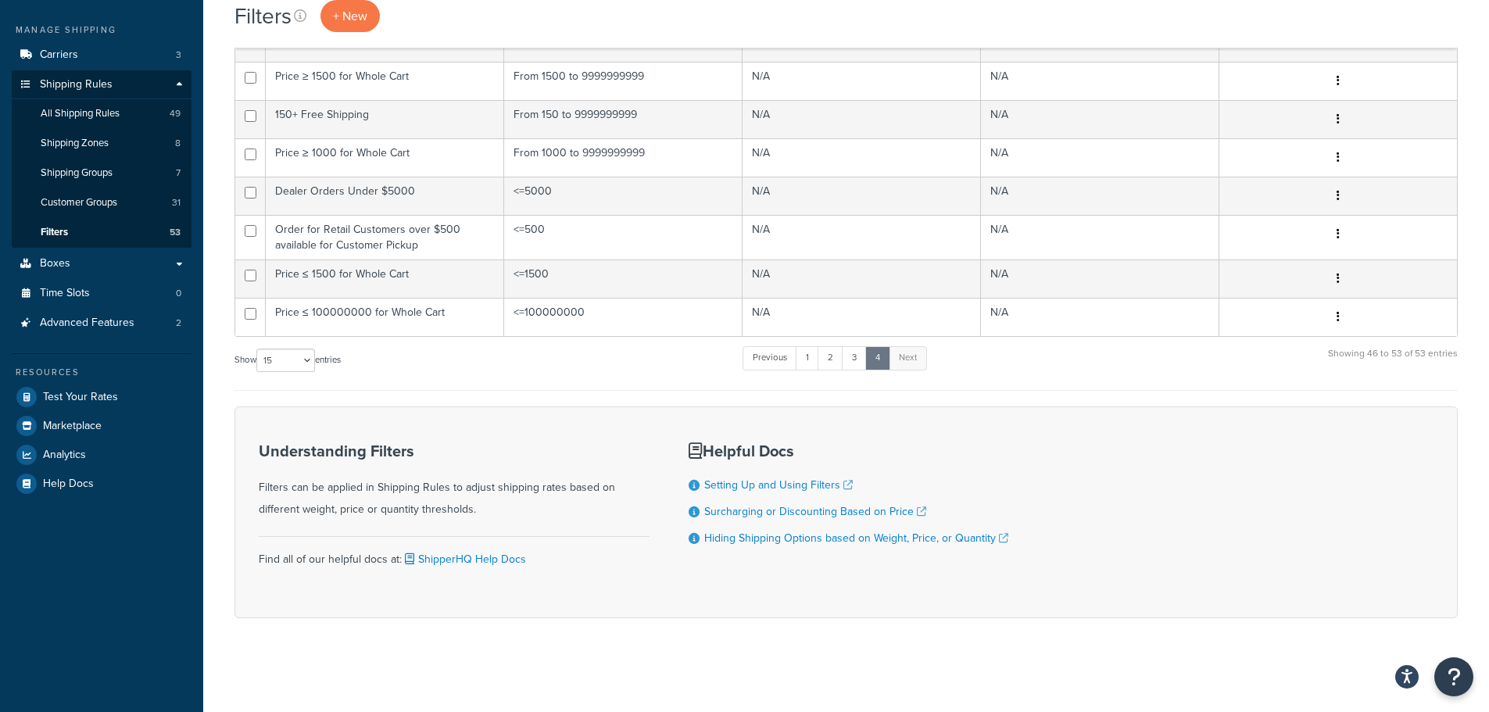
scroll to position [128, 0]
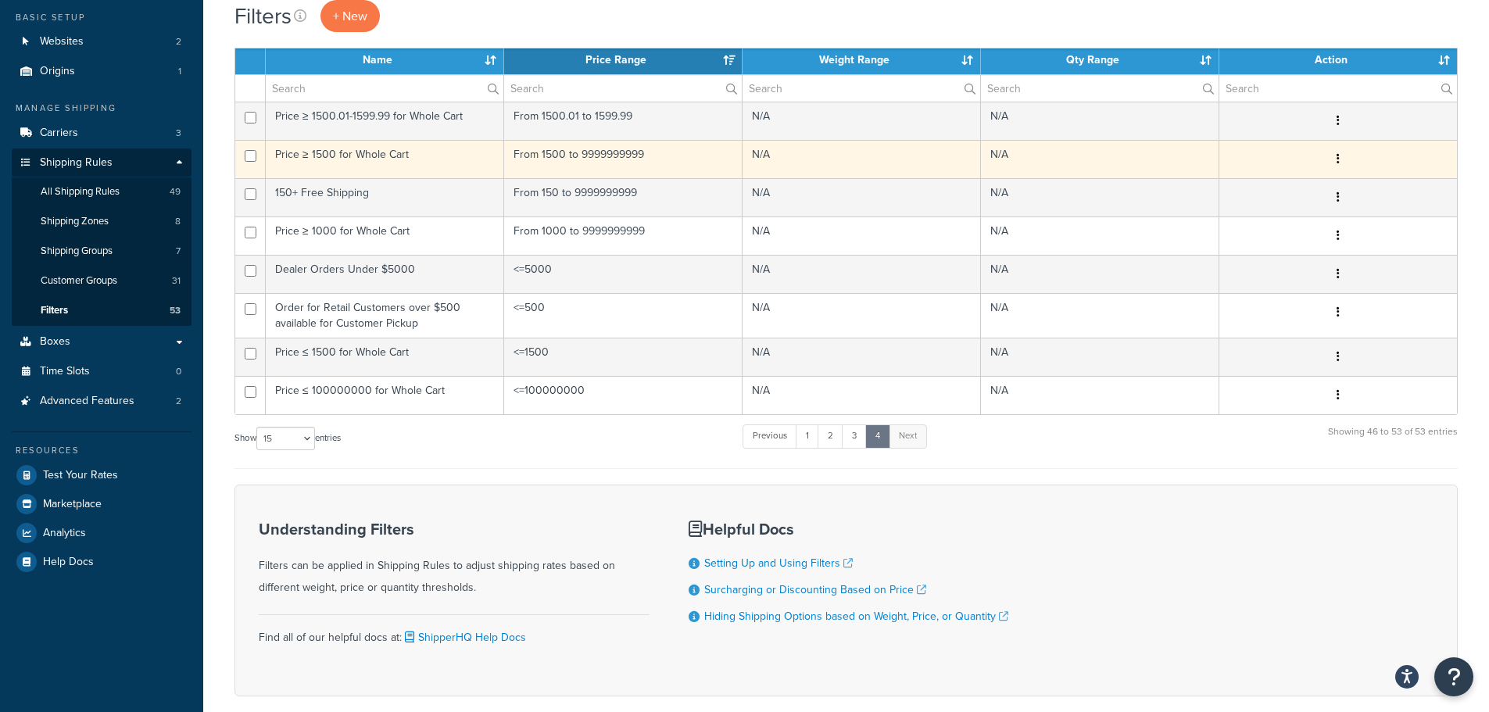
click at [394, 153] on td "Price ≥ 1500 for Whole Cart" at bounding box center [385, 159] width 238 height 38
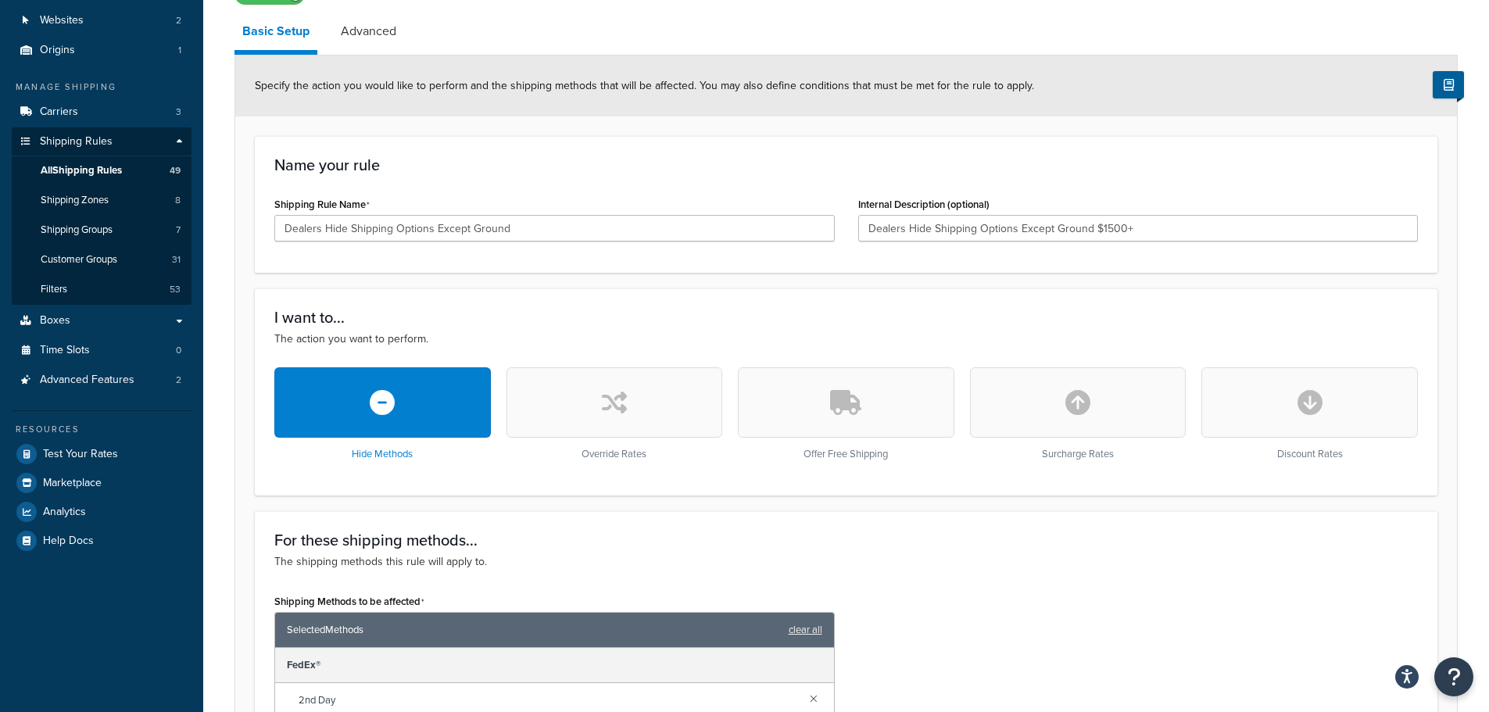
scroll to position [125, 0]
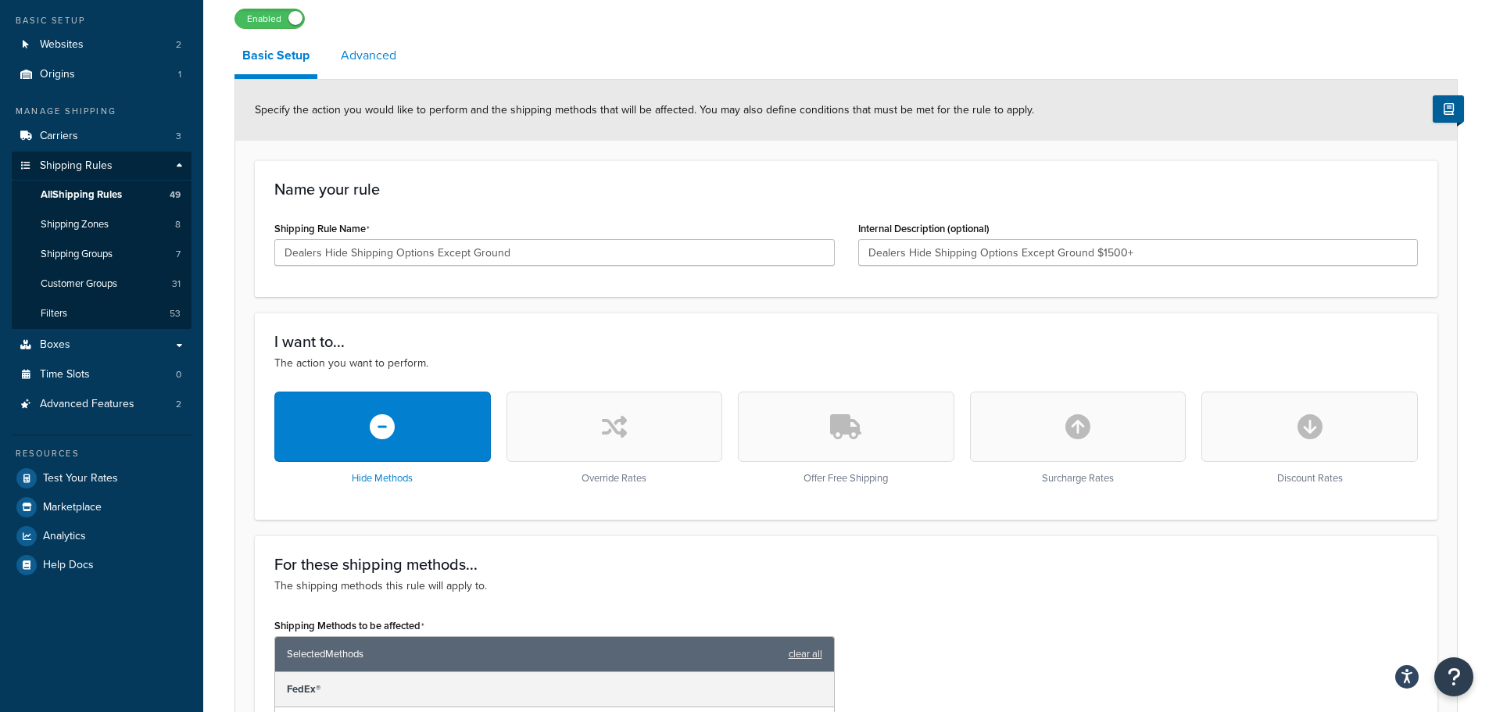
click at [379, 70] on link "Advanced" at bounding box center [368, 56] width 71 height 38
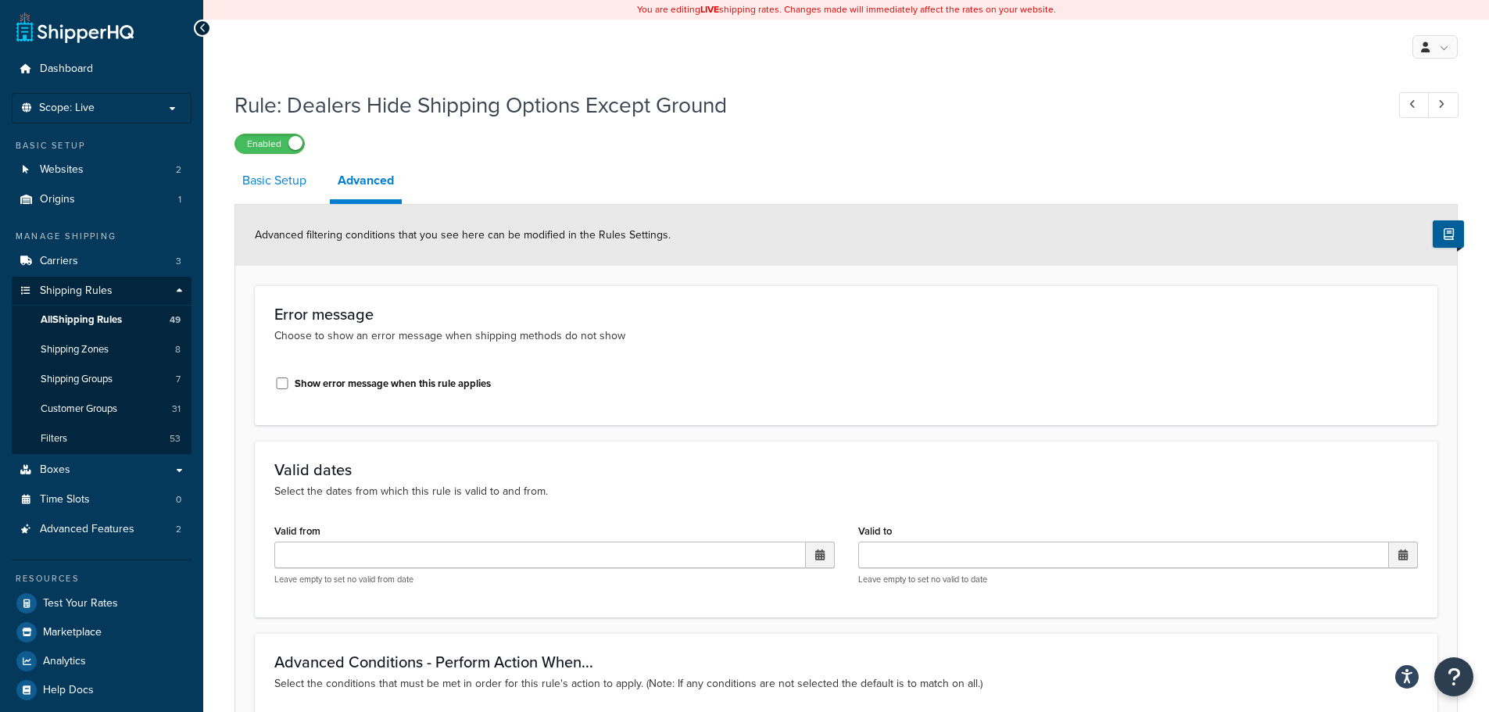
click at [271, 188] on link "Basic Setup" at bounding box center [274, 181] width 80 height 38
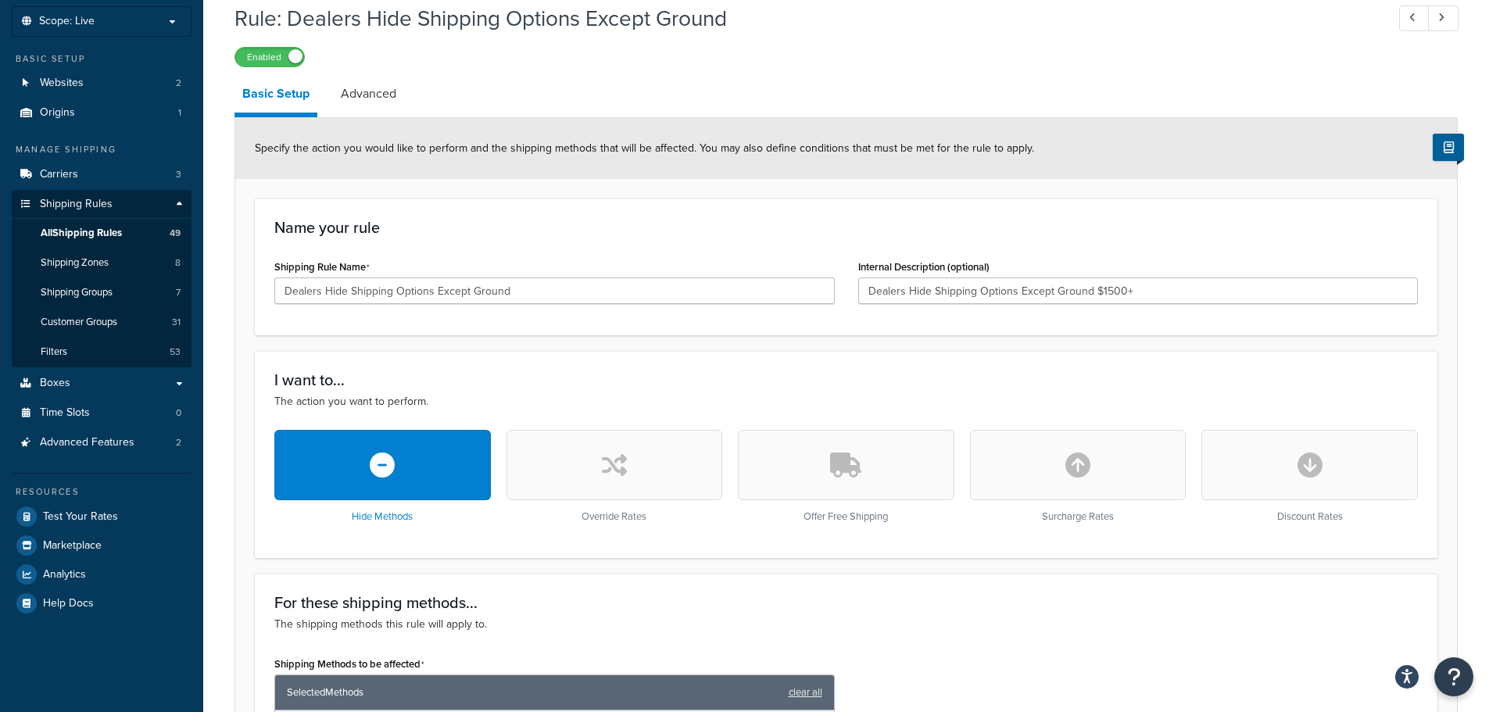
scroll to position [78, 0]
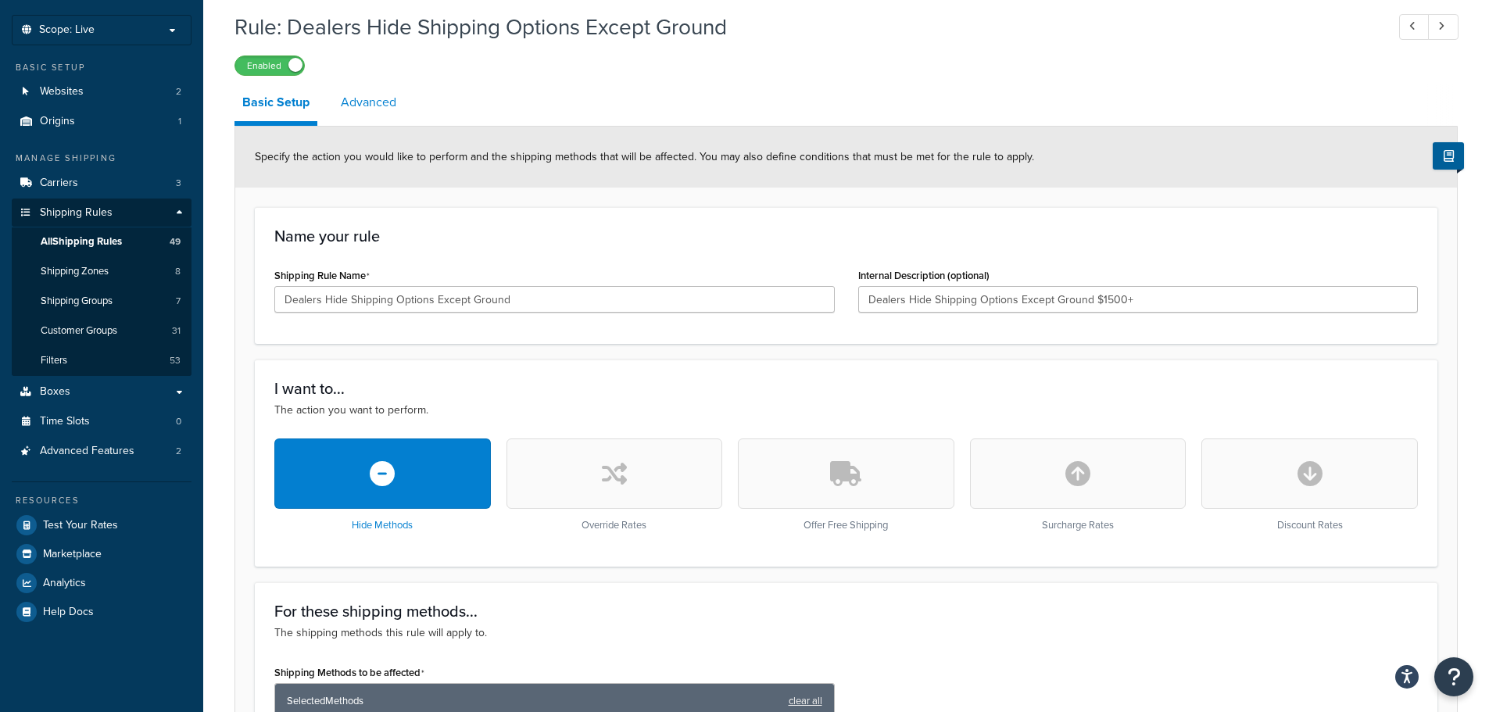
click at [354, 103] on link "Advanced" at bounding box center [368, 103] width 71 height 38
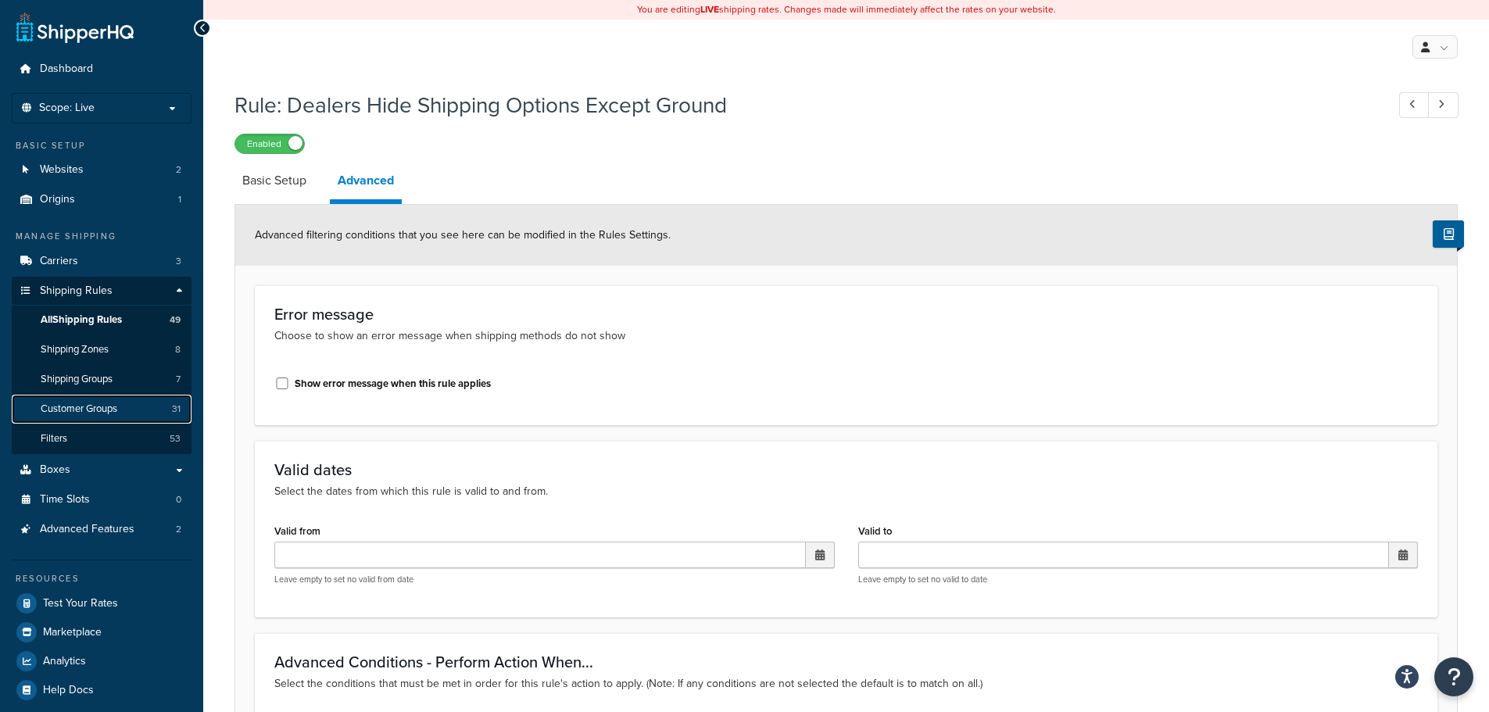
click at [137, 410] on link "Customer Groups 31" at bounding box center [102, 409] width 180 height 29
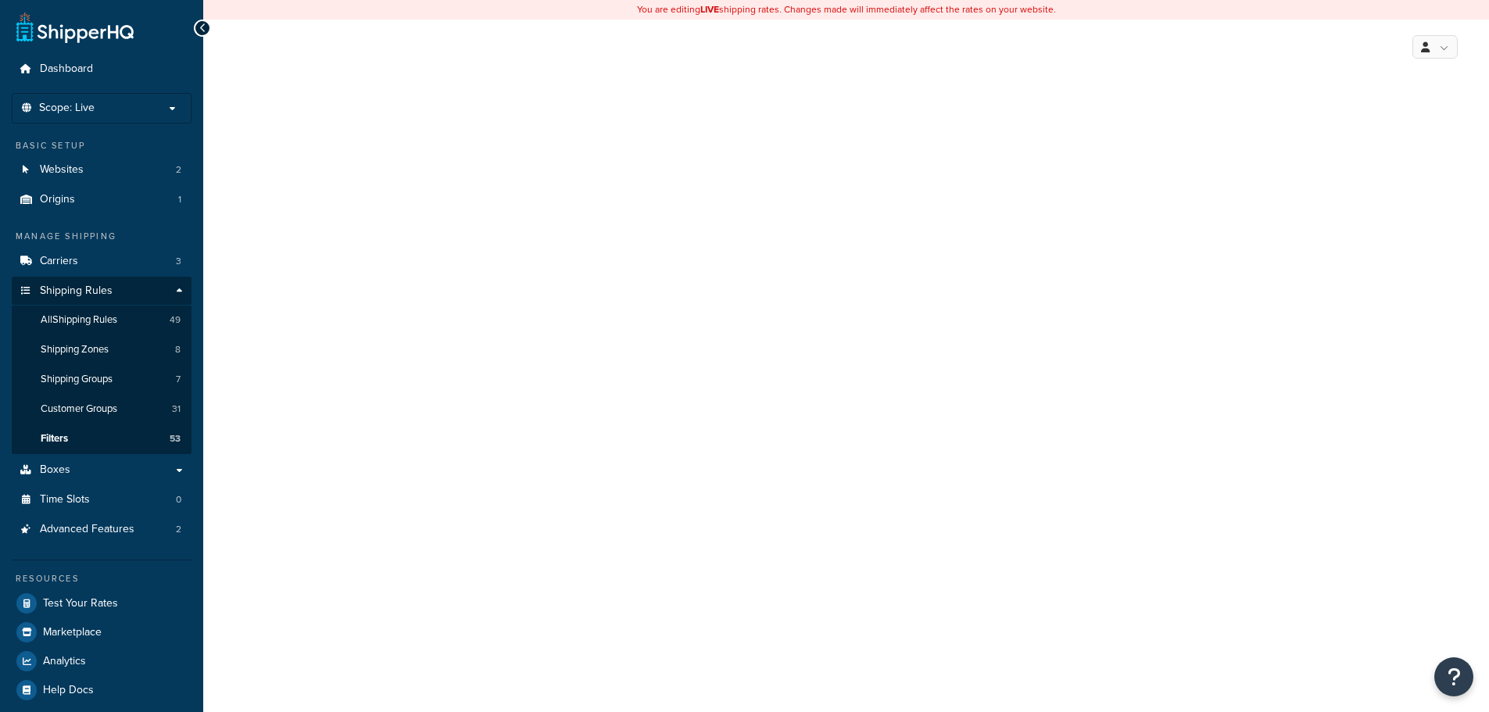
select select "range"
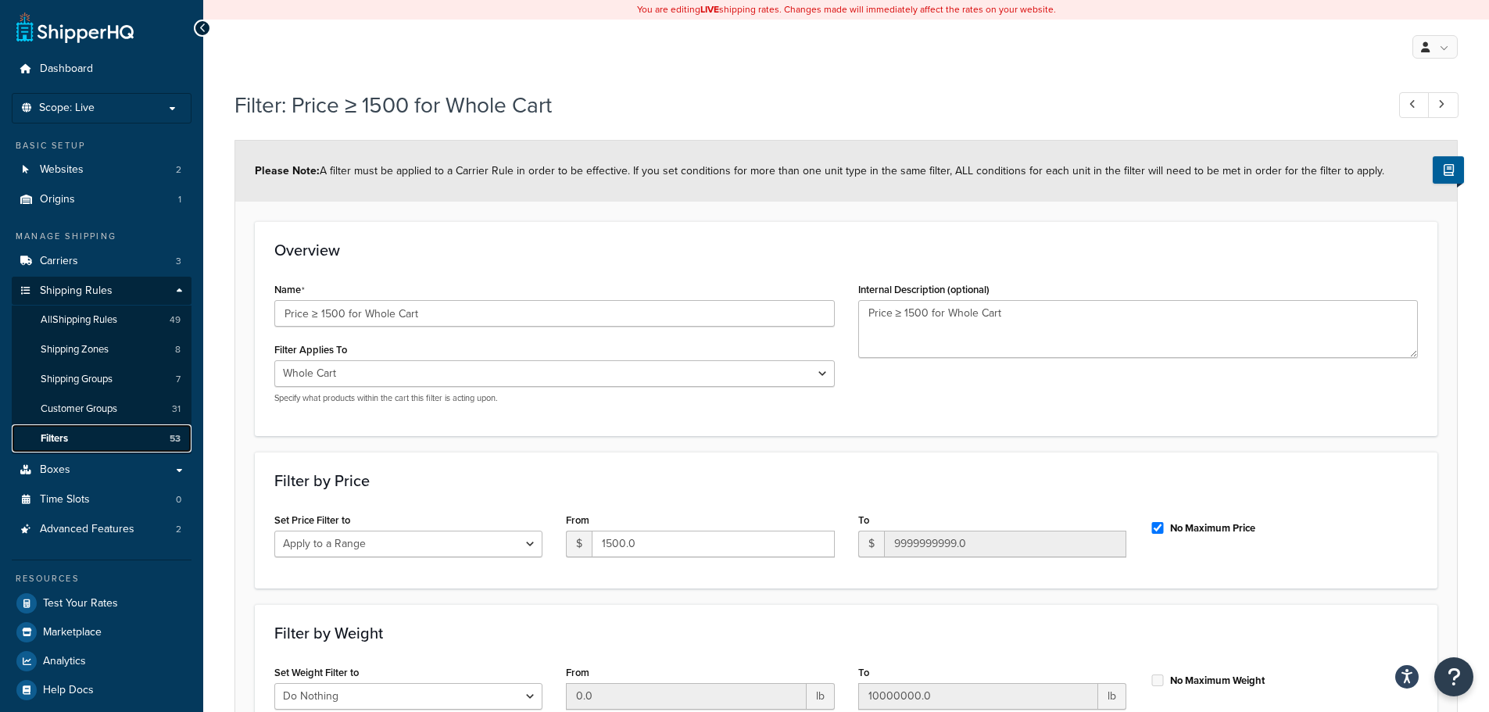
click at [89, 438] on link "Filters 53" at bounding box center [102, 438] width 180 height 29
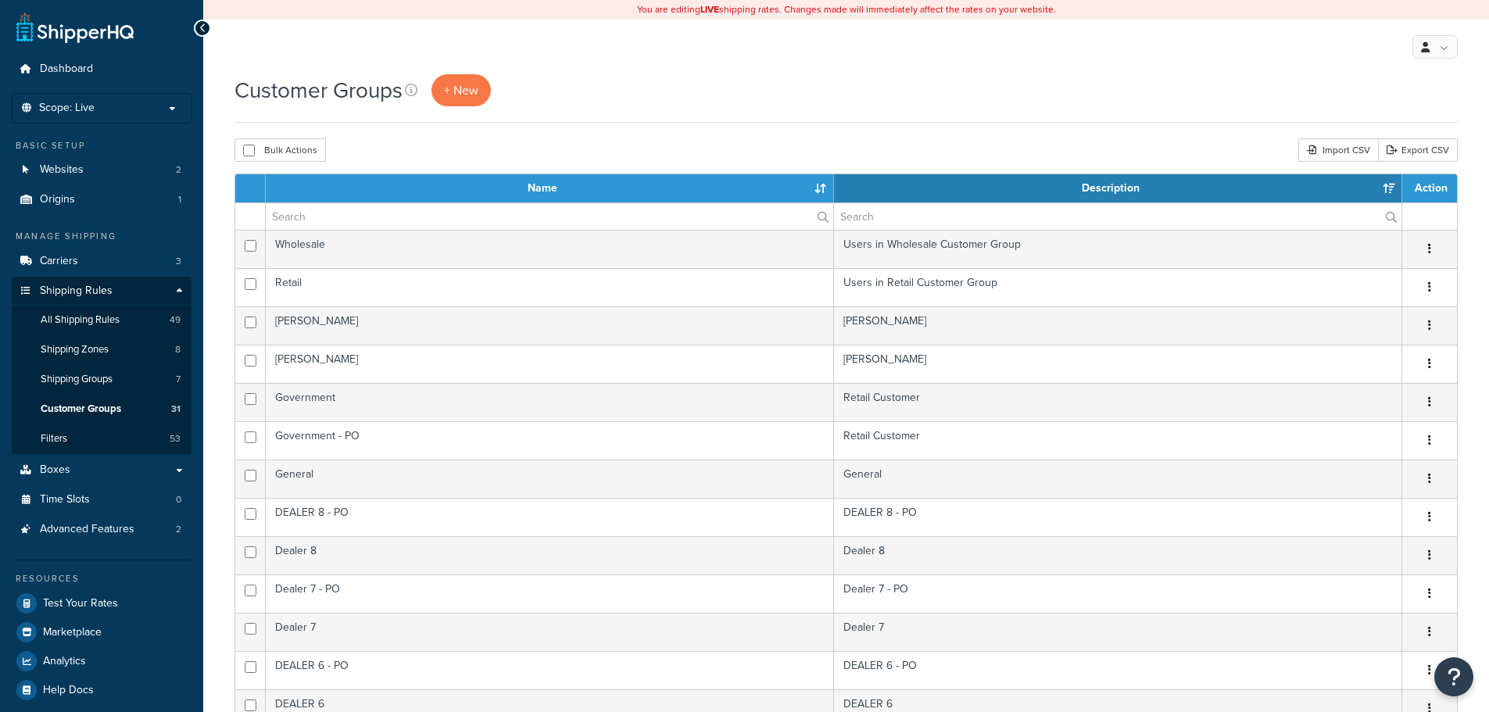
select select "15"
click at [98, 311] on link "All Shipping Rules 49" at bounding box center [102, 320] width 180 height 29
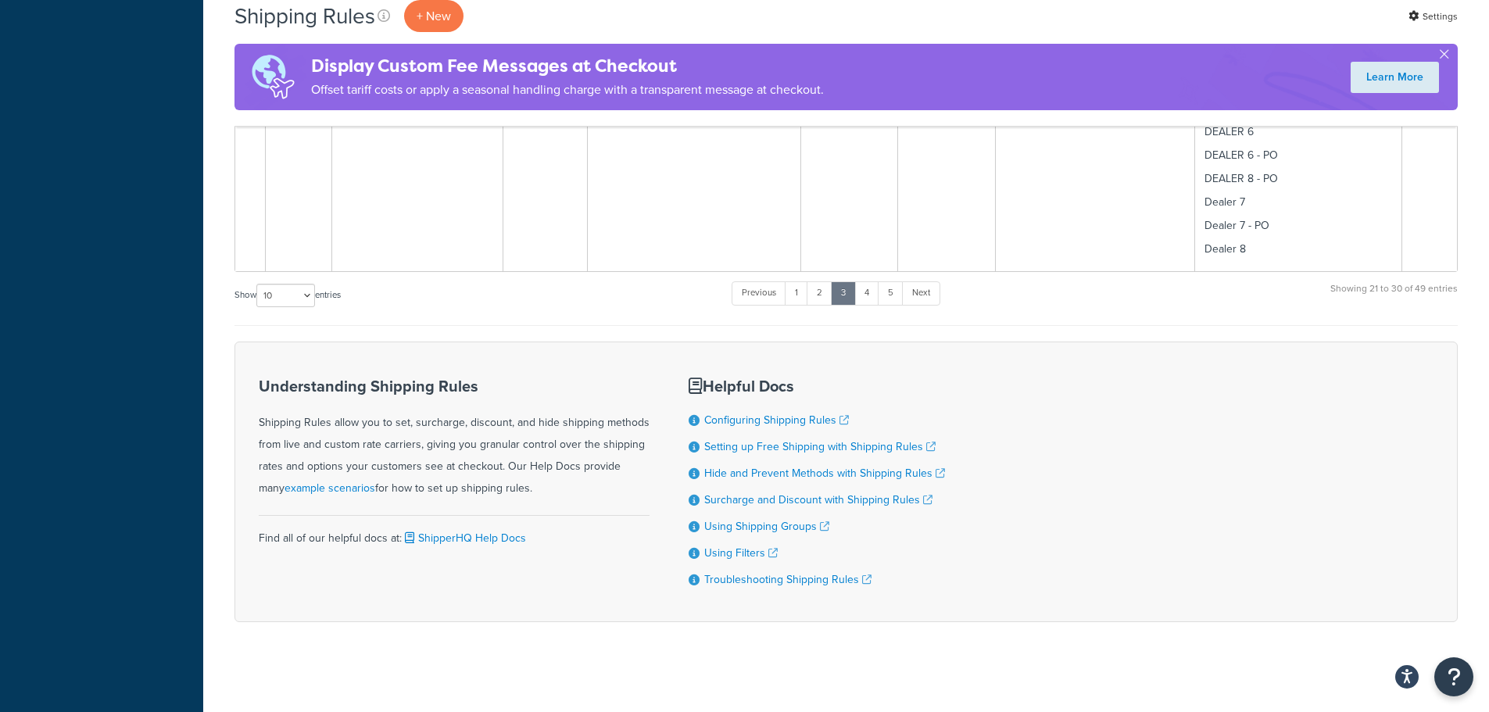
scroll to position [2987, 0]
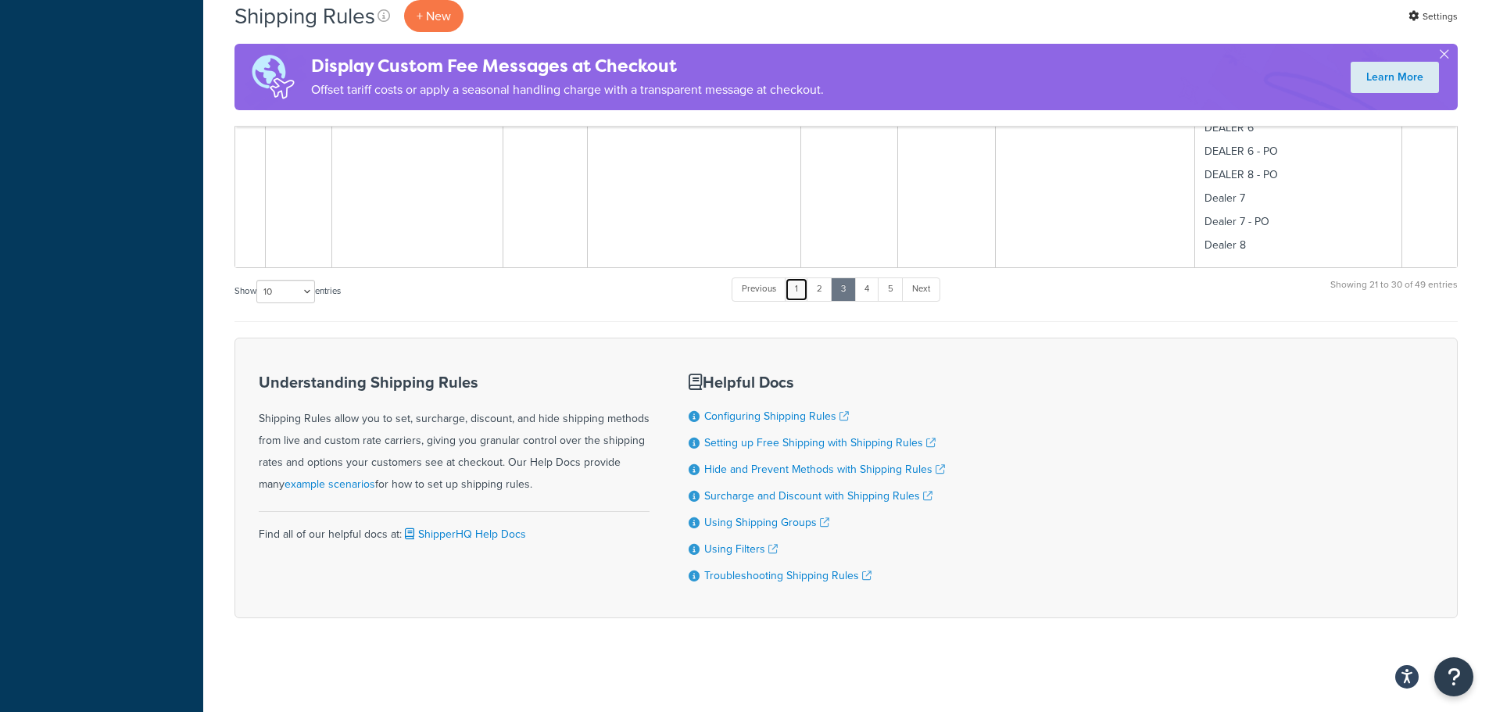
click at [799, 290] on link "1" at bounding box center [796, 288] width 23 height 23
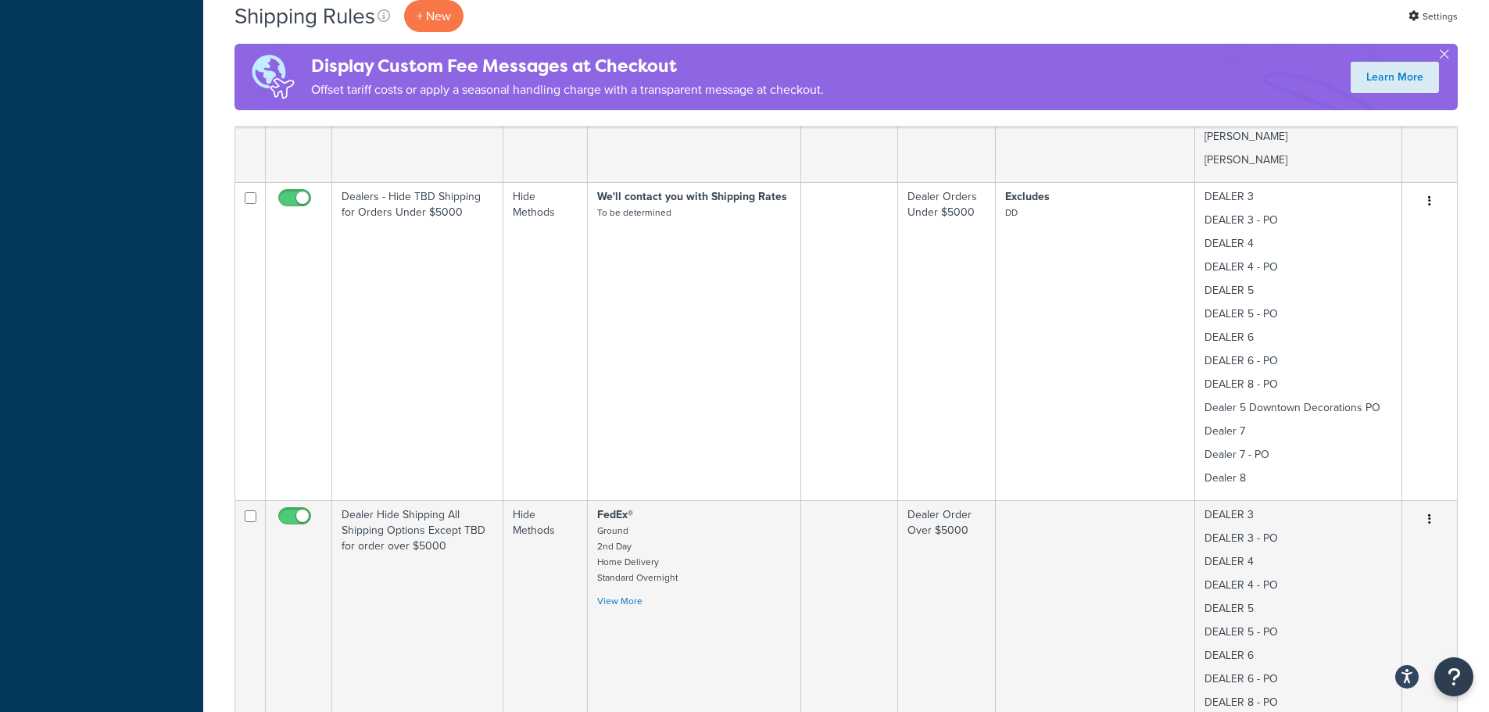
scroll to position [1018, 0]
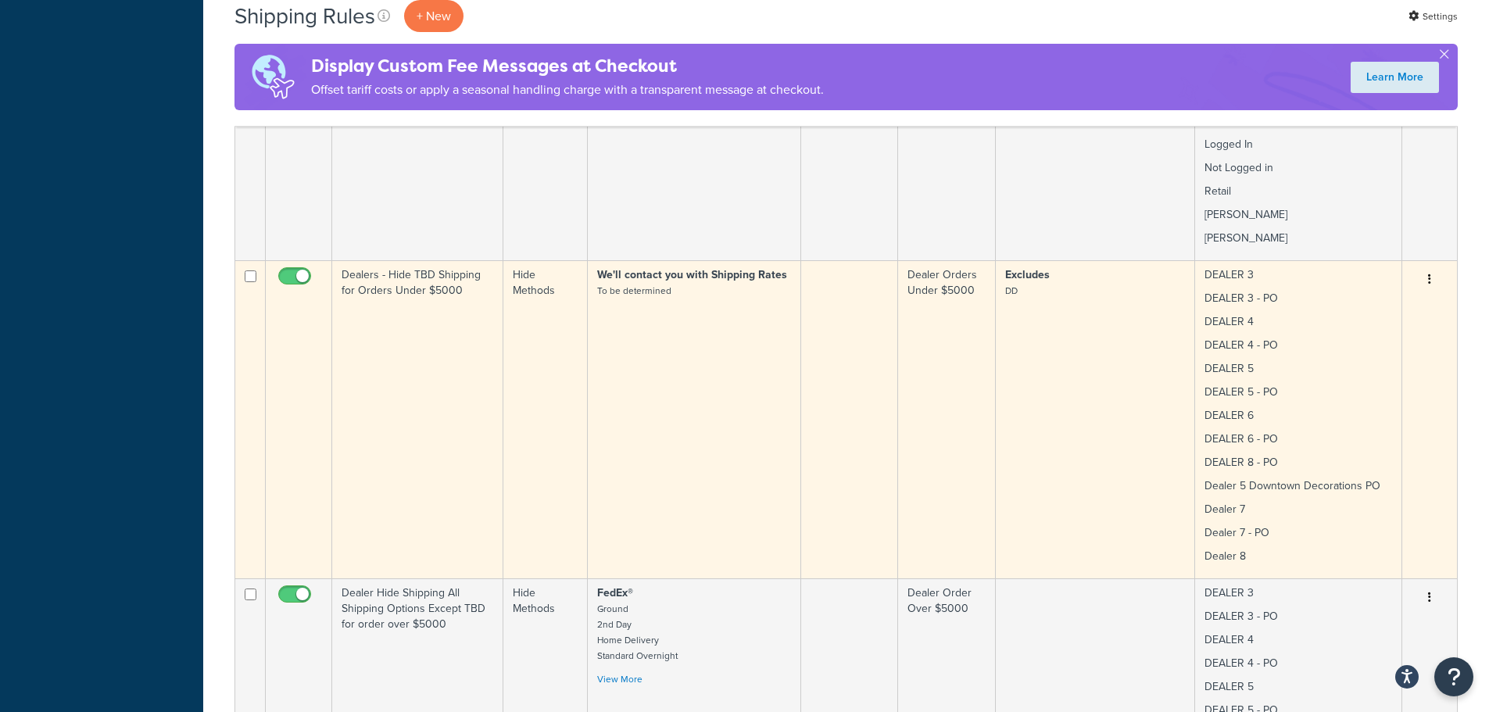
click at [468, 331] on td "Dealers - Hide TBD Shipping for Orders Under $5000" at bounding box center [417, 419] width 171 height 318
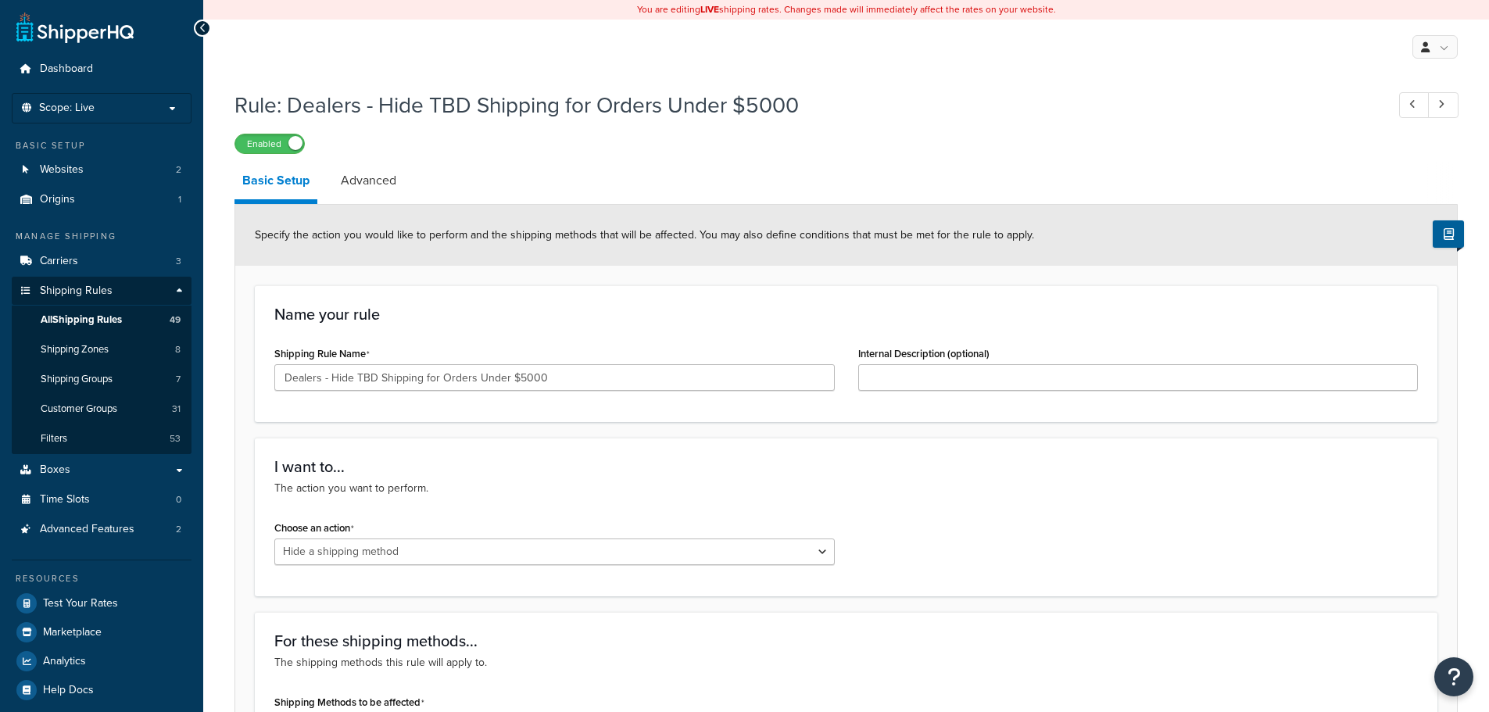
select select "HIDE"
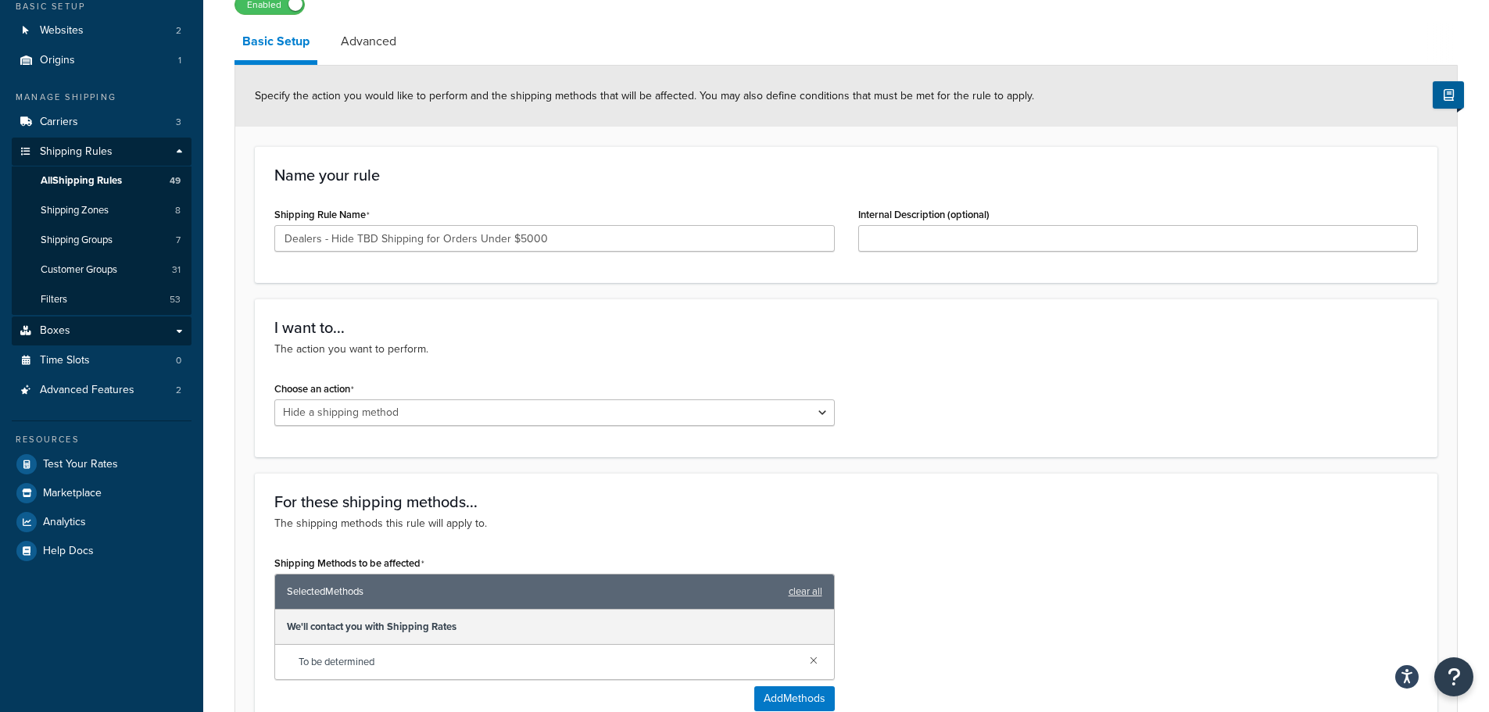
scroll to position [131, 0]
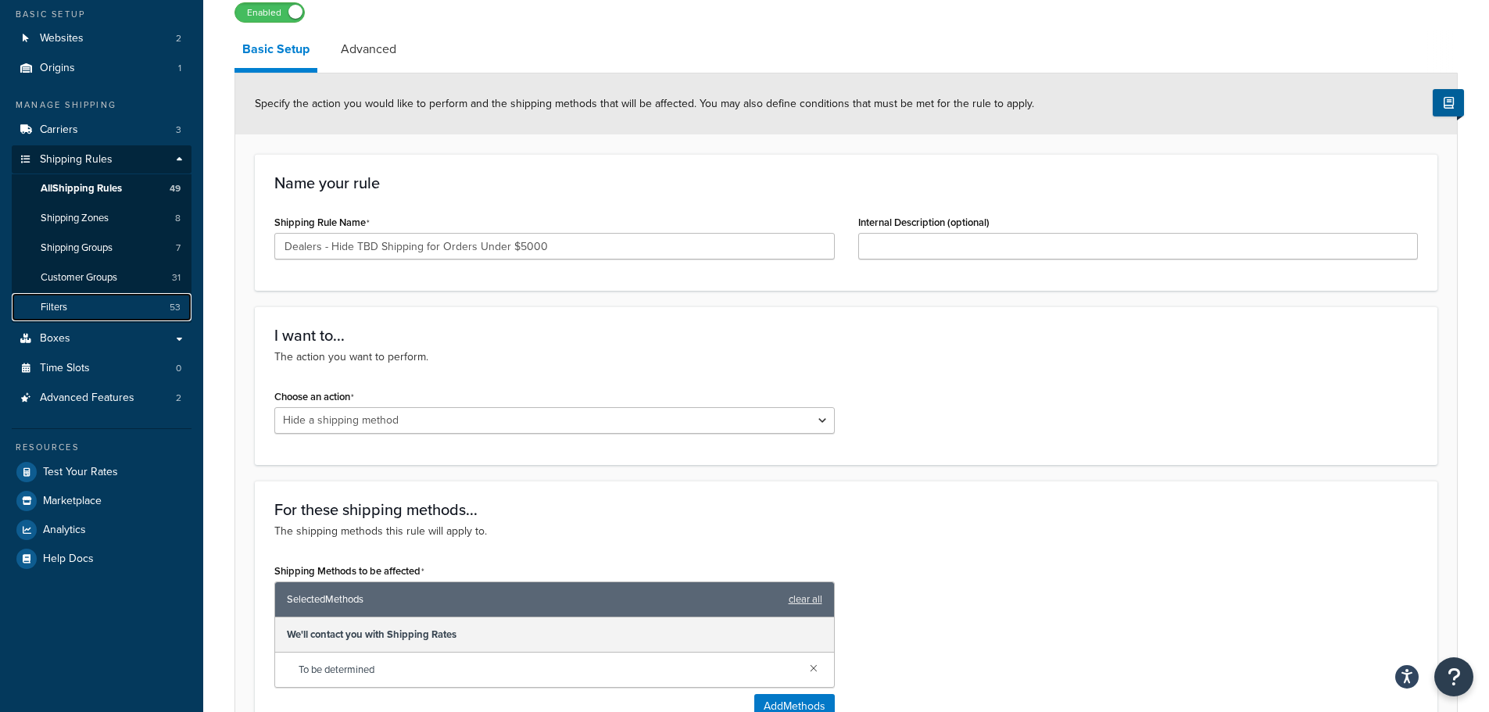
click at [101, 307] on link "Filters 53" at bounding box center [102, 307] width 180 height 29
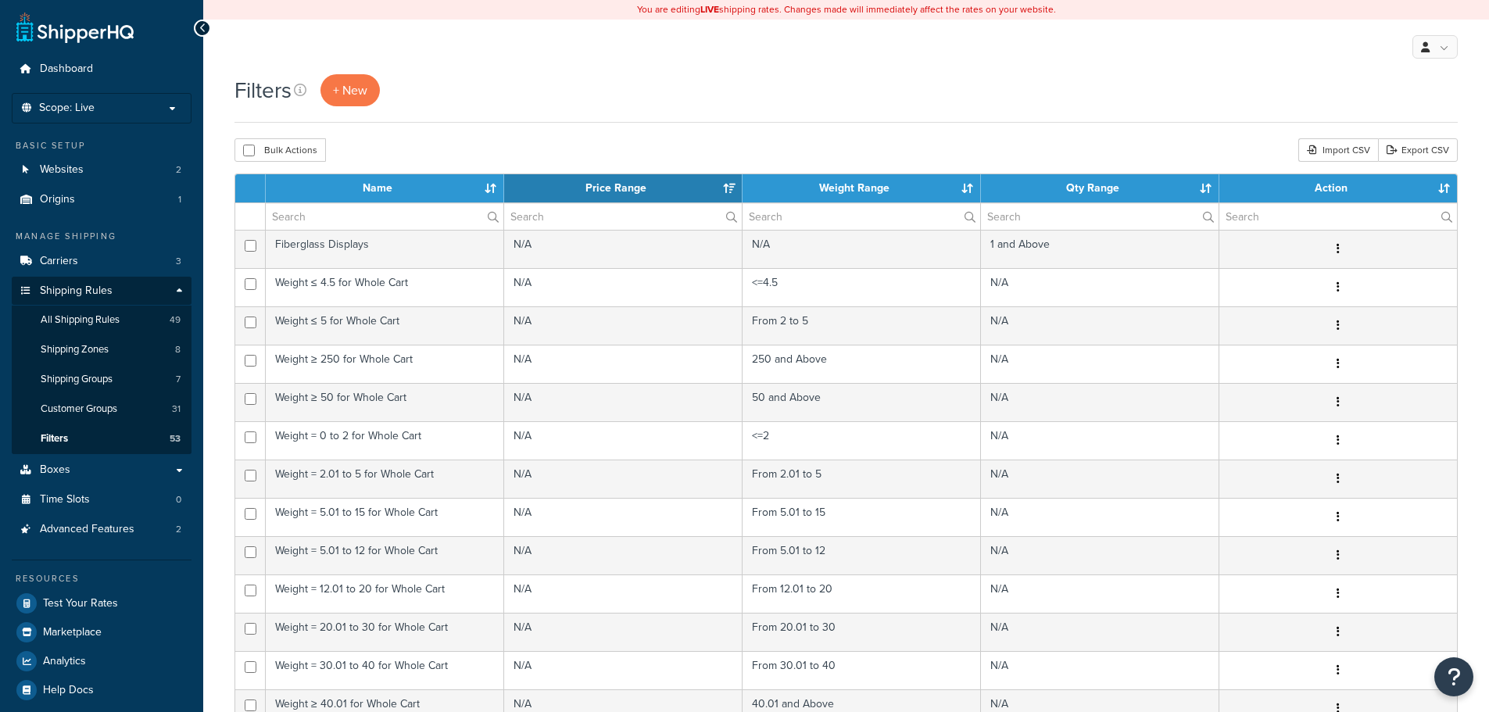
select select "15"
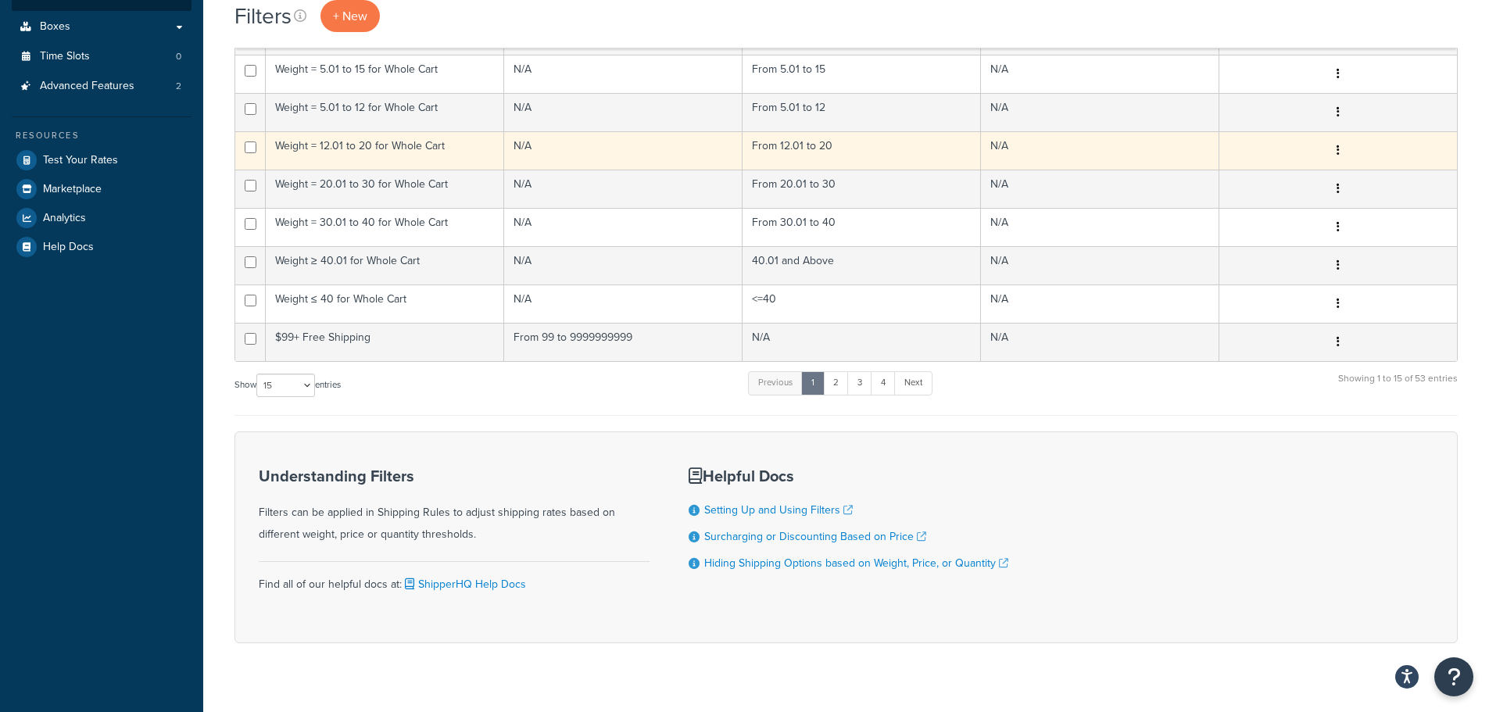
scroll to position [468, 0]
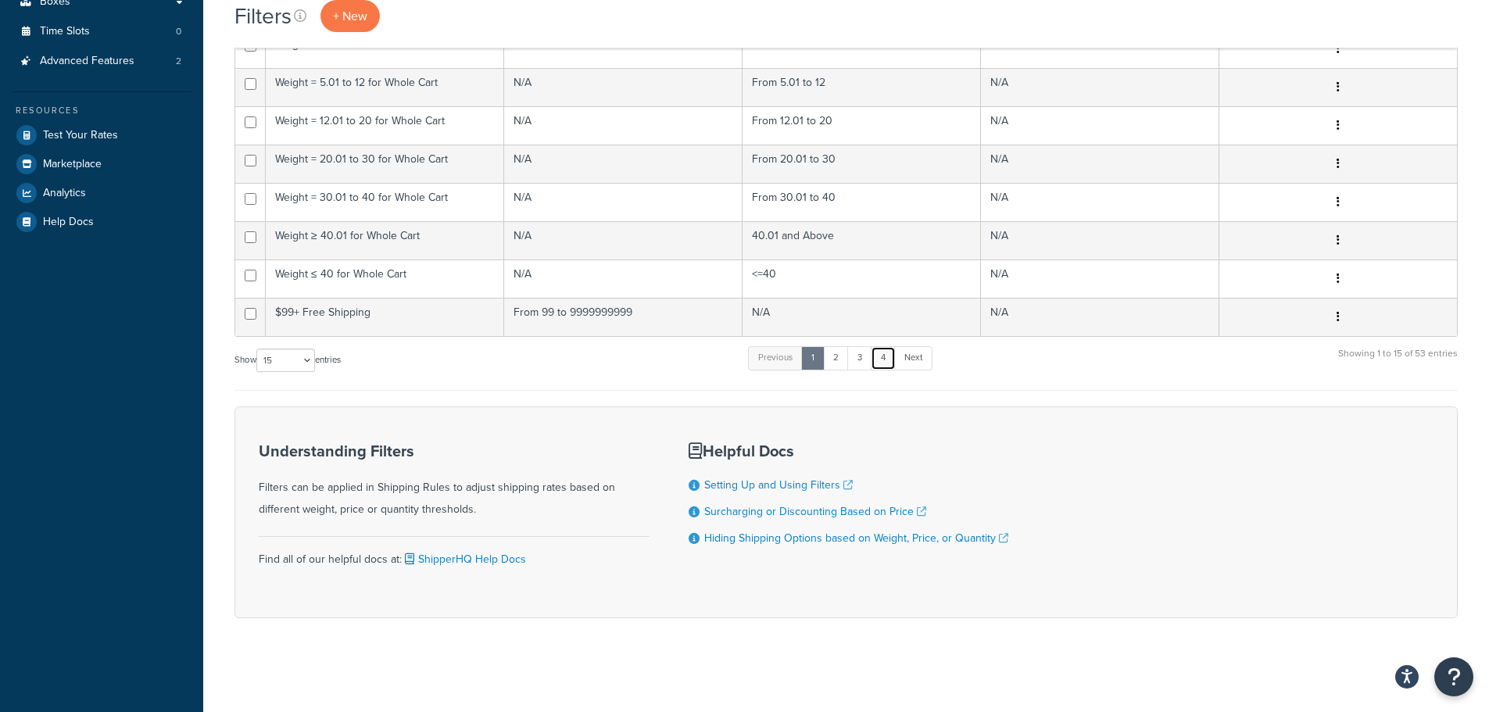
click at [882, 361] on link "4" at bounding box center [883, 357] width 25 height 23
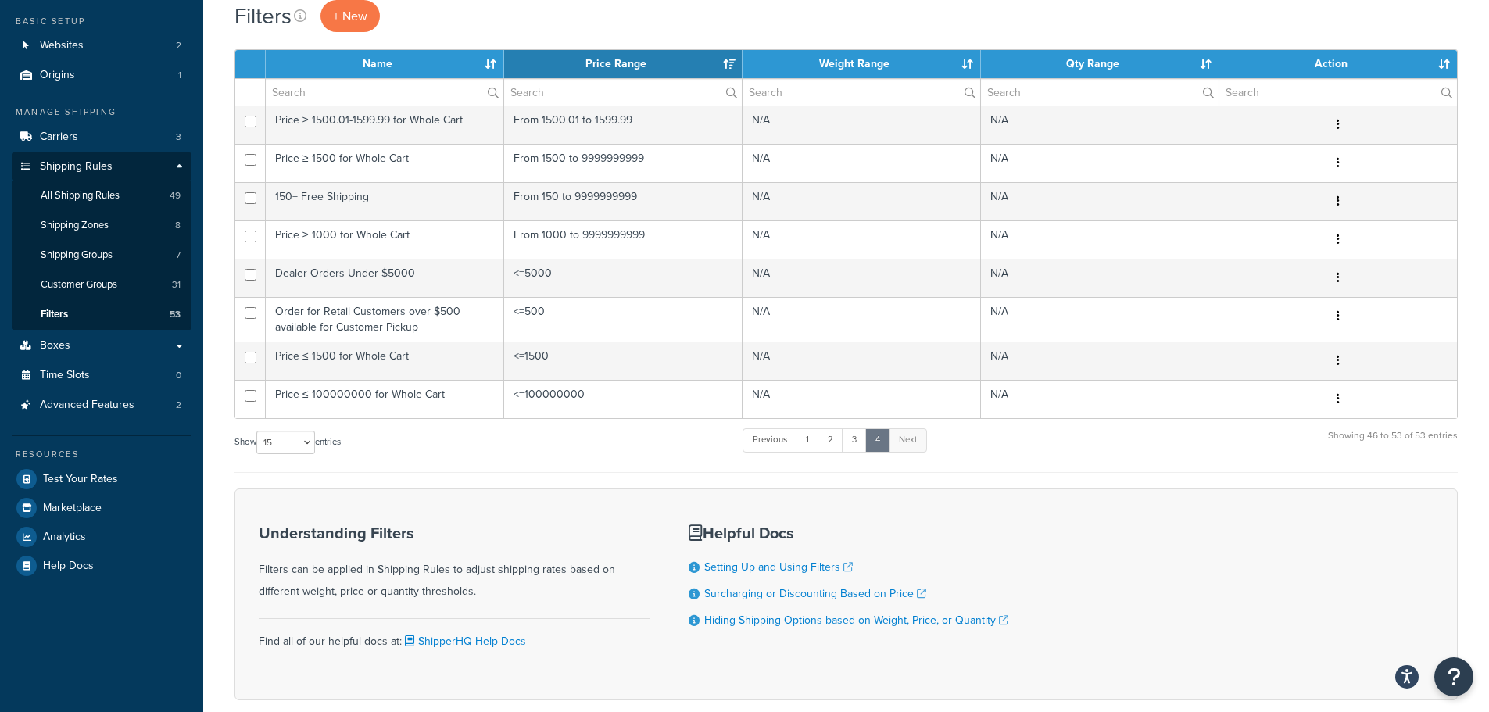
scroll to position [0, 0]
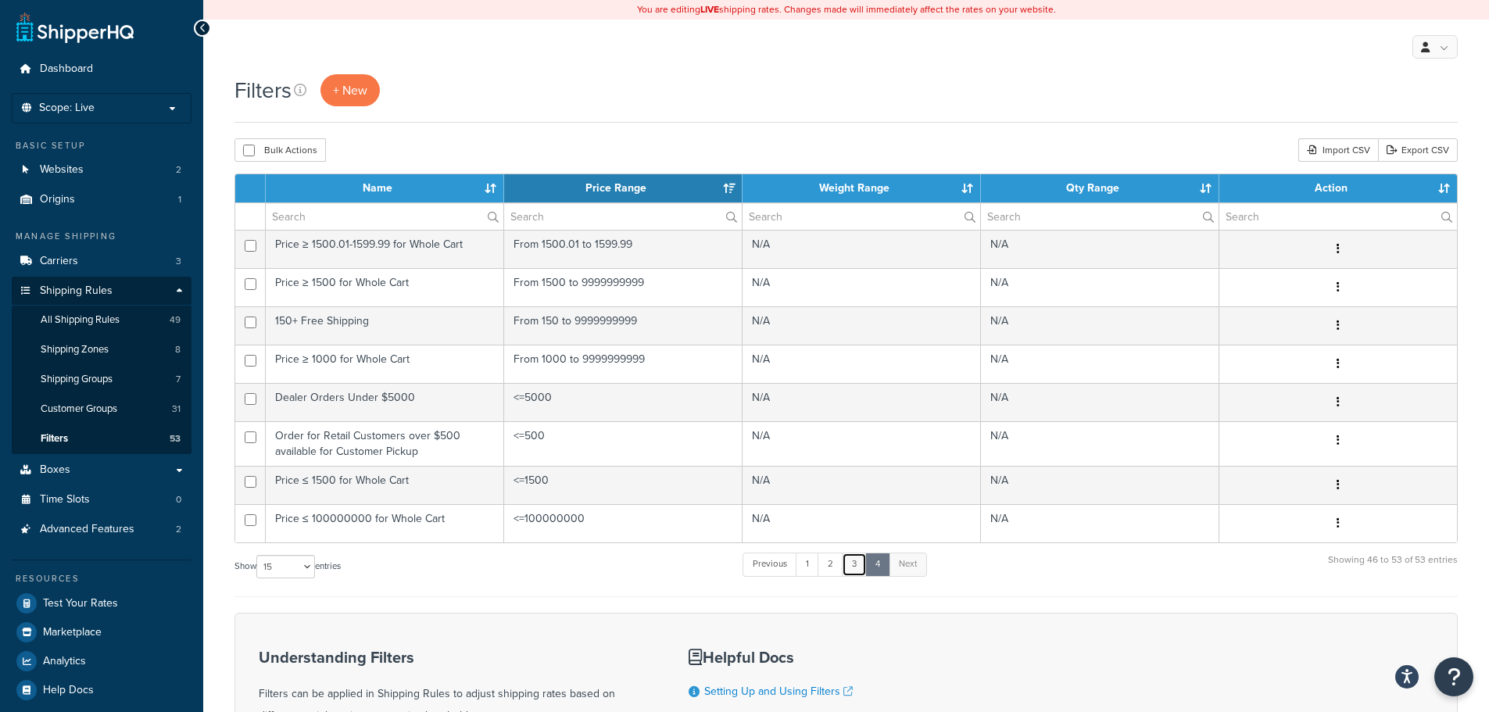
click at [864, 564] on link "3" at bounding box center [854, 564] width 25 height 23
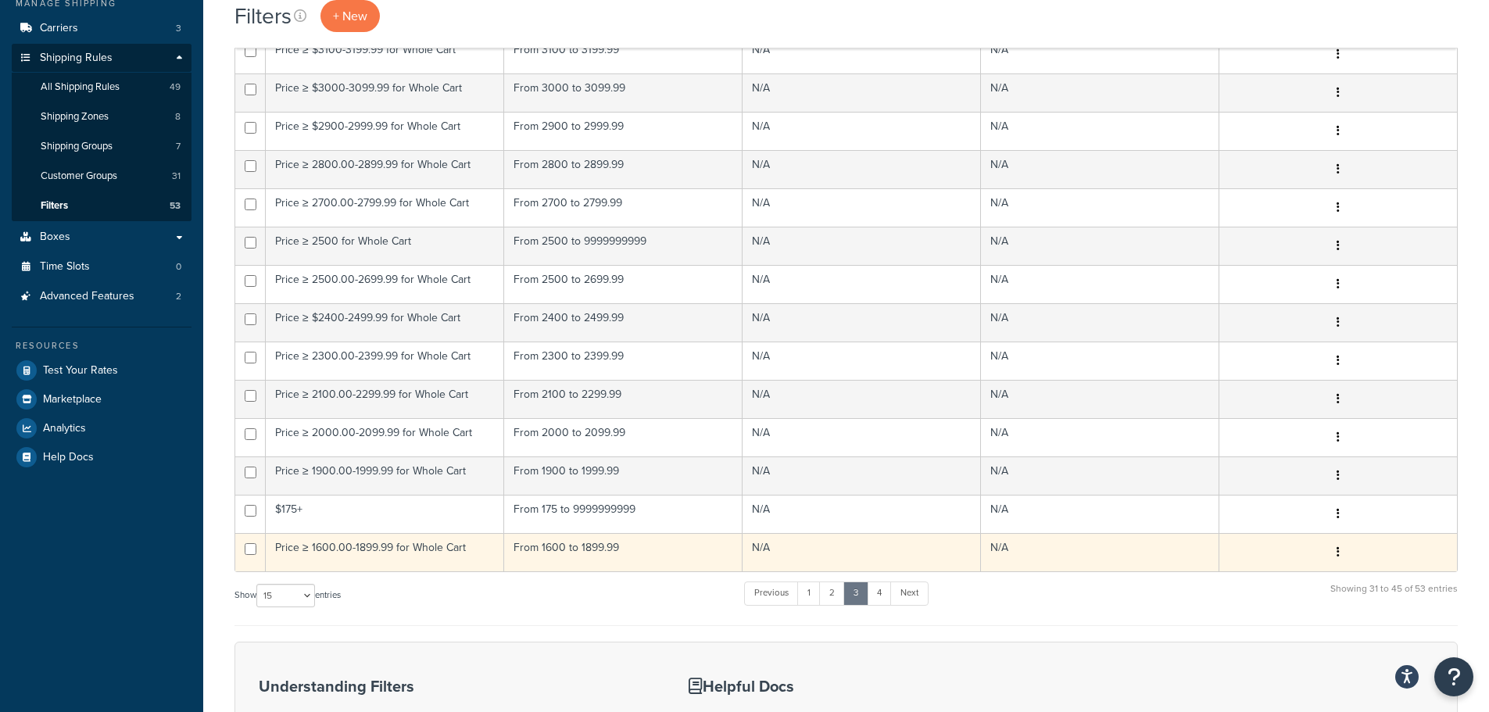
scroll to position [234, 0]
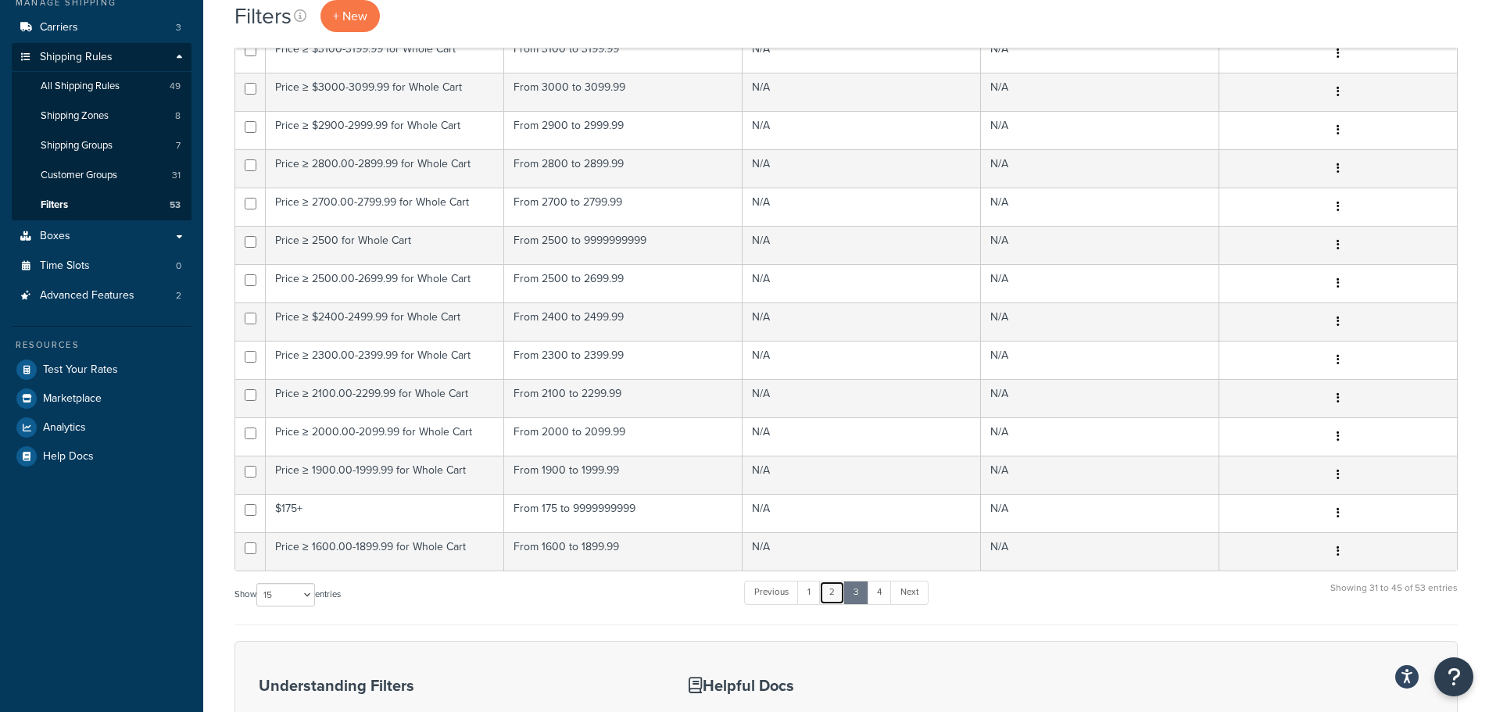
click at [837, 598] on link "2" at bounding box center [832, 592] width 26 height 23
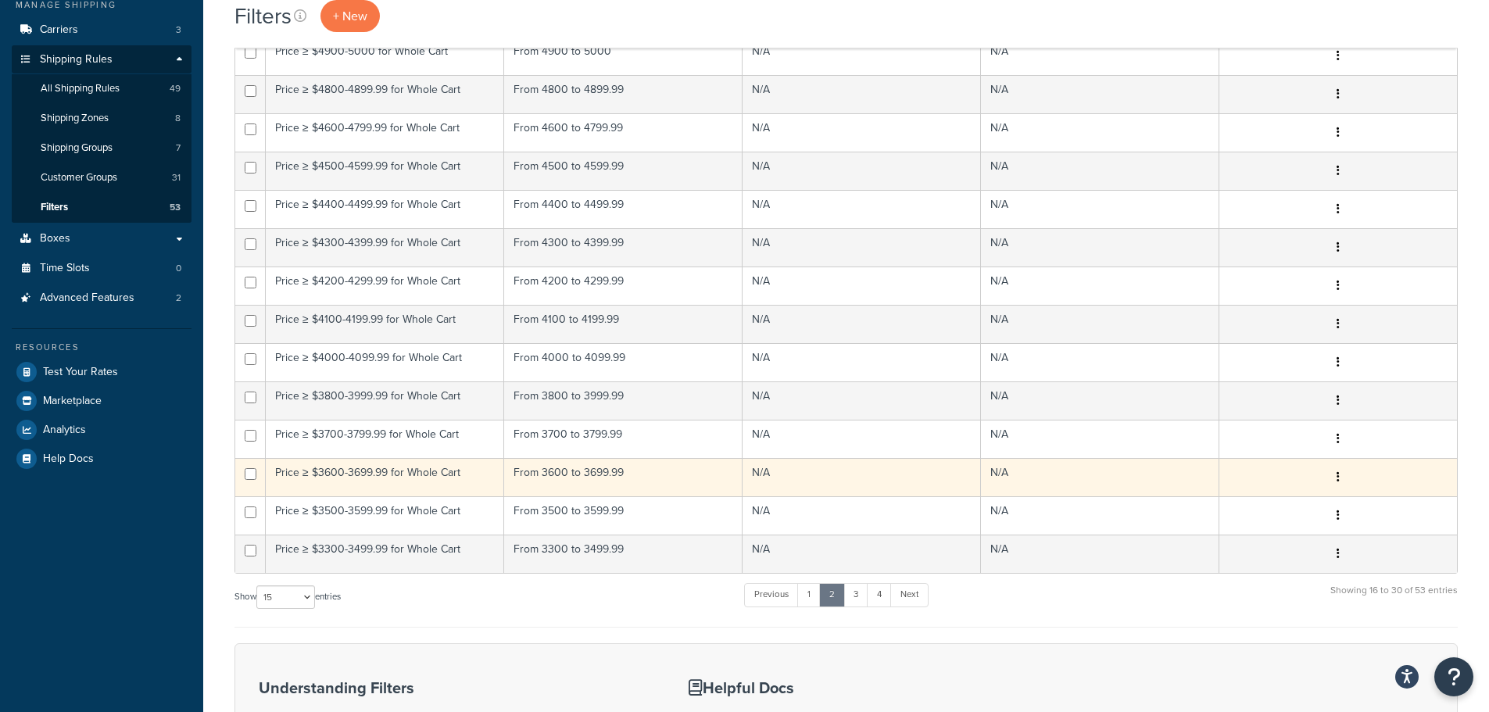
scroll to position [313, 0]
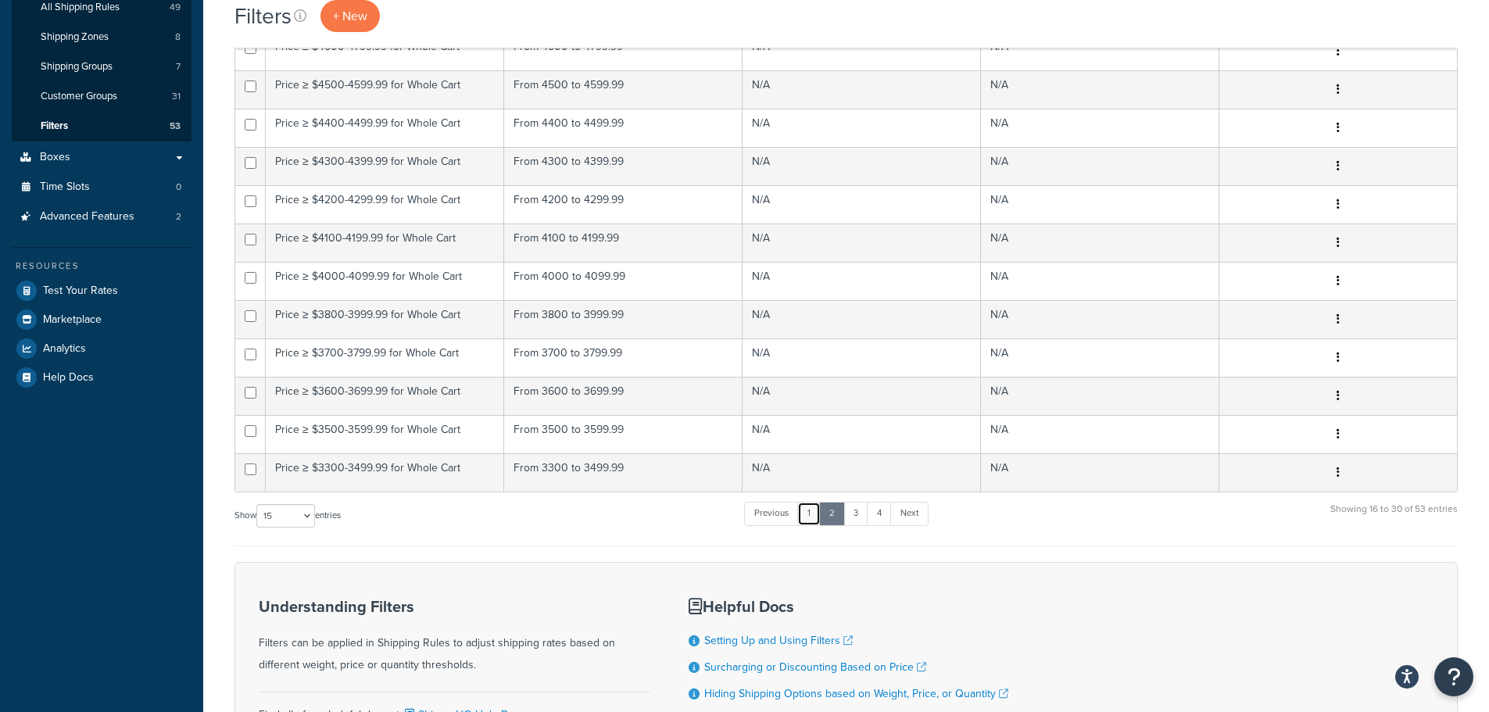
click at [818, 521] on link "1" at bounding box center [808, 513] width 23 height 23
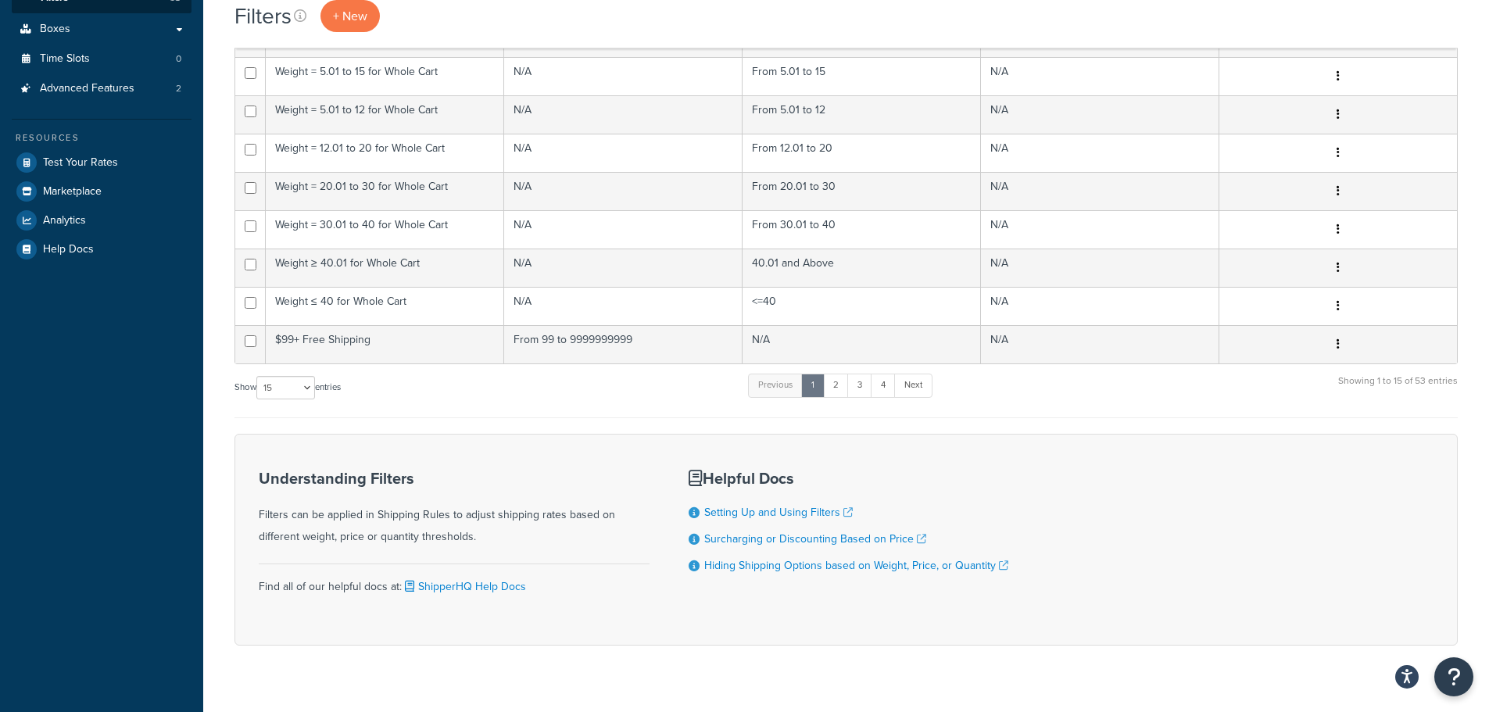
scroll to position [468, 0]
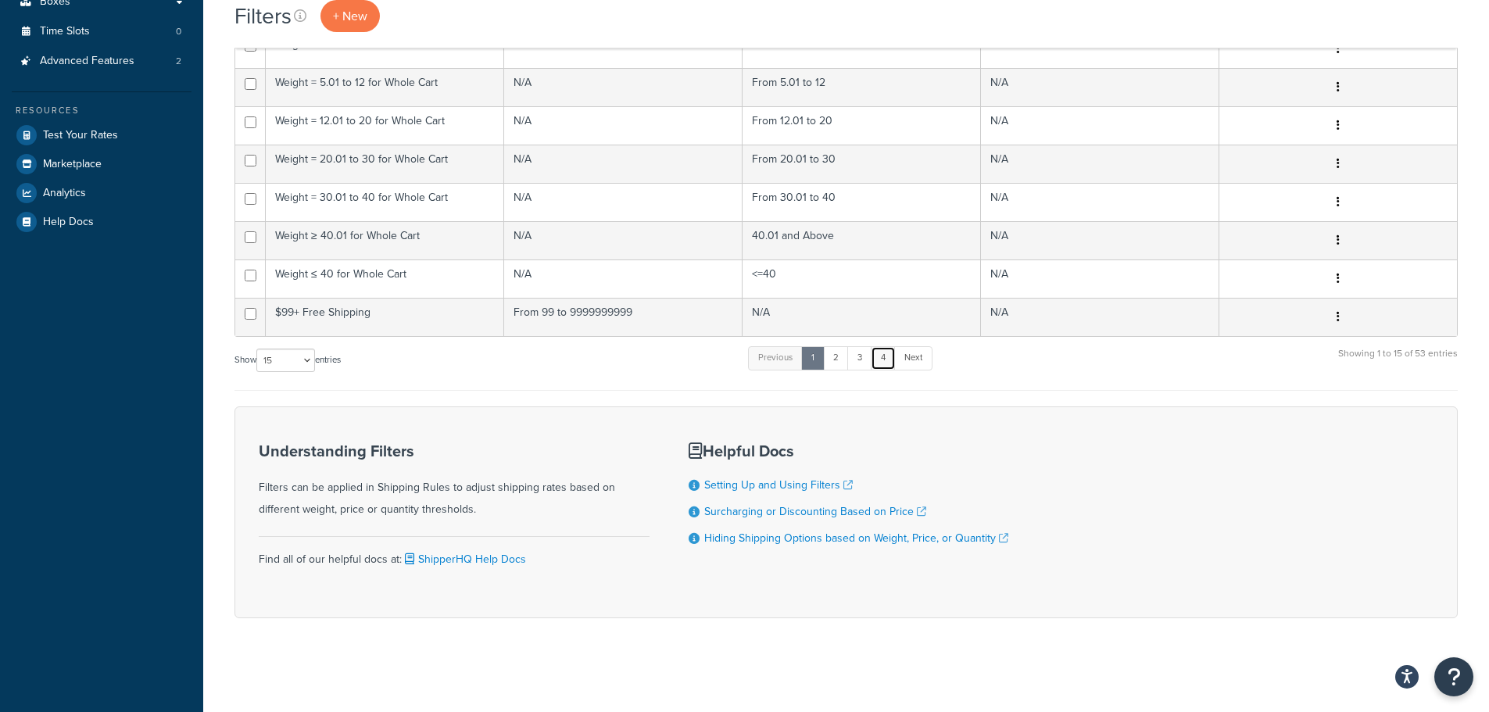
click at [893, 359] on link "4" at bounding box center [883, 357] width 25 height 23
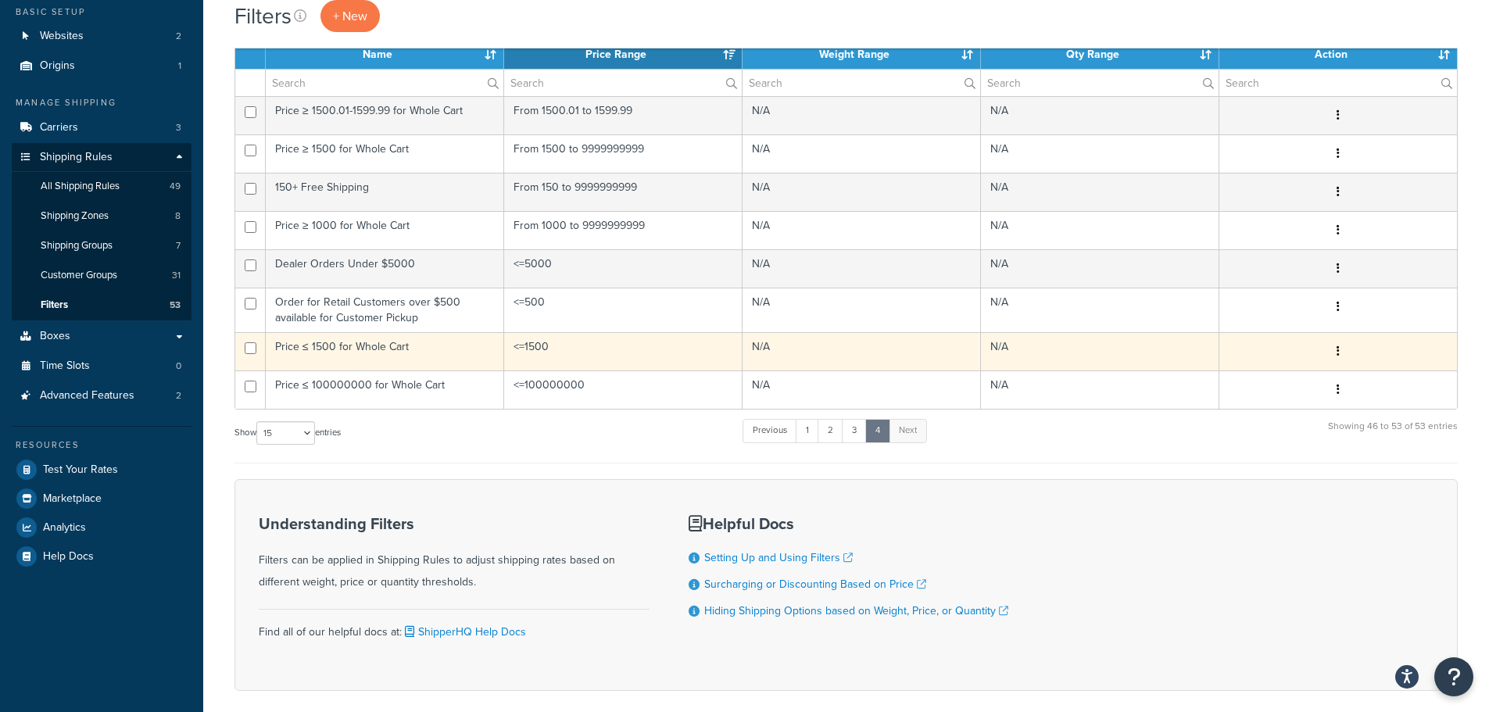
scroll to position [50, 0]
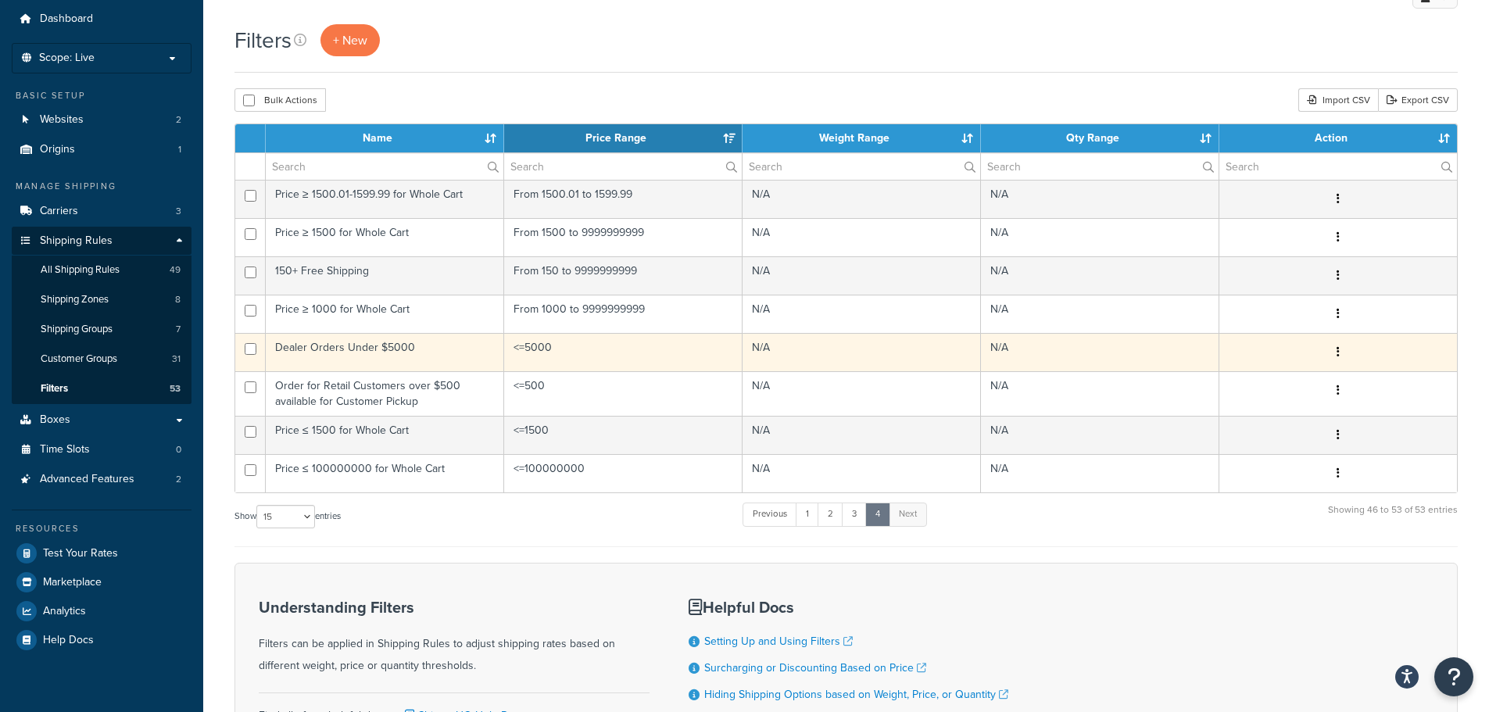
click at [384, 360] on td "Dealer Orders Under $5000" at bounding box center [385, 352] width 238 height 38
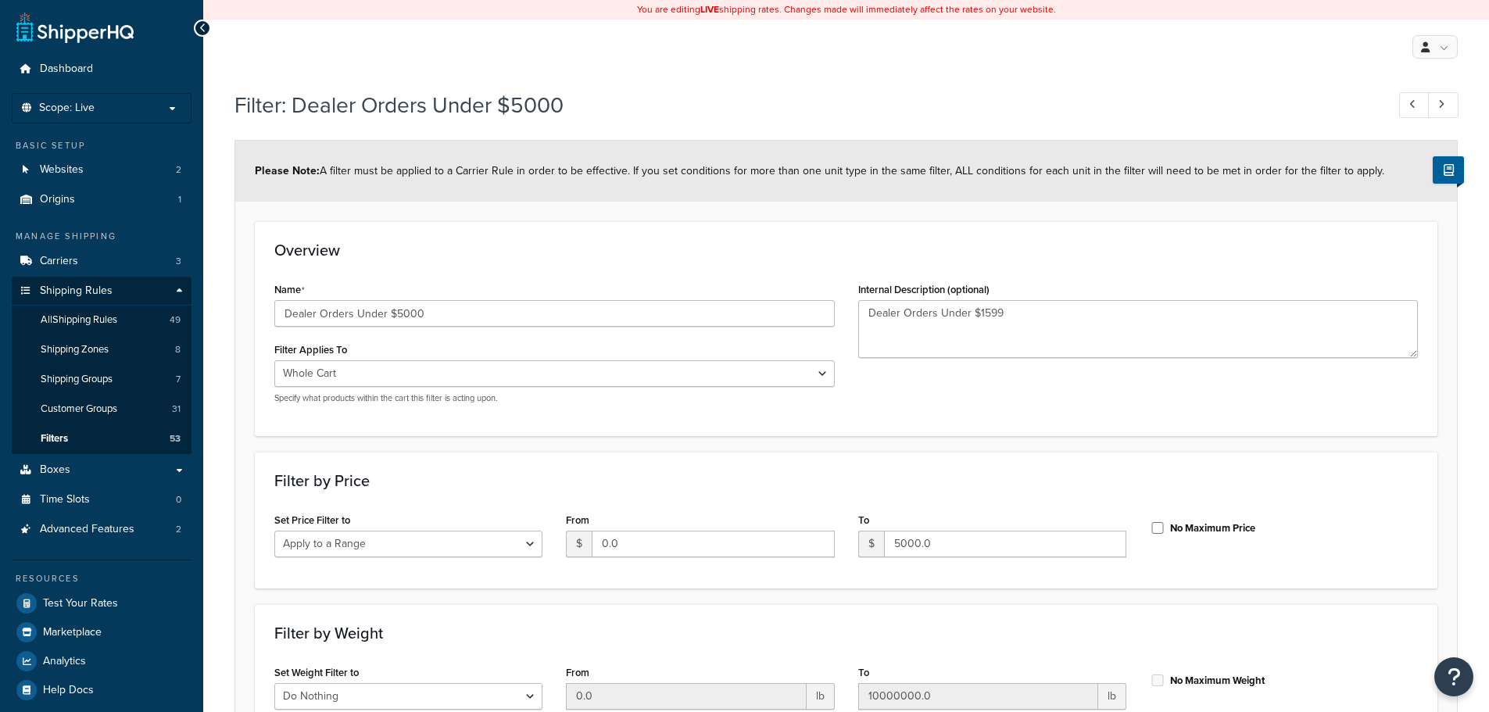
select select "range"
click at [87, 316] on span "All Shipping Rules" at bounding box center [79, 319] width 77 height 13
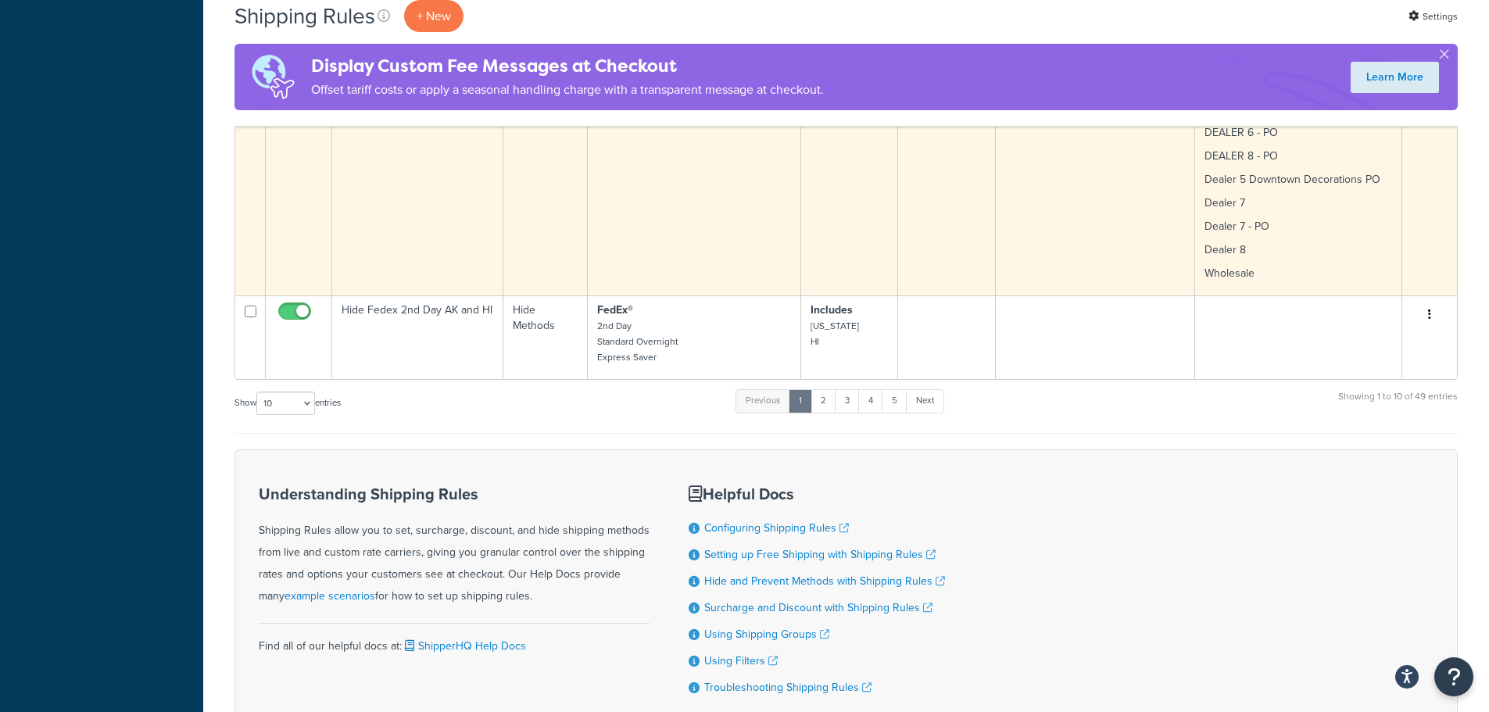
scroll to position [2579, 0]
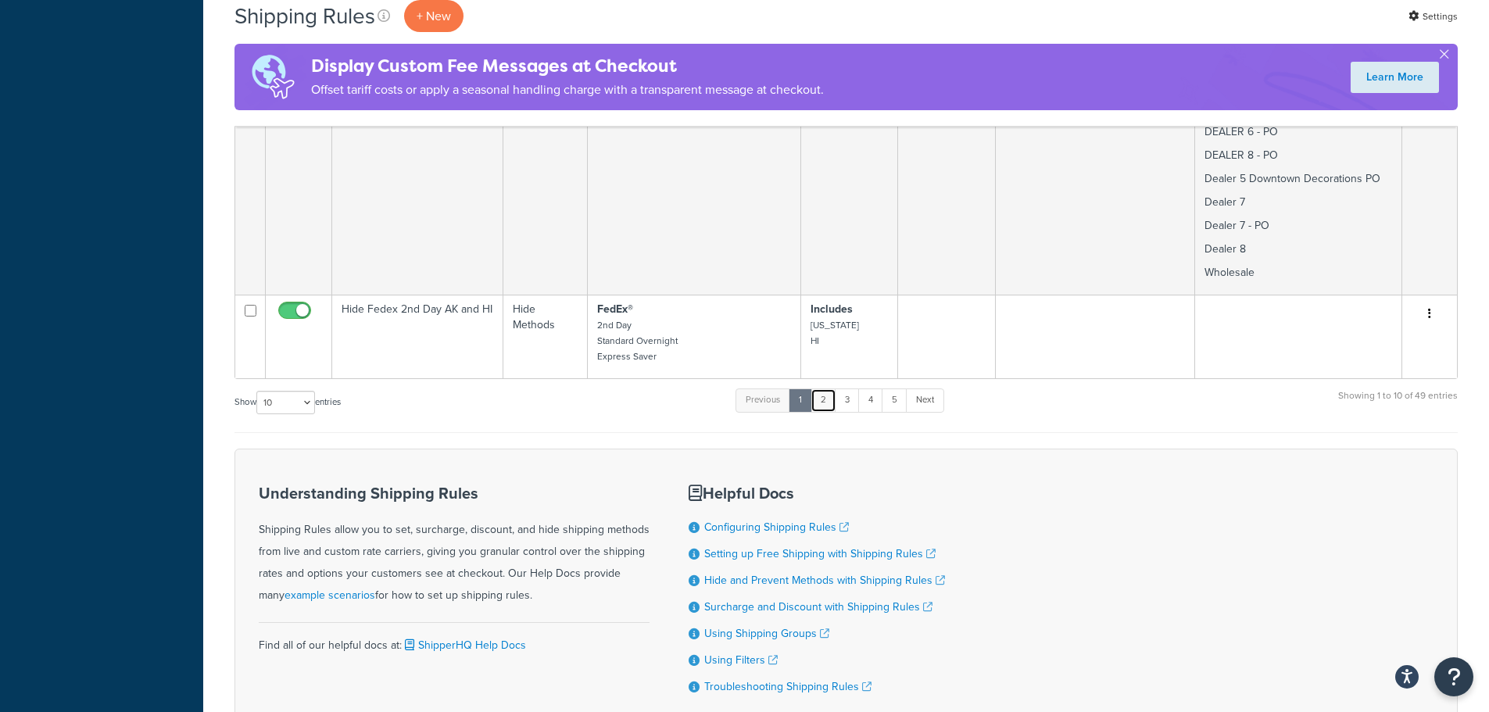
click at [832, 388] on link "2" at bounding box center [823, 399] width 26 height 23
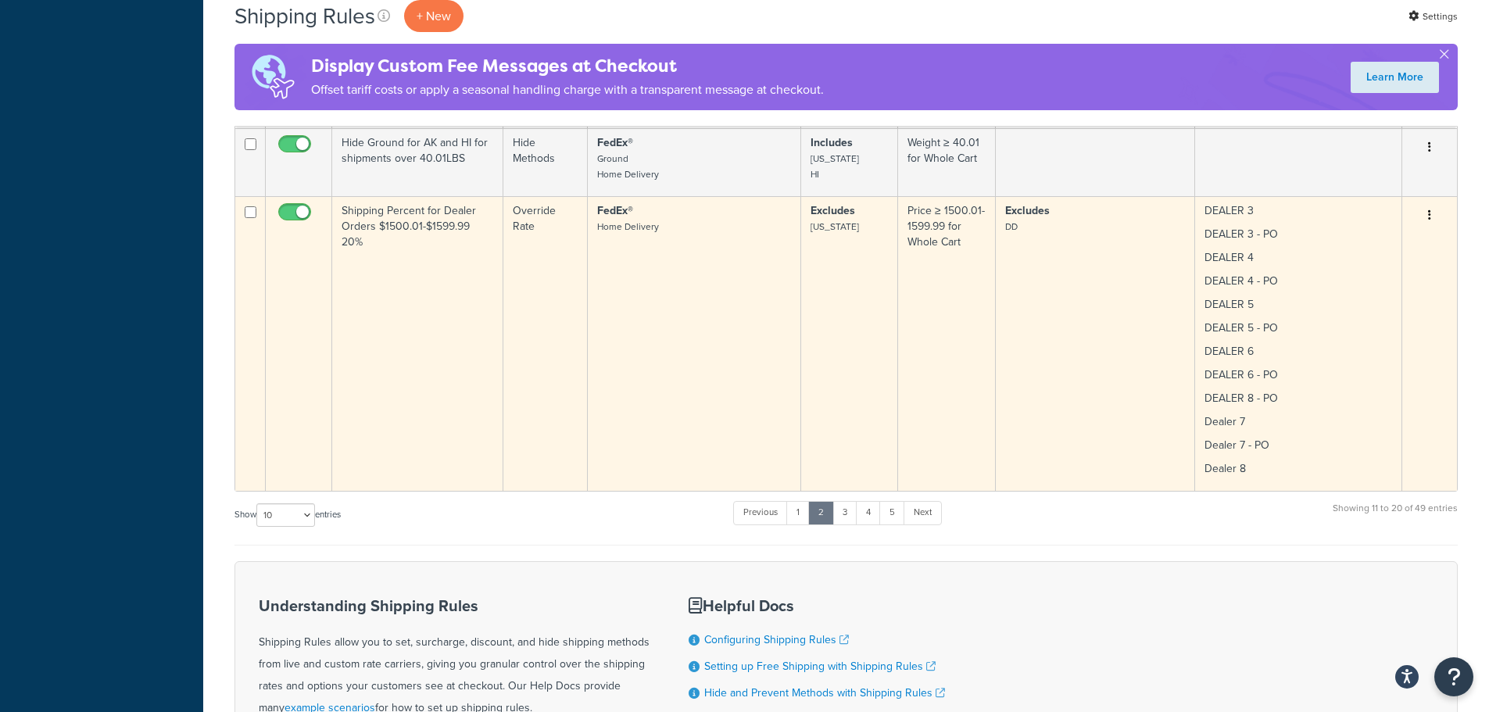
scroll to position [782, 0]
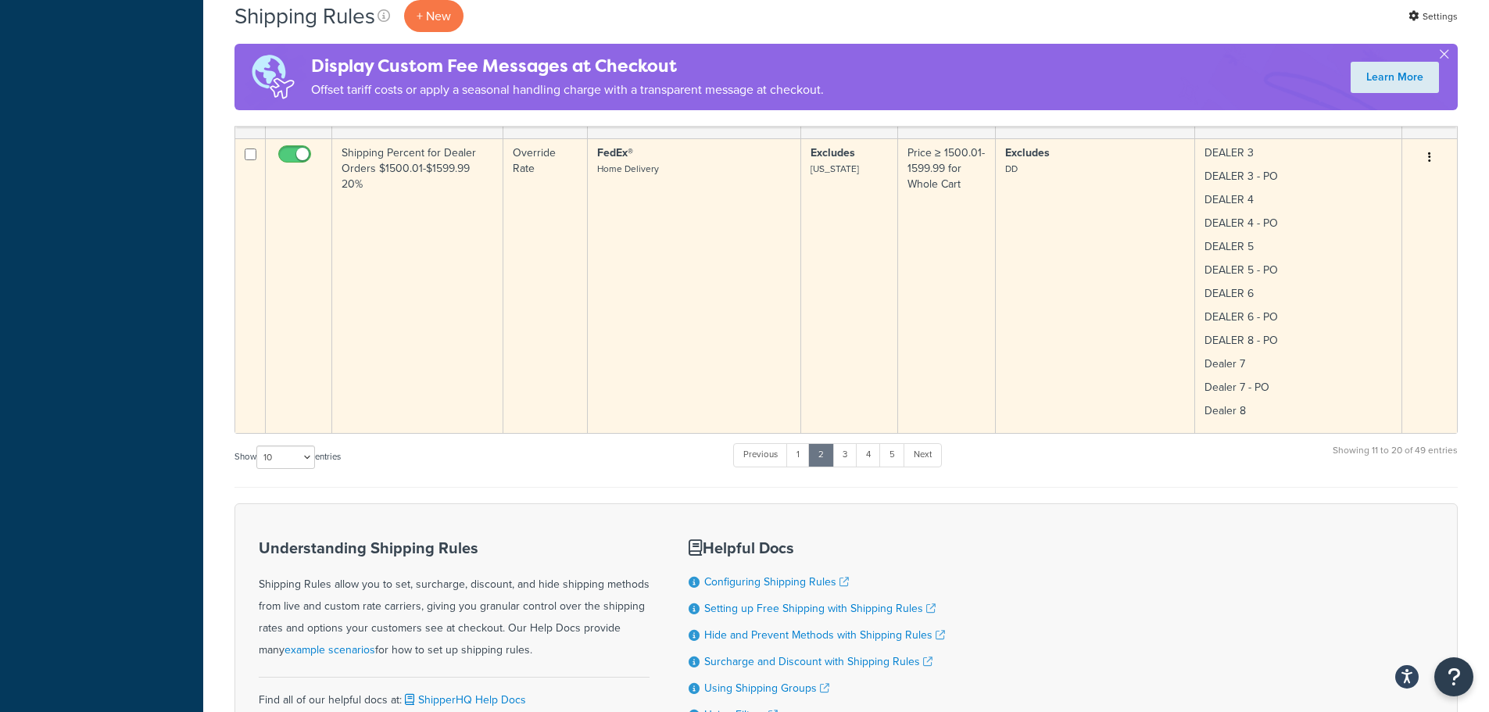
click at [455, 229] on td "Shipping Percent for Dealer Orders $1500.01-$1599.99 20%" at bounding box center [417, 285] width 171 height 295
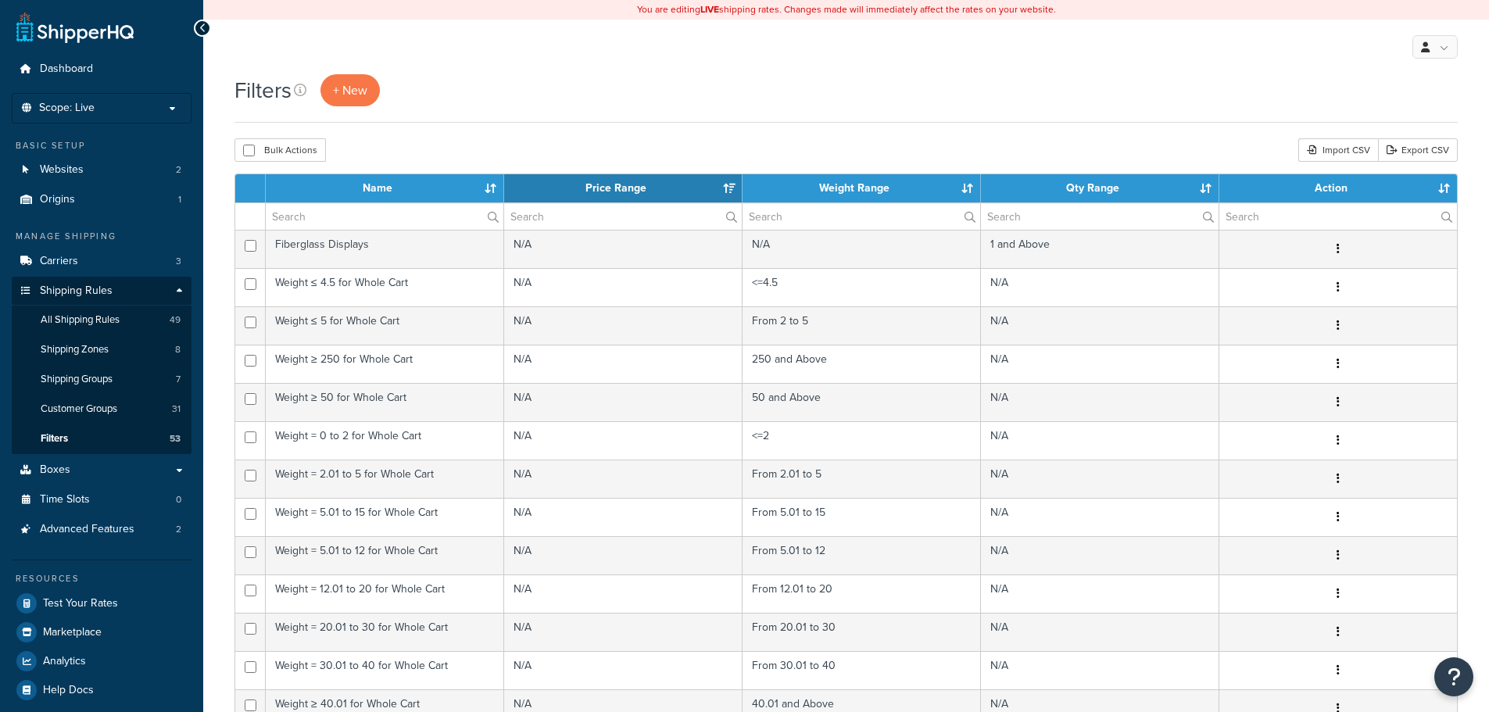
select select "15"
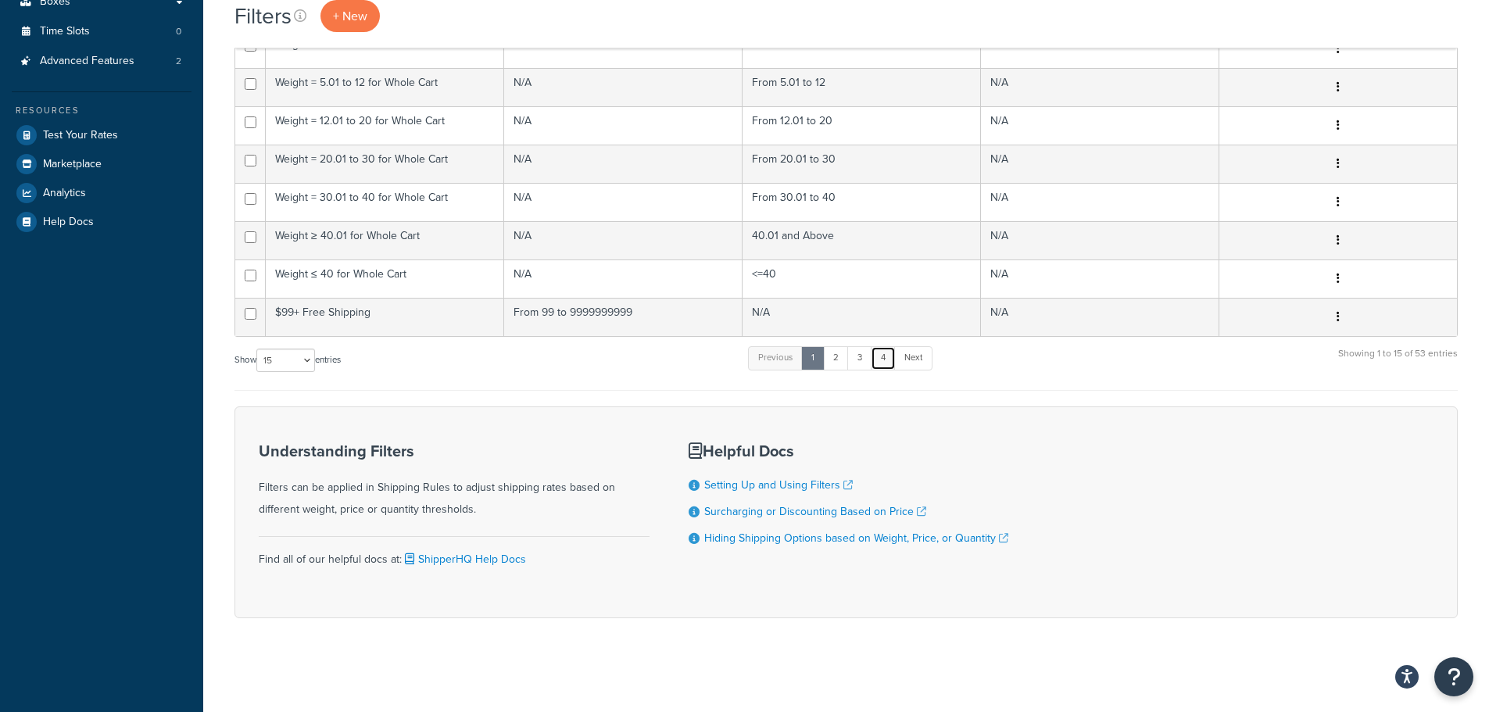
click at [896, 362] on link "4" at bounding box center [883, 357] width 25 height 23
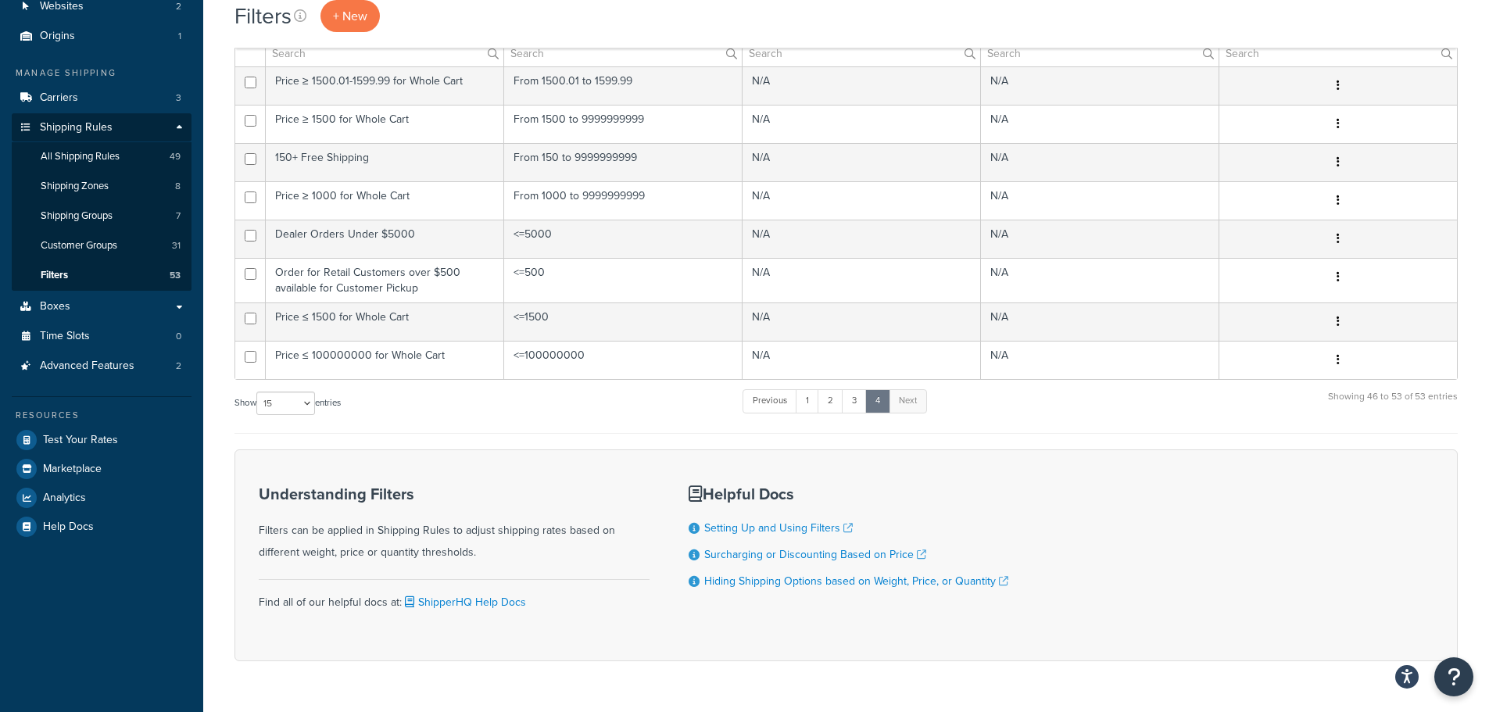
scroll to position [128, 0]
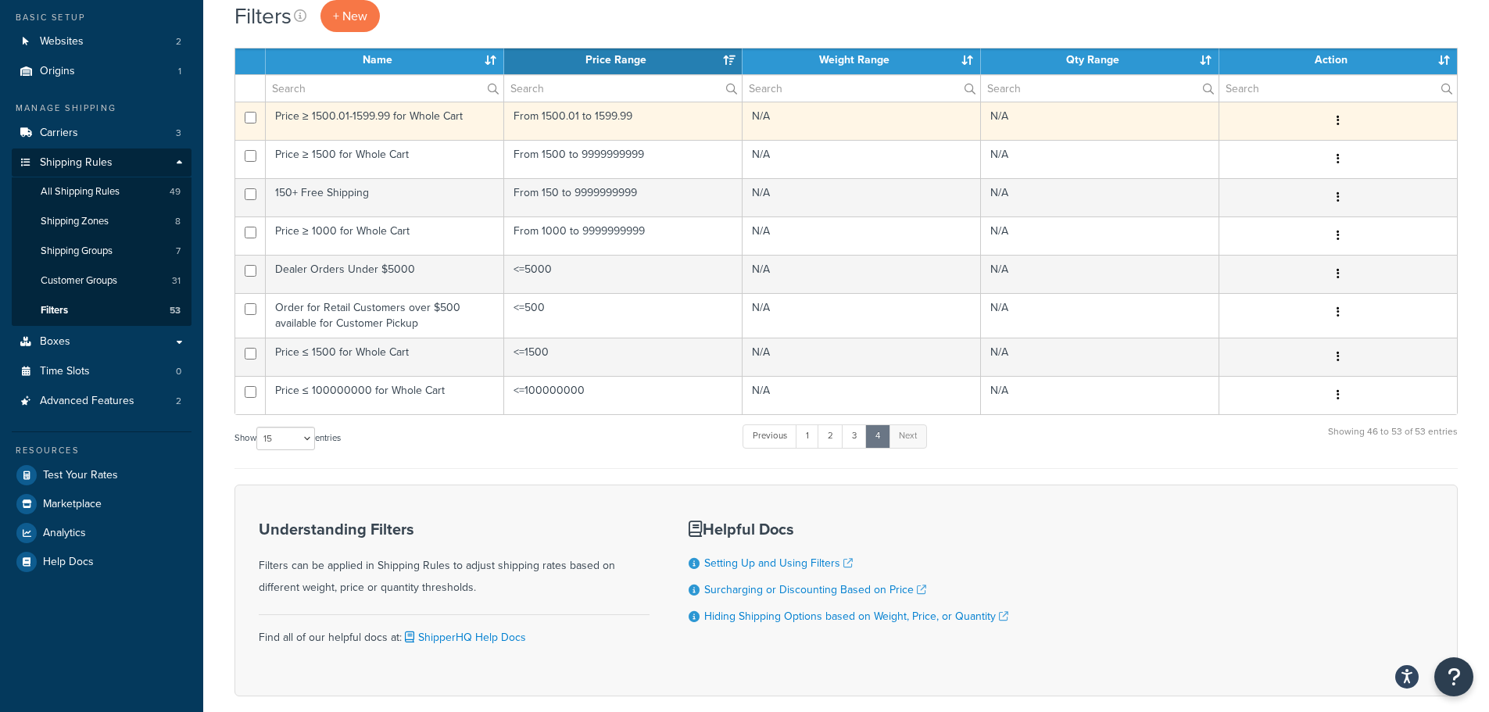
click at [417, 116] on td "Price ≥ 1500.01-1599.99 for Whole Cart" at bounding box center [385, 121] width 238 height 38
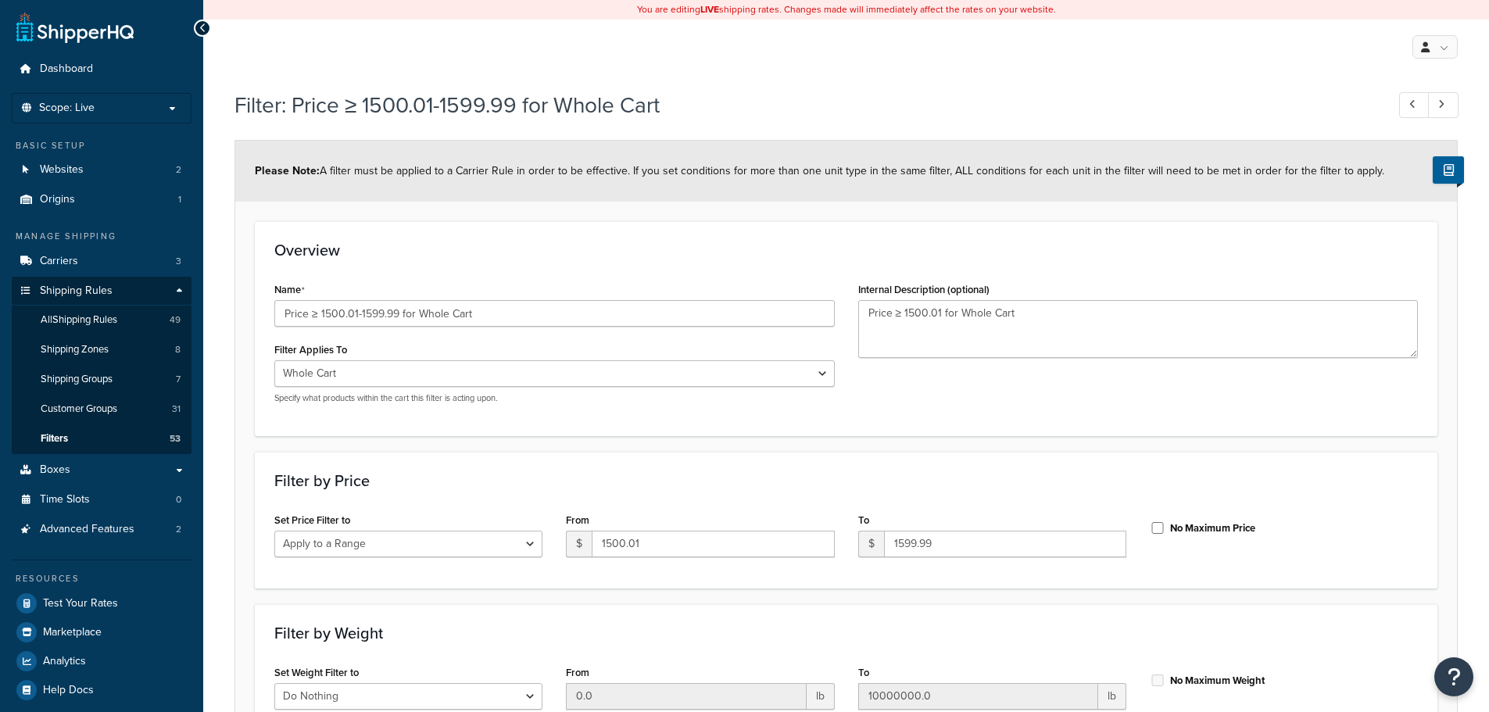
select select "range"
click at [95, 443] on link "Filters 53" at bounding box center [102, 438] width 180 height 29
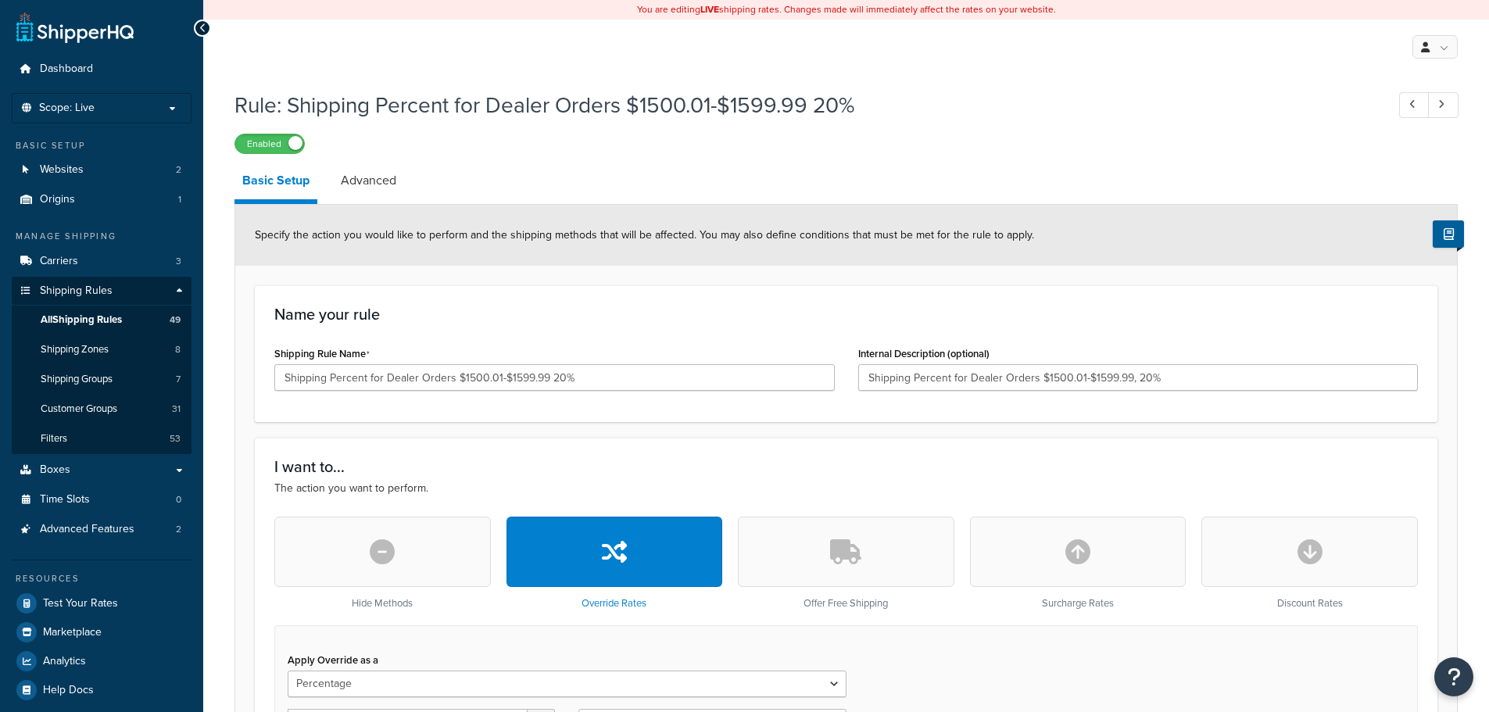
select select "PERCENTAGE"
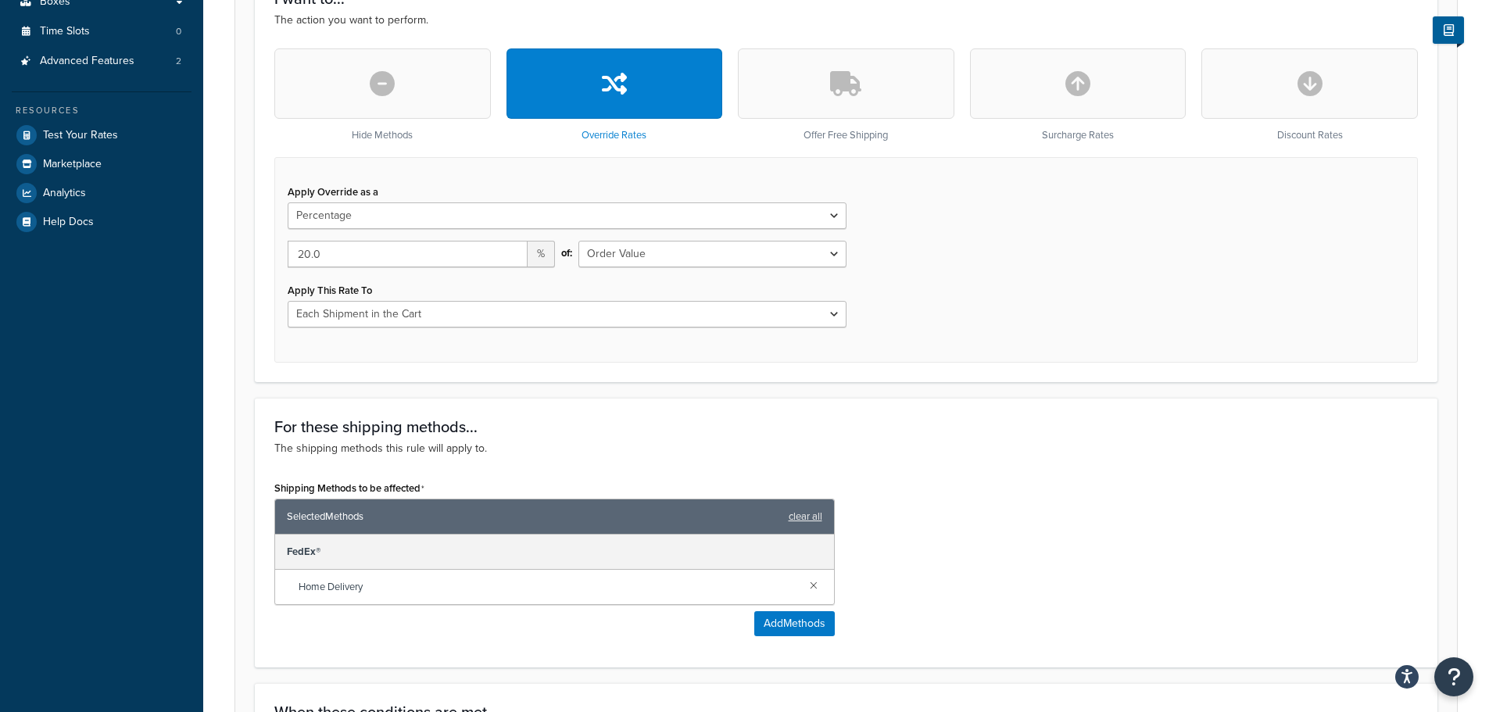
scroll to position [469, 0]
click at [826, 316] on select "Each Shipment in the Cart Each Shipping Group in the Cart Each Item within a Sh…" at bounding box center [567, 313] width 559 height 27
click at [967, 284] on div "Apply Override as a Flat Rate Percentage Flat Rate & Percentage 20.0 % of: Orde…" at bounding box center [845, 259] width 1143 height 206
click at [830, 250] on select "Order Value" at bounding box center [711, 253] width 267 height 27
click at [830, 249] on select "Order Value" at bounding box center [711, 253] width 267 height 27
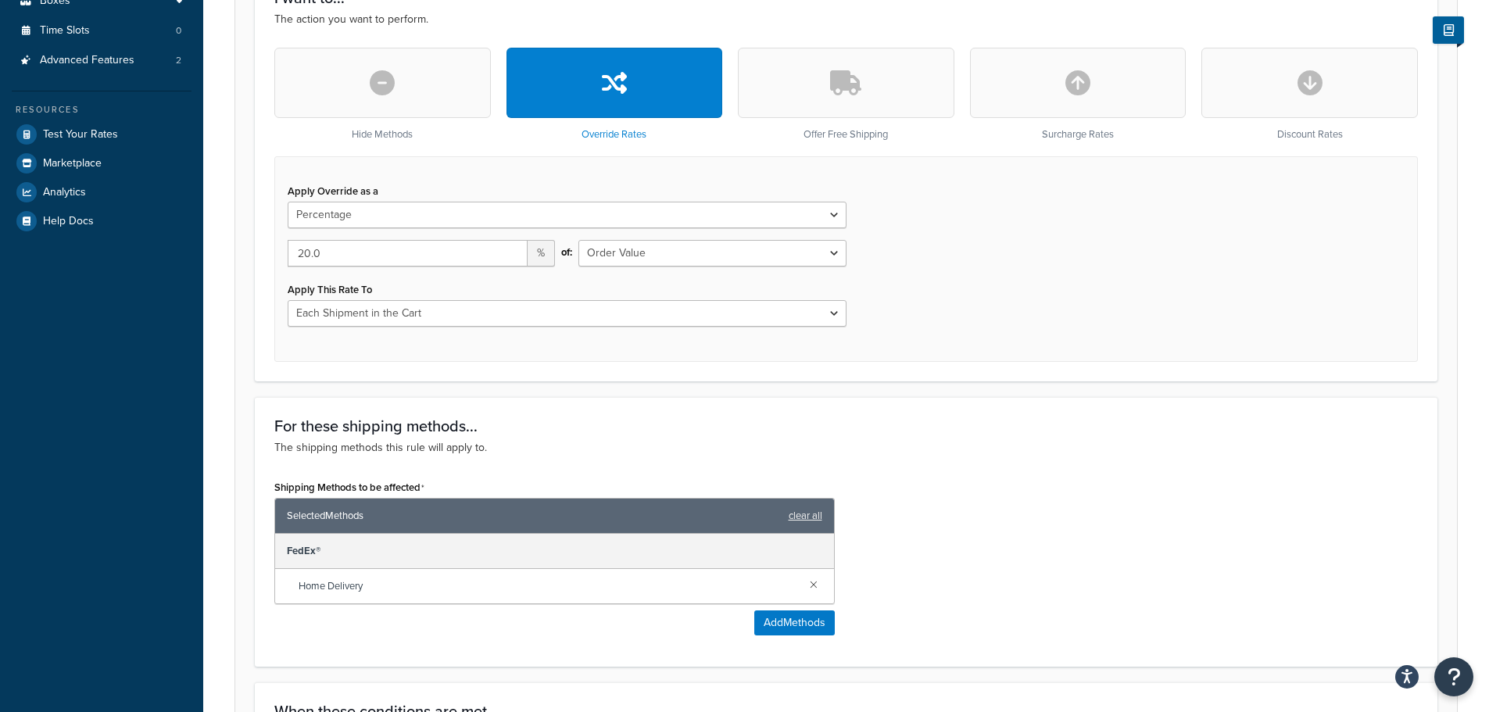
click at [929, 279] on div "Apply Override as a Flat Rate Percentage Flat Rate & Percentage 20.0 % of: Orde…" at bounding box center [845, 259] width 1143 height 206
click at [841, 311] on select "Each Shipment in the Cart Each Shipping Group in the Cart Each Item within a Sh…" at bounding box center [567, 313] width 559 height 27
click at [937, 303] on div "Apply Override as a Flat Rate Percentage Flat Rate & Percentage 20.0 % of: Orde…" at bounding box center [845, 259] width 1143 height 206
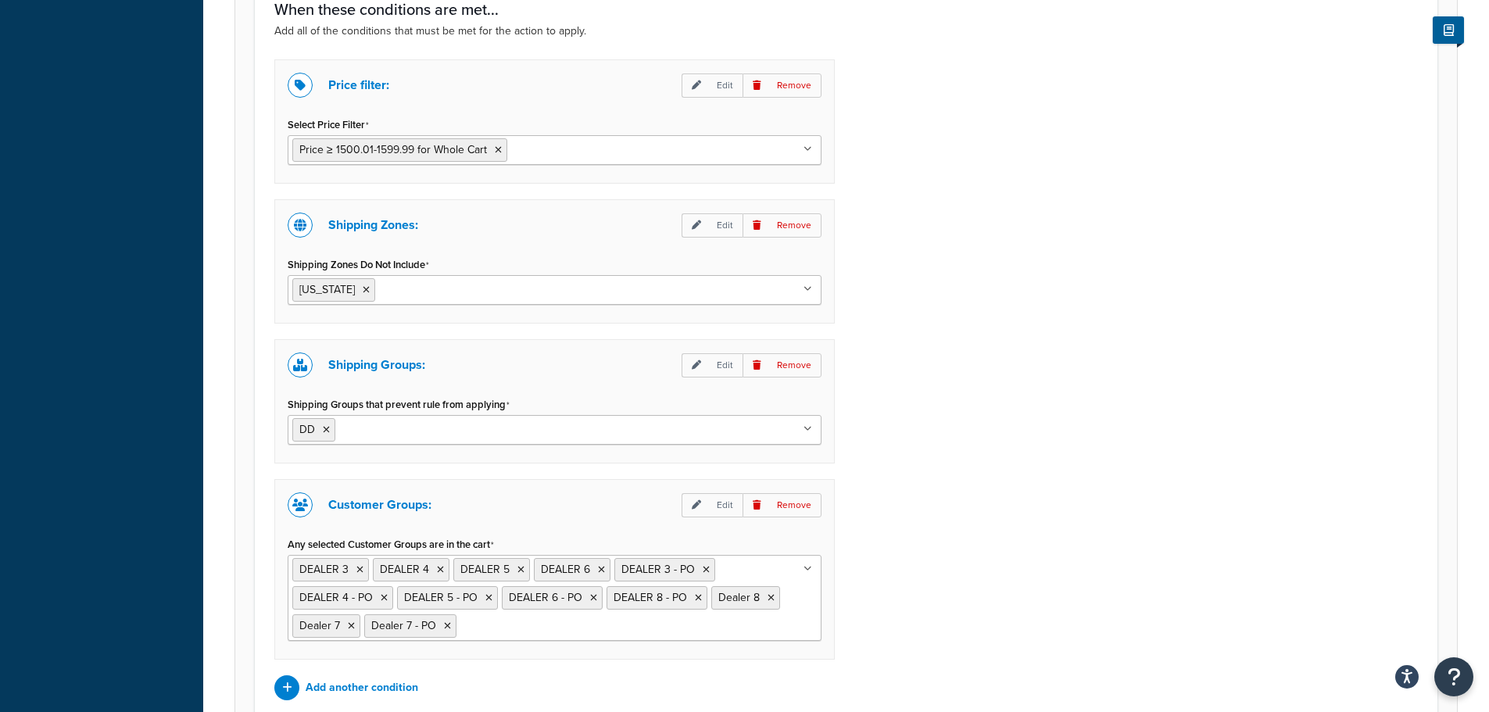
scroll to position [1172, 0]
click at [711, 223] on p "Edit" at bounding box center [712, 224] width 61 height 24
select select "exclude"
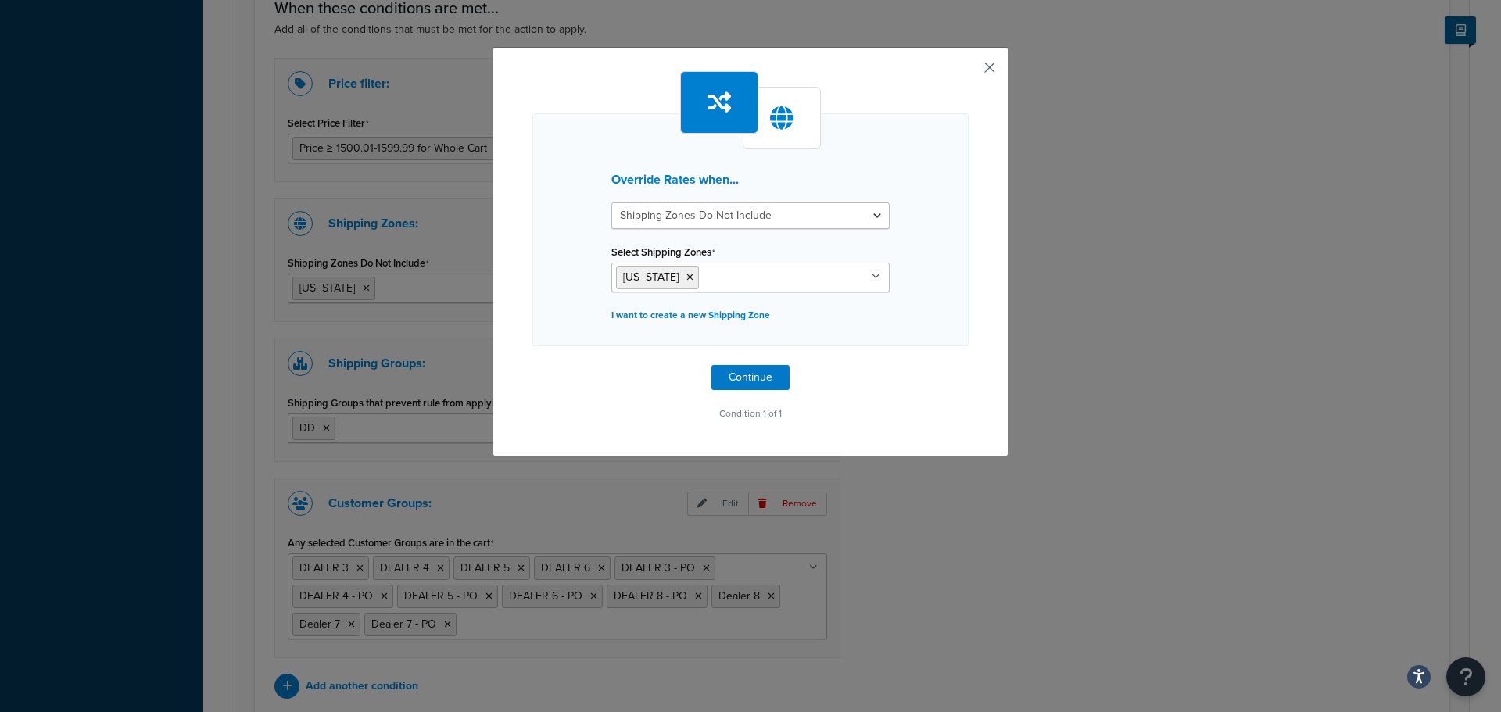
click at [968, 71] on button "button" at bounding box center [966, 73] width 4 height 4
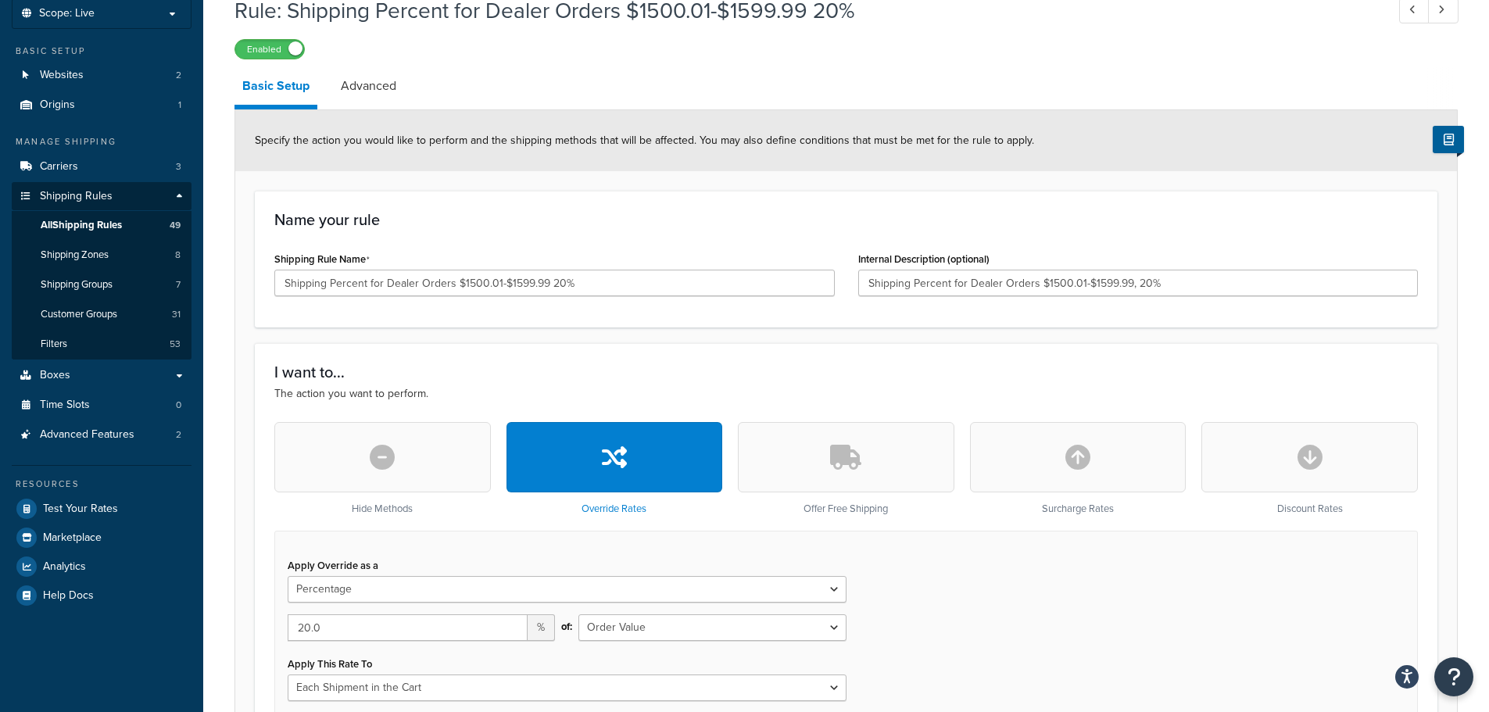
scroll to position [78, 0]
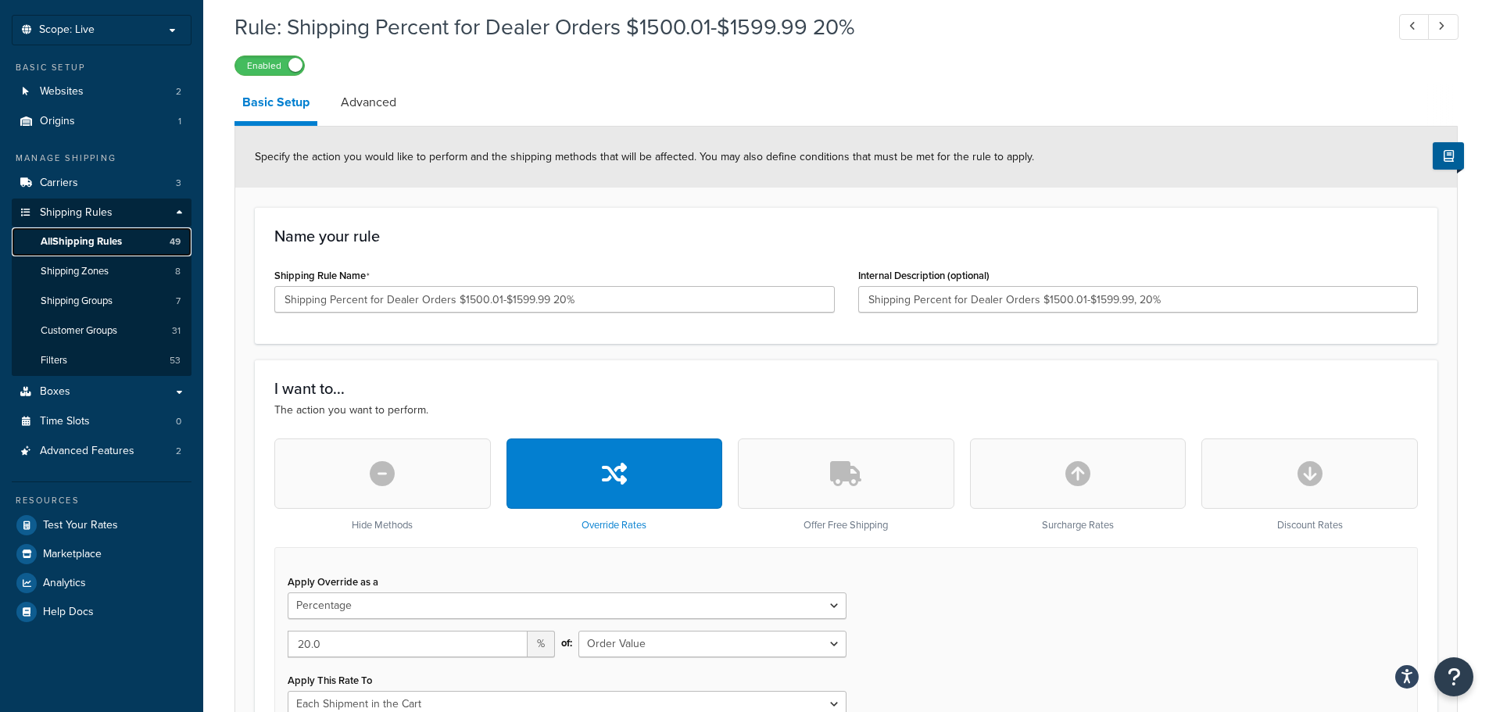
click at [115, 241] on span "All Shipping Rules" at bounding box center [81, 241] width 81 height 13
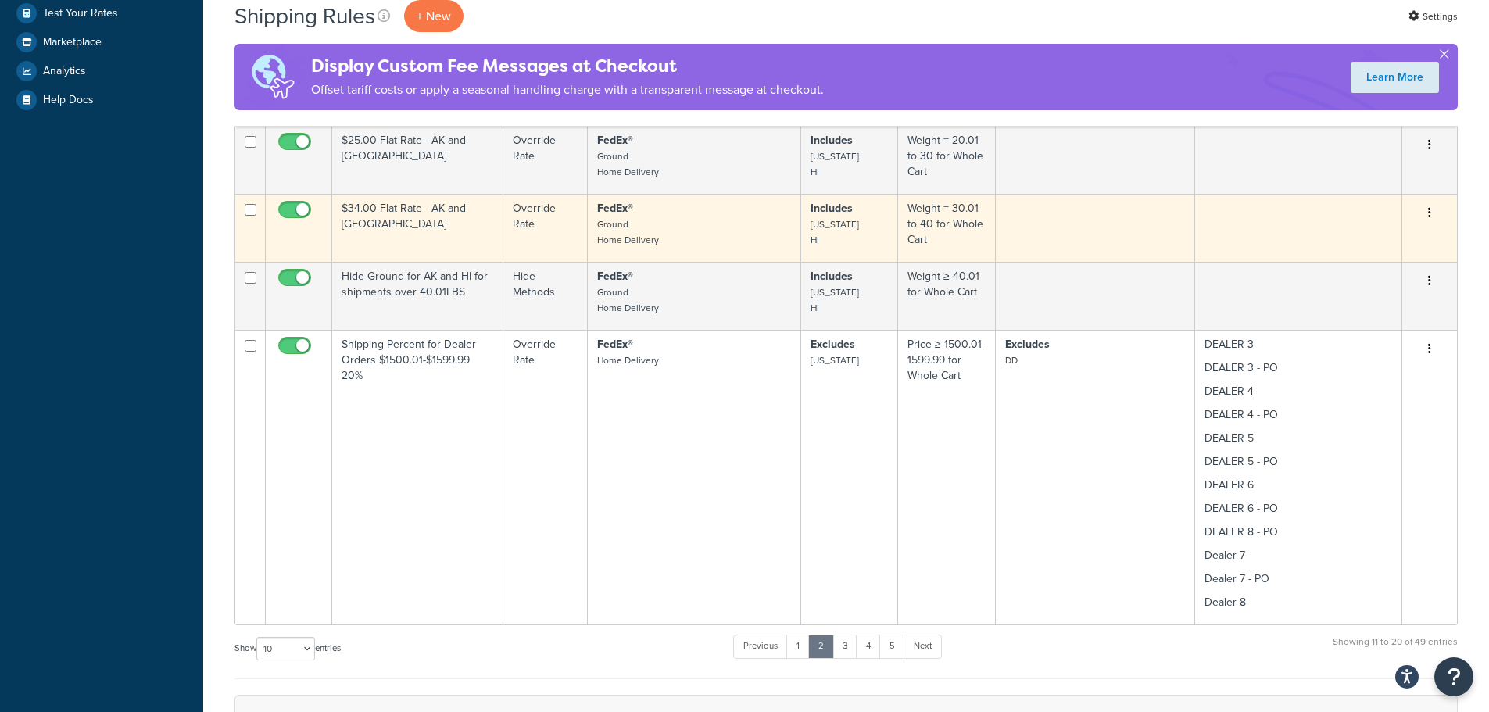
scroll to position [625, 0]
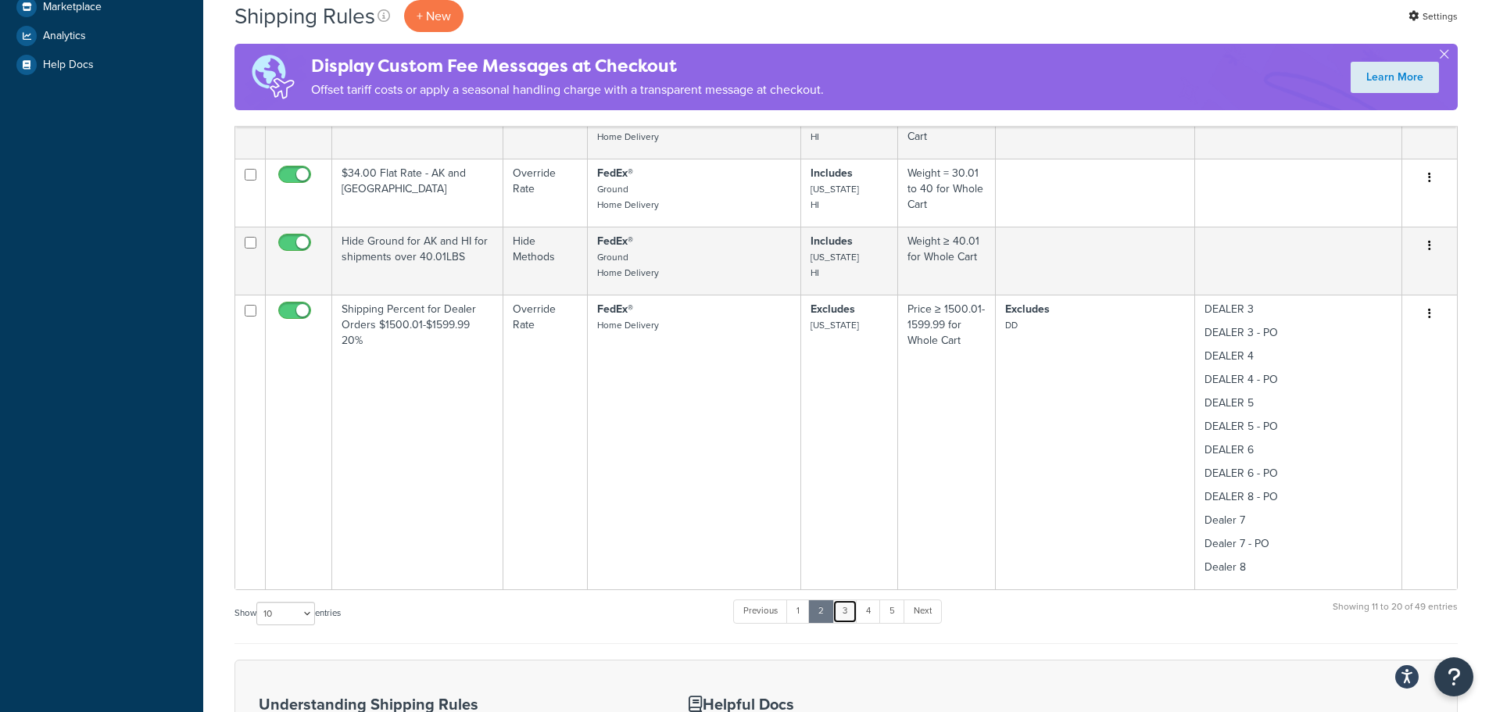
click at [850, 618] on link "3" at bounding box center [844, 610] width 25 height 23
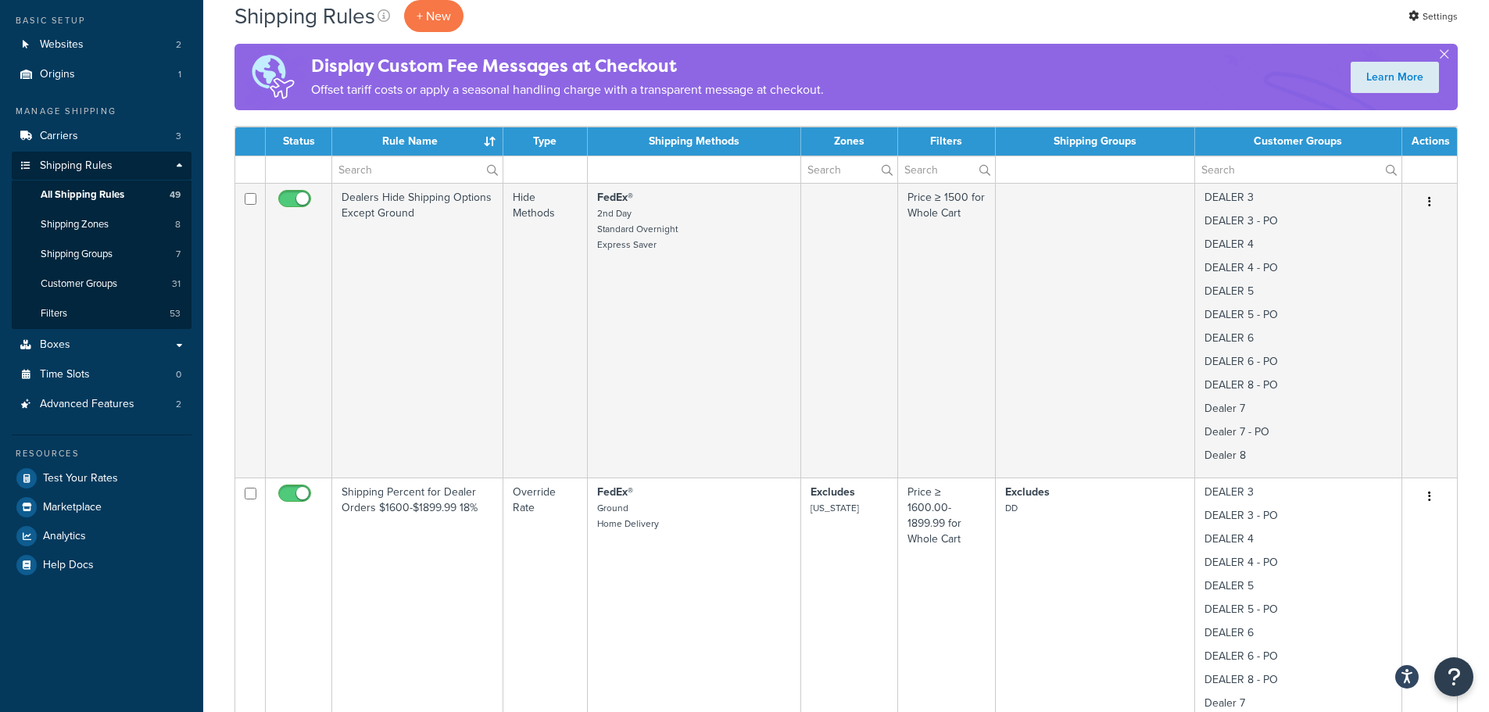
scroll to position [0, 0]
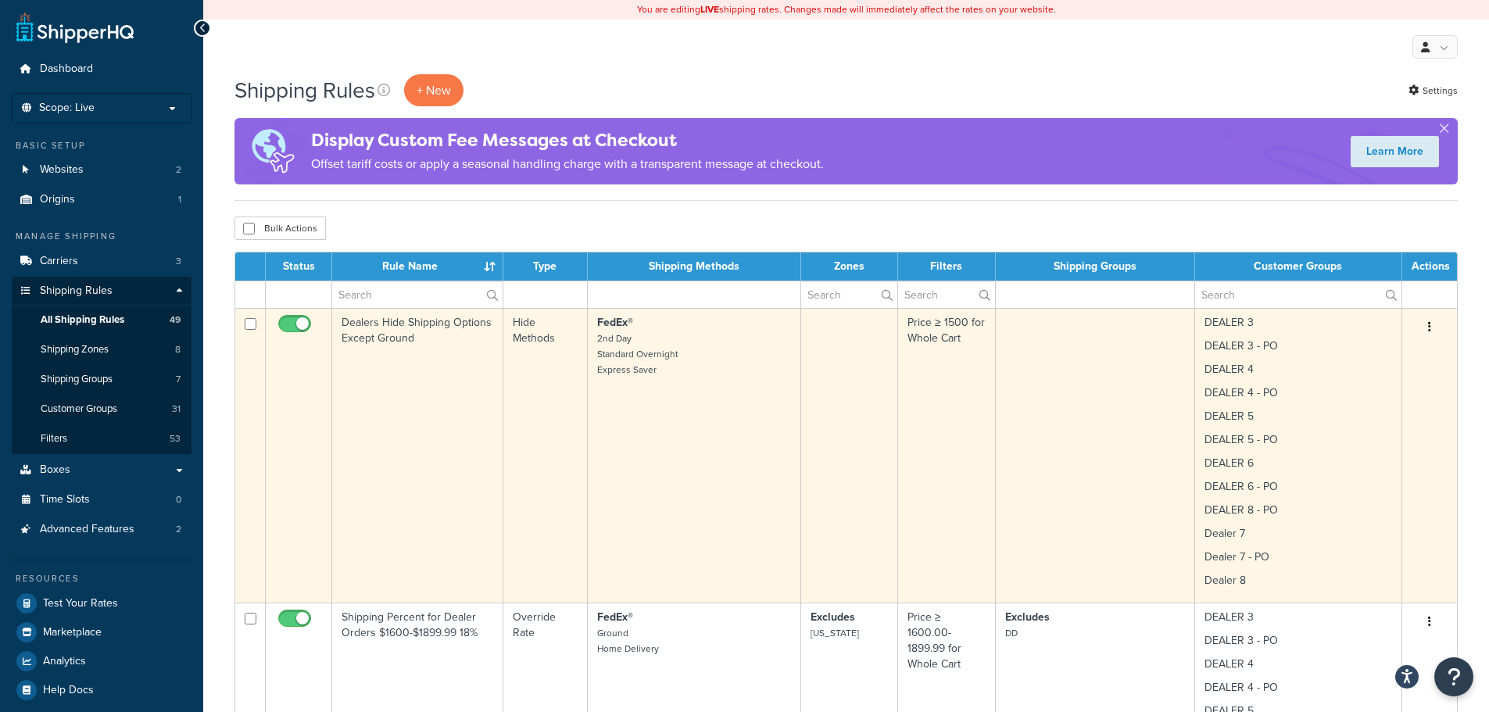
click at [402, 361] on td "Dealers Hide Shipping Options Except Ground" at bounding box center [417, 455] width 171 height 295
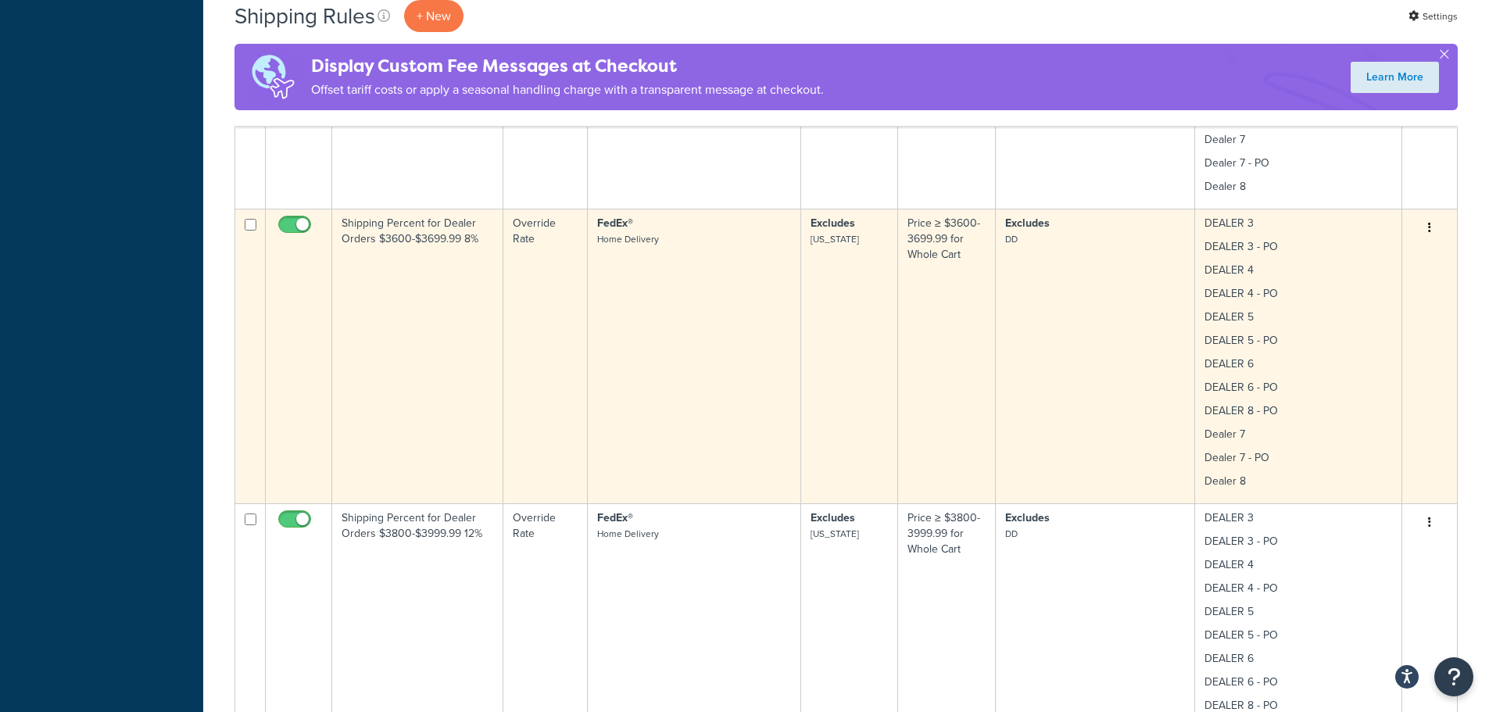
scroll to position [1876, 0]
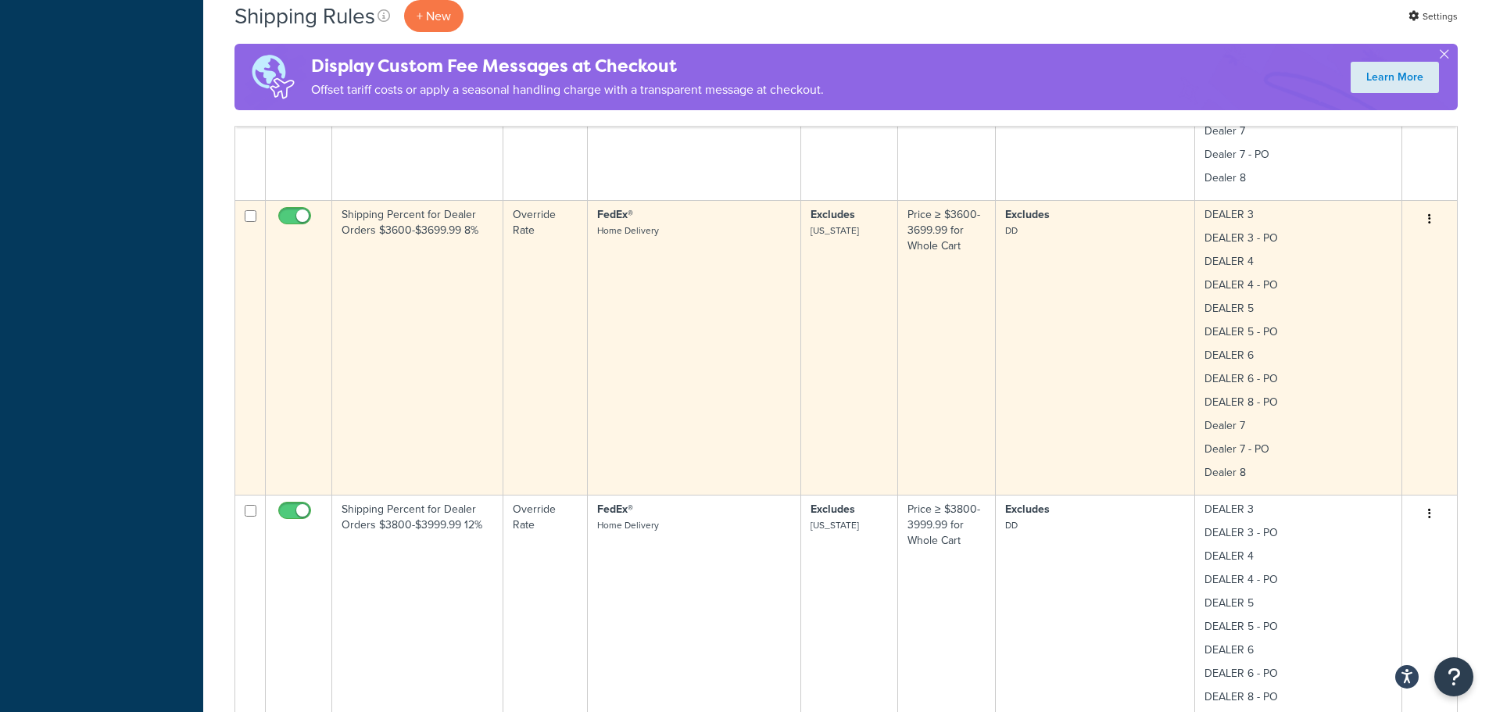
click at [455, 275] on td "Shipping Percent for Dealer Orders $3600-$3699.99 8%" at bounding box center [417, 347] width 171 height 295
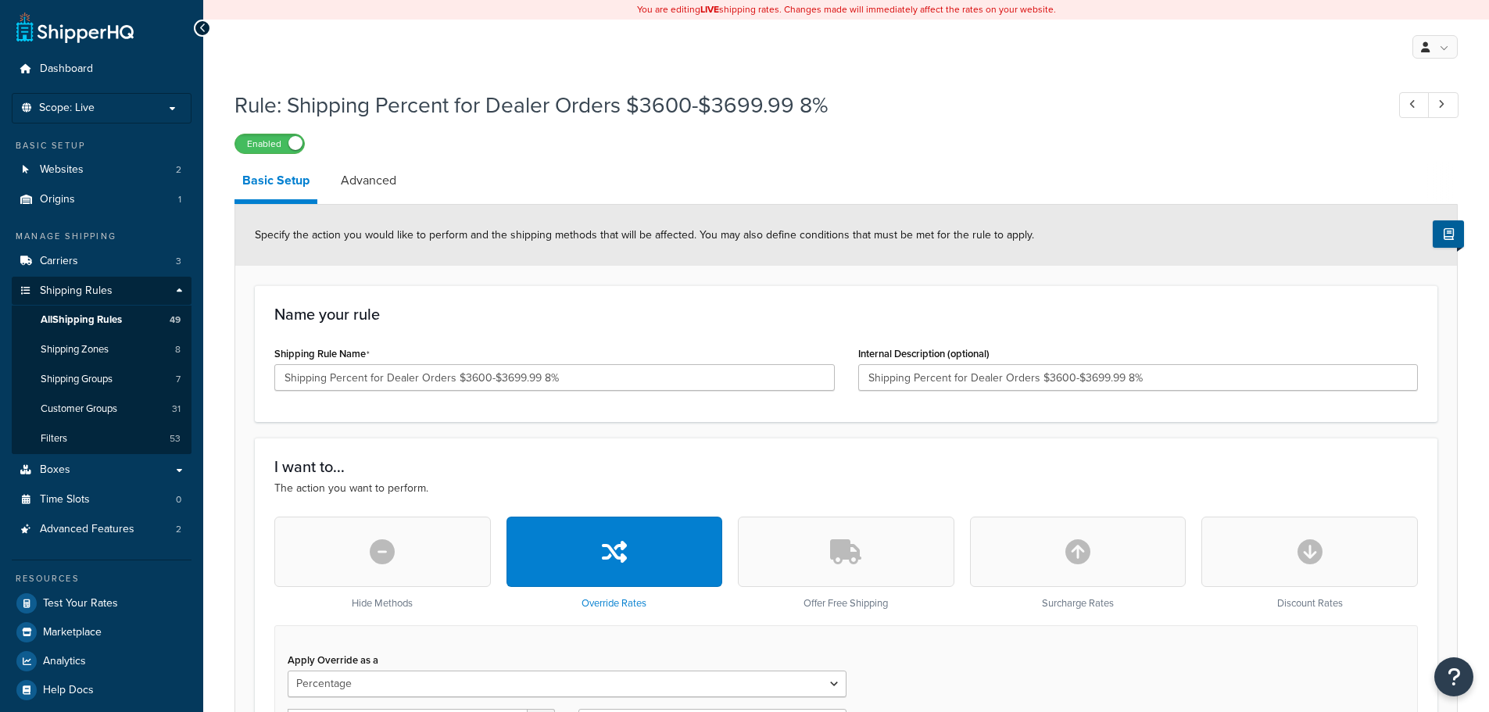
select select "PERCENTAGE"
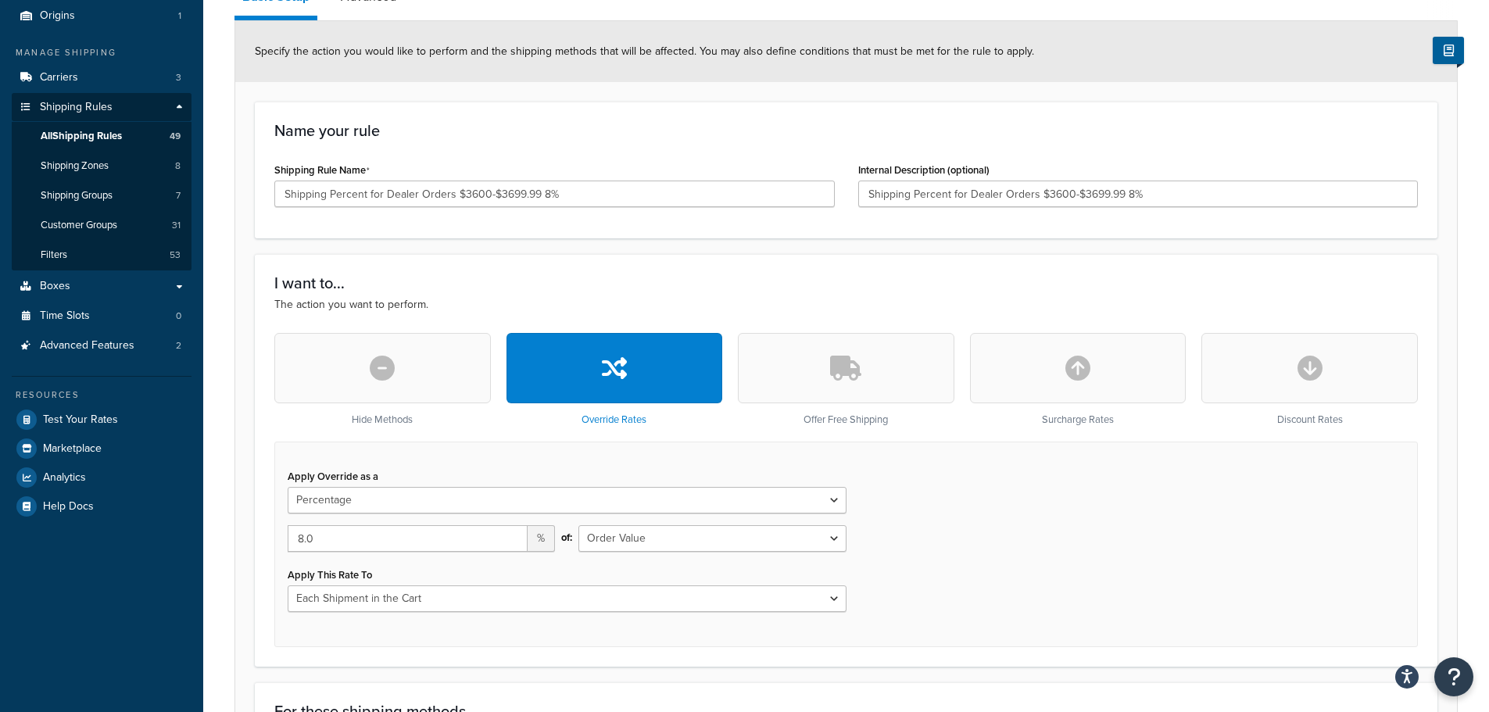
scroll to position [156, 0]
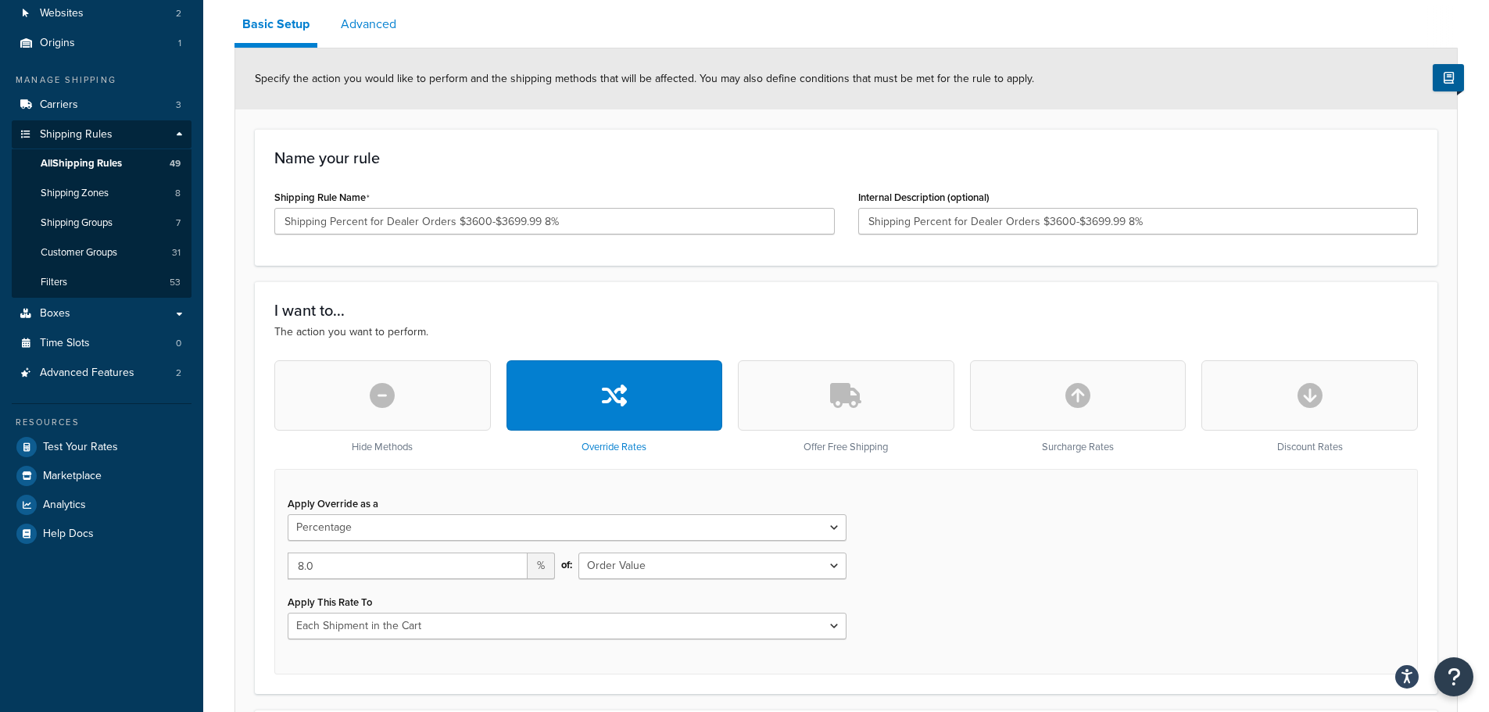
click at [368, 14] on link "Advanced" at bounding box center [368, 24] width 71 height 38
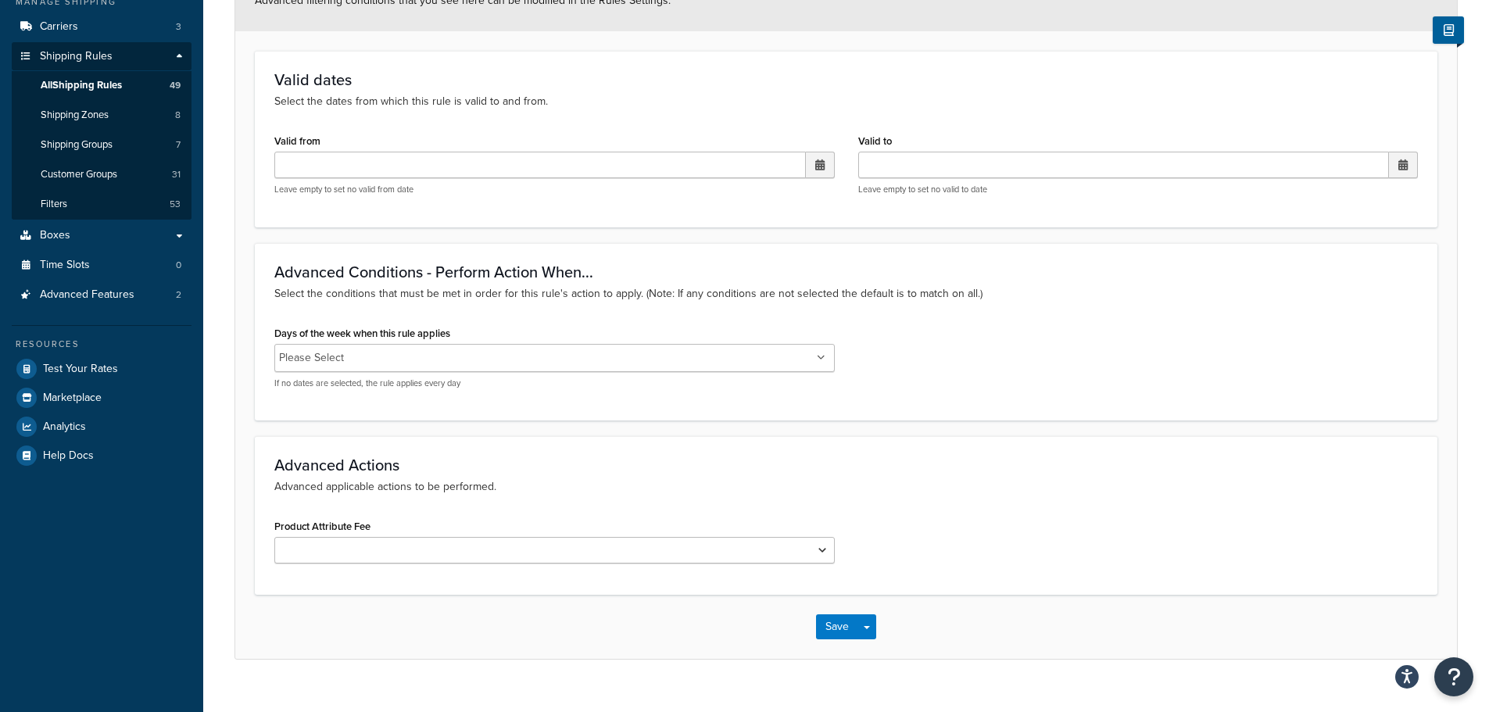
scroll to position [156, 0]
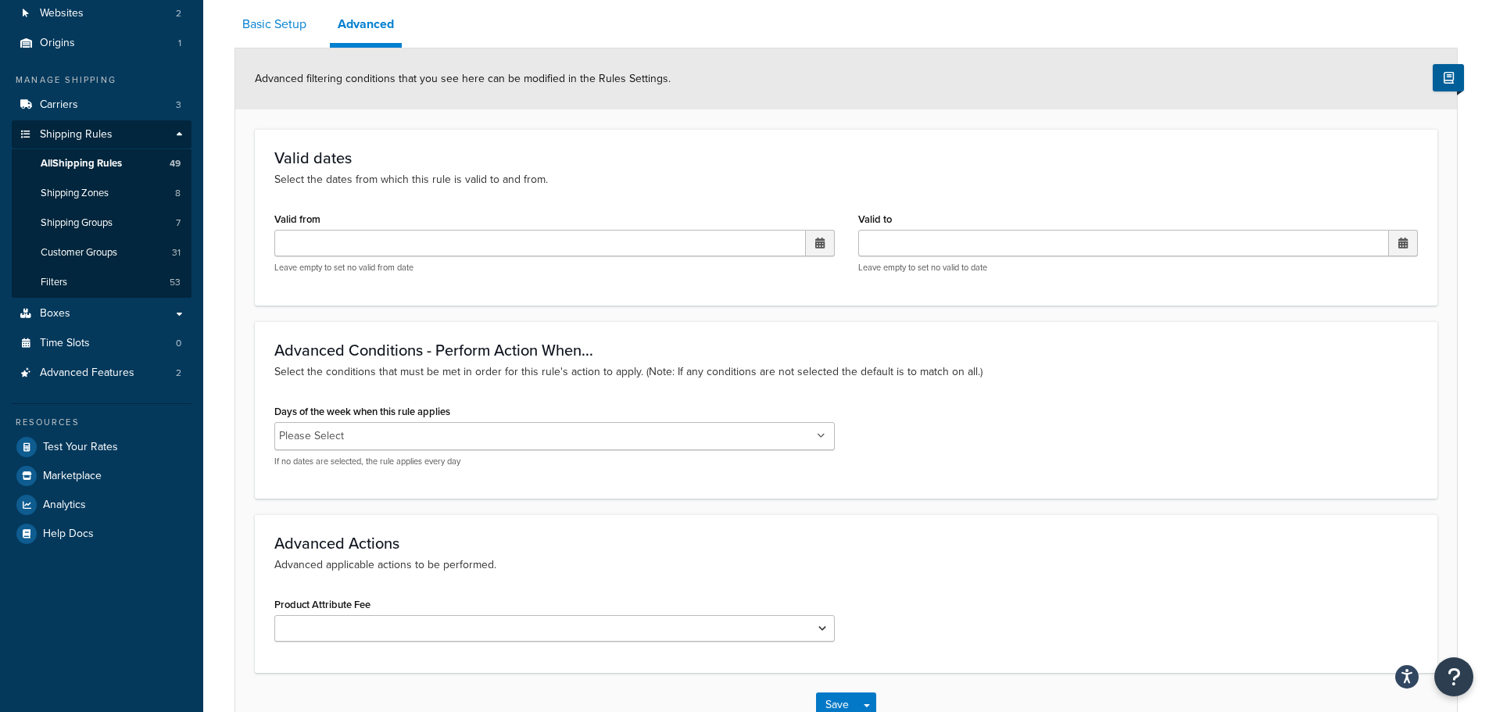
click at [281, 17] on link "Basic Setup" at bounding box center [274, 24] width 80 height 38
select select "PERCENTAGE"
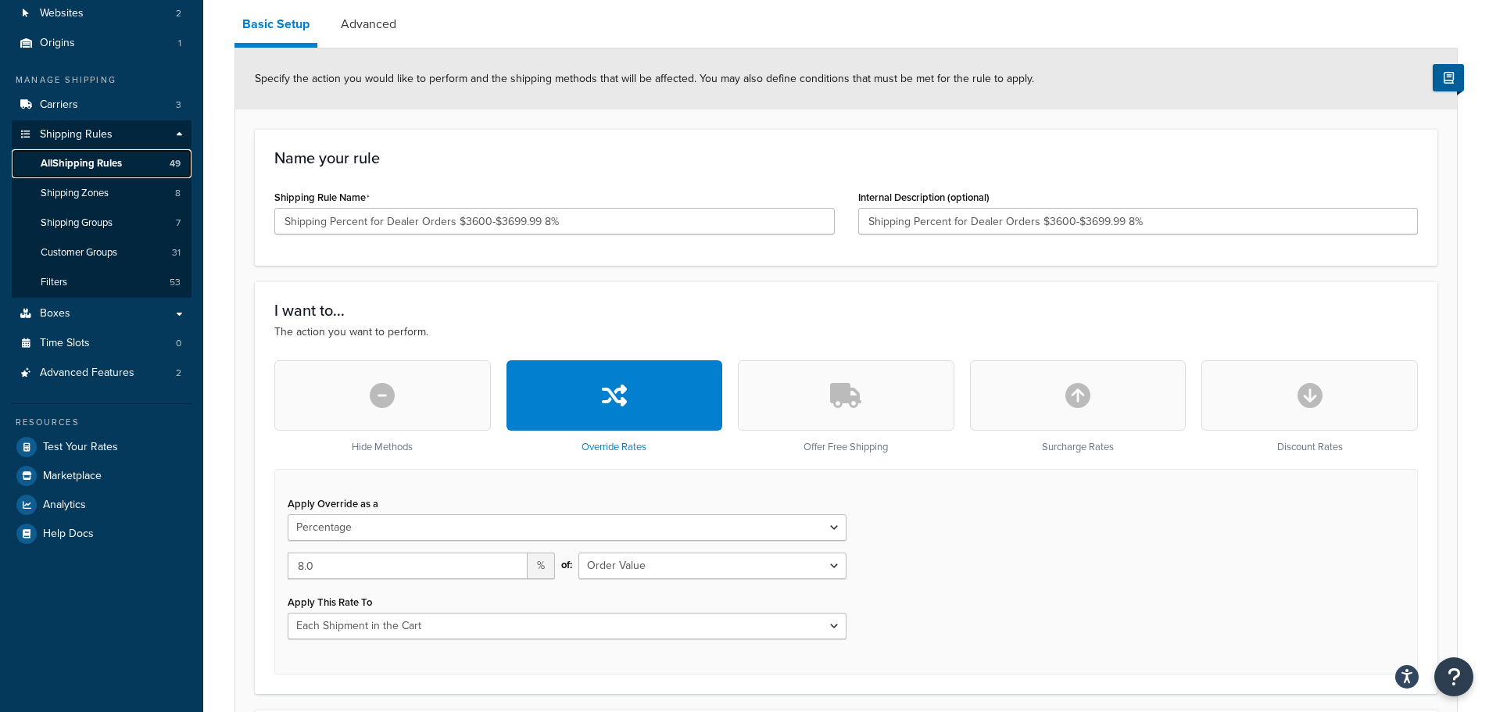
click at [118, 164] on span "All Shipping Rules" at bounding box center [81, 163] width 81 height 13
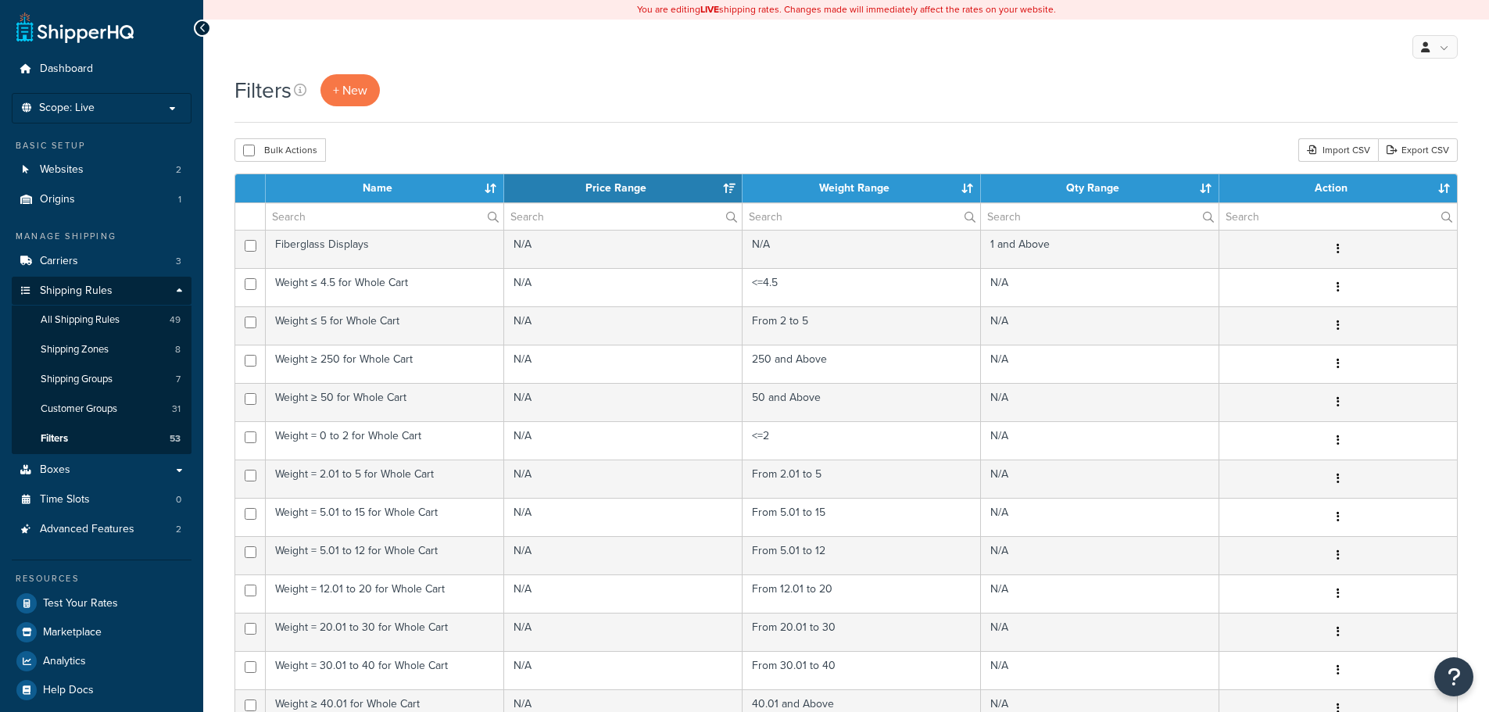
select select "15"
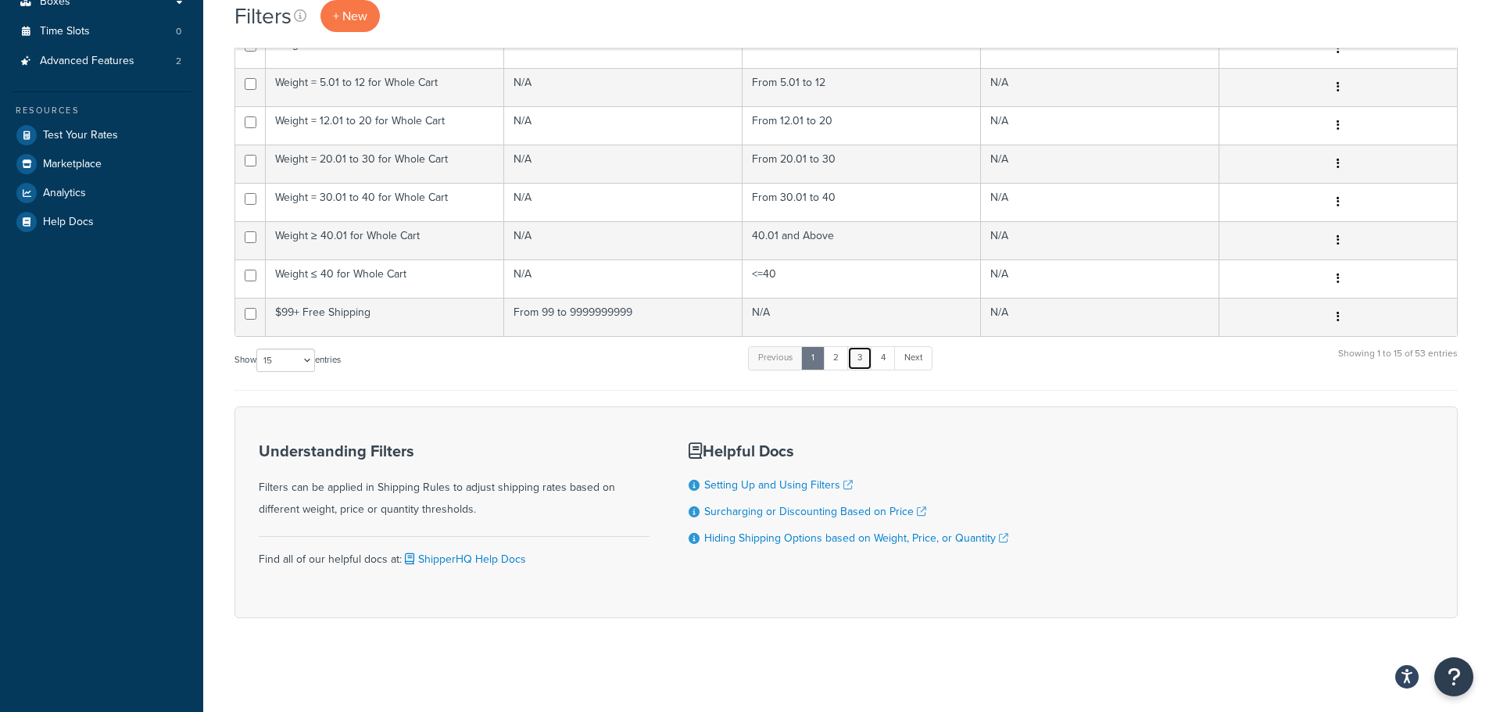
click at [850, 359] on link "3" at bounding box center [859, 357] width 25 height 23
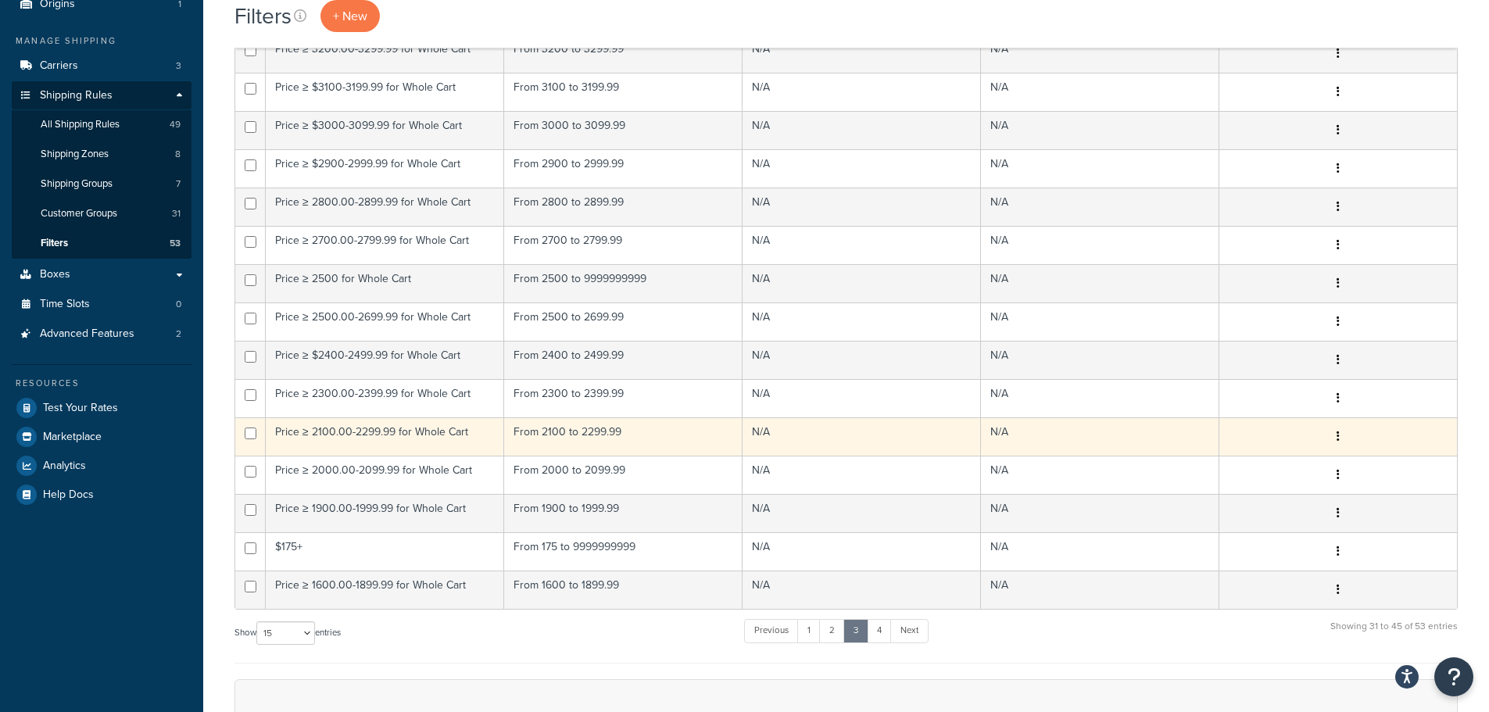
scroll to position [234, 0]
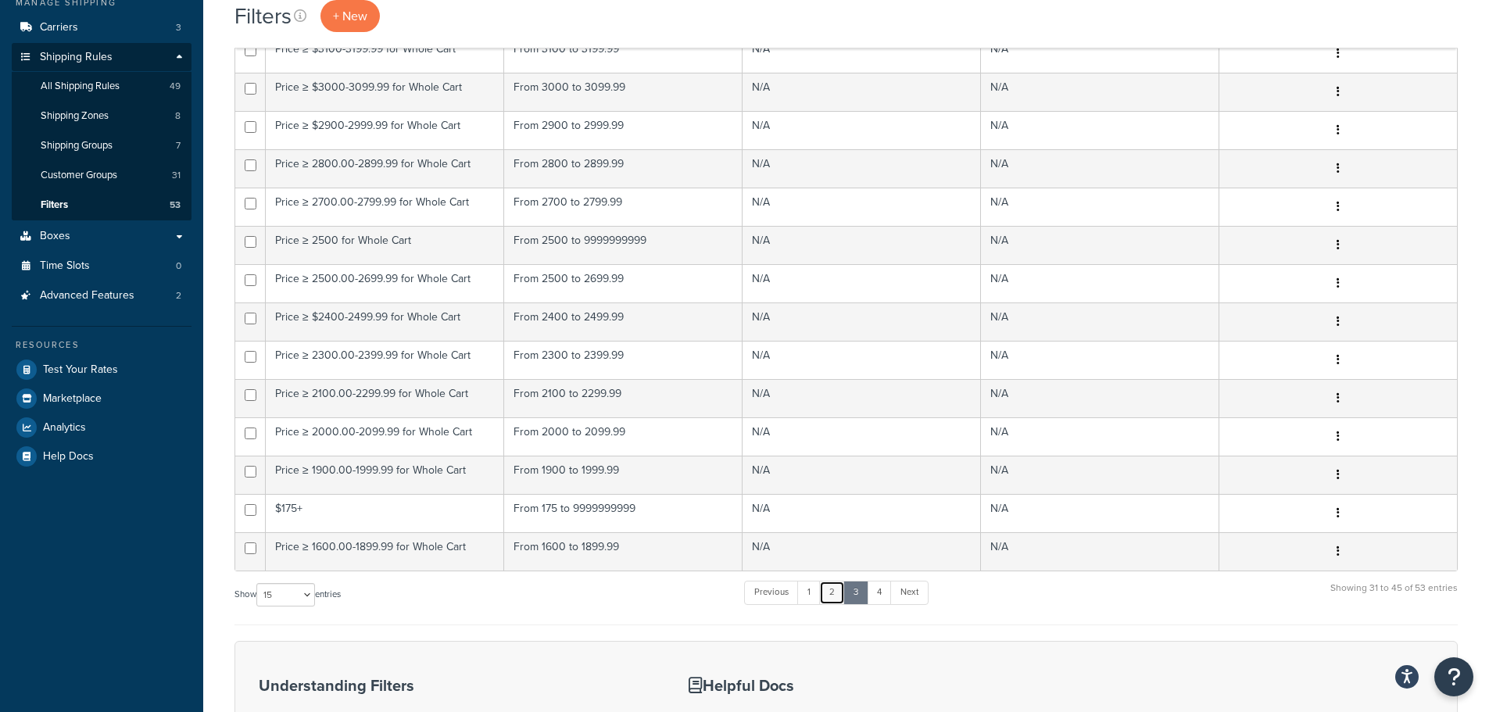
click at [836, 589] on link "2" at bounding box center [832, 592] width 26 height 23
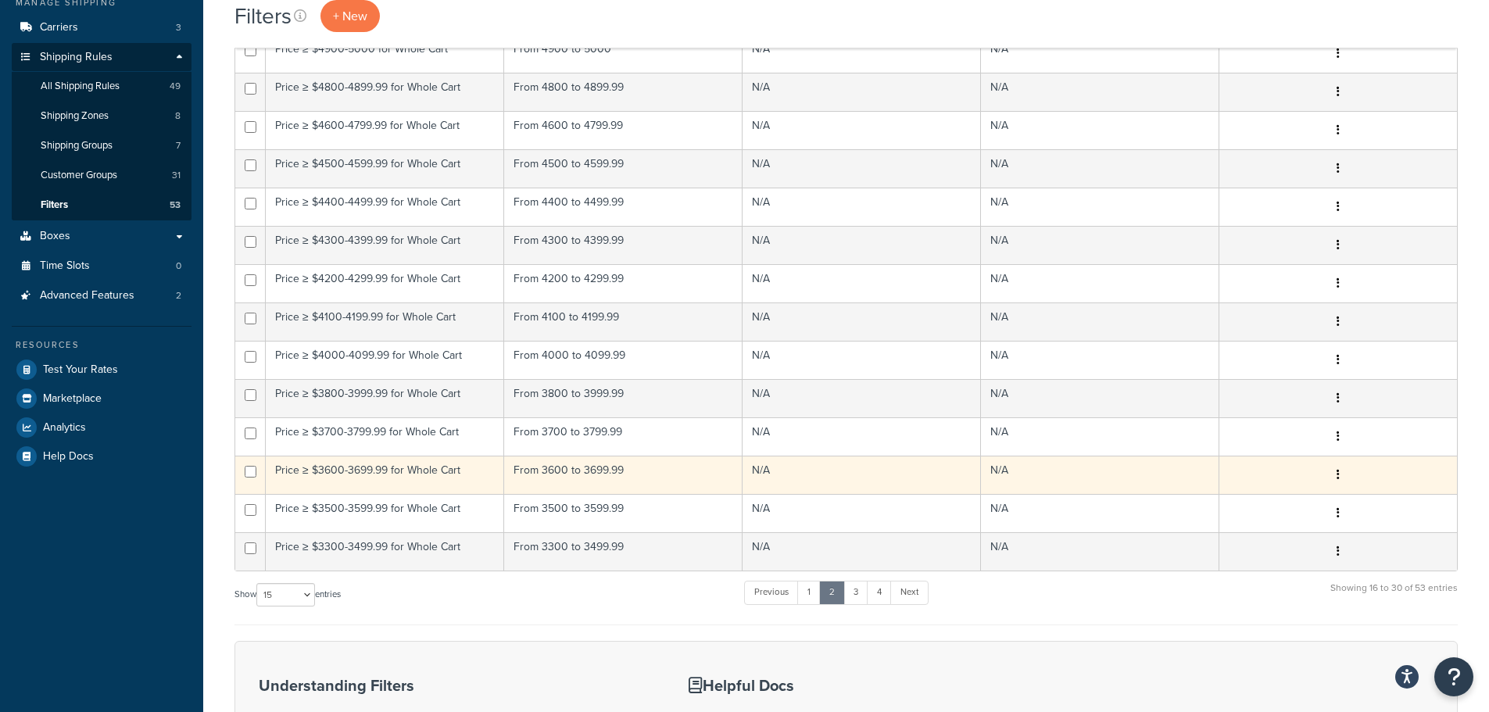
click at [370, 474] on td "Price ≥ $3600-3699.99 for Whole Cart" at bounding box center [385, 475] width 238 height 38
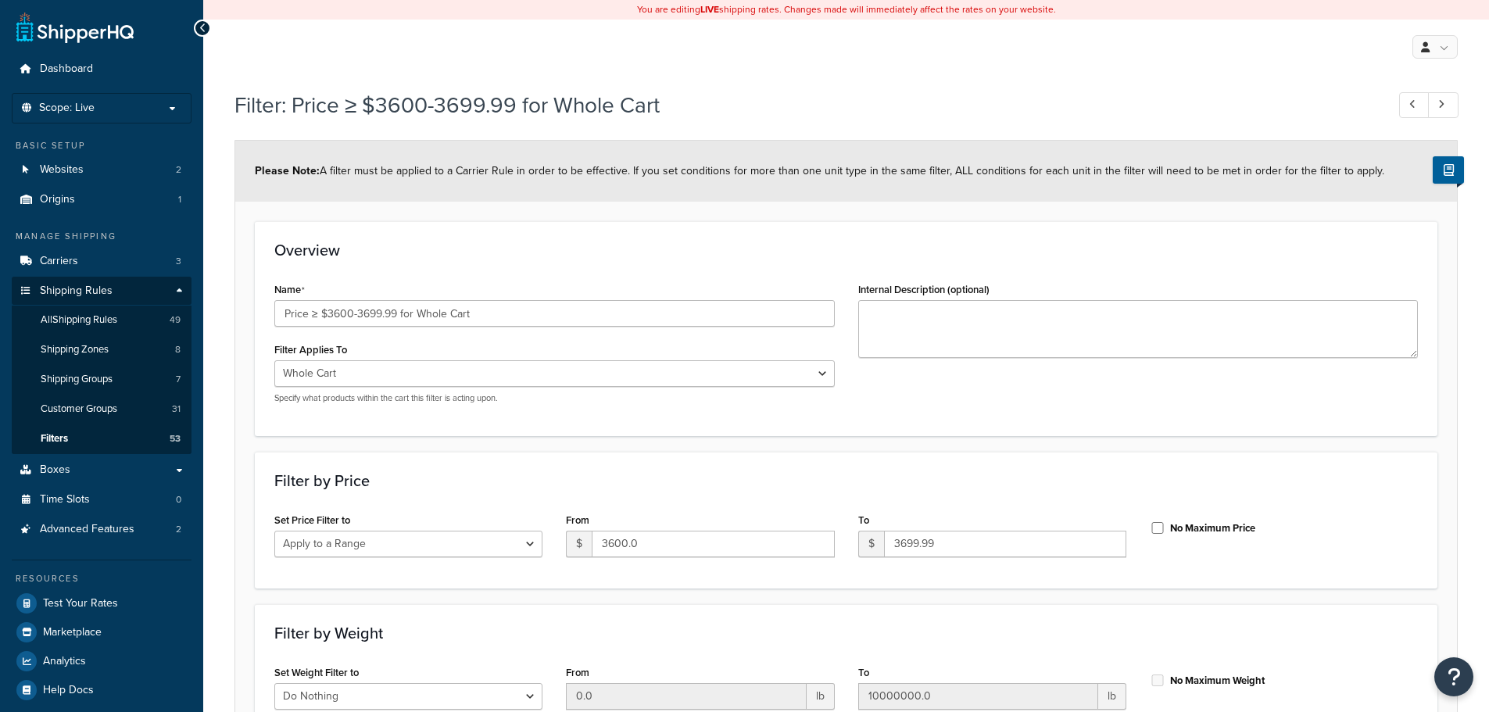
select select "range"
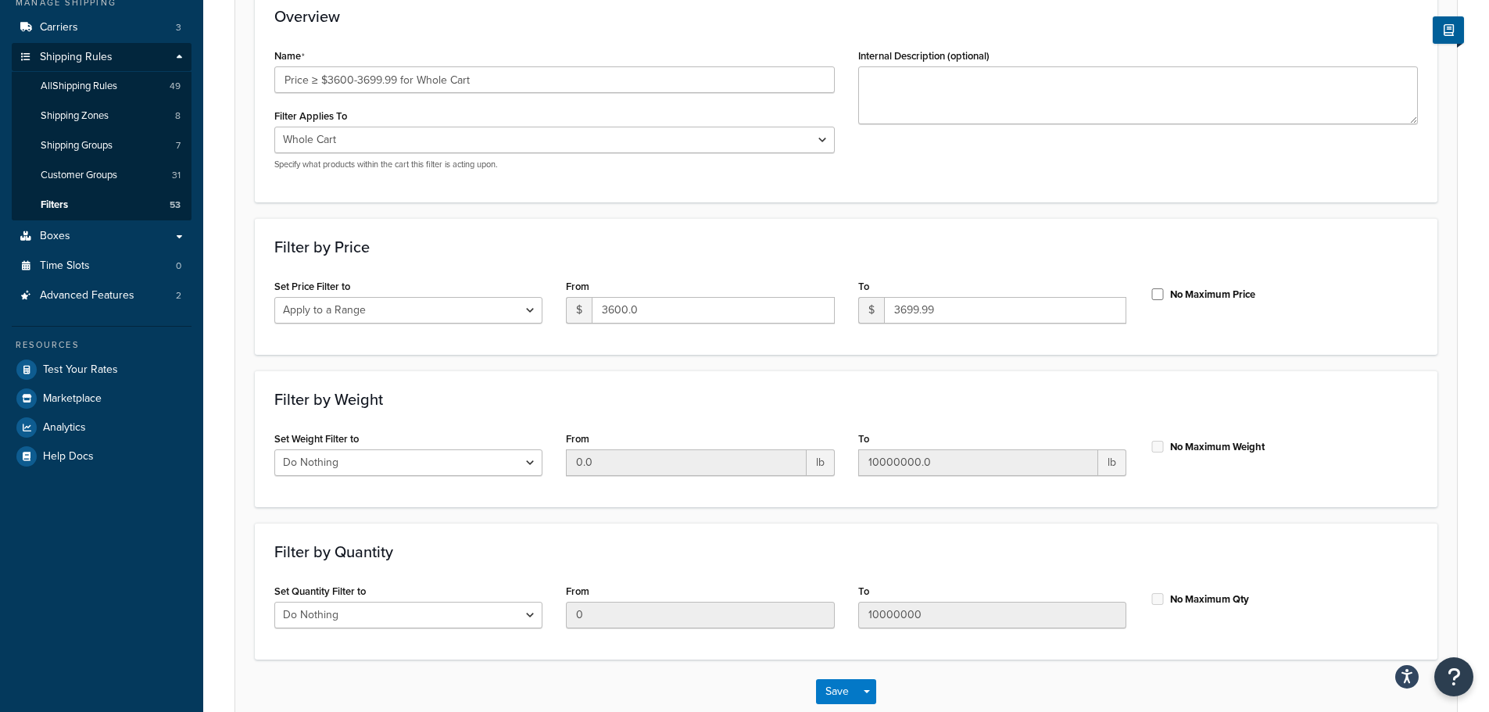
scroll to position [234, 0]
click at [824, 139] on select "Whole Cart Everything in Shipping Group Everything at Origin Each Item within S…" at bounding box center [554, 139] width 560 height 27
click at [866, 206] on form "Please Note: A filter must be applied to a Carrier Rule in order to be effectiv…" at bounding box center [846, 314] width 1222 height 816
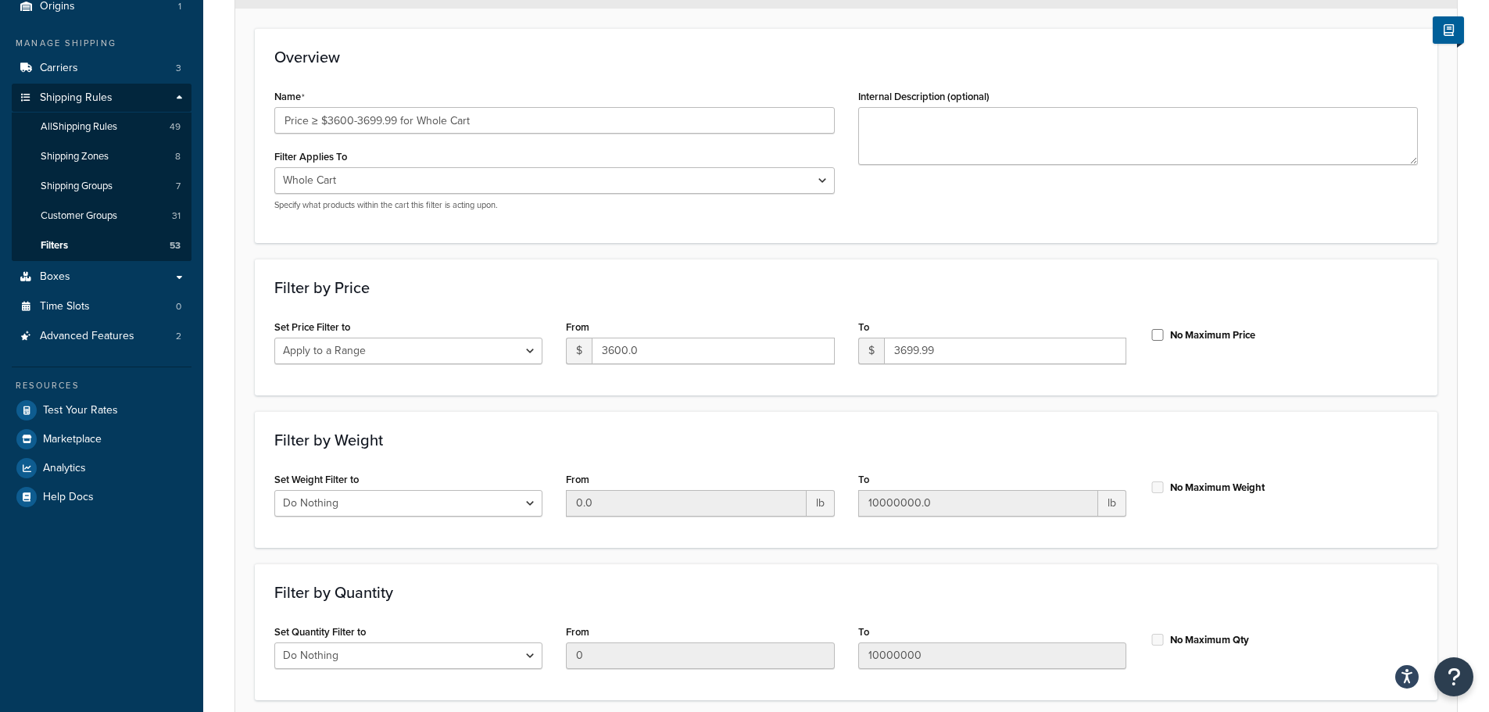
scroll to position [156, 0]
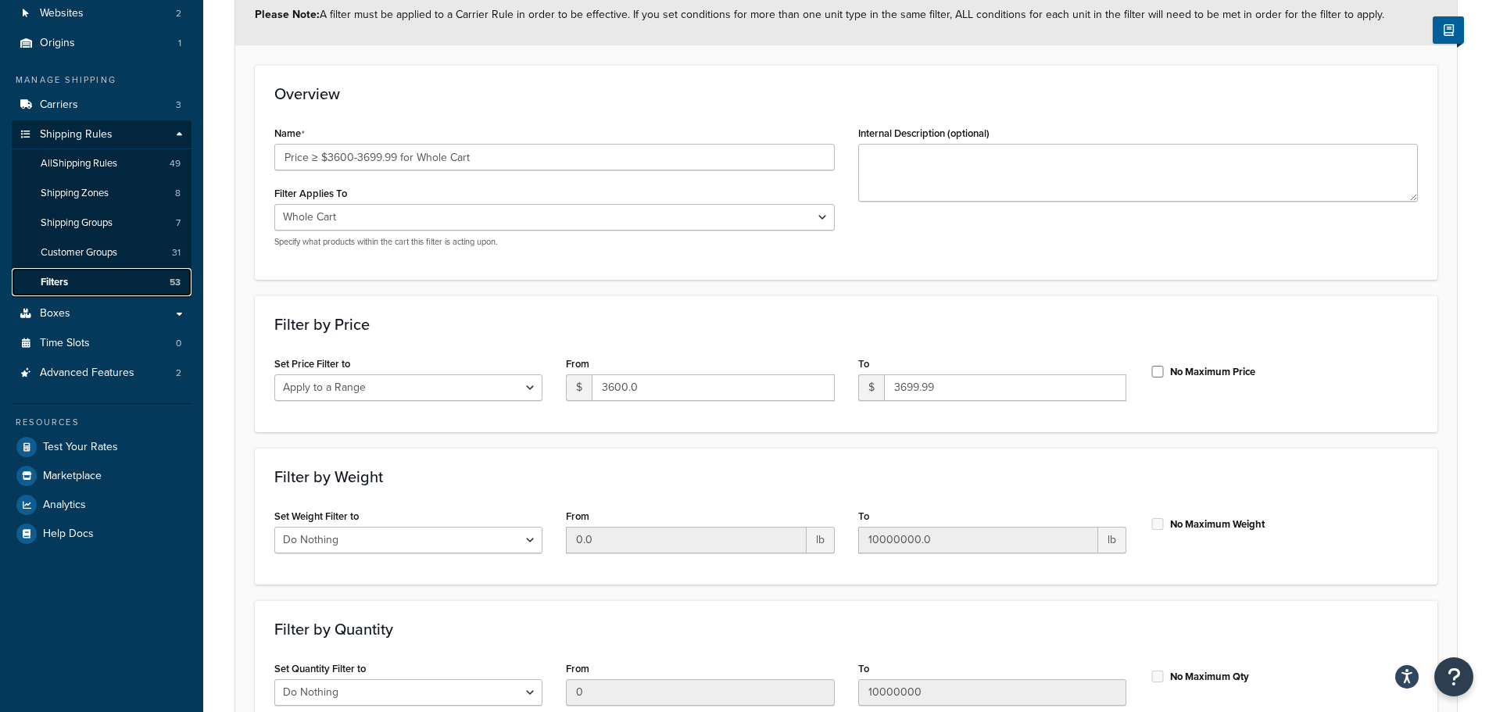
click at [97, 281] on link "Filters 53" at bounding box center [102, 282] width 180 height 29
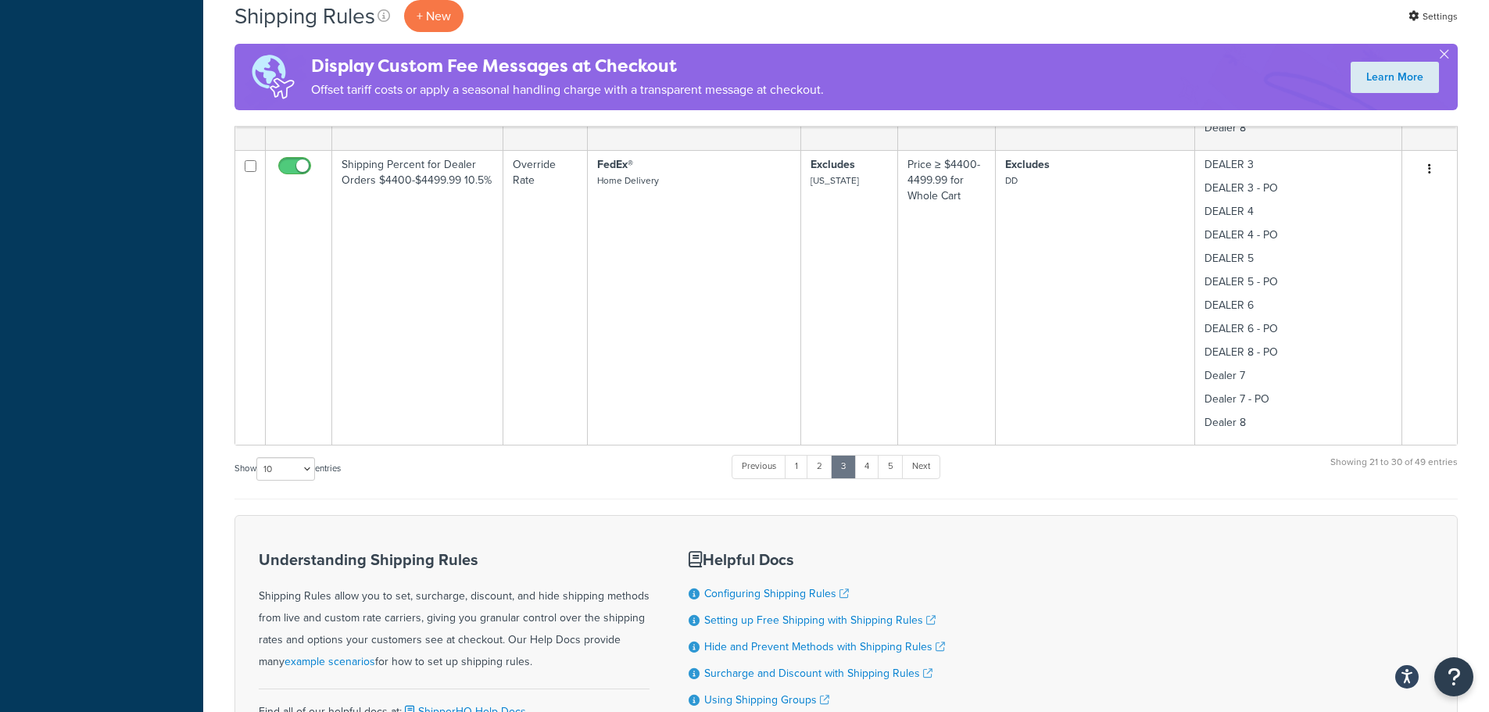
scroll to position [2814, 0]
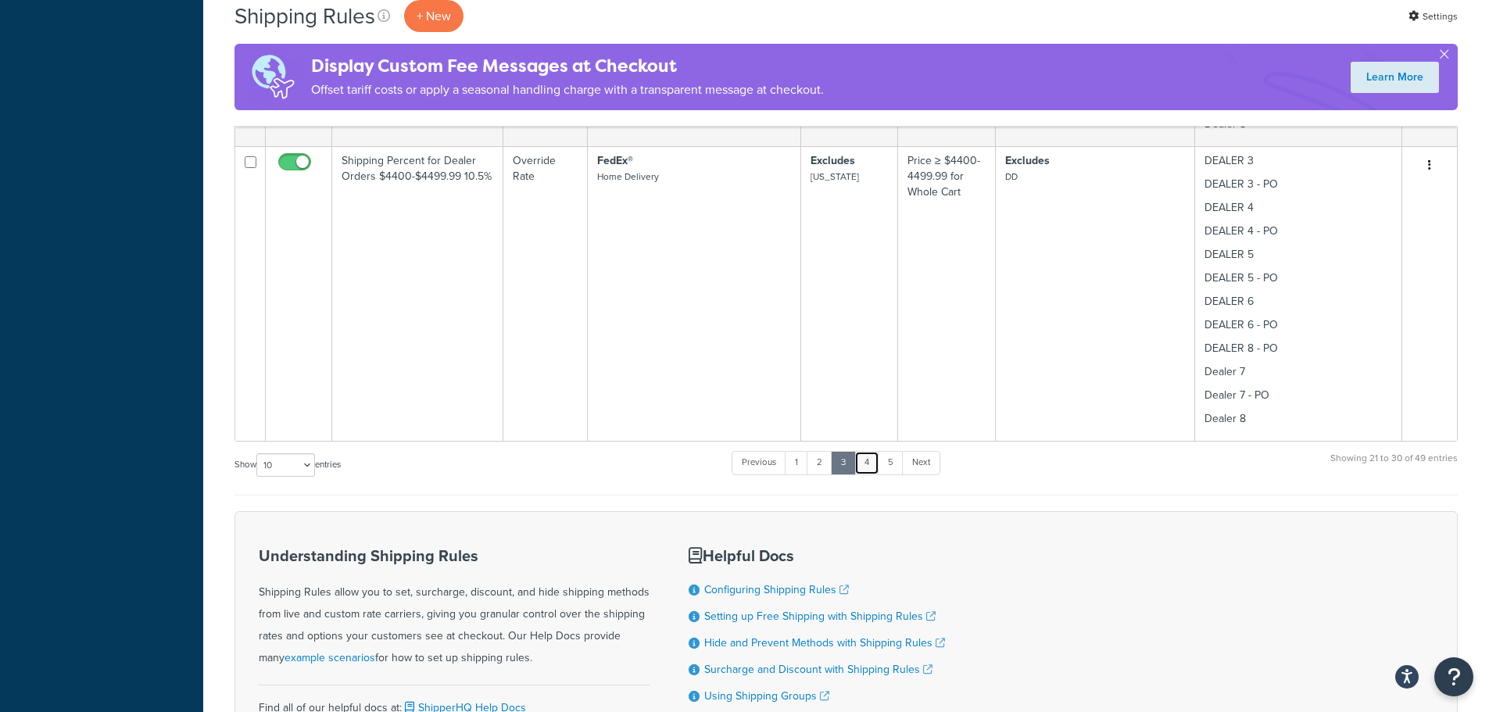
click at [867, 468] on link "4" at bounding box center [866, 462] width 25 height 23
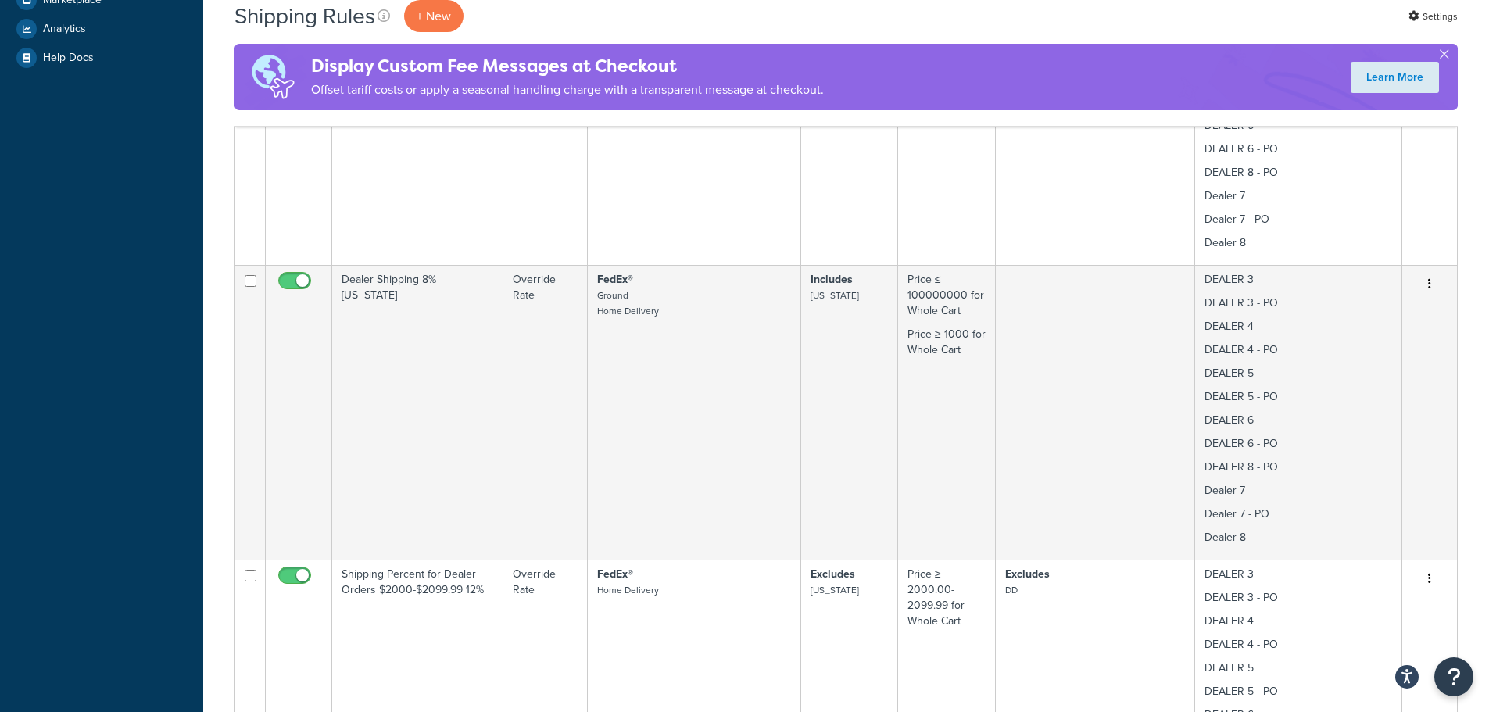
scroll to position [625, 0]
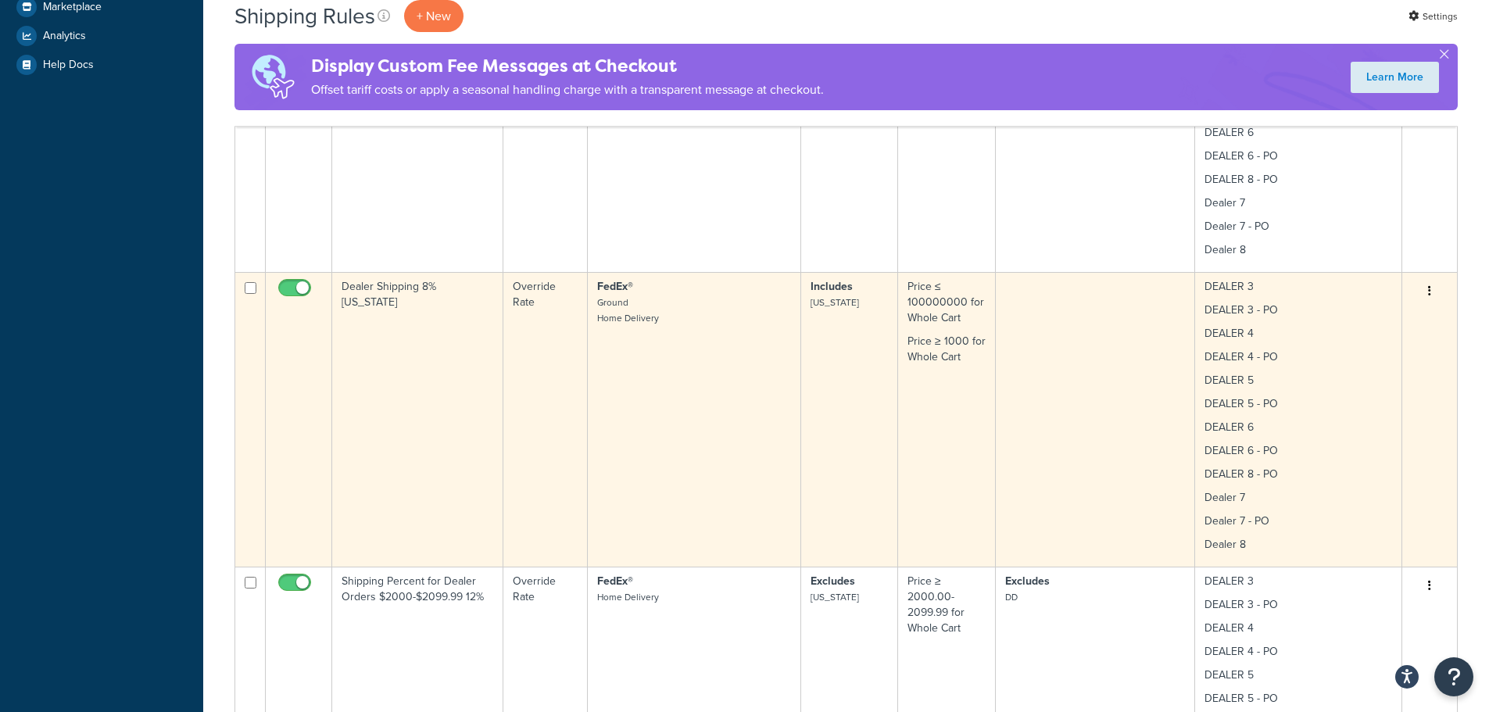
click at [460, 348] on td "Dealer Shipping 8% [US_STATE]" at bounding box center [417, 419] width 171 height 295
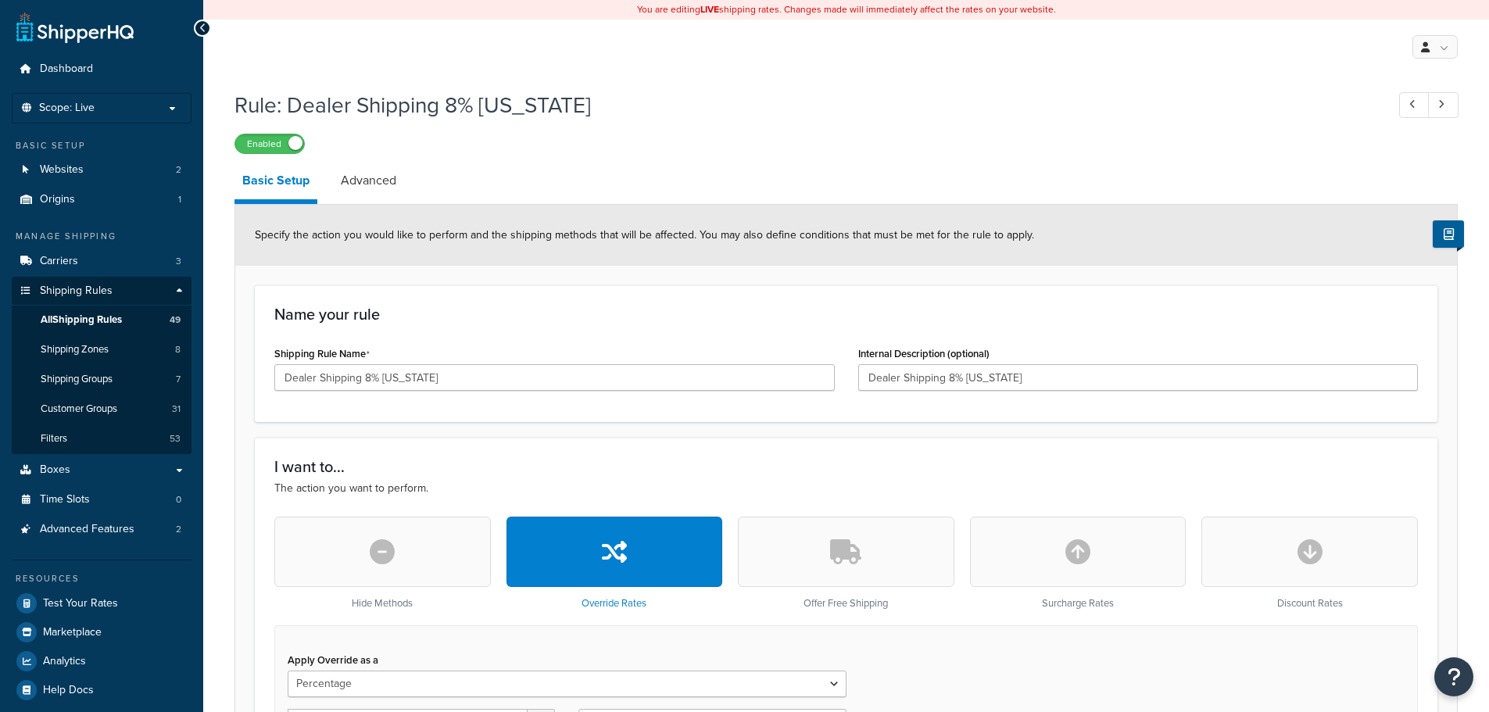
select select "PERCENTAGE"
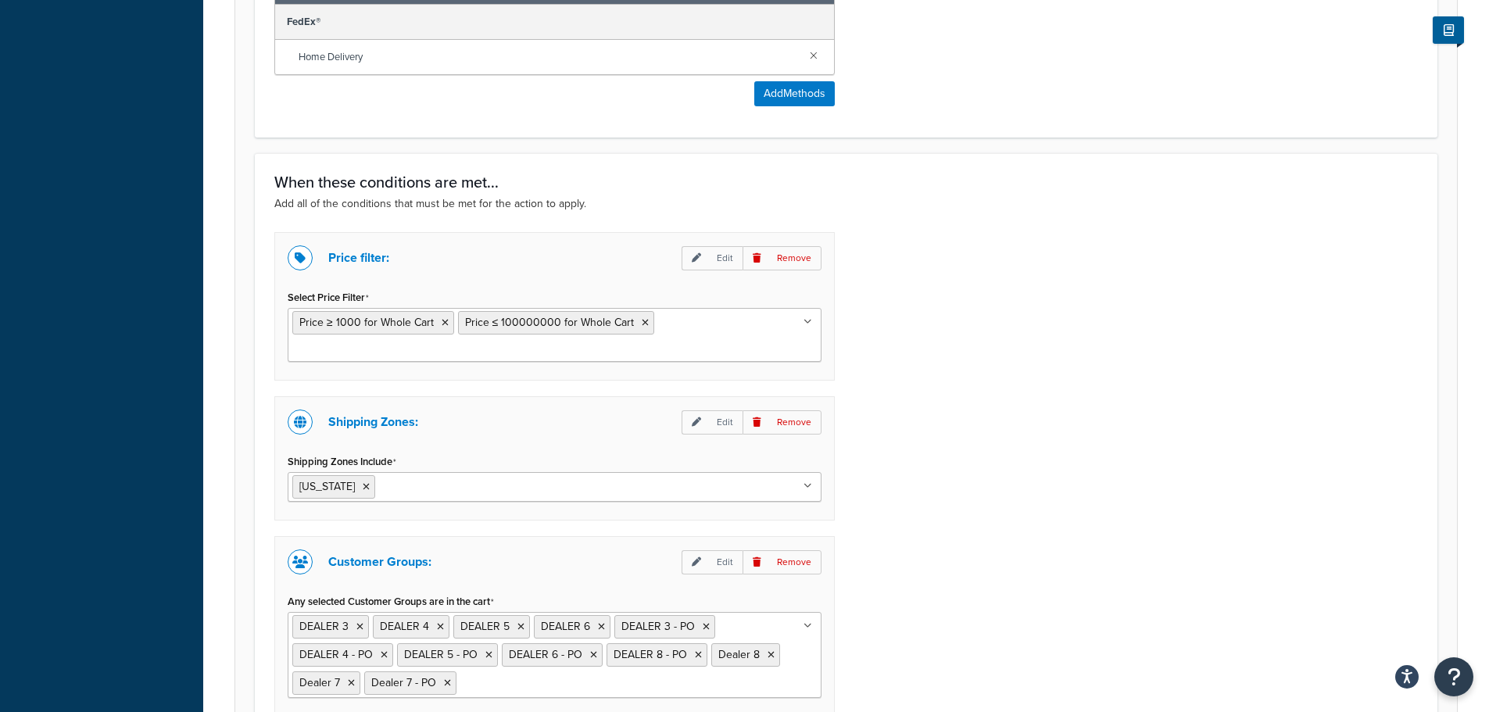
scroll to position [1016, 0]
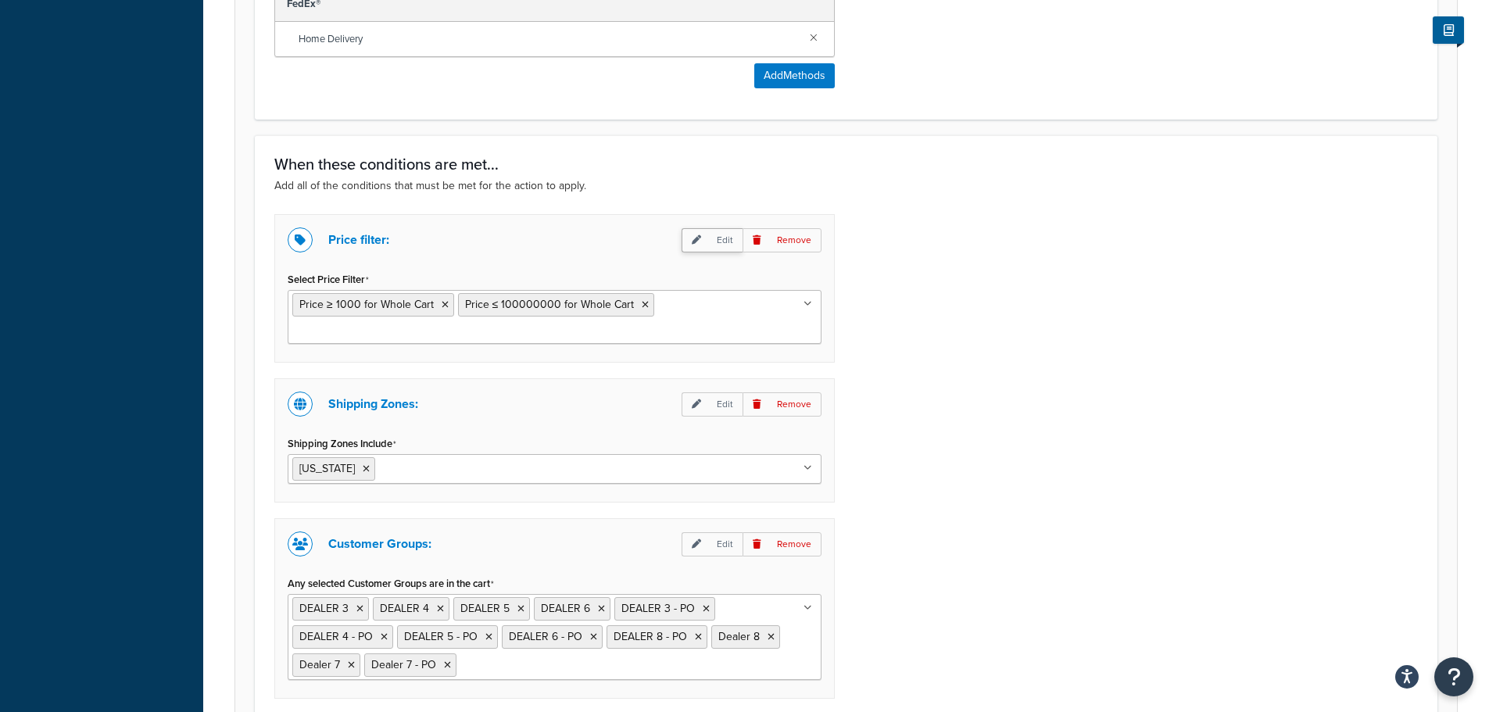
click at [701, 242] on icon at bounding box center [696, 239] width 9 height 9
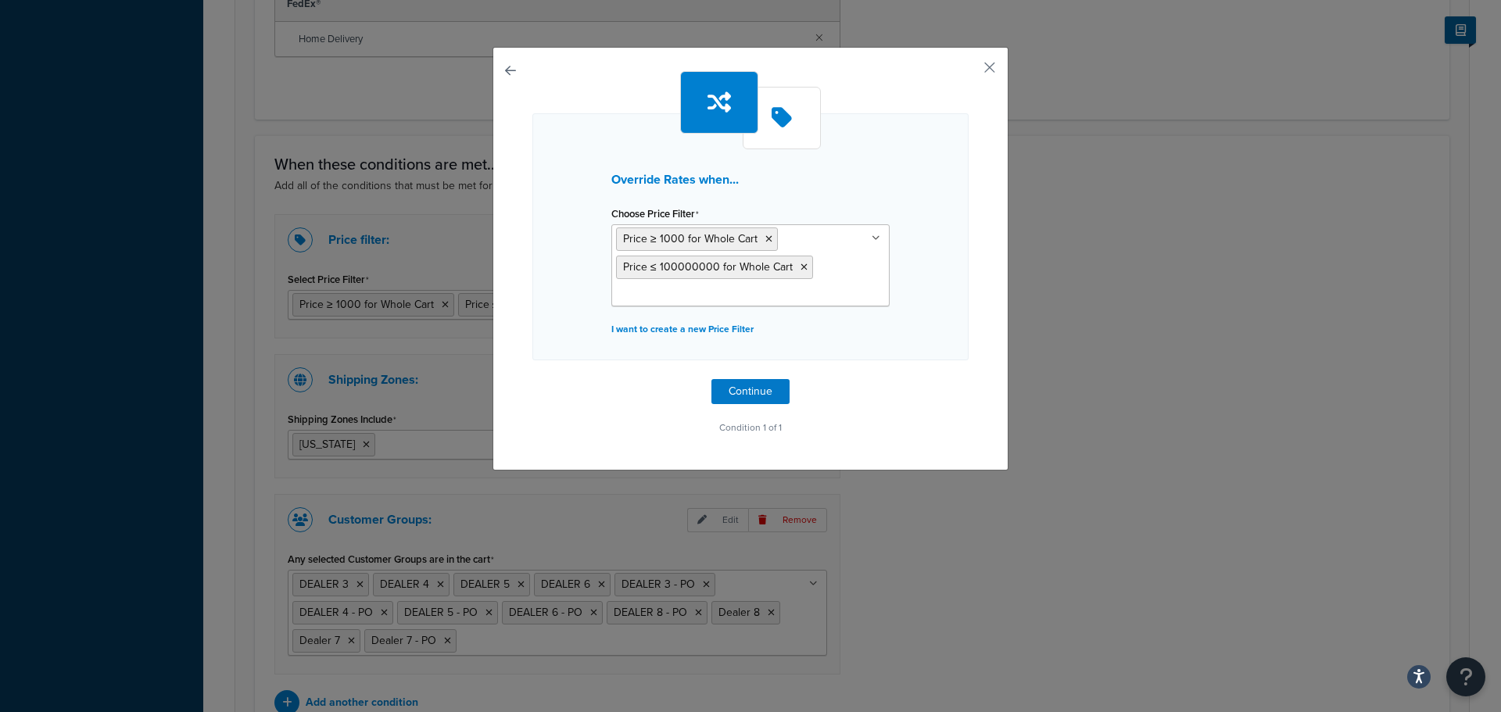
click at [871, 242] on icon at bounding box center [875, 238] width 9 height 9
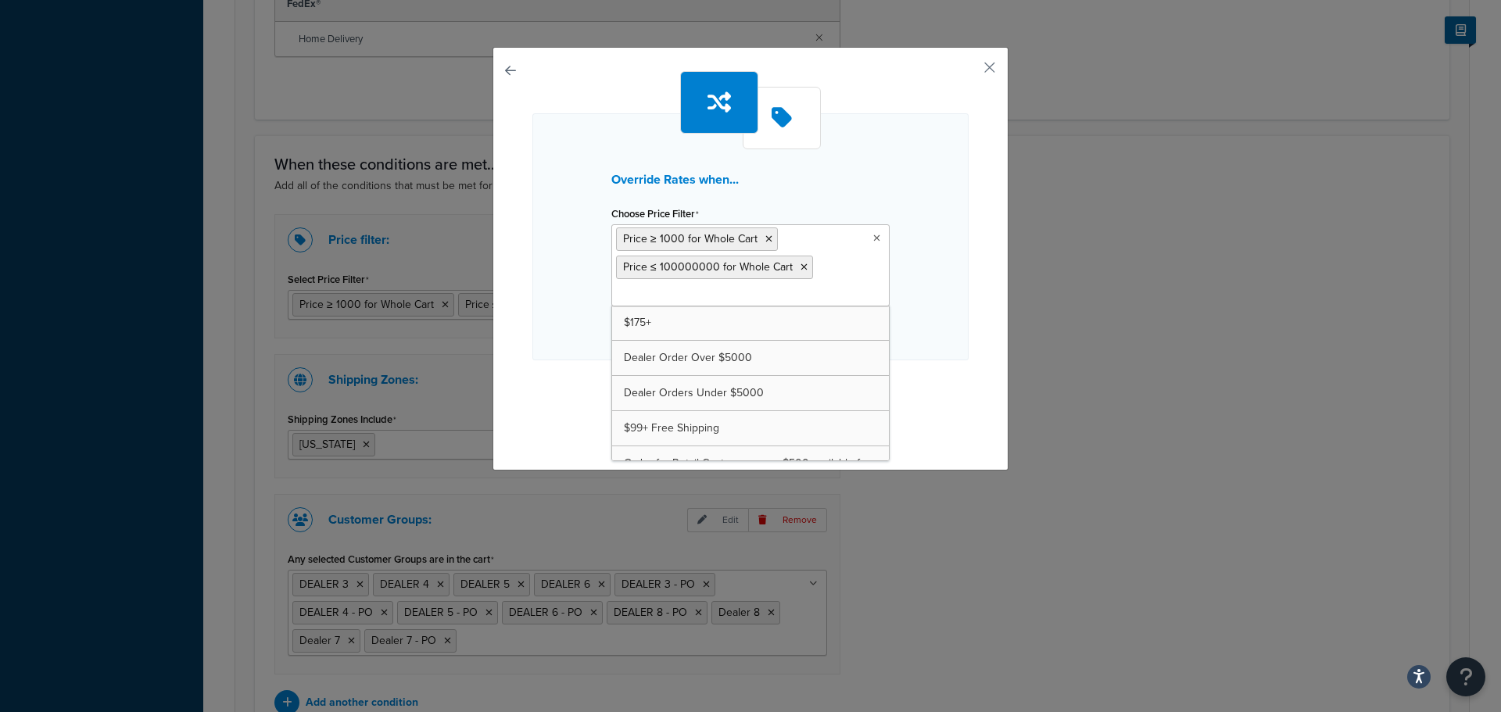
click at [873, 236] on icon at bounding box center [876, 238] width 7 height 9
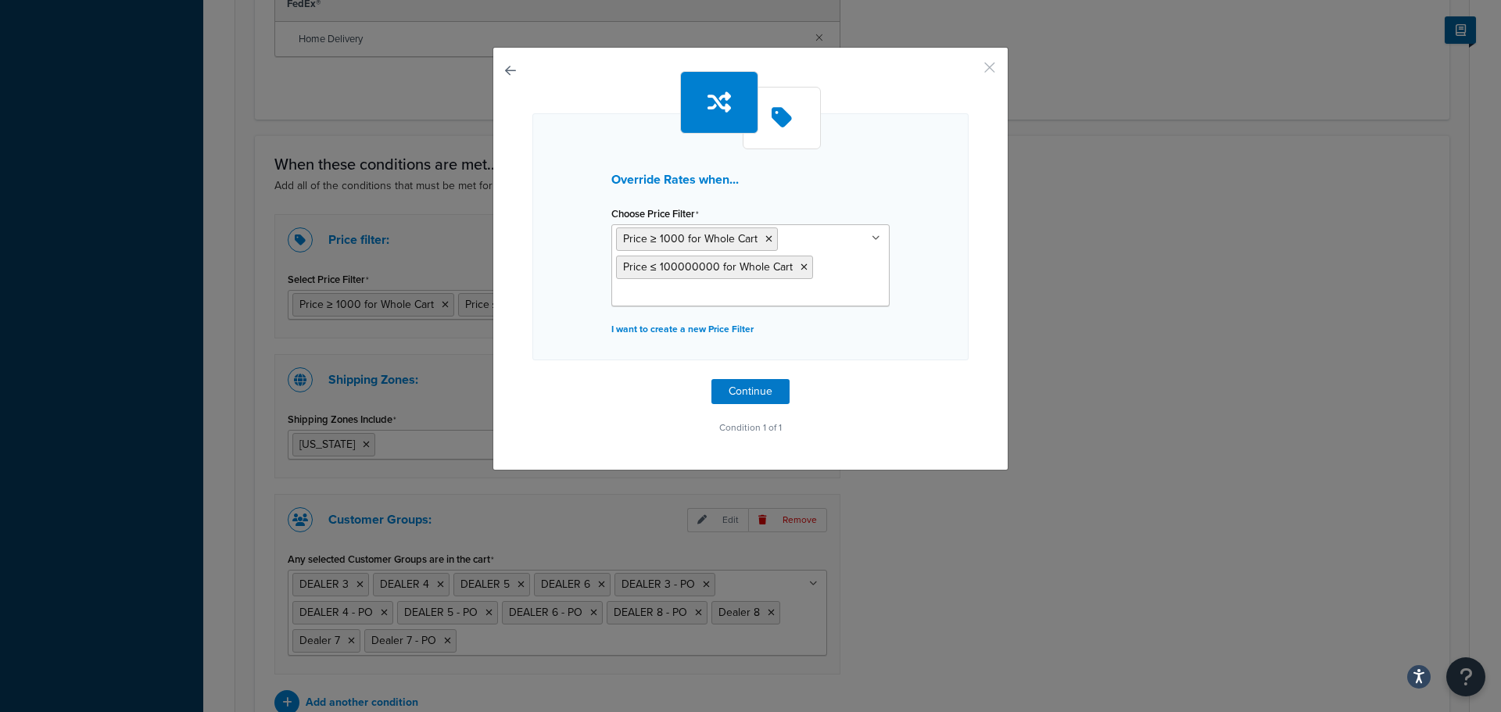
drag, startPoint x: 979, startPoint y: 65, endPoint x: 929, endPoint y: 127, distance: 80.6
click at [968, 71] on button "button" at bounding box center [966, 73] width 4 height 4
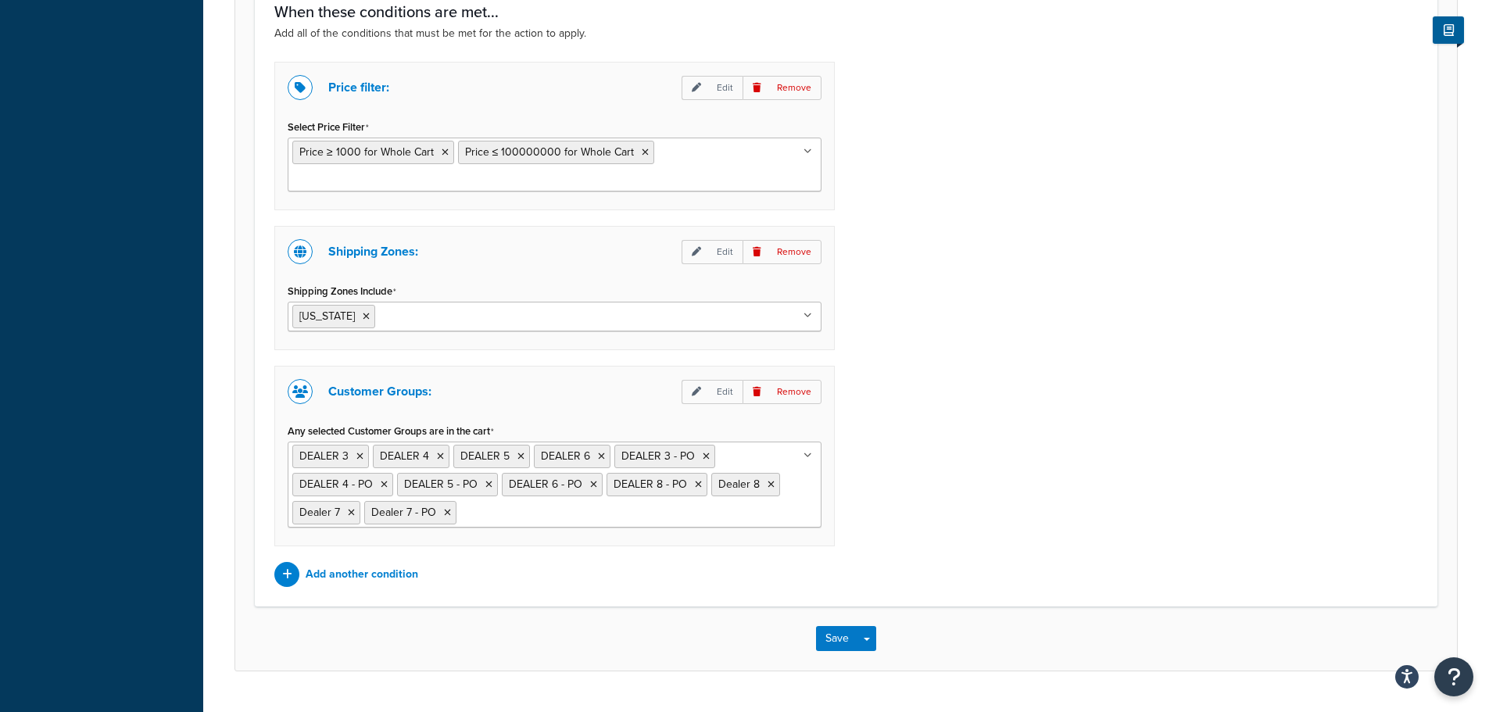
scroll to position [1172, 0]
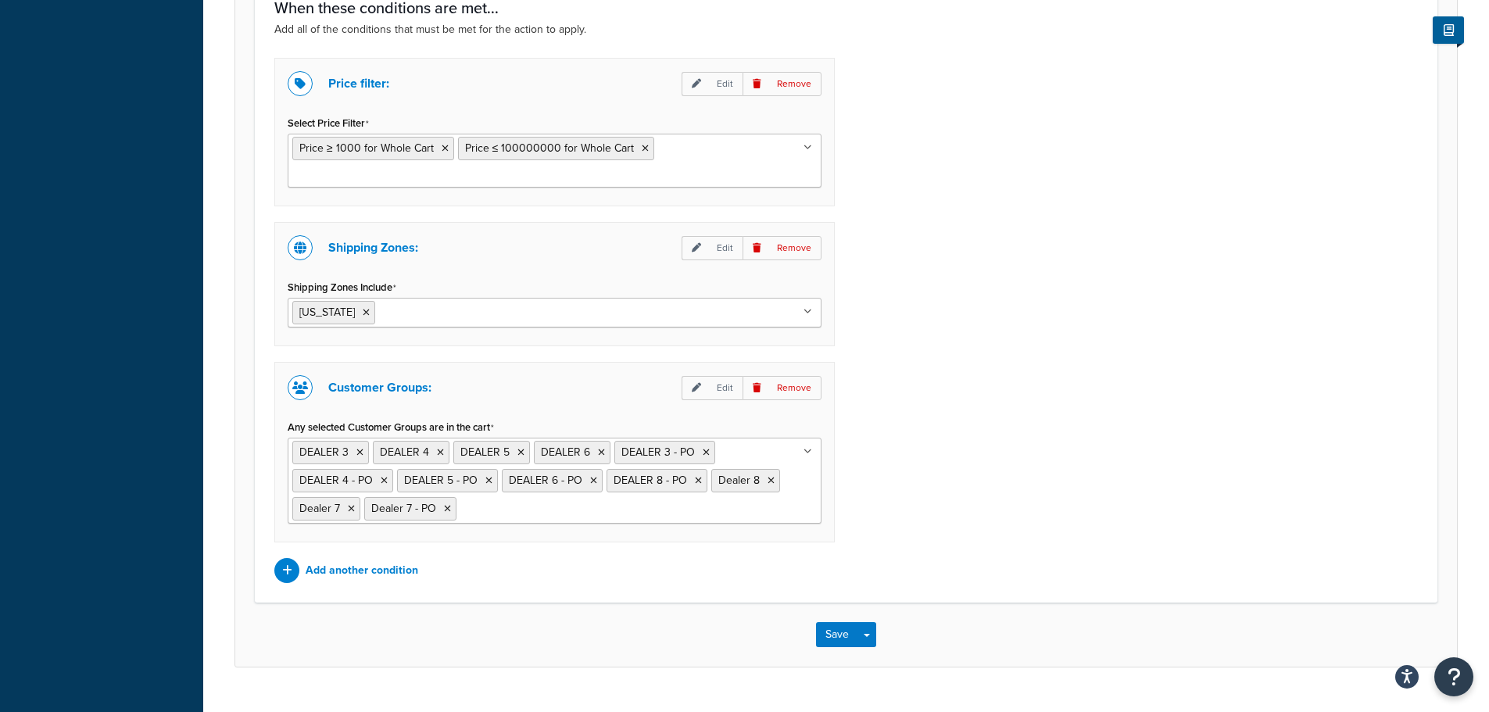
click at [809, 149] on icon at bounding box center [807, 147] width 9 height 9
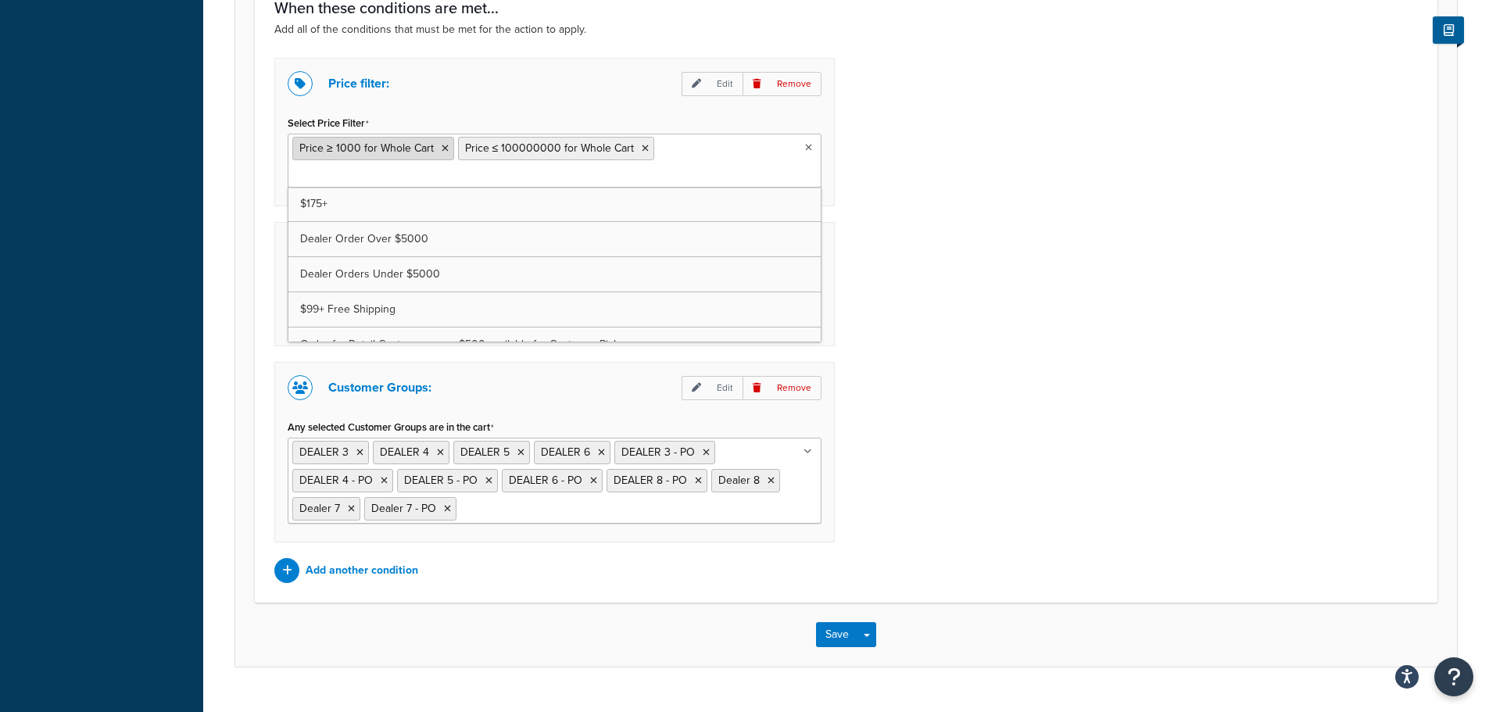
click at [442, 148] on icon at bounding box center [445, 148] width 7 height 9
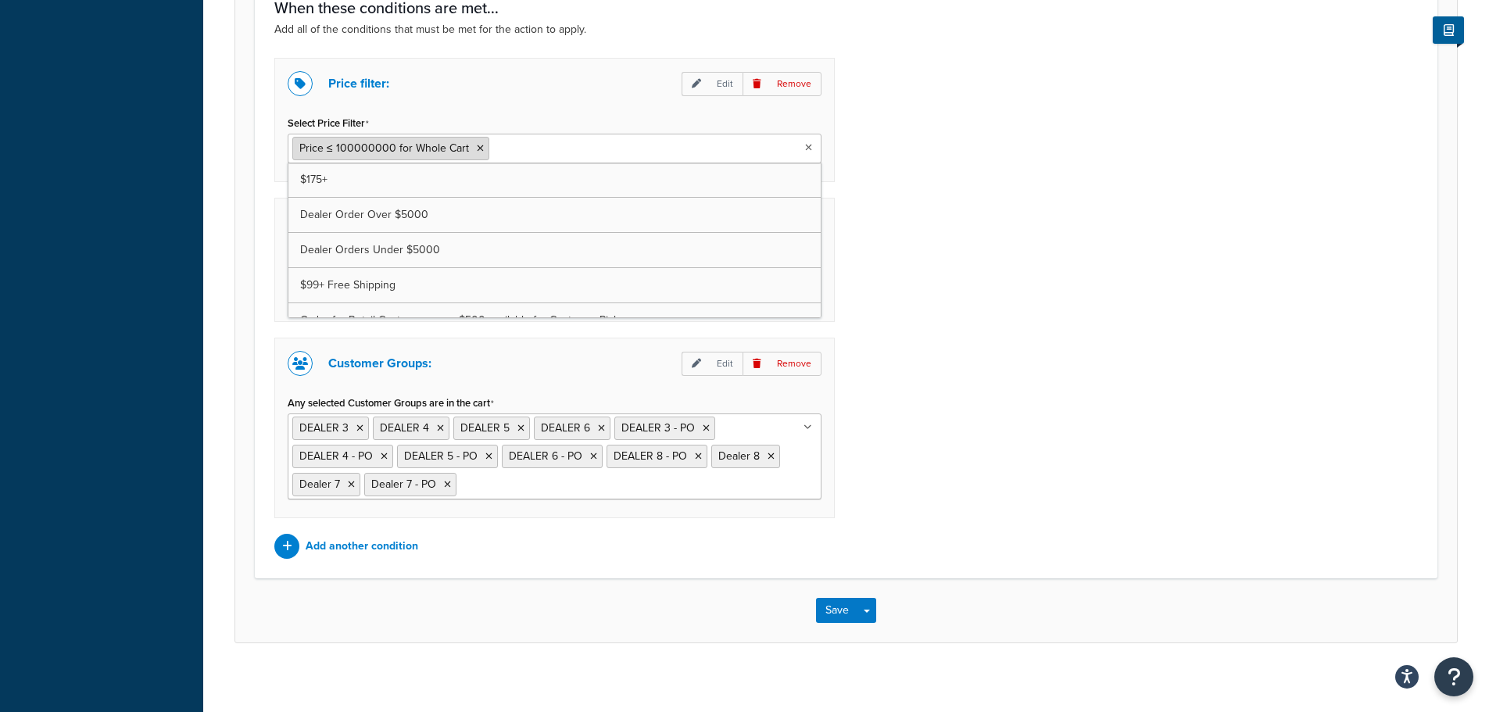
click at [470, 147] on li "Price ≤ 100000000 for Whole Cart" at bounding box center [390, 148] width 197 height 23
click at [477, 147] on icon at bounding box center [480, 148] width 7 height 9
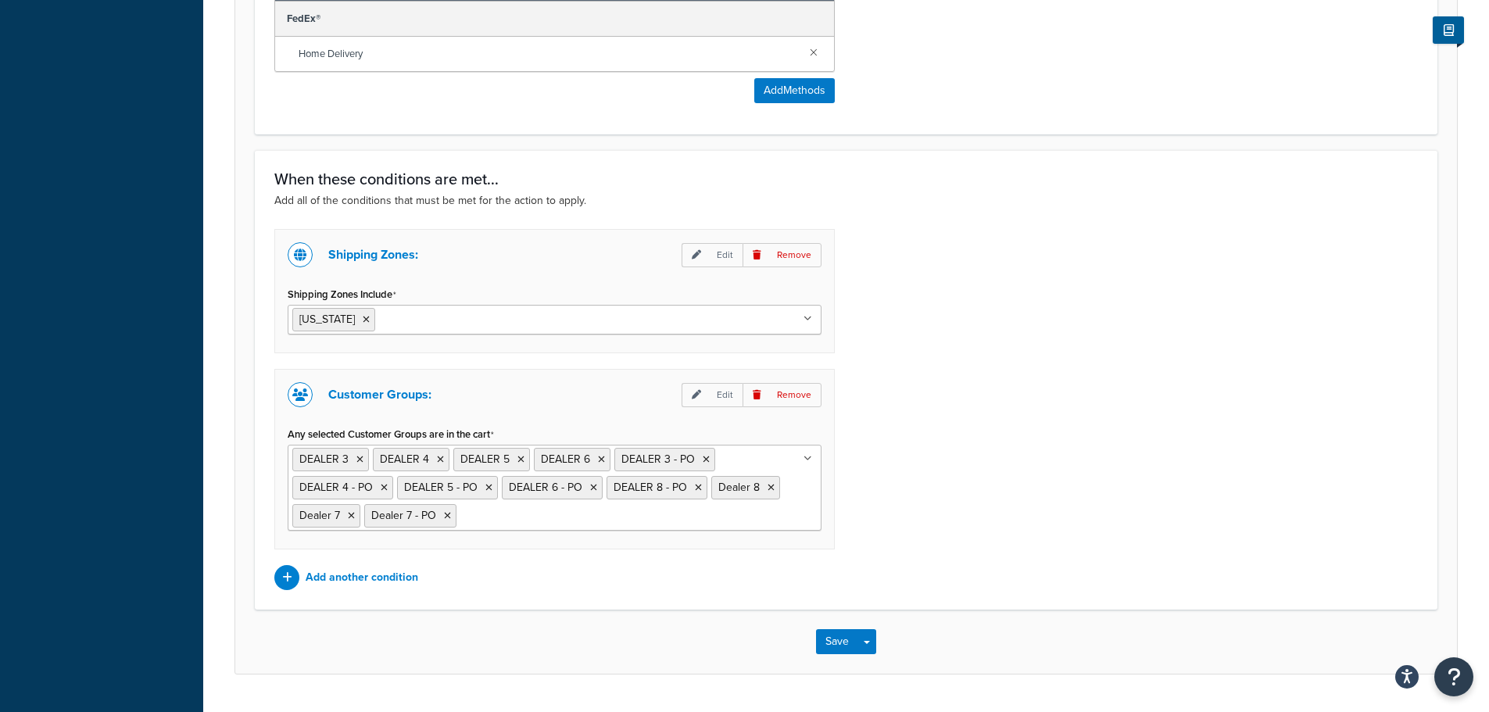
scroll to position [964, 0]
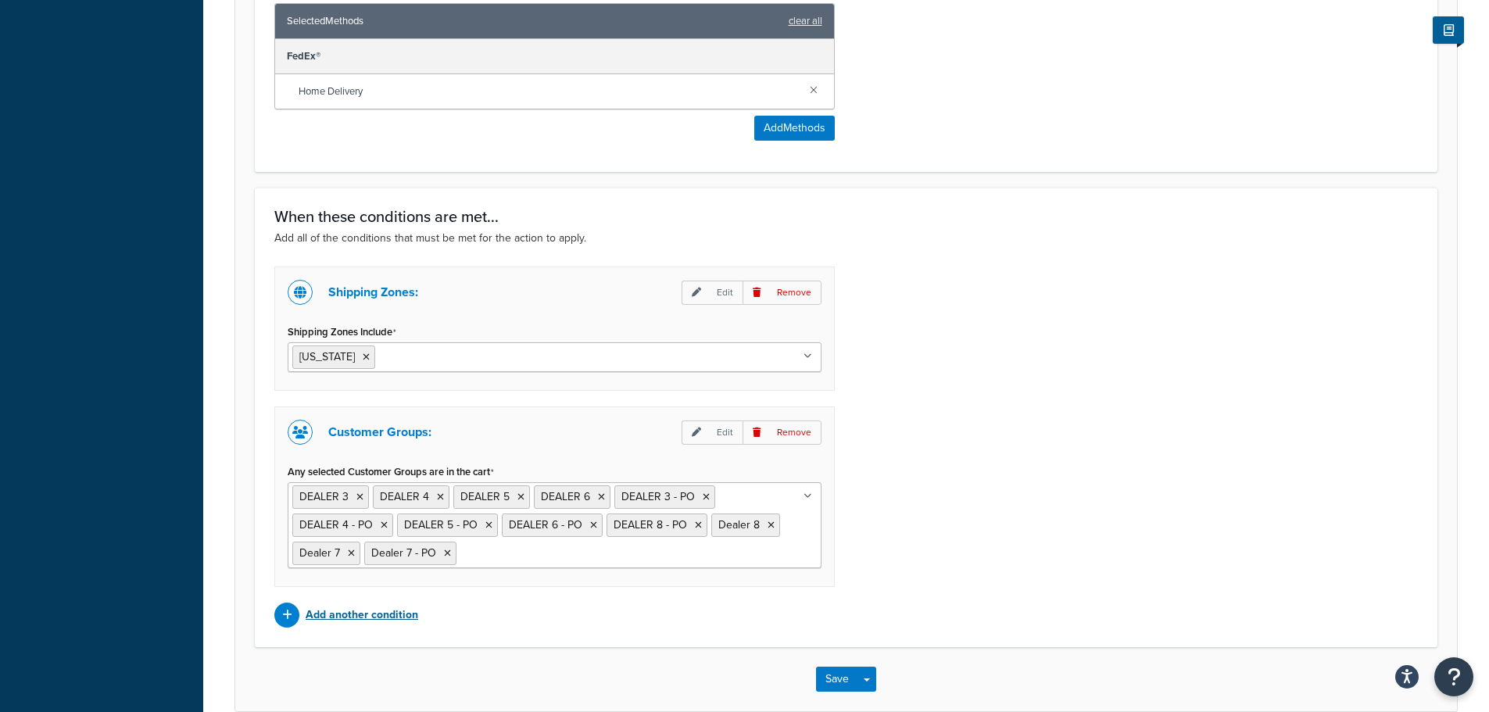
click at [321, 617] on p "Add another condition" at bounding box center [362, 615] width 113 height 22
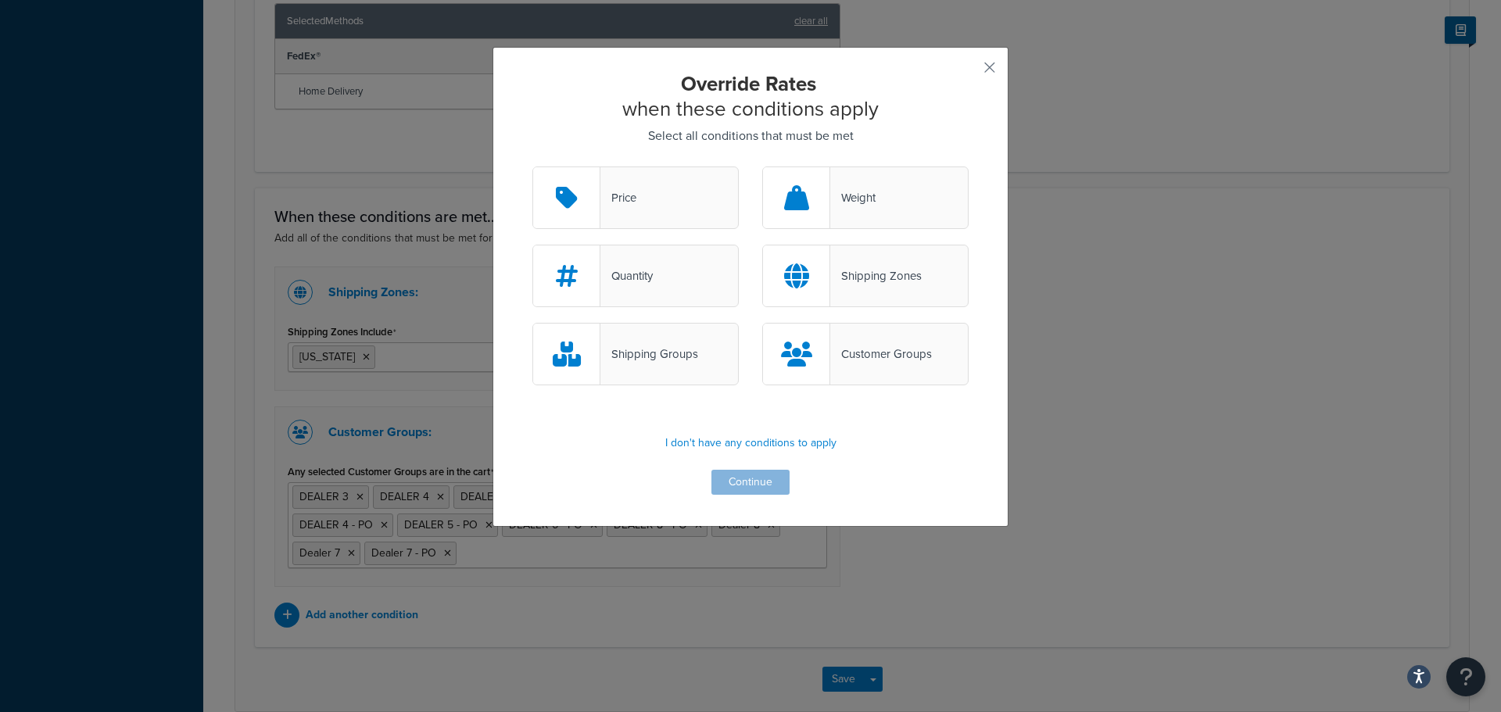
click at [643, 199] on div "Price" at bounding box center [635, 197] width 206 height 63
click at [0, 0] on input "Price" at bounding box center [0, 0] width 0 height 0
click at [749, 490] on button "Continue" at bounding box center [750, 482] width 78 height 25
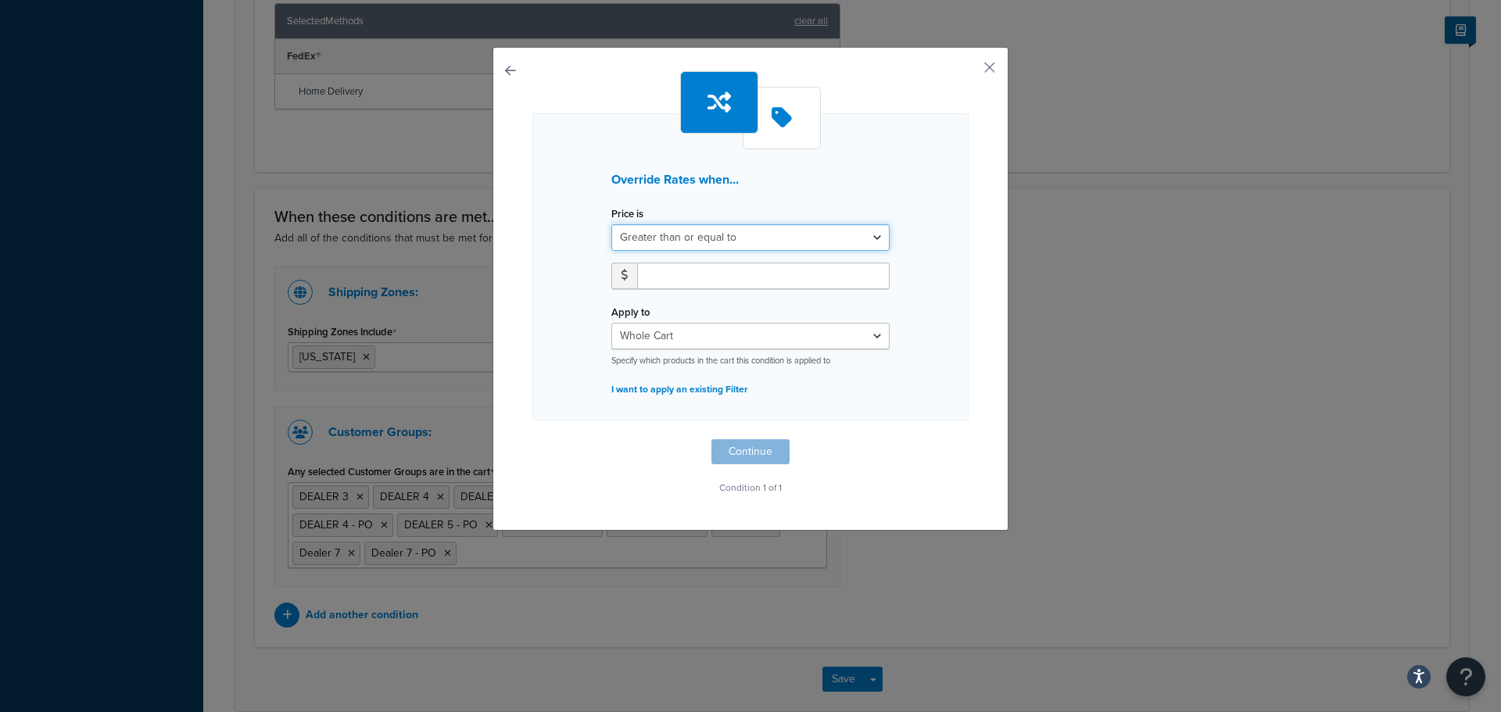
click at [708, 243] on select "Greater than or equal to Between or equal to Less than or equal to" at bounding box center [750, 237] width 278 height 27
click at [893, 197] on div "Override Rates when..." at bounding box center [750, 186] width 302 height 34
click at [968, 71] on button "button" at bounding box center [966, 73] width 4 height 4
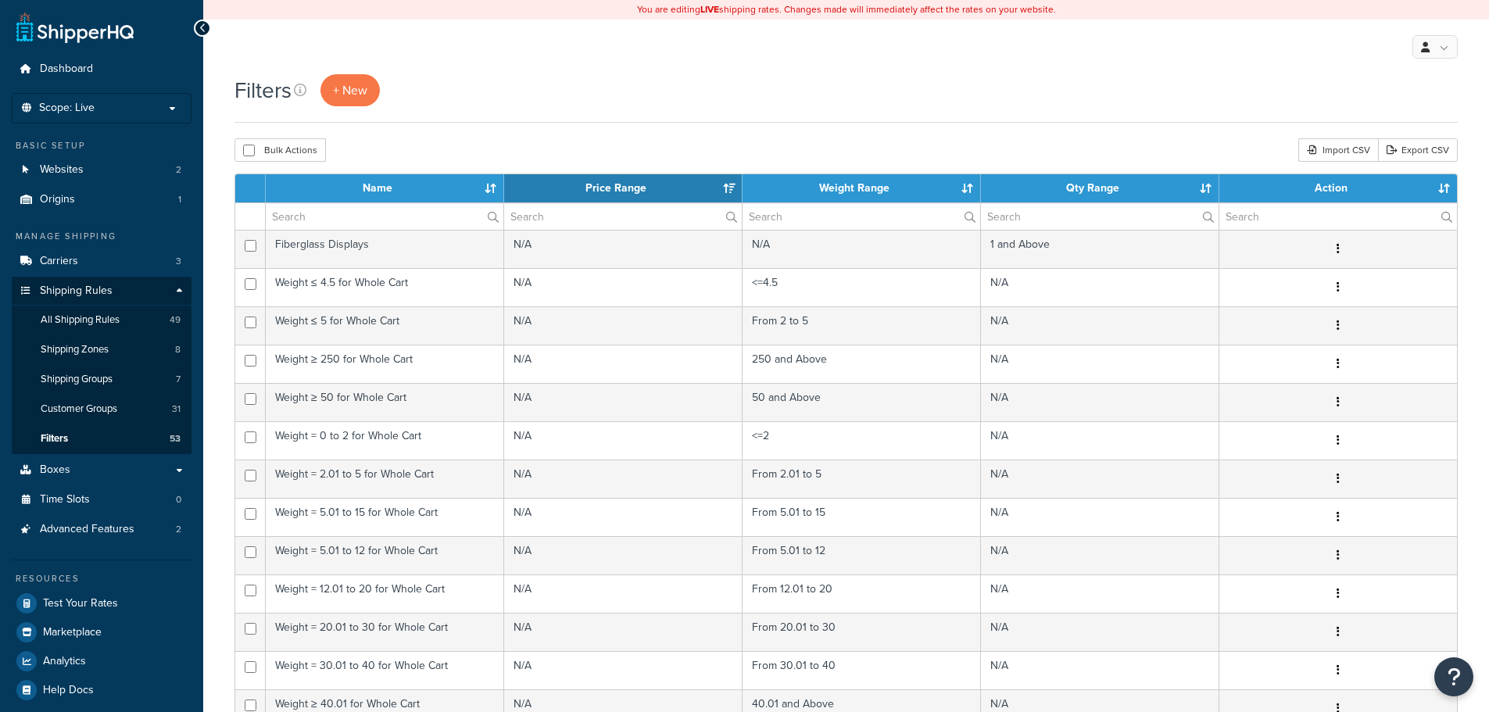
select select "15"
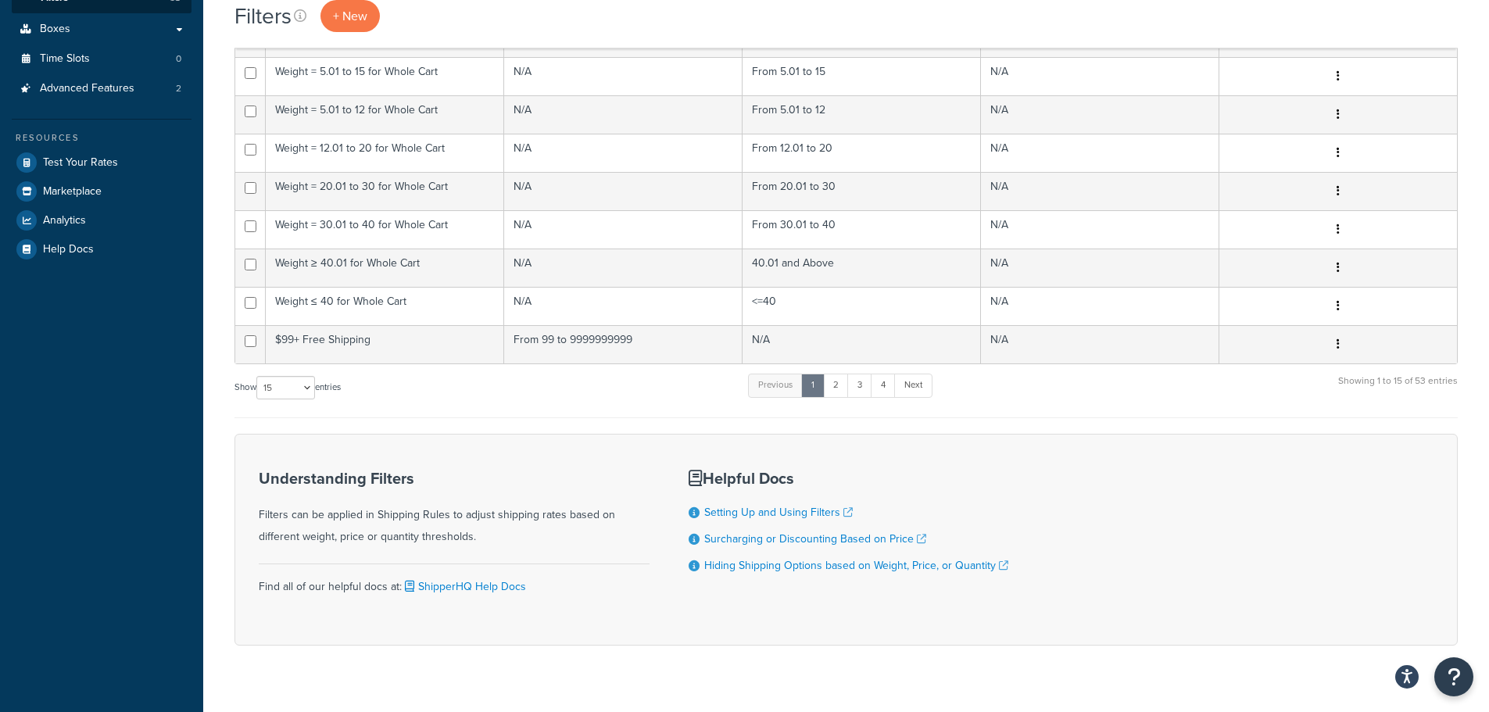
scroll to position [468, 0]
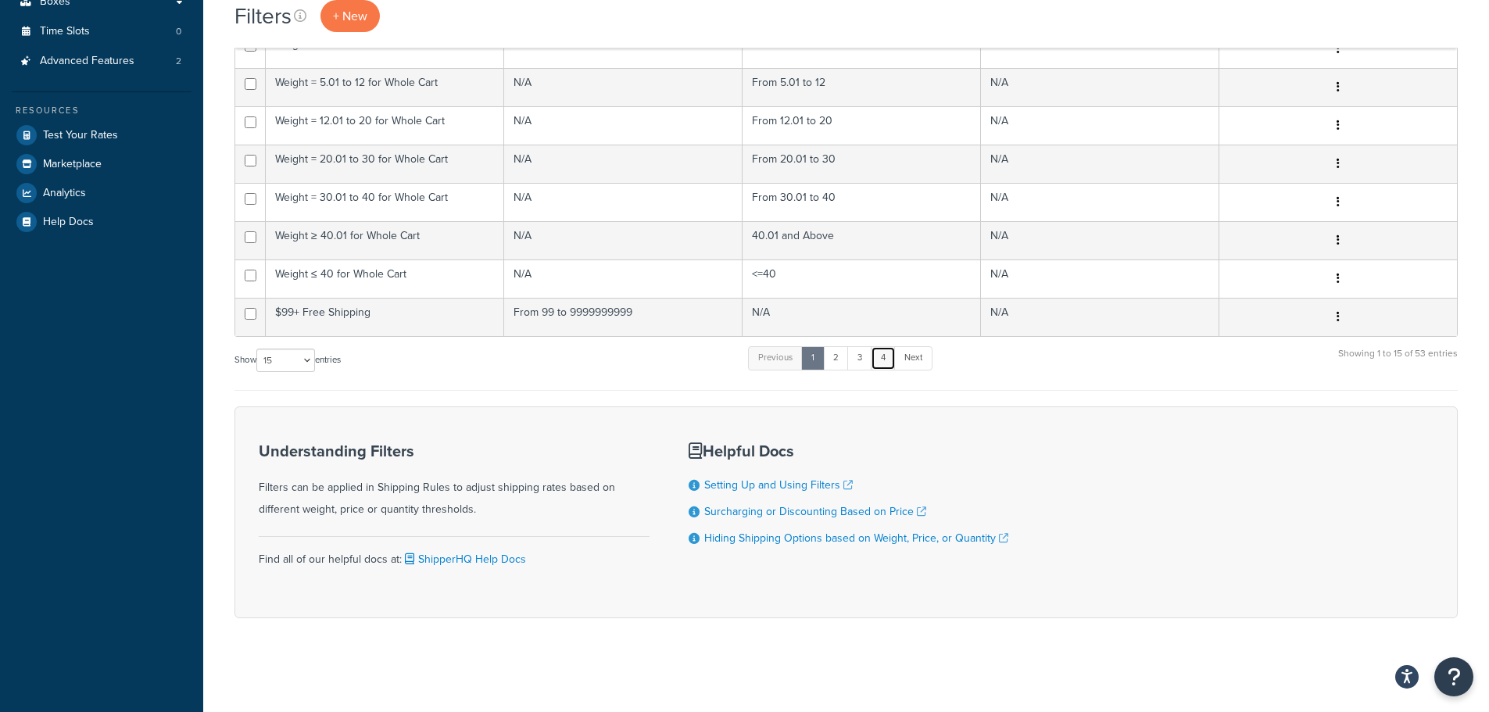
click at [880, 361] on link "4" at bounding box center [883, 357] width 25 height 23
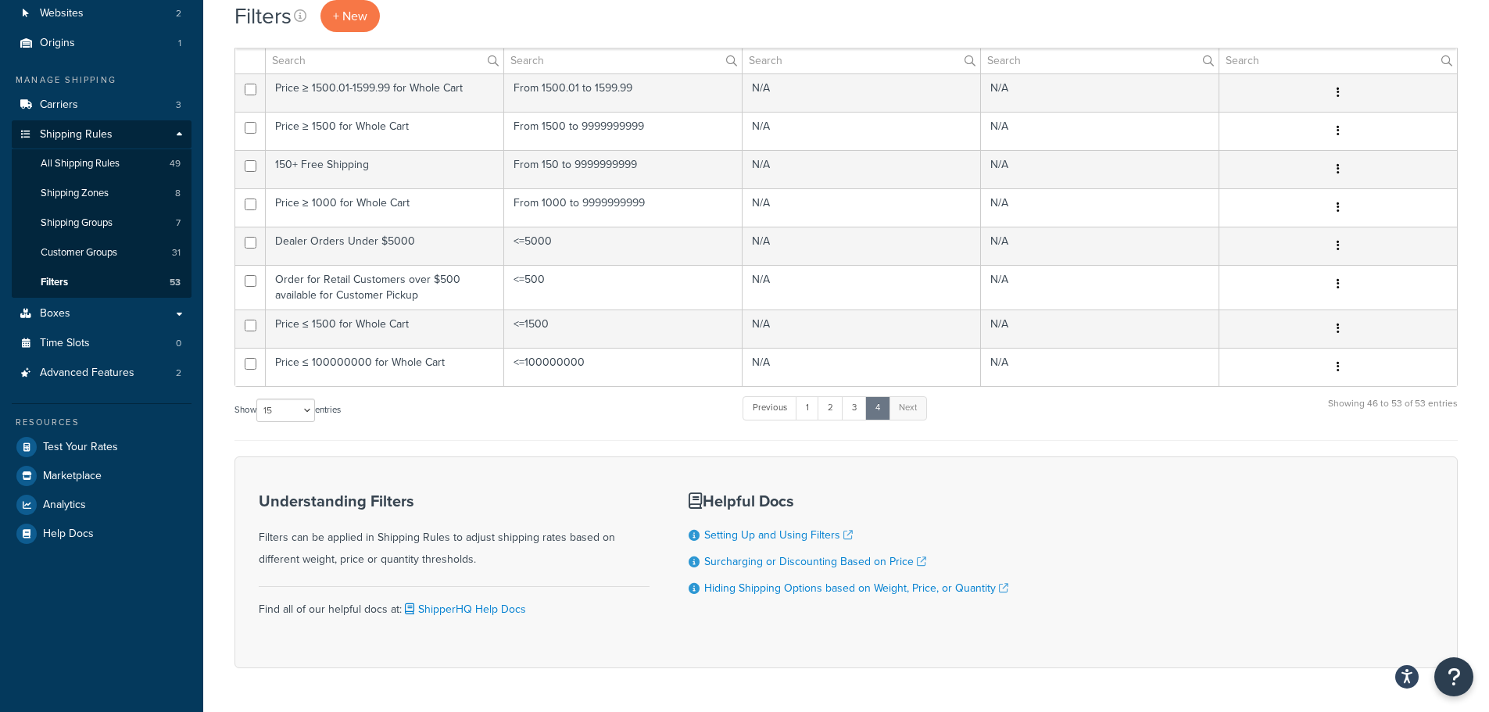
scroll to position [128, 0]
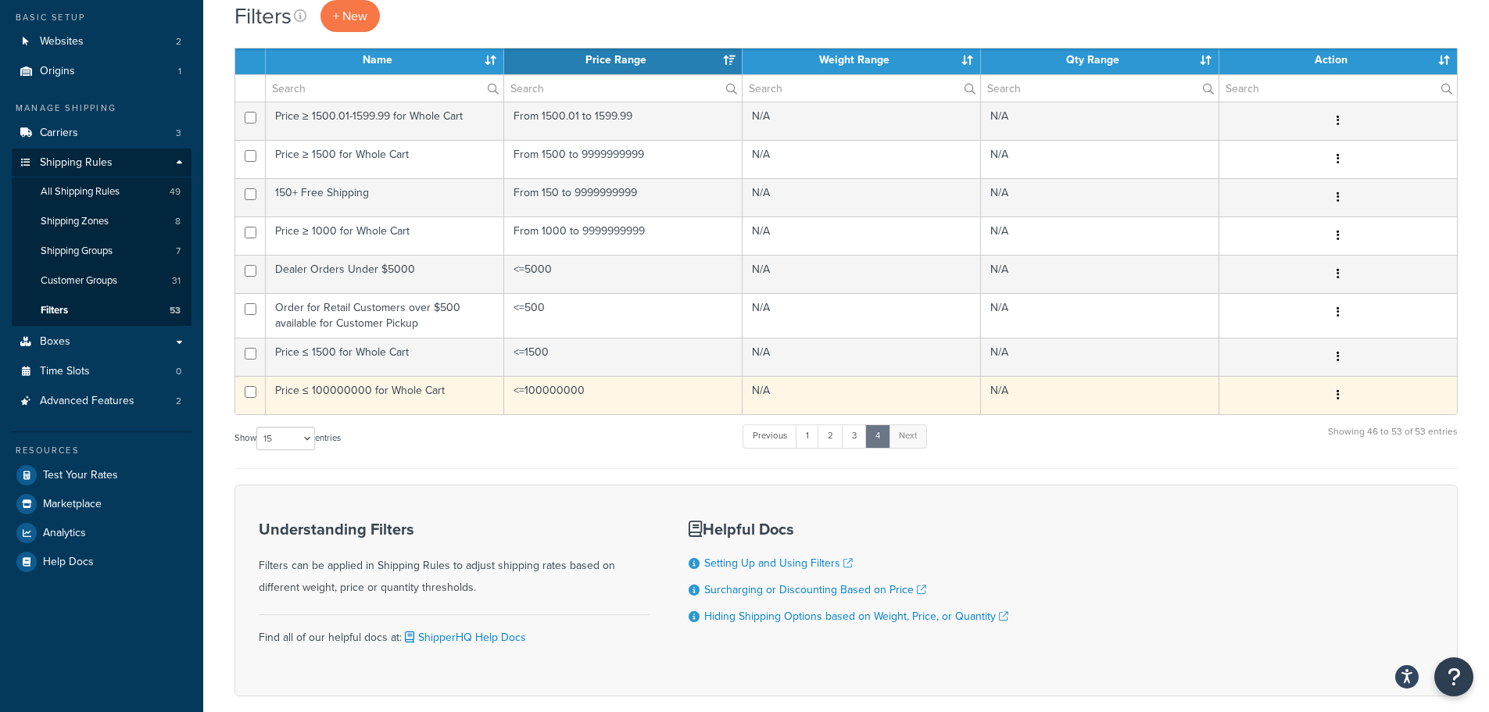
click at [433, 392] on td "Price ≤ 100000000 for Whole Cart" at bounding box center [385, 395] width 238 height 38
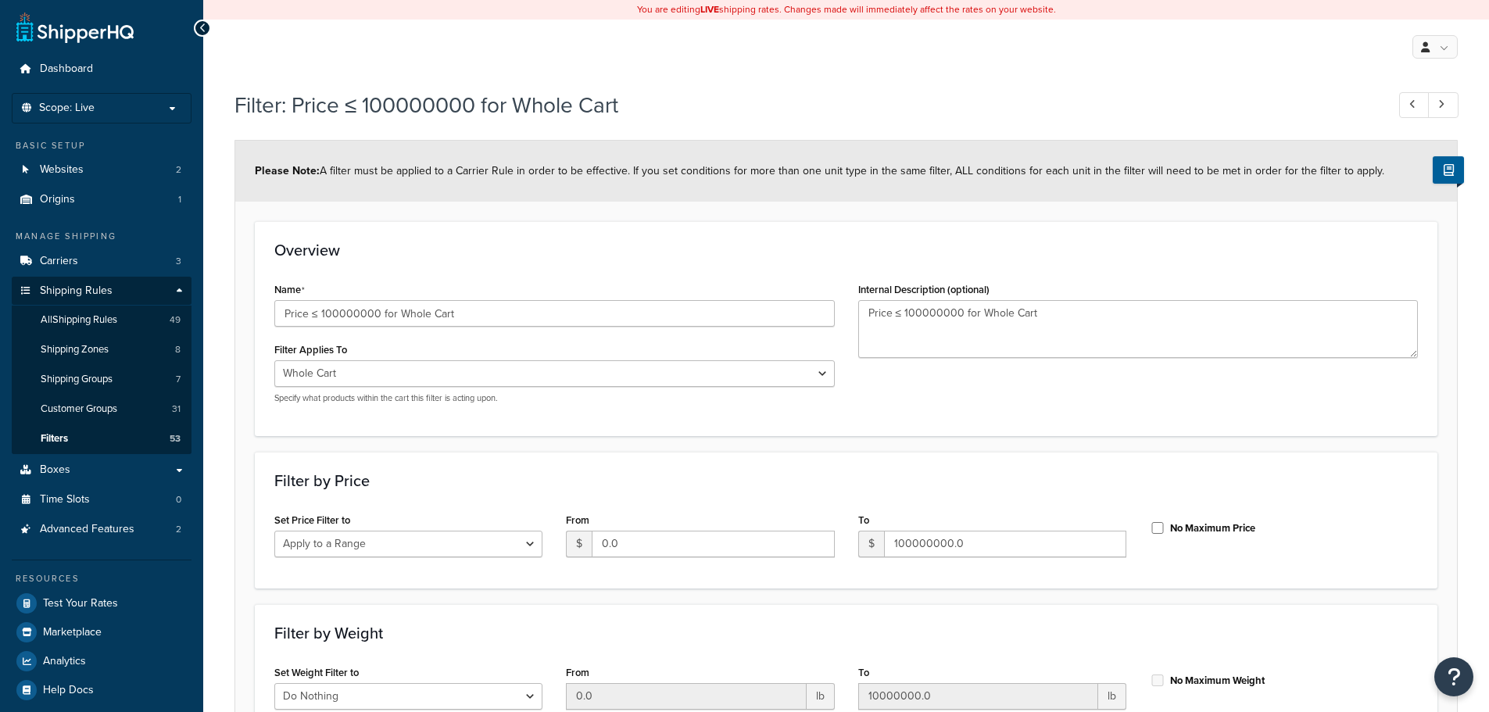
select select "range"
click at [106, 436] on link "Filters 53" at bounding box center [102, 438] width 180 height 29
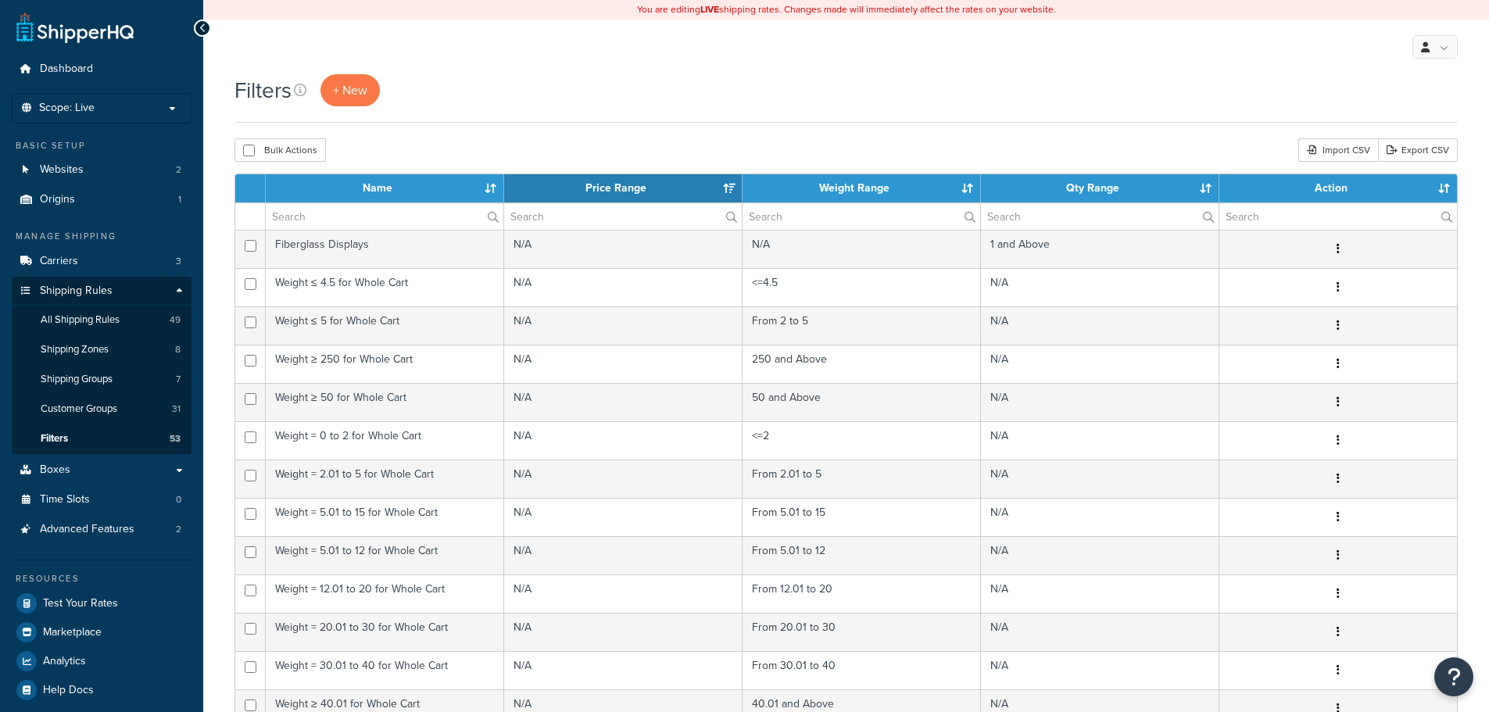
select select "15"
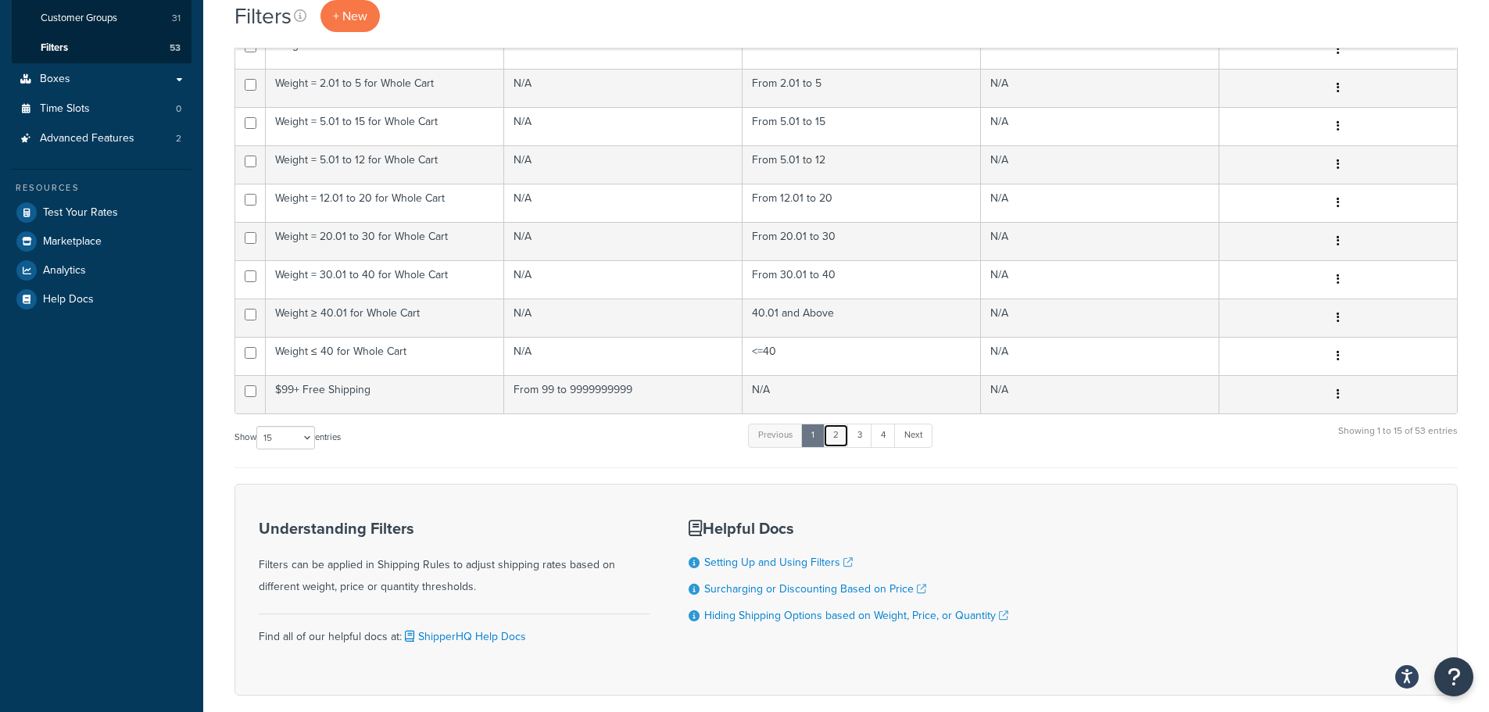
click at [834, 434] on link "2" at bounding box center [836, 435] width 26 height 23
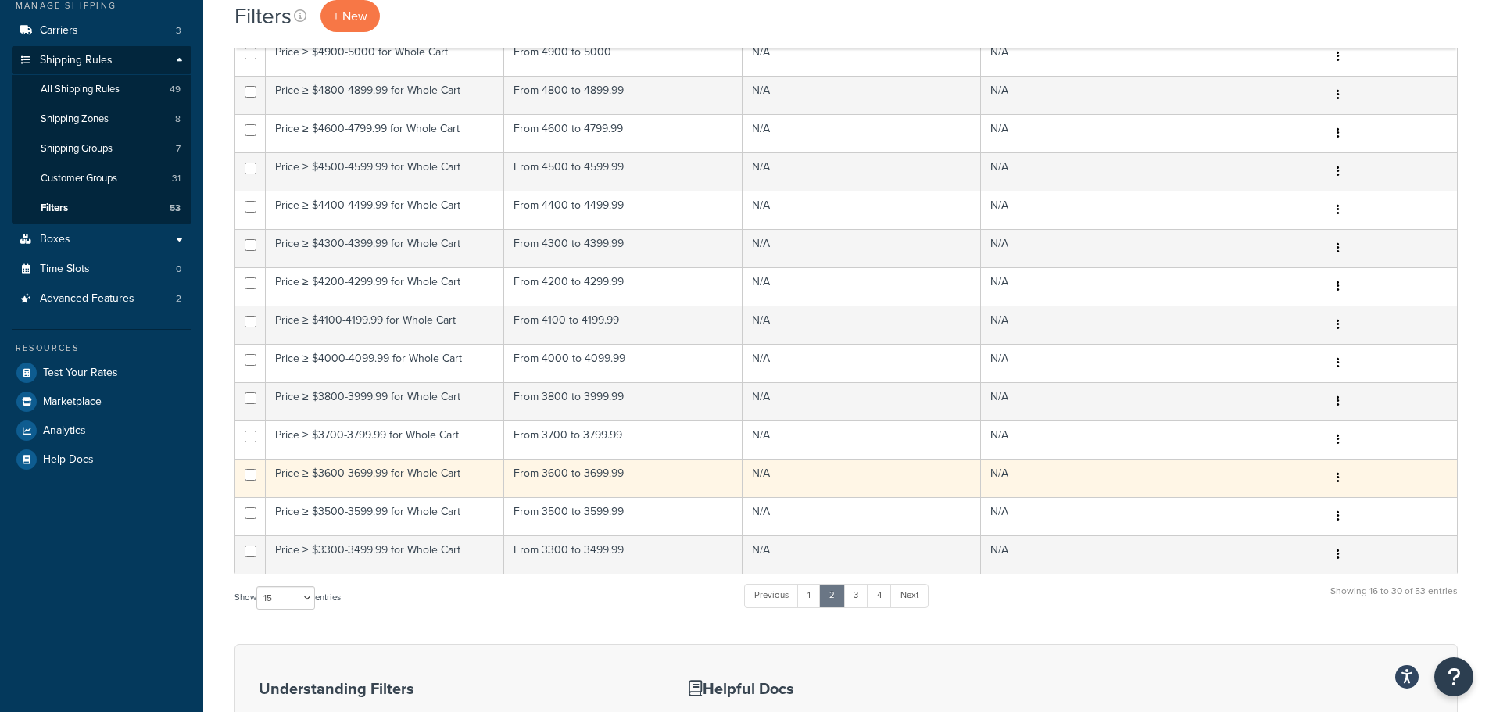
scroll to position [234, 0]
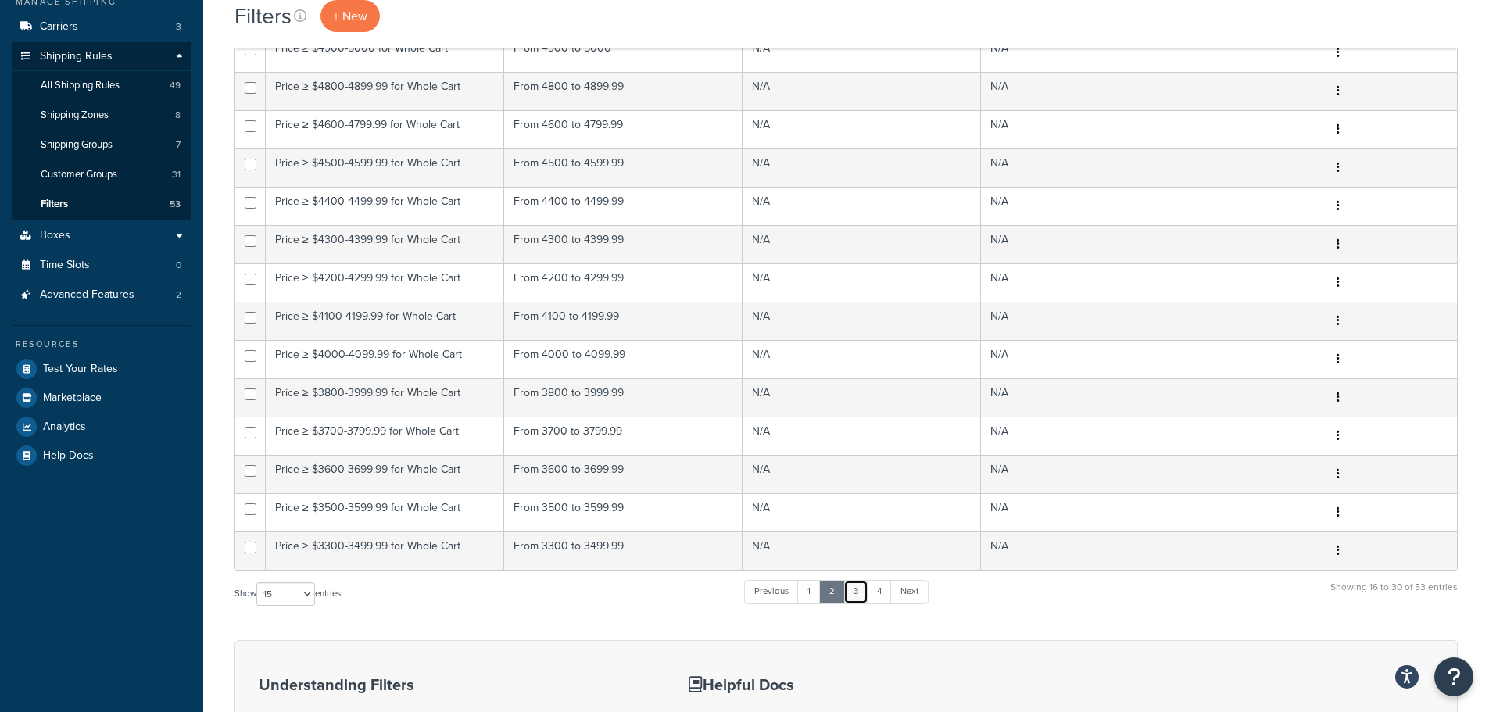
click at [860, 597] on link "3" at bounding box center [855, 591] width 25 height 23
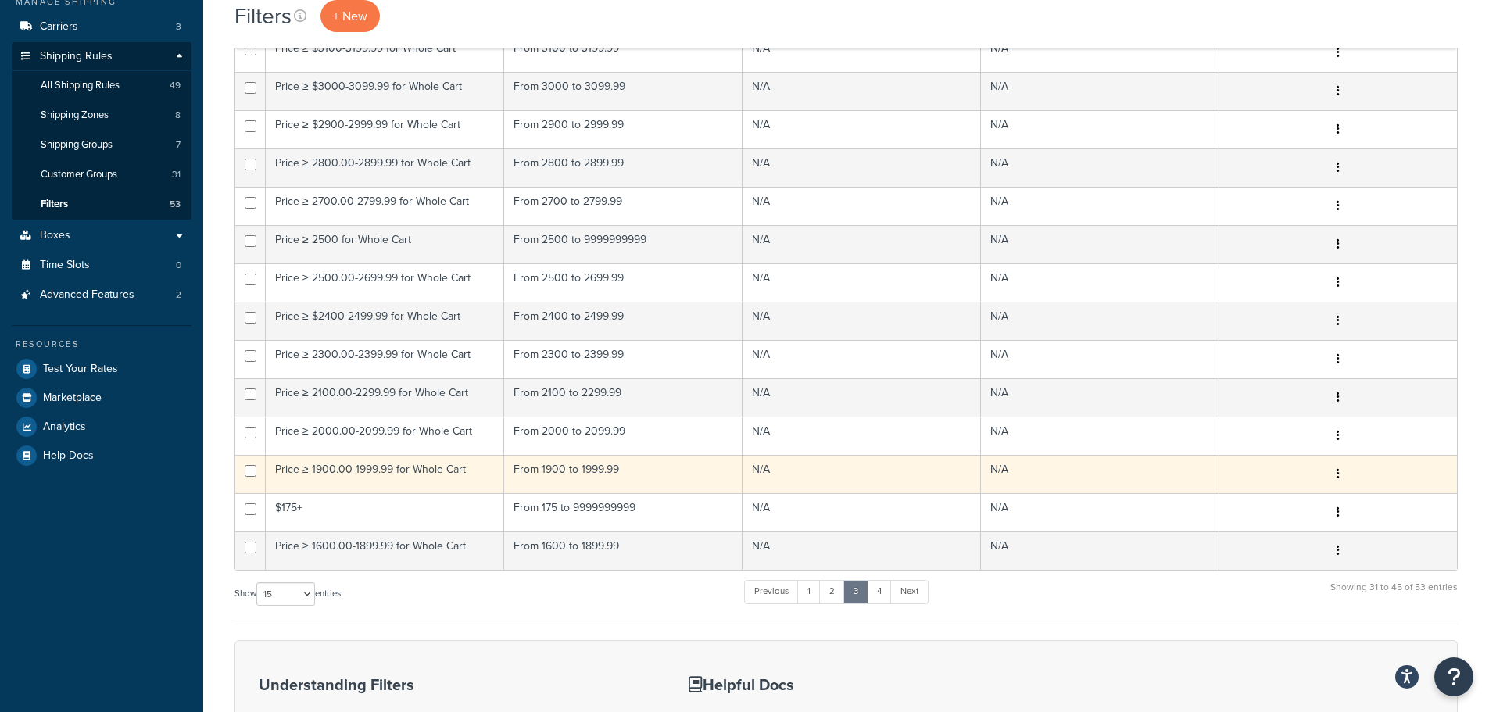
scroll to position [313, 0]
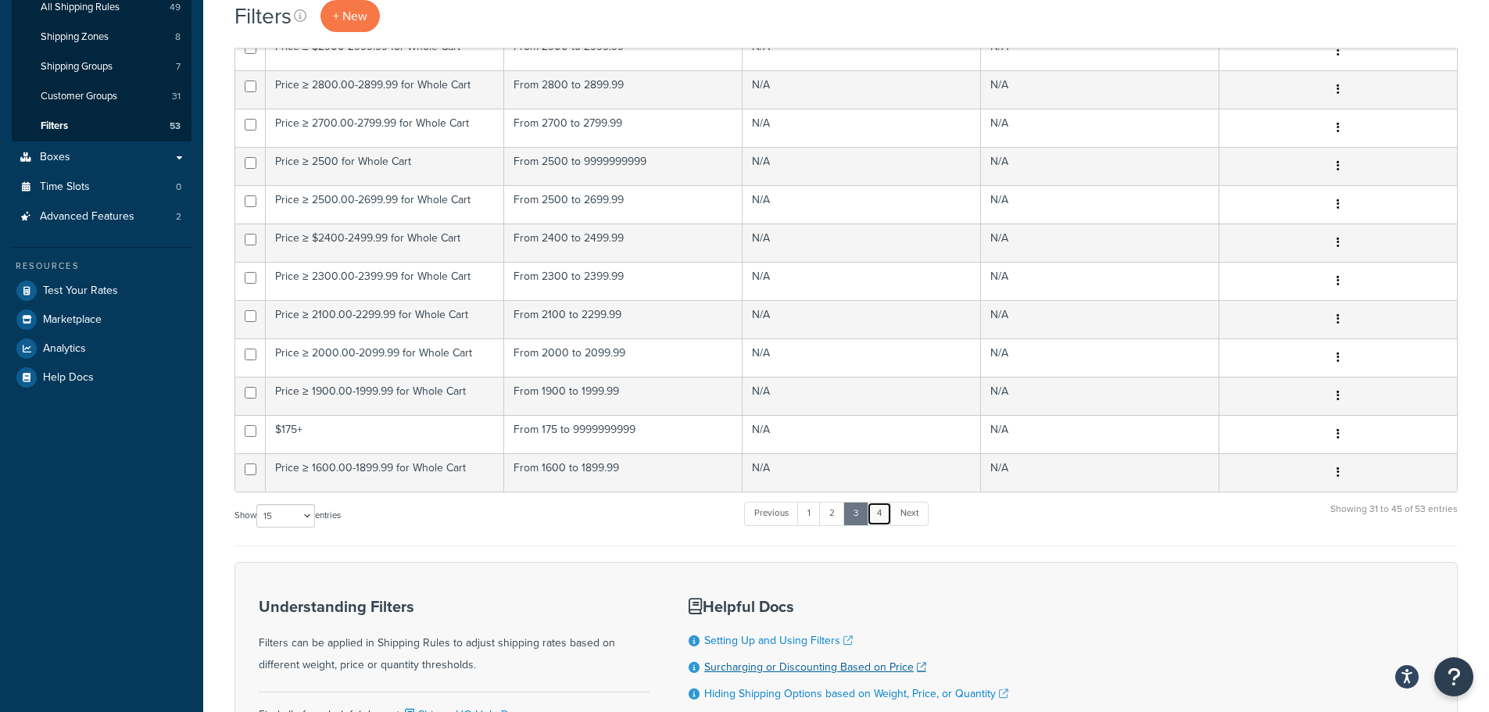
click at [878, 514] on link "4" at bounding box center [879, 513] width 25 height 23
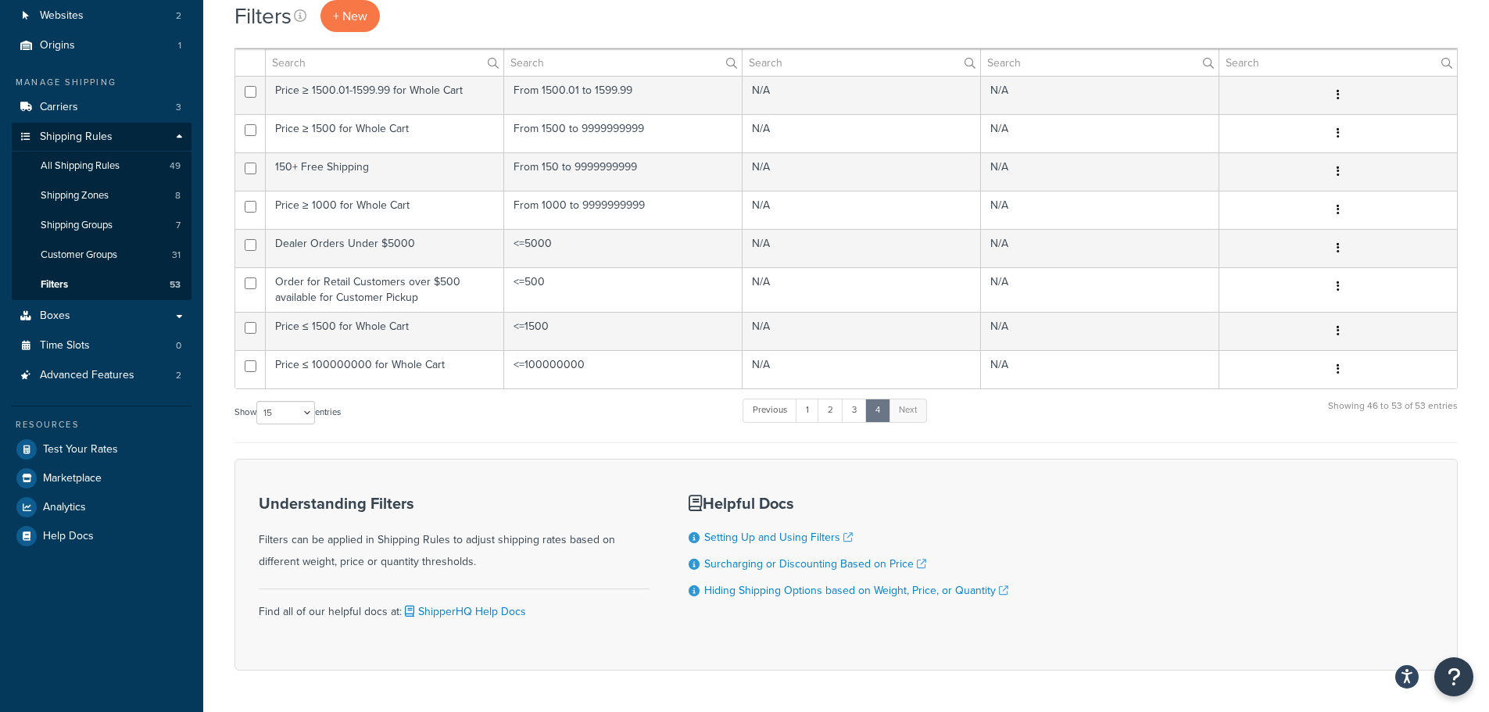
scroll to position [128, 0]
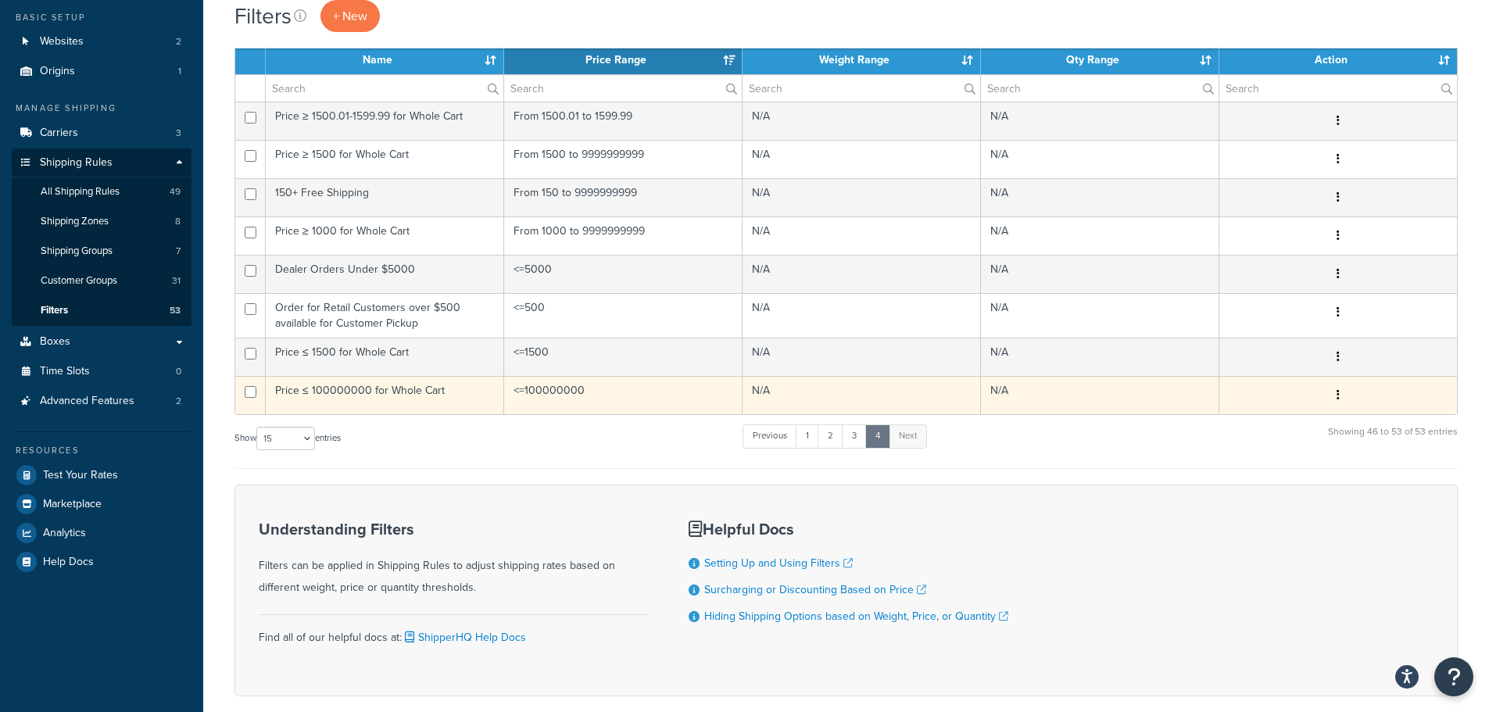
click at [388, 395] on td "Price ≤ 100000000 for Whole Cart" at bounding box center [385, 395] width 238 height 38
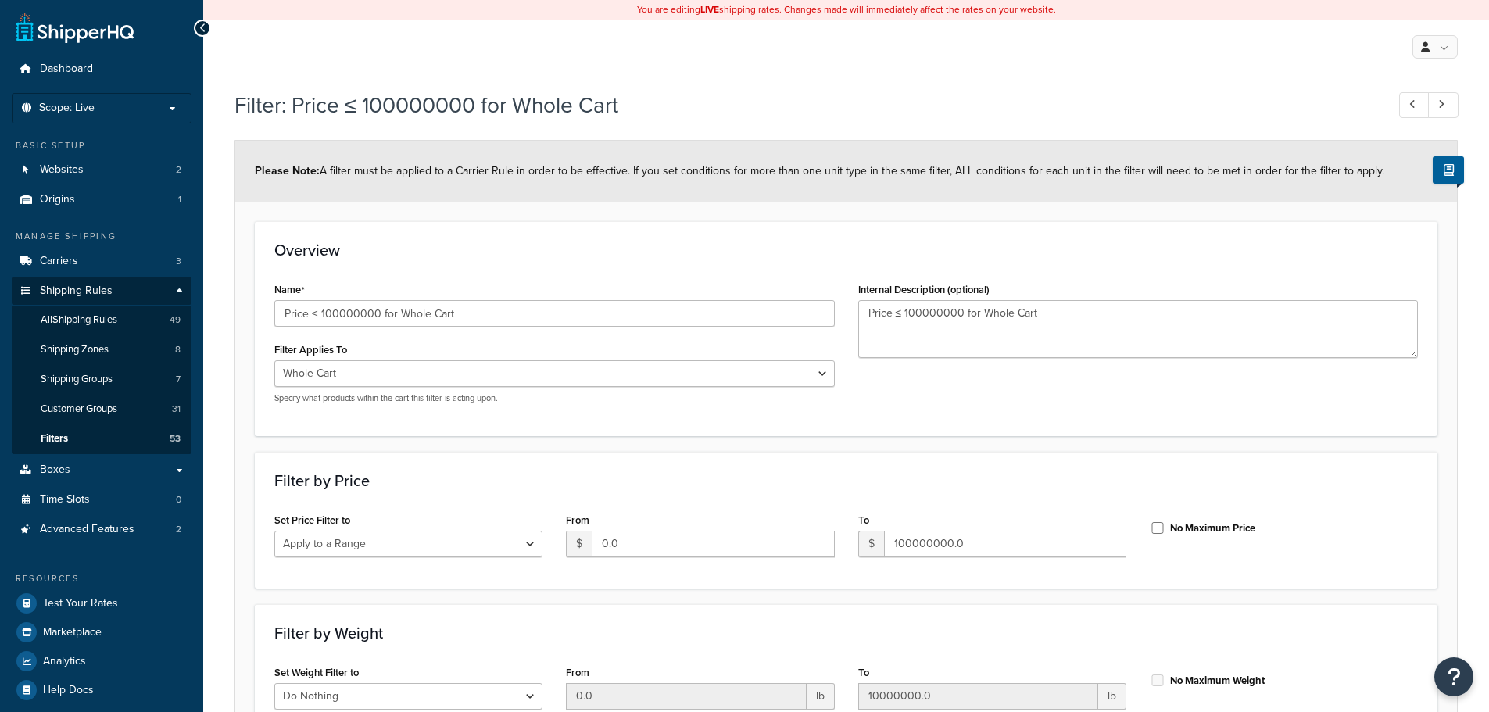
select select "range"
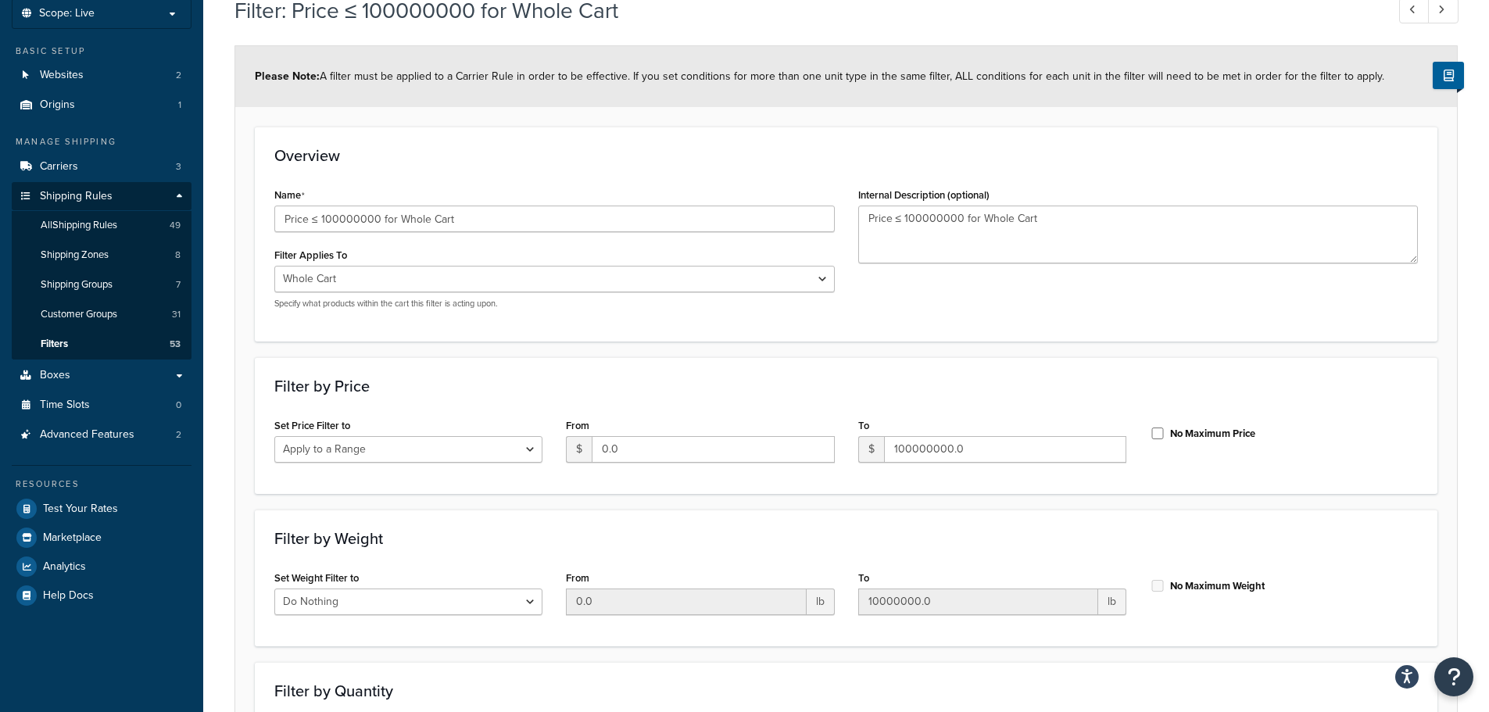
scroll to position [90, 0]
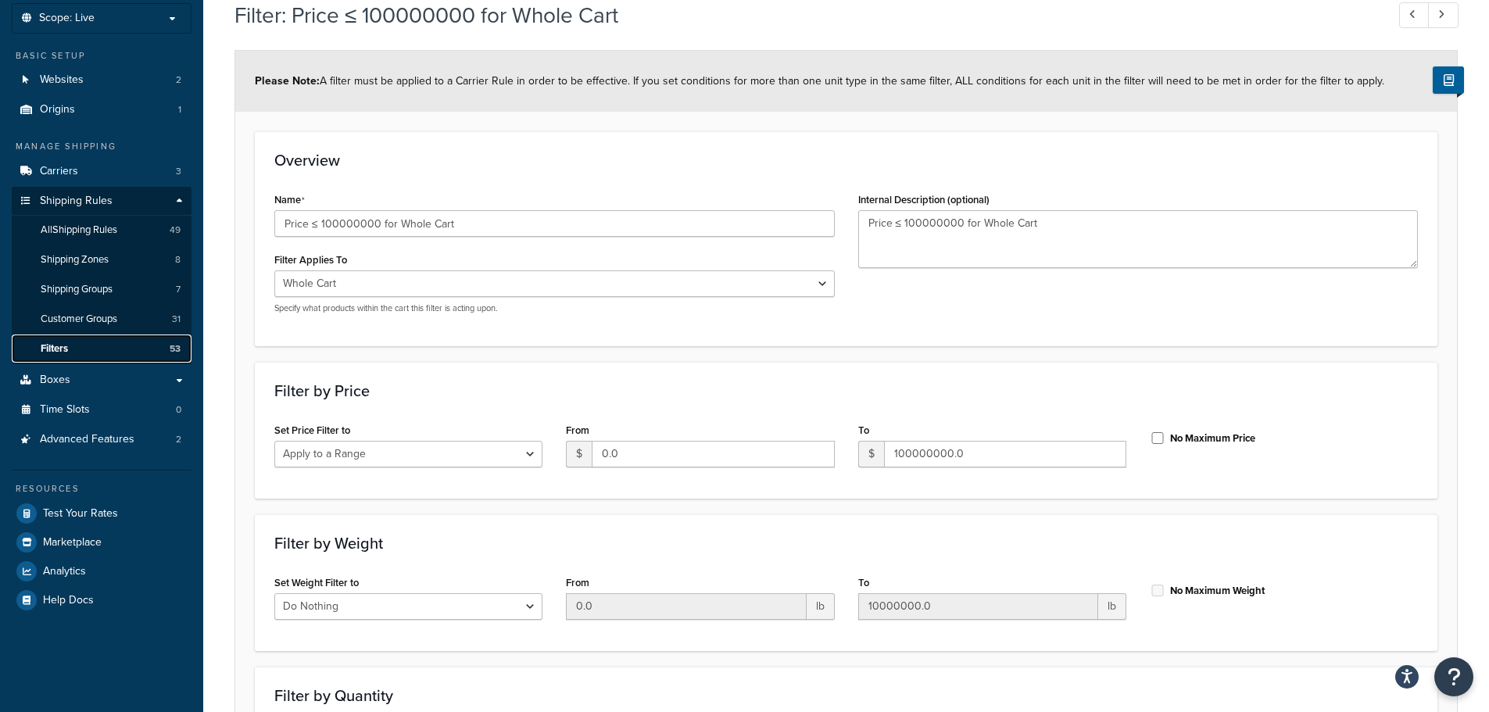
click at [66, 349] on span "Filters" at bounding box center [54, 348] width 27 height 13
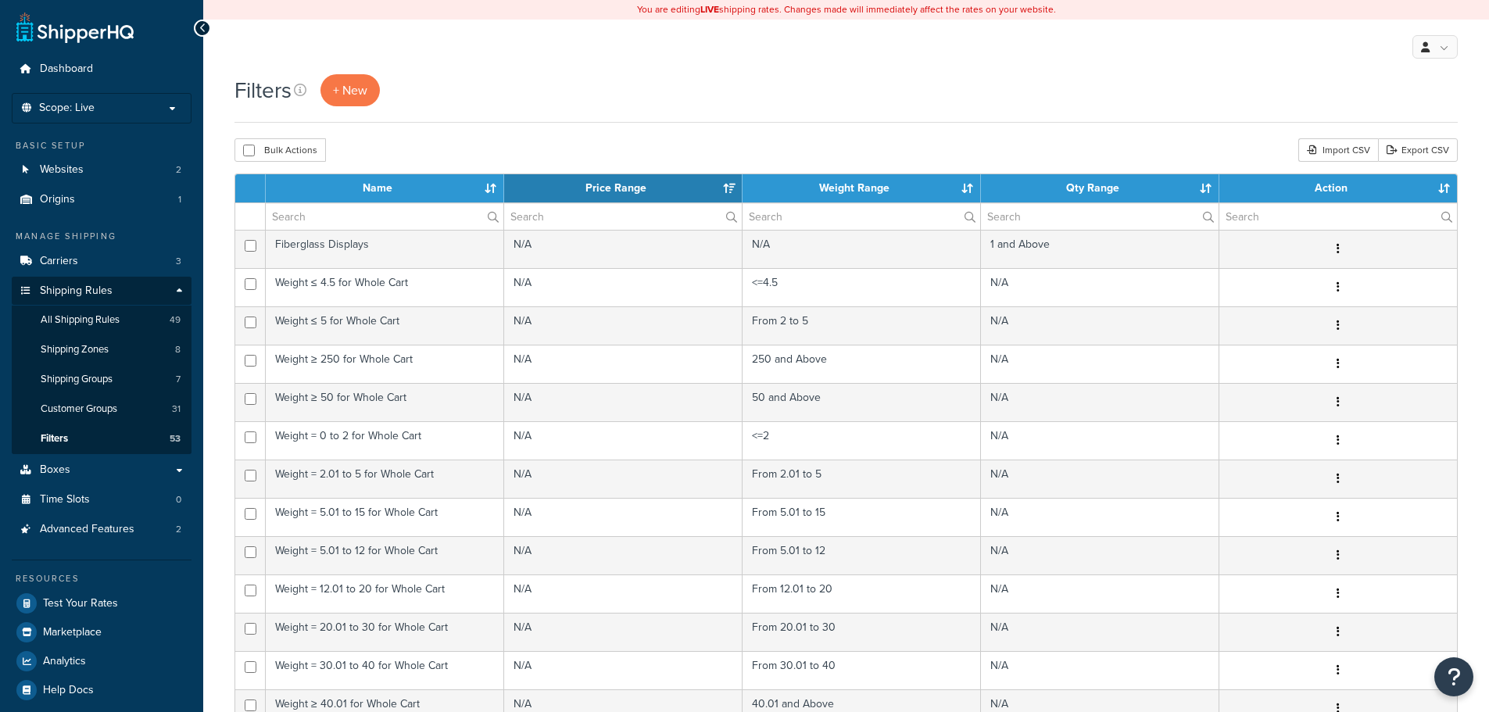
select select "15"
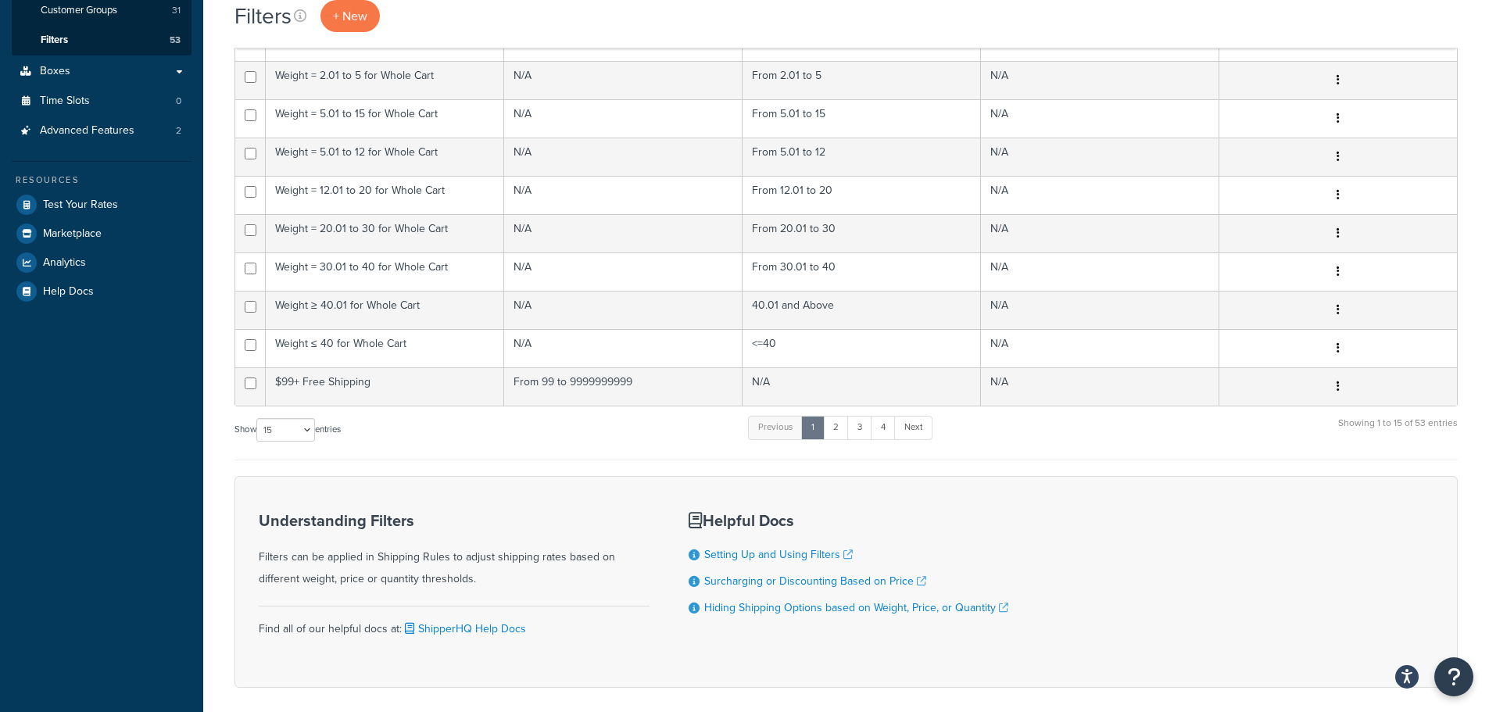
scroll to position [468, 0]
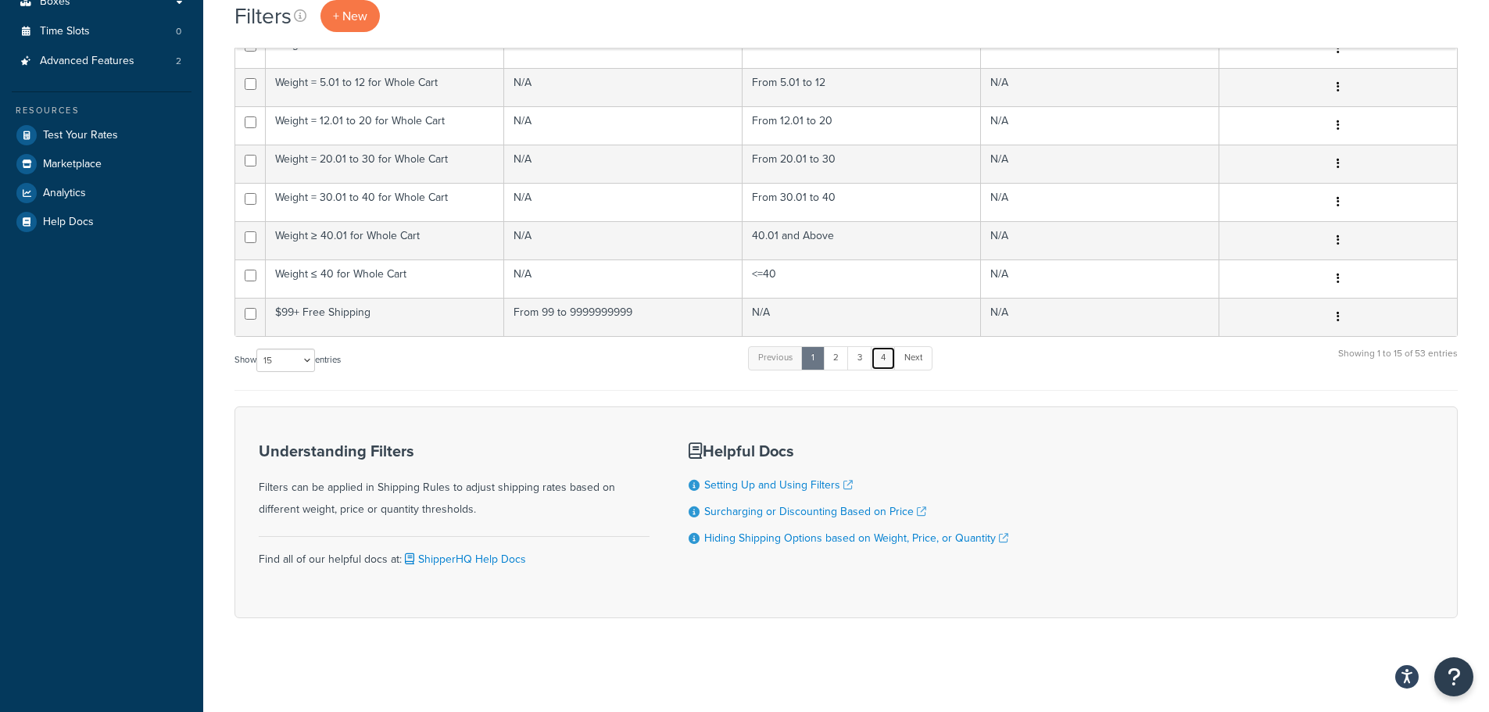
click at [886, 360] on link "4" at bounding box center [883, 357] width 25 height 23
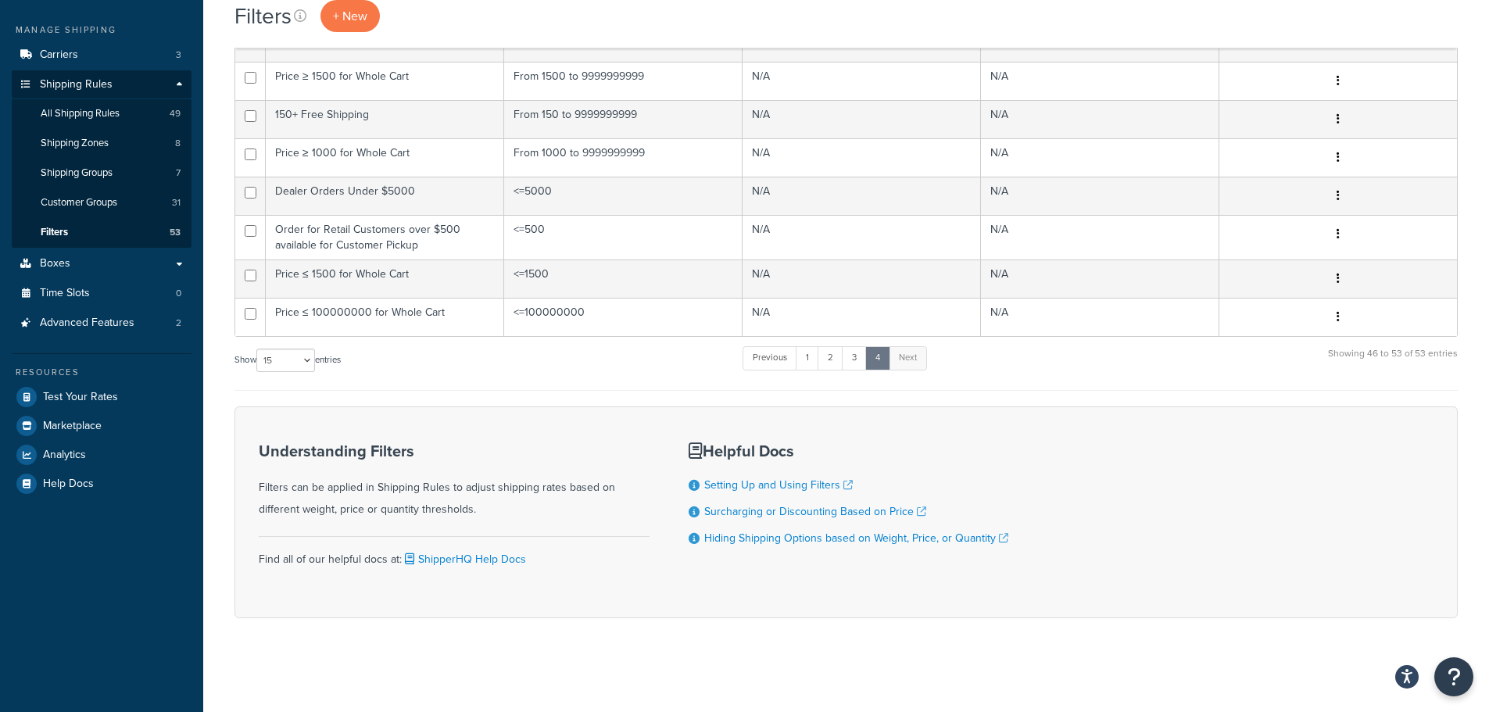
scroll to position [206, 0]
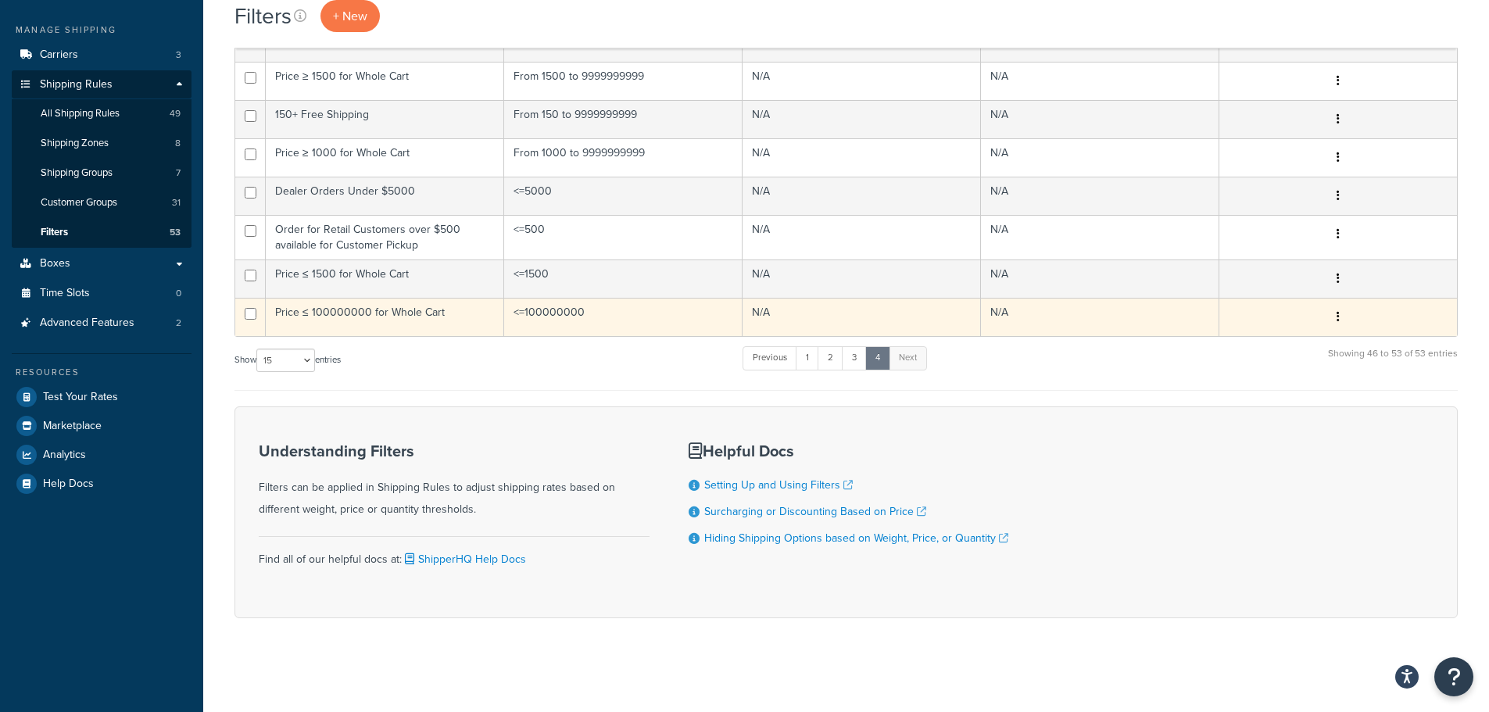
click at [1333, 313] on button "button" at bounding box center [1338, 317] width 22 height 25
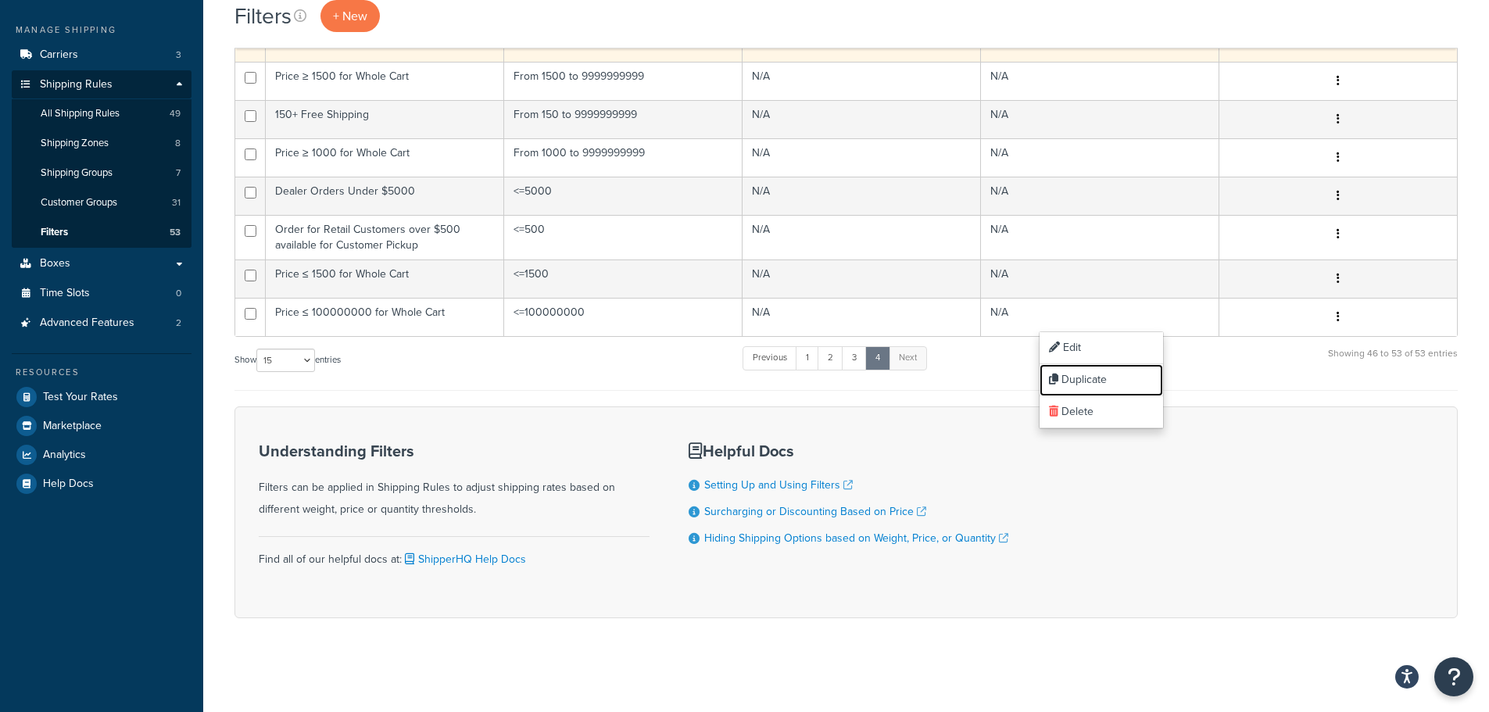
click at [1121, 374] on link "Duplicate" at bounding box center [1100, 380] width 123 height 32
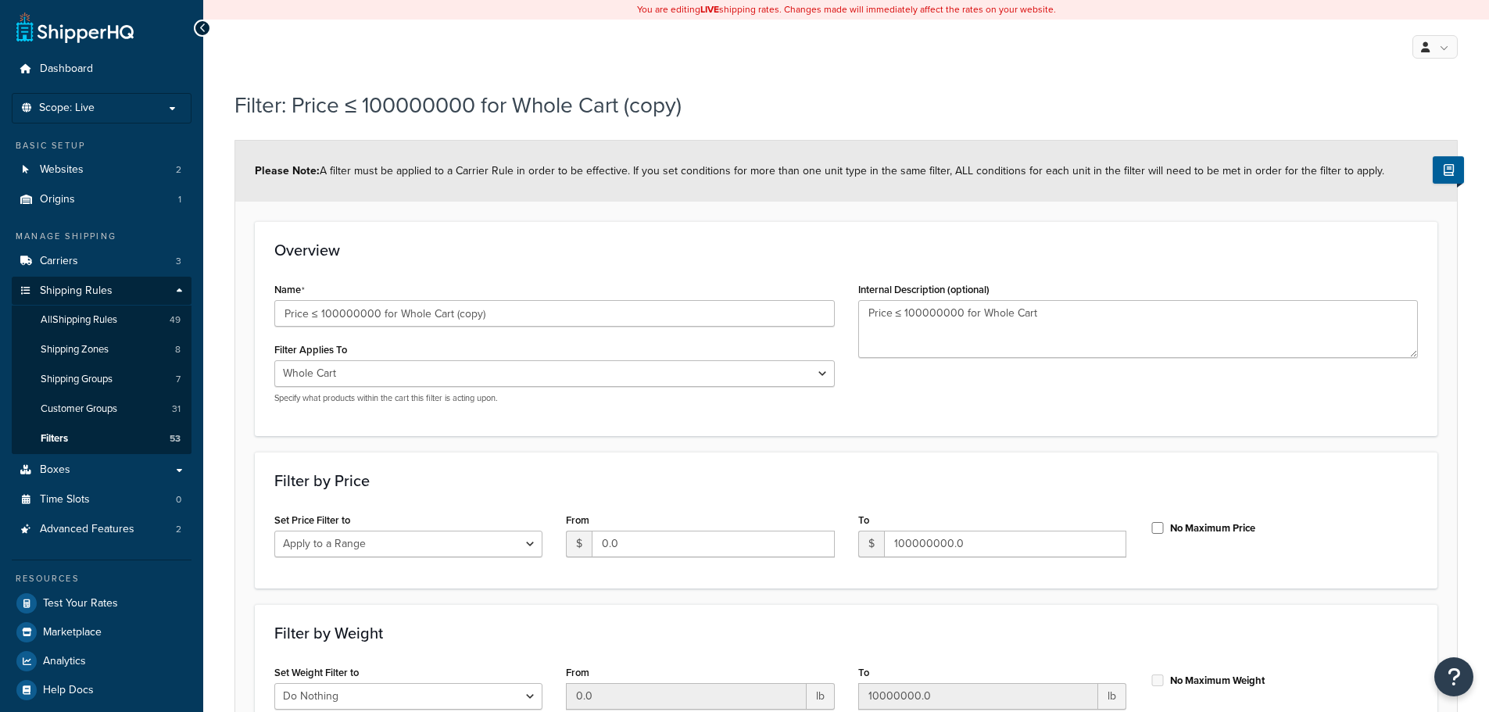
select select "range"
drag, startPoint x: 492, startPoint y: 318, endPoint x: 259, endPoint y: 320, distance: 232.9
click at [259, 320] on div "Overview Name Price ≤ 100000000 for Whole Cart (copy) Filter Applies To Whole C…" at bounding box center [846, 328] width 1183 height 214
drag, startPoint x: 331, startPoint y: 313, endPoint x: 320, endPoint y: 315, distance: 11.1
click at [320, 313] on input "Over $1500.00" at bounding box center [554, 313] width 560 height 27
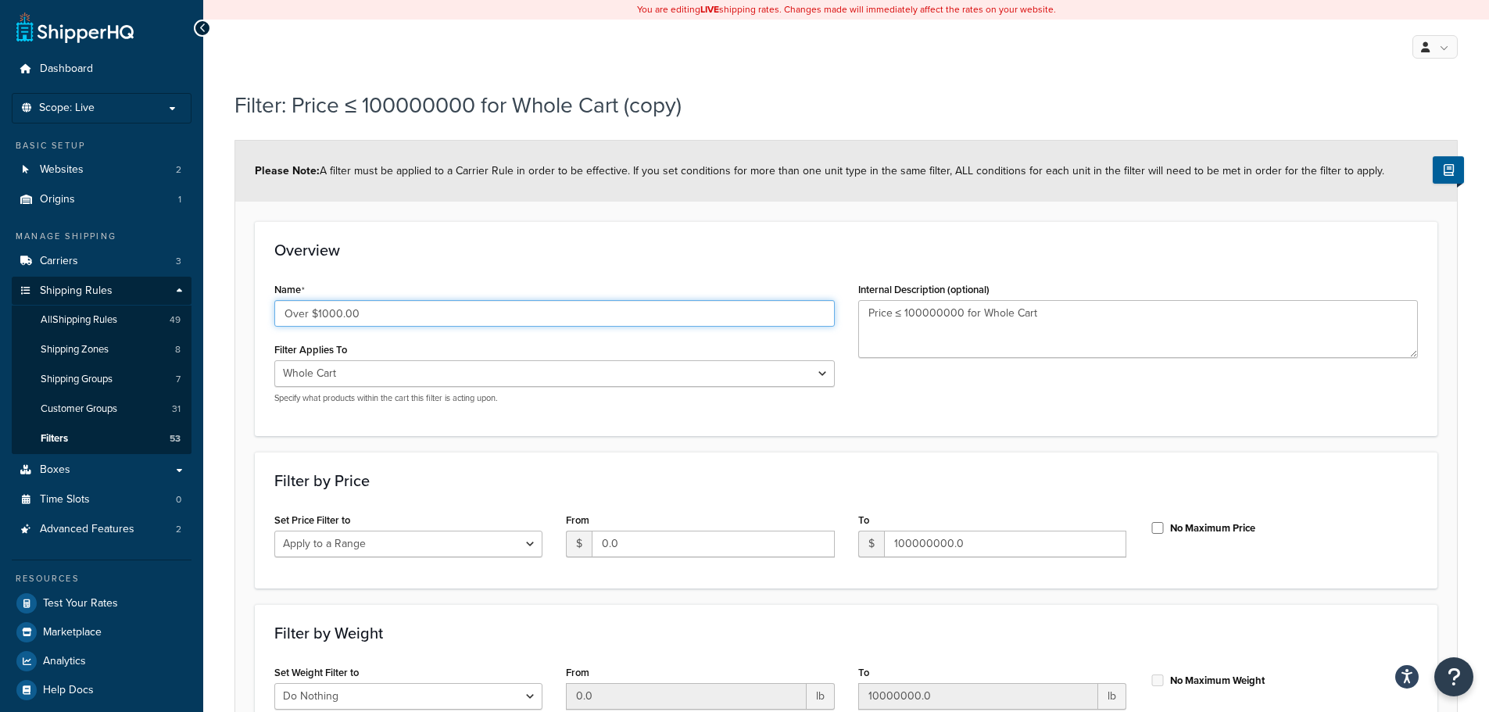
click at [393, 320] on input "Over $1000.00" at bounding box center [554, 313] width 560 height 27
type input "Over $1000.00"
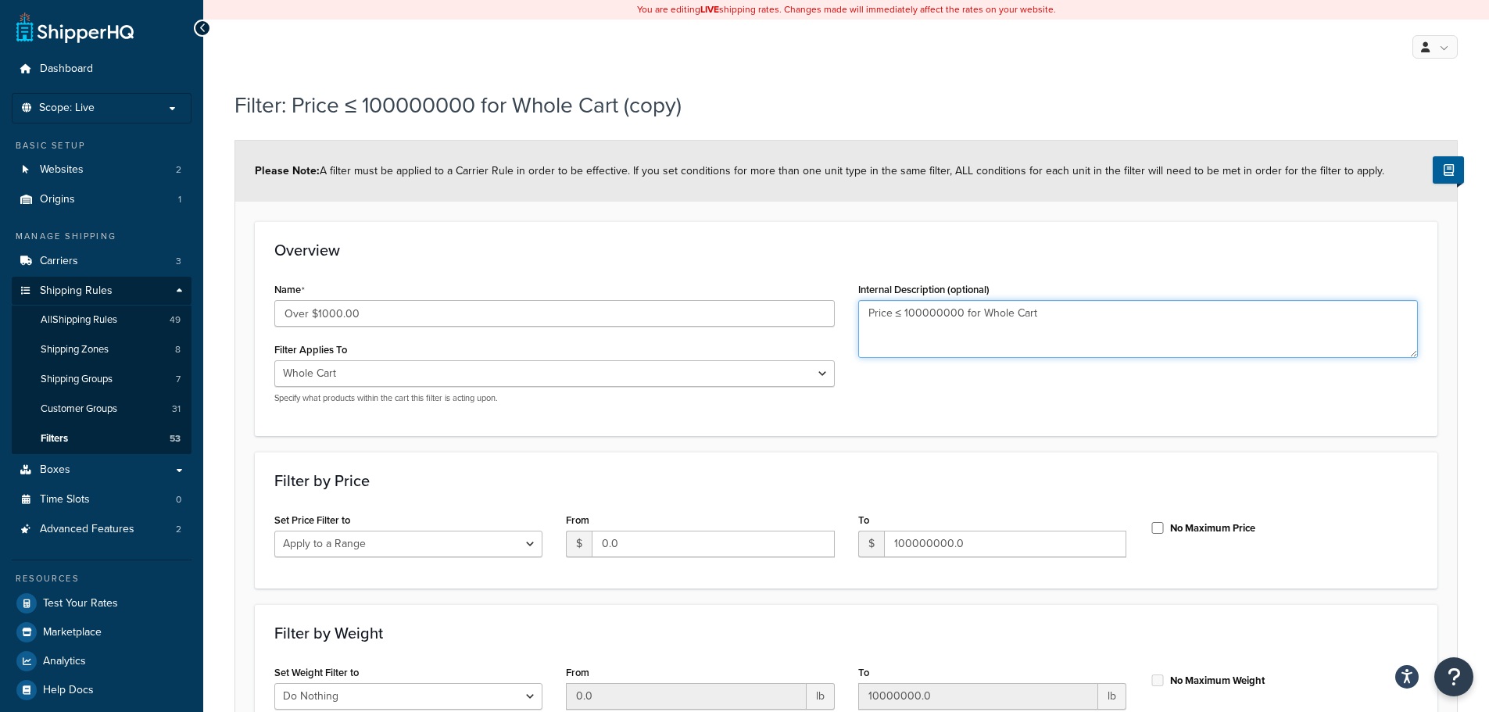
click at [1008, 316] on textarea "Price ≤ 100000000 for Whole Cart" at bounding box center [1138, 329] width 560 height 58
paste textarea "Over $1000.00"
drag, startPoint x: 1000, startPoint y: 313, endPoint x: 946, endPoint y: 311, distance: 53.2
click at [946, 311] on textarea "Over $1000.00 [US_STATE] ONLY" at bounding box center [1138, 329] width 560 height 58
drag, startPoint x: 1058, startPoint y: 323, endPoint x: 941, endPoint y: 321, distance: 117.2
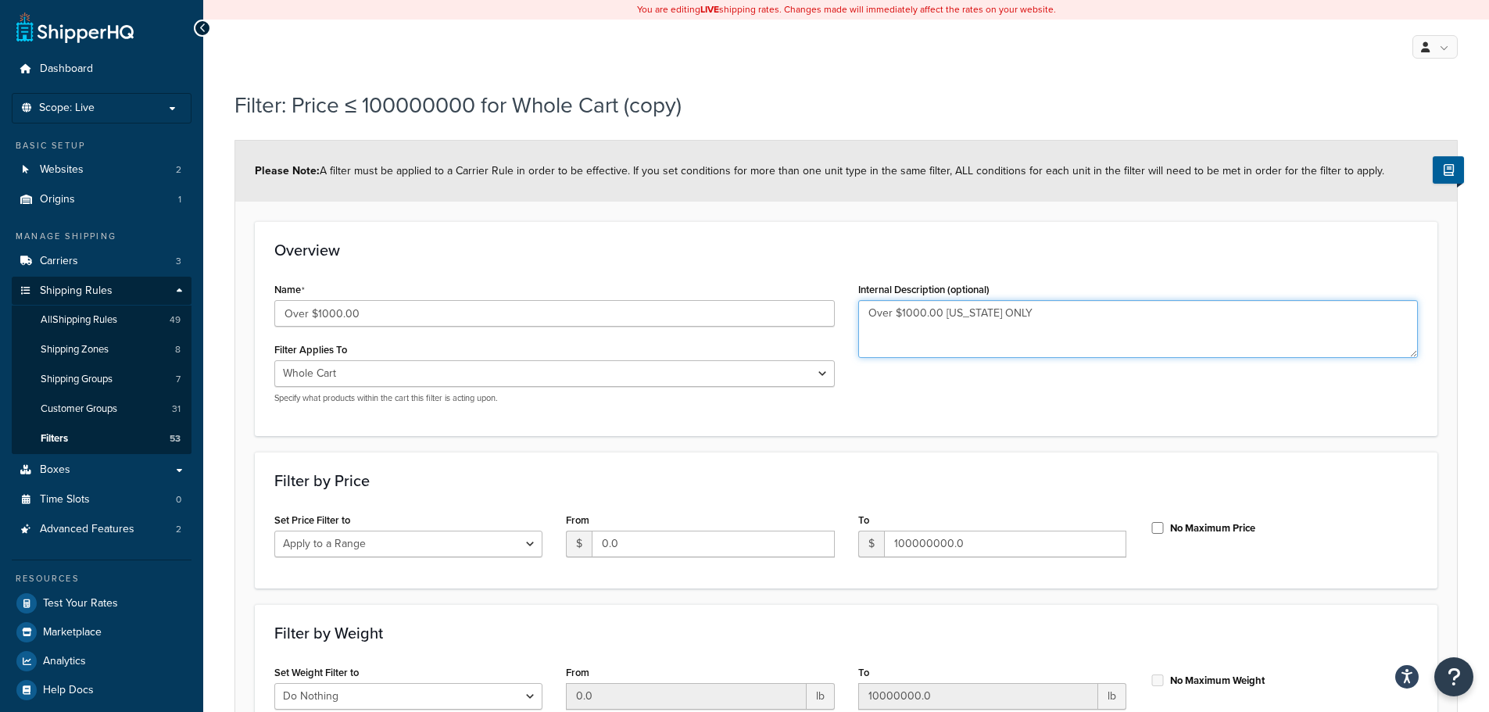
click at [941, 321] on textarea "Over $1000.00 [US_STATE] ONLY" at bounding box center [1138, 329] width 560 height 58
type textarea "Over $1000.00 [US_STATE] ONLY"
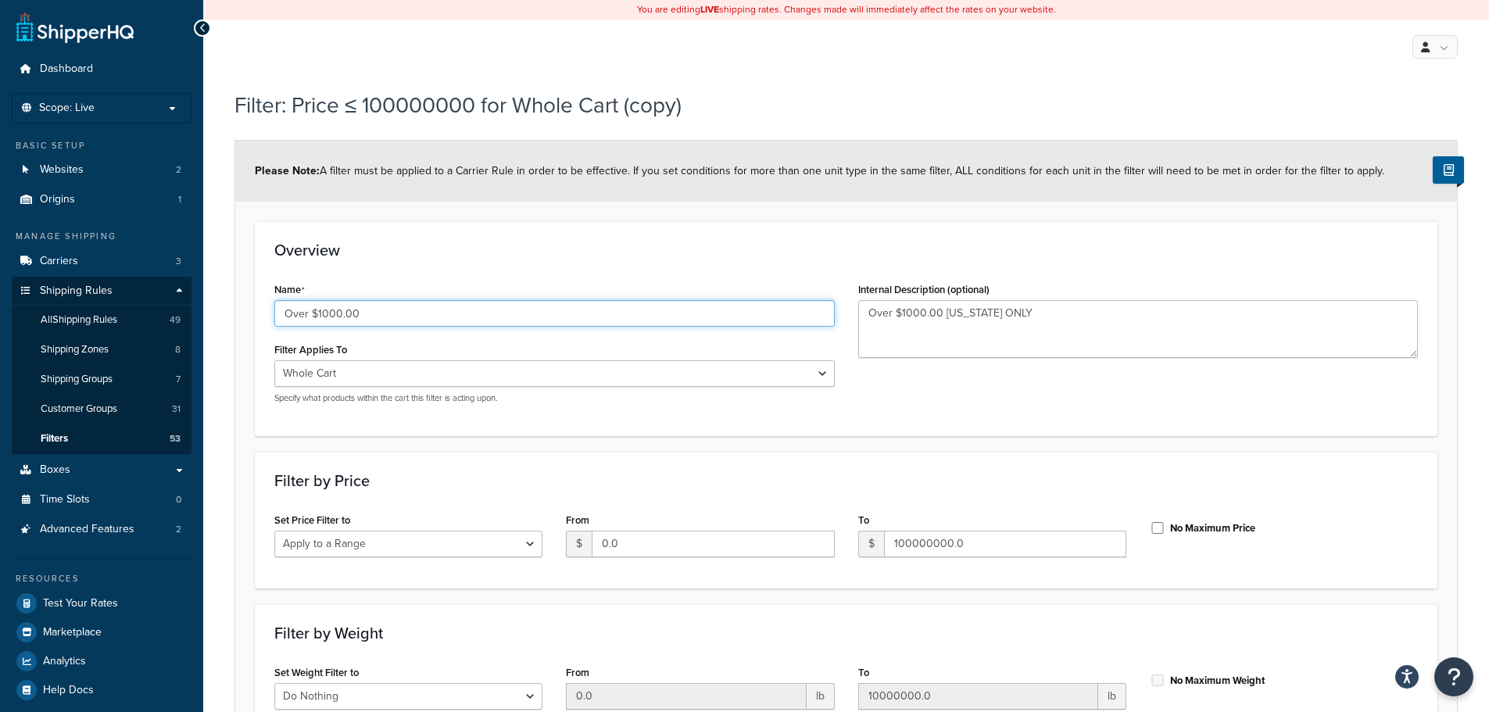
click at [360, 322] on input "Over $1000.00" at bounding box center [554, 313] width 560 height 27
paste input "[US_STATE] ONLY"
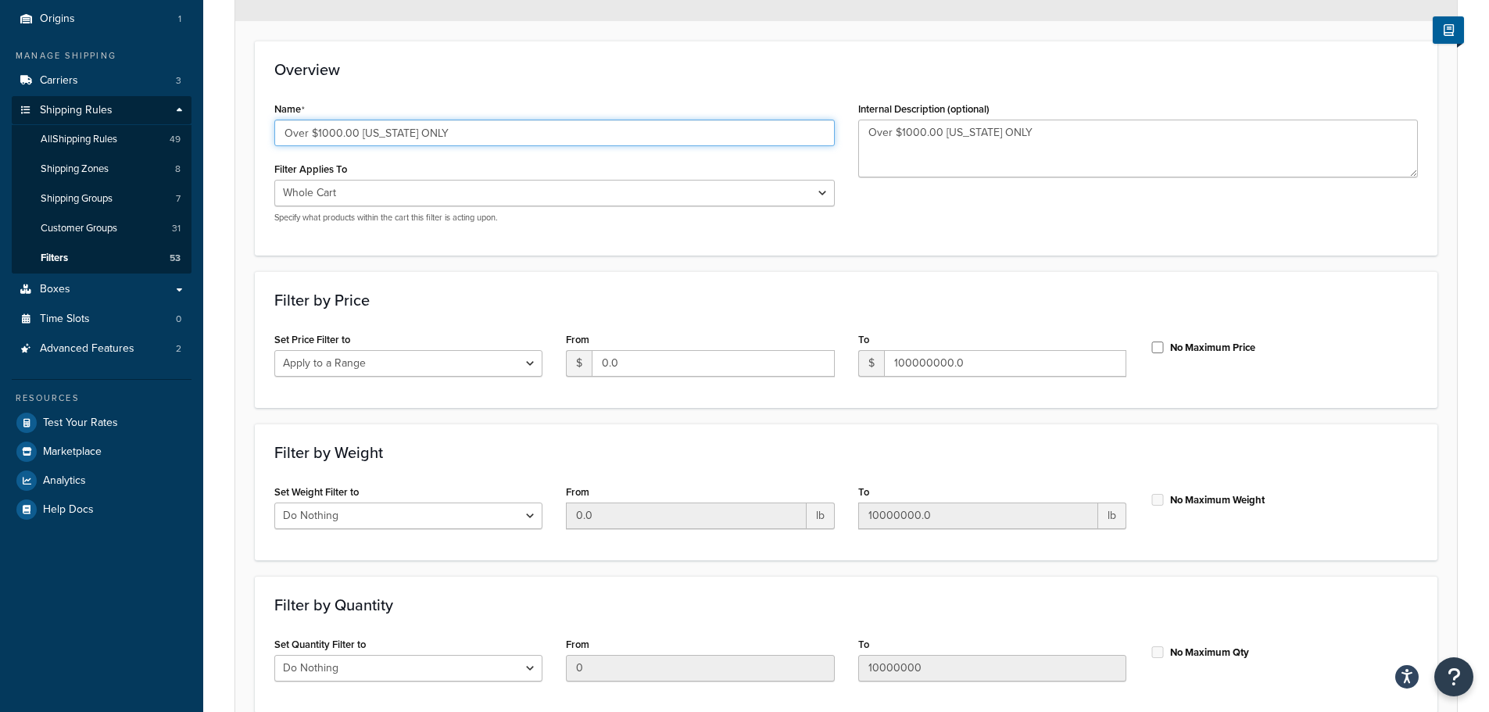
scroll to position [234, 0]
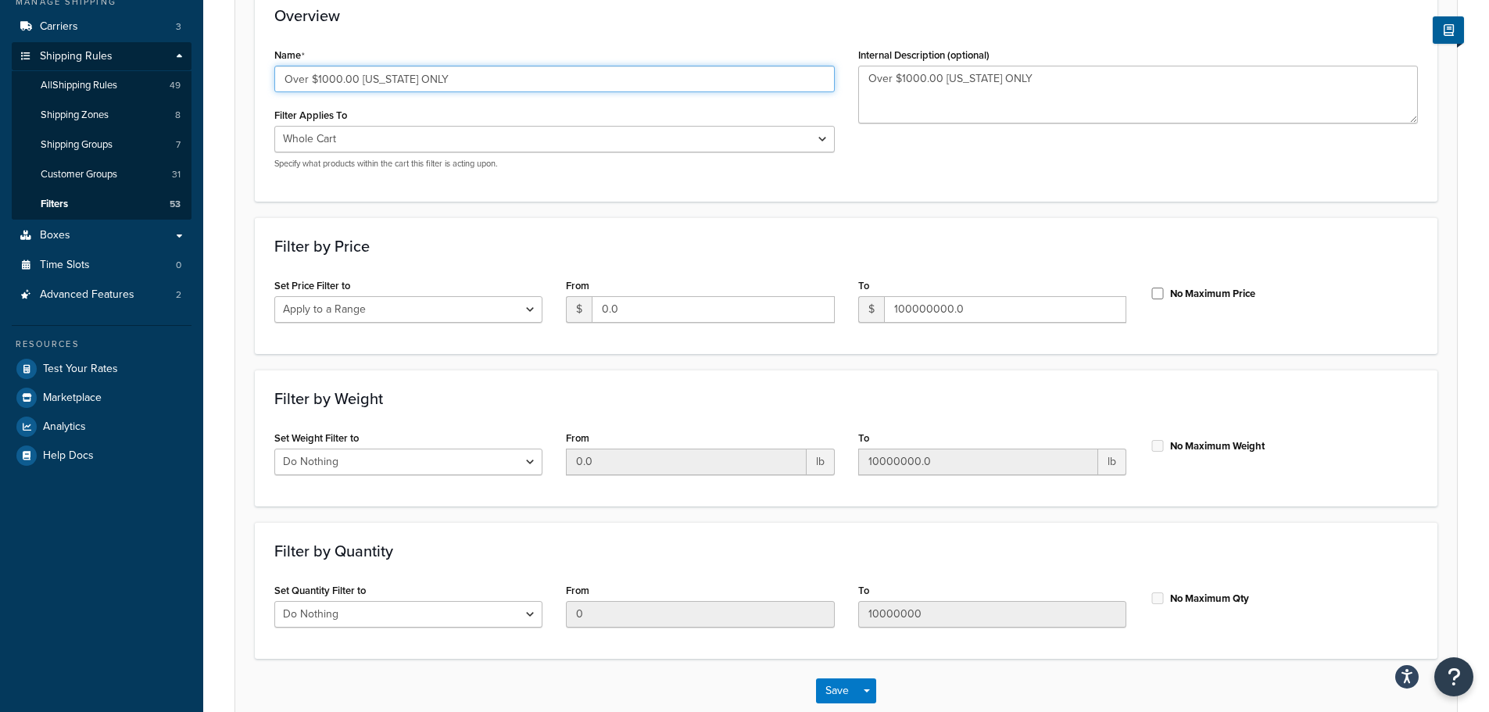
type input "Over $1000.00 [US_STATE] ONLY"
drag, startPoint x: 616, startPoint y: 306, endPoint x: 592, endPoint y: 310, distance: 23.8
click at [592, 310] on input "0.0" at bounding box center [713, 309] width 242 height 27
type input "1000.00"
click at [1239, 343] on div "Filter by Price Set Price Filter to Do Nothing Apply to a Range From $ 1000.00 …" at bounding box center [846, 285] width 1183 height 137
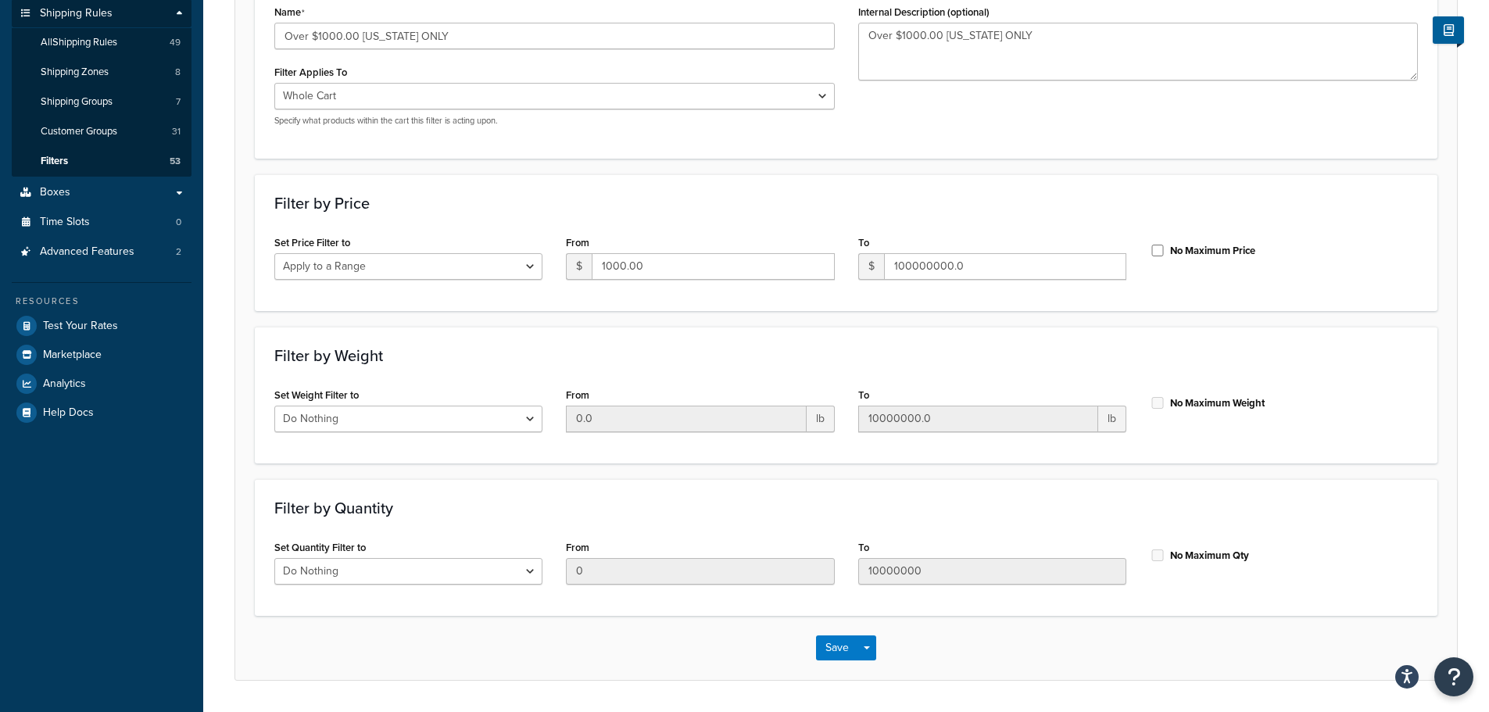
scroll to position [313, 0]
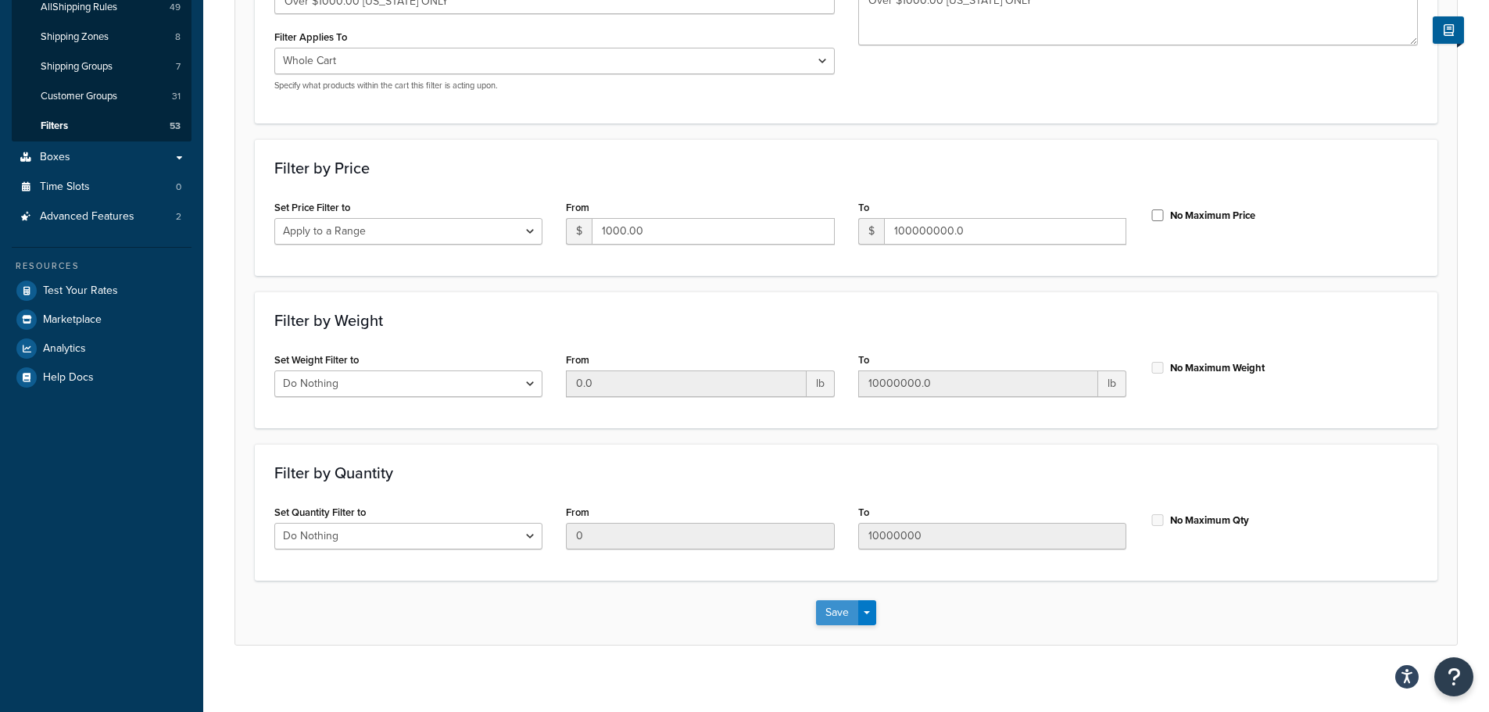
click at [838, 614] on button "Save" at bounding box center [837, 612] width 42 height 25
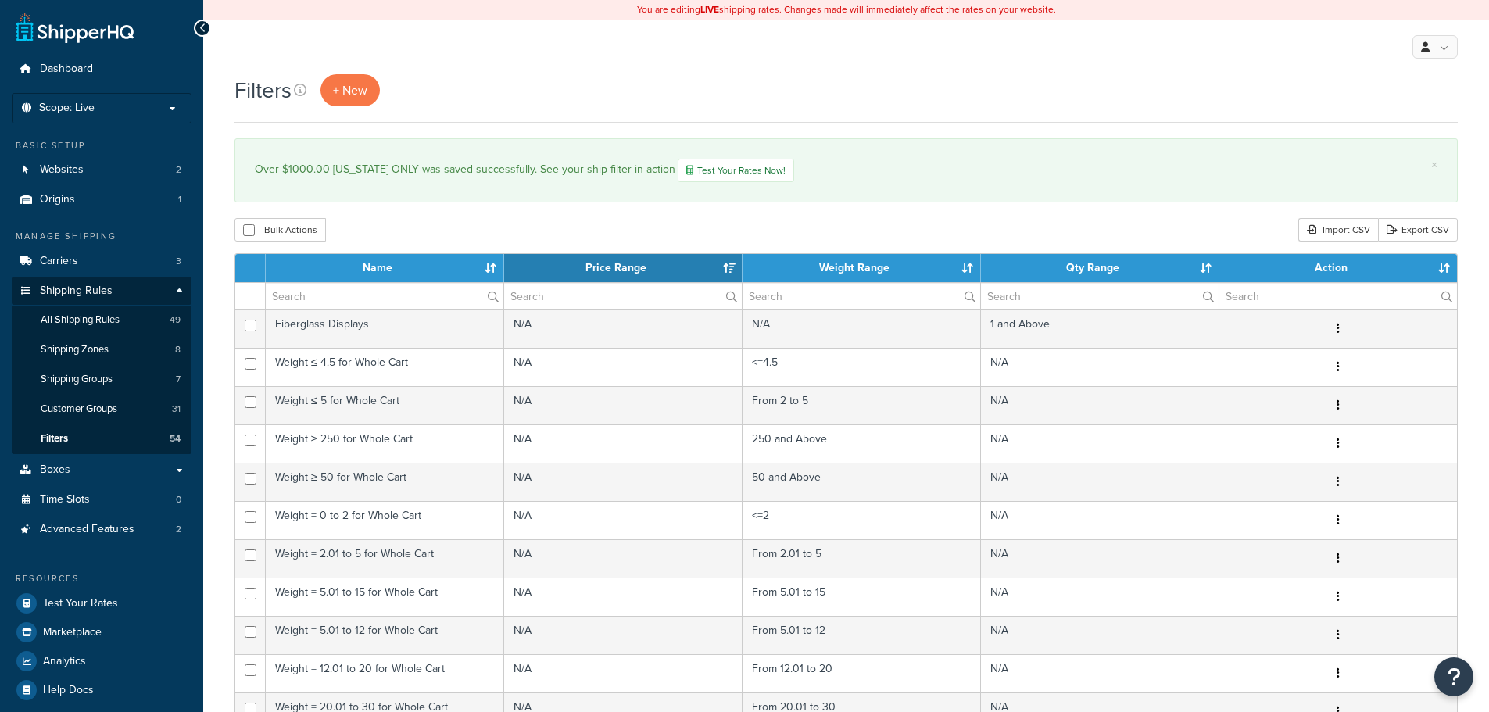
select select "15"
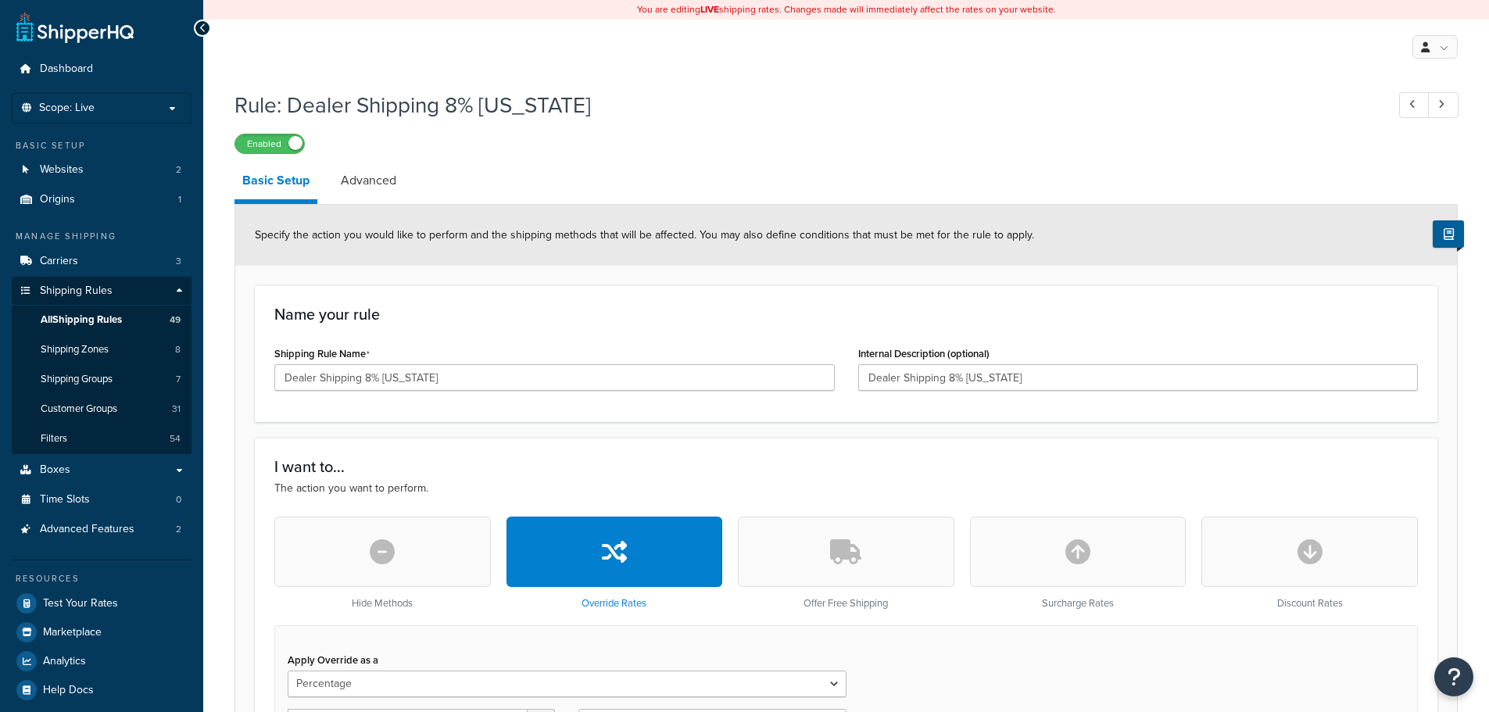
select select "PERCENTAGE"
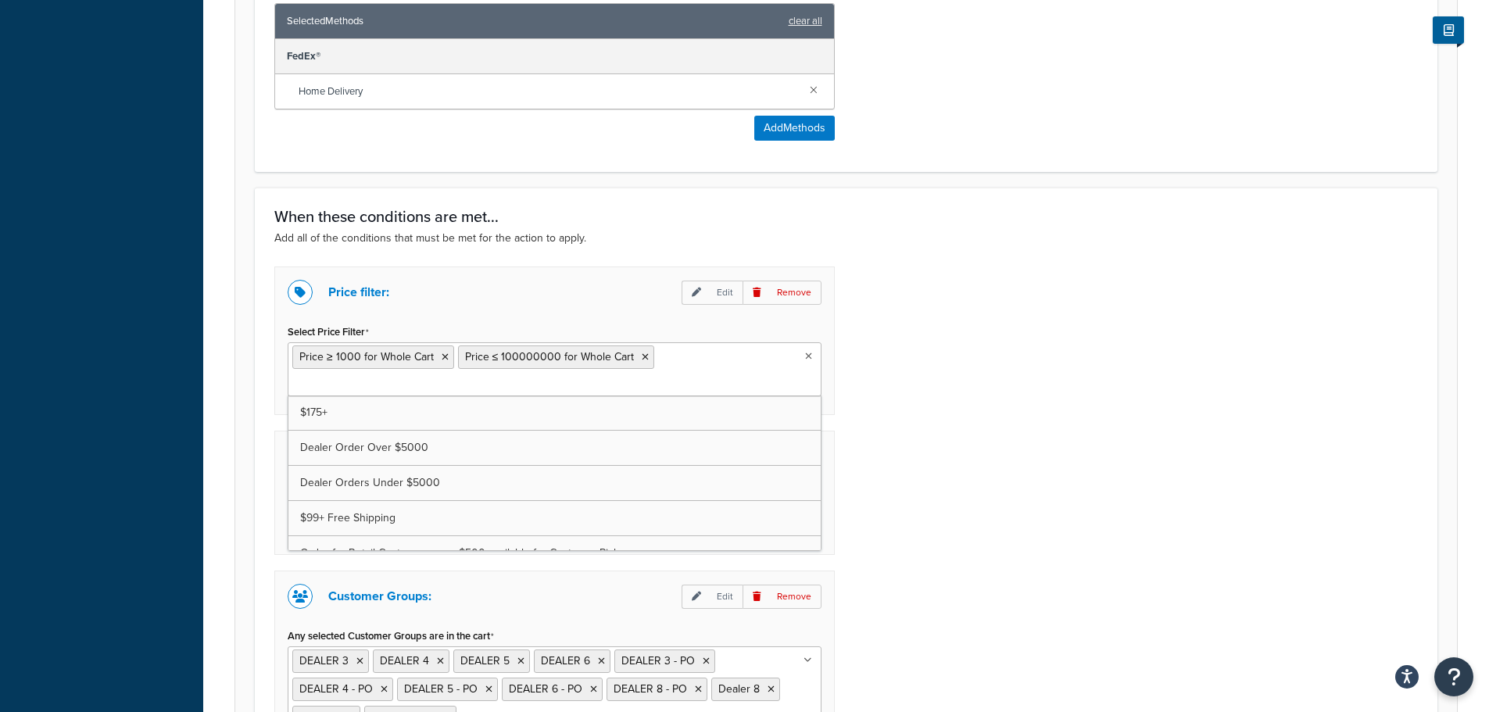
click at [431, 376] on input "Select Price Filter" at bounding box center [361, 384] width 138 height 17
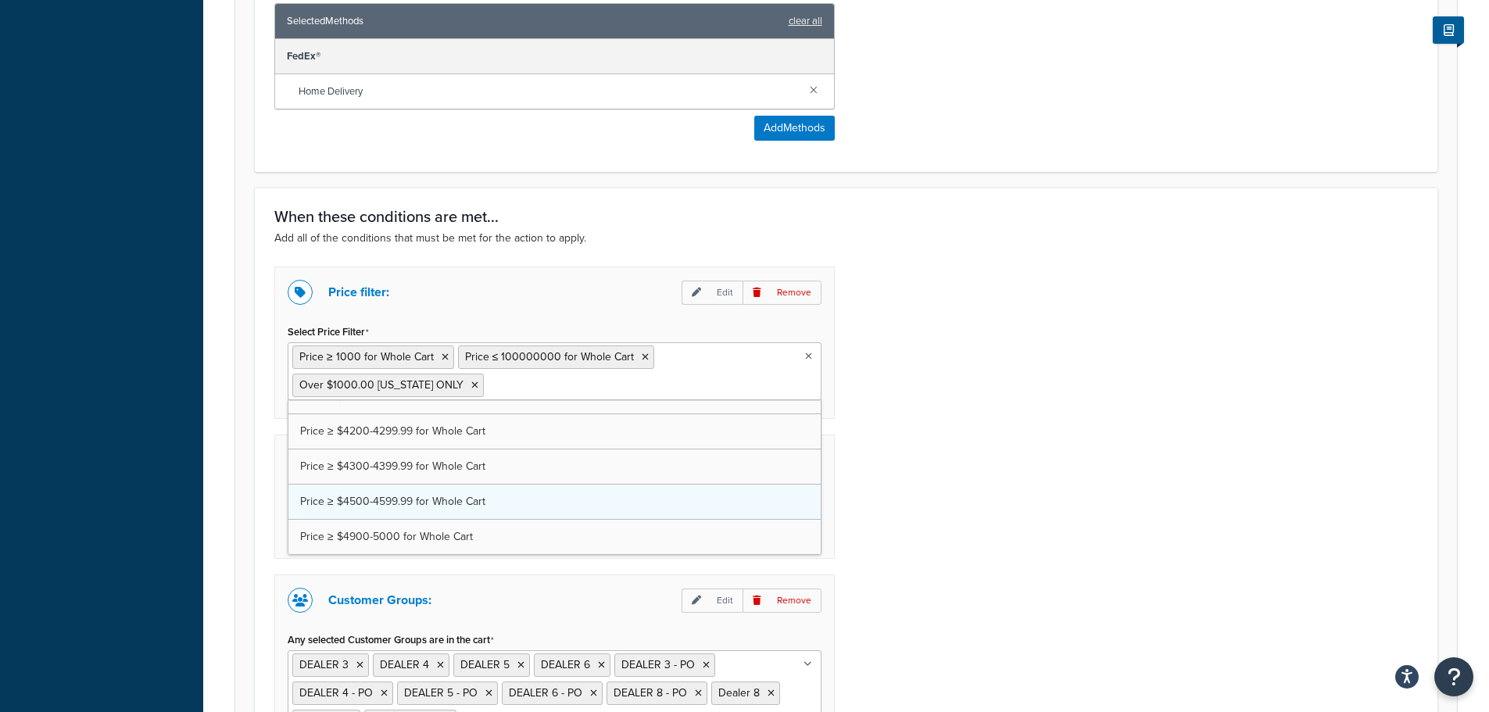
scroll to position [1146, 0]
click at [442, 359] on icon at bounding box center [445, 356] width 7 height 9
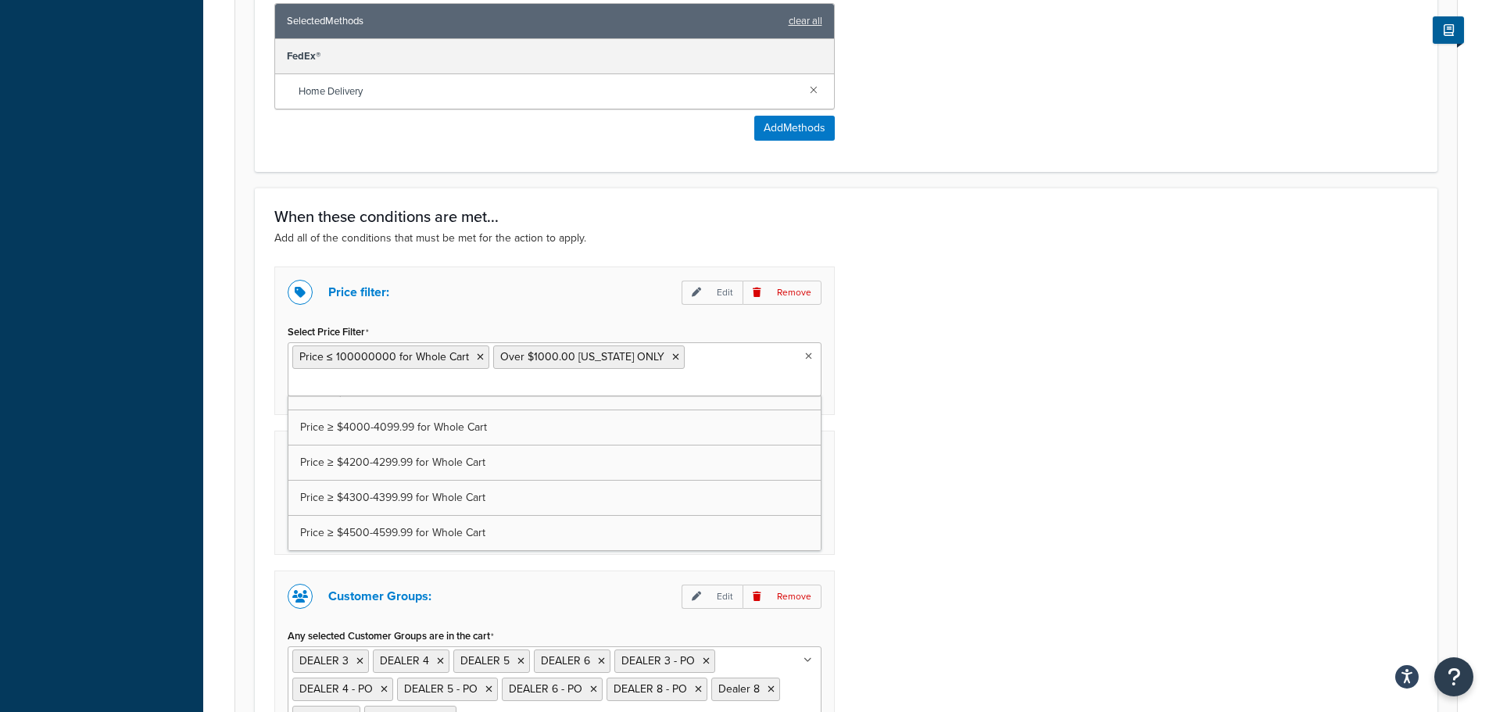
scroll to position [1181, 0]
click at [477, 357] on icon at bounding box center [480, 356] width 7 height 9
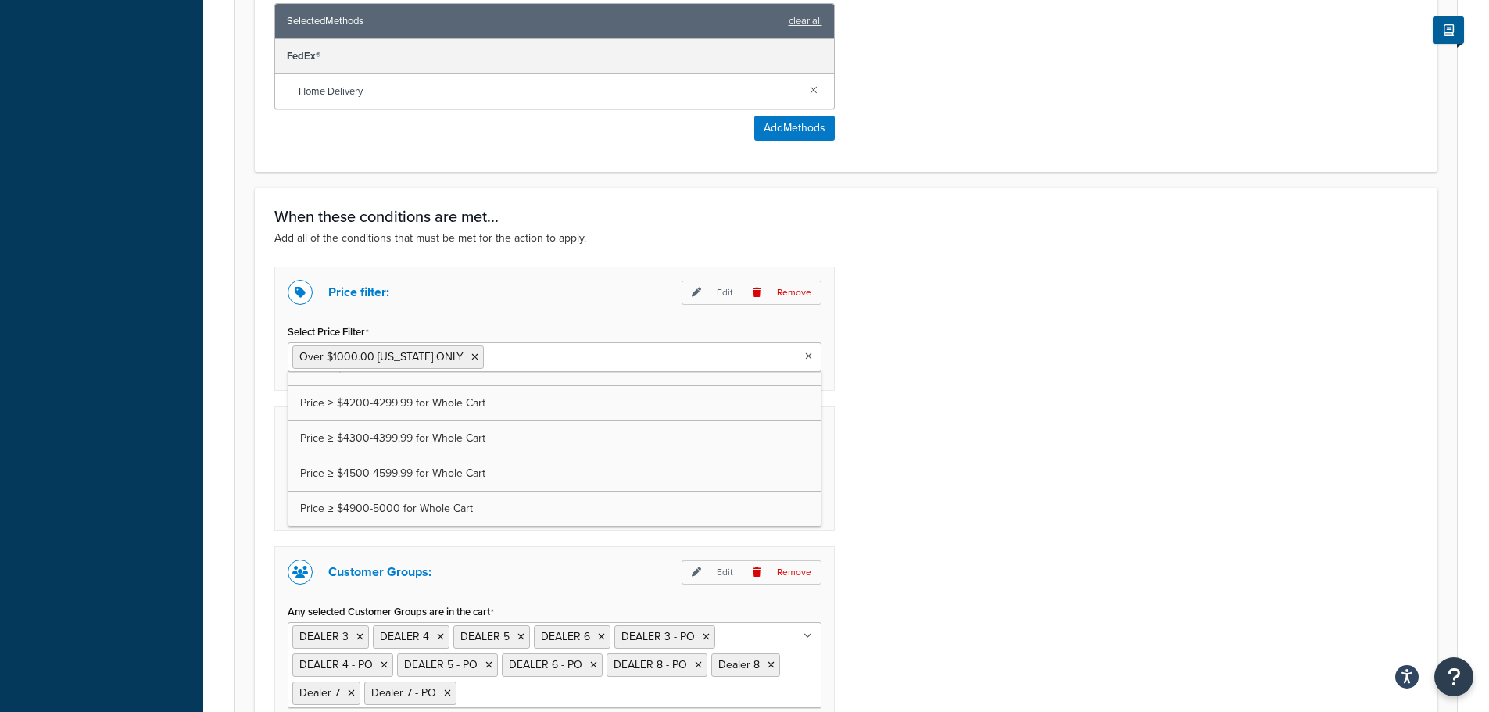
drag, startPoint x: 1082, startPoint y: 402, endPoint x: 1068, endPoint y: 398, distance: 13.8
click at [1080, 402] on div "Price filter: Edit Remove Select Price Filter Over $1000.00 [US_STATE] ONLY $17…" at bounding box center [846, 517] width 1167 height 501
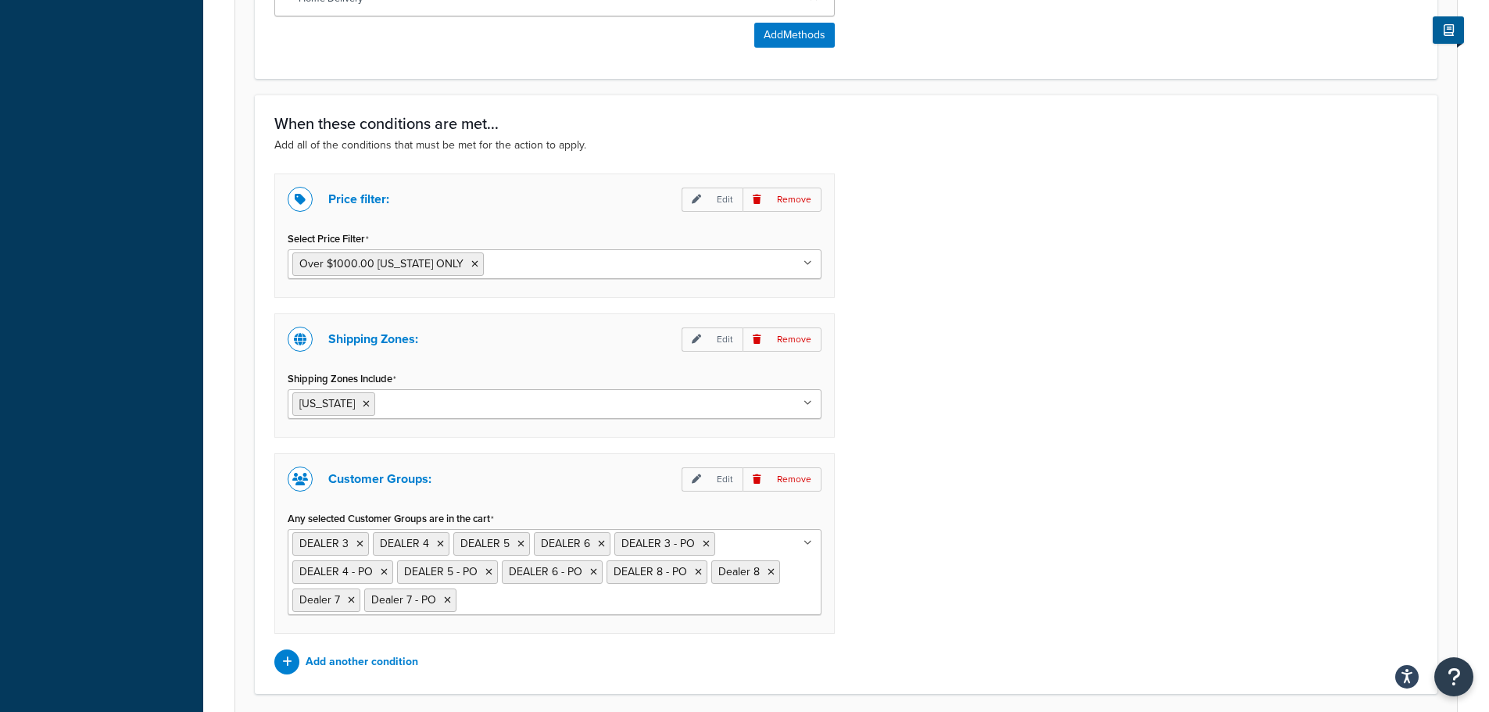
scroll to position [1182, 0]
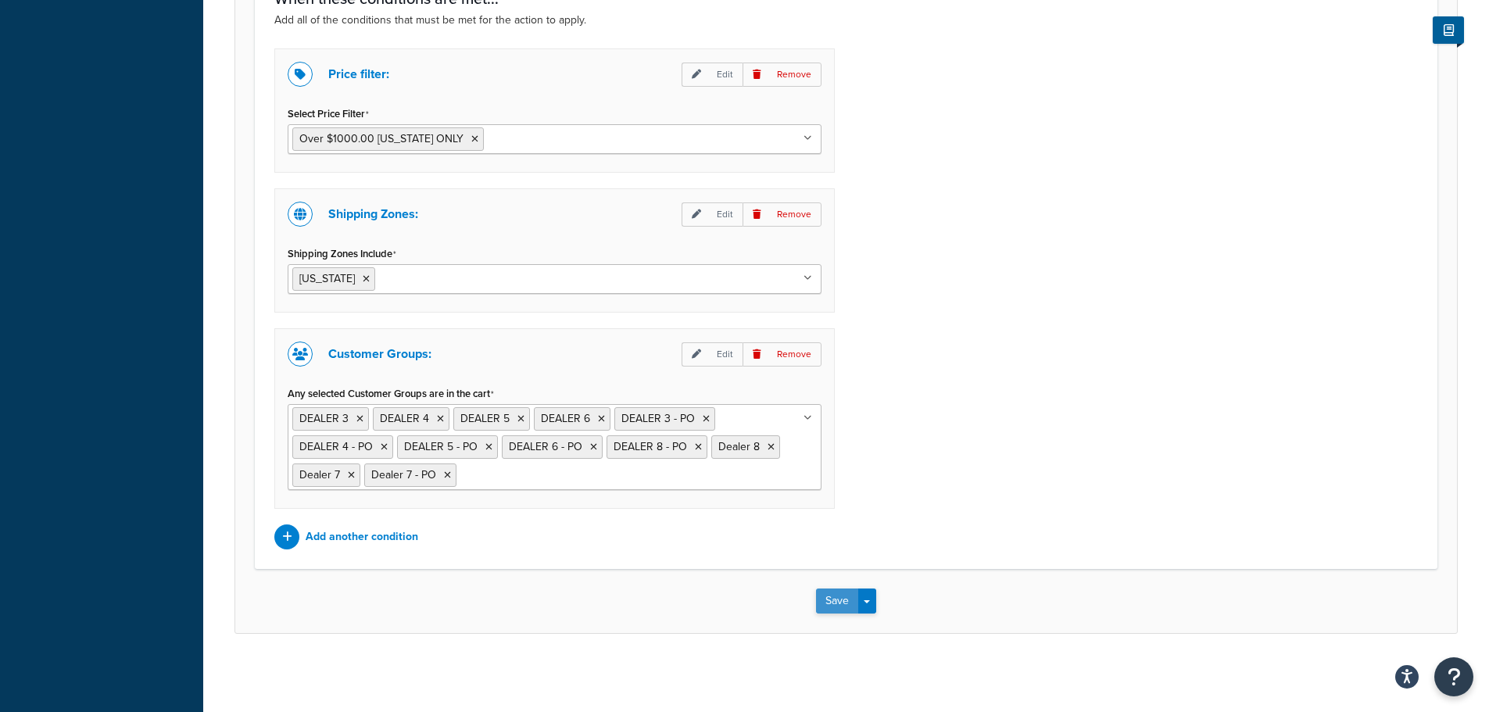
click at [832, 603] on button "Save" at bounding box center [837, 601] width 42 height 25
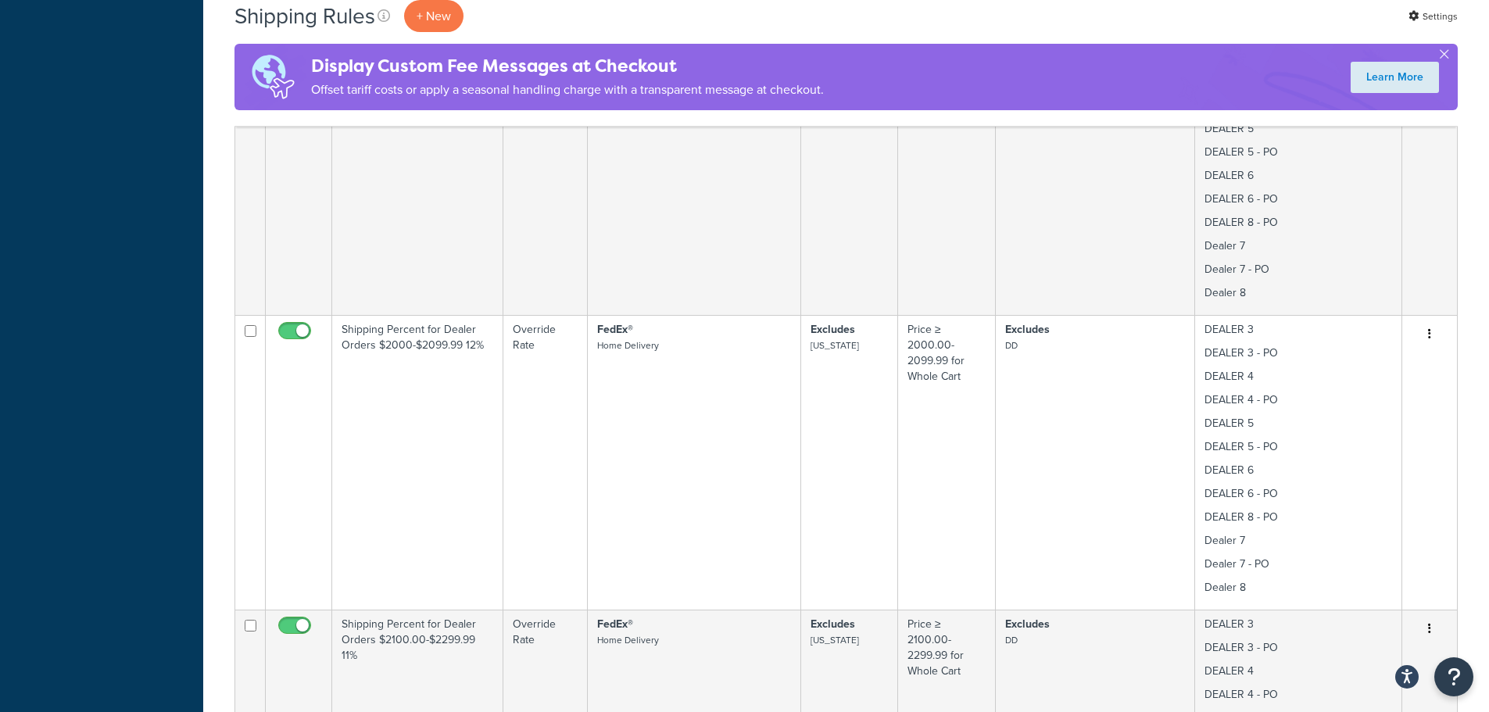
scroll to position [644, 0]
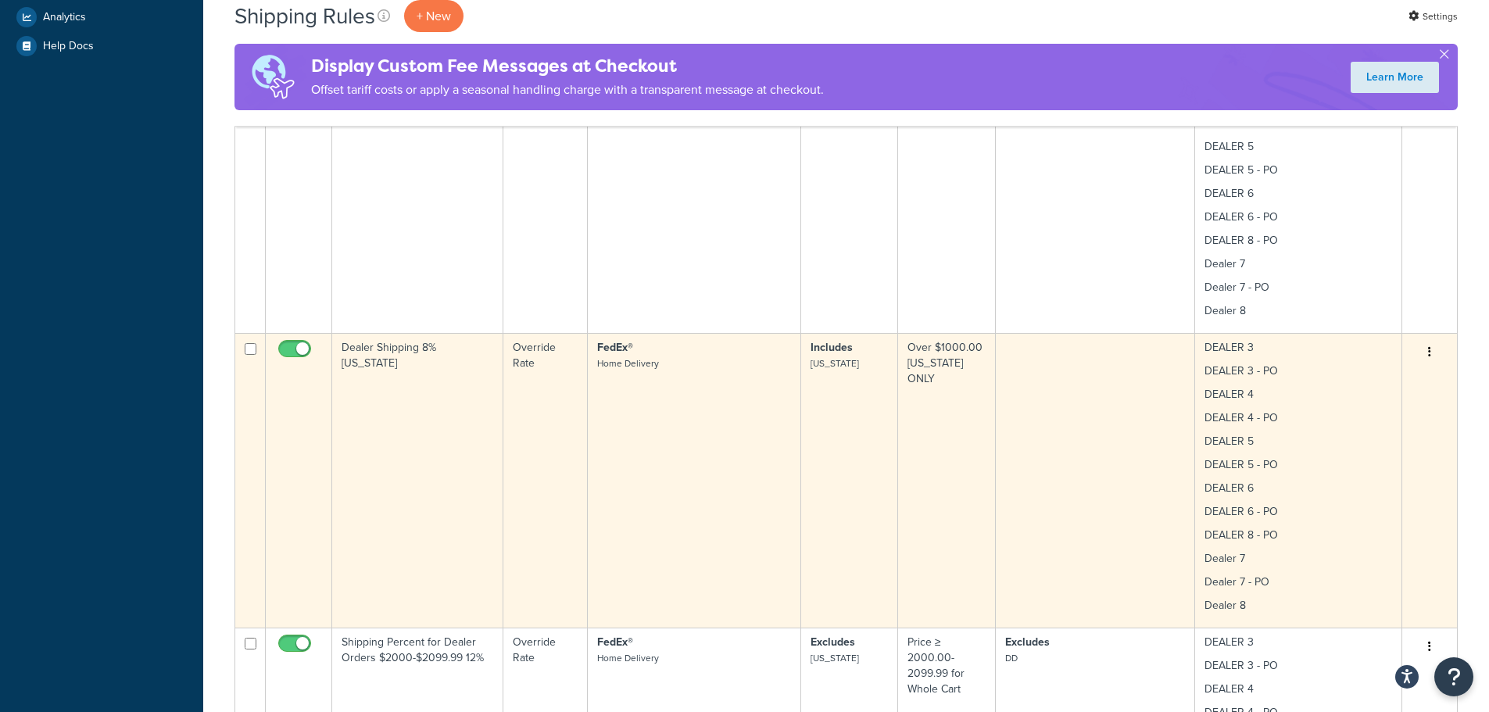
click at [427, 399] on td "Dealer Shipping 8% [US_STATE]" at bounding box center [417, 480] width 171 height 295
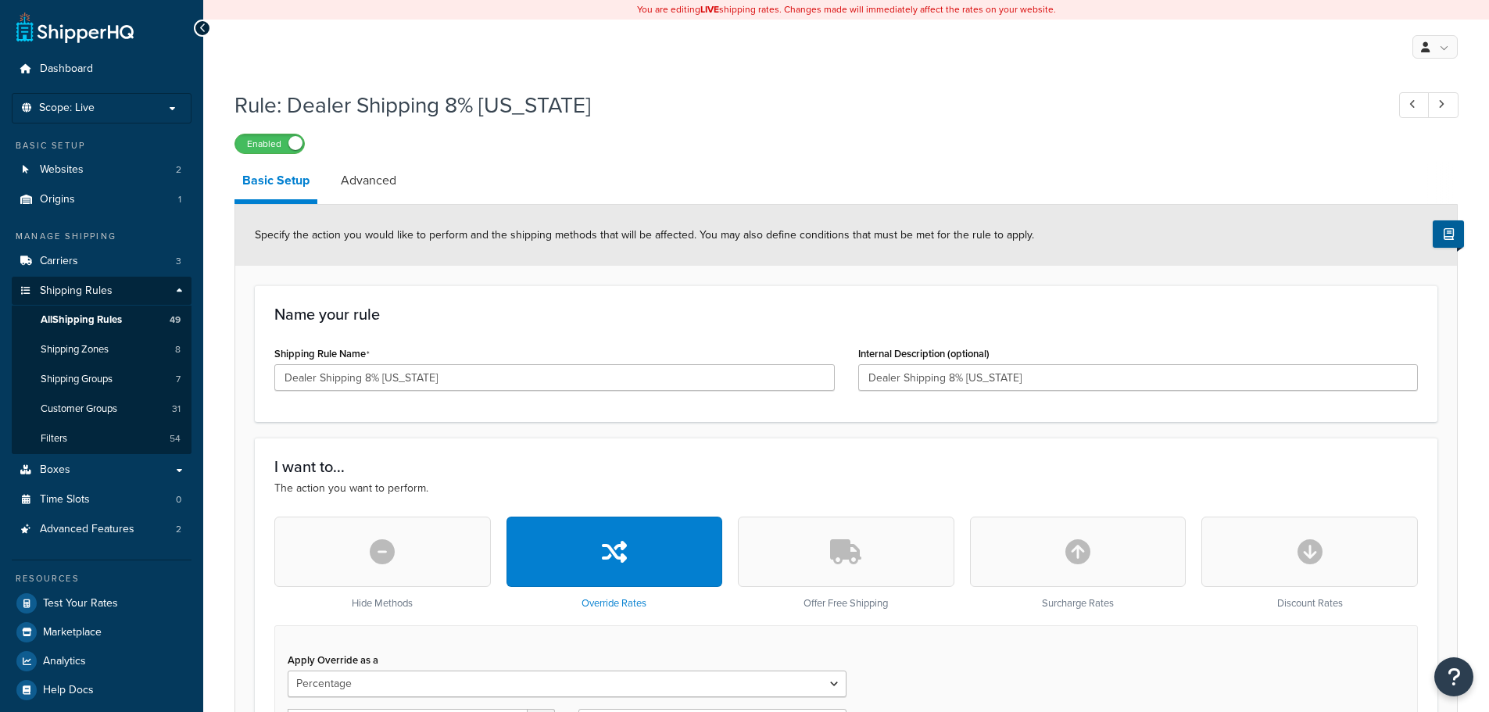
select select "PERCENTAGE"
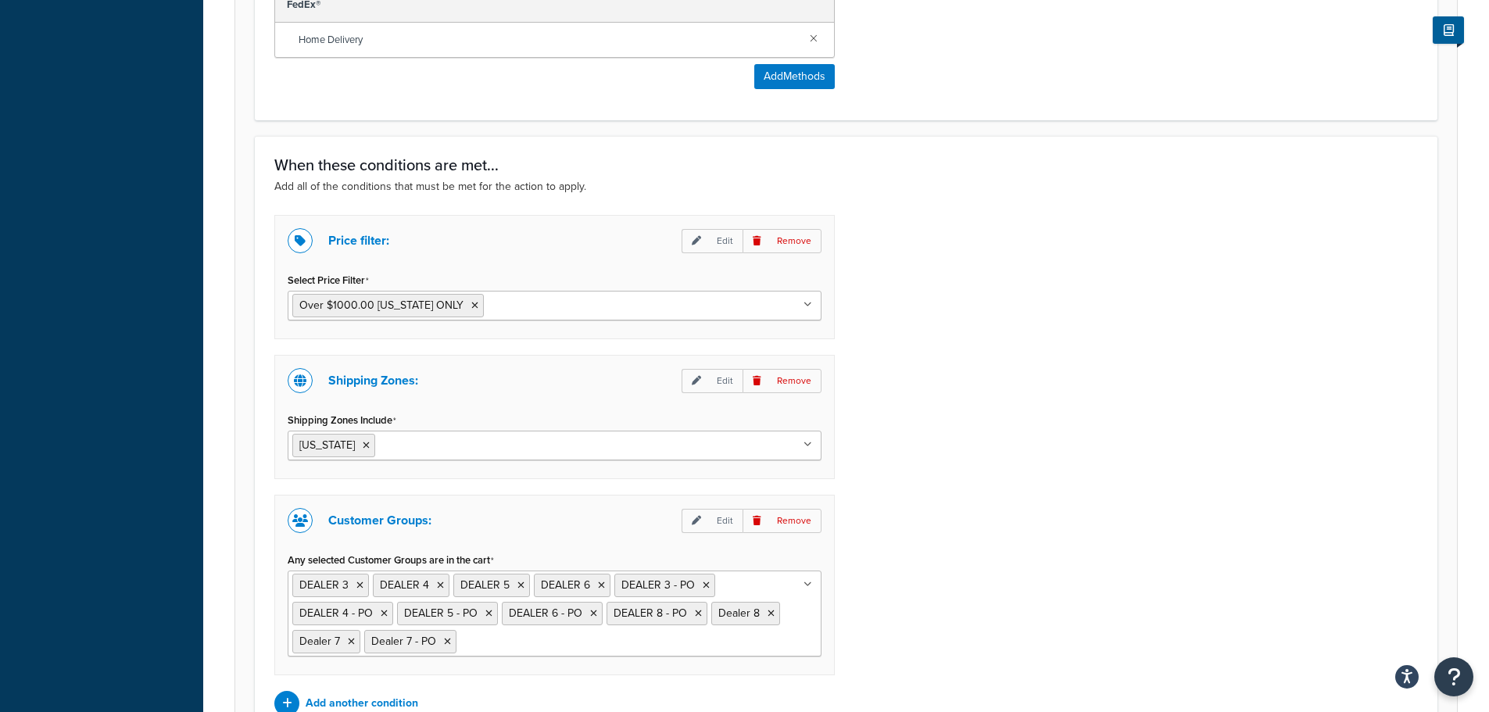
scroll to position [1016, 0]
click at [1047, 358] on div "Price filter: Edit Remove Select Price Filter Over $1000.00 [US_STATE] ONLY $17…" at bounding box center [846, 464] width 1167 height 501
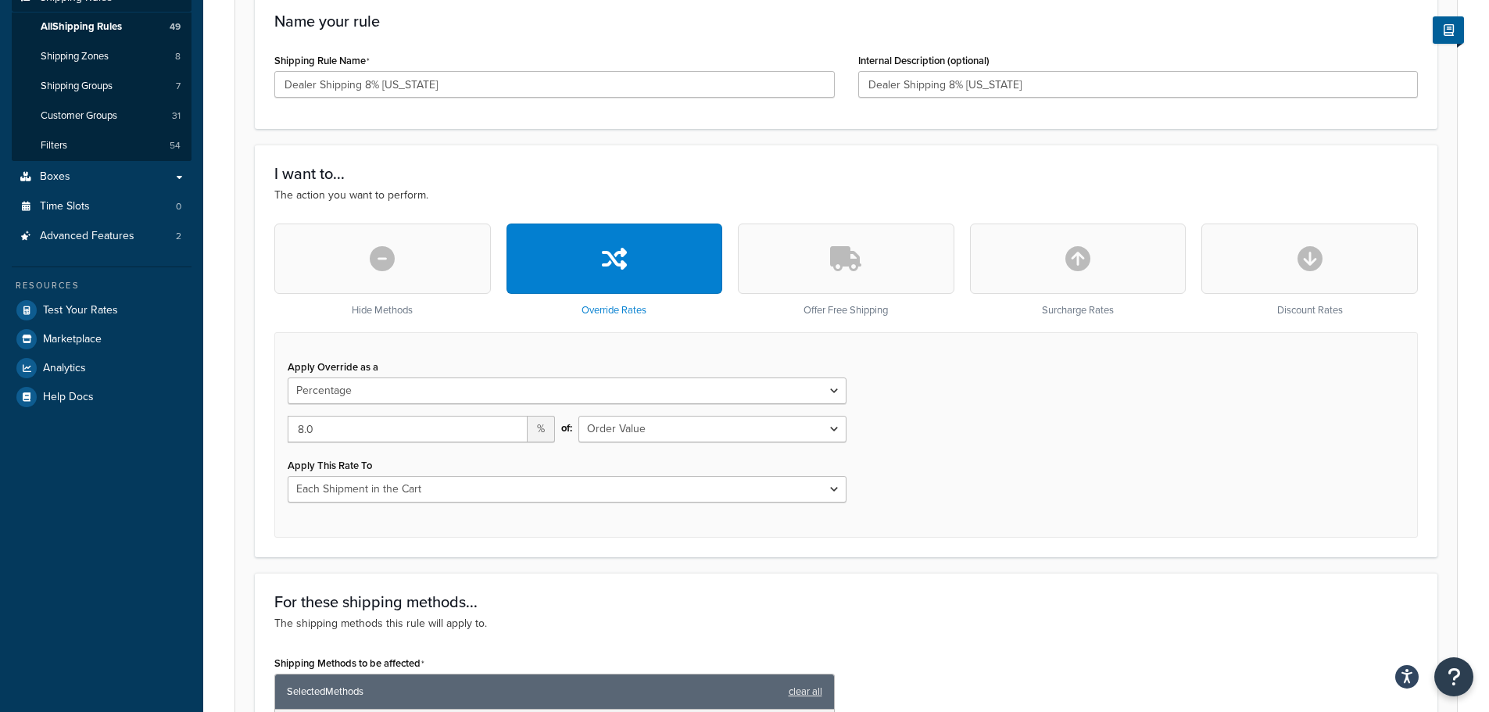
scroll to position [156, 0]
